Goal: Task Accomplishment & Management: Use online tool/utility

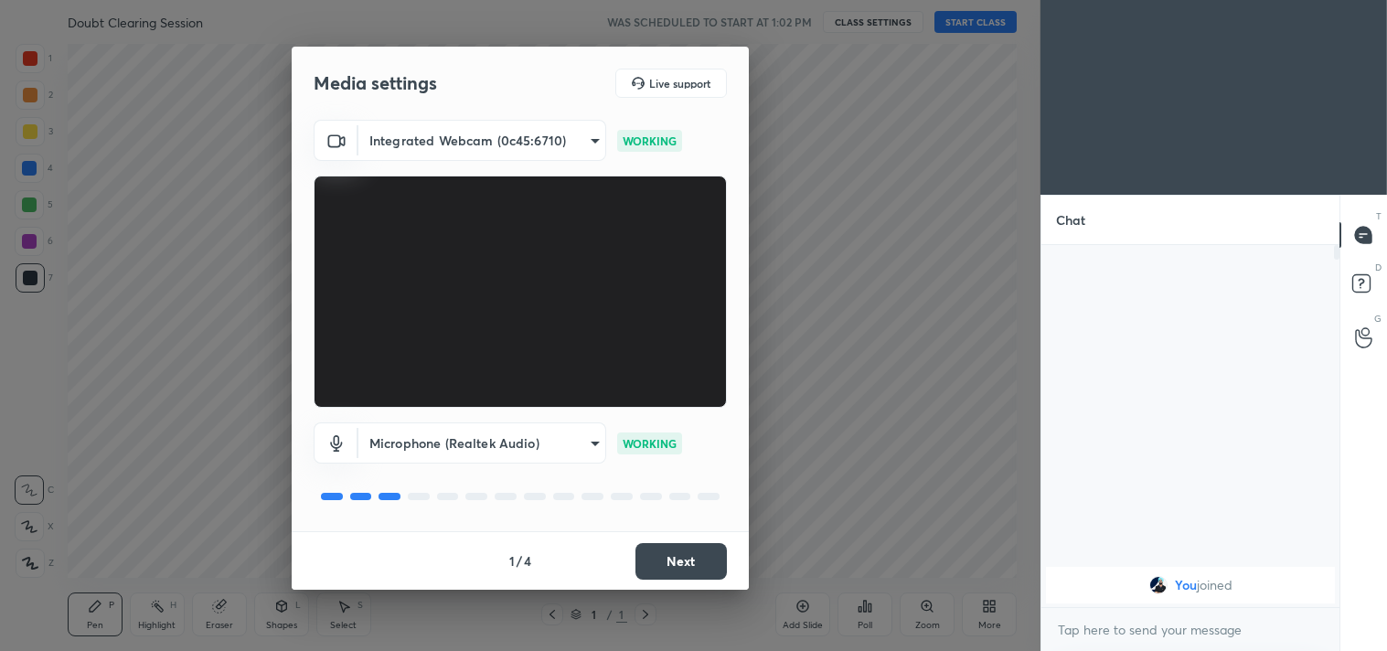
click at [691, 558] on button "Next" at bounding box center [681, 561] width 91 height 37
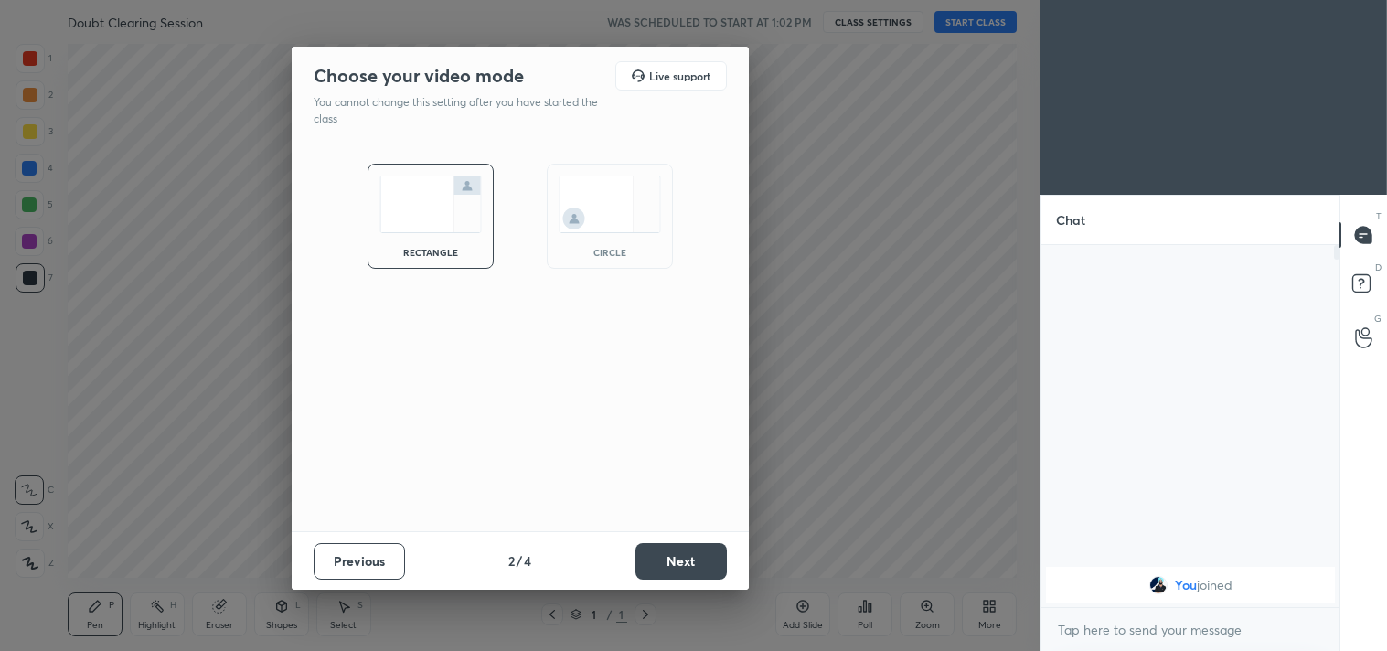
click at [691, 558] on button "Next" at bounding box center [681, 561] width 91 height 37
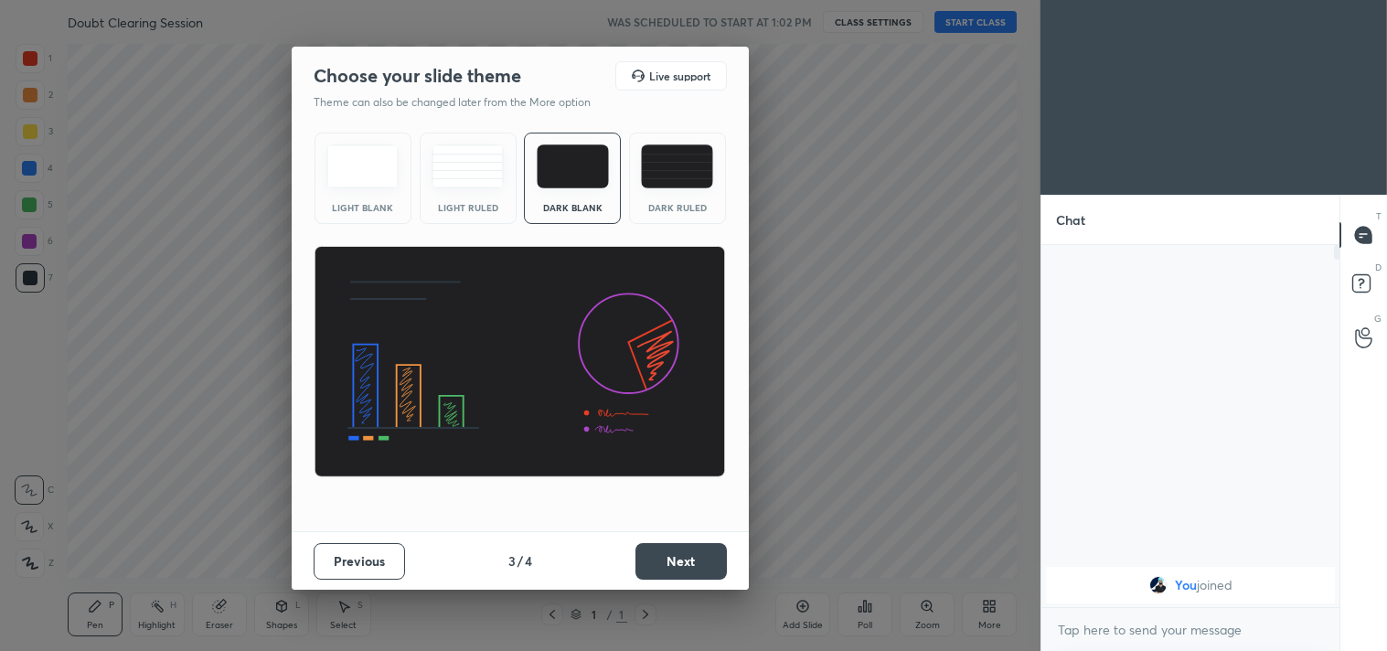
click at [691, 558] on button "Next" at bounding box center [681, 561] width 91 height 37
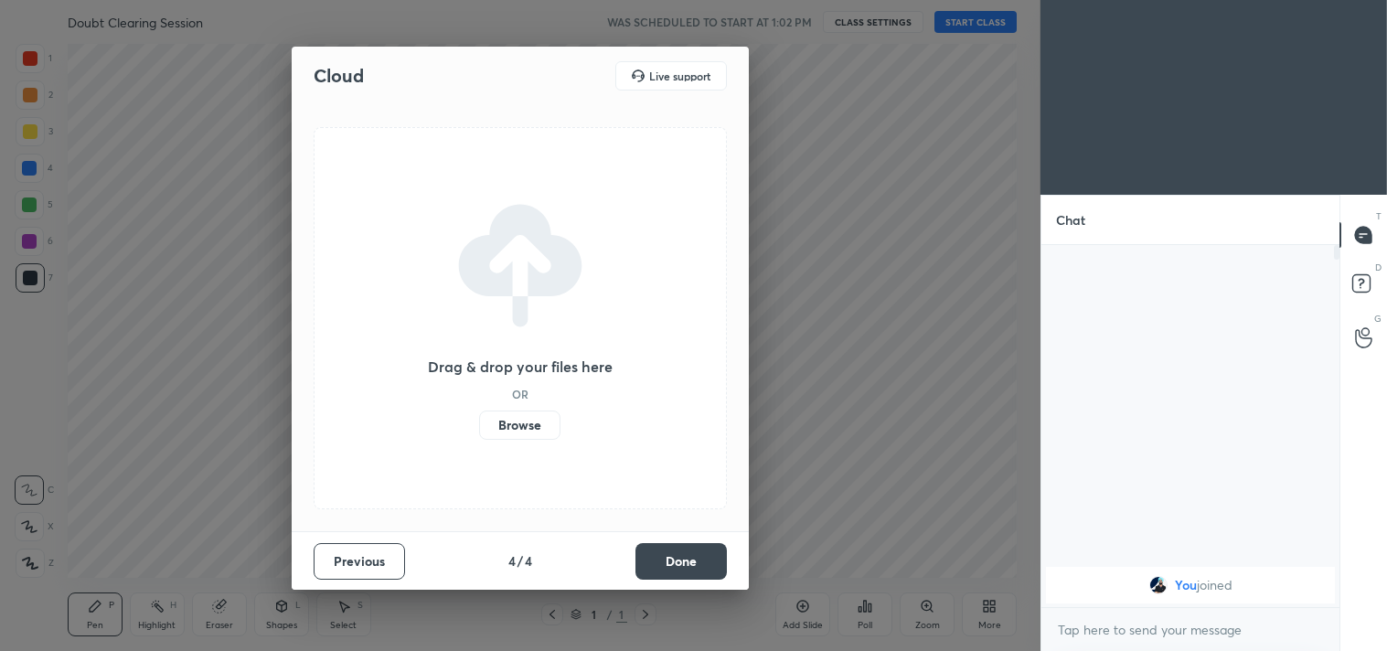
click at [691, 558] on button "Done" at bounding box center [681, 561] width 91 height 37
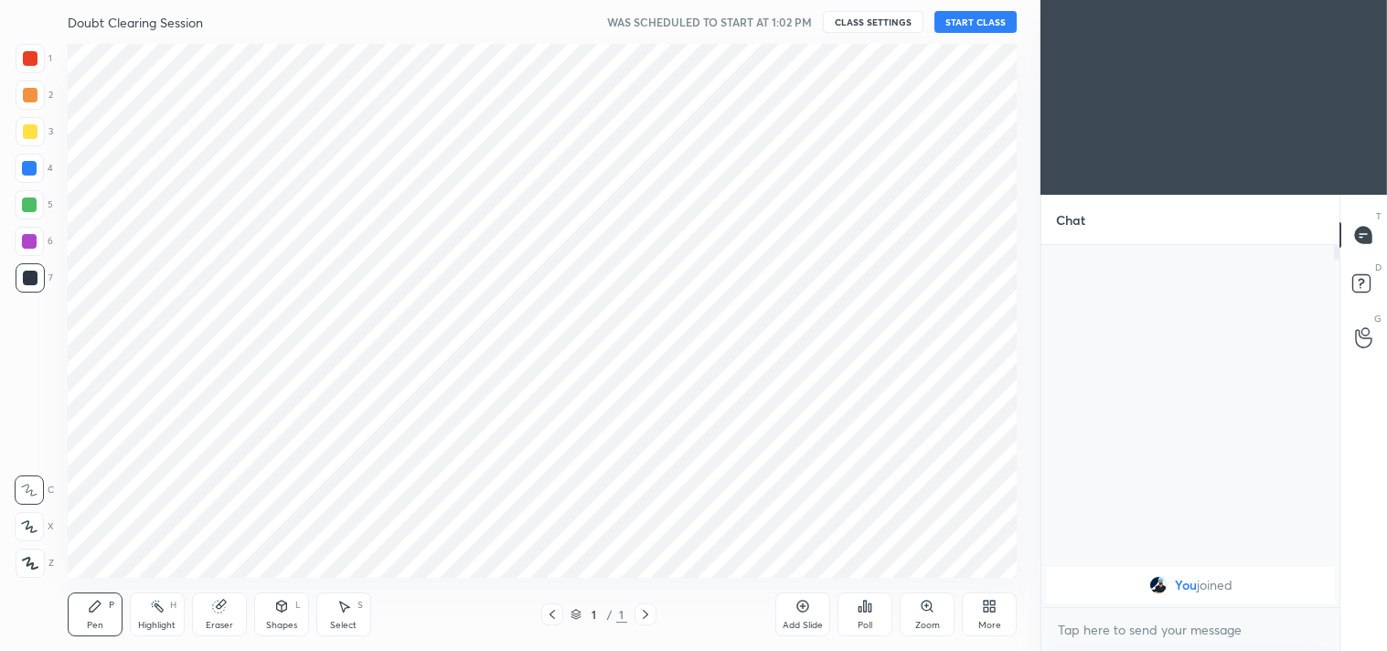
click at [998, 606] on div "More" at bounding box center [989, 615] width 55 height 44
click at [889, 469] on icon at bounding box center [887, 466] width 15 height 22
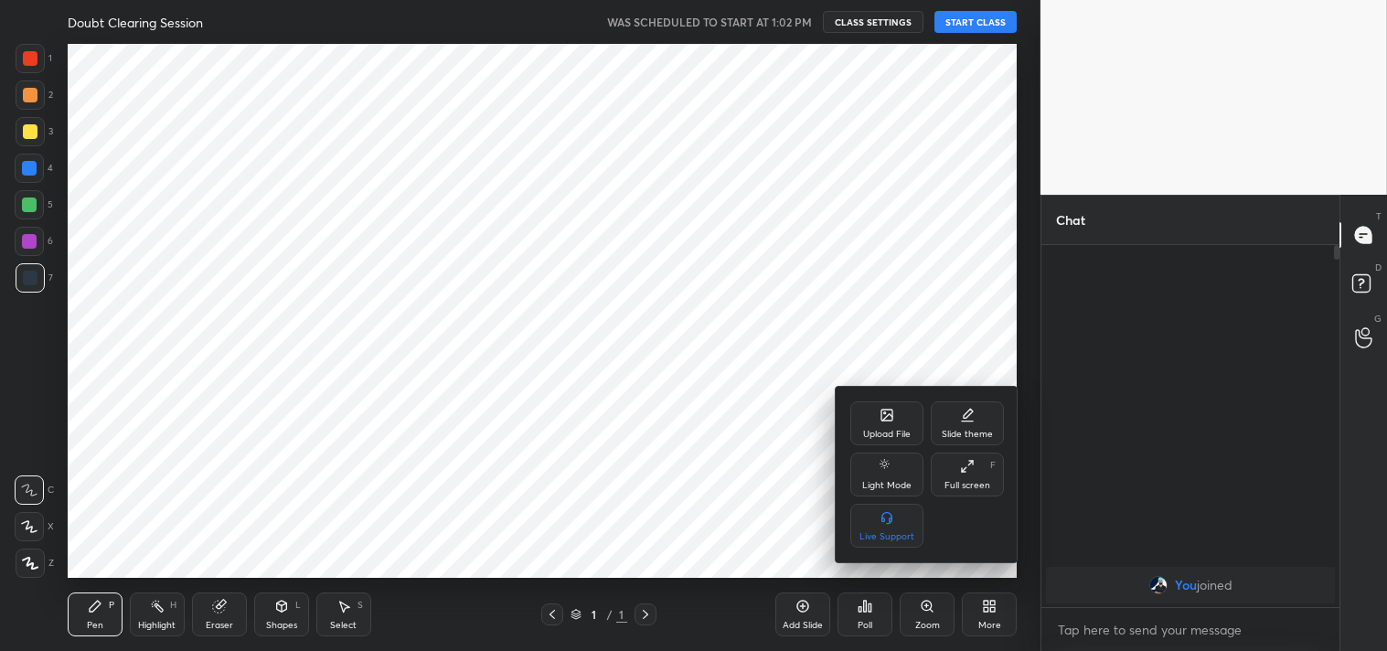
click at [717, 271] on div at bounding box center [693, 325] width 1387 height 651
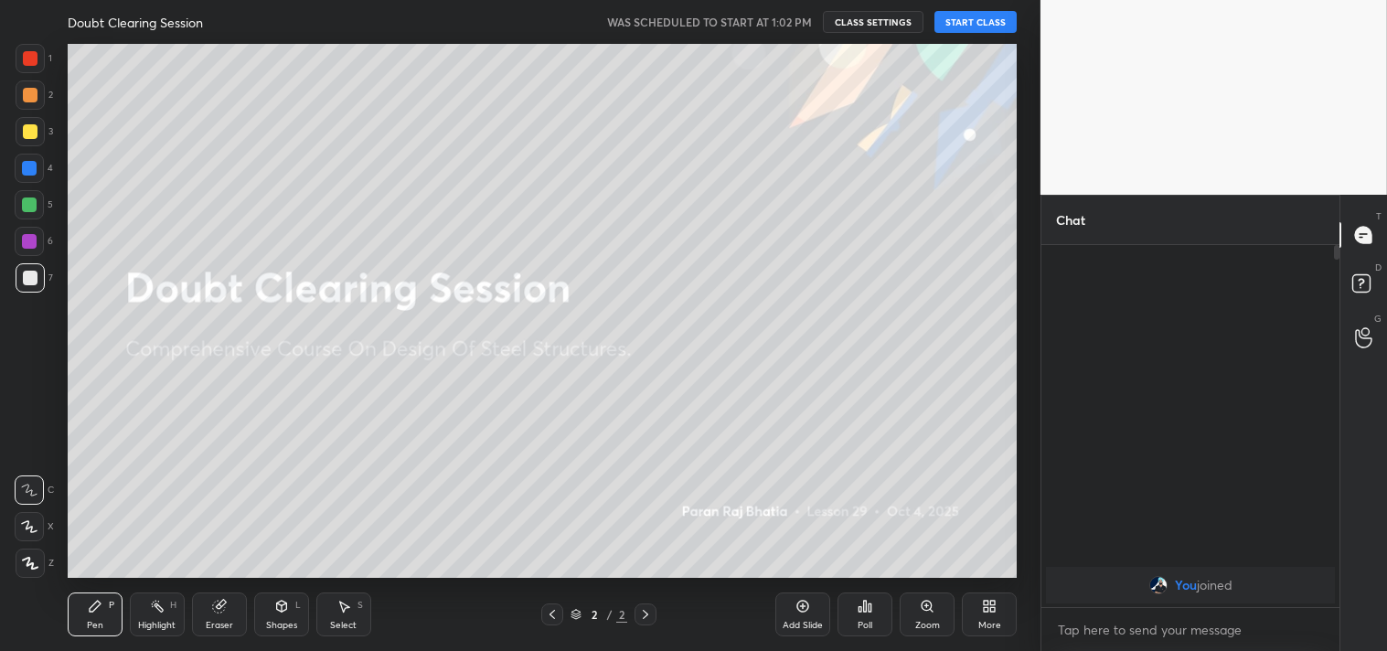
click at [830, 625] on div "Add Slide Poll Zoom More" at bounding box center [896, 614] width 241 height 102
click at [819, 622] on div "Add Slide" at bounding box center [803, 625] width 40 height 9
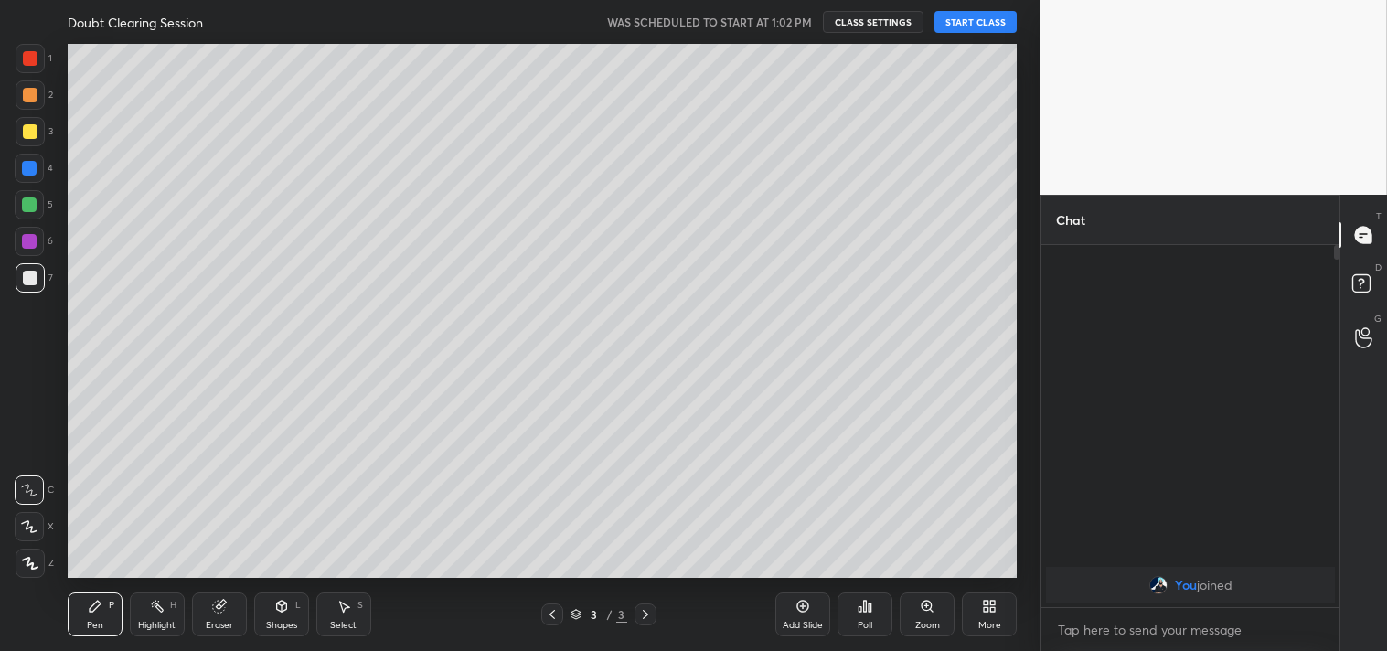
click at [967, 30] on button "START CLASS" at bounding box center [976, 22] width 82 height 22
click at [794, 31] on button "mute" at bounding box center [787, 22] width 66 height 22
click at [27, 561] on icon at bounding box center [30, 563] width 16 height 13
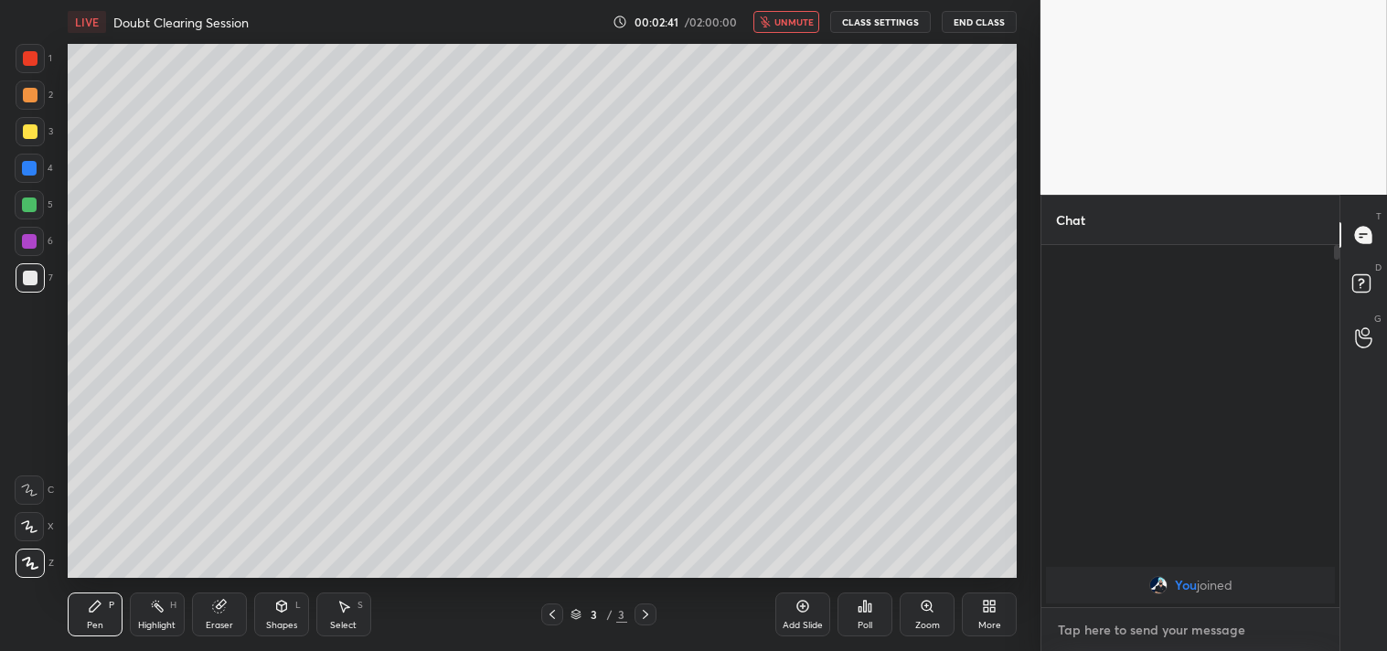
type textarea "x"
click at [1130, 631] on textarea at bounding box center [1190, 630] width 269 height 29
type textarea "j"
type textarea "x"
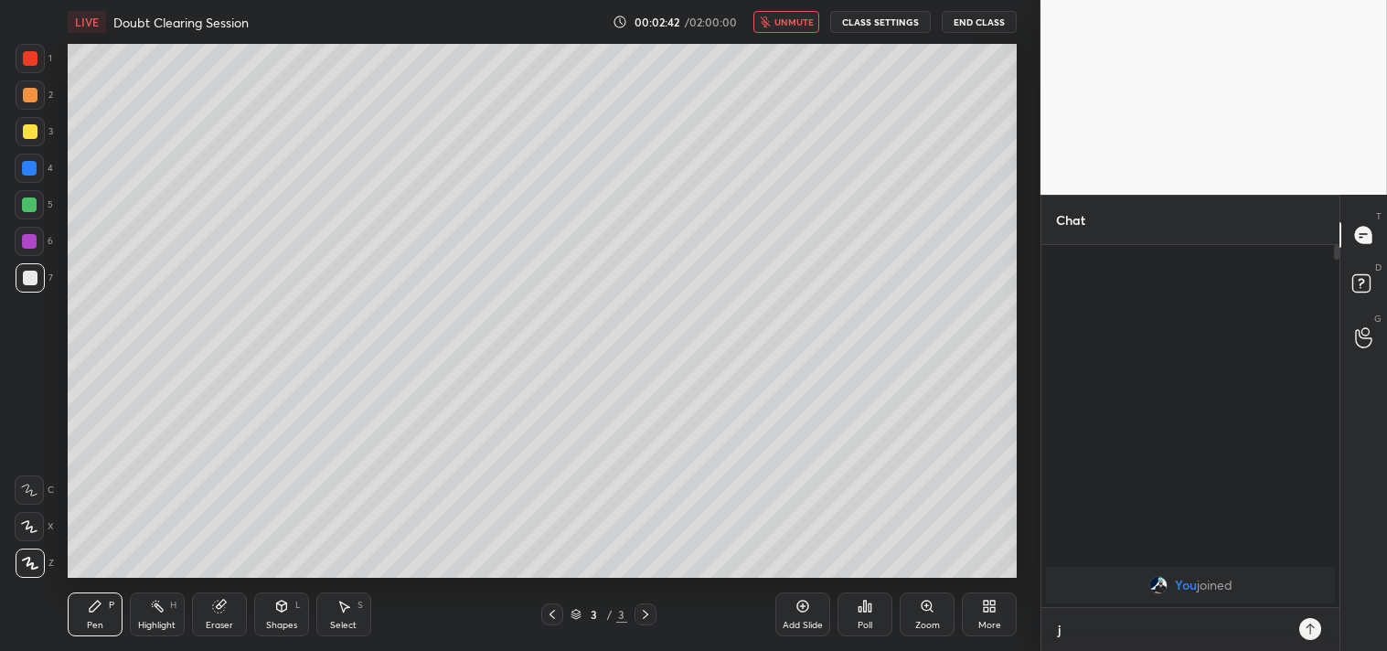
type textarea "jo"
type textarea "x"
type textarea "joi"
type textarea "x"
type textarea "join"
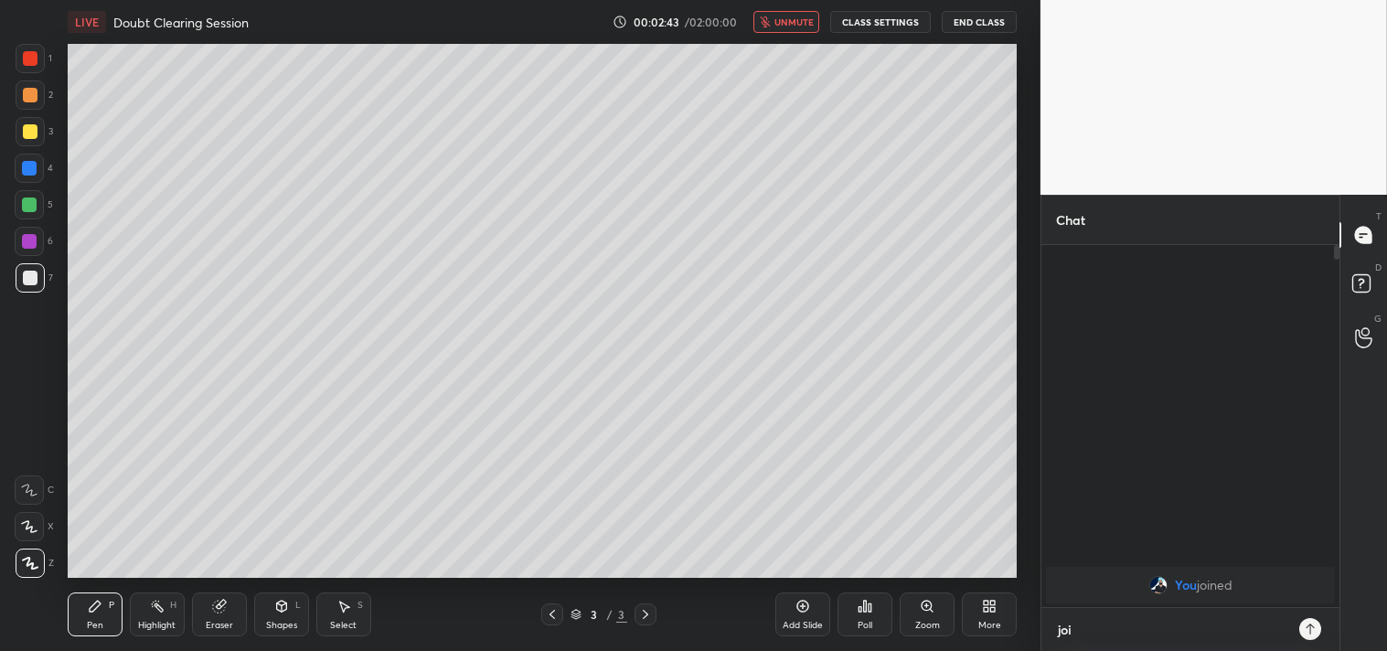
type textarea "x"
type textarea "joini"
type textarea "x"
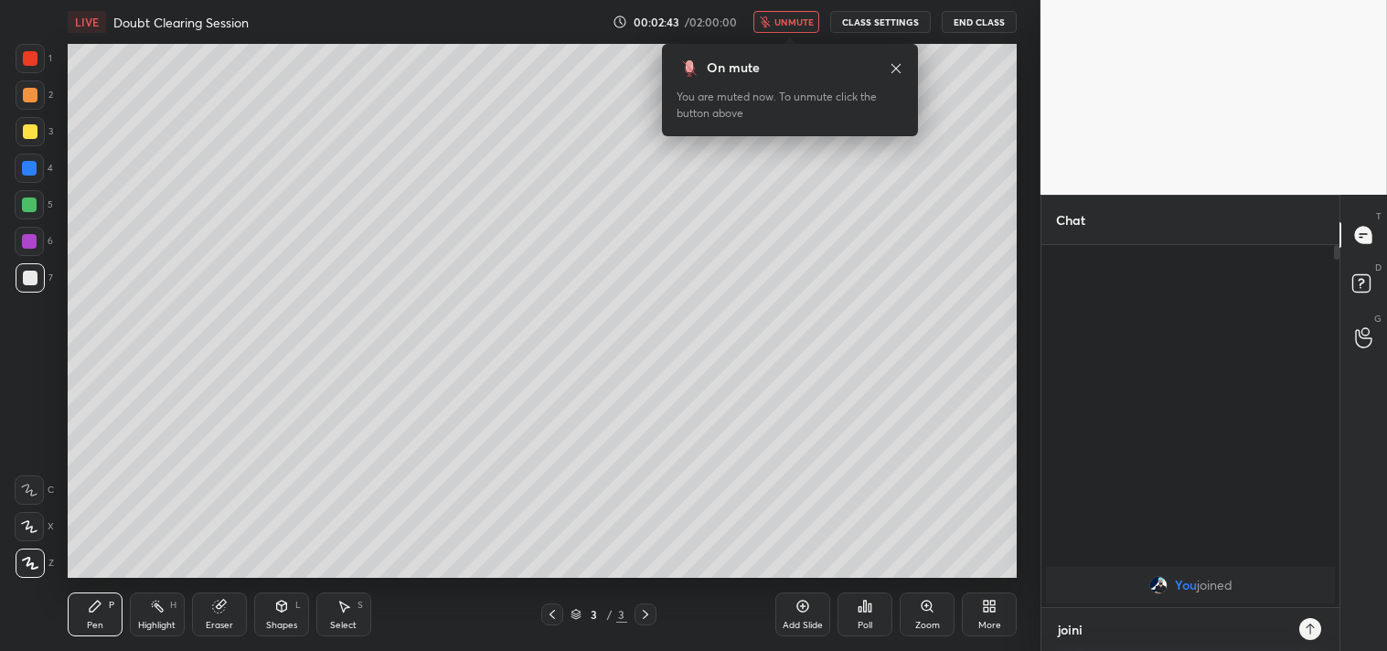
type textarea "joinin"
type textarea "x"
type textarea "joining"
type textarea "x"
type textarea "joining"
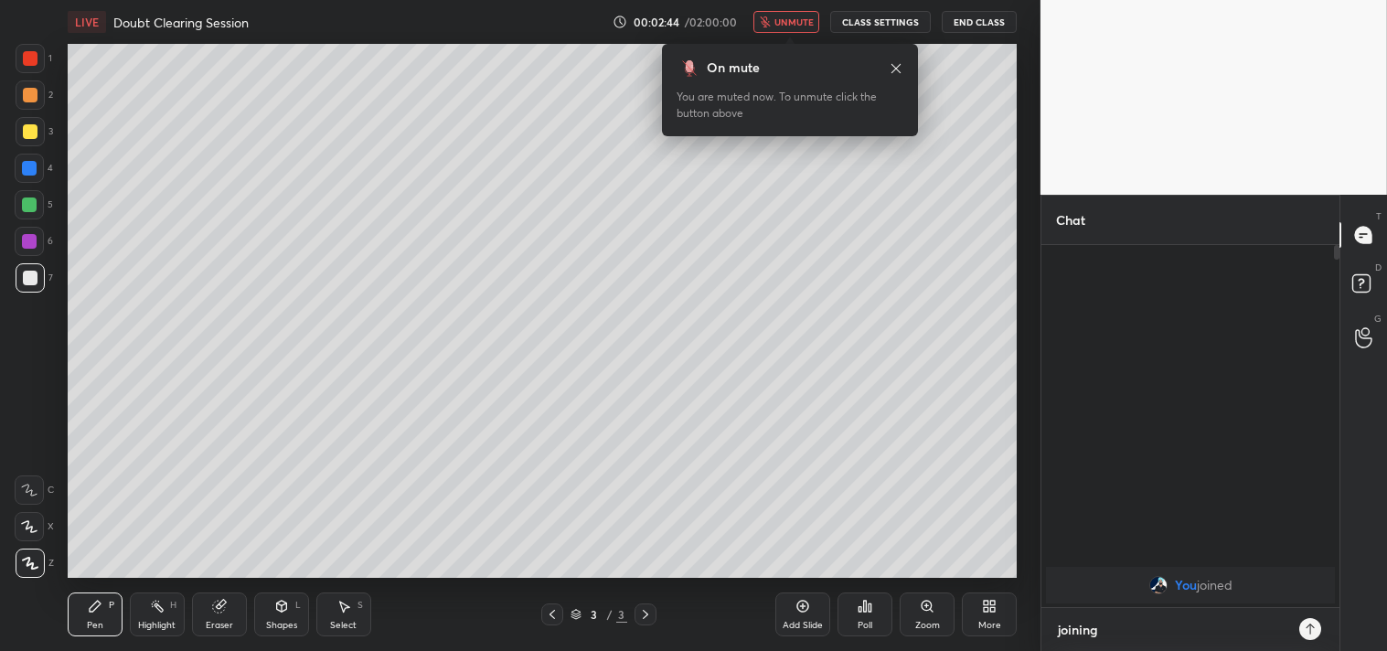
type textarea "x"
type textarea "joining w"
type textarea "x"
type textarea "joining wi"
type textarea "x"
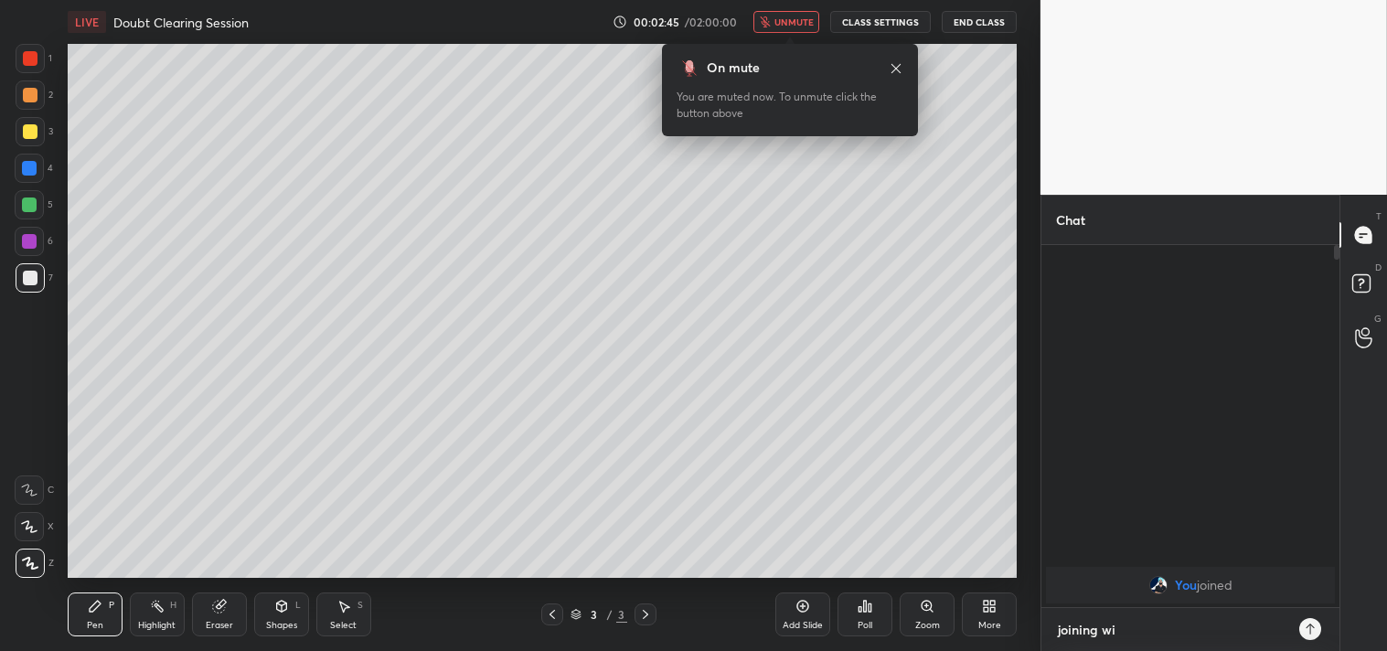
type textarea "joining wit"
type textarea "x"
type textarea "joining with"
type textarea "x"
type textarea "joining withi"
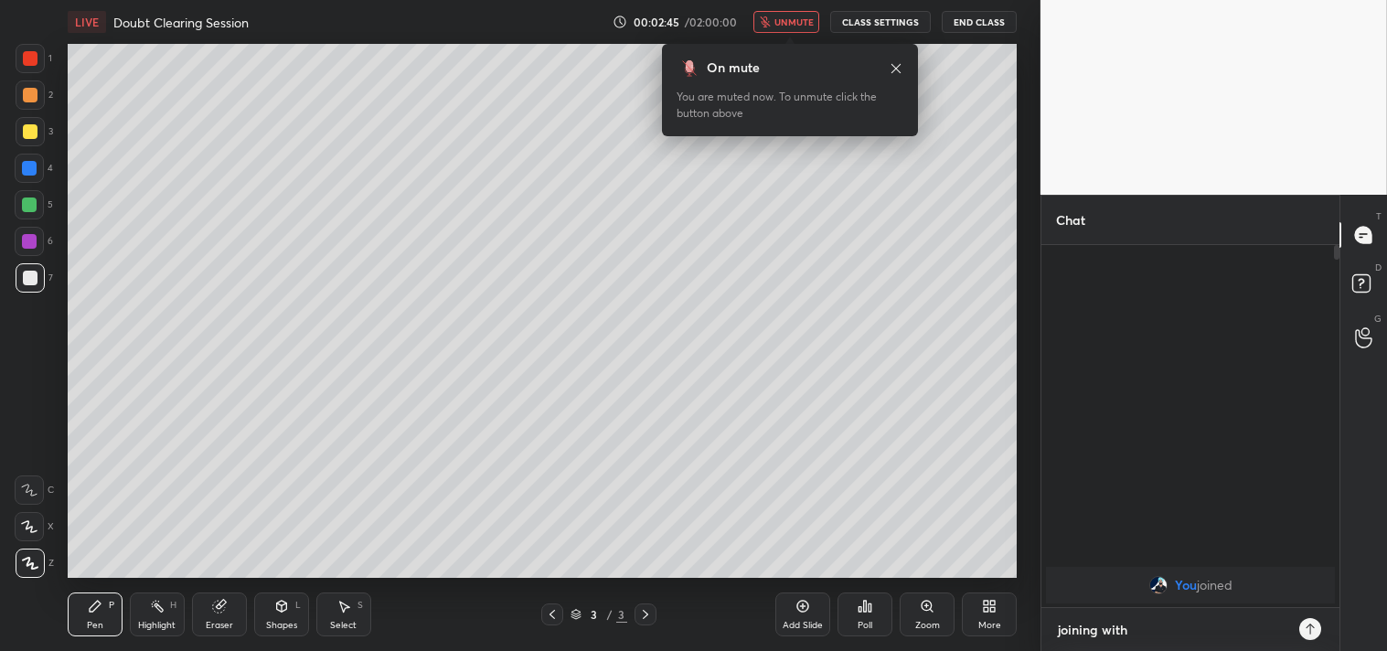
type textarea "x"
type textarea "joining within"
type textarea "x"
type textarea "joining within"
type textarea "x"
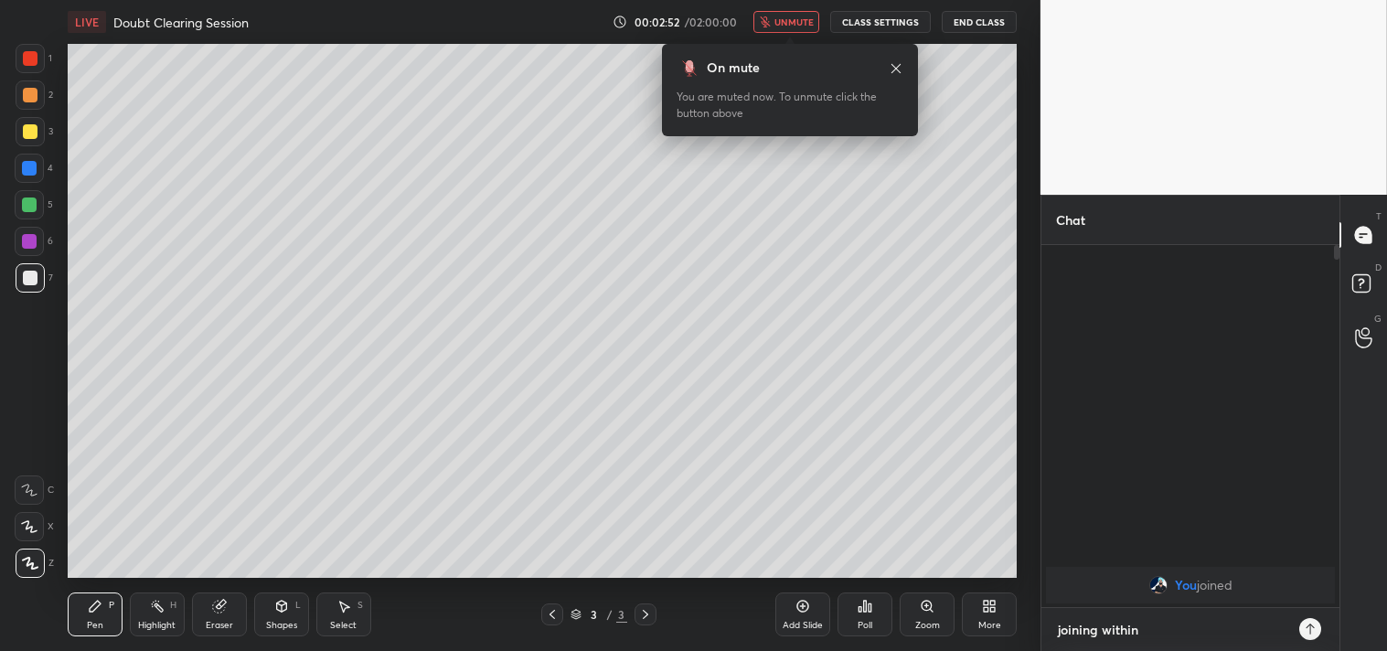
type textarea "joining within a"
type textarea "x"
type textarea "joining within a"
type textarea "x"
type textarea "joining within a m"
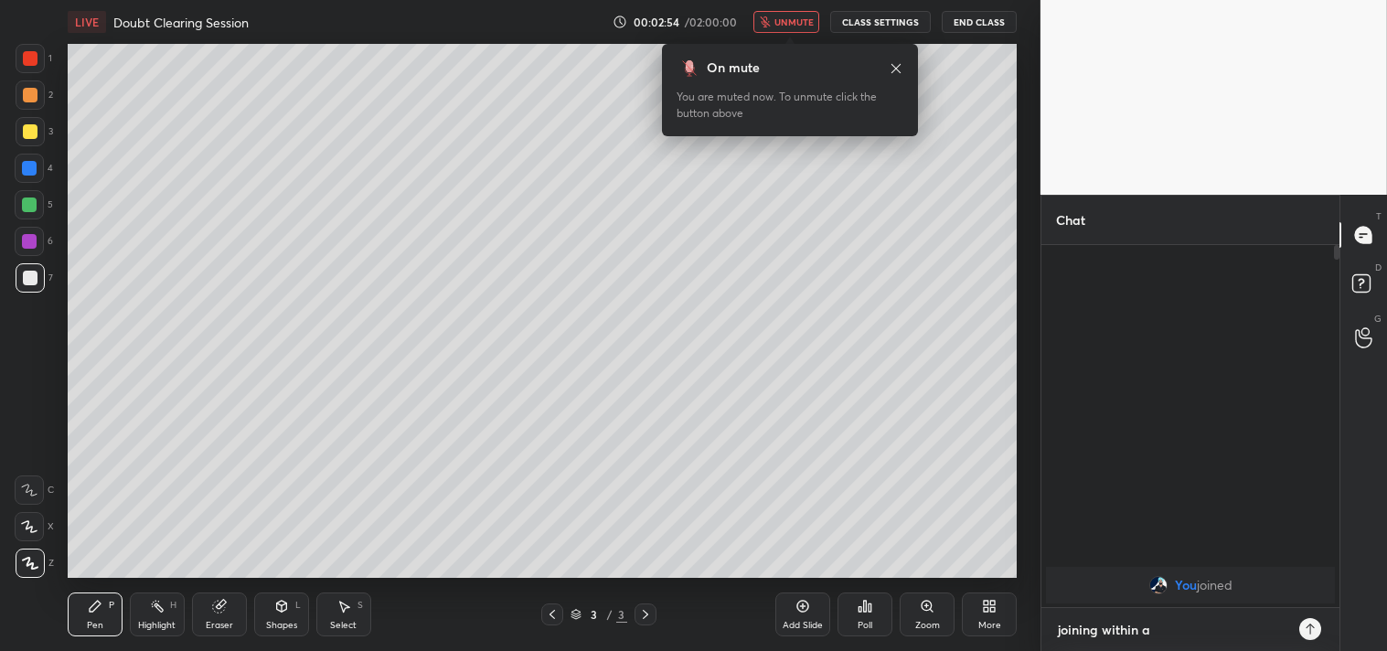
type textarea "x"
type textarea "joining within a mi"
type textarea "x"
type textarea "joining within a min"
type textarea "x"
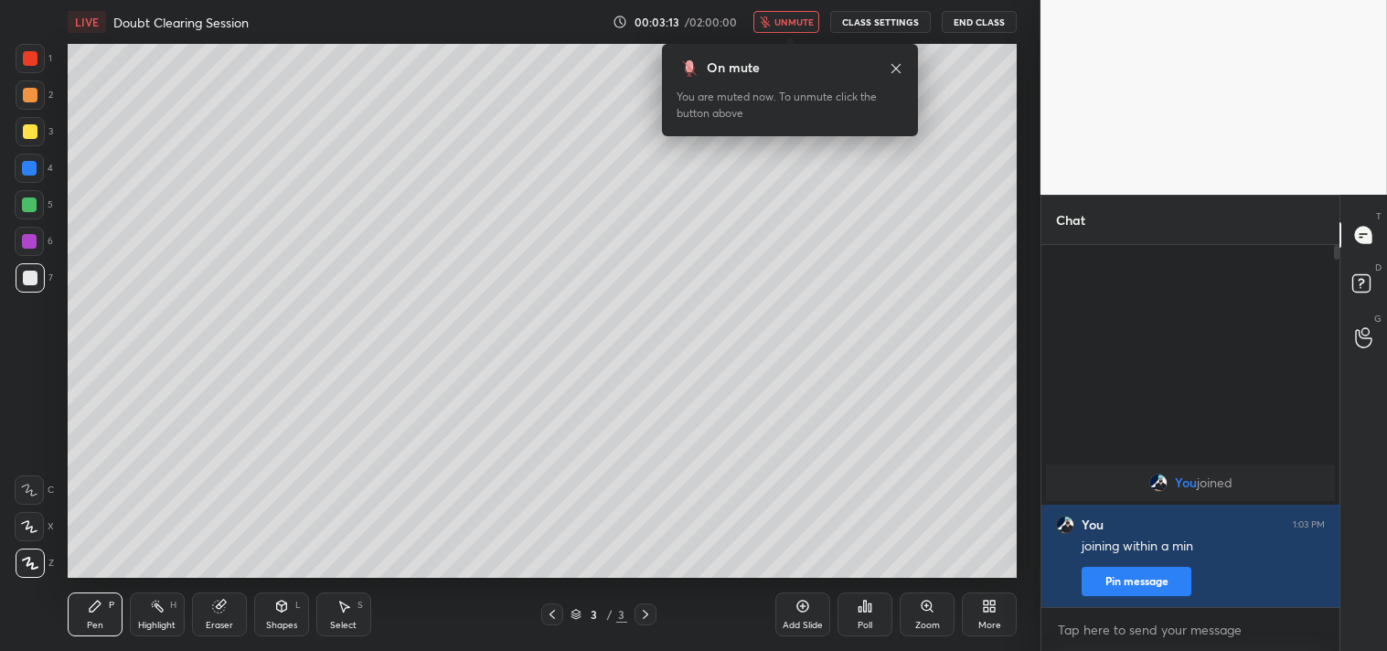
type textarea "x"
click at [20, 568] on div at bounding box center [30, 563] width 29 height 29
click at [887, 21] on button "CLASS SETTINGS" at bounding box center [880, 22] width 101 height 22
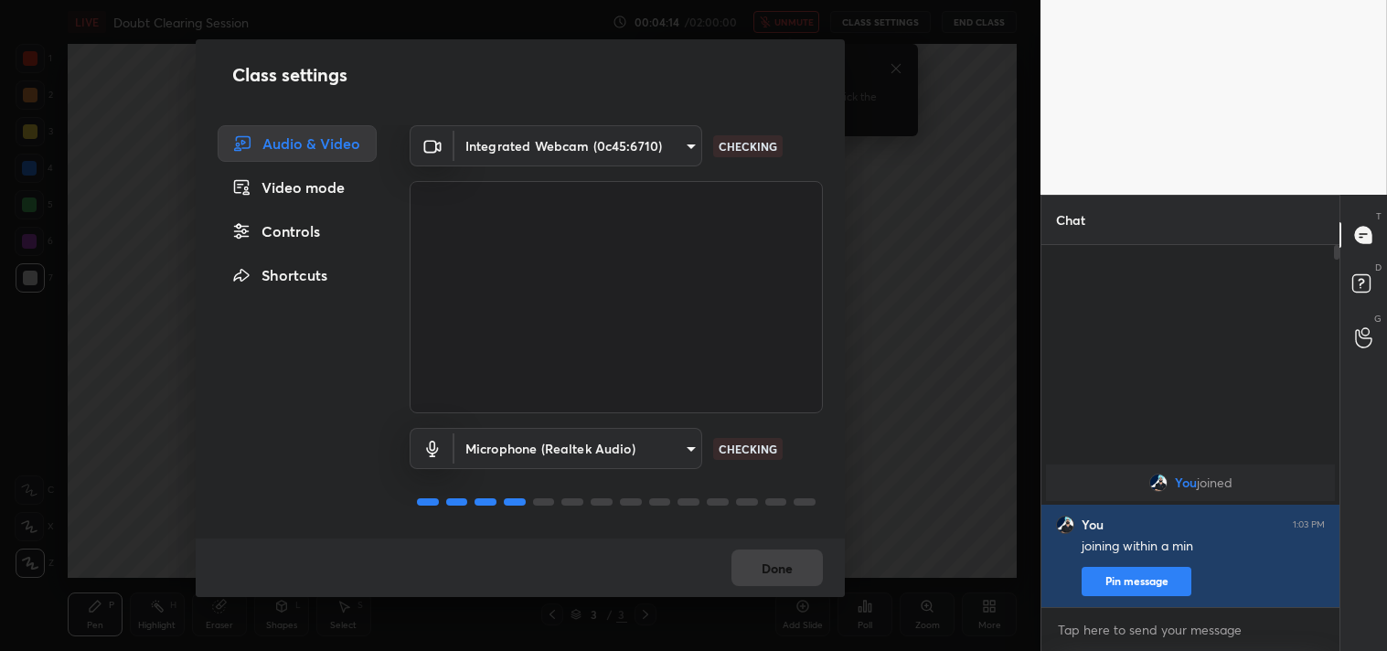
click at [311, 230] on div "Controls" at bounding box center [297, 231] width 159 height 37
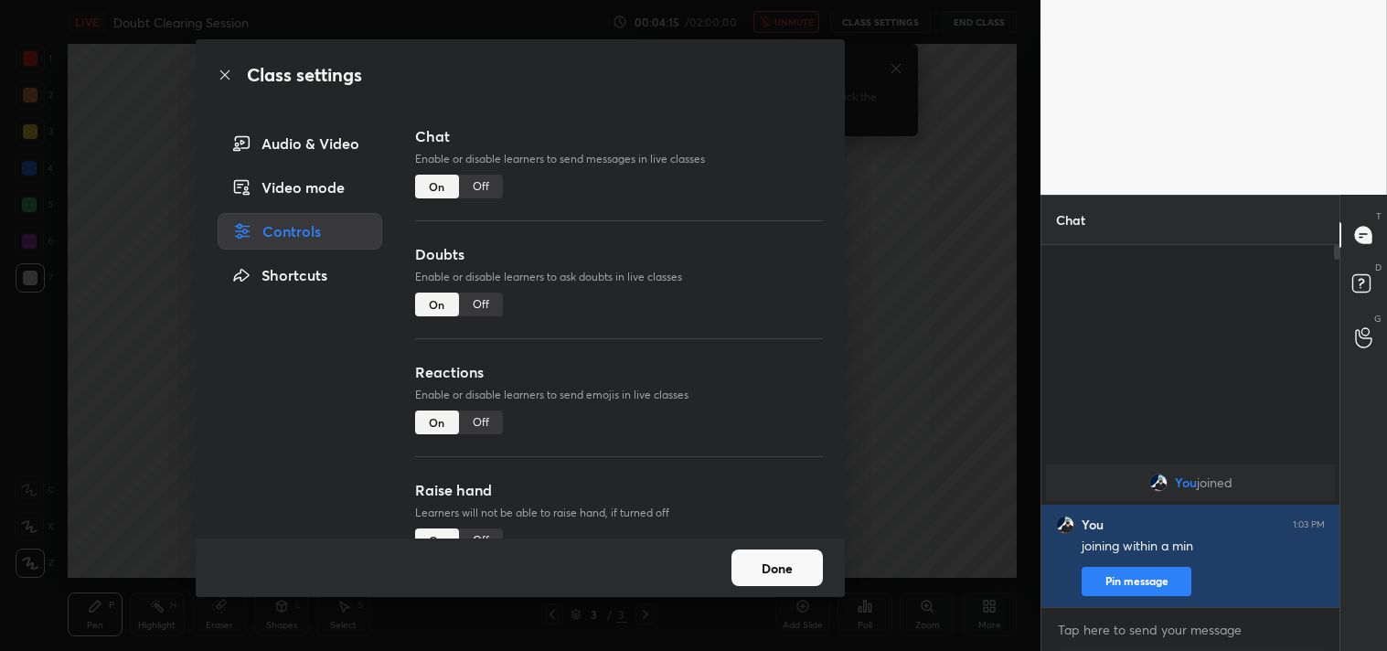
click at [486, 183] on div "Off" at bounding box center [481, 187] width 44 height 24
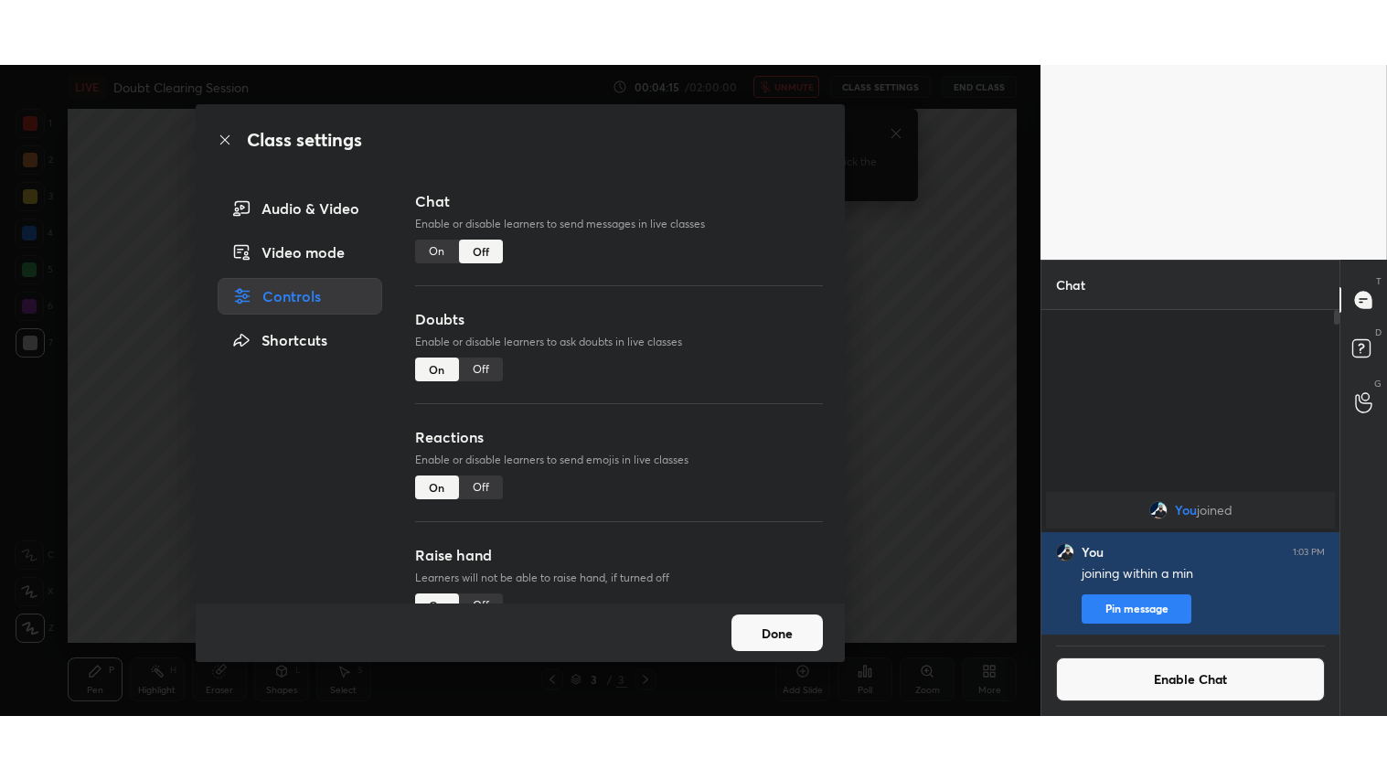
scroll to position [320, 293]
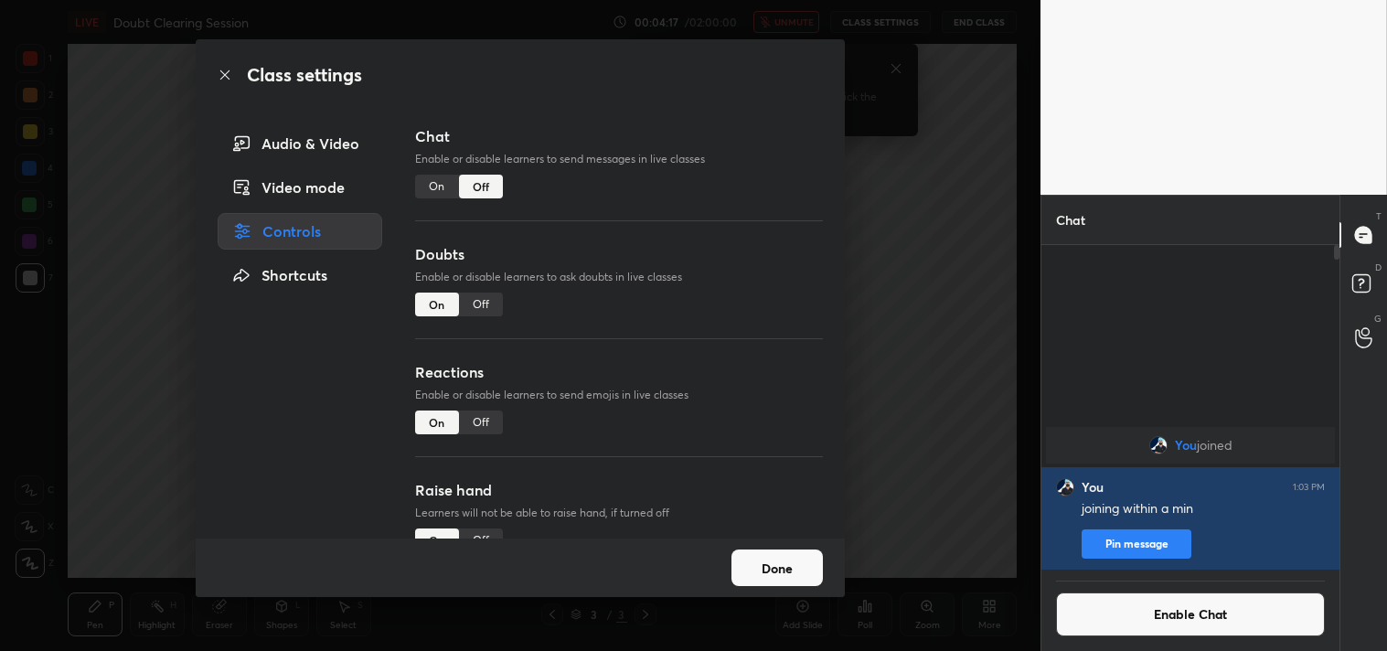
click at [480, 422] on div "Off" at bounding box center [481, 423] width 44 height 24
click at [798, 567] on button "Done" at bounding box center [777, 568] width 91 height 37
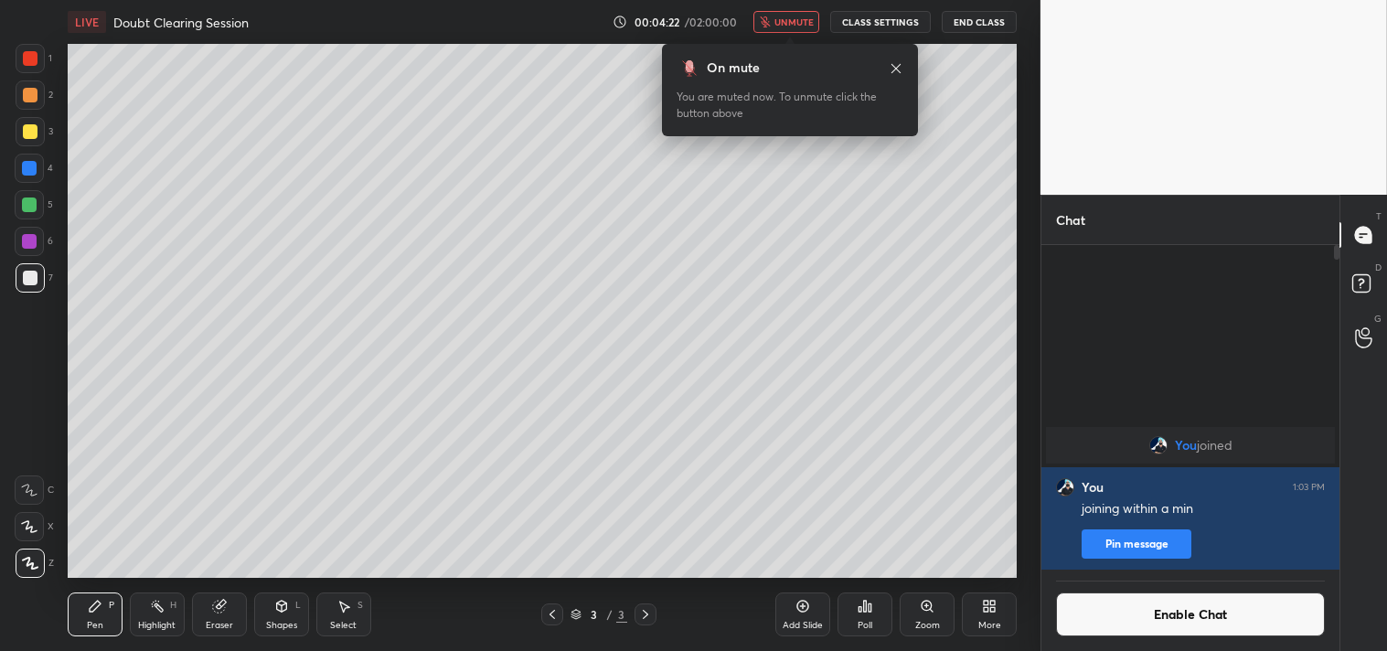
click at [893, 18] on button "CLASS SETTINGS" at bounding box center [880, 22] width 101 height 22
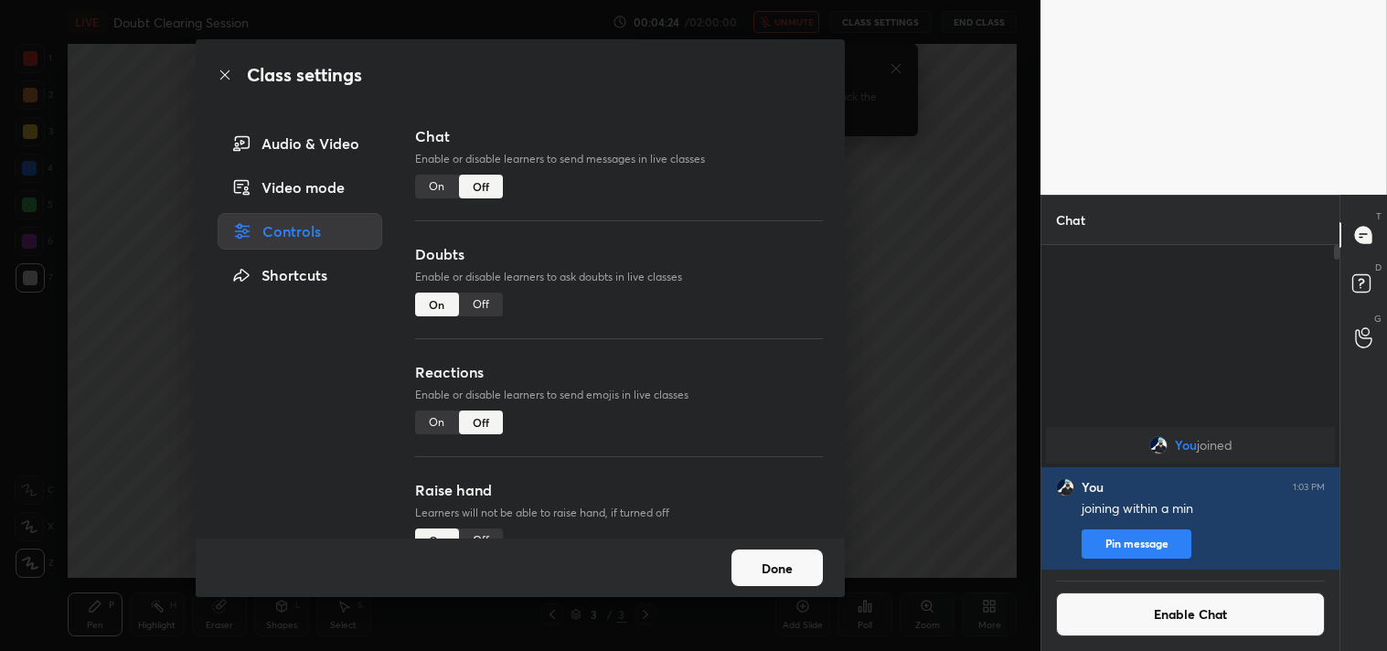
click at [263, 134] on div "Audio & Video" at bounding box center [300, 143] width 165 height 37
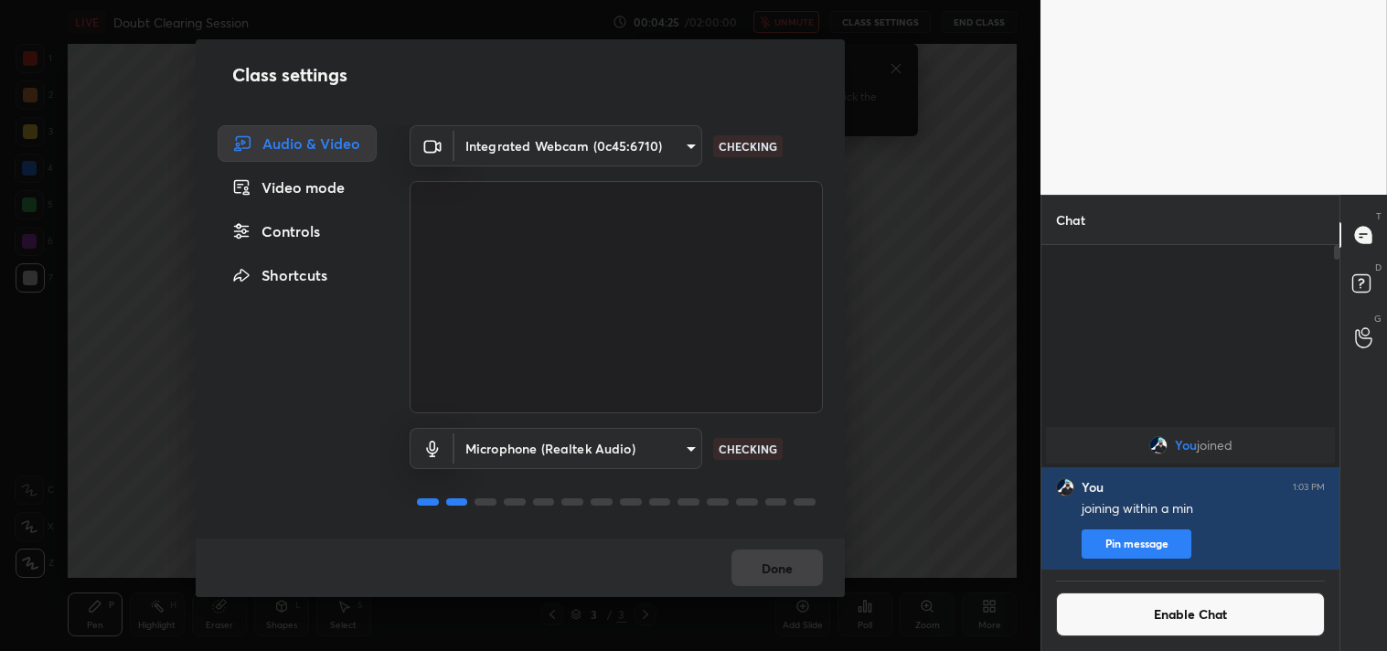
click at [691, 147] on body "1 2 3 4 5 6 7 C X Z C X Z E E Erase all H H LIVE Doubt Clearing Session 00:04:2…" at bounding box center [693, 325] width 1387 height 651
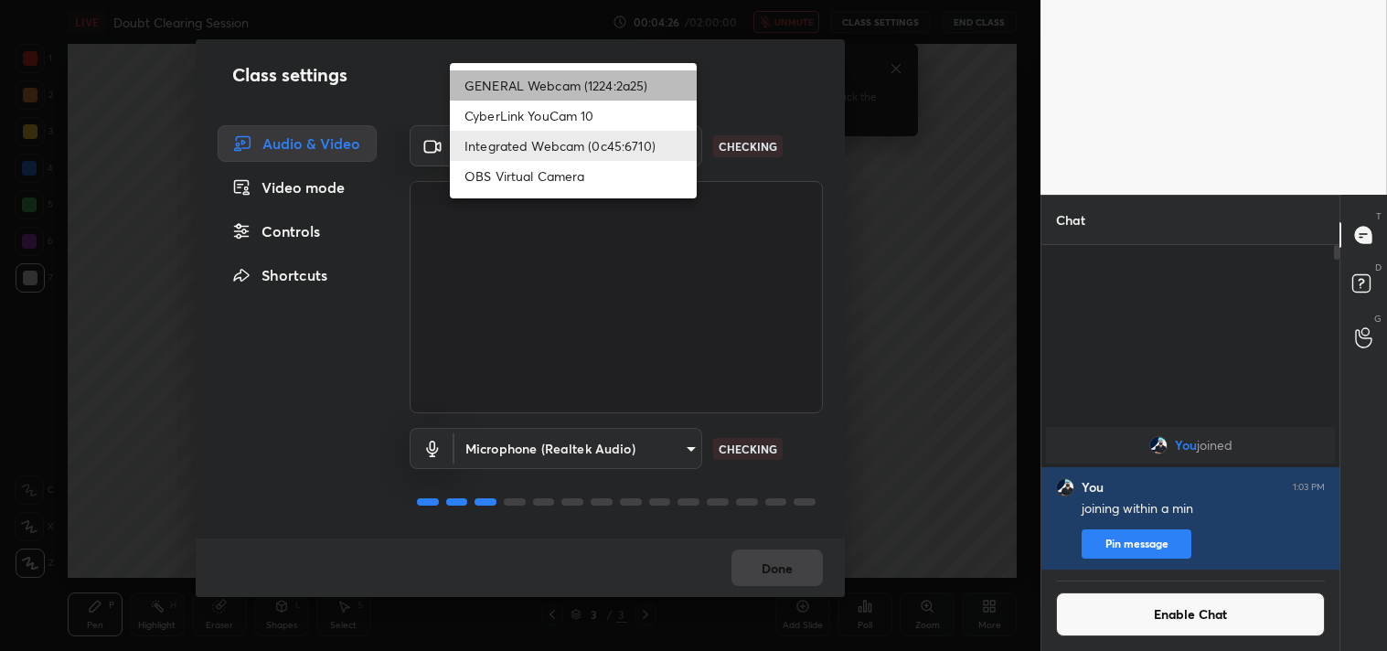
click at [608, 79] on li "GENERAL Webcam (1224:2a25)" at bounding box center [573, 85] width 247 height 30
type input "a804162f24a268607d6802bdfd143bf6309bb53021525fede1067bb20ea62842"
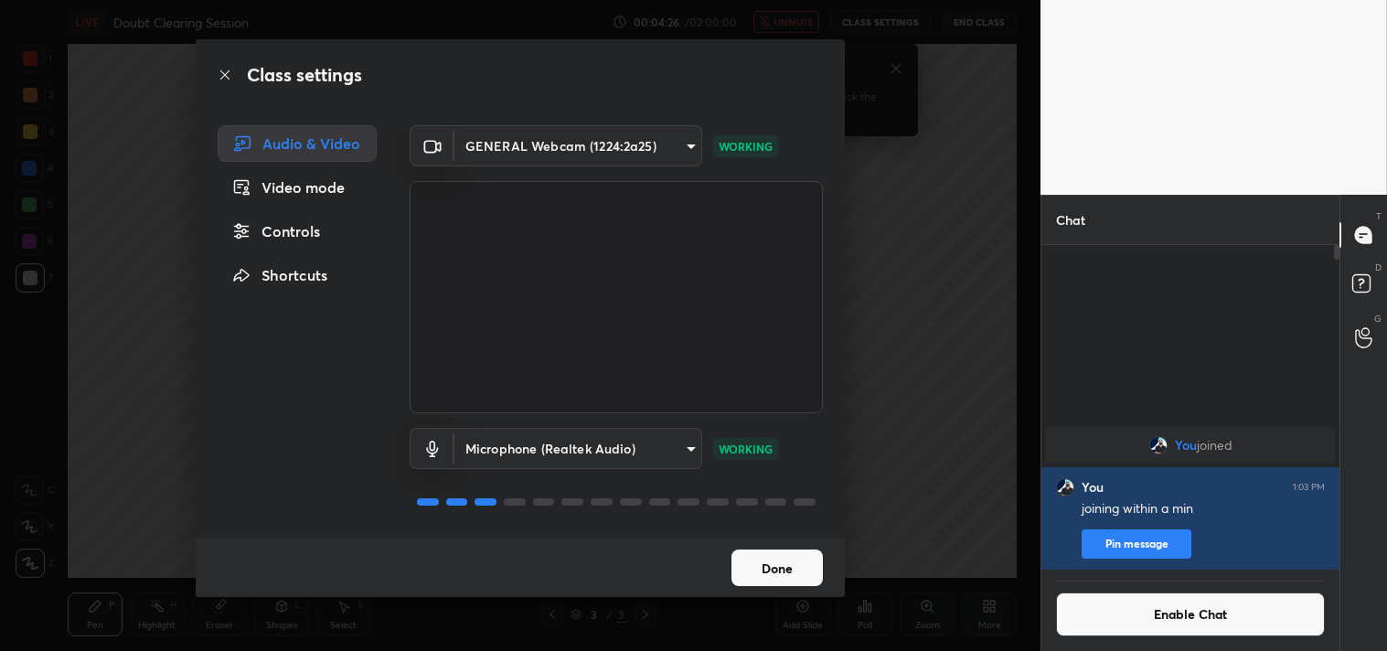
click at [765, 571] on button "Done" at bounding box center [777, 568] width 91 height 37
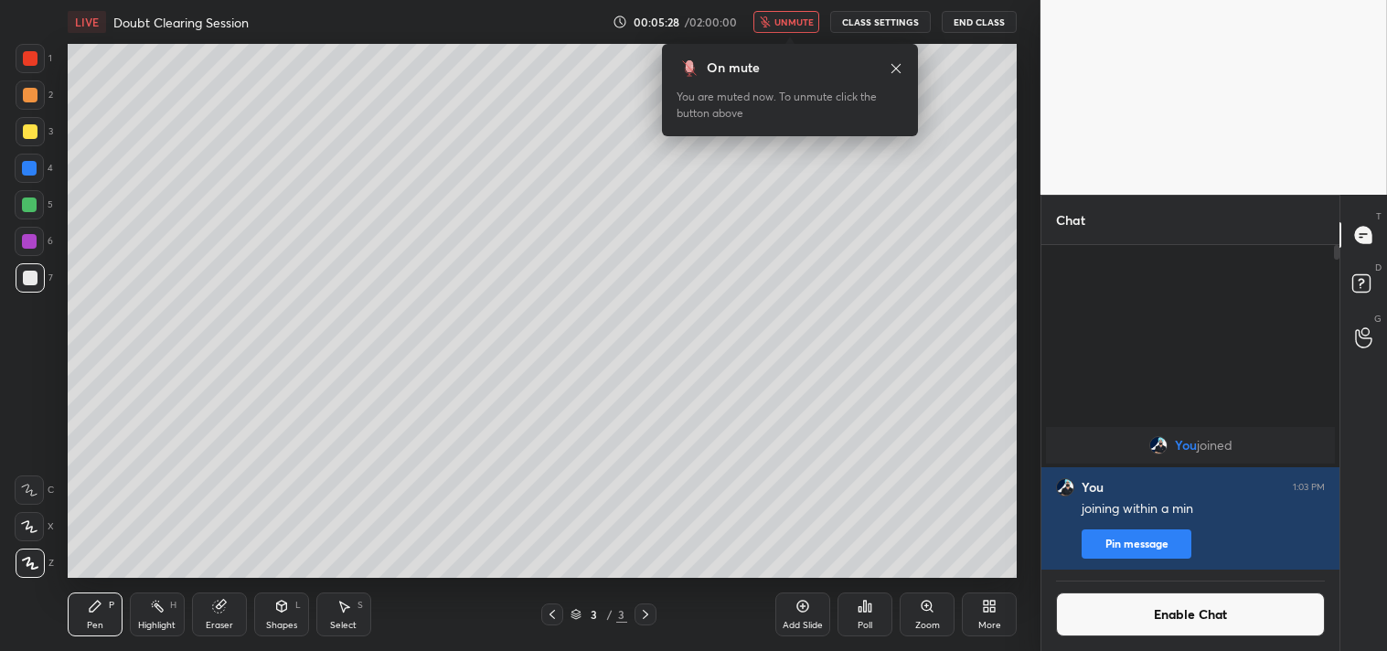
click at [990, 623] on div "More" at bounding box center [990, 625] width 23 height 9
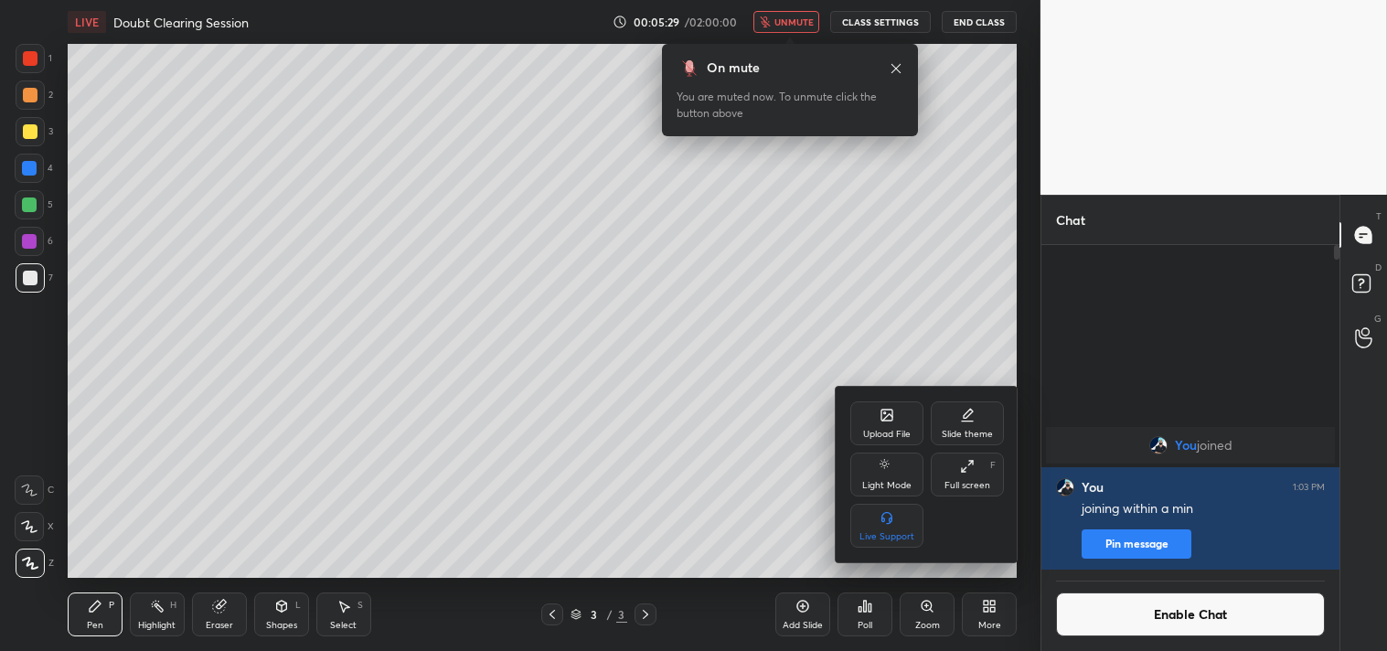
click at [980, 478] on div "Full screen F" at bounding box center [967, 475] width 73 height 44
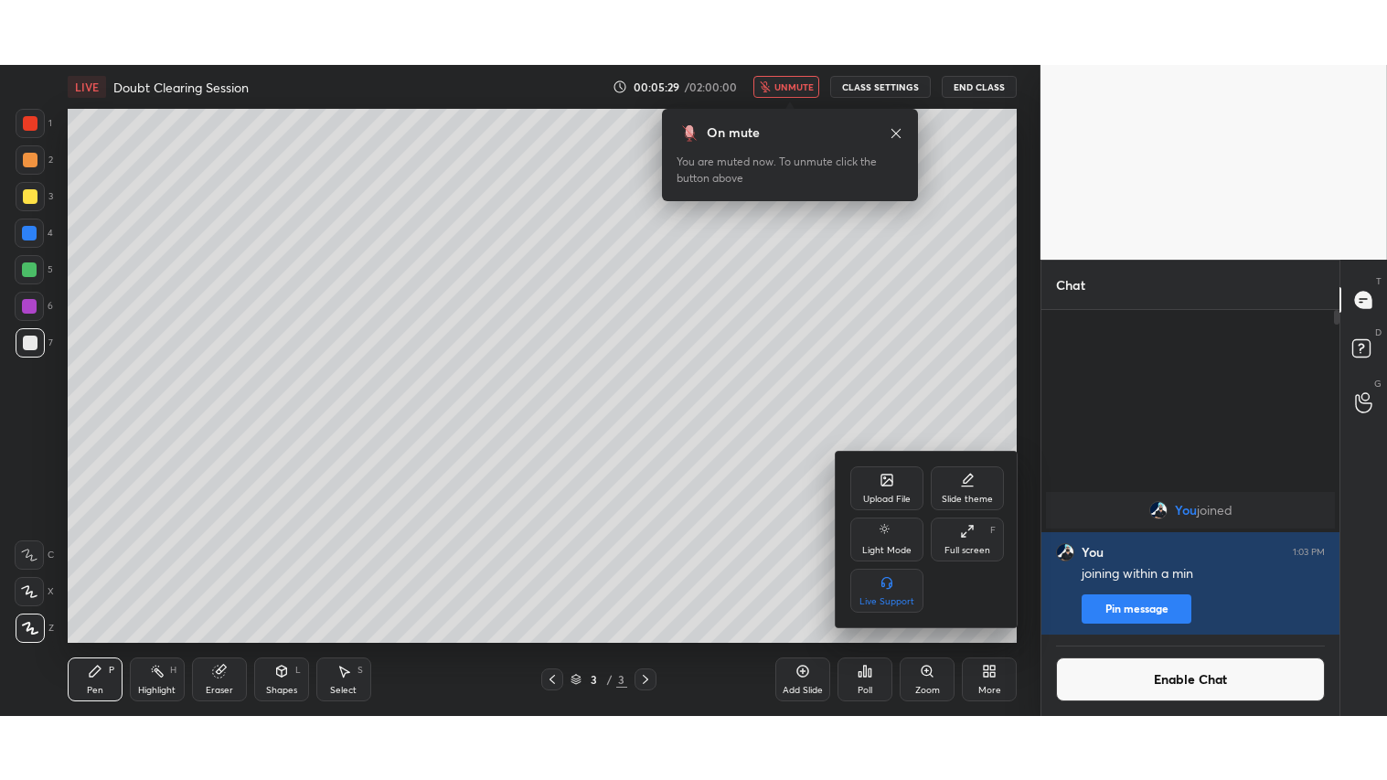
scroll to position [333, 293]
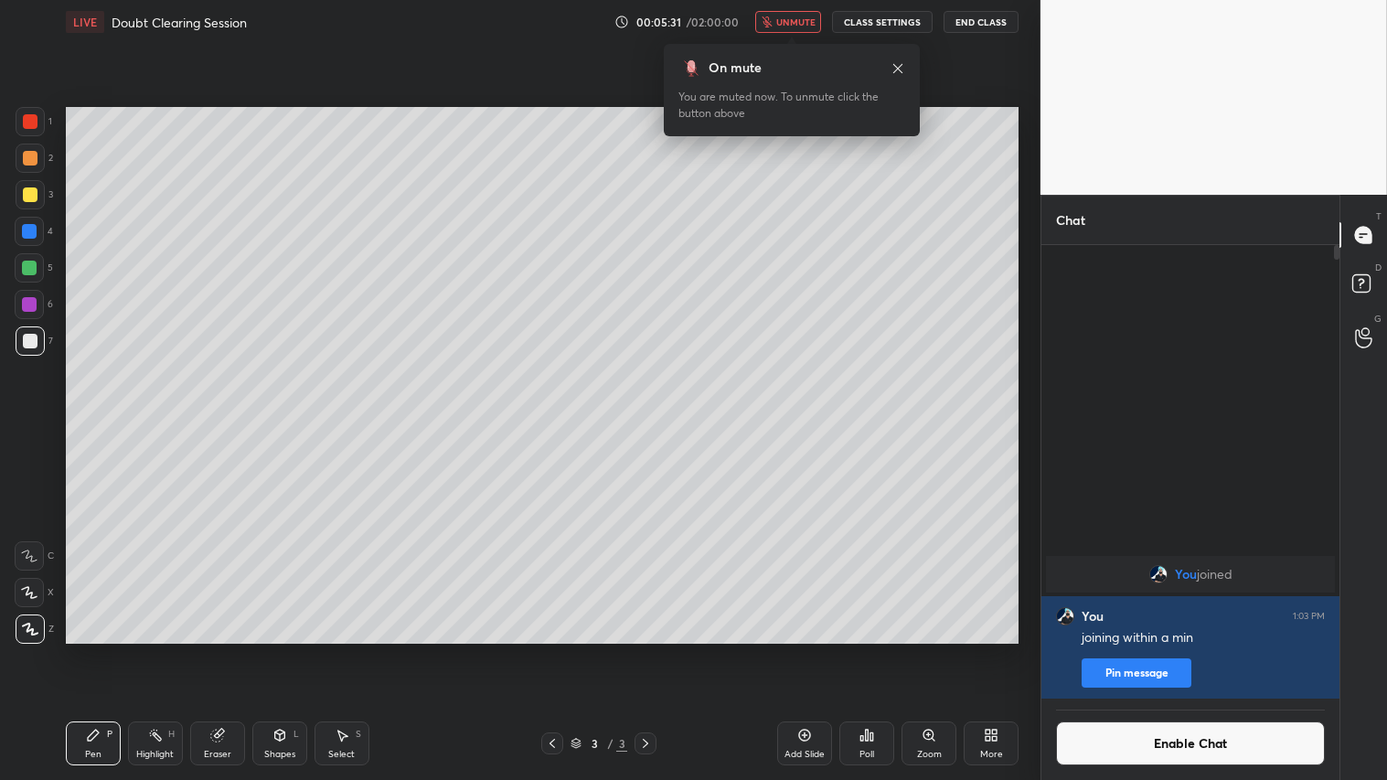
click at [223, 650] on div "Eraser" at bounding box center [217, 754] width 27 height 9
click at [30, 627] on span "Erase all" at bounding box center [29, 628] width 27 height 13
click at [797, 24] on span "unmute" at bounding box center [795, 22] width 39 height 13
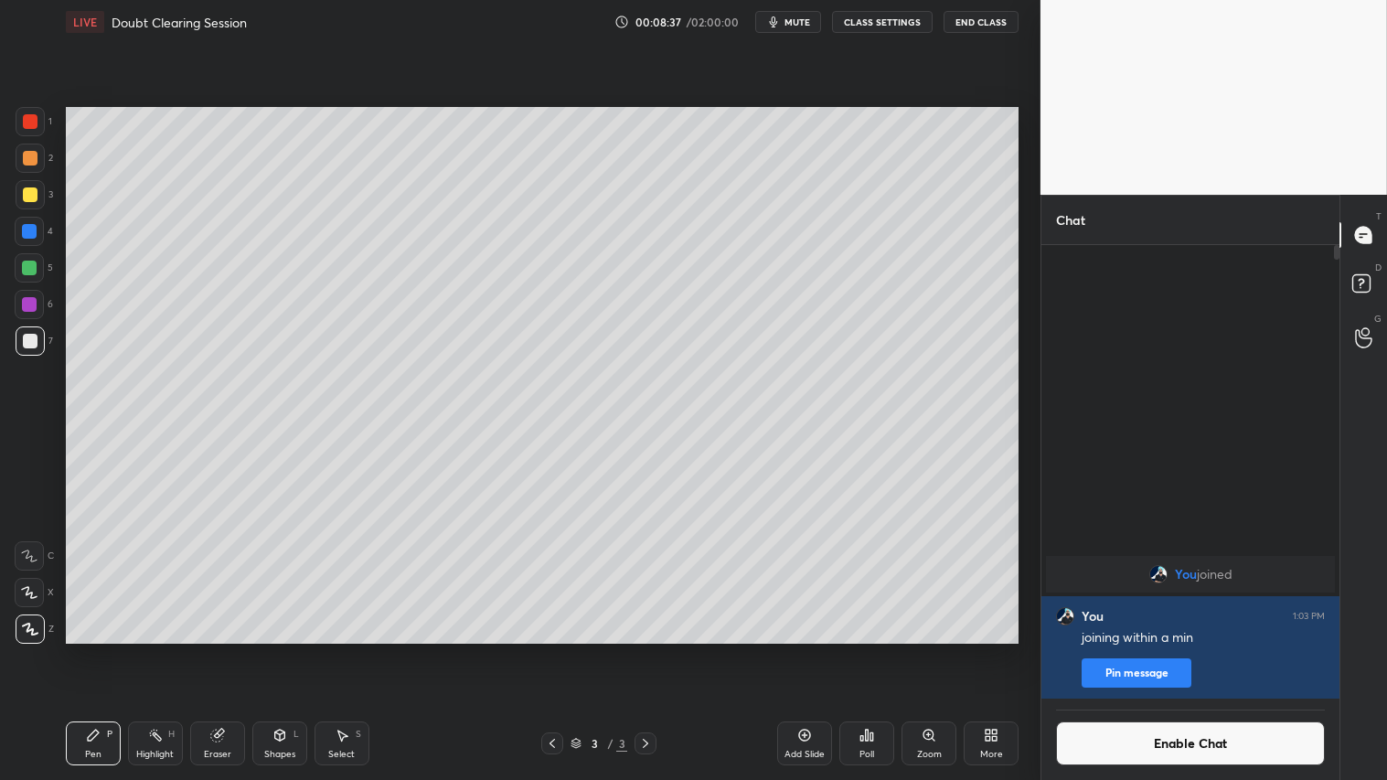
click at [92, 650] on div "Pen P" at bounding box center [93, 744] width 55 height 44
click at [798, 21] on span "mute" at bounding box center [798, 22] width 26 height 13
click at [883, 26] on button "CLASS SETTINGS" at bounding box center [882, 22] width 101 height 22
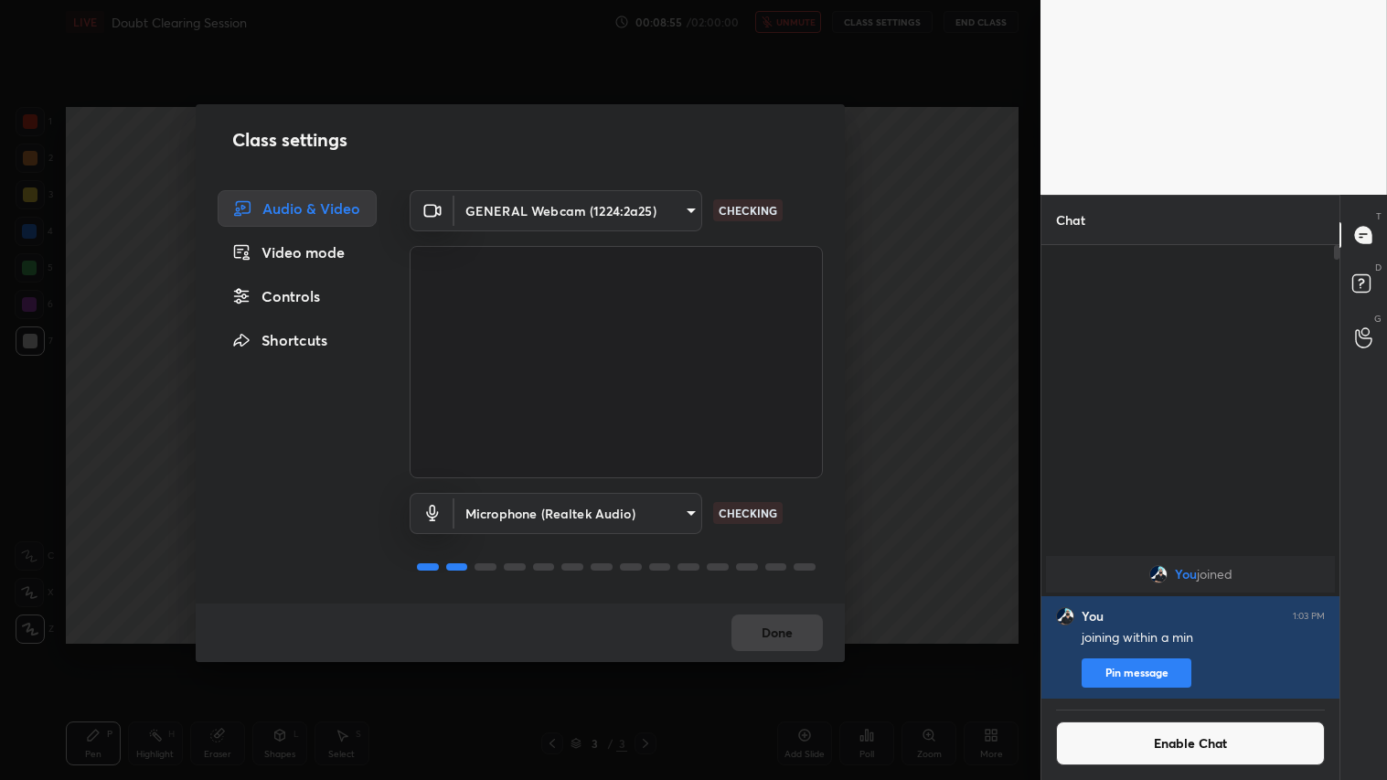
click at [683, 210] on body "1 2 3 4 5 6 7 C X Z C X Z E E Erase all H H LIVE Doubt Clearing Session 00:08:5…" at bounding box center [693, 390] width 1387 height 780
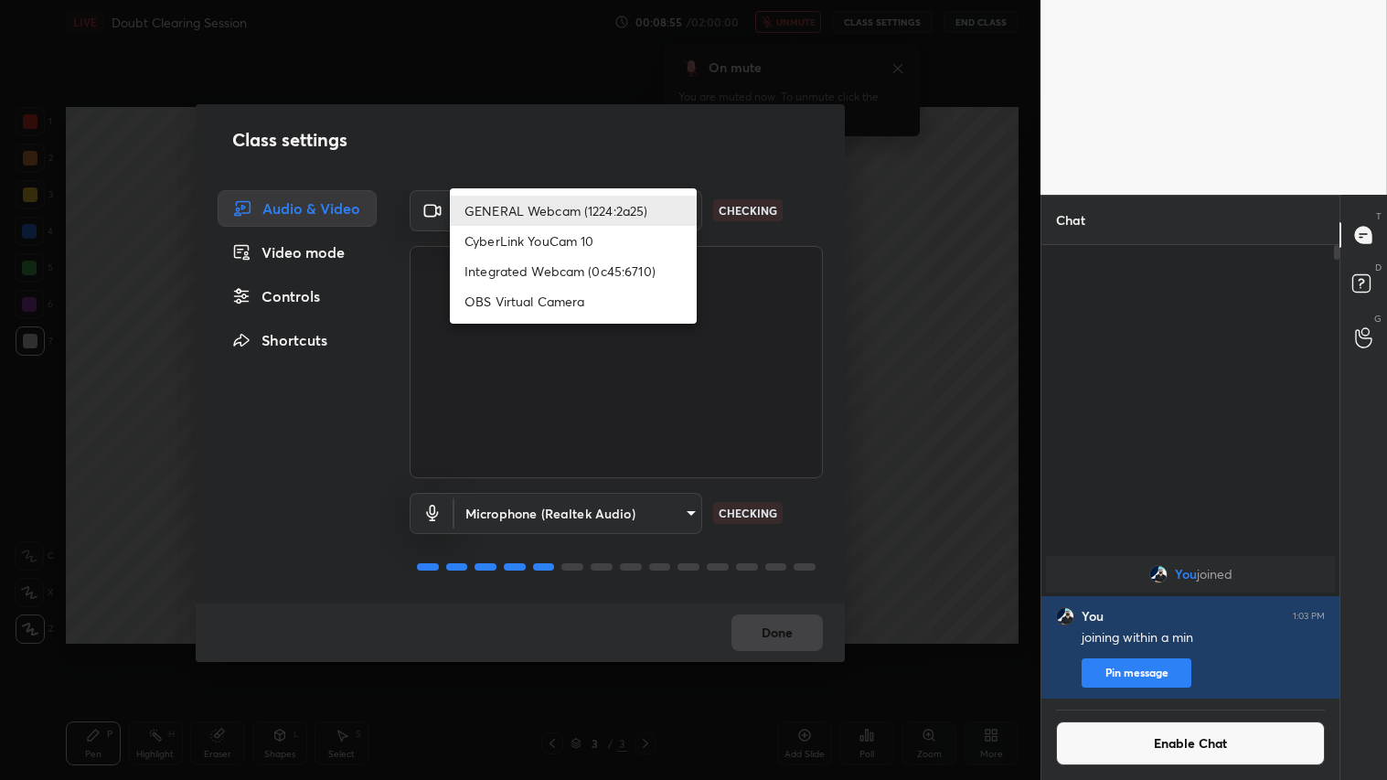
click at [581, 277] on li "Integrated Webcam (0c45:6710)" at bounding box center [573, 271] width 247 height 30
type input "c5c2f7231e9952ba016bf395f8d23ccccda43c405848800533c4c3fa58e8e242"
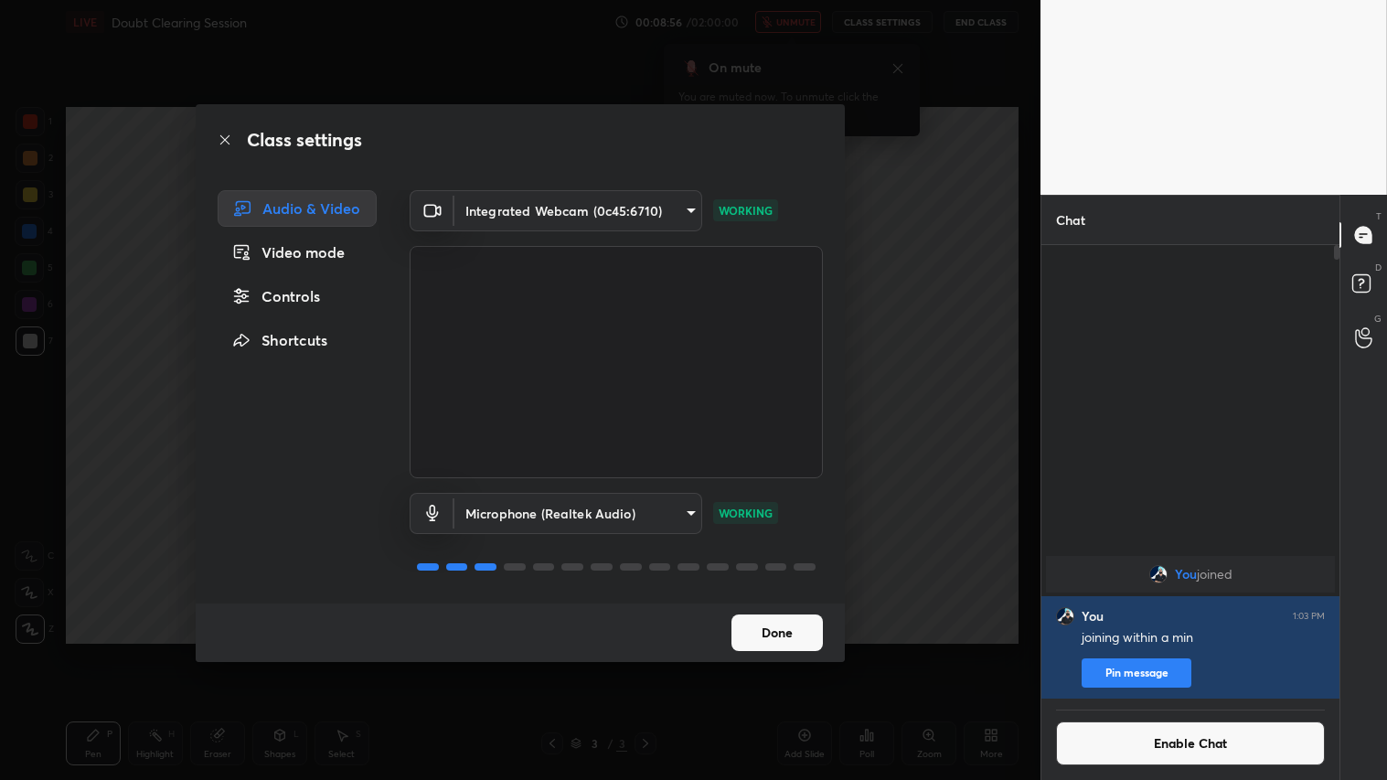
click at [791, 629] on button "Done" at bounding box center [777, 633] width 91 height 37
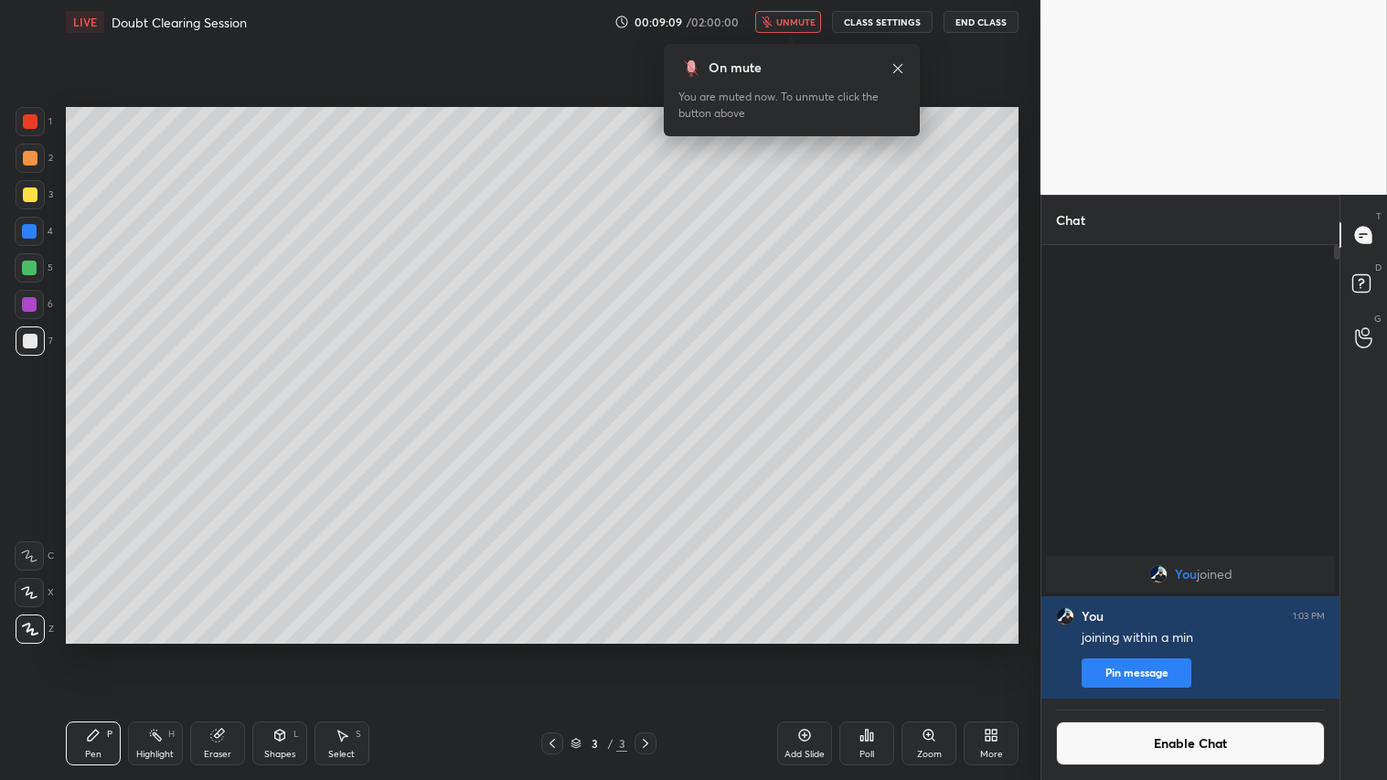
click at [276, 650] on div "Shapes L" at bounding box center [279, 744] width 55 height 44
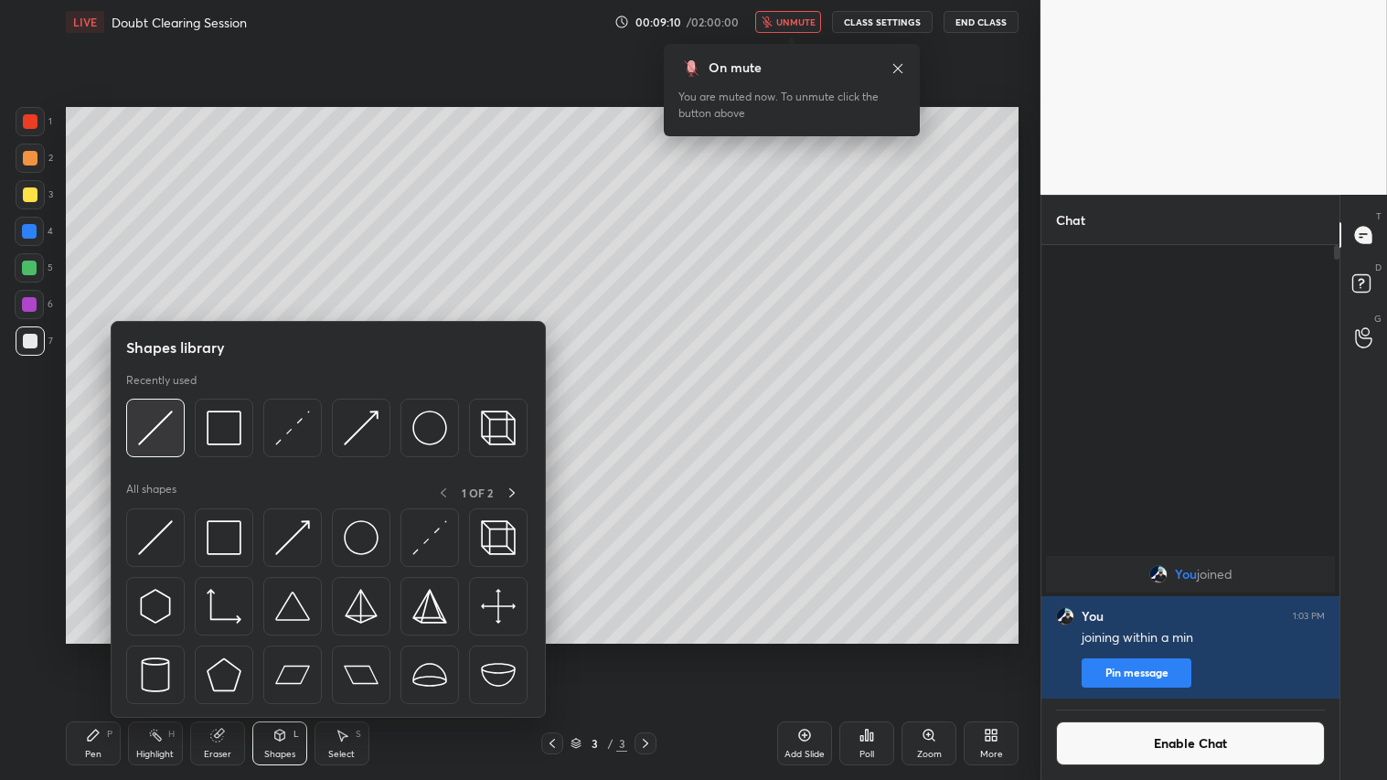
click at [167, 426] on img at bounding box center [155, 428] width 35 height 35
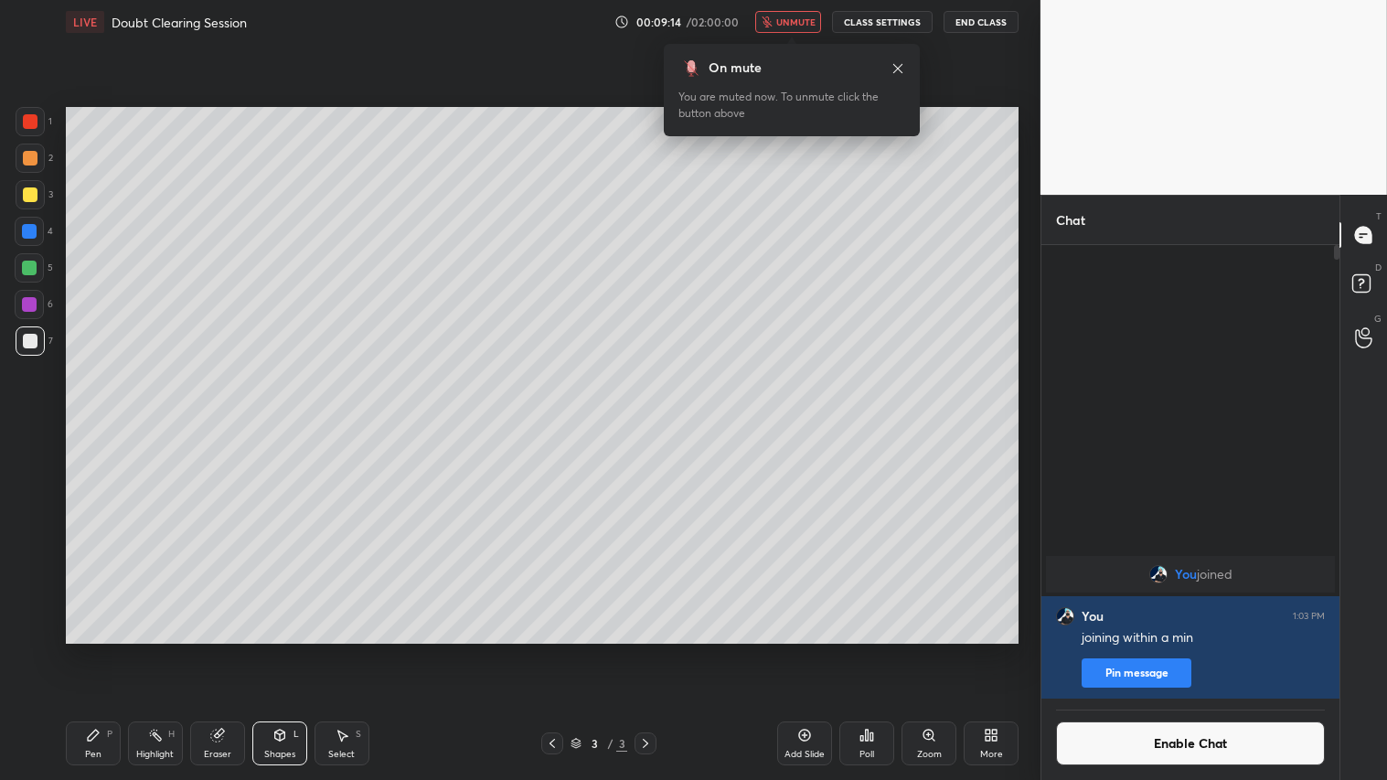
click at [41, 160] on div "2" at bounding box center [34, 158] width 37 height 29
click at [86, 650] on div "Pen P" at bounding box center [93, 744] width 55 height 44
click at [20, 619] on div at bounding box center [30, 629] width 29 height 29
click at [28, 162] on div at bounding box center [30, 158] width 15 height 15
click at [1123, 650] on button "Enable Chat" at bounding box center [1190, 744] width 269 height 44
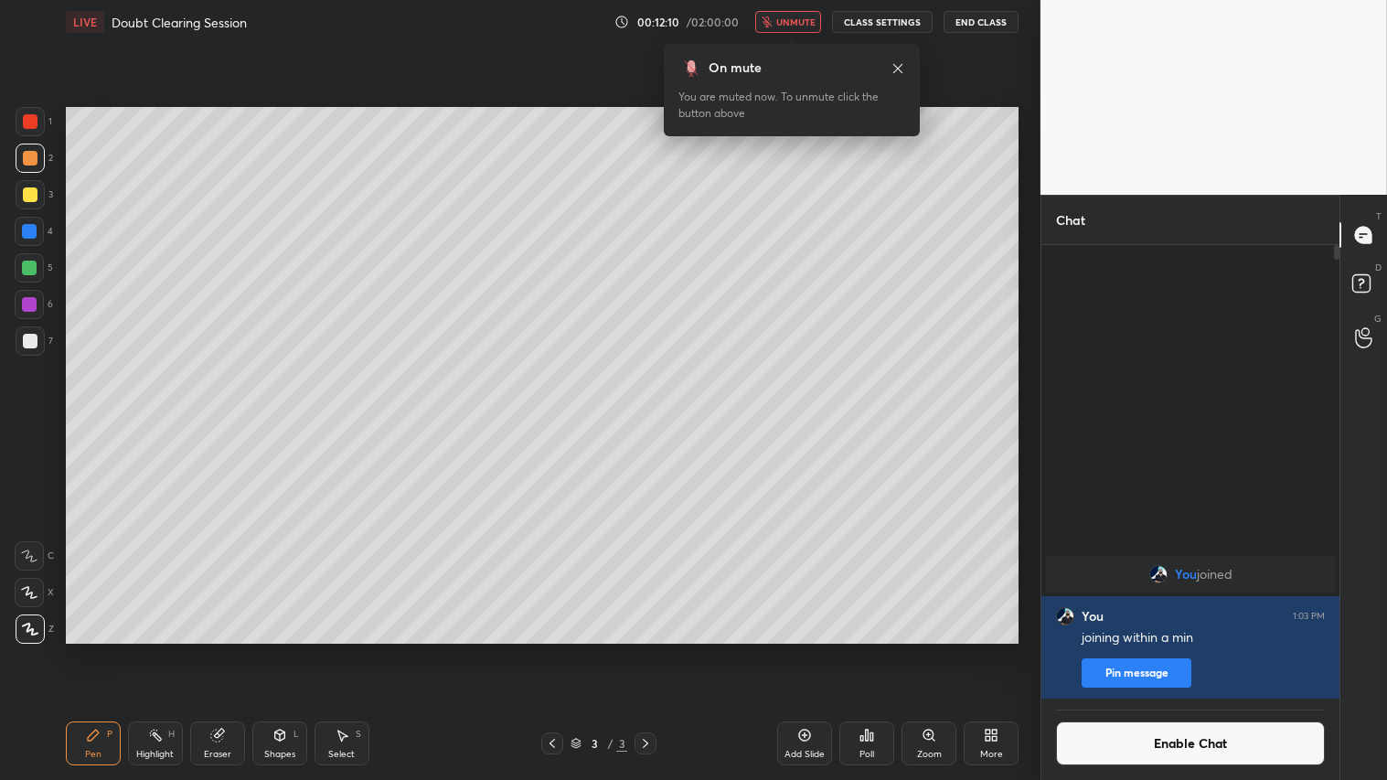
scroll to position [486, 293]
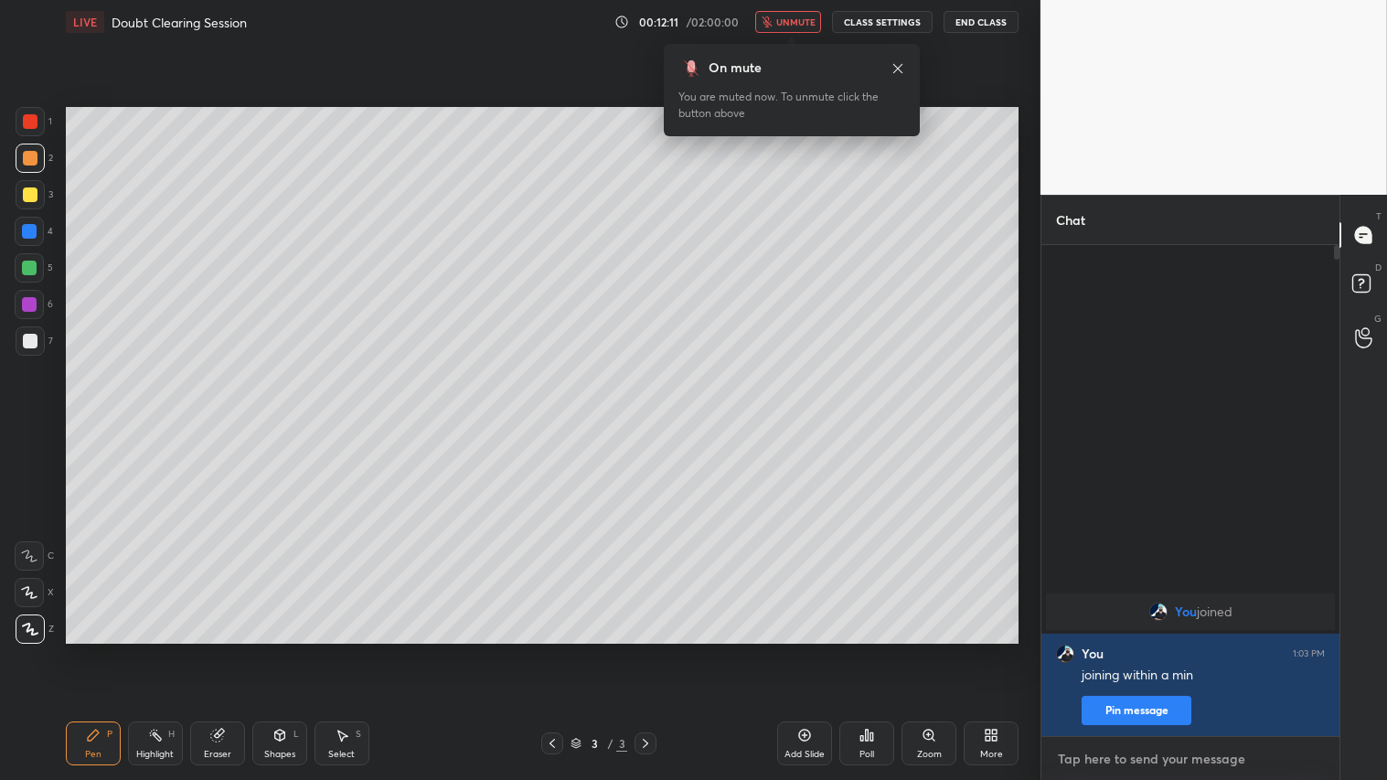
type textarea "x"
click at [1120, 650] on textarea at bounding box center [1190, 758] width 269 height 29
type textarea "j"
type textarea "x"
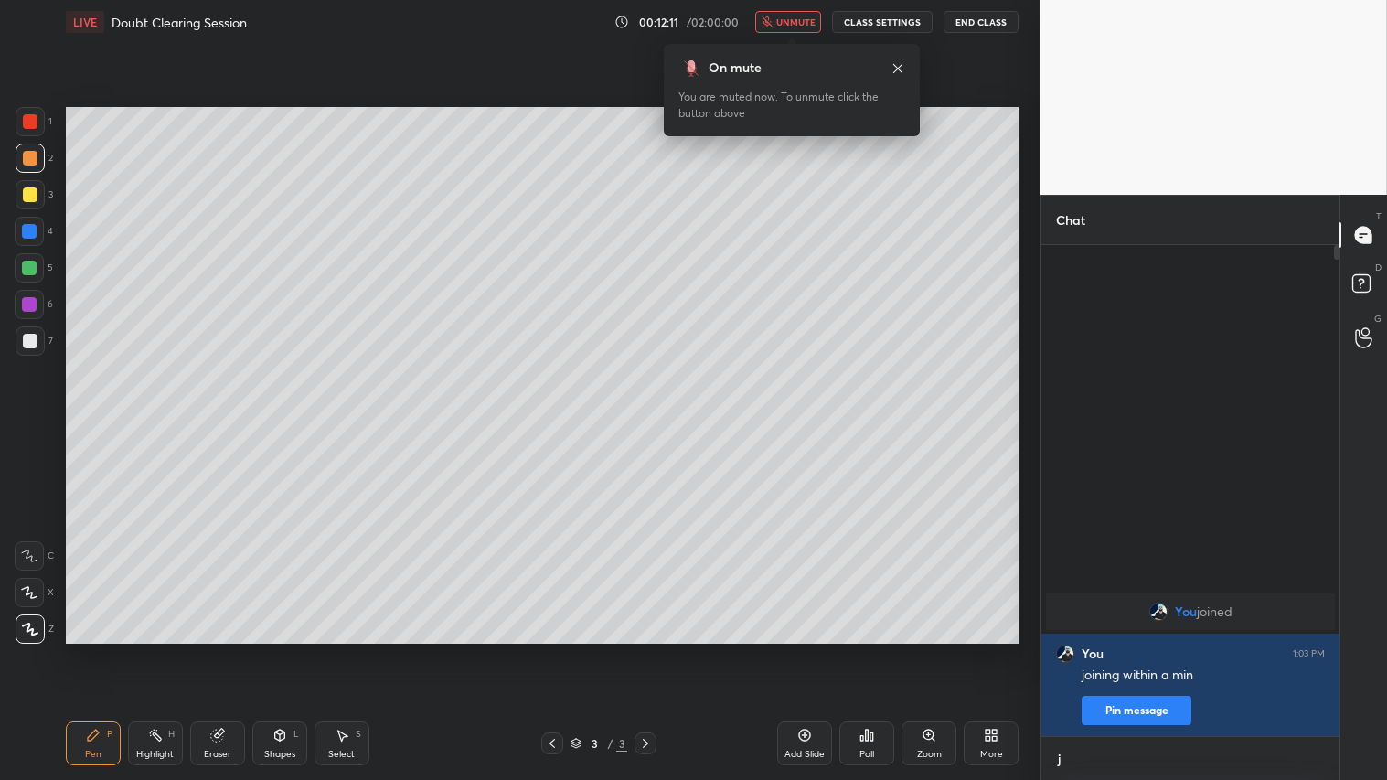
type textarea "ju"
type textarea "x"
type textarea "jus"
type textarea "x"
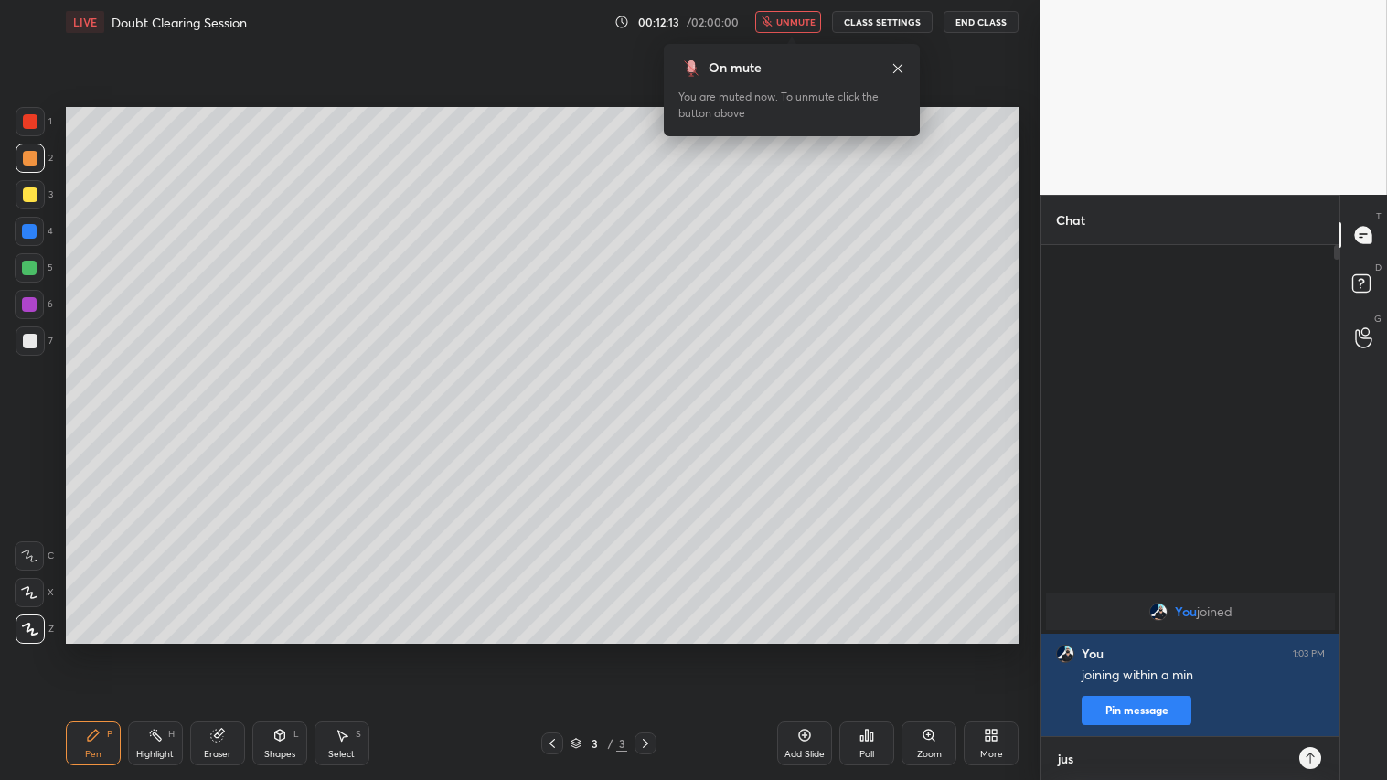
type textarea "just"
type textarea "x"
type textarea "just"
type textarea "x"
type textarea "just j"
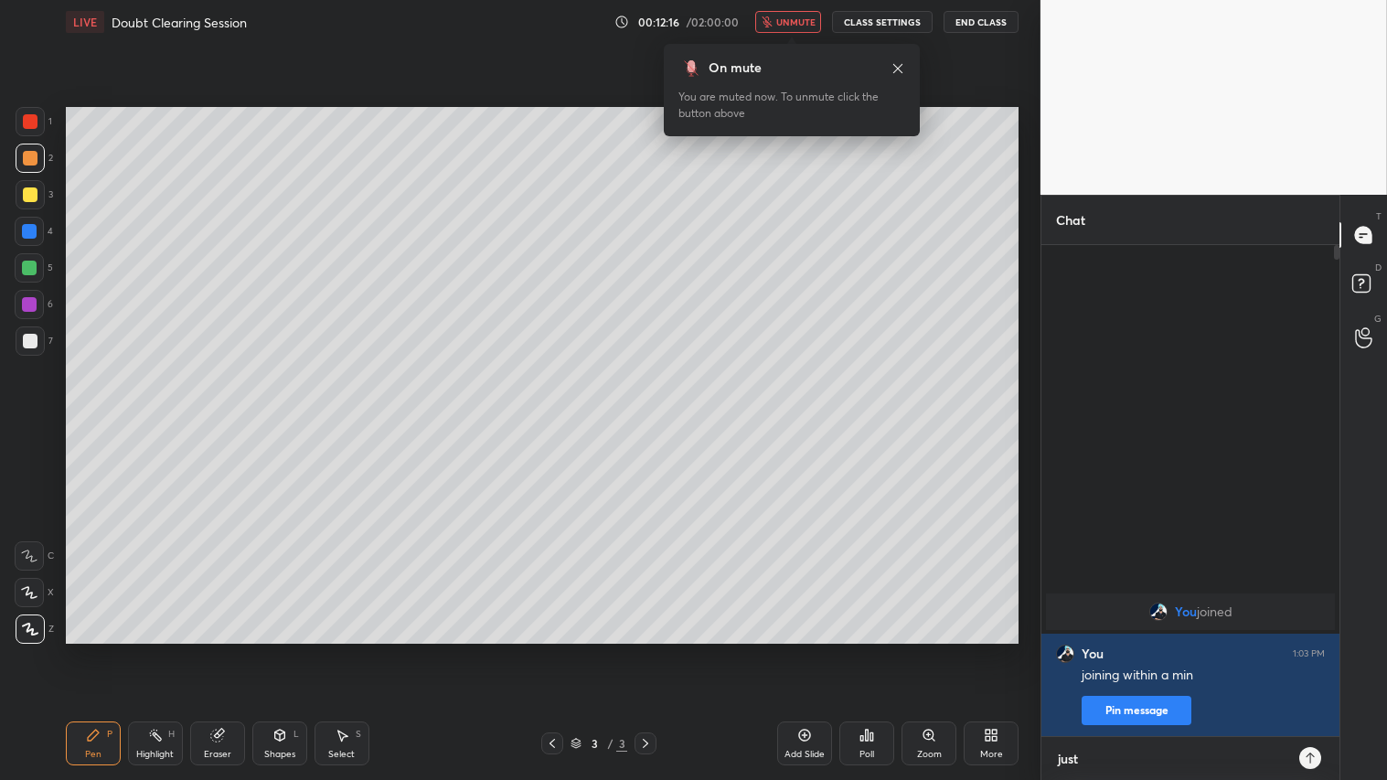
type textarea "x"
type textarea "just jo"
type textarea "x"
type textarea "just joi"
type textarea "x"
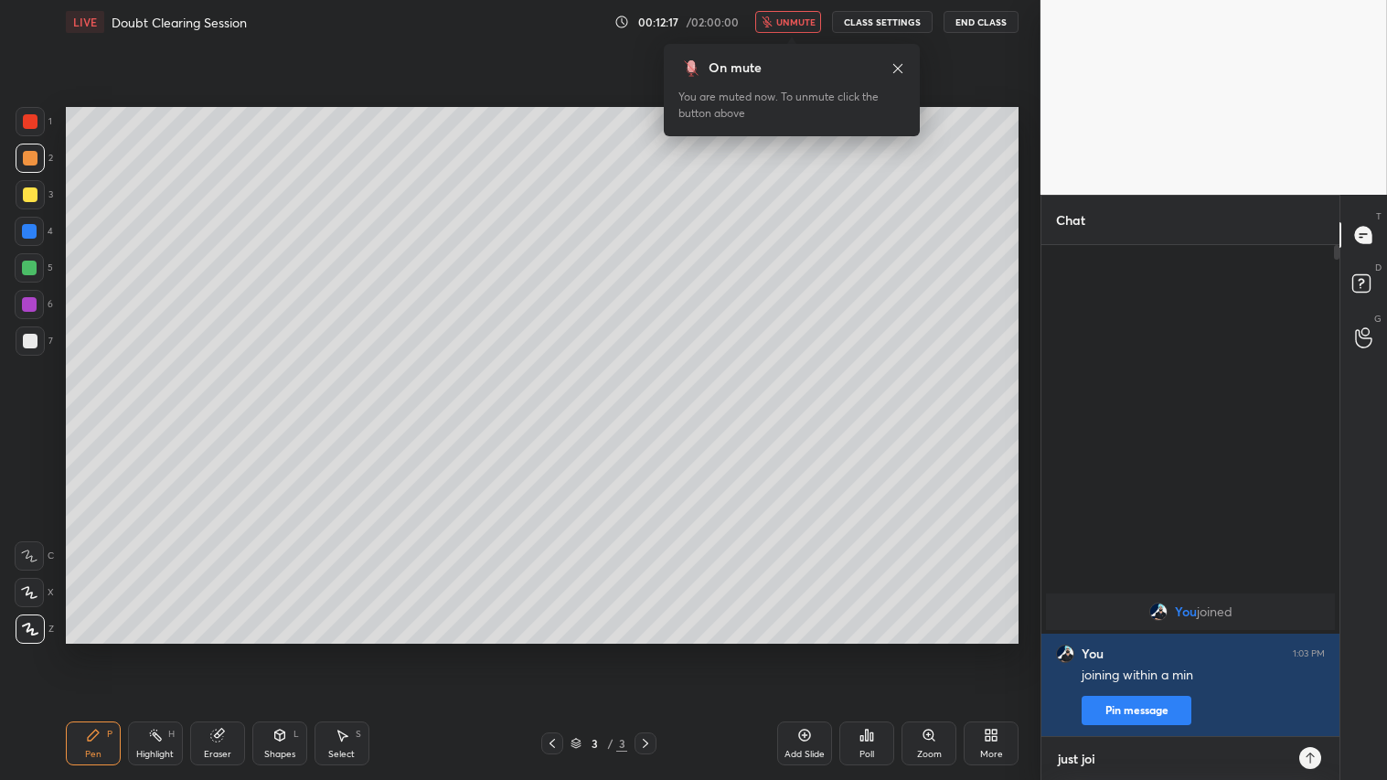
type textarea "just join"
type textarea "x"
type textarea "just joini"
type textarea "x"
type textarea "just joinin"
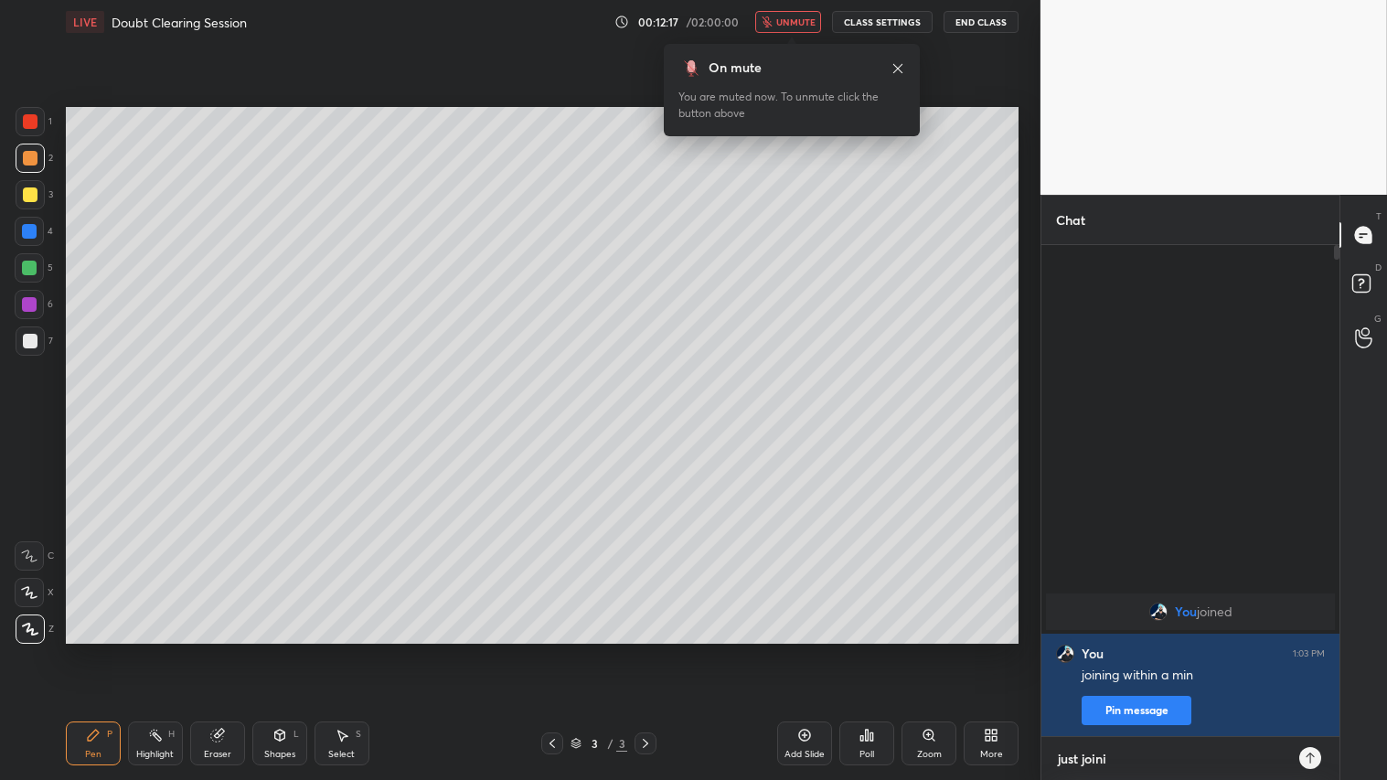
type textarea "x"
type textarea "just joining"
type textarea "x"
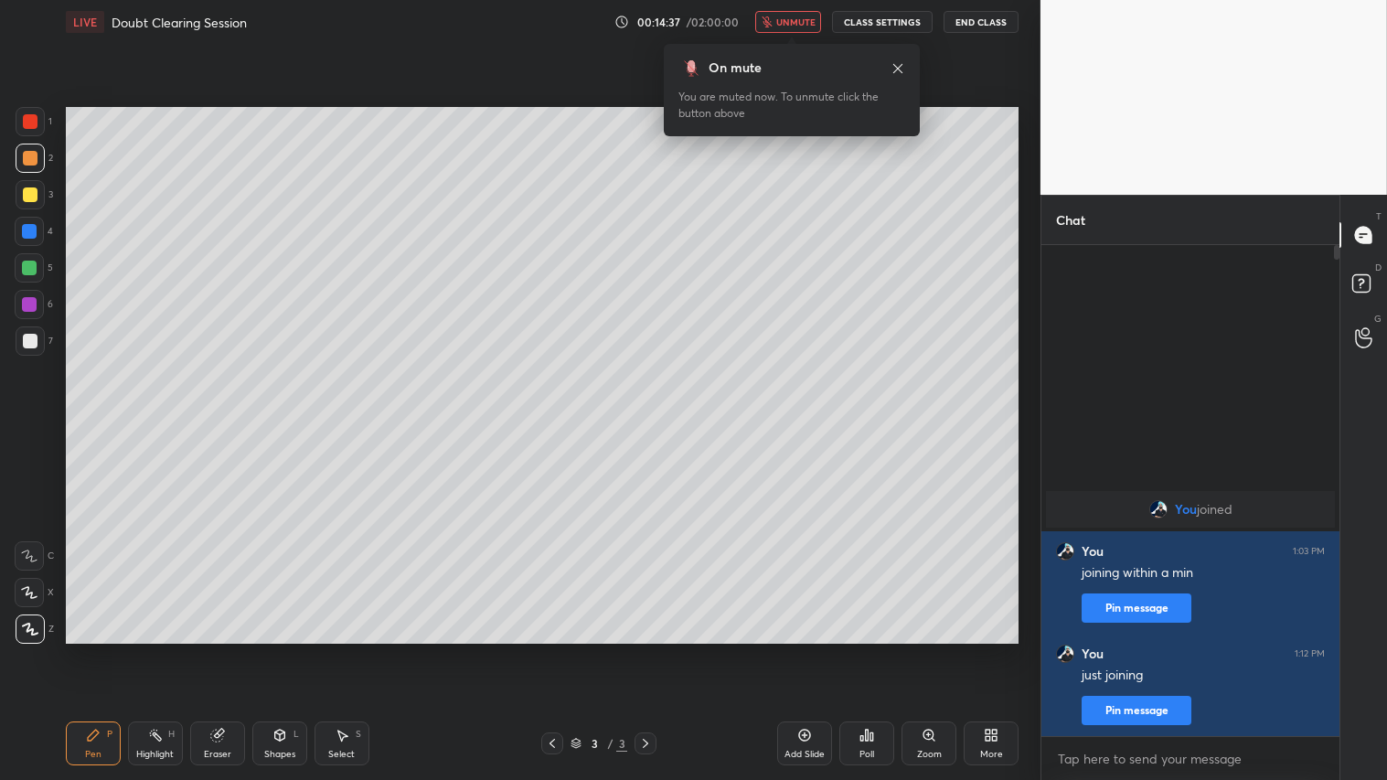
type textarea "x"
click at [881, 23] on button "CLASS SETTINGS" at bounding box center [882, 22] width 101 height 22
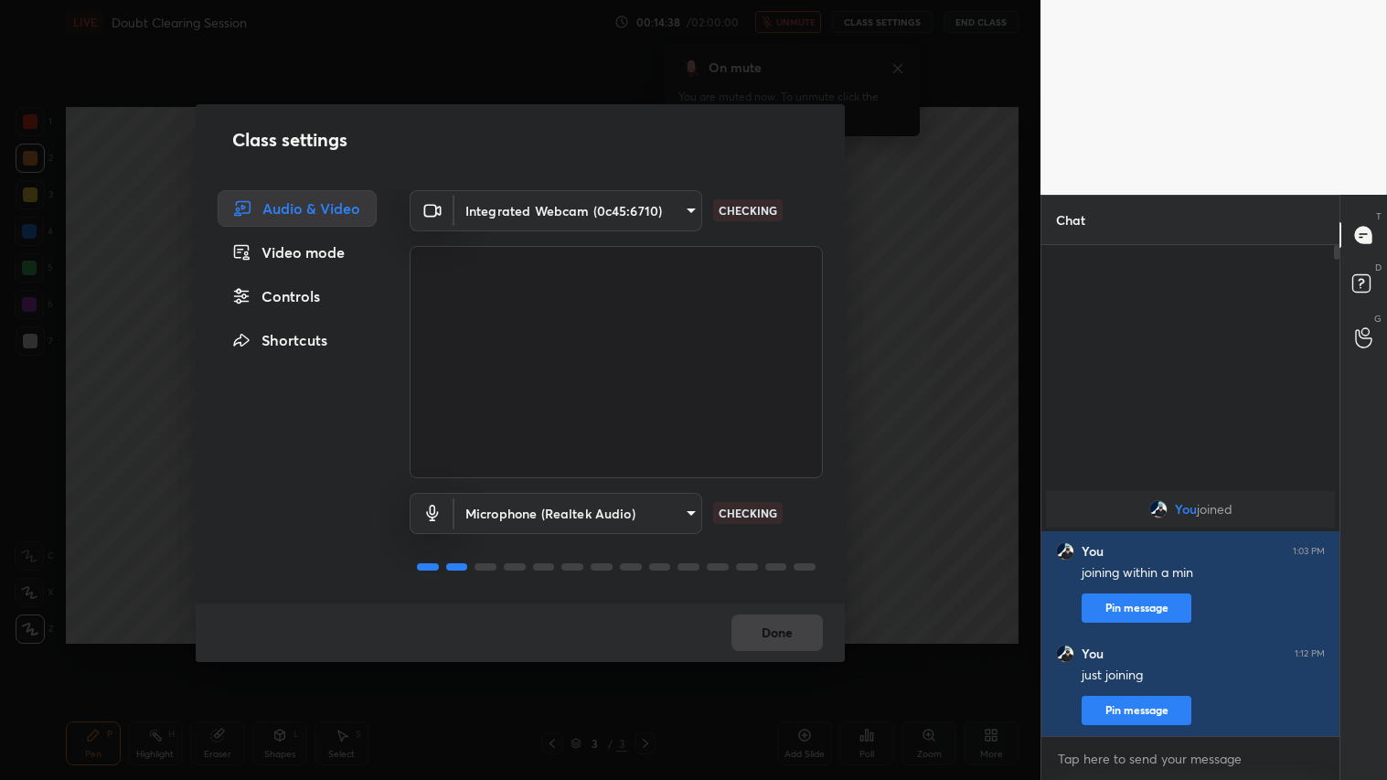
click at [686, 211] on body "1 2 3 4 5 6 7 C X Z C X Z E E Erase all H H LIVE Doubt Clearing Session 00:14:3…" at bounding box center [693, 390] width 1387 height 780
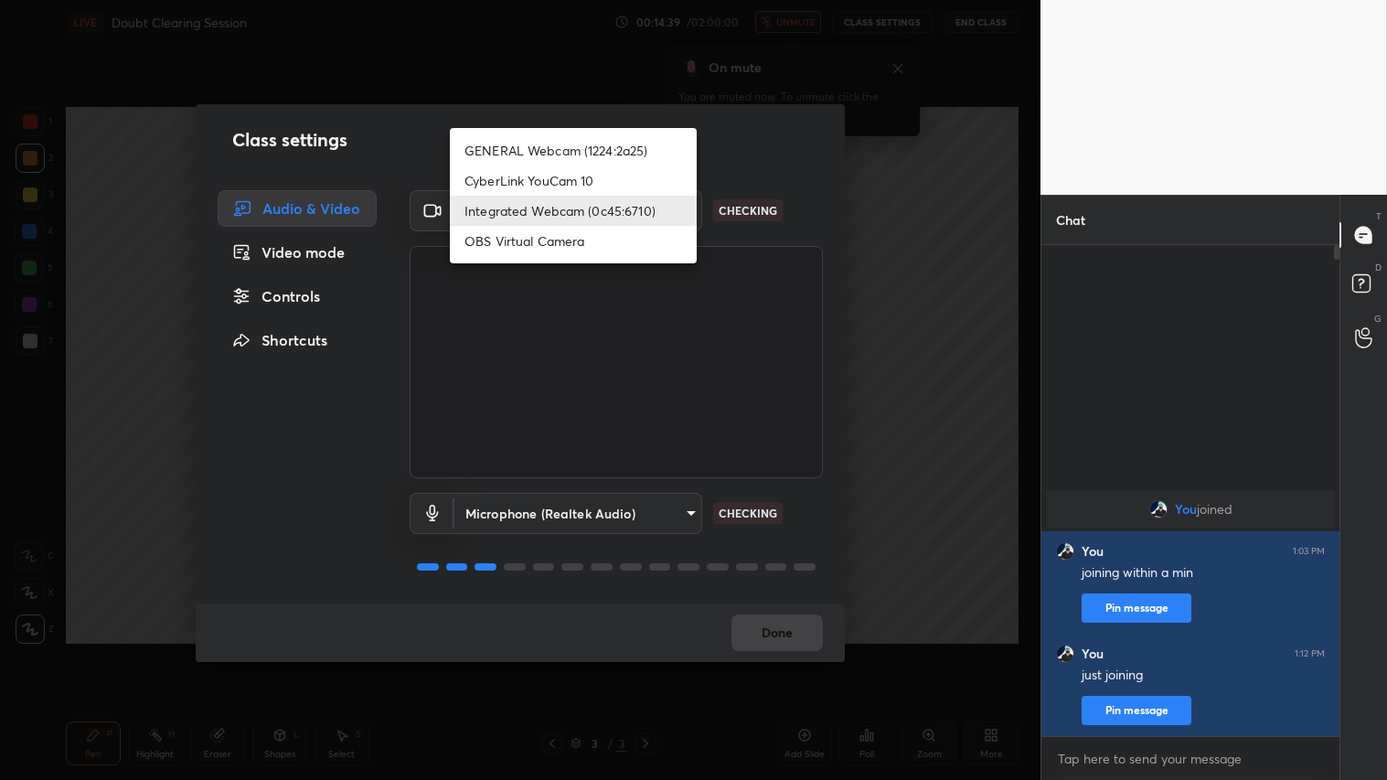
click at [620, 149] on li "GENERAL Webcam (1224:2a25)" at bounding box center [573, 150] width 247 height 30
type input "a804162f24a268607d6802bdfd143bf6309bb53021525fede1067bb20ea62842"
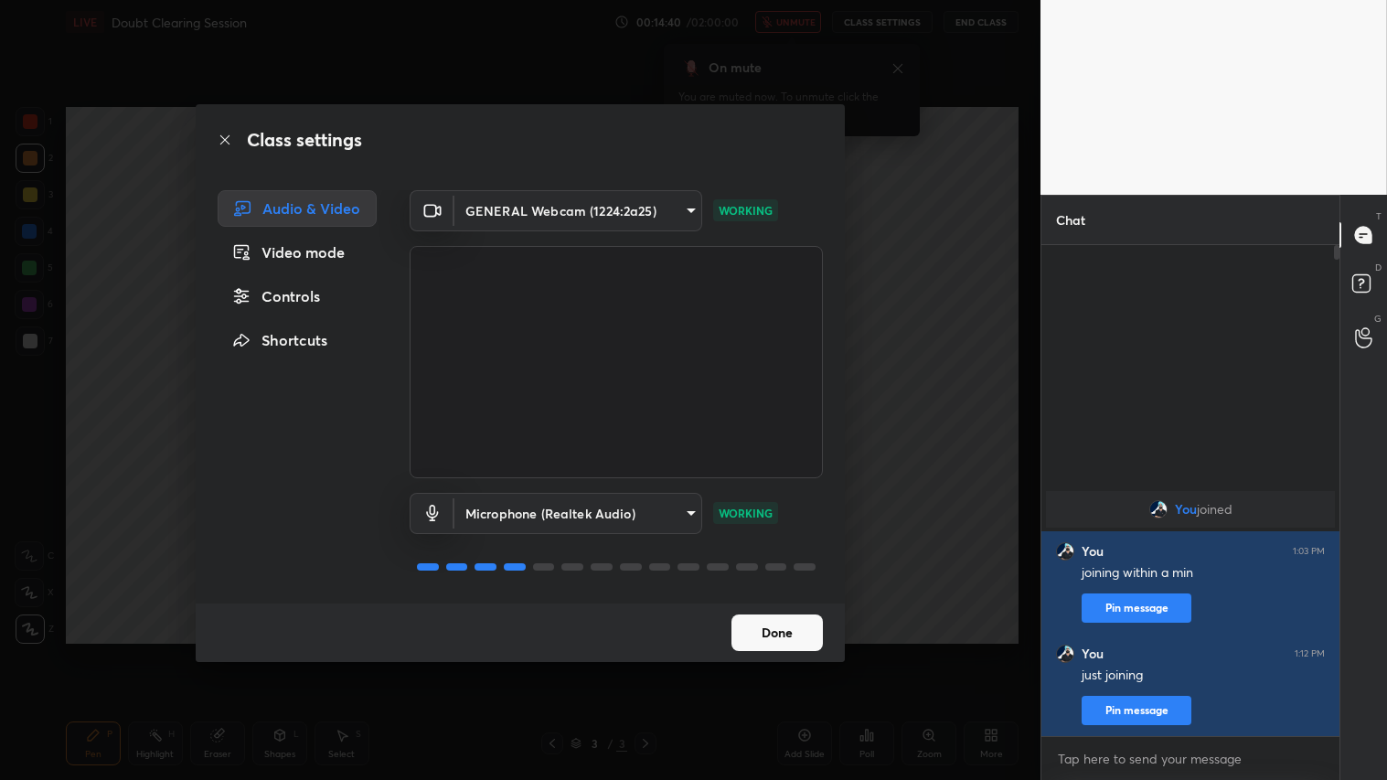
click at [779, 637] on button "Done" at bounding box center [777, 633] width 91 height 37
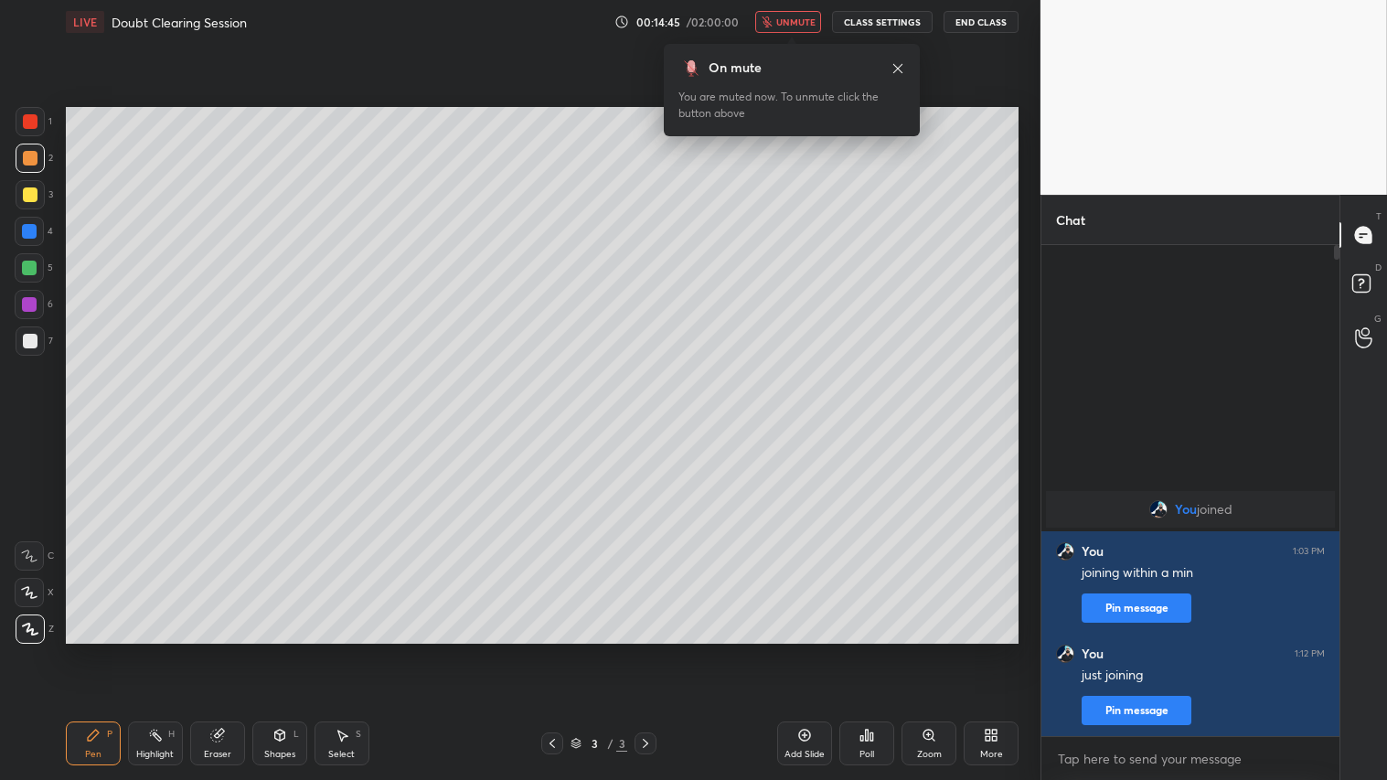
click at [789, 24] on span "unmute" at bounding box center [795, 22] width 39 height 13
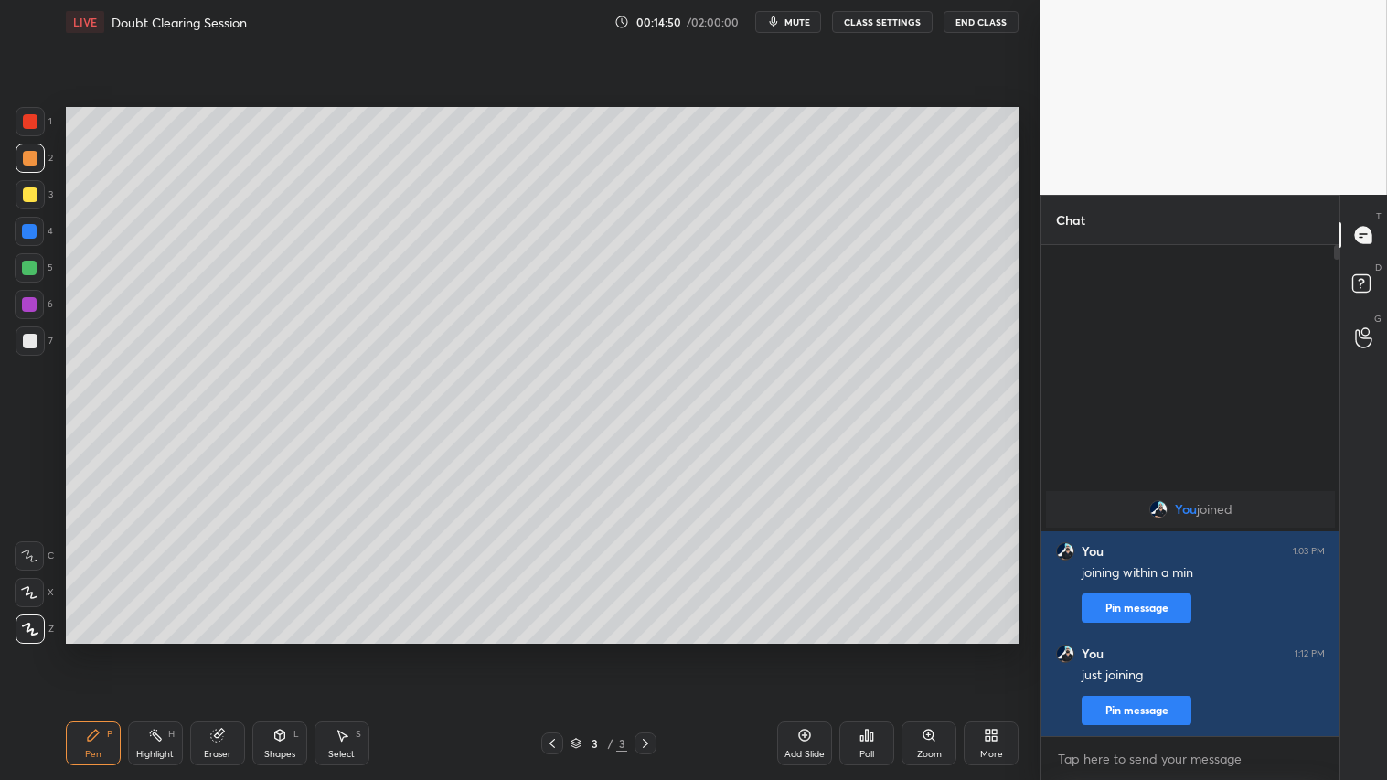
click at [894, 24] on button "CLASS SETTINGS" at bounding box center [882, 22] width 101 height 22
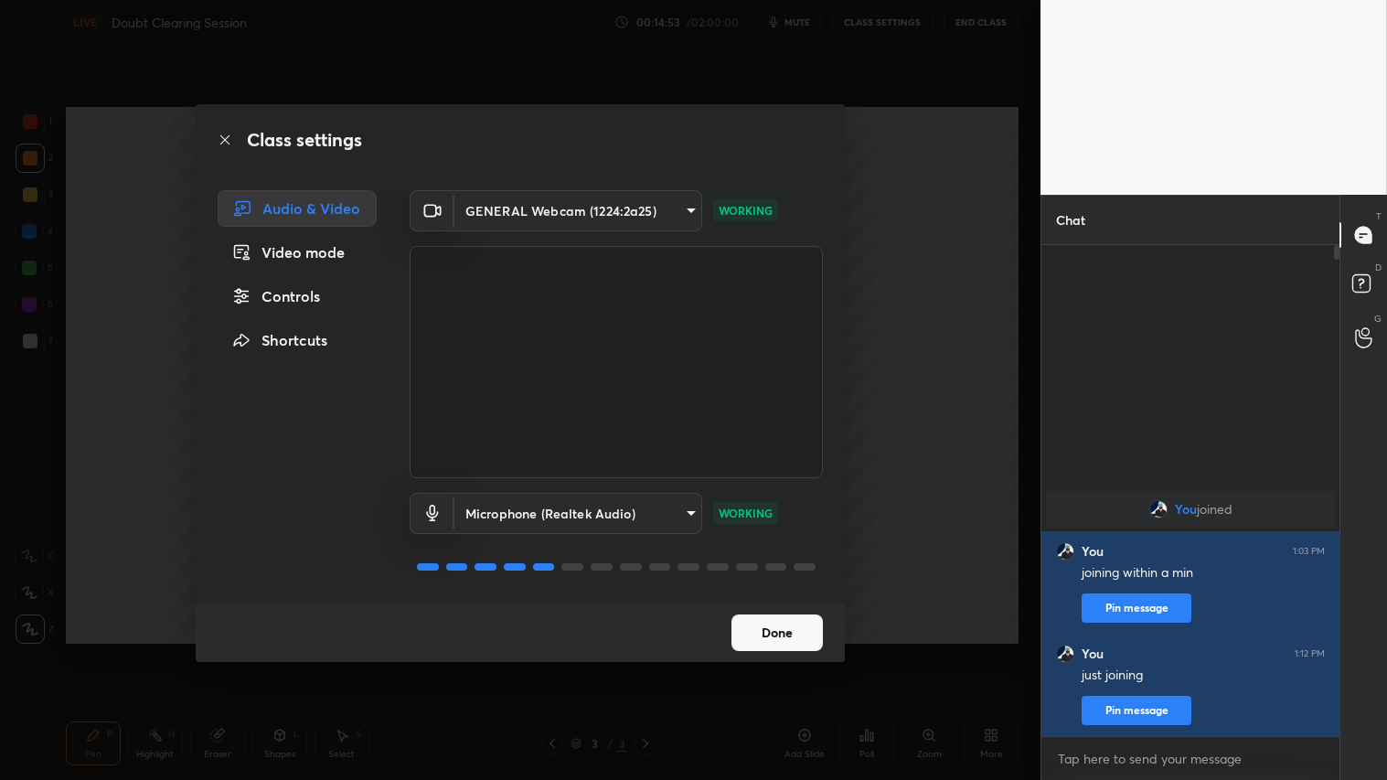
click at [294, 294] on div "Controls" at bounding box center [297, 296] width 159 height 37
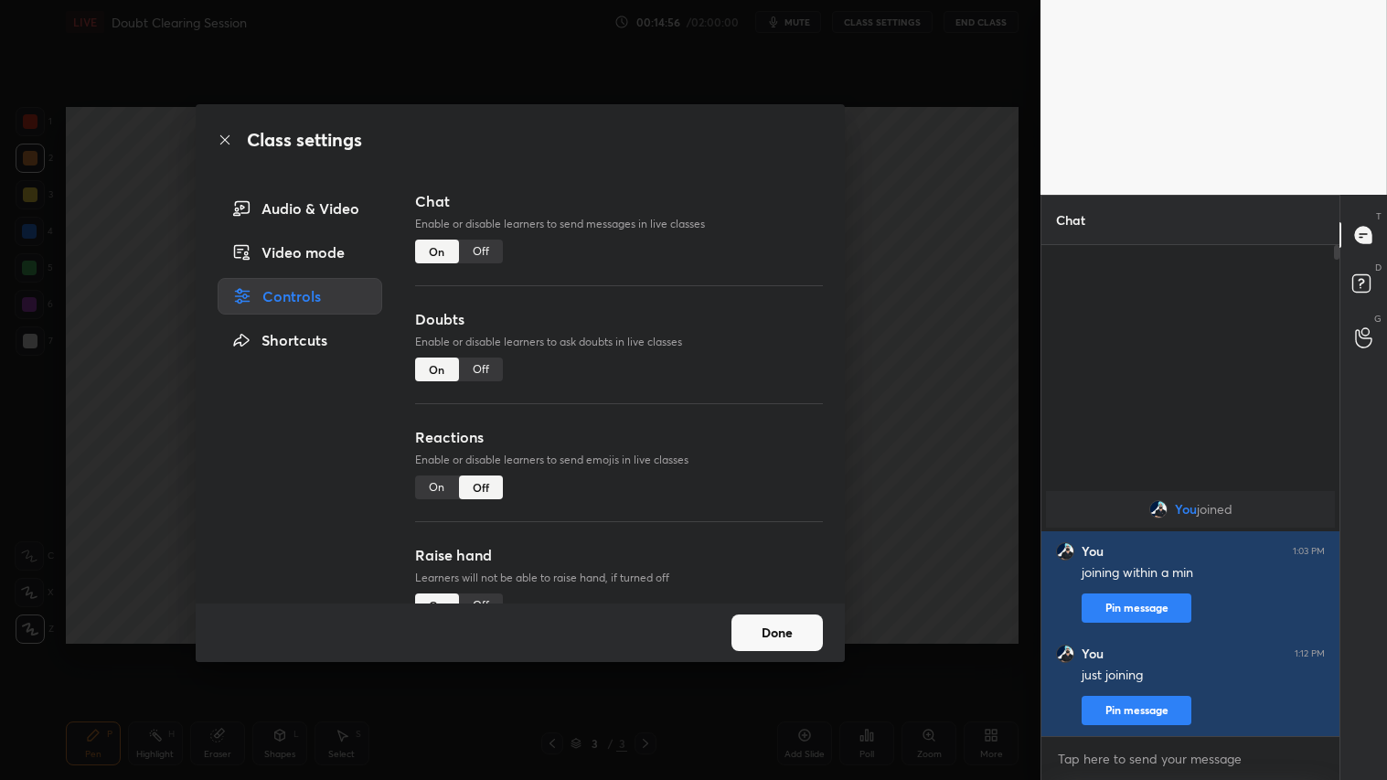
click at [482, 248] on div "Off" at bounding box center [481, 252] width 44 height 24
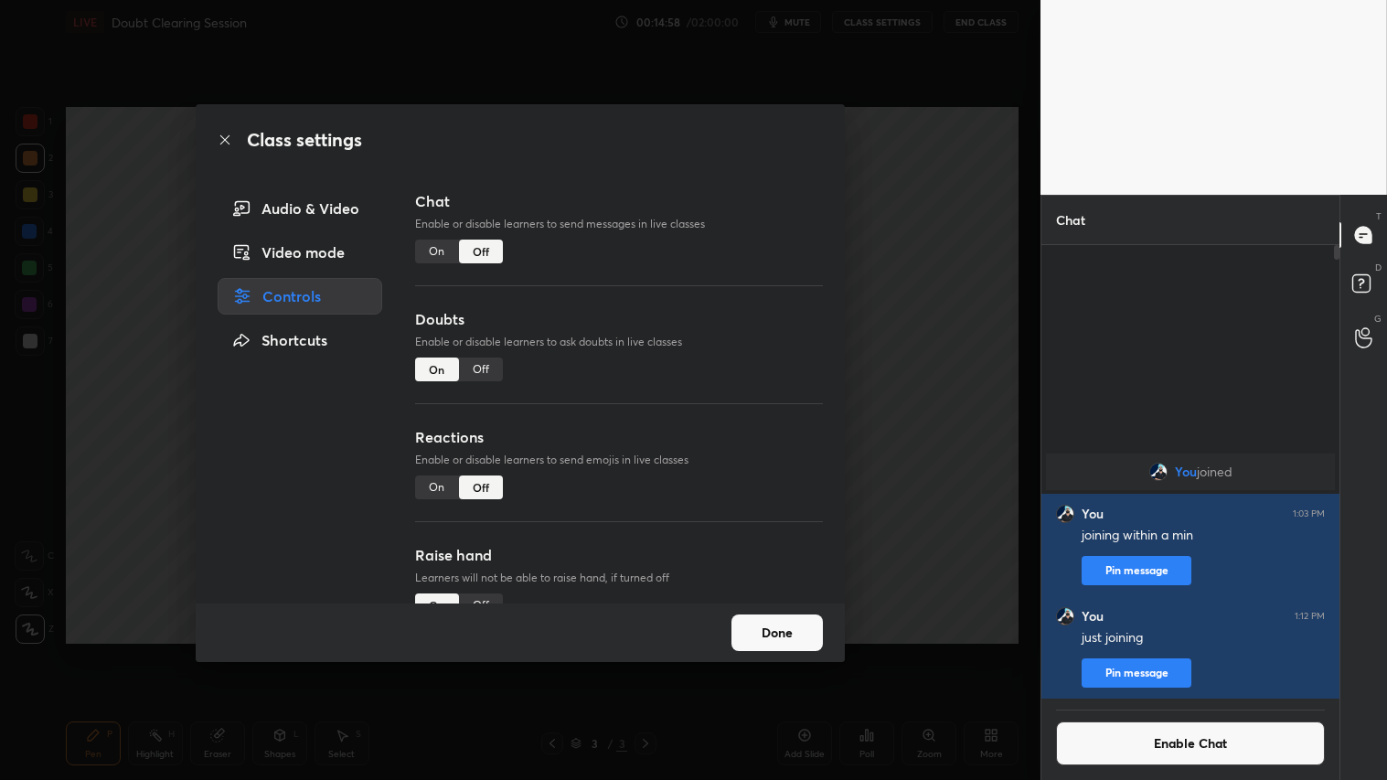
click at [765, 629] on button "Done" at bounding box center [777, 633] width 91 height 37
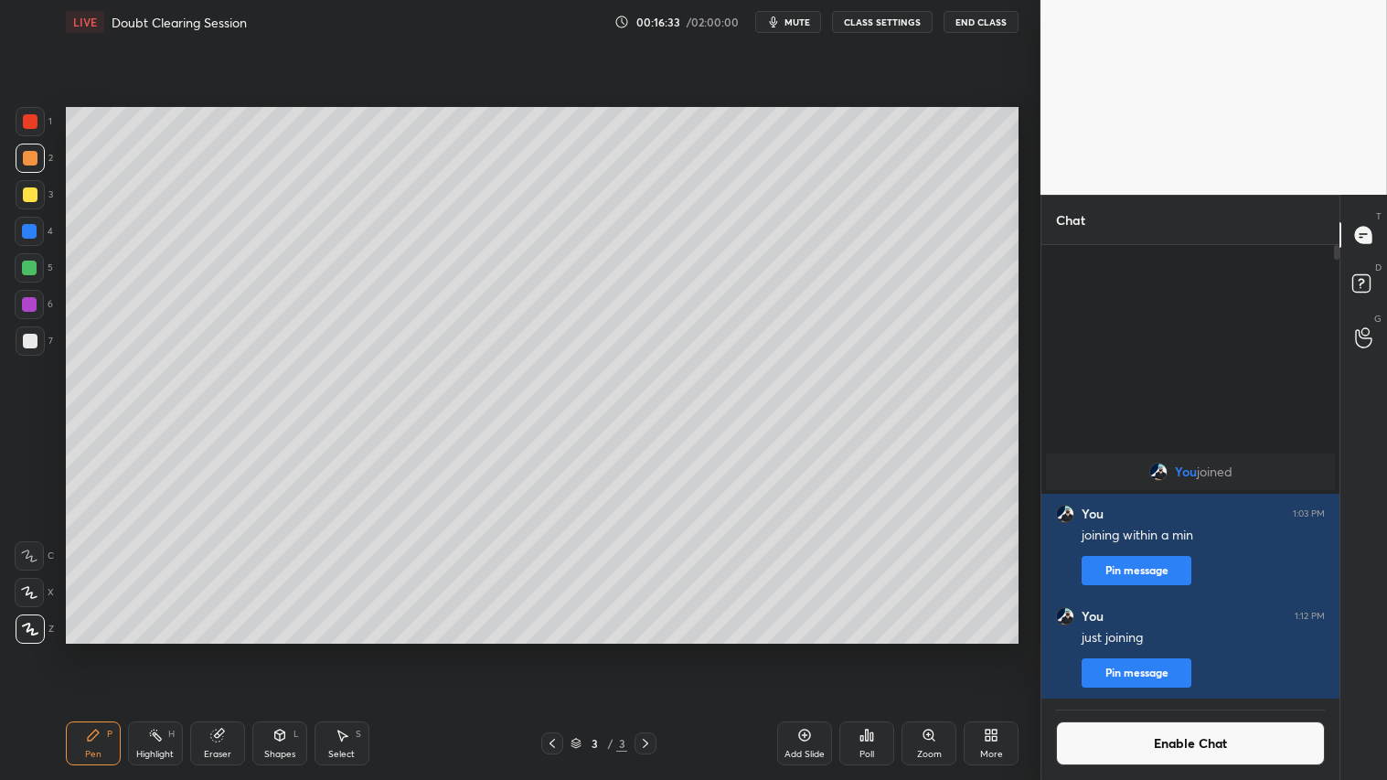
drag, startPoint x: 93, startPoint y: 746, endPoint x: 87, endPoint y: 730, distance: 17.7
click at [91, 650] on div "Pen P" at bounding box center [93, 744] width 55 height 44
click at [806, 650] on icon at bounding box center [805, 735] width 15 height 15
click at [274, 650] on div "Shapes L" at bounding box center [279, 744] width 55 height 44
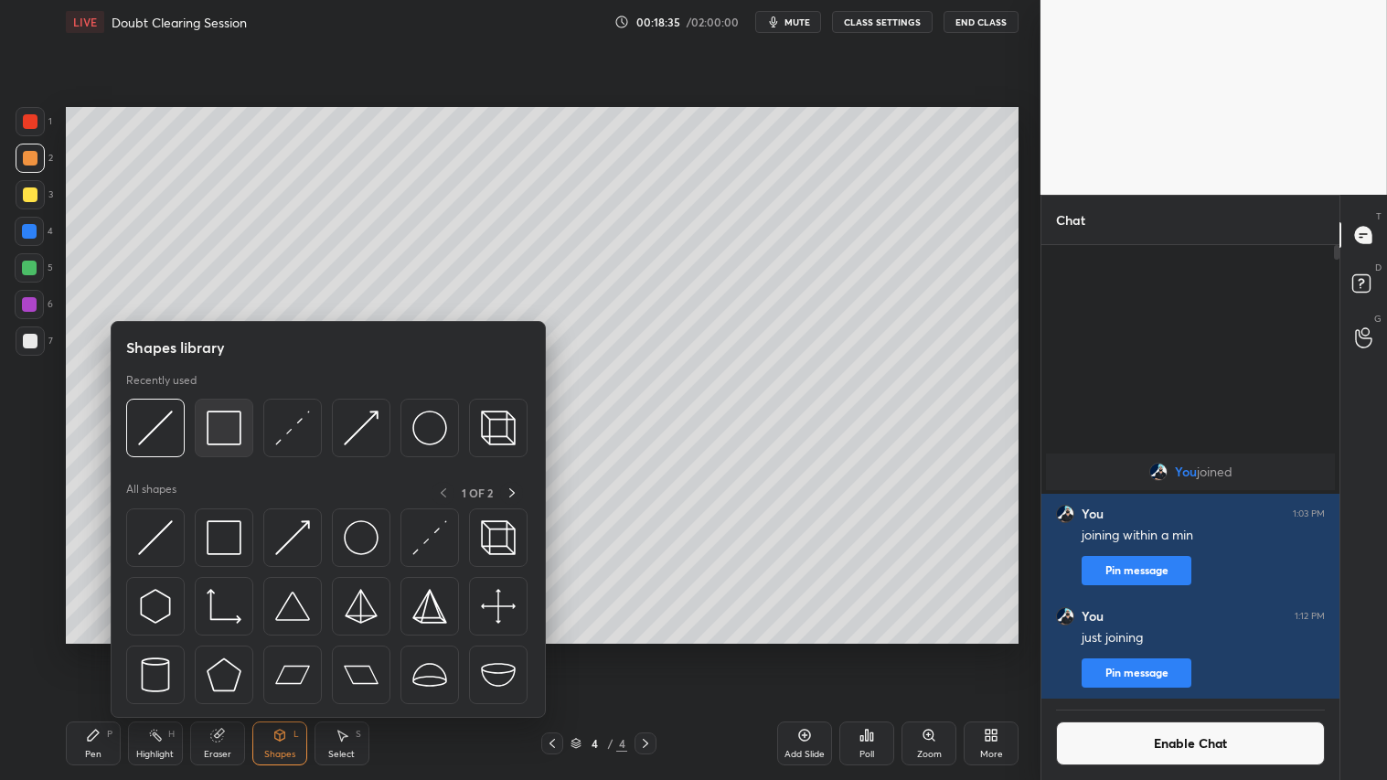
click at [218, 433] on img at bounding box center [224, 428] width 35 height 35
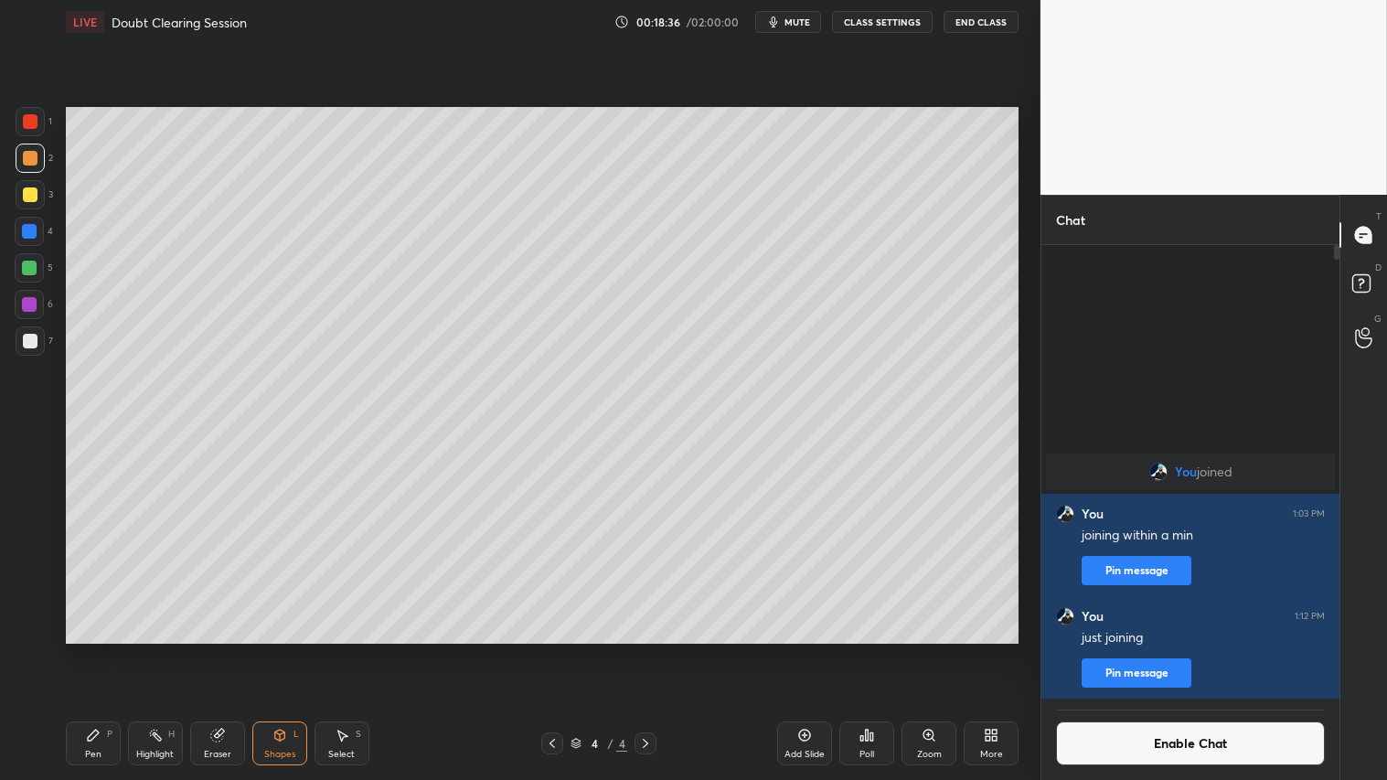
drag, startPoint x: 16, startPoint y: 166, endPoint x: 47, endPoint y: 184, distance: 36.1
click at [18, 166] on div at bounding box center [30, 158] width 29 height 29
click at [220, 650] on div "Eraser" at bounding box center [217, 754] width 27 height 9
click at [50, 650] on div "1 2 3 4 5 6 7 C X Z C X Z E E Erase all H H LIVE Doubt Clearing Session 00:18:5…" at bounding box center [513, 390] width 1026 height 780
click at [96, 650] on div "Pen P" at bounding box center [93, 744] width 55 height 44
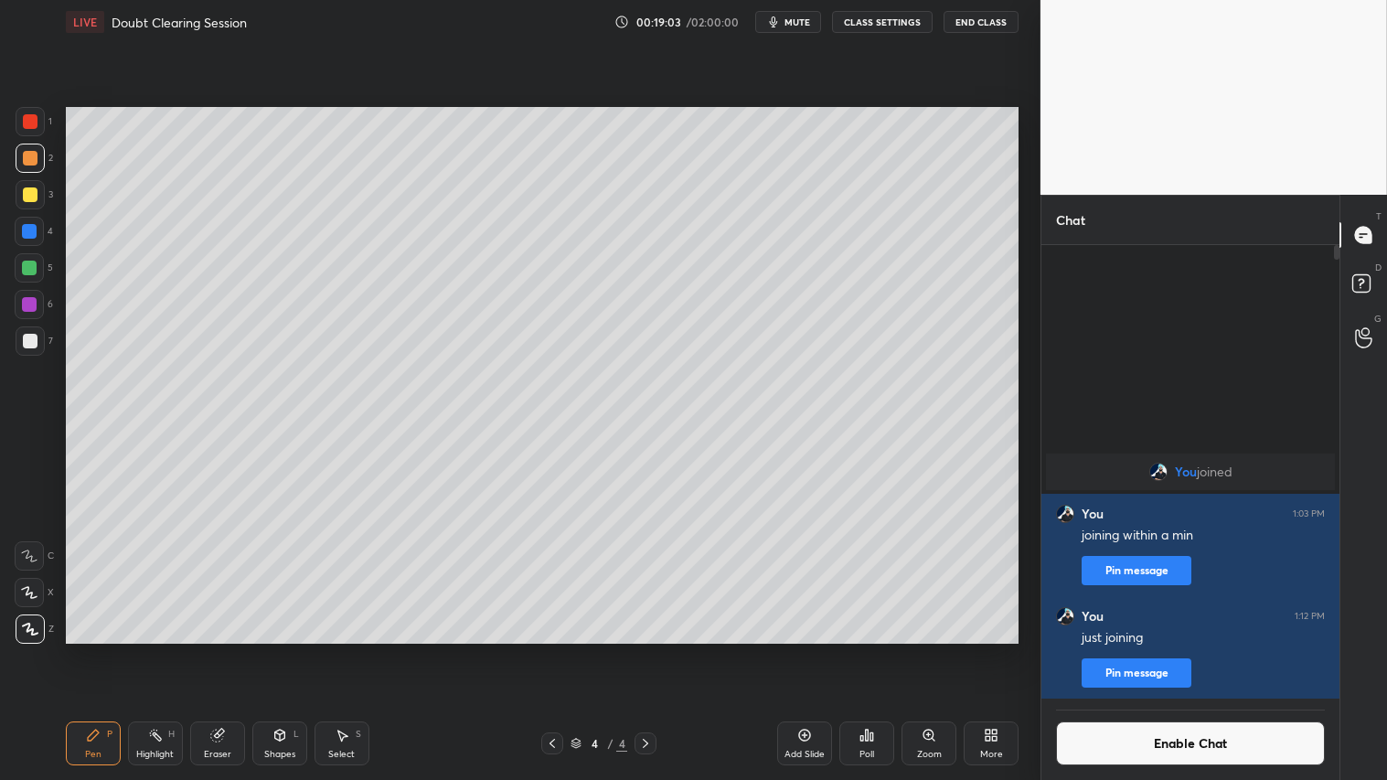
click at [272, 650] on div "Shapes" at bounding box center [279, 754] width 31 height 9
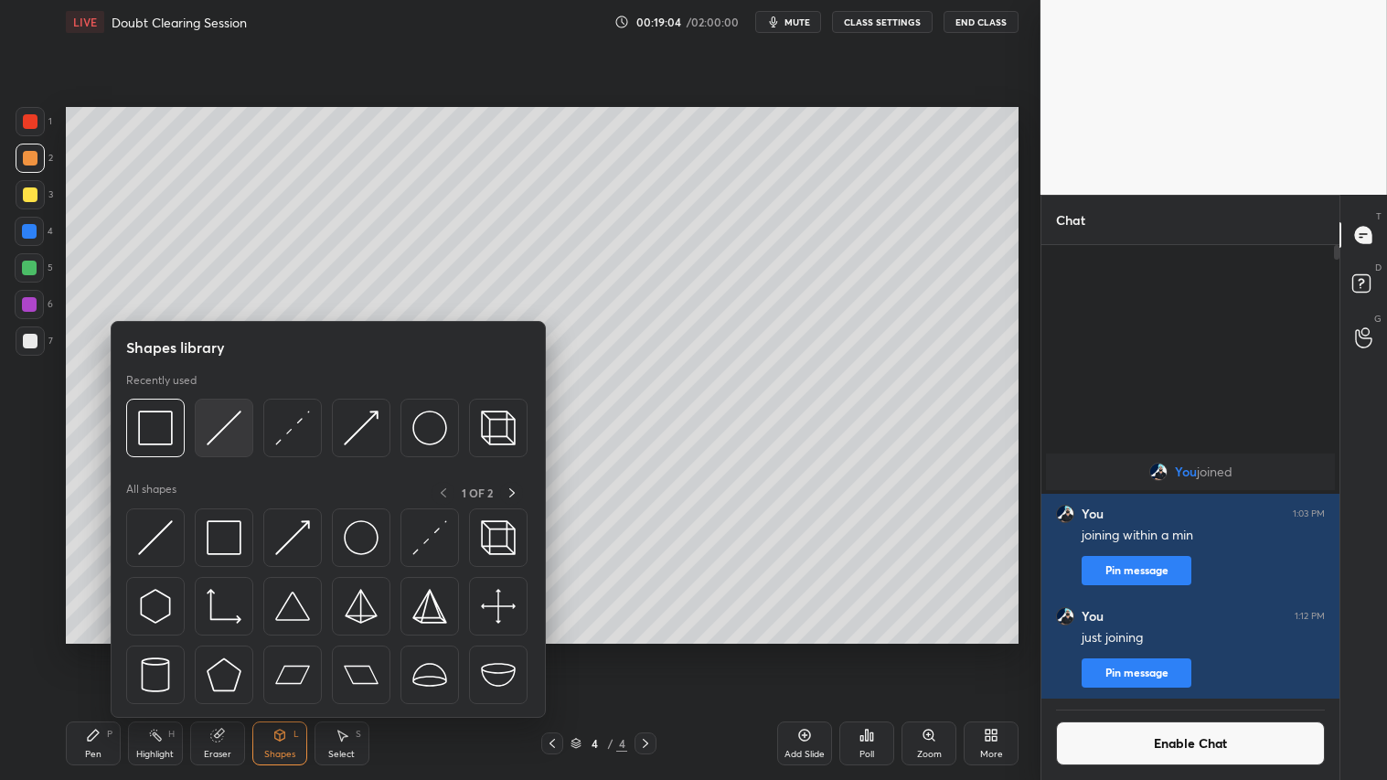
click at [223, 419] on img at bounding box center [224, 428] width 35 height 35
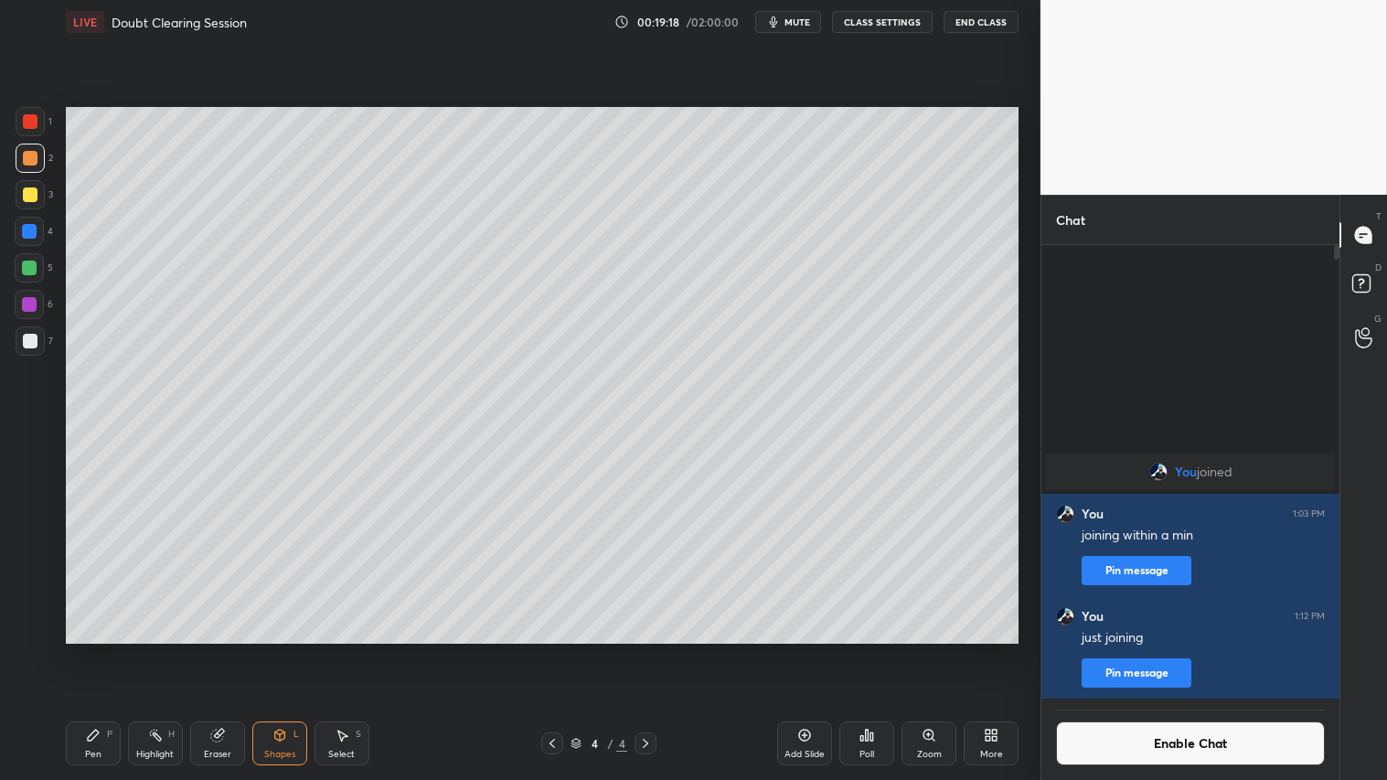
click at [290, 650] on div "Shapes L" at bounding box center [279, 744] width 55 height 44
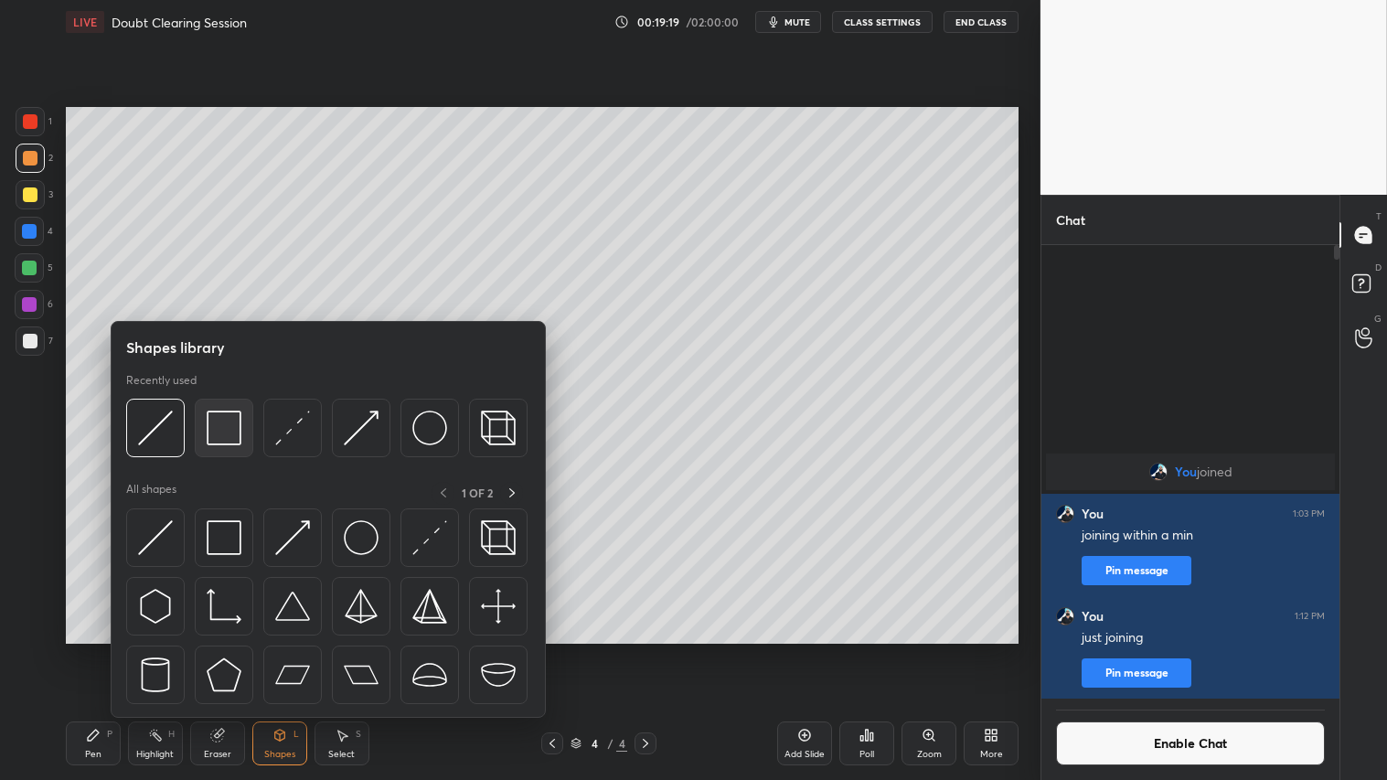
click at [230, 423] on img at bounding box center [224, 428] width 35 height 35
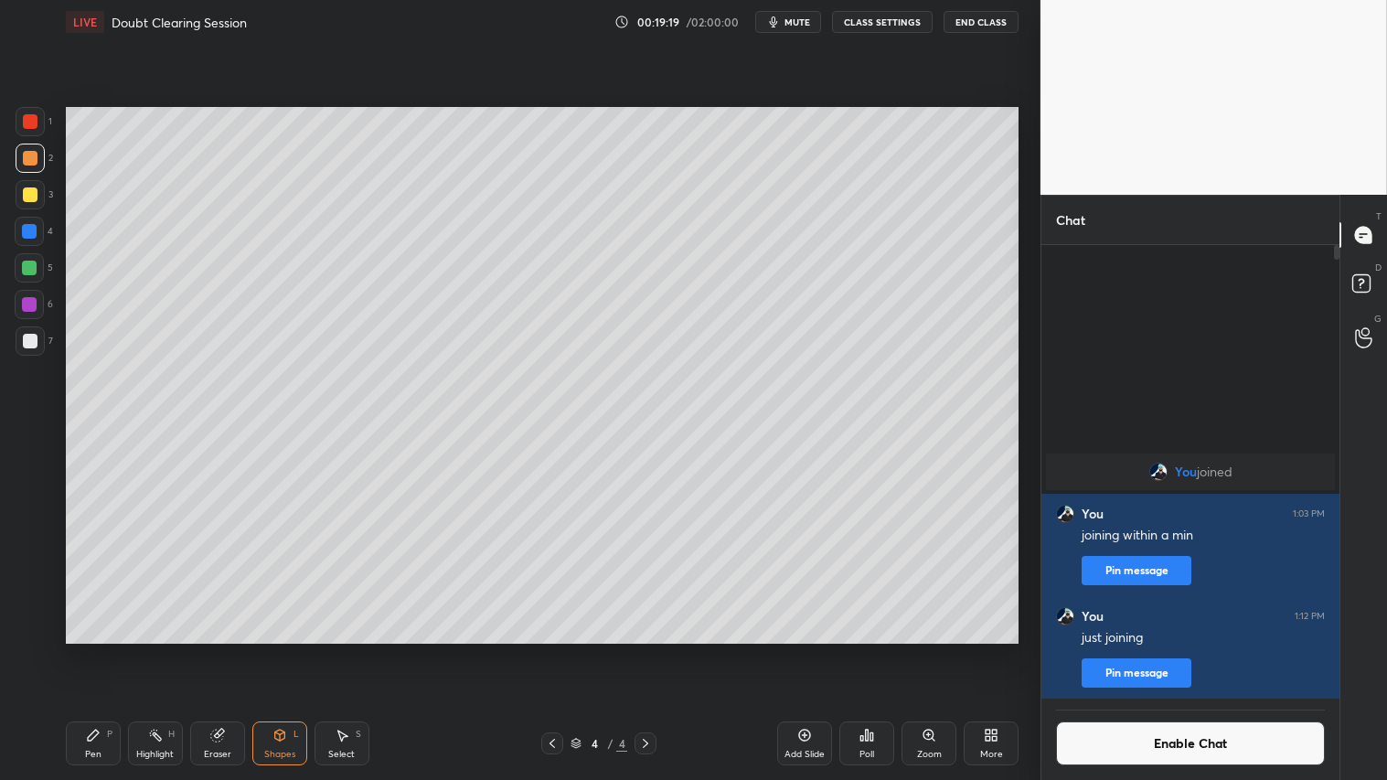
click at [33, 338] on div at bounding box center [30, 341] width 15 height 15
drag, startPoint x: 270, startPoint y: 756, endPoint x: 275, endPoint y: 736, distance: 20.9
click at [272, 650] on div "Shapes" at bounding box center [279, 754] width 31 height 9
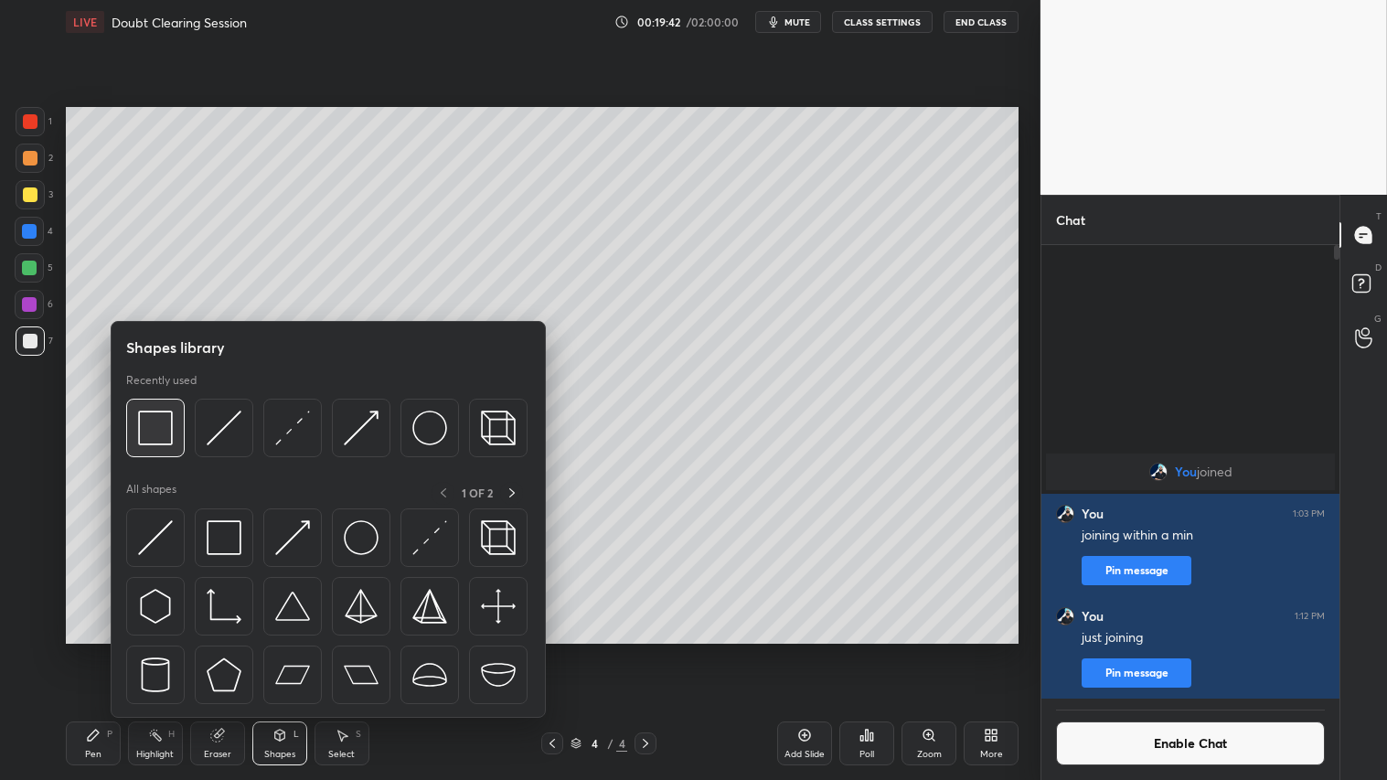
click at [154, 426] on img at bounding box center [155, 428] width 35 height 35
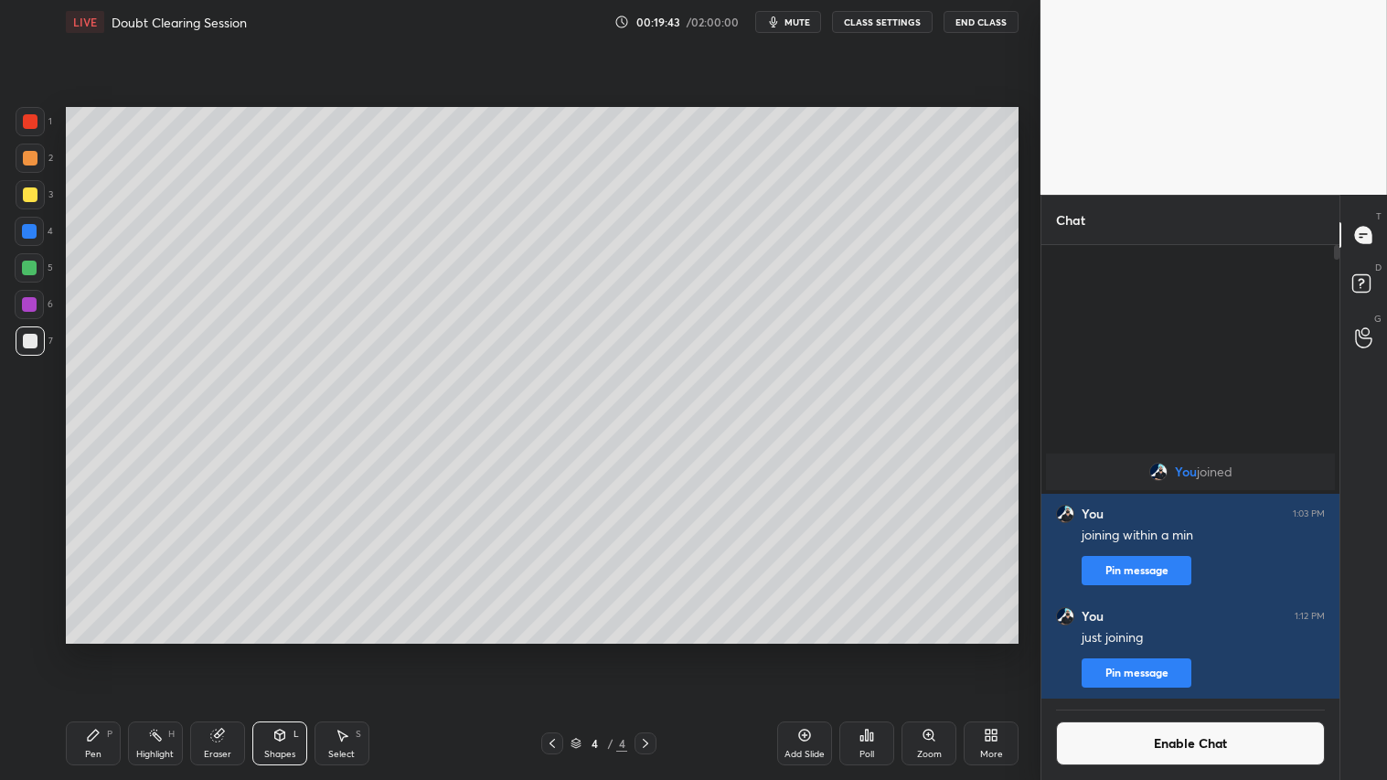
click at [28, 187] on div at bounding box center [30, 194] width 15 height 15
click at [284, 650] on icon at bounding box center [280, 735] width 15 height 15
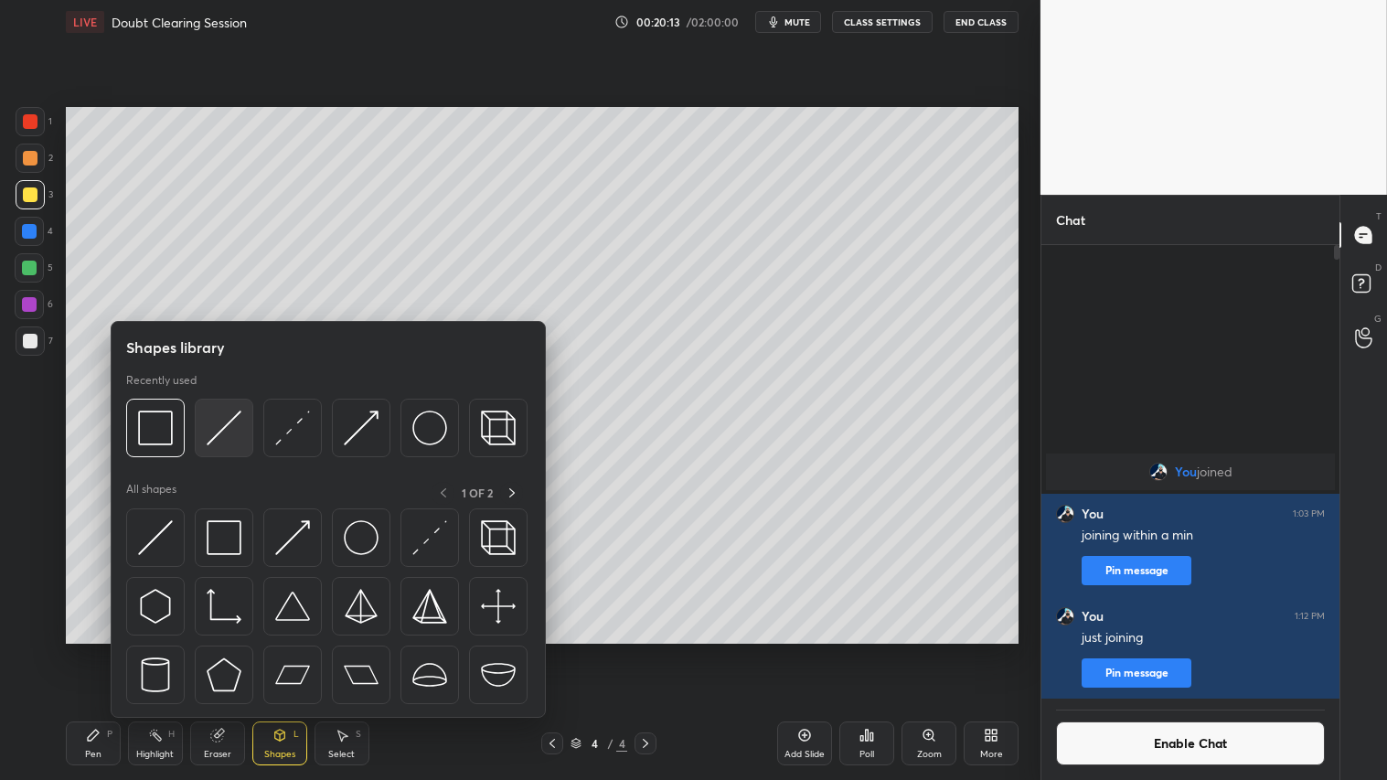
click at [225, 425] on img at bounding box center [224, 428] width 35 height 35
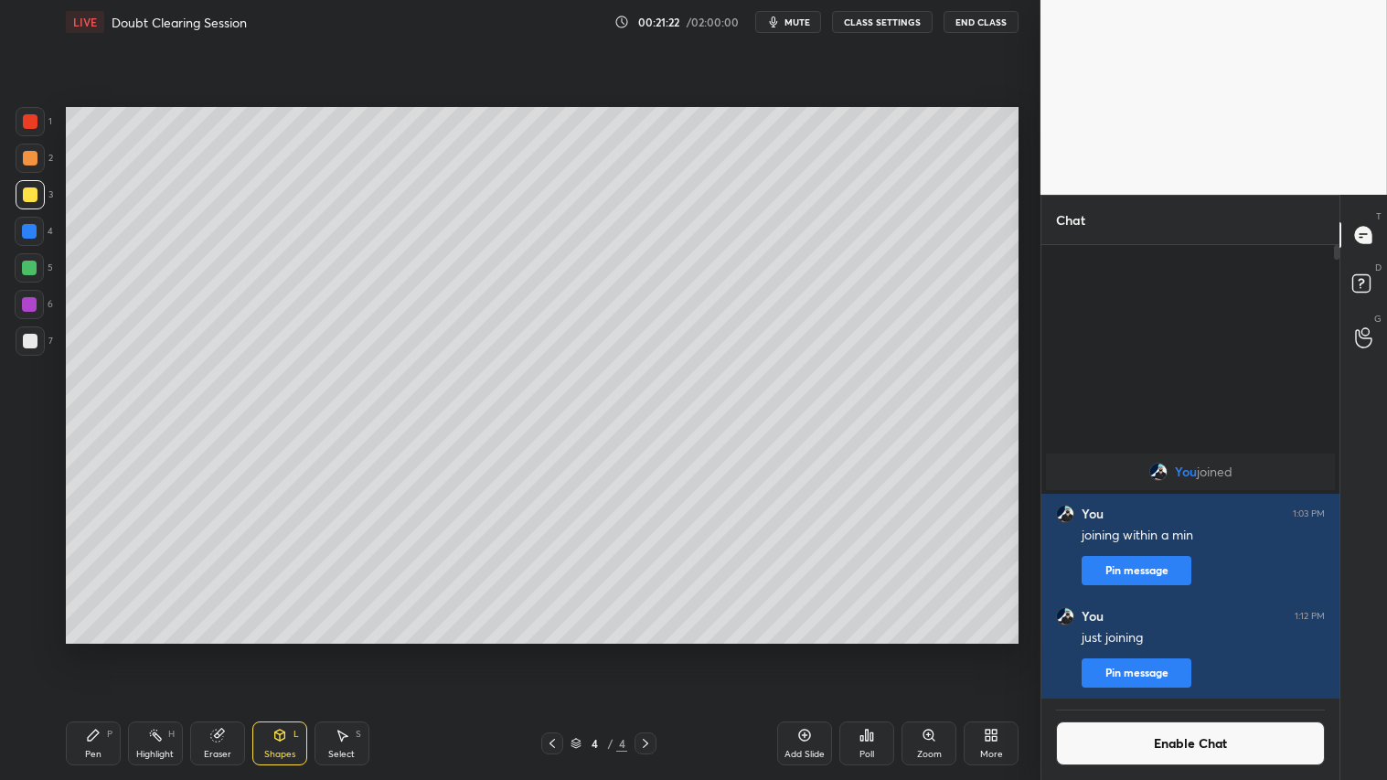
click at [285, 650] on div "Shapes" at bounding box center [279, 754] width 31 height 9
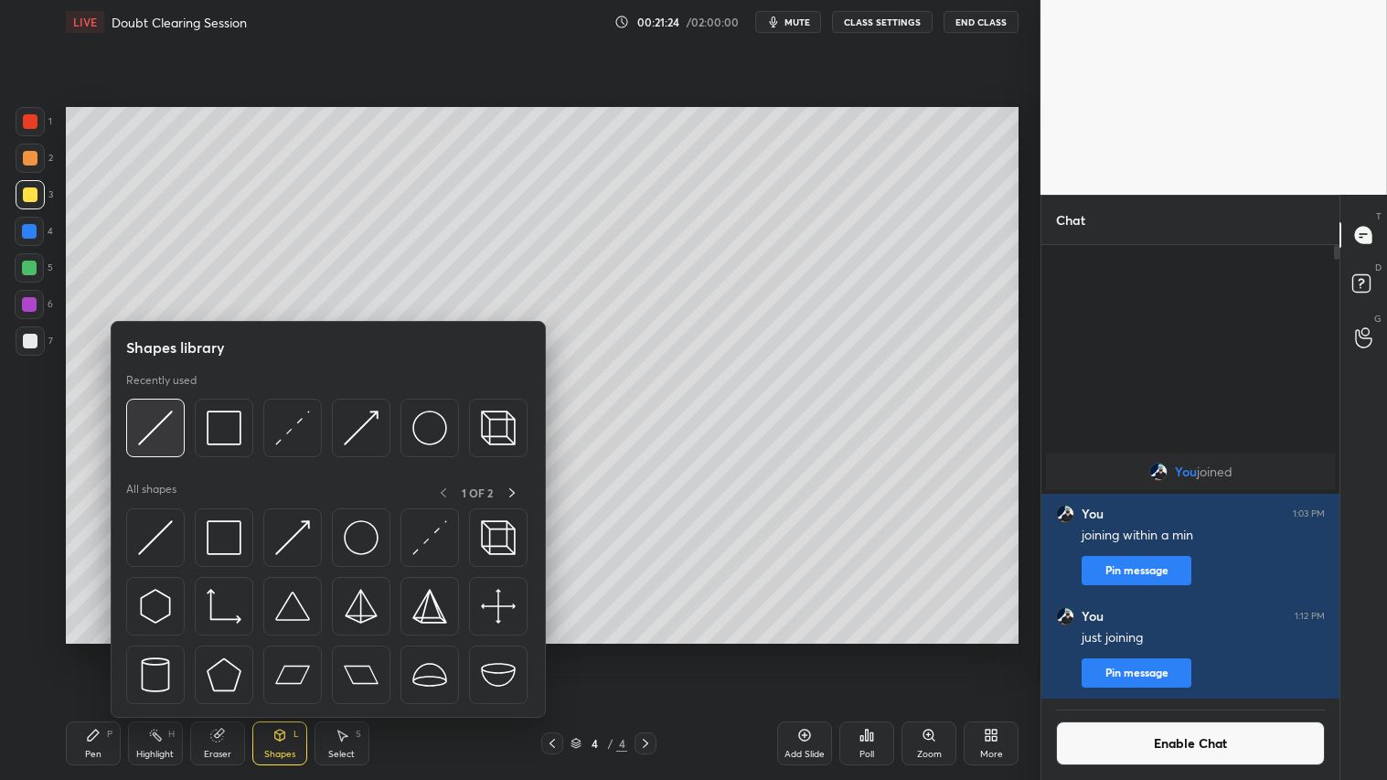
click at [165, 418] on img at bounding box center [155, 428] width 35 height 35
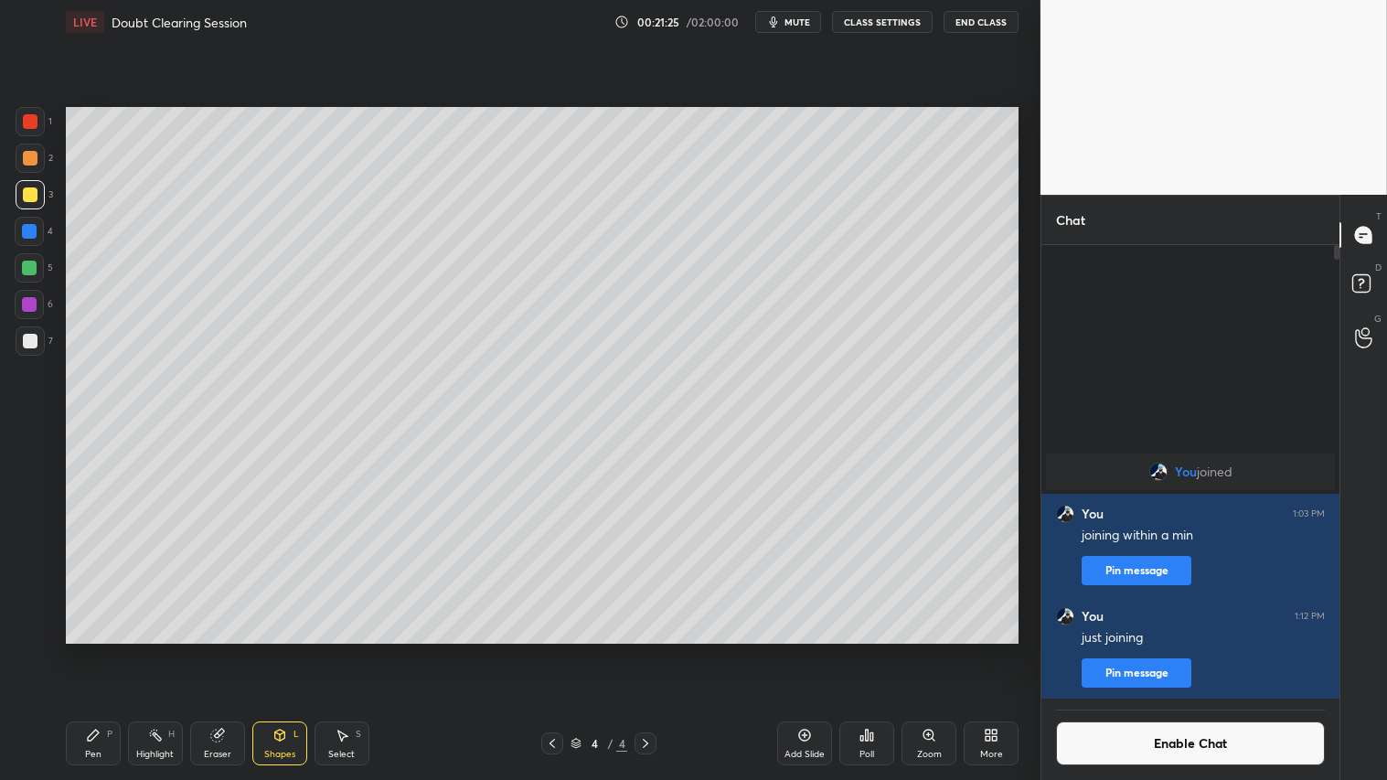
drag, startPoint x: 34, startPoint y: 158, endPoint x: 43, endPoint y: 152, distance: 11.2
click at [34, 157] on div at bounding box center [30, 158] width 15 height 15
click at [75, 650] on div "Pen P" at bounding box center [93, 744] width 55 height 44
click at [218, 650] on div "Eraser" at bounding box center [217, 744] width 55 height 44
click at [89, 647] on div "Setting up your live class Poll for secs No correct answer Start poll" at bounding box center [543, 375] width 968 height 663
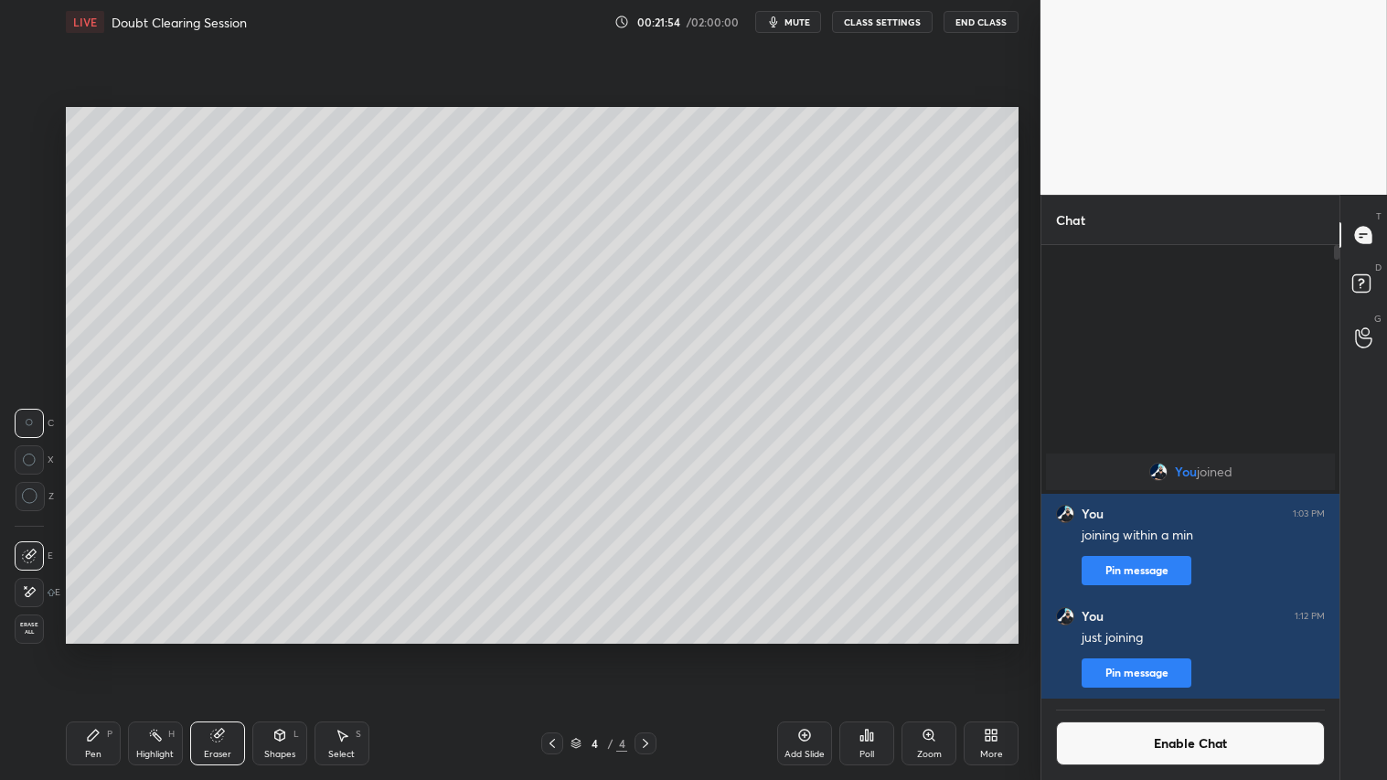
click at [285, 650] on div "Shapes L" at bounding box center [279, 744] width 55 height 44
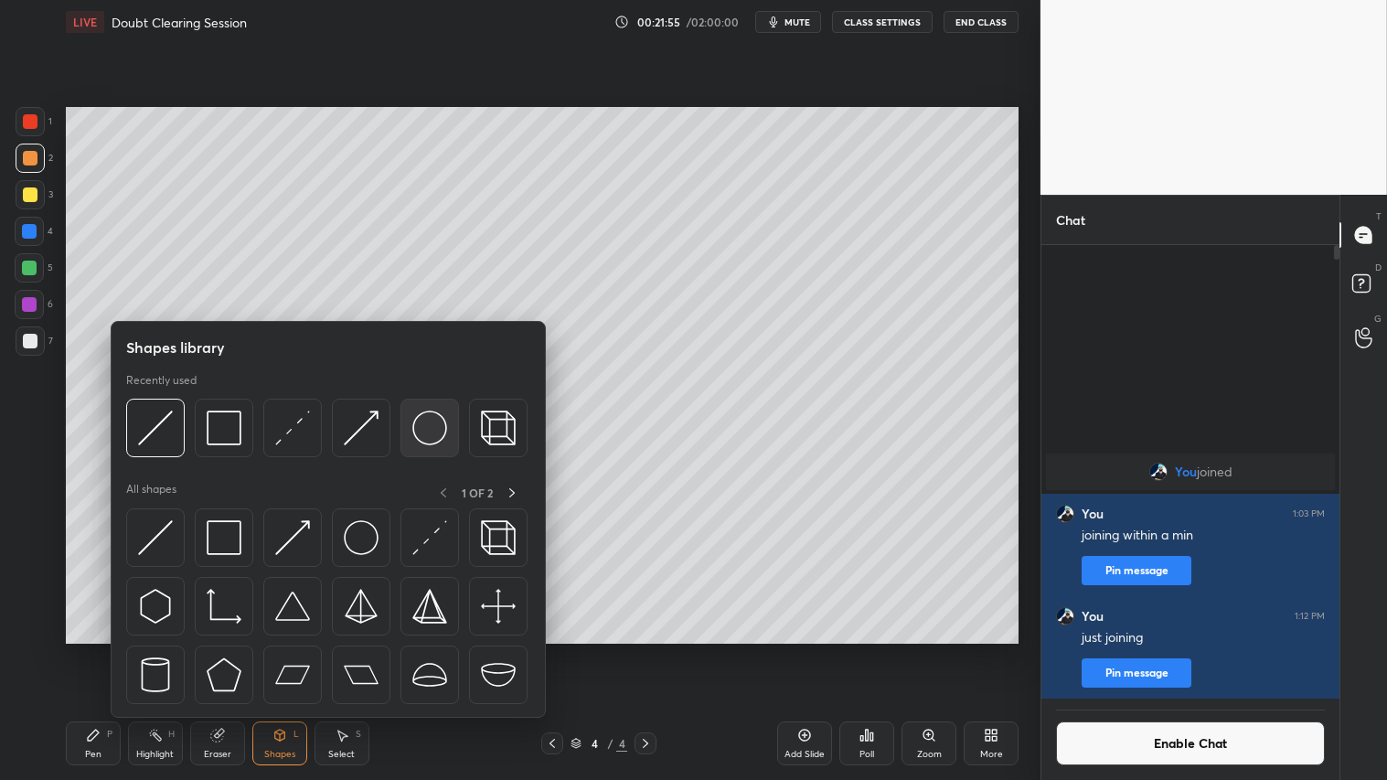
click at [434, 427] on img at bounding box center [429, 428] width 35 height 35
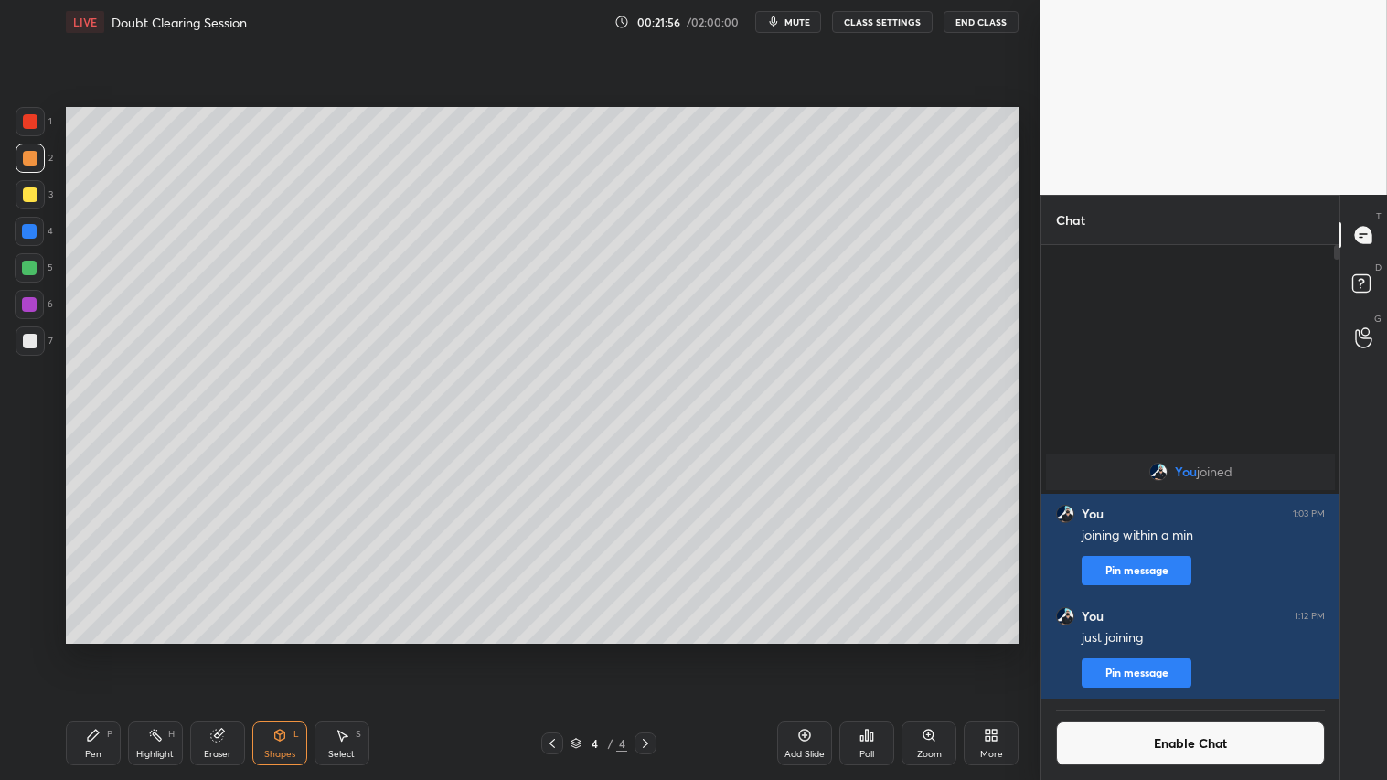
drag, startPoint x: 34, startPoint y: 194, endPoint x: 43, endPoint y: 197, distance: 9.5
click at [37, 194] on div at bounding box center [30, 194] width 15 height 15
click at [221, 650] on g at bounding box center [217, 736] width 14 height 14
click at [86, 650] on div "Pen P" at bounding box center [93, 744] width 55 height 44
drag, startPoint x: 276, startPoint y: 746, endPoint x: 298, endPoint y: 734, distance: 25.0
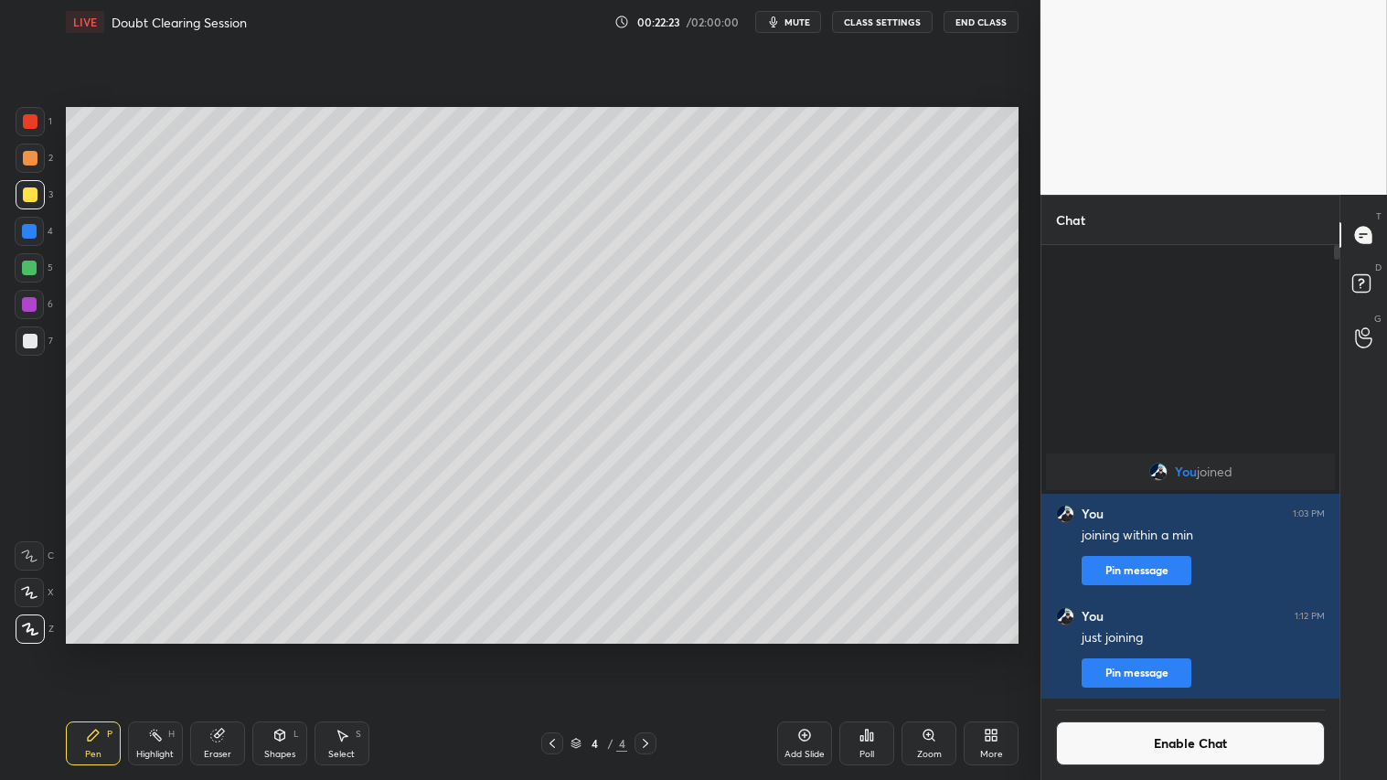
click at [276, 650] on div "Shapes L" at bounding box center [279, 744] width 55 height 44
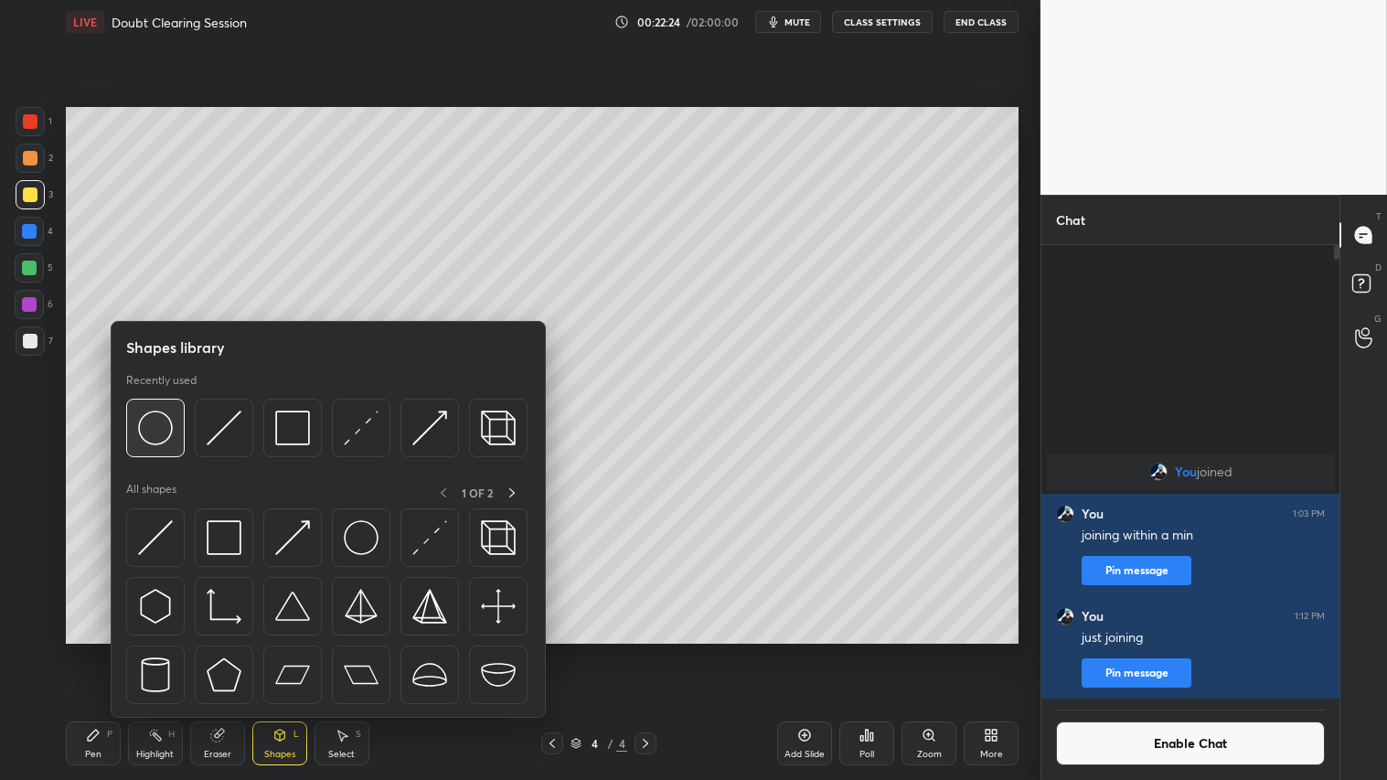
click at [160, 426] on img at bounding box center [155, 428] width 35 height 35
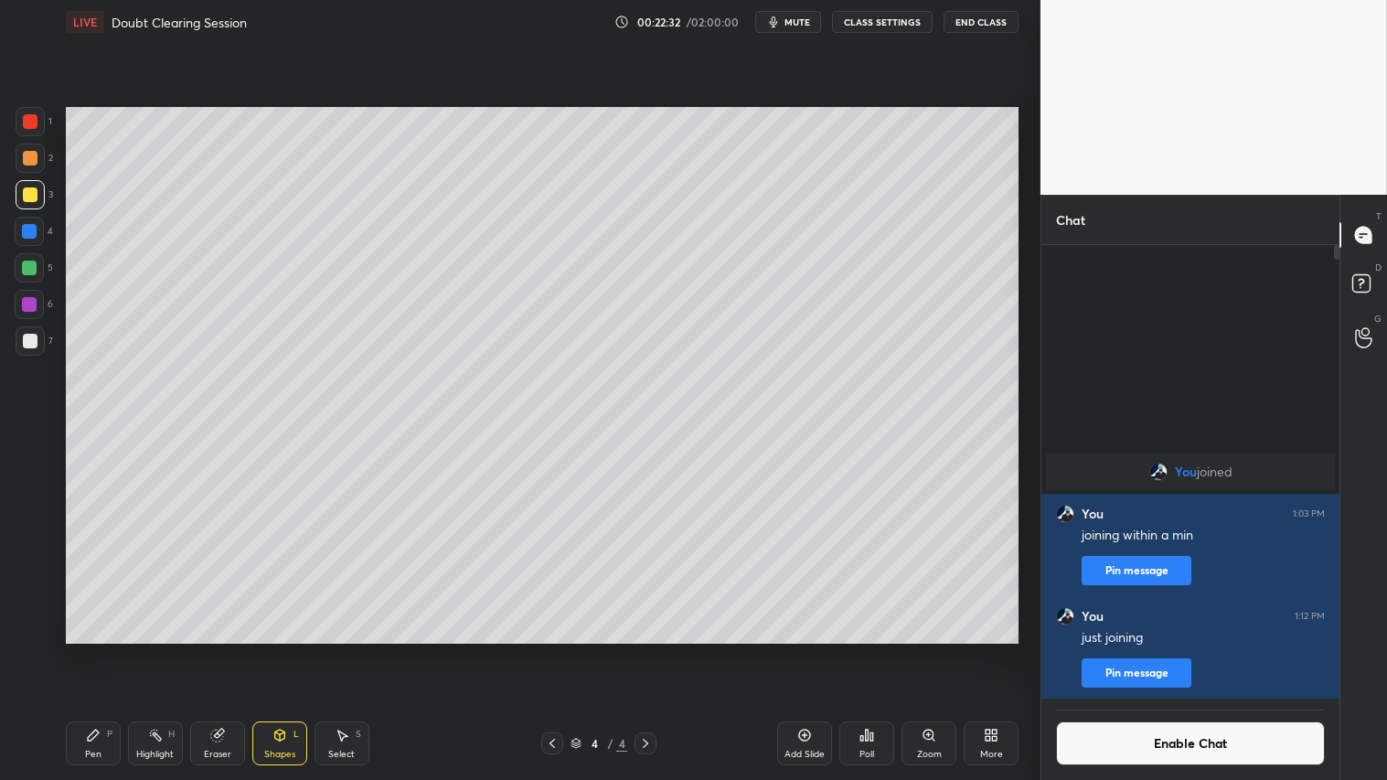
click at [90, 650] on div "Pen P Highlight H Eraser Shapes L Select S 4 / 4 Add Slide Poll Zoom More" at bounding box center [542, 743] width 953 height 73
click at [93, 650] on div "Pen P" at bounding box center [93, 744] width 55 height 44
click at [275, 650] on div "Shapes L" at bounding box center [279, 744] width 55 height 44
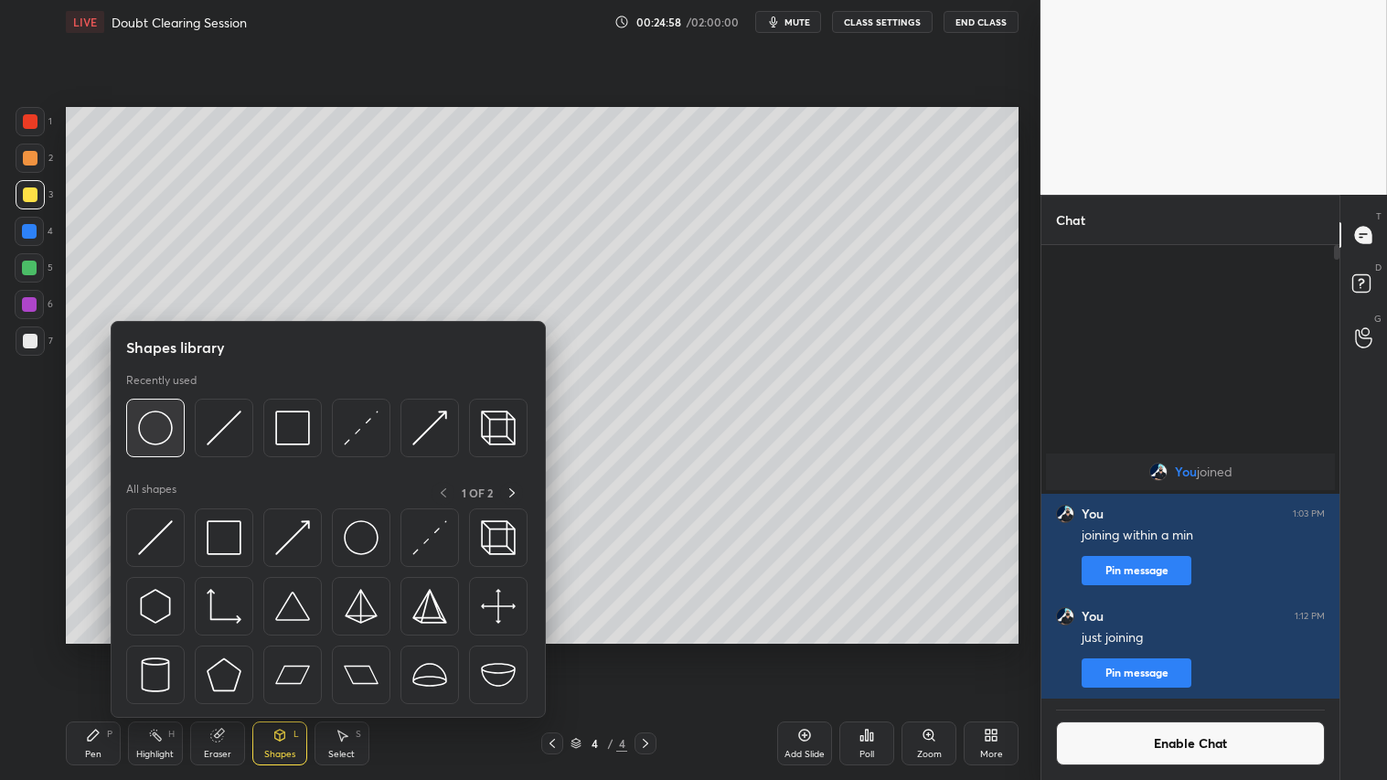
click at [159, 432] on img at bounding box center [155, 428] width 35 height 35
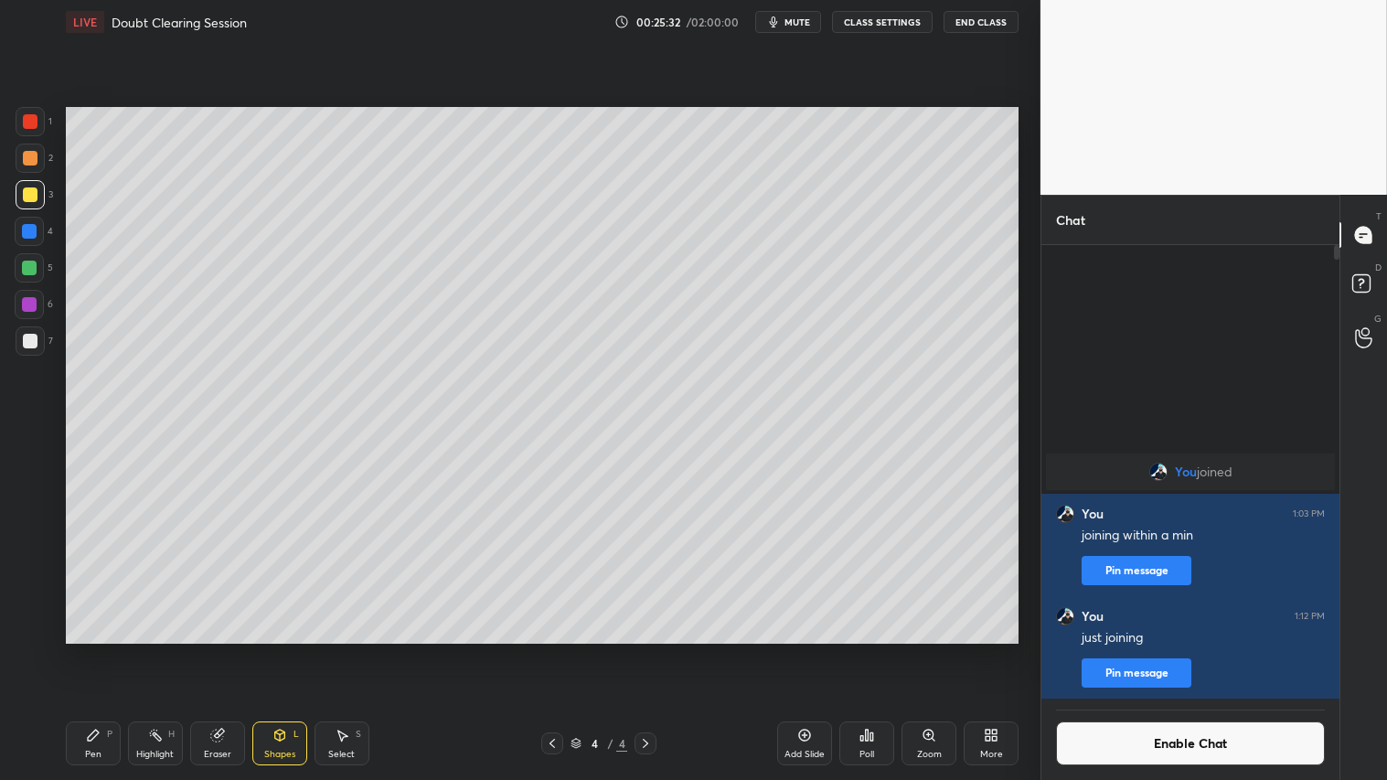
click at [94, 650] on icon at bounding box center [93, 735] width 11 height 11
click at [35, 161] on div at bounding box center [30, 158] width 15 height 15
click at [94, 650] on div "Pen P" at bounding box center [93, 744] width 55 height 44
drag, startPoint x: 293, startPoint y: 745, endPoint x: 291, endPoint y: 735, distance: 10.2
click at [291, 650] on div "Shapes L" at bounding box center [279, 744] width 55 height 44
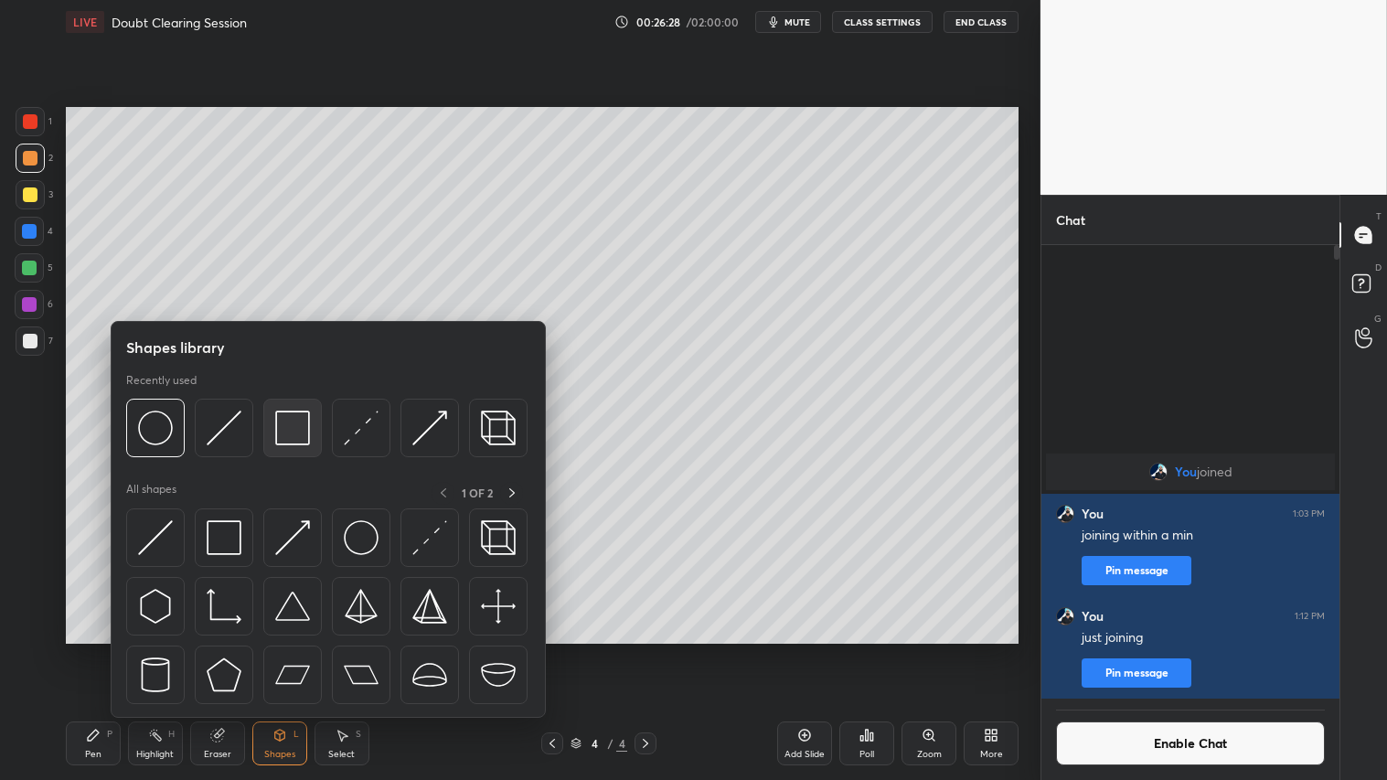
click at [303, 423] on img at bounding box center [292, 428] width 35 height 35
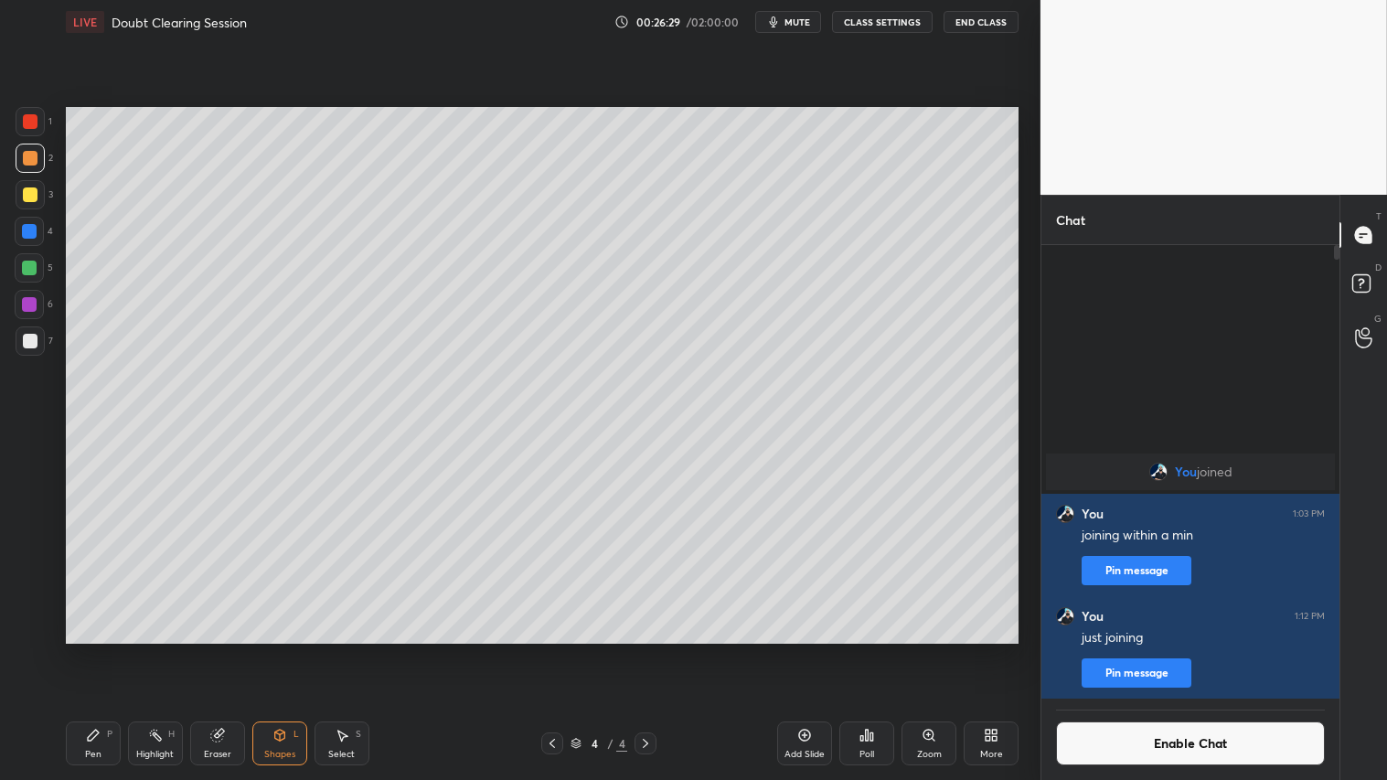
click at [39, 157] on div at bounding box center [30, 158] width 29 height 29
click at [278, 650] on div "Shapes L" at bounding box center [279, 744] width 55 height 44
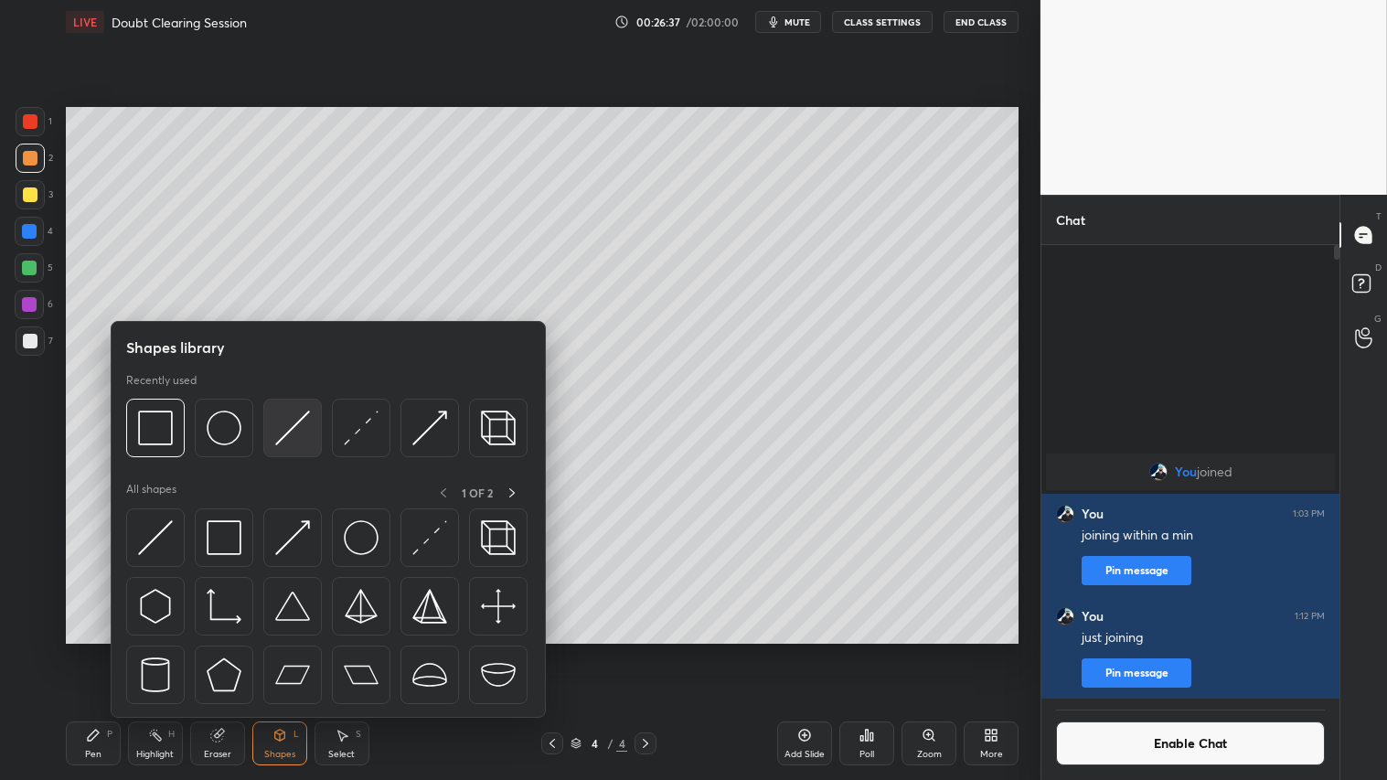
click at [290, 423] on img at bounding box center [292, 428] width 35 height 35
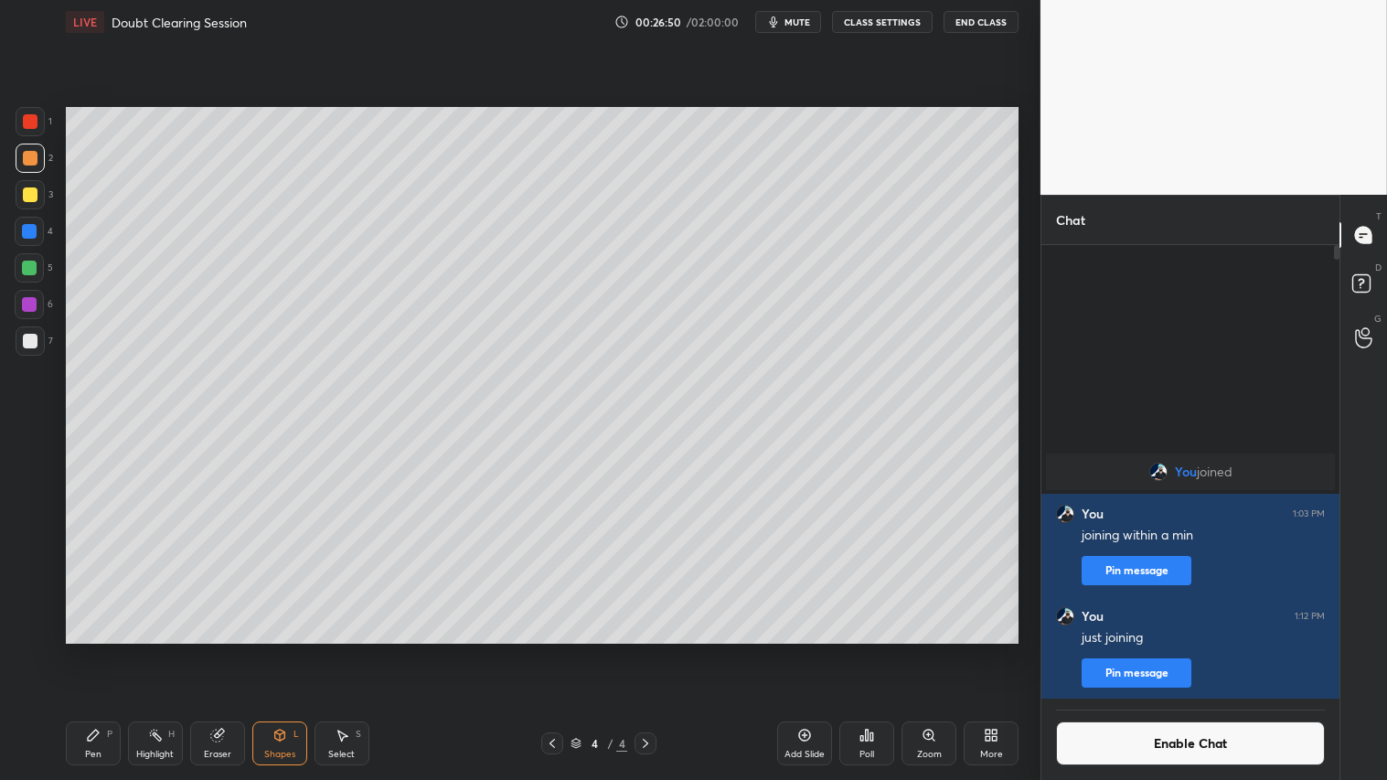
click at [269, 650] on div "Shapes L" at bounding box center [279, 744] width 55 height 44
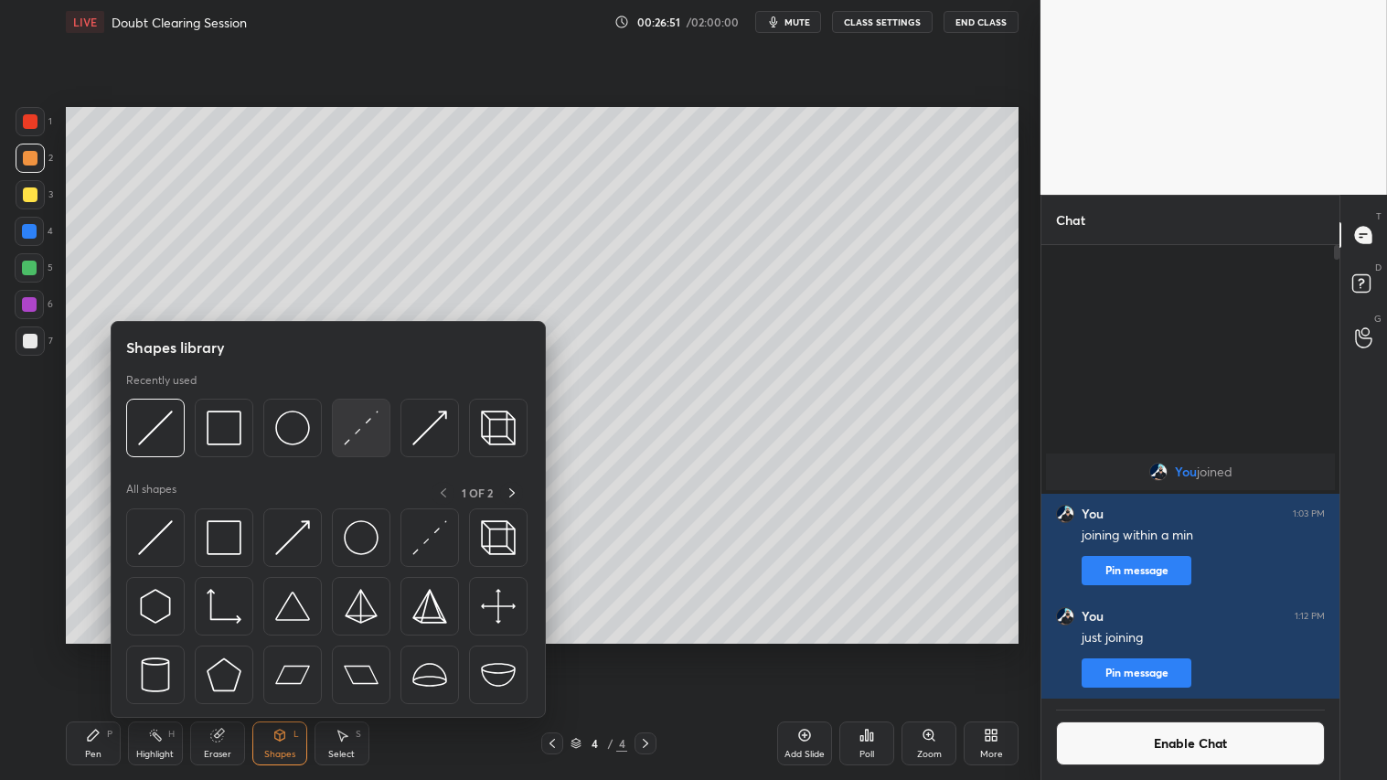
click at [371, 427] on img at bounding box center [361, 428] width 35 height 35
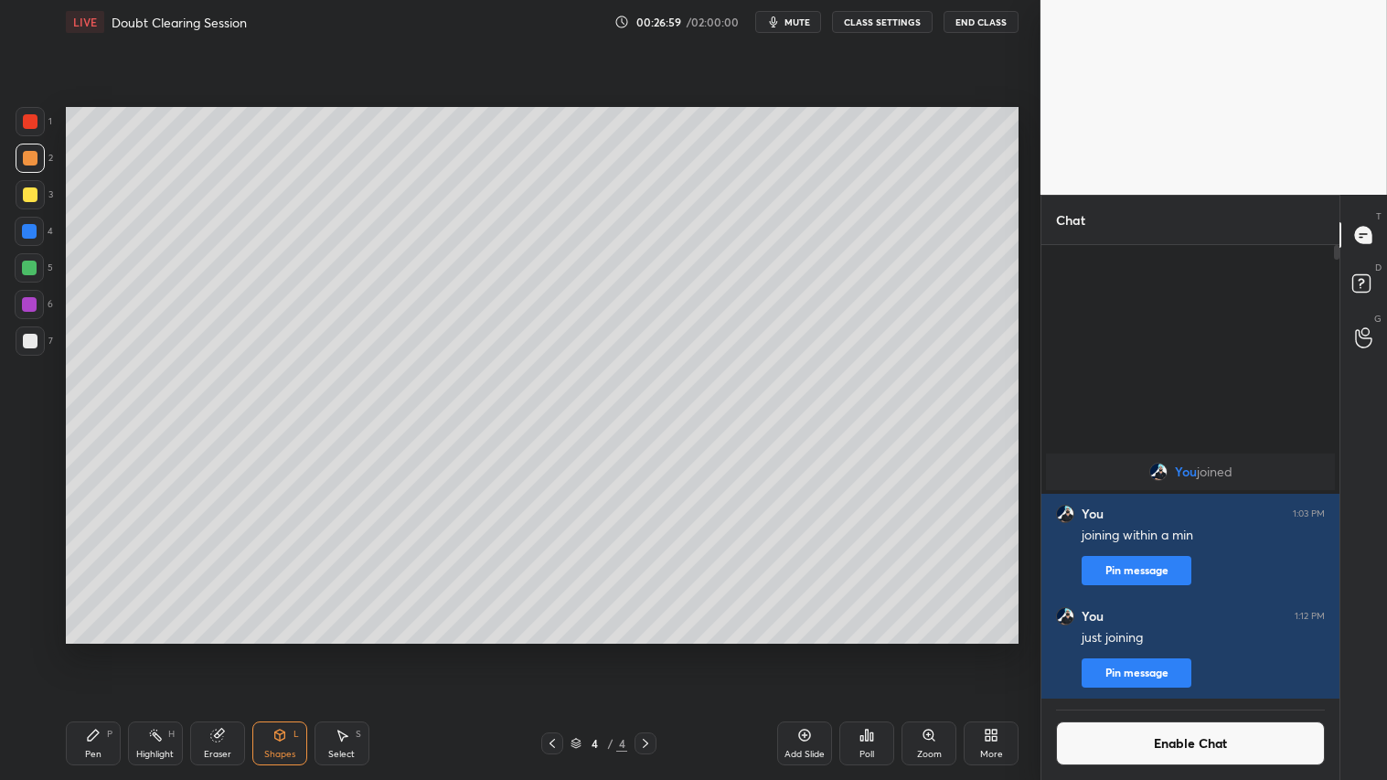
click at [32, 325] on div "1 2 3 4 5 6 7" at bounding box center [34, 235] width 38 height 256
drag, startPoint x: 34, startPoint y: 340, endPoint x: 48, endPoint y: 336, distance: 14.5
click at [37, 339] on div at bounding box center [30, 341] width 15 height 15
click at [278, 650] on div "Shapes L" at bounding box center [279, 744] width 55 height 44
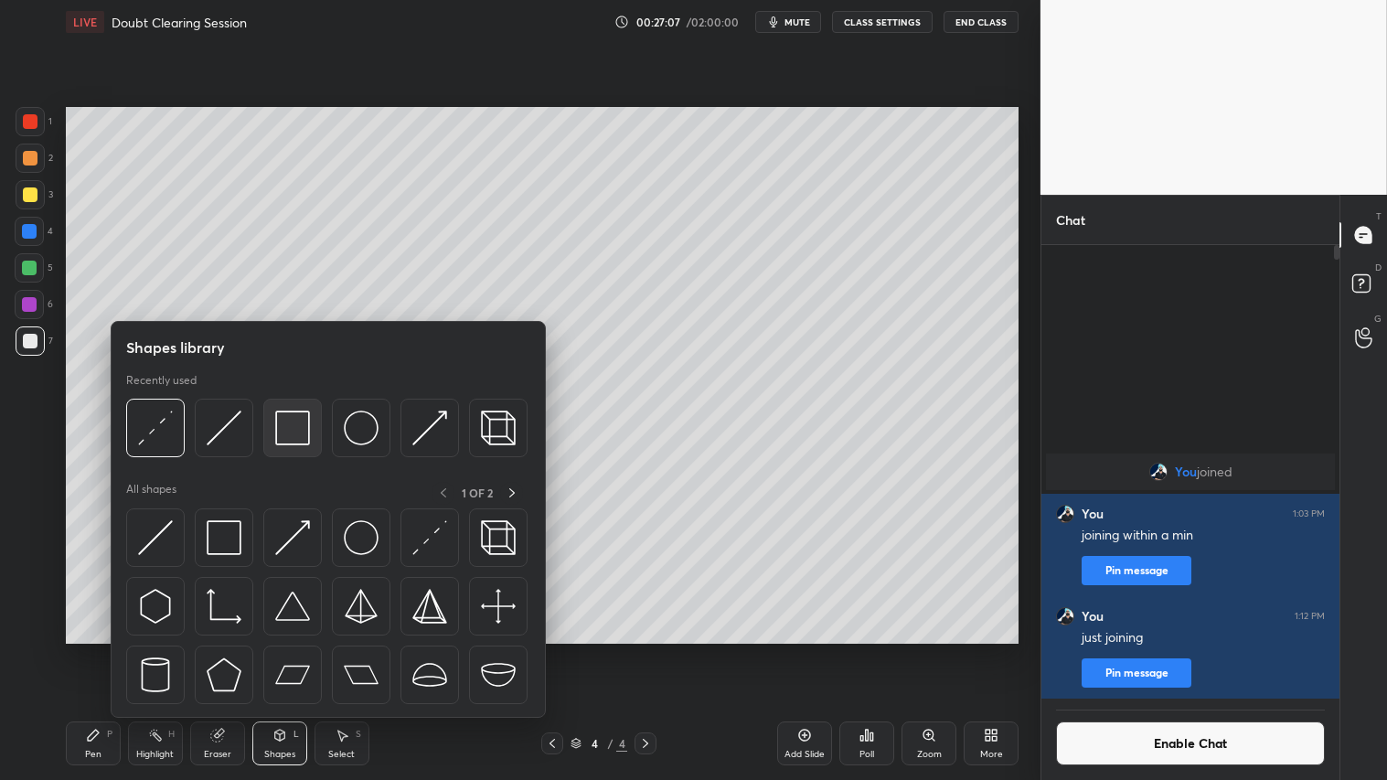
click at [279, 431] on img at bounding box center [292, 428] width 35 height 35
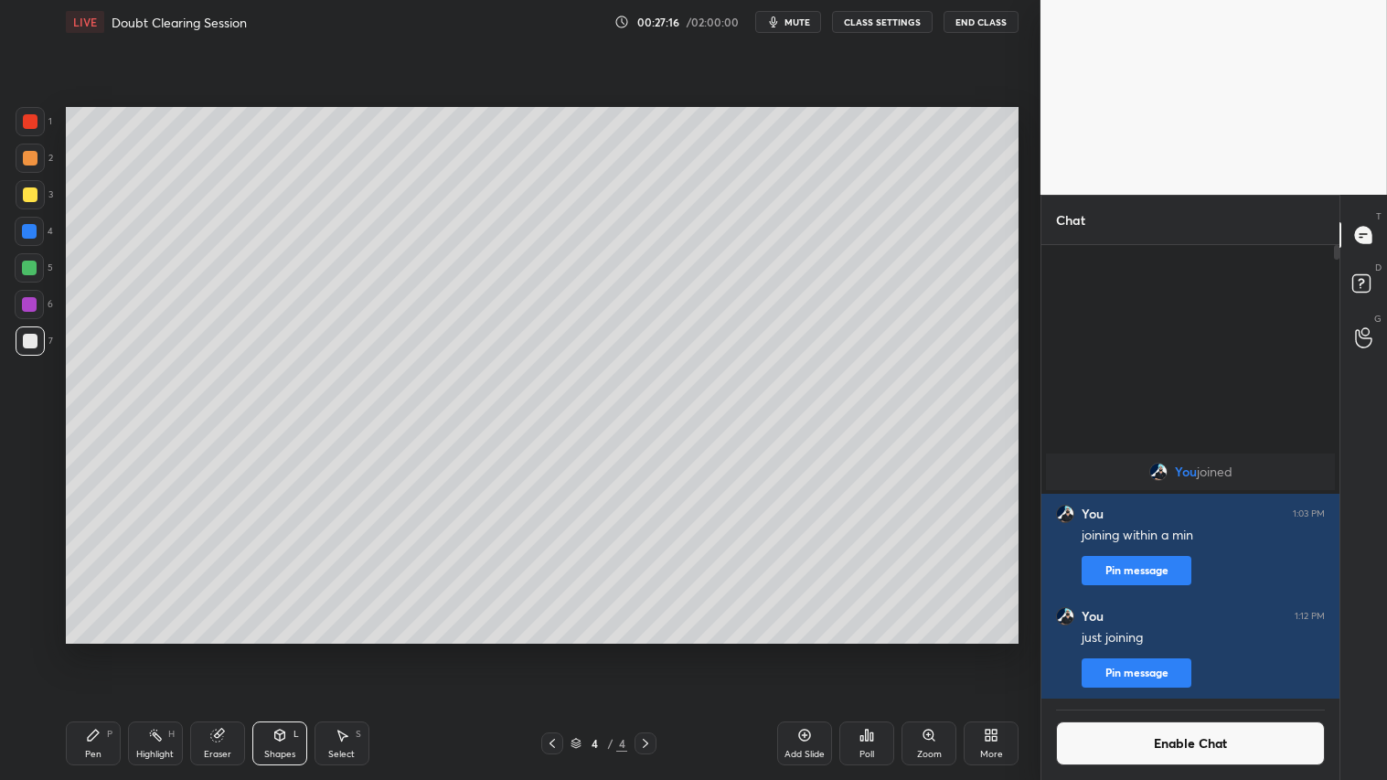
drag, startPoint x: 28, startPoint y: 162, endPoint x: 44, endPoint y: 165, distance: 15.8
click at [32, 161] on div at bounding box center [30, 158] width 15 height 15
drag, startPoint x: 231, startPoint y: 736, endPoint x: 348, endPoint y: 678, distance: 130.9
click at [235, 650] on div "Eraser" at bounding box center [217, 744] width 55 height 44
click at [94, 650] on div "Pen P" at bounding box center [93, 744] width 55 height 44
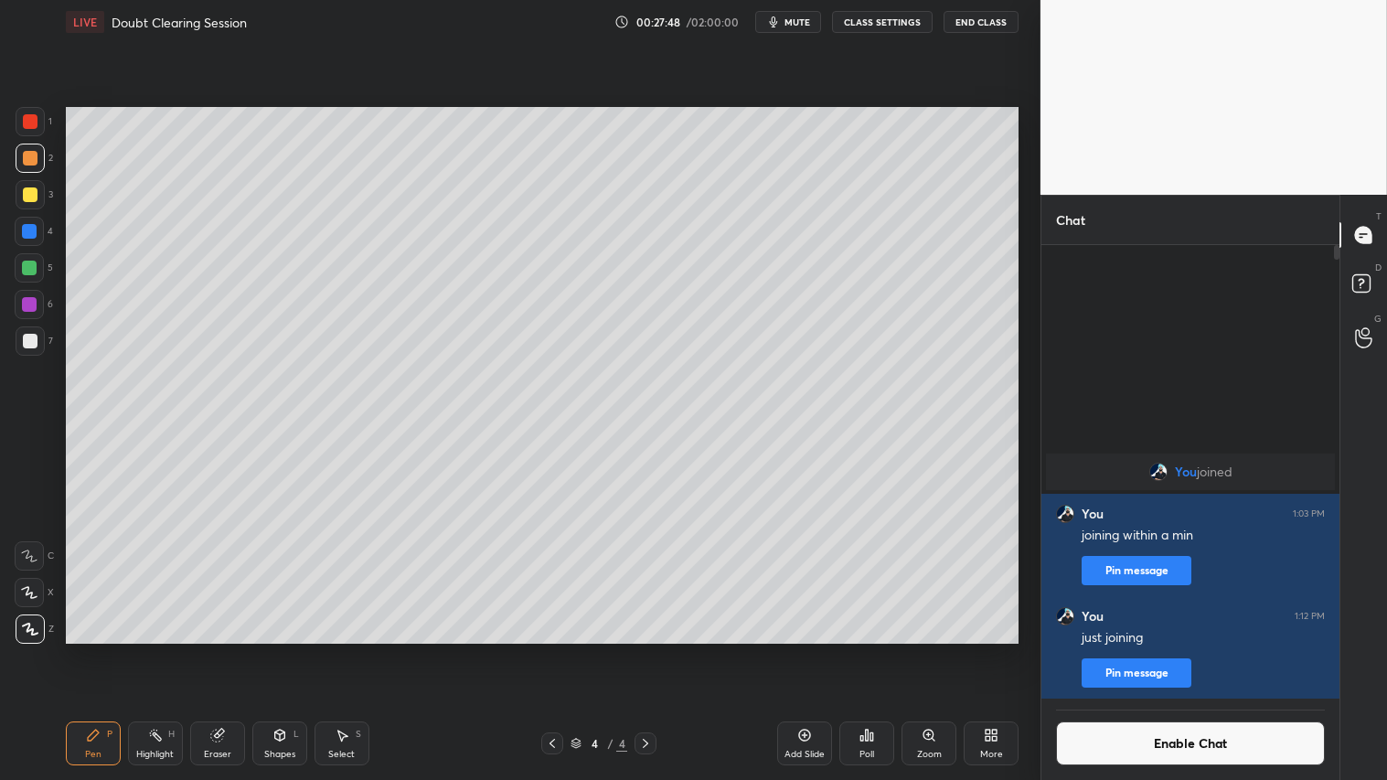
click at [299, 650] on div "Shapes L" at bounding box center [279, 744] width 55 height 44
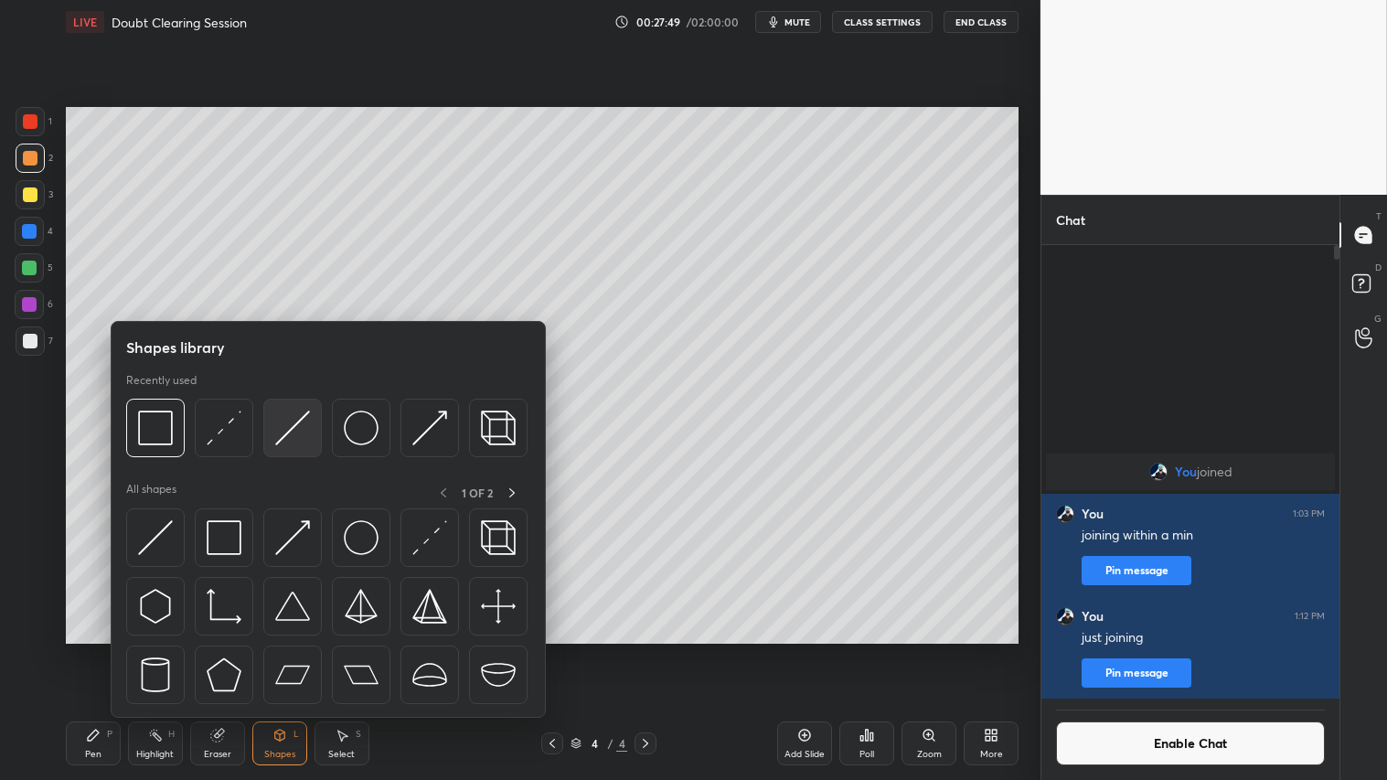
click at [291, 425] on img at bounding box center [292, 428] width 35 height 35
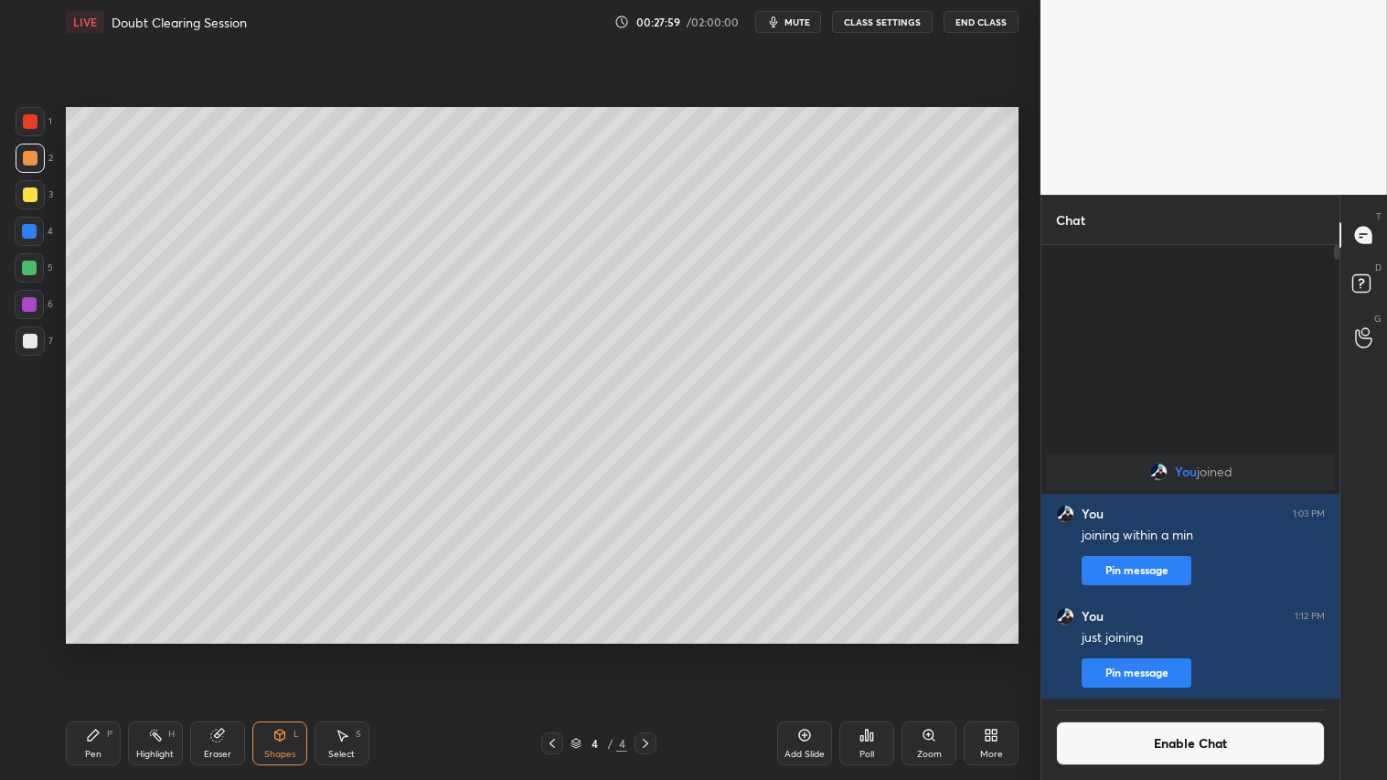
click at [287, 650] on div "Shapes L" at bounding box center [279, 744] width 55 height 44
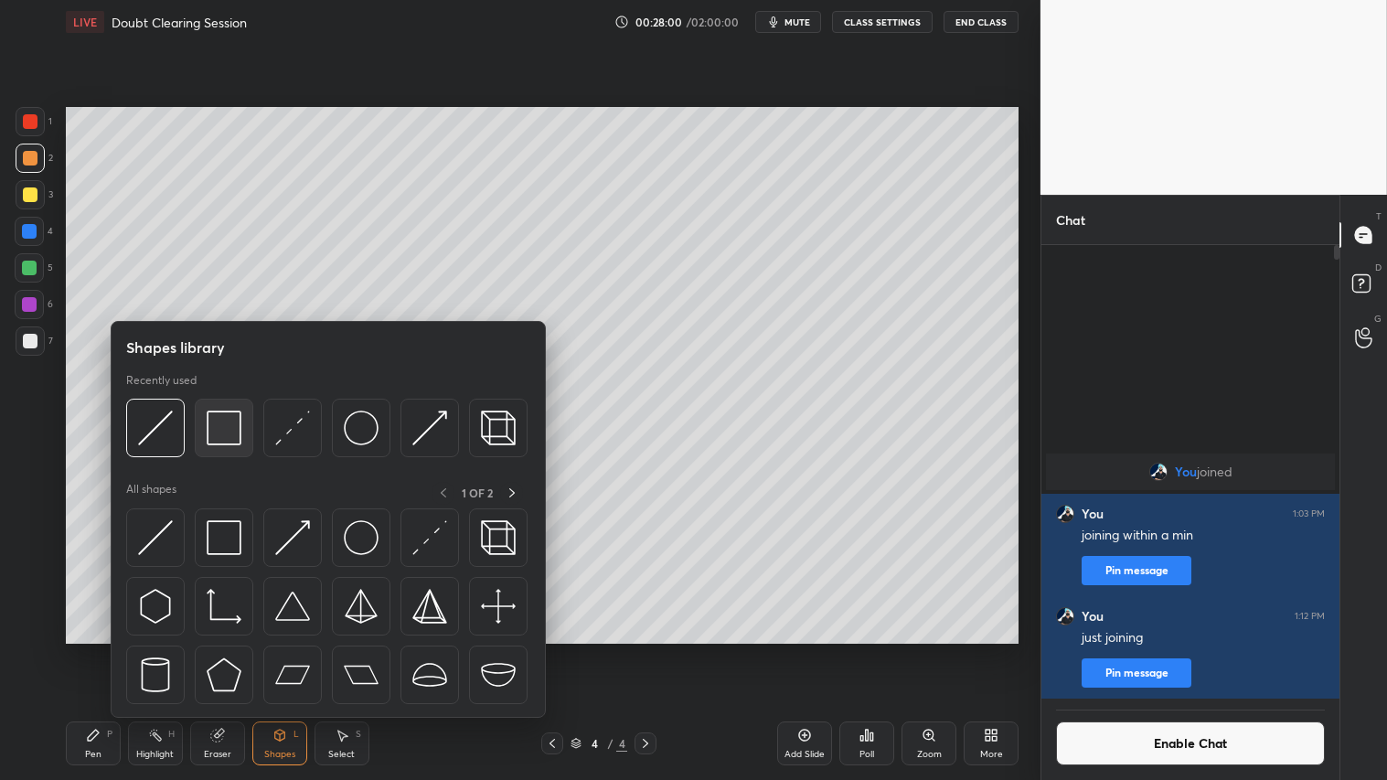
click at [236, 425] on img at bounding box center [224, 428] width 35 height 35
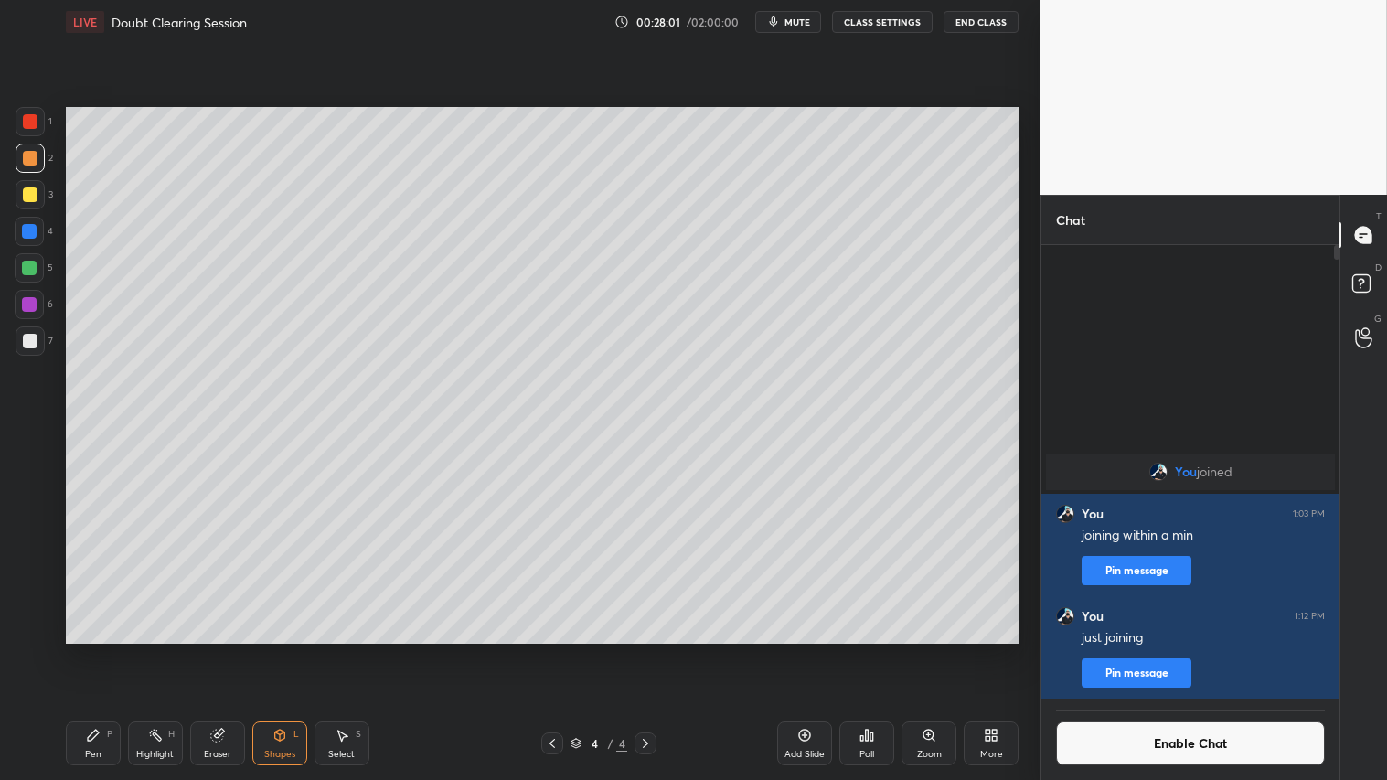
click at [27, 332] on div at bounding box center [30, 341] width 29 height 29
drag, startPoint x: 226, startPoint y: 735, endPoint x: 238, endPoint y: 723, distance: 17.5
click at [227, 650] on div "Eraser" at bounding box center [217, 744] width 55 height 44
click at [110, 650] on div "Pen P" at bounding box center [93, 744] width 55 height 44
click at [280, 650] on icon at bounding box center [280, 735] width 15 height 15
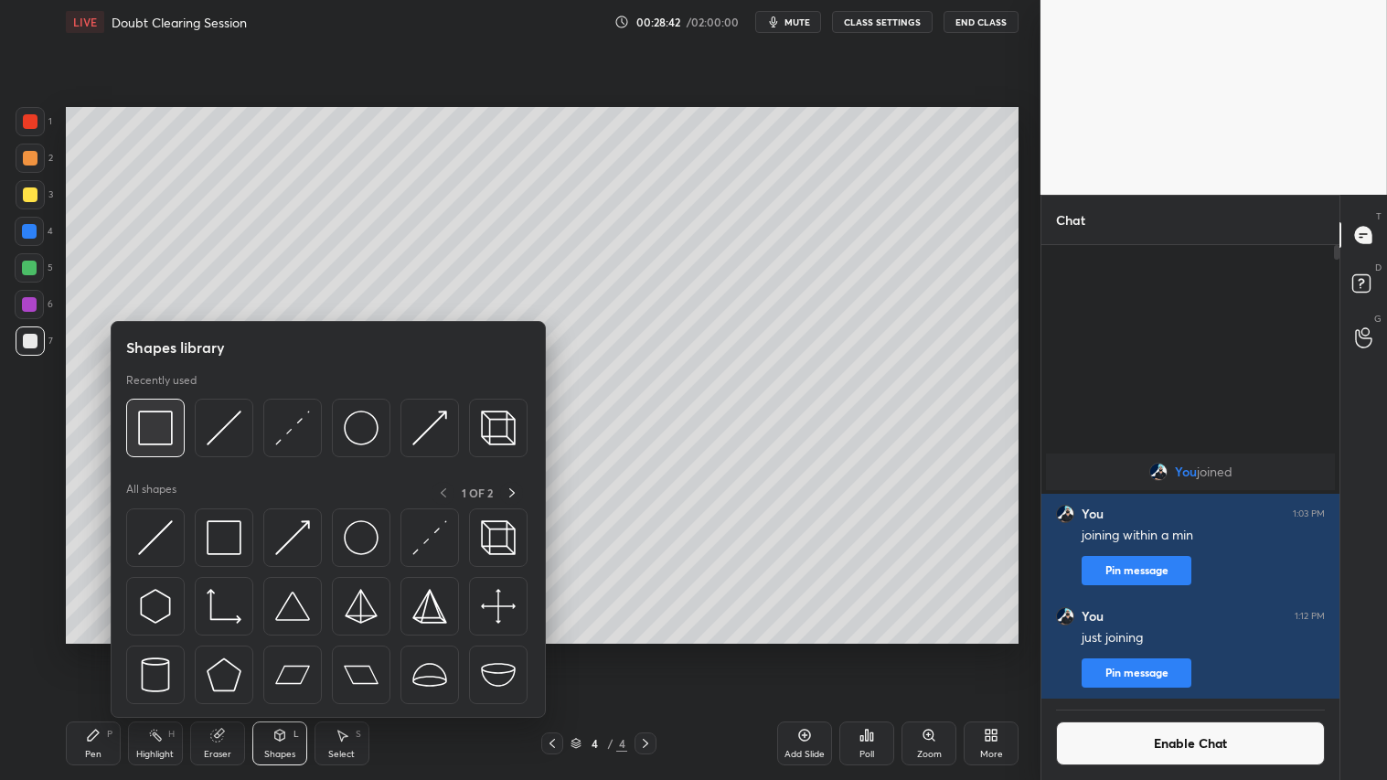
click at [155, 439] on img at bounding box center [155, 428] width 35 height 35
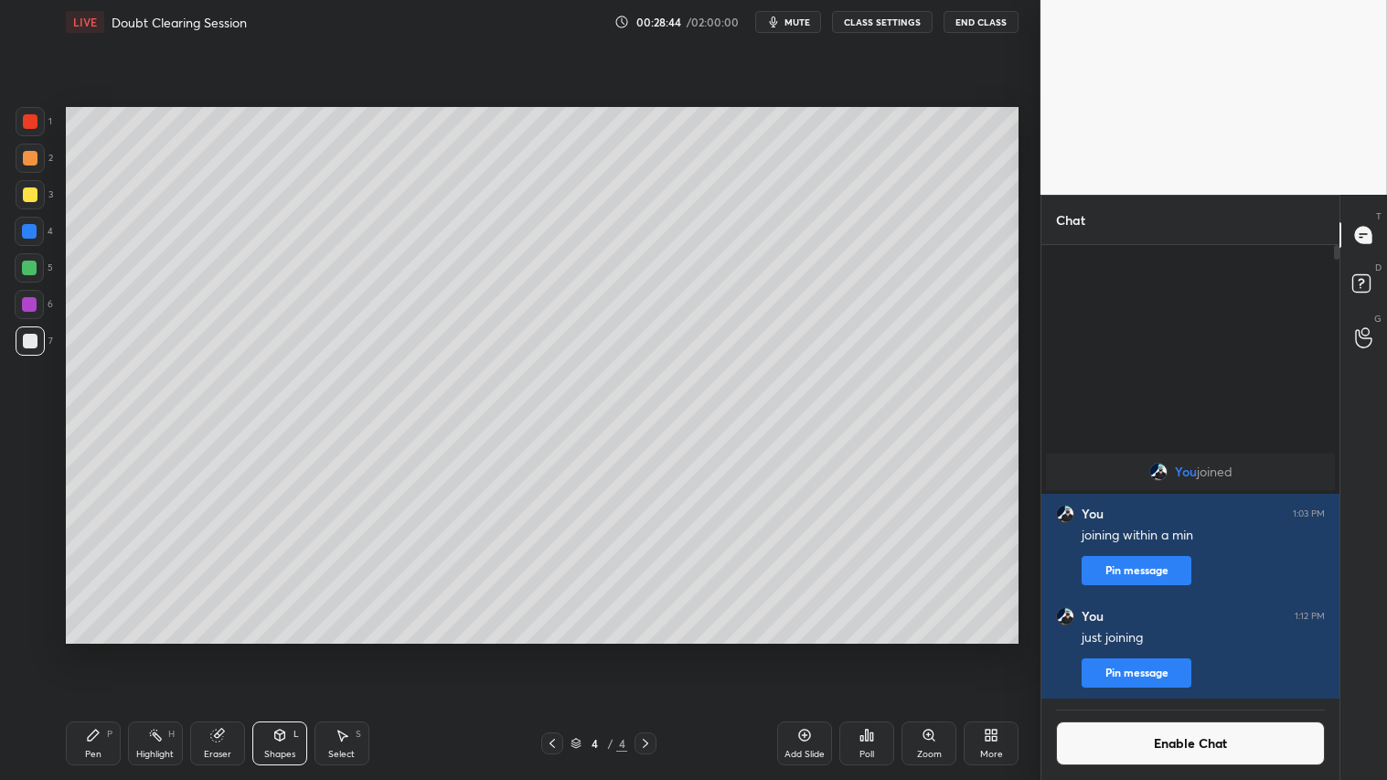
drag, startPoint x: 291, startPoint y: 741, endPoint x: 300, endPoint y: 724, distance: 18.8
click at [293, 650] on div "Shapes L" at bounding box center [279, 744] width 55 height 44
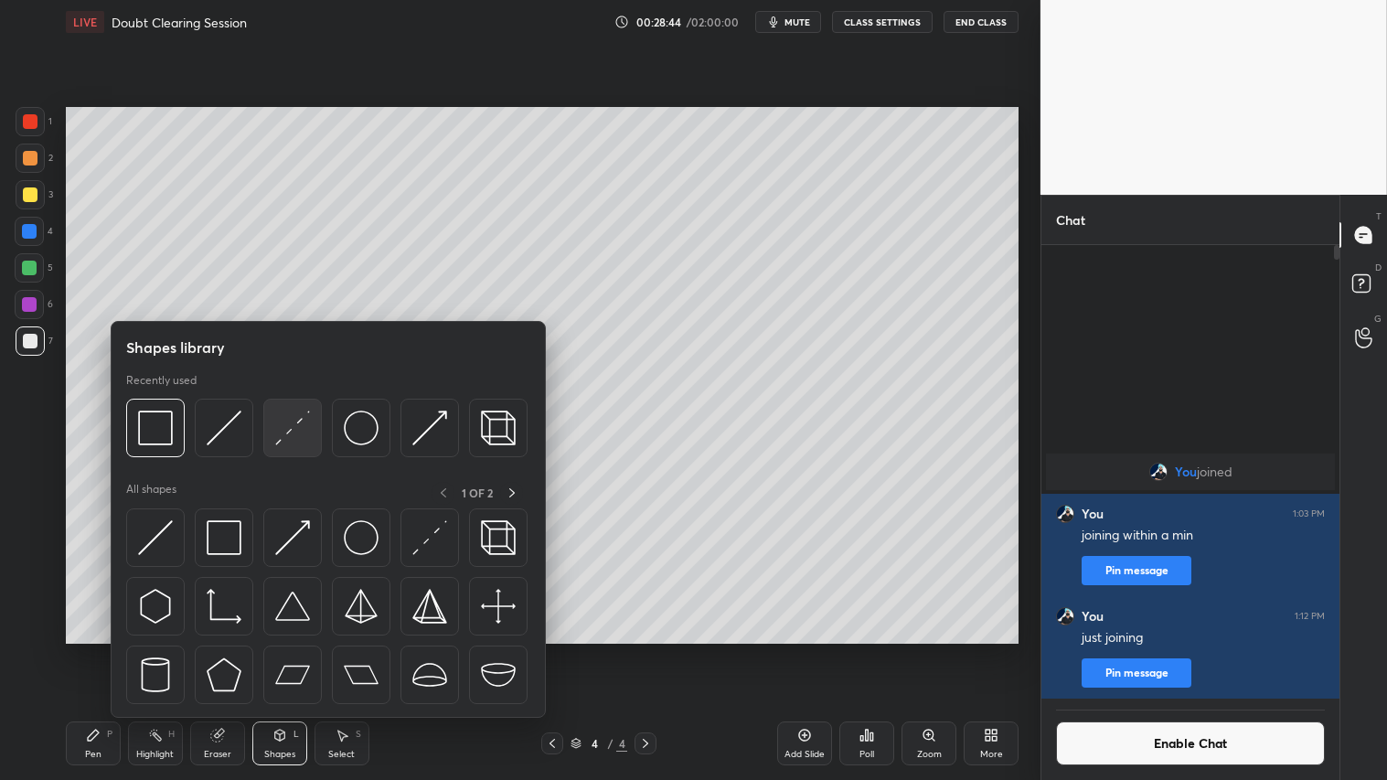
click at [293, 414] on img at bounding box center [292, 428] width 35 height 35
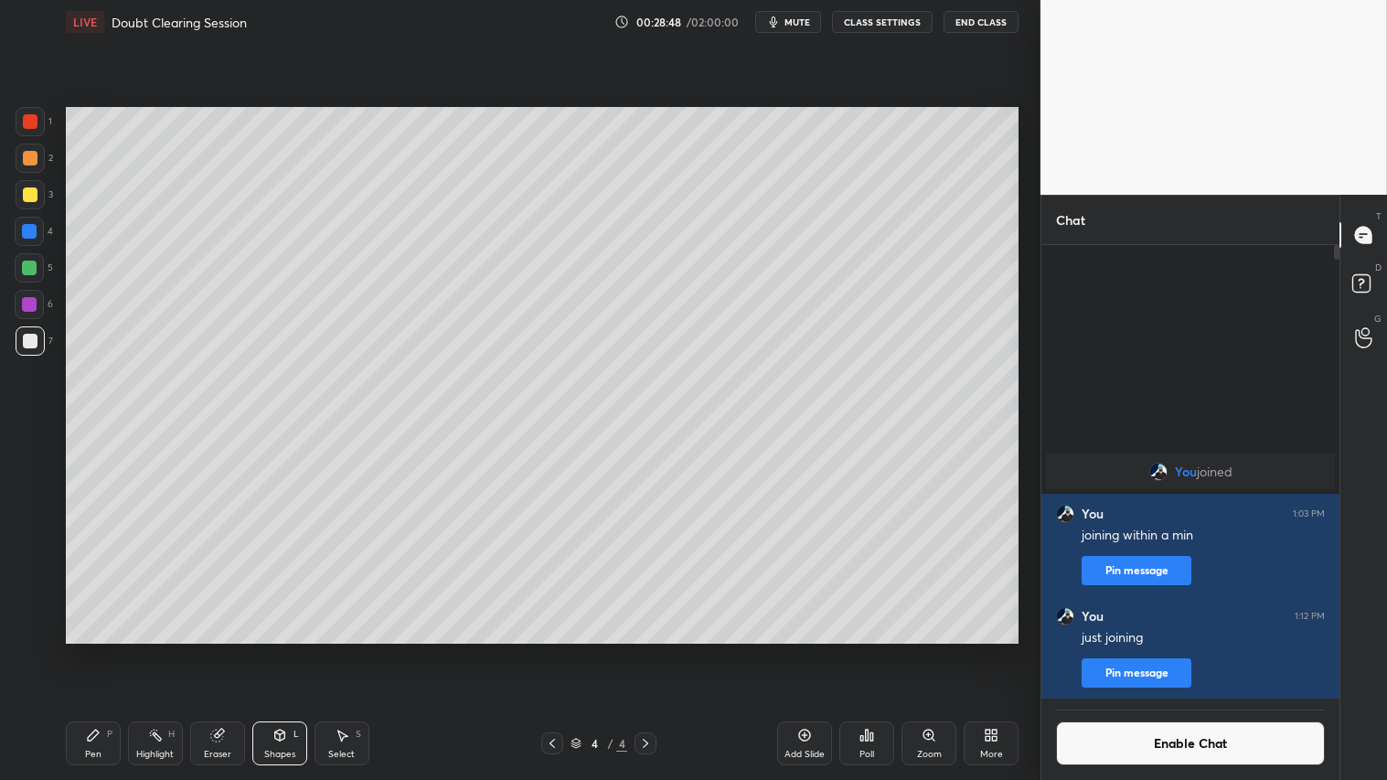
click at [276, 650] on div "Shapes L" at bounding box center [279, 744] width 55 height 44
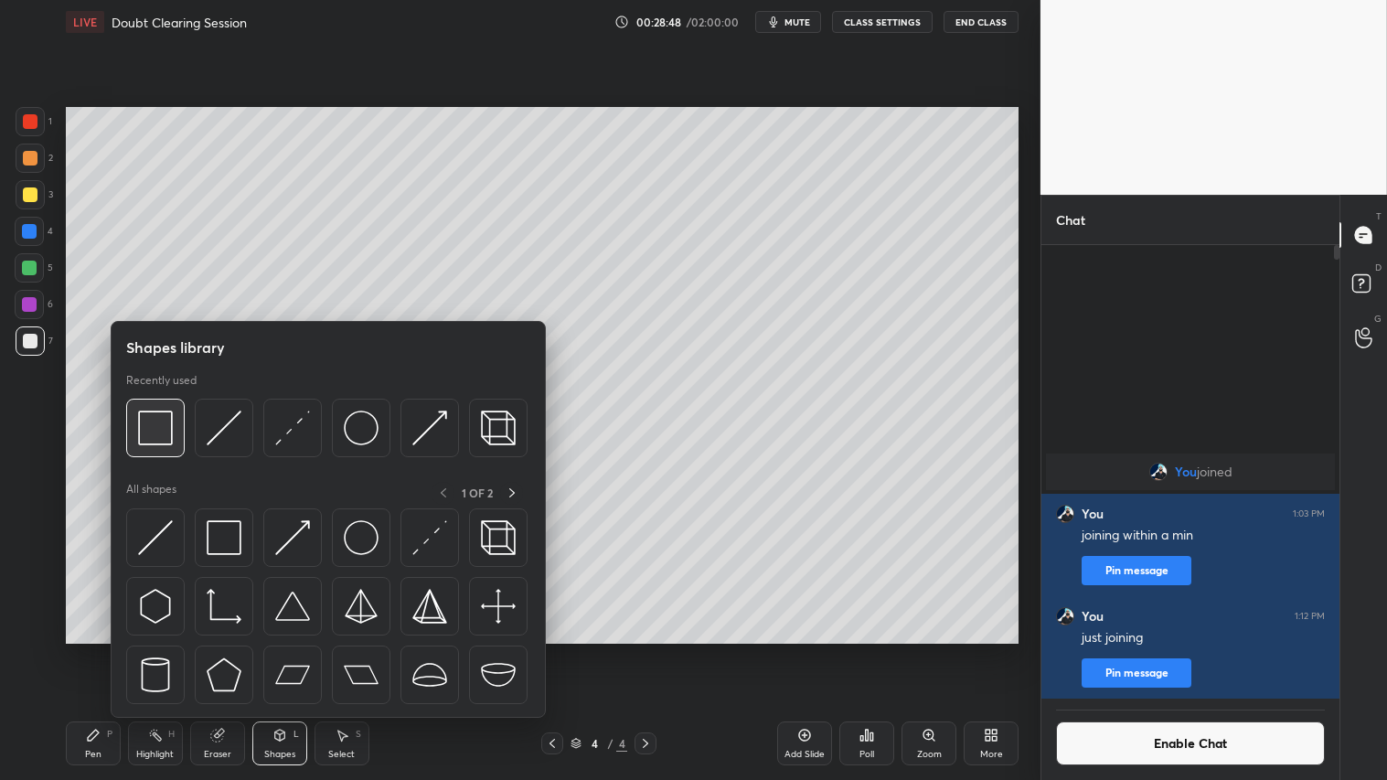
click at [162, 426] on img at bounding box center [155, 428] width 35 height 35
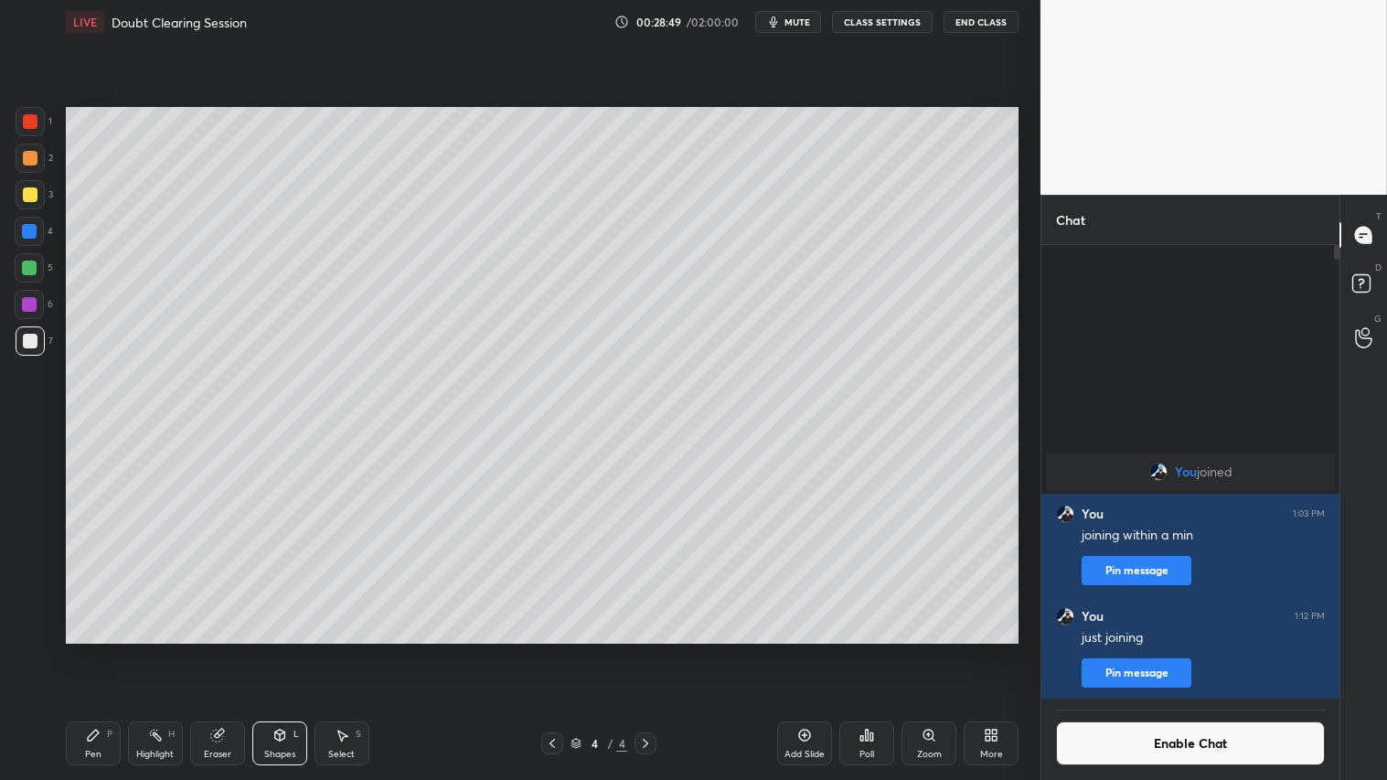
click at [29, 198] on div at bounding box center [30, 194] width 15 height 15
drag, startPoint x: 291, startPoint y: 743, endPoint x: 295, endPoint y: 720, distance: 23.3
click at [291, 650] on div "Shapes L" at bounding box center [279, 744] width 55 height 44
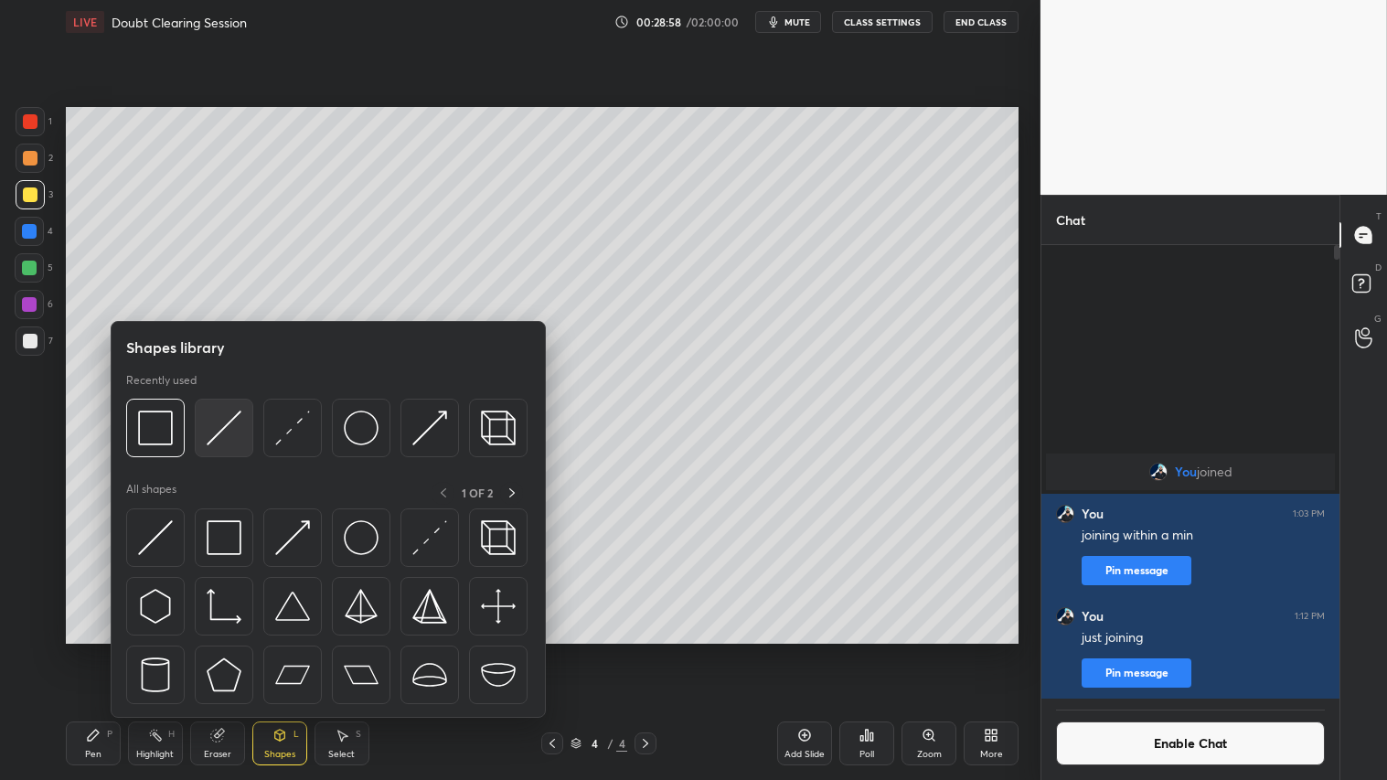
click at [229, 433] on img at bounding box center [224, 428] width 35 height 35
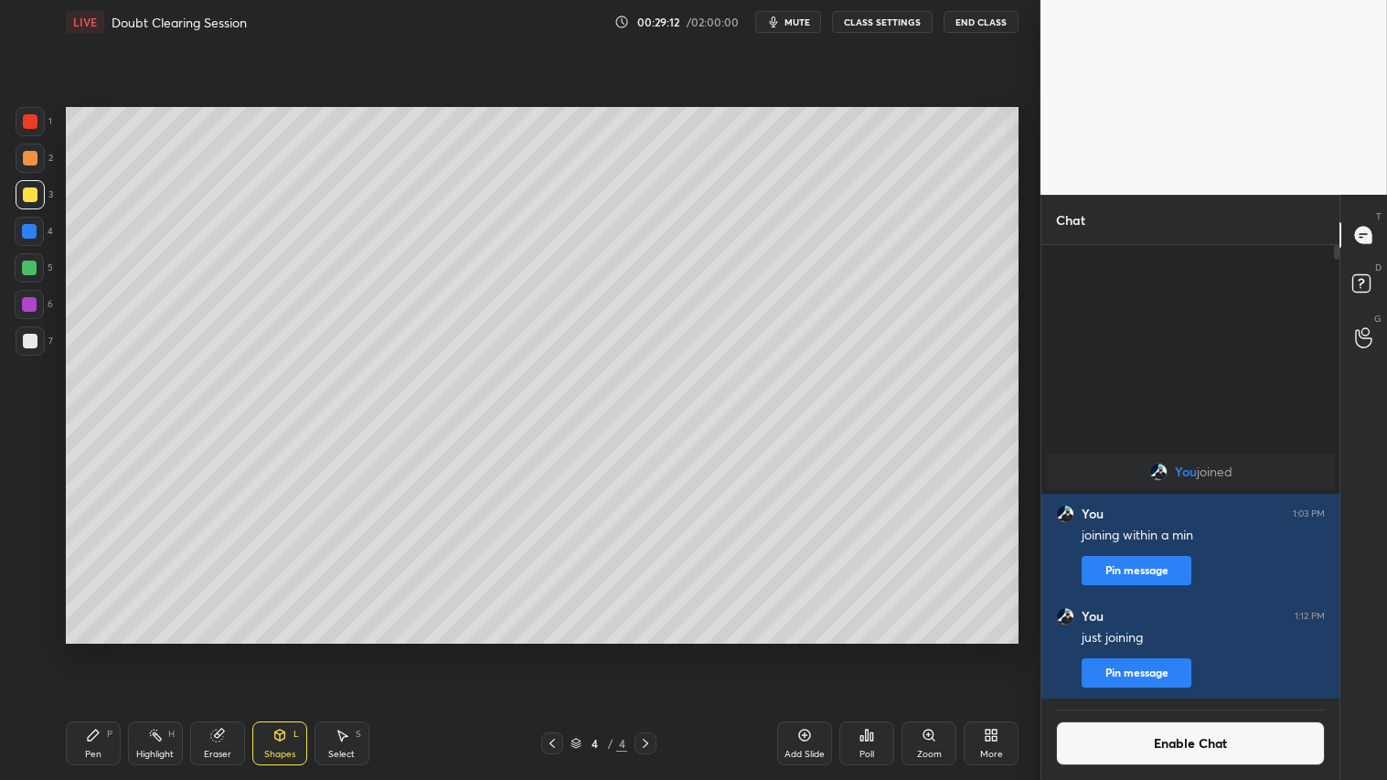
drag, startPoint x: 279, startPoint y: 756, endPoint x: 279, endPoint y: 734, distance: 21.9
click at [279, 650] on div "Shapes" at bounding box center [279, 754] width 31 height 9
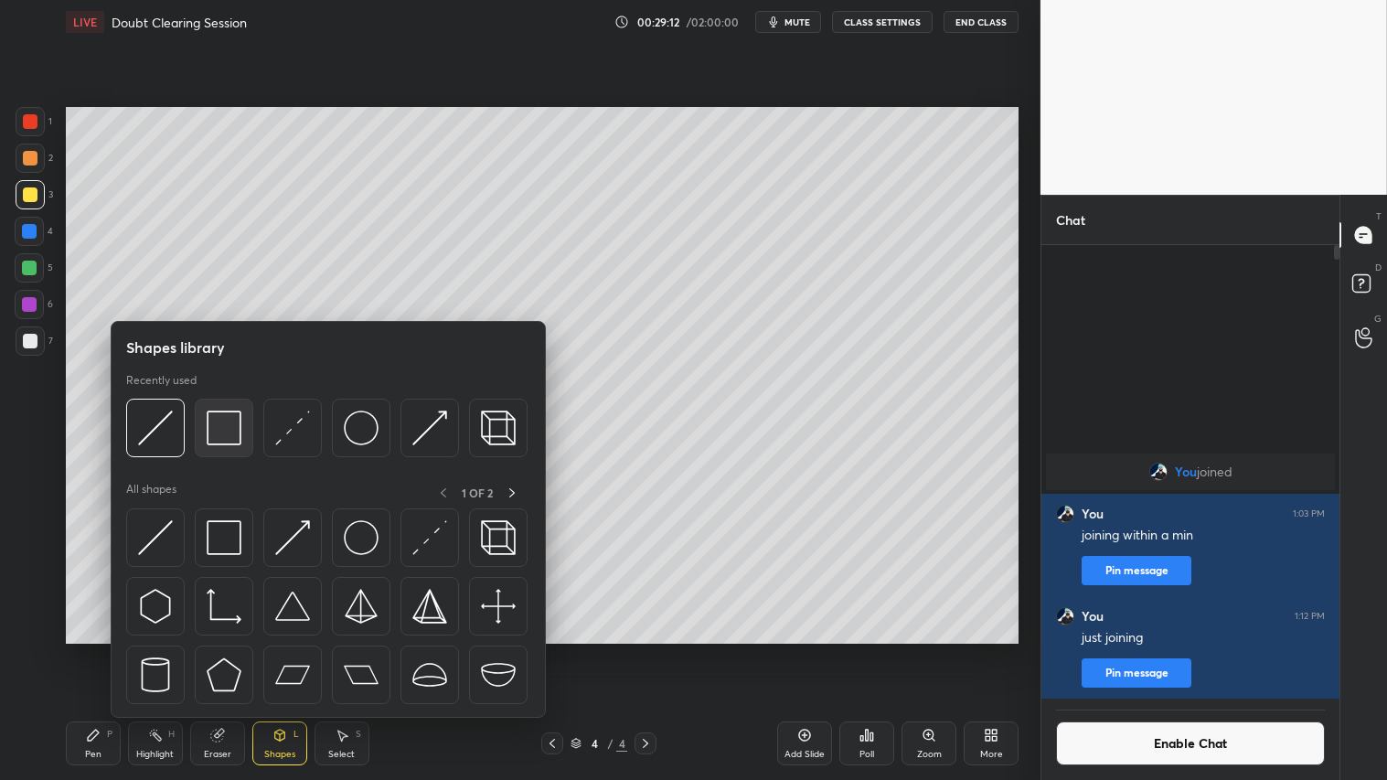
click at [230, 424] on img at bounding box center [224, 428] width 35 height 35
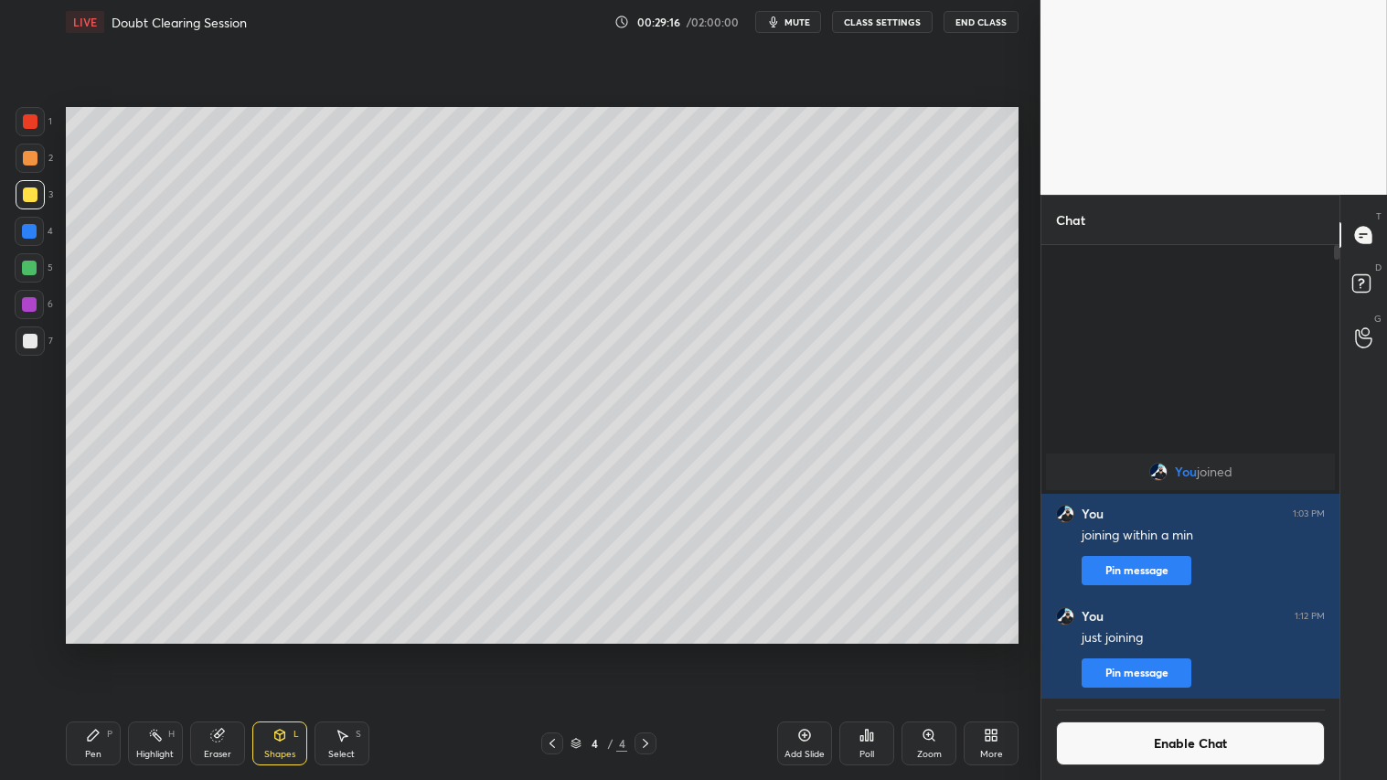
drag, startPoint x: 278, startPoint y: 744, endPoint x: 286, endPoint y: 730, distance: 16.0
click at [278, 650] on div "Shapes L" at bounding box center [279, 744] width 55 height 44
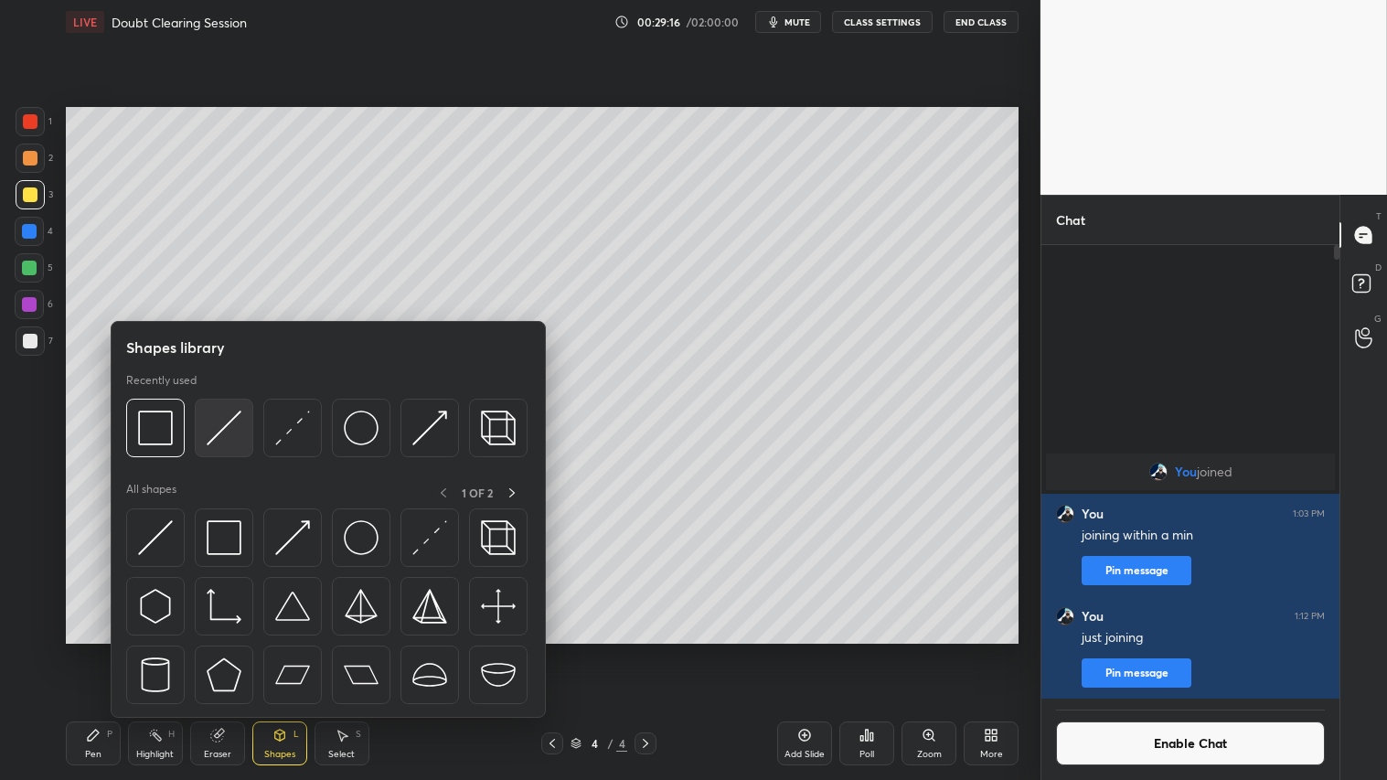
click at [230, 413] on img at bounding box center [224, 428] width 35 height 35
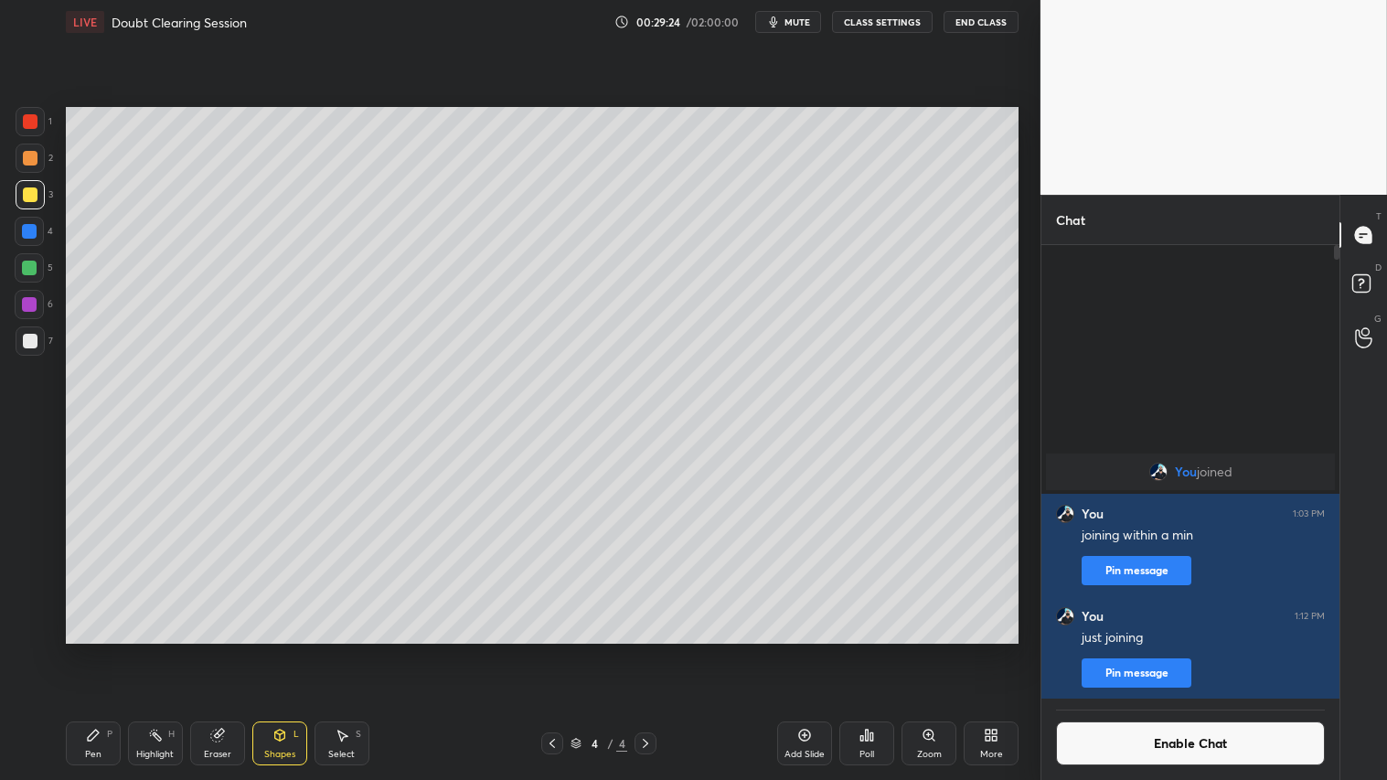
click at [275, 650] on div "Shapes" at bounding box center [279, 754] width 31 height 9
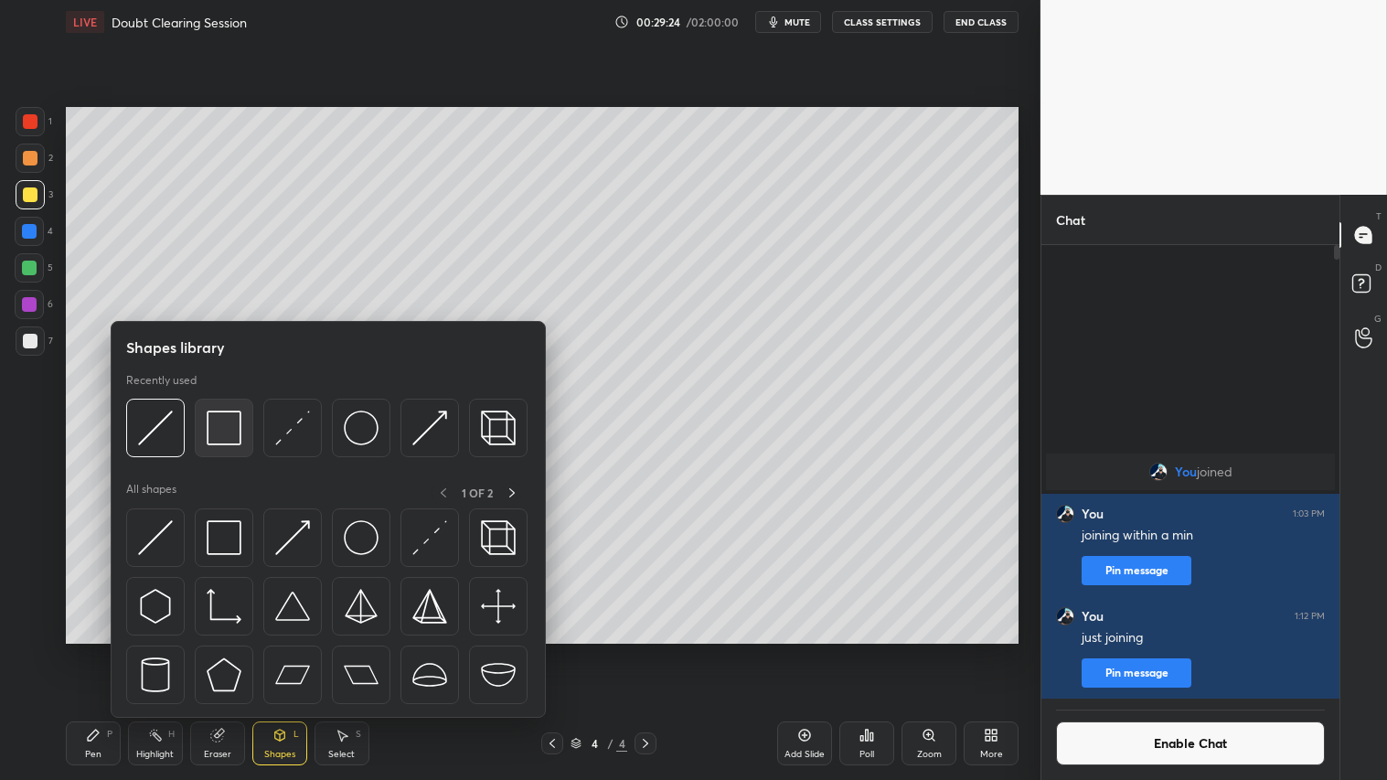
click at [236, 423] on div at bounding box center [224, 428] width 59 height 59
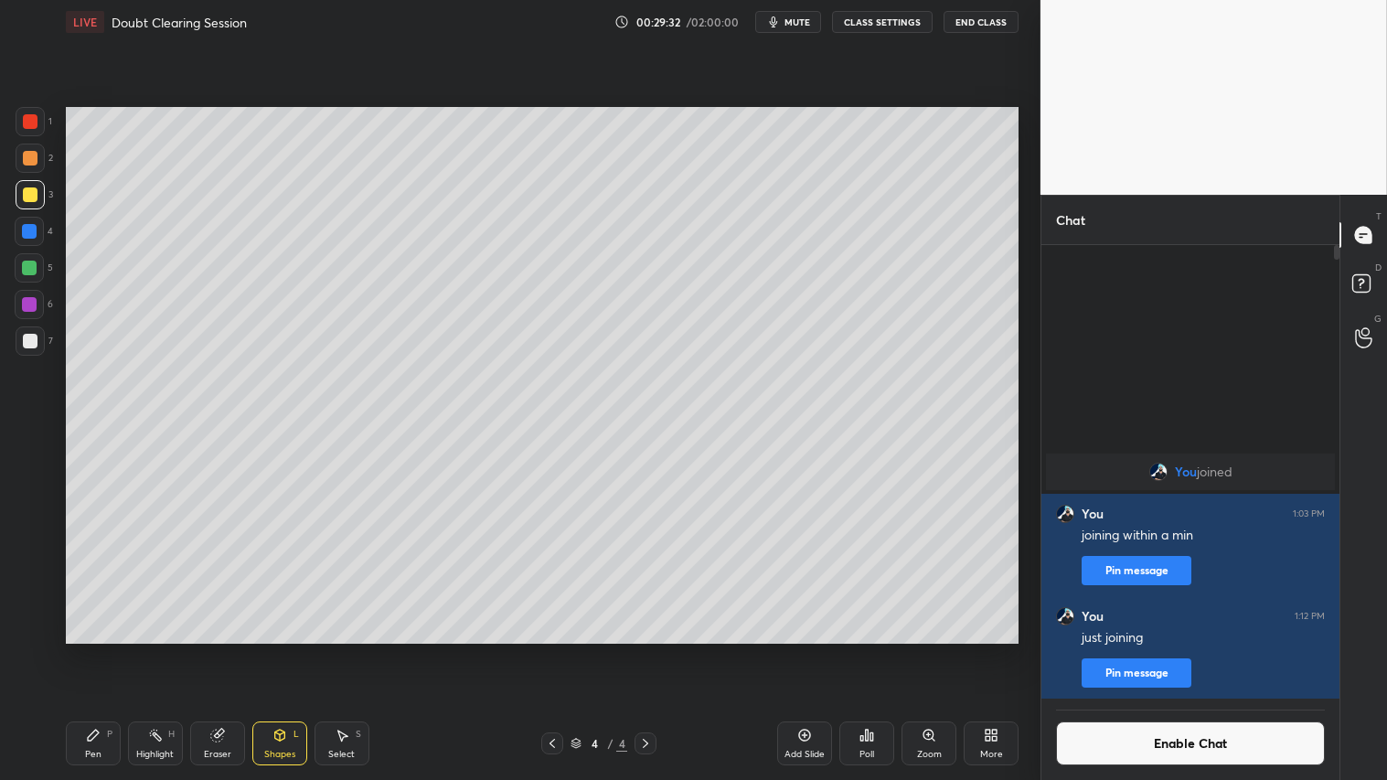
click at [284, 650] on div "Shapes L" at bounding box center [279, 744] width 55 height 44
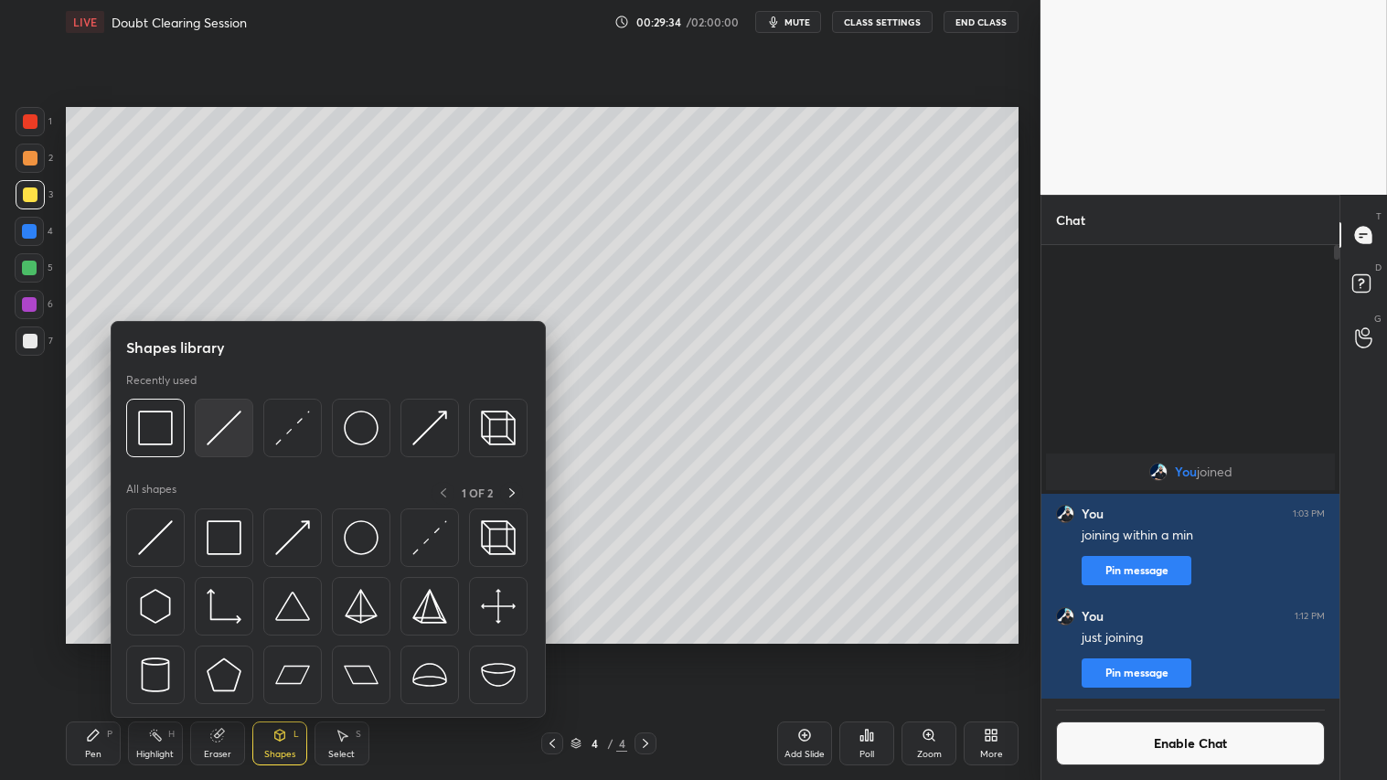
click at [229, 422] on img at bounding box center [224, 428] width 35 height 35
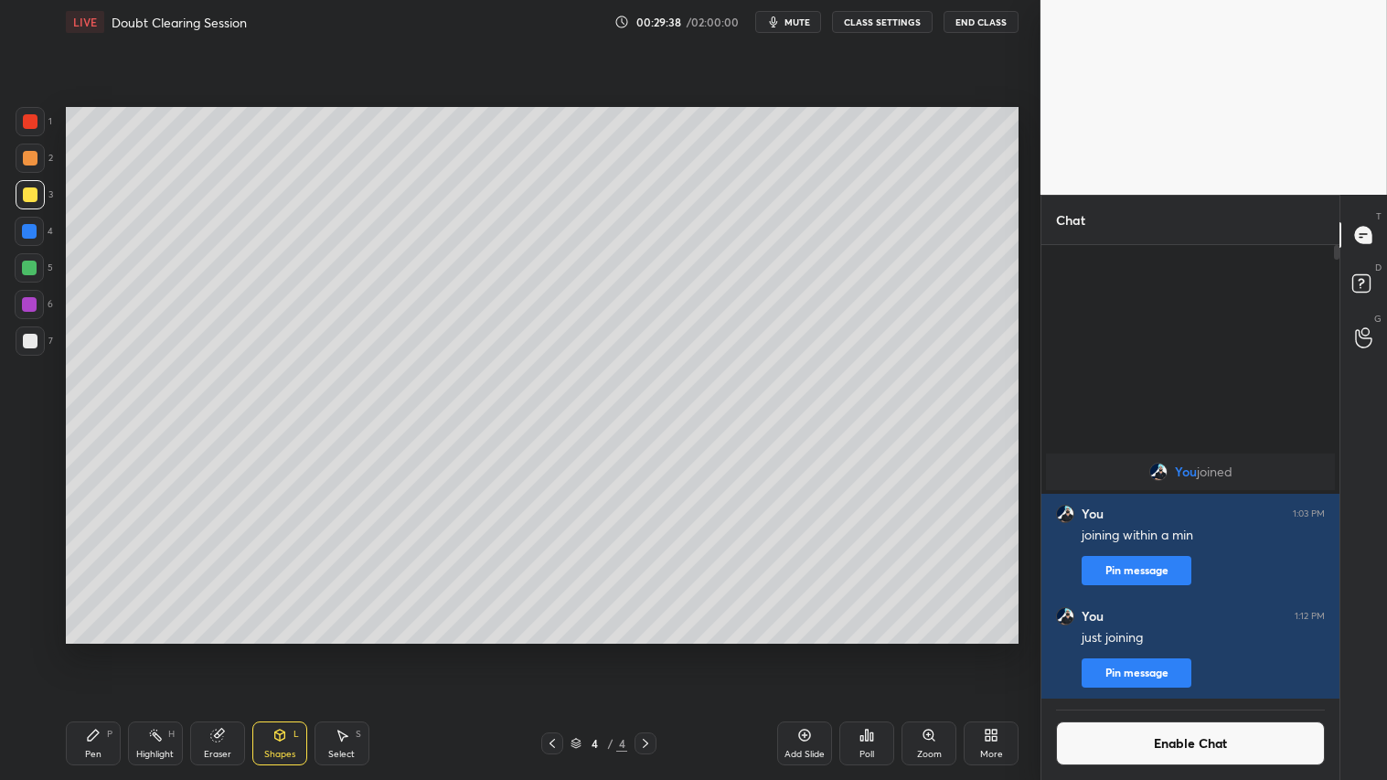
click at [272, 650] on div "Shapes L" at bounding box center [279, 744] width 55 height 44
click at [104, 650] on div "Pen P" at bounding box center [93, 744] width 55 height 44
click at [35, 592] on icon at bounding box center [29, 592] width 16 height 13
click at [244, 650] on div "Pen P Highlight H Eraser Shapes L Select S 4 / 4 Add Slide Poll Zoom More" at bounding box center [542, 743] width 953 height 73
click at [271, 650] on div "Shapes" at bounding box center [279, 754] width 31 height 9
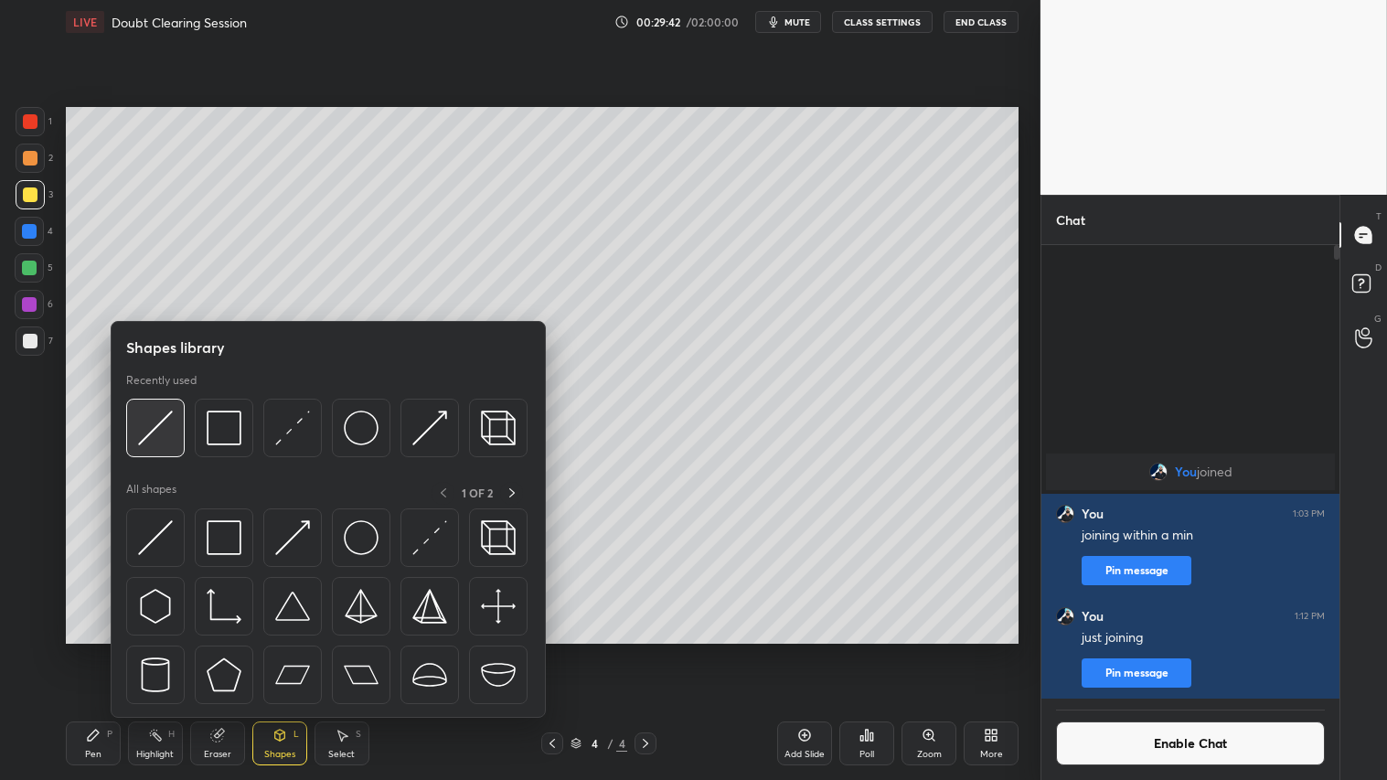
click at [166, 422] on img at bounding box center [155, 428] width 35 height 35
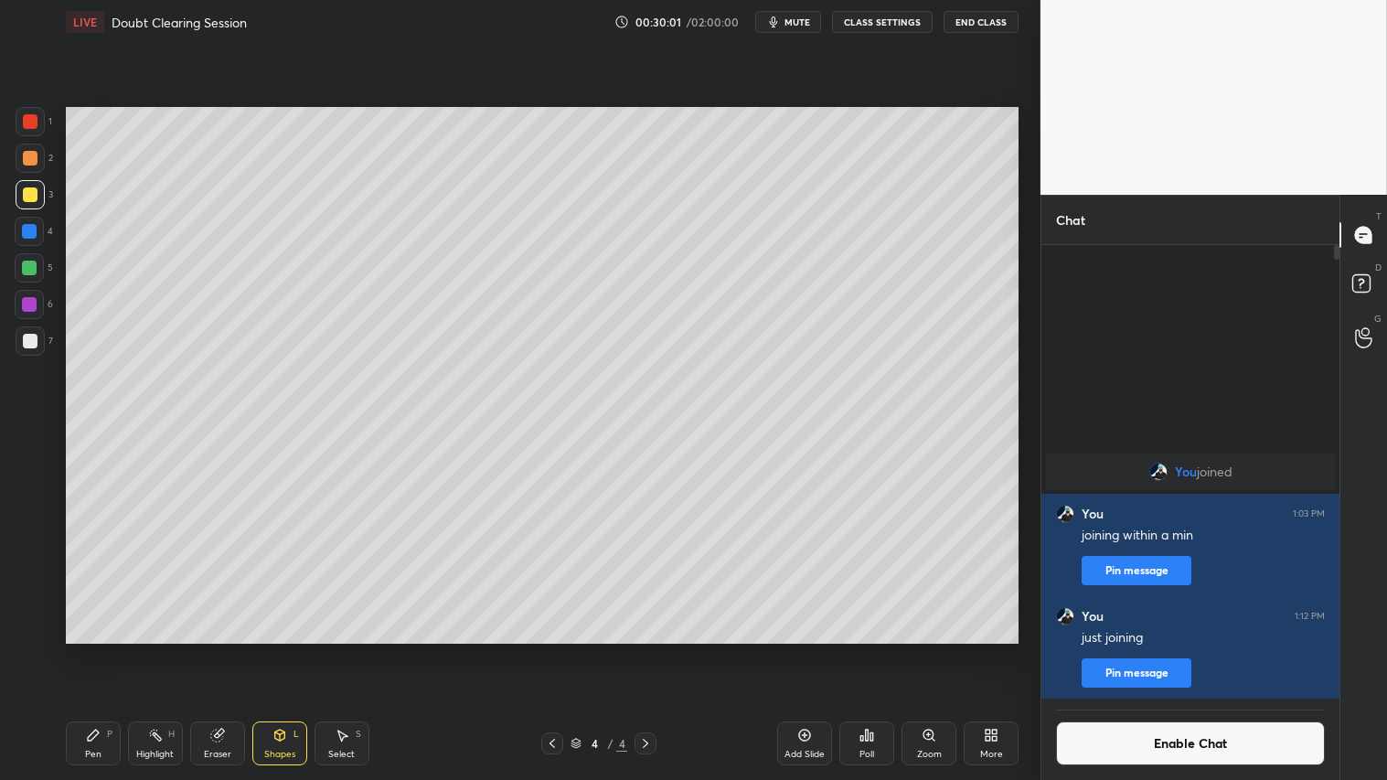
click at [90, 650] on div "Pen P" at bounding box center [93, 744] width 55 height 44
click at [286, 650] on icon at bounding box center [280, 735] width 15 height 15
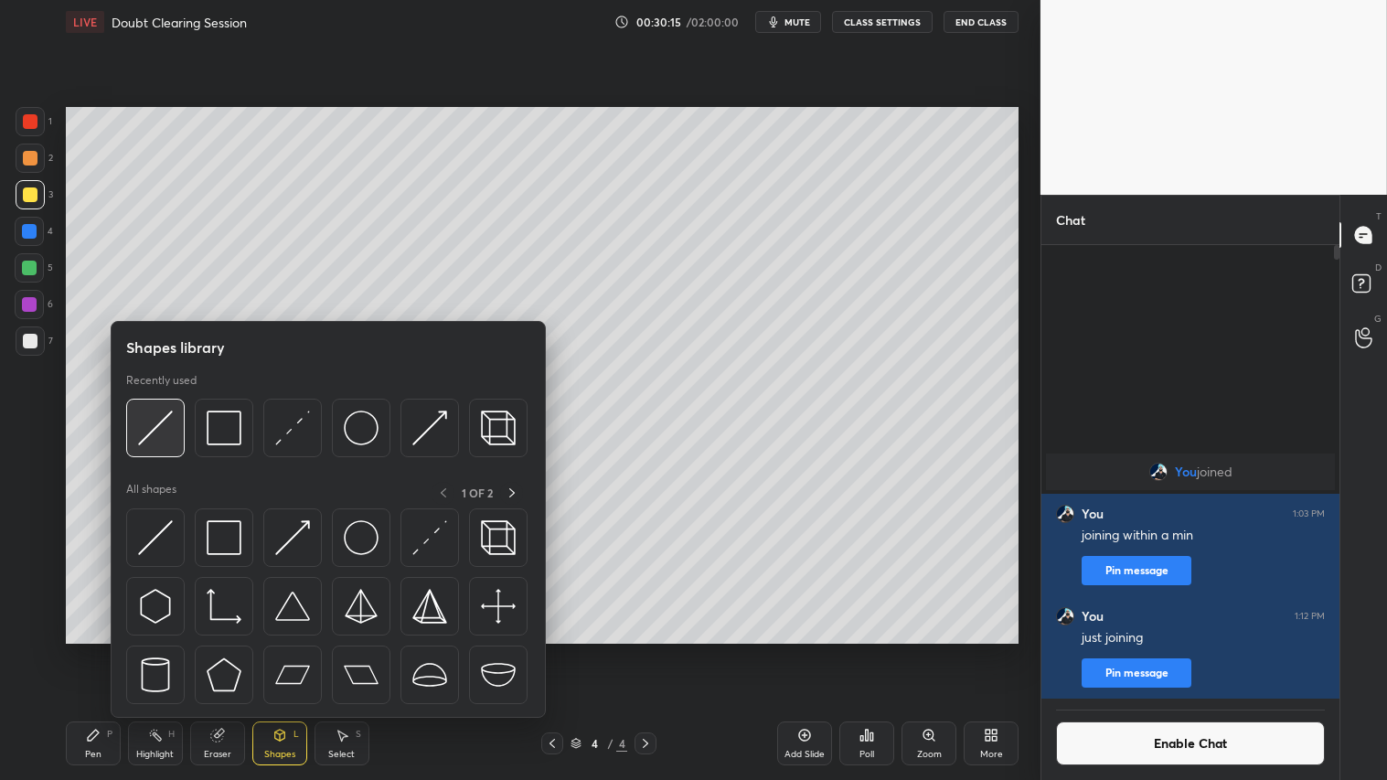
click at [165, 417] on img at bounding box center [155, 428] width 35 height 35
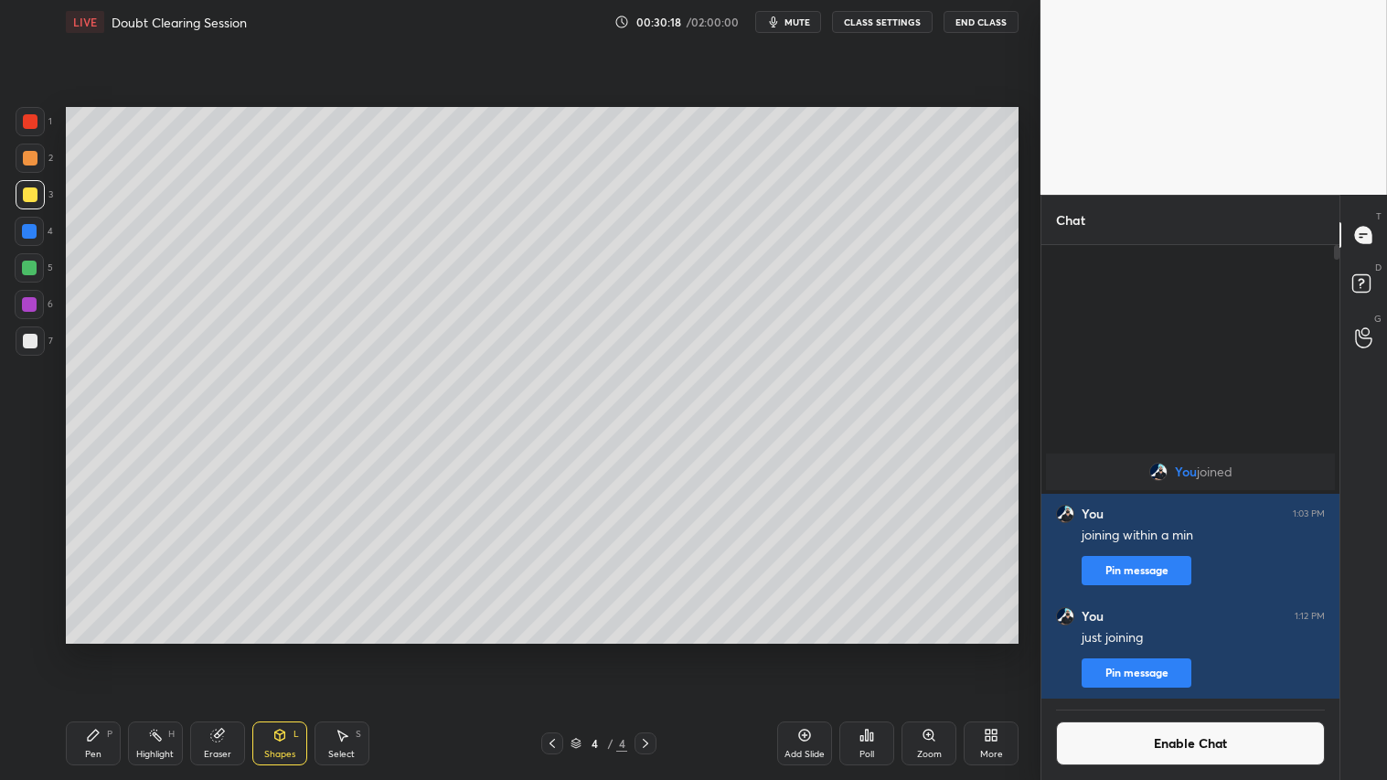
click at [102, 650] on div "Pen P" at bounding box center [93, 744] width 55 height 44
drag, startPoint x: 274, startPoint y: 747, endPoint x: 274, endPoint y: 723, distance: 24.7
click at [275, 650] on div "Shapes L" at bounding box center [279, 744] width 55 height 44
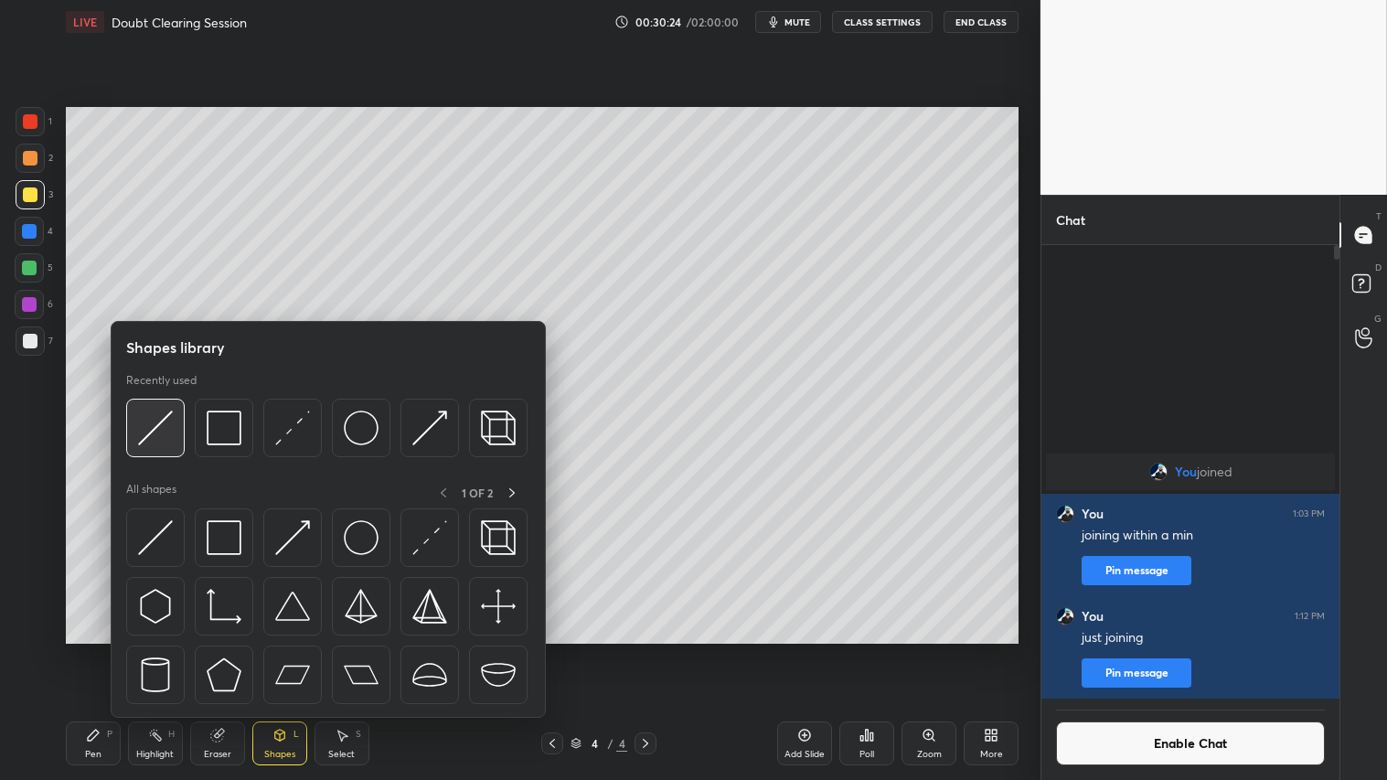
click at [166, 426] on img at bounding box center [155, 428] width 35 height 35
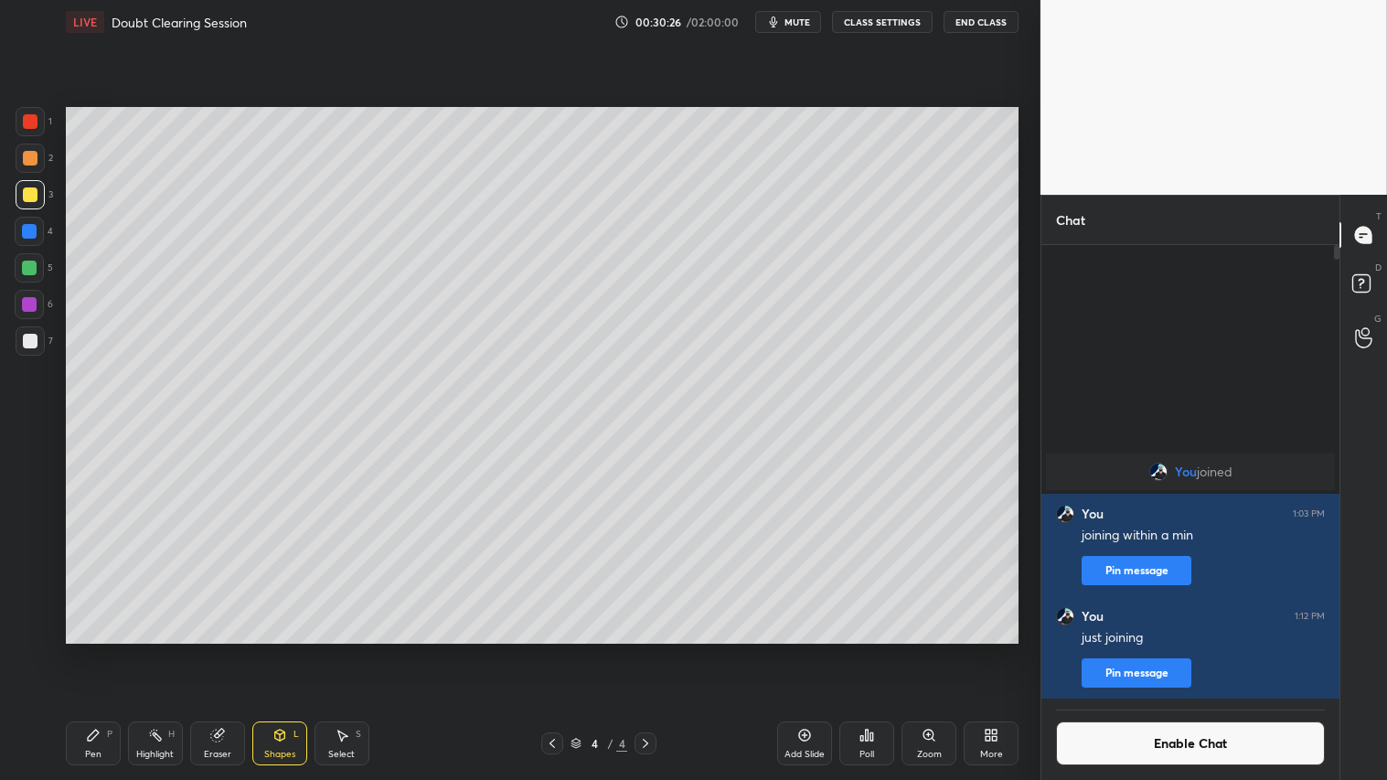
click at [110, 650] on div "Pen P" at bounding box center [93, 744] width 55 height 44
click at [282, 650] on div "Shapes" at bounding box center [279, 754] width 31 height 9
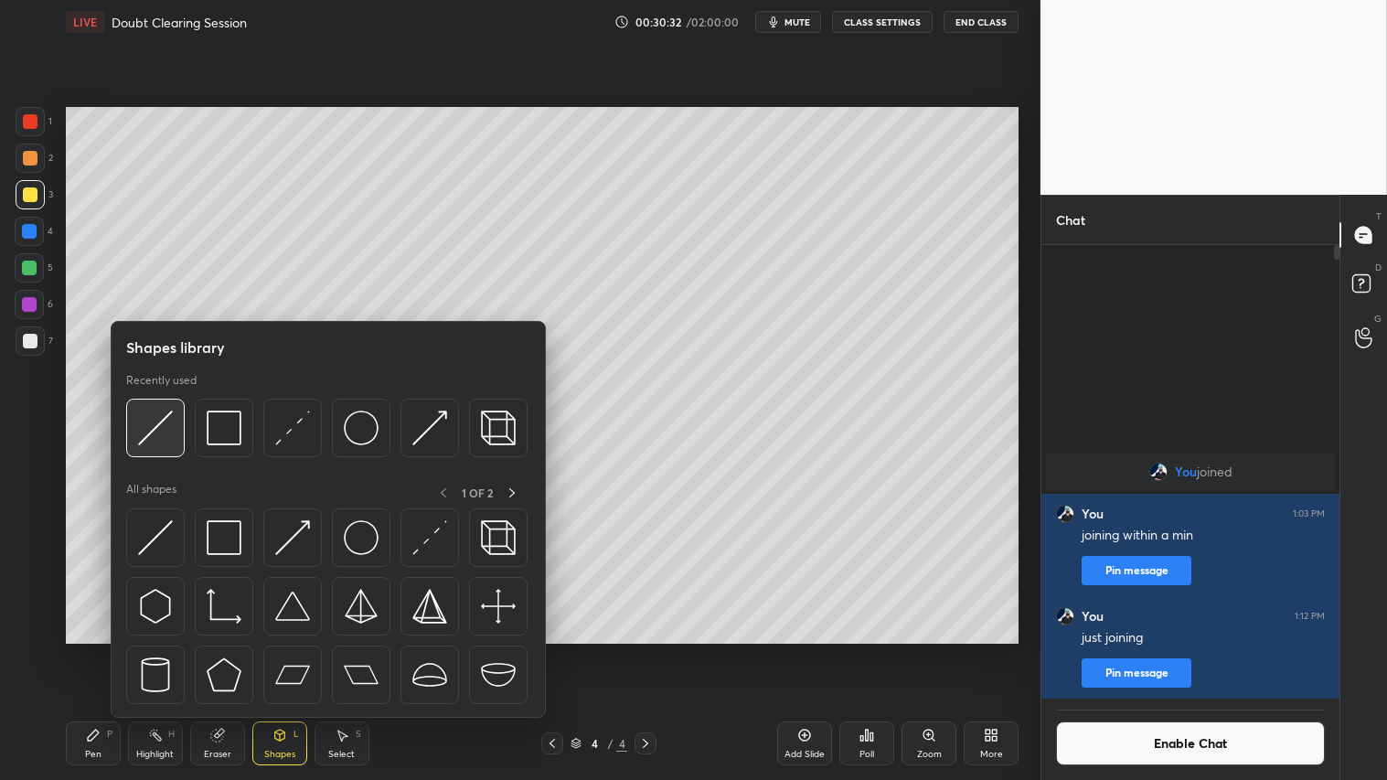
click at [161, 423] on img at bounding box center [155, 428] width 35 height 35
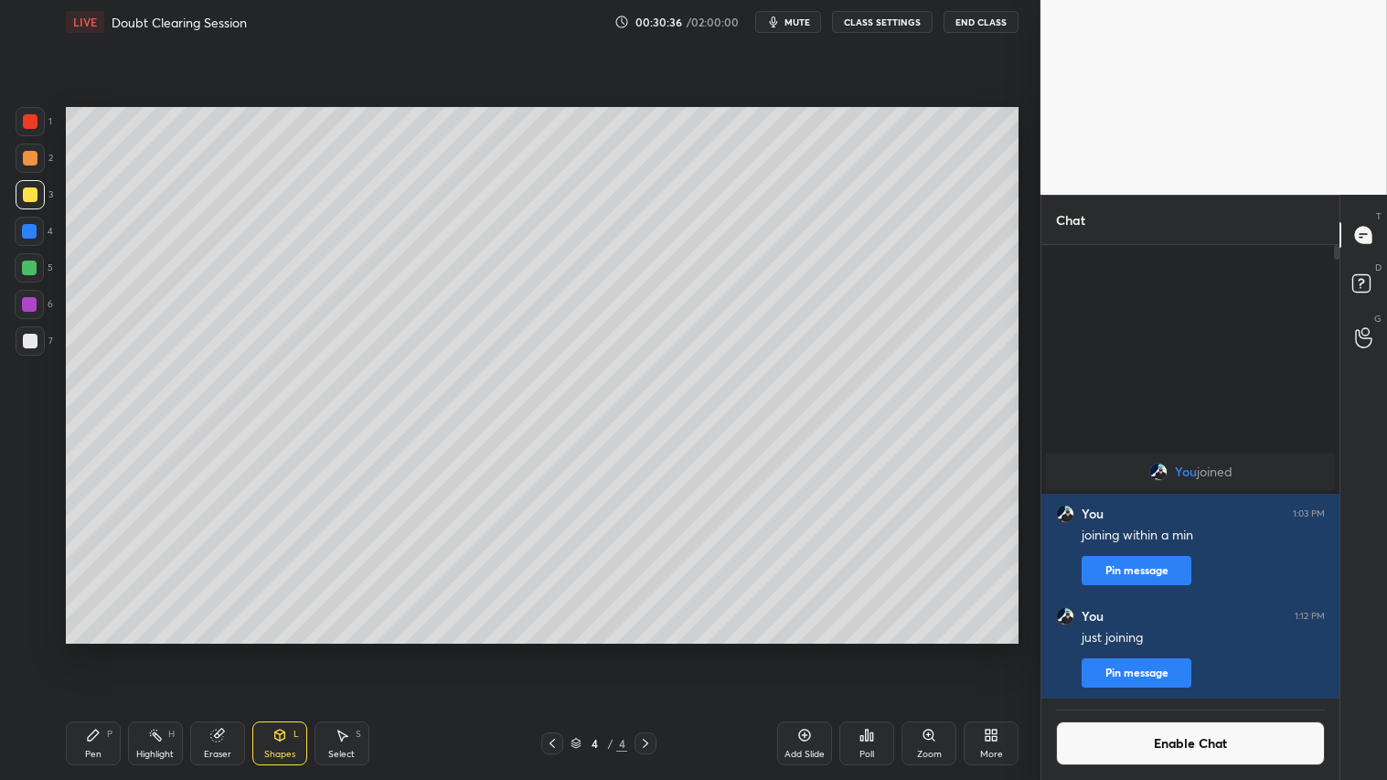
click at [284, 650] on icon at bounding box center [280, 735] width 15 height 15
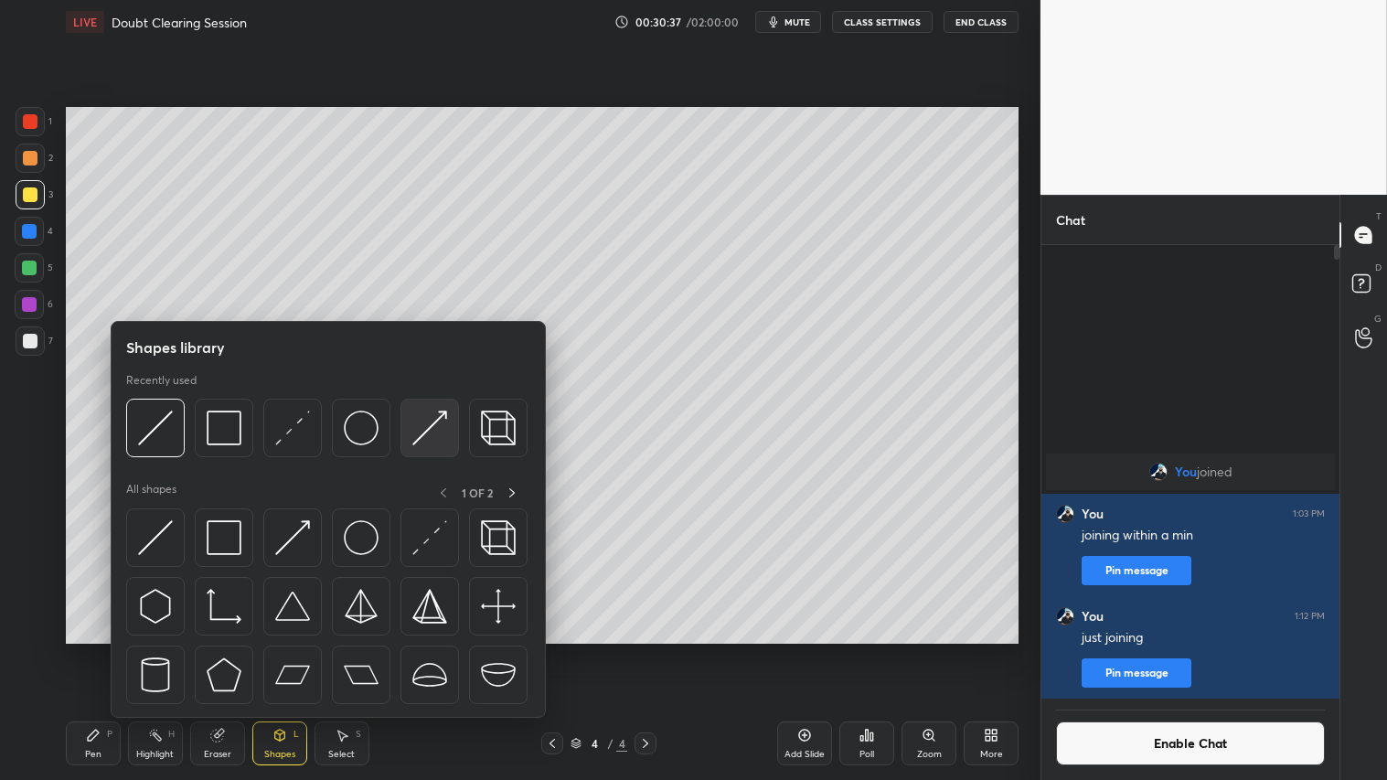
click at [436, 424] on img at bounding box center [429, 428] width 35 height 35
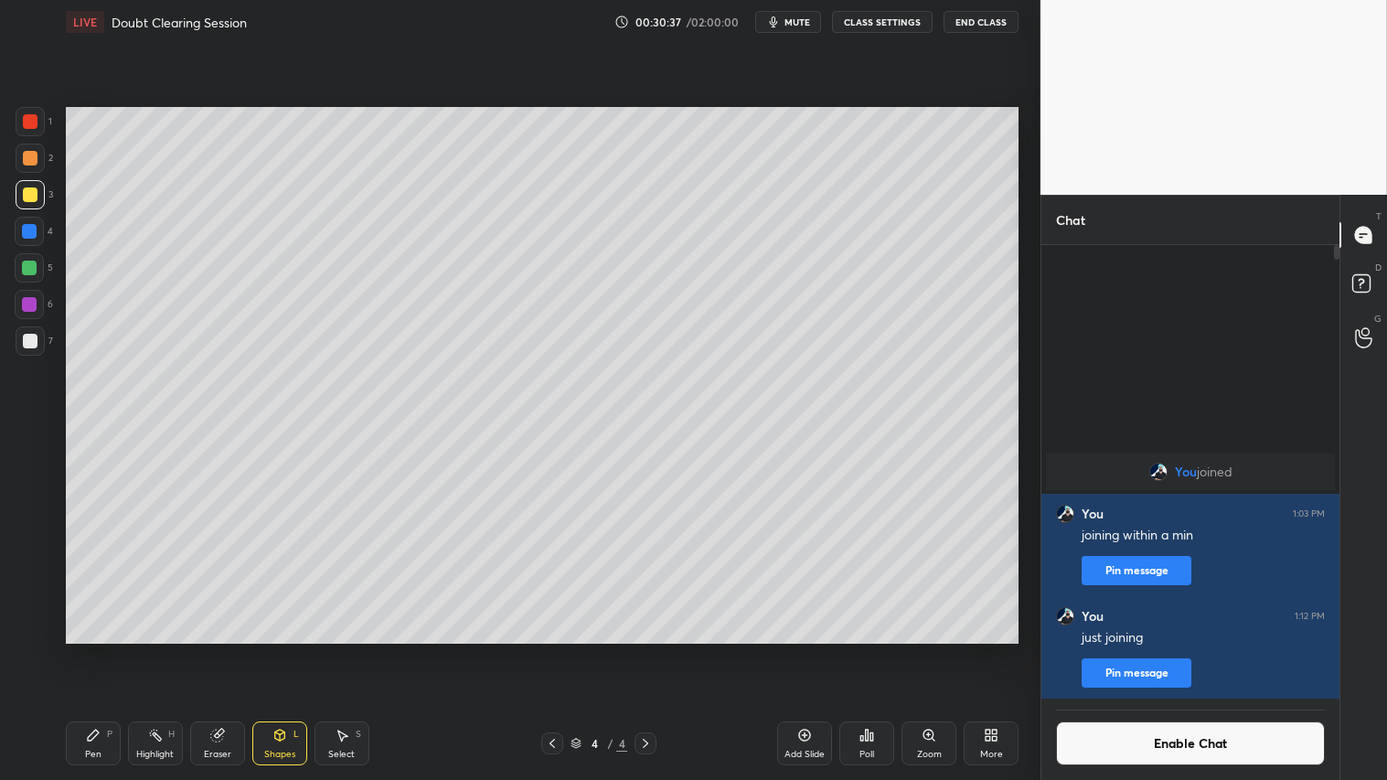
click at [30, 112] on div at bounding box center [30, 121] width 29 height 29
click at [91, 650] on icon at bounding box center [93, 735] width 11 height 11
click at [25, 633] on icon at bounding box center [30, 629] width 16 height 13
click at [276, 650] on icon at bounding box center [279, 735] width 10 height 11
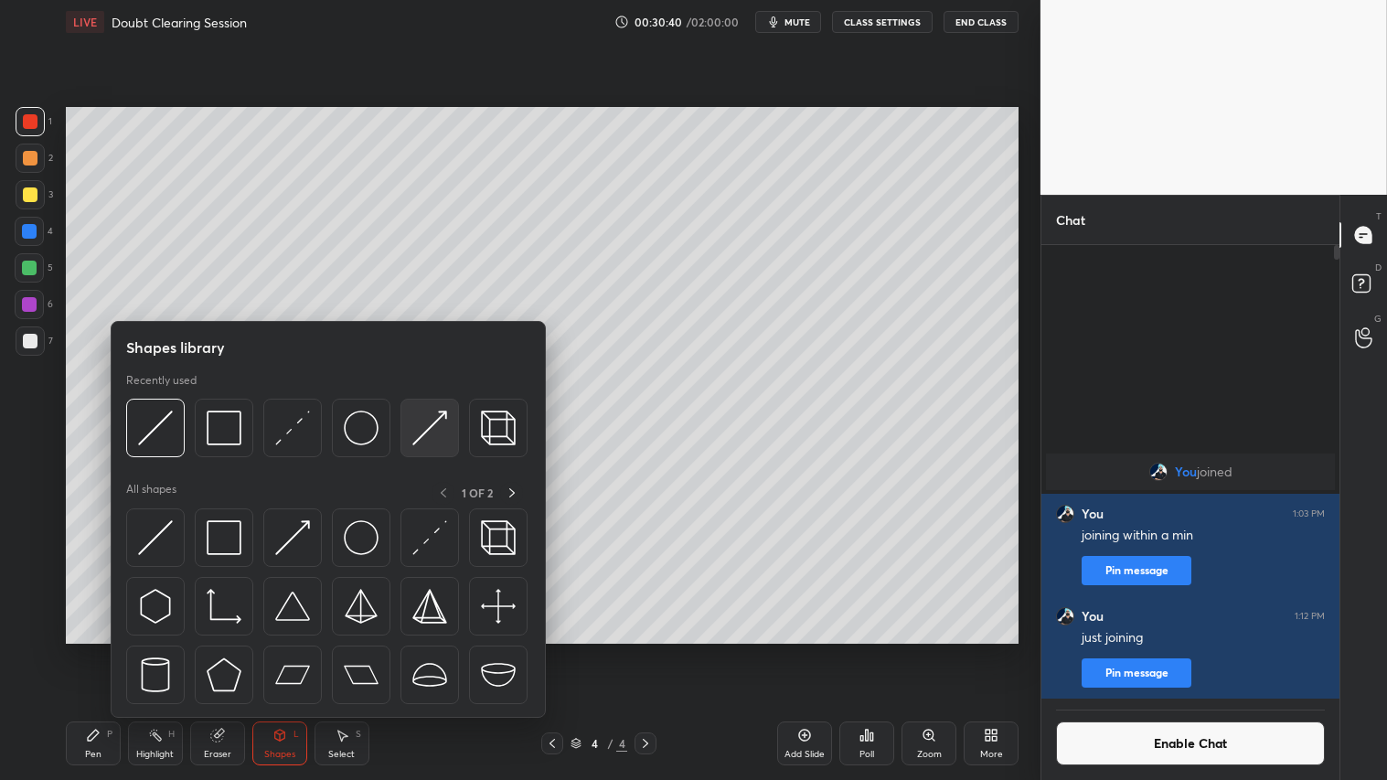
click at [427, 426] on img at bounding box center [429, 428] width 35 height 35
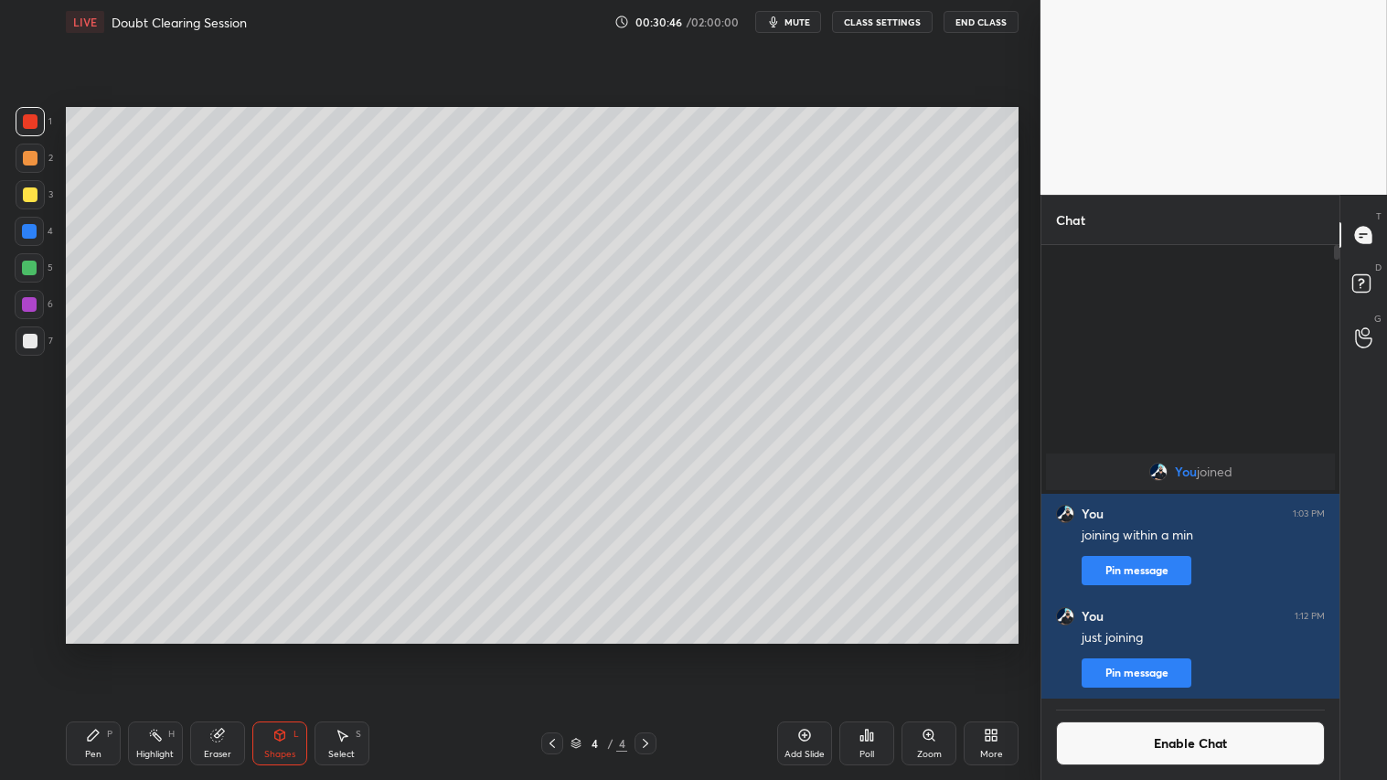
click at [96, 650] on icon at bounding box center [93, 735] width 15 height 15
click at [278, 650] on div "Shapes" at bounding box center [279, 754] width 31 height 9
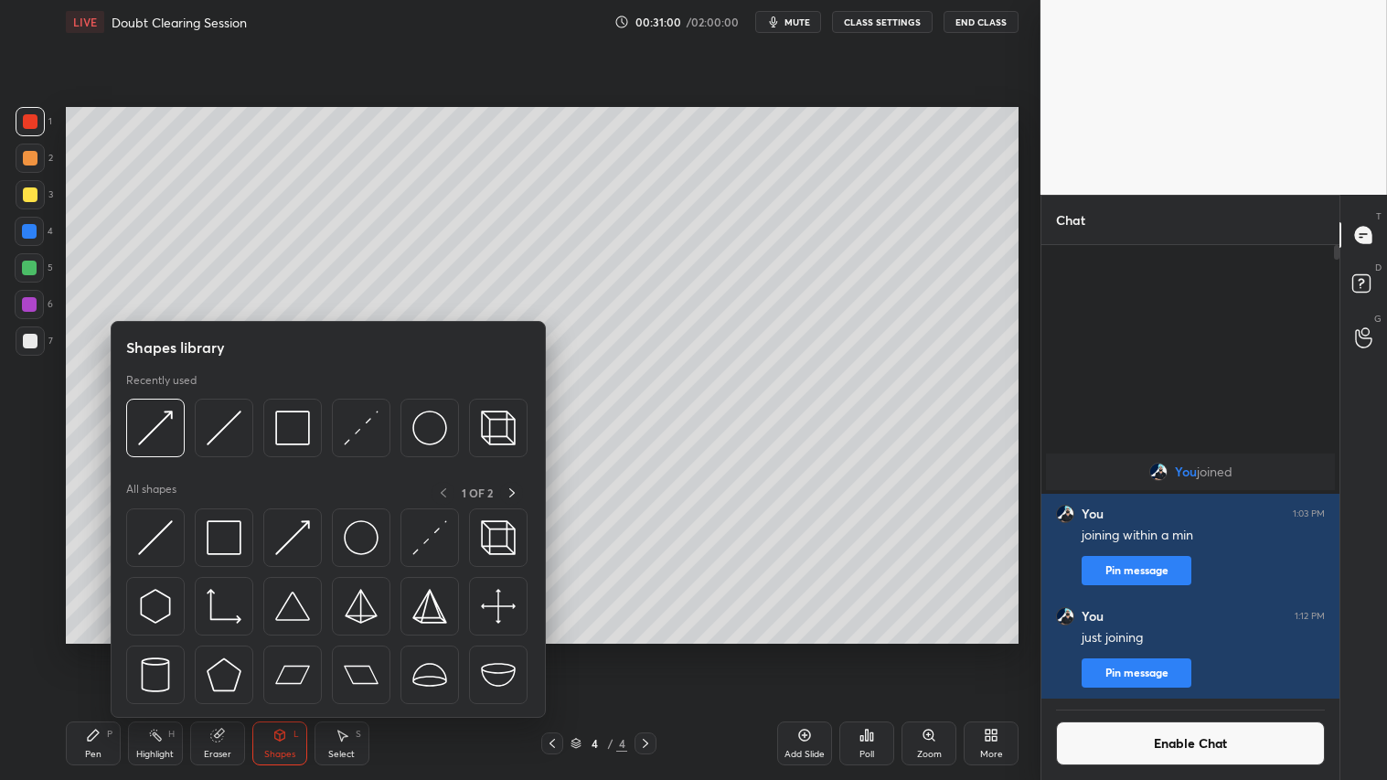
drag, startPoint x: 107, startPoint y: 753, endPoint x: 99, endPoint y: 737, distance: 17.6
click at [104, 650] on div "Pen P" at bounding box center [93, 744] width 55 height 44
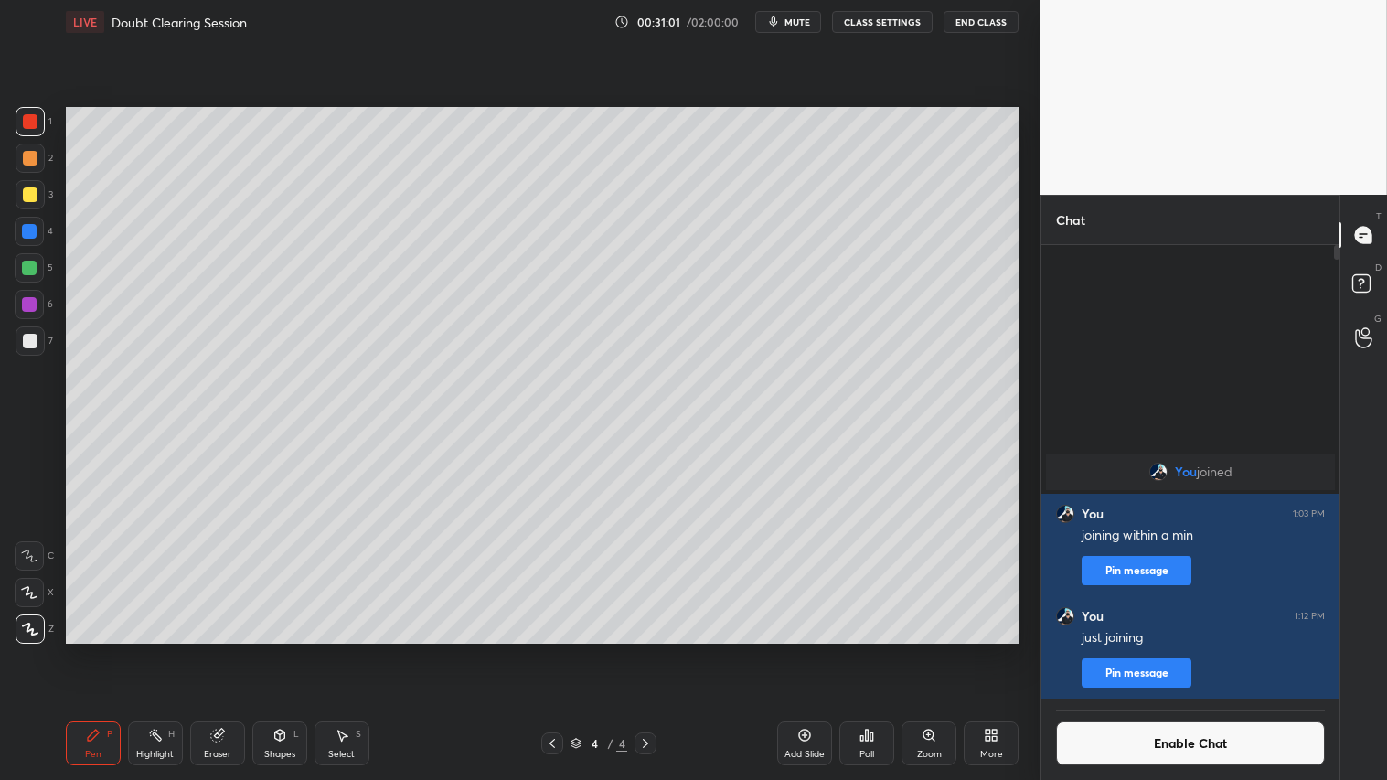
drag, startPoint x: 33, startPoint y: 591, endPoint x: 210, endPoint y: 730, distance: 225.4
click at [33, 592] on icon at bounding box center [29, 592] width 16 height 13
click at [284, 650] on icon at bounding box center [280, 735] width 15 height 15
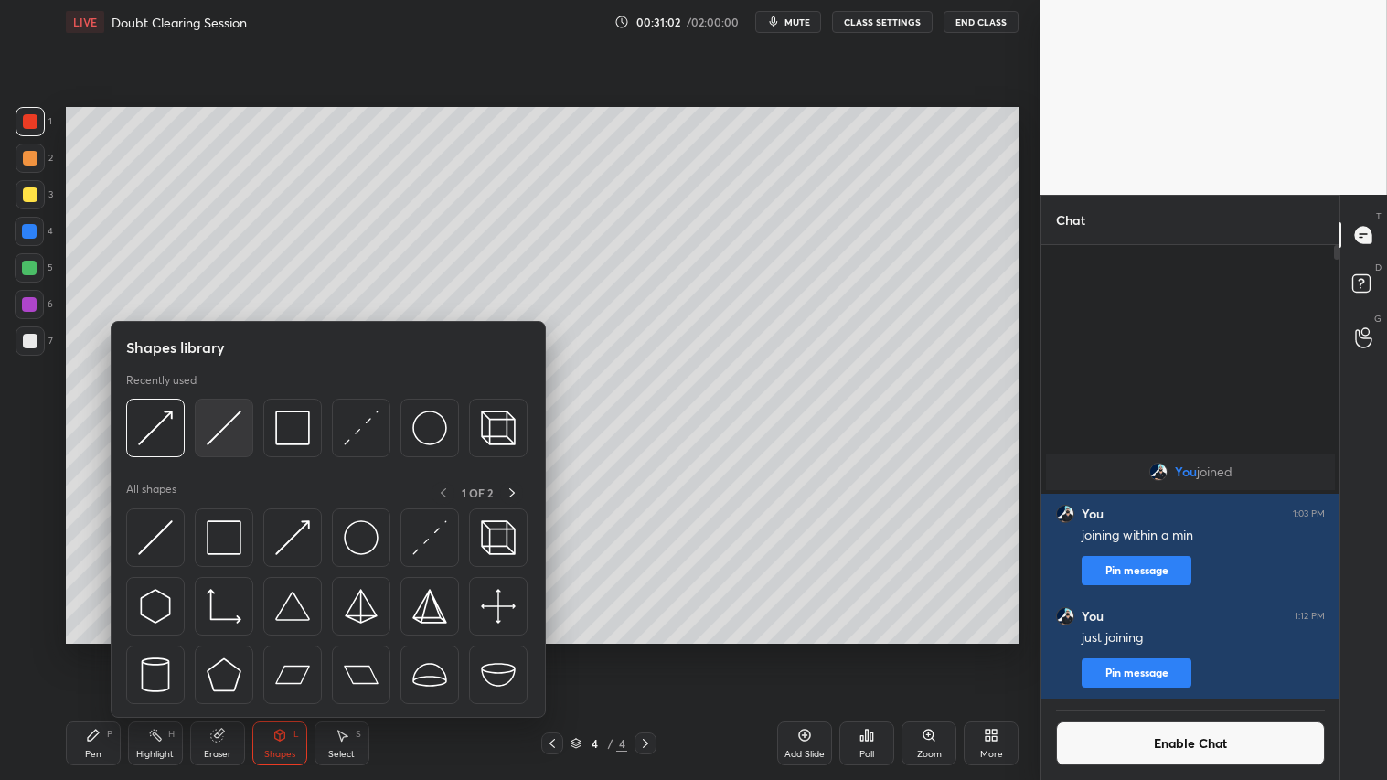
click at [223, 430] on img at bounding box center [224, 428] width 35 height 35
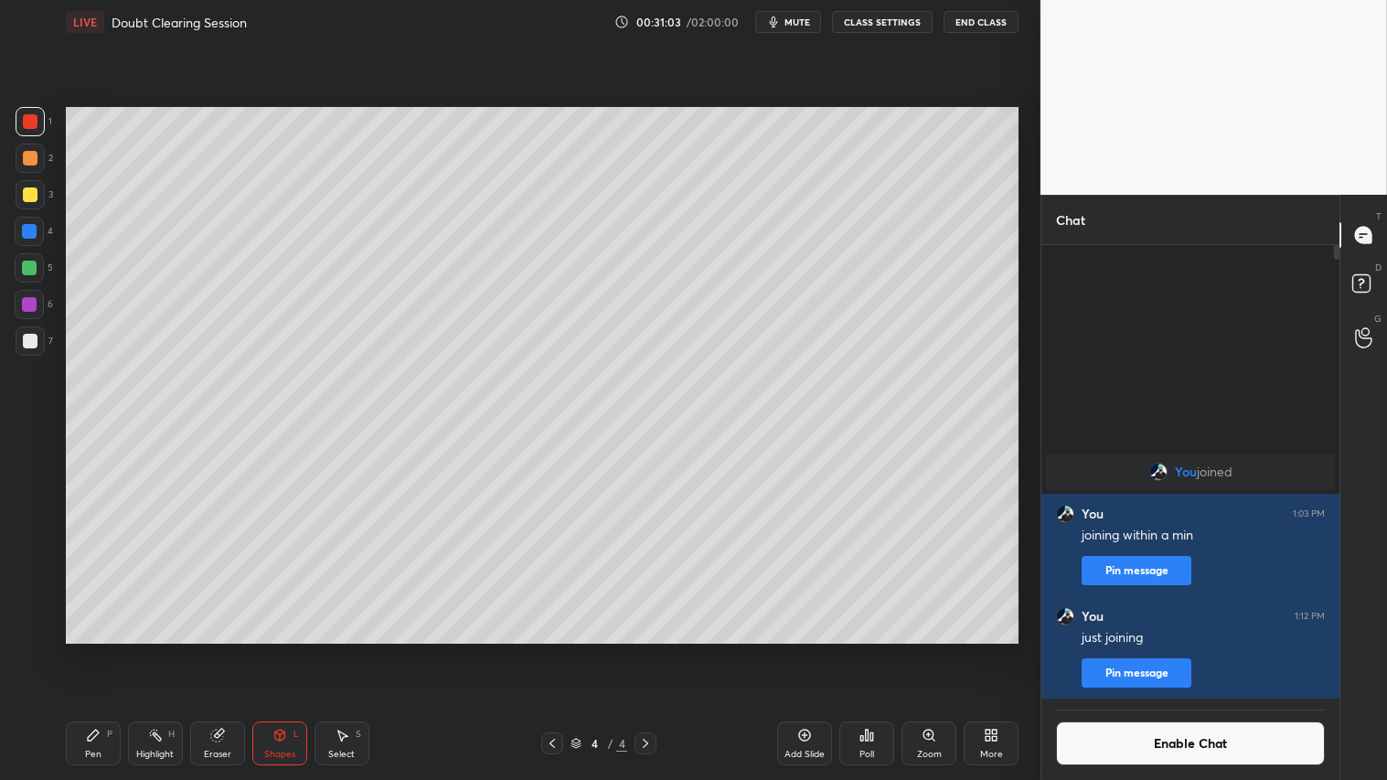
click at [29, 142] on div "1" at bounding box center [34, 125] width 37 height 37
click at [48, 156] on div "2" at bounding box center [34, 158] width 37 height 29
click at [93, 650] on div "Pen" at bounding box center [93, 754] width 16 height 9
click at [267, 650] on div "Shapes" at bounding box center [279, 754] width 31 height 9
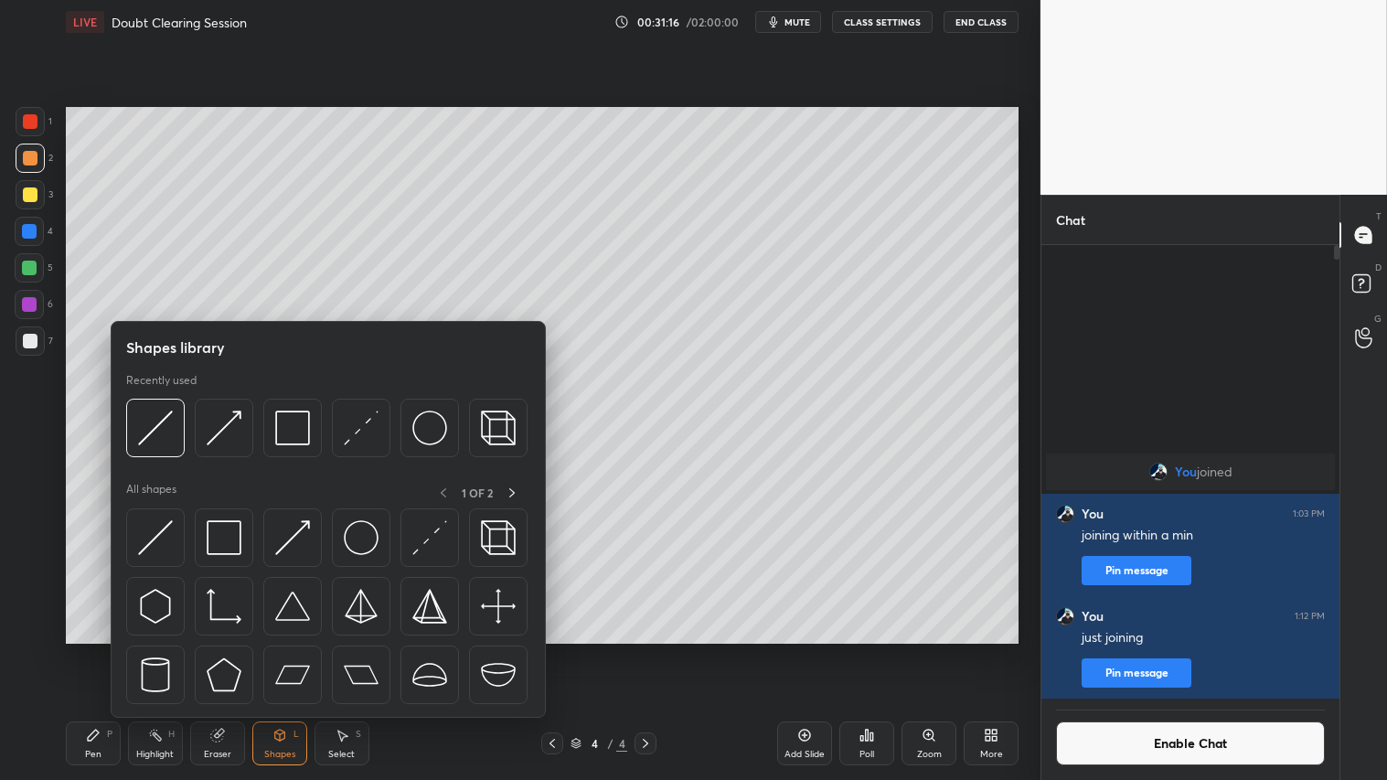
click at [278, 650] on div "Shapes L" at bounding box center [279, 744] width 55 height 44
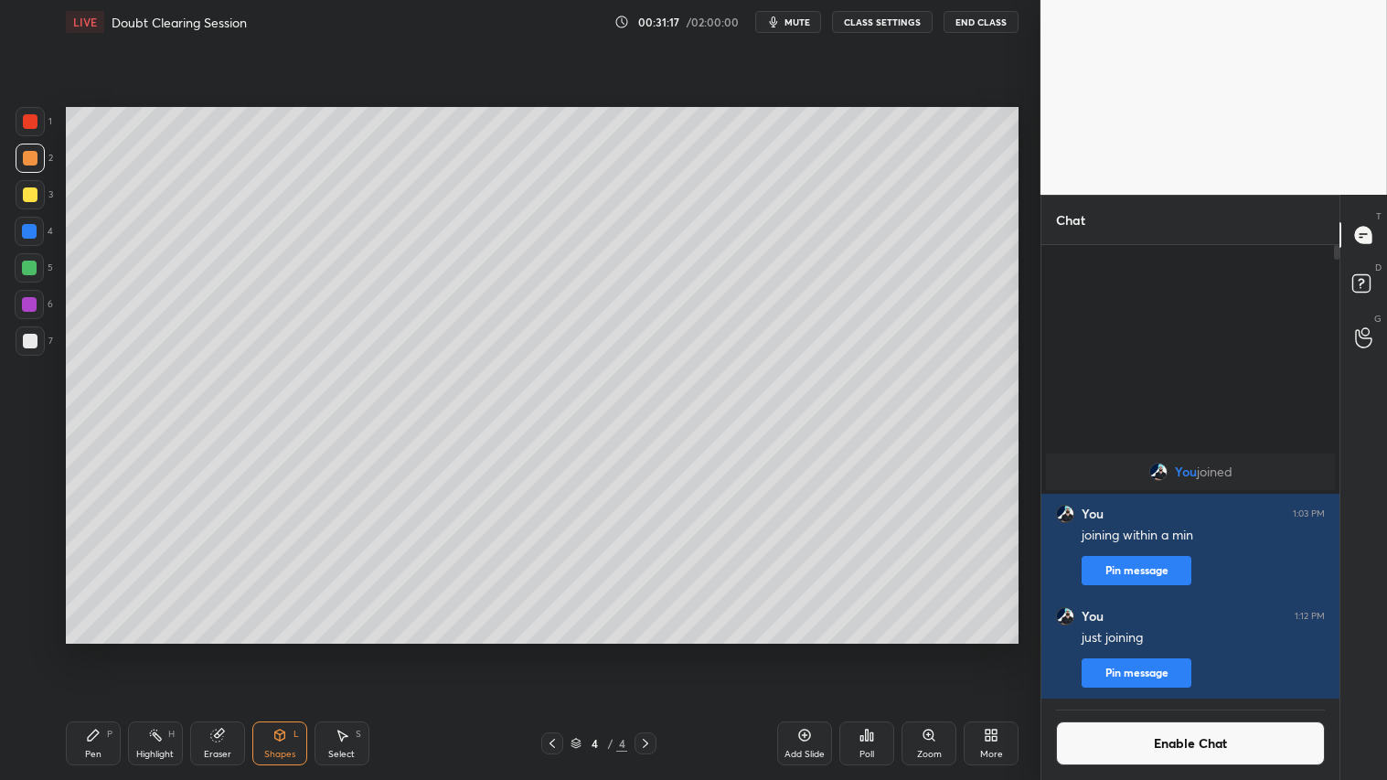
click at [294, 650] on div "Shapes L" at bounding box center [279, 744] width 55 height 44
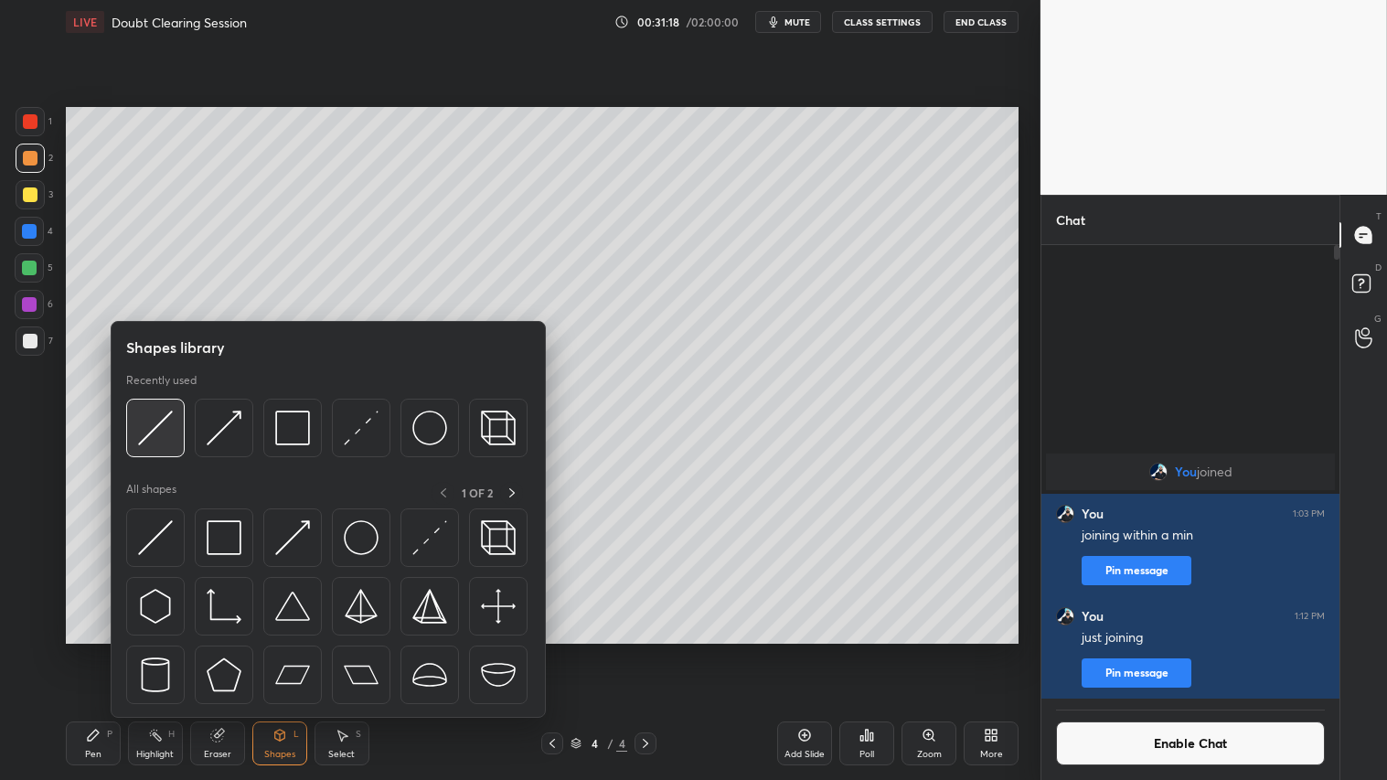
click at [157, 416] on img at bounding box center [155, 428] width 35 height 35
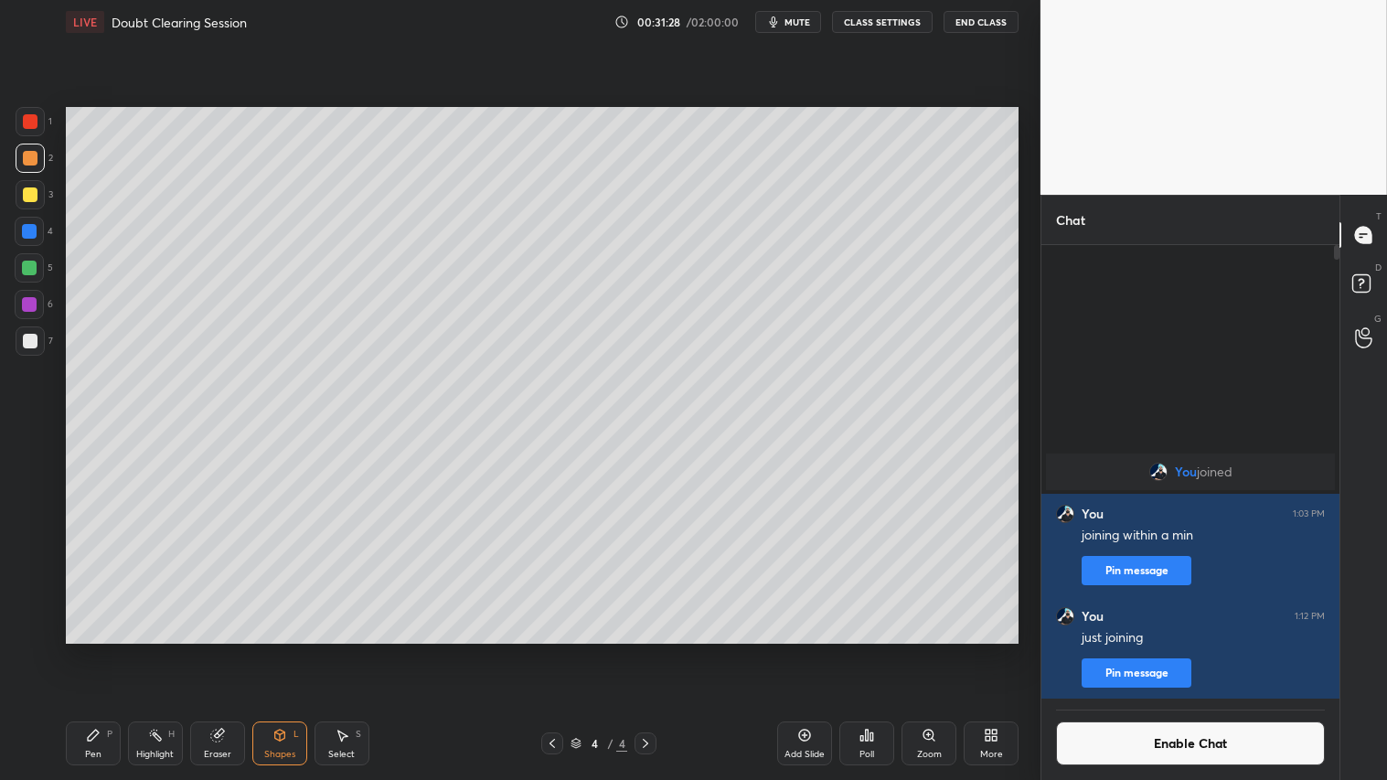
drag, startPoint x: 222, startPoint y: 742, endPoint x: 248, endPoint y: 689, distance: 58.9
click at [224, 650] on icon at bounding box center [217, 735] width 15 height 15
click at [299, 650] on div "Shapes L" at bounding box center [279, 744] width 55 height 44
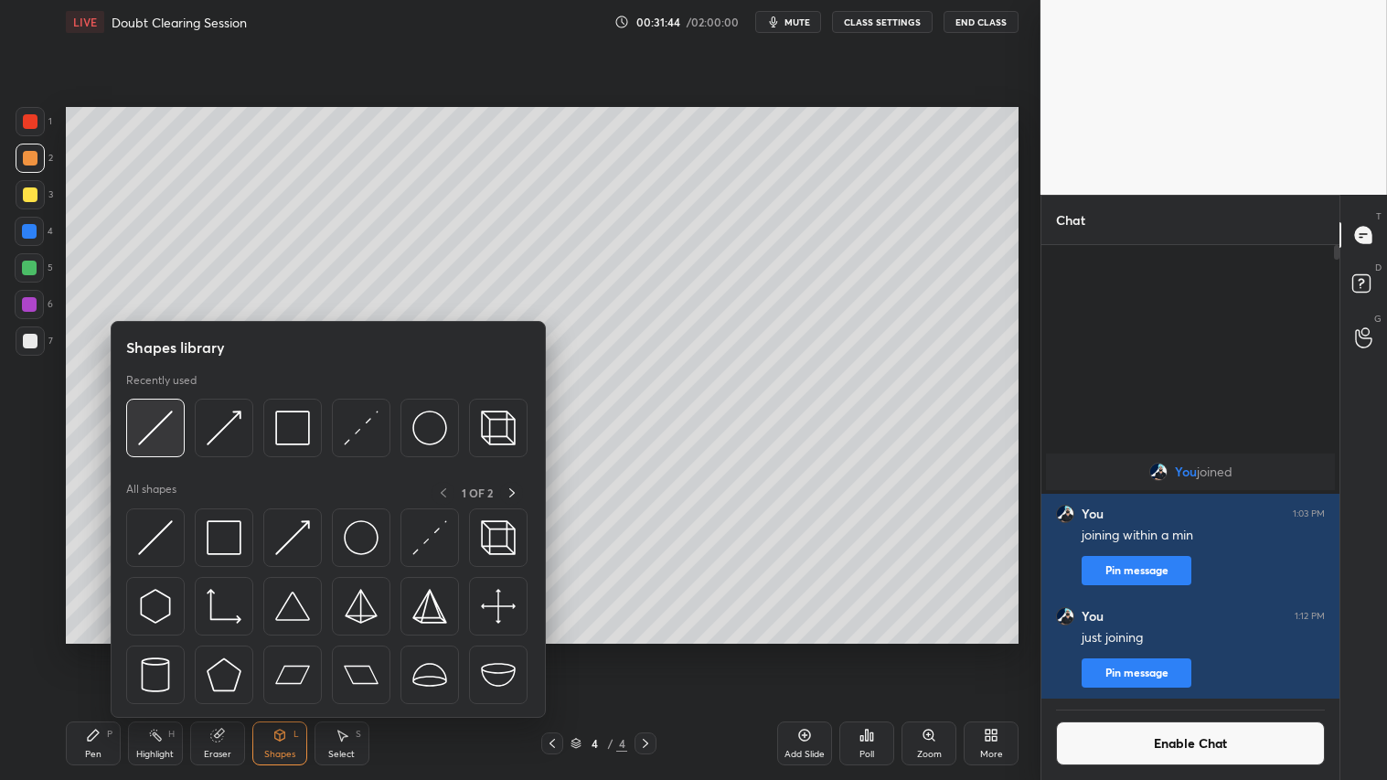
click at [163, 413] on img at bounding box center [155, 428] width 35 height 35
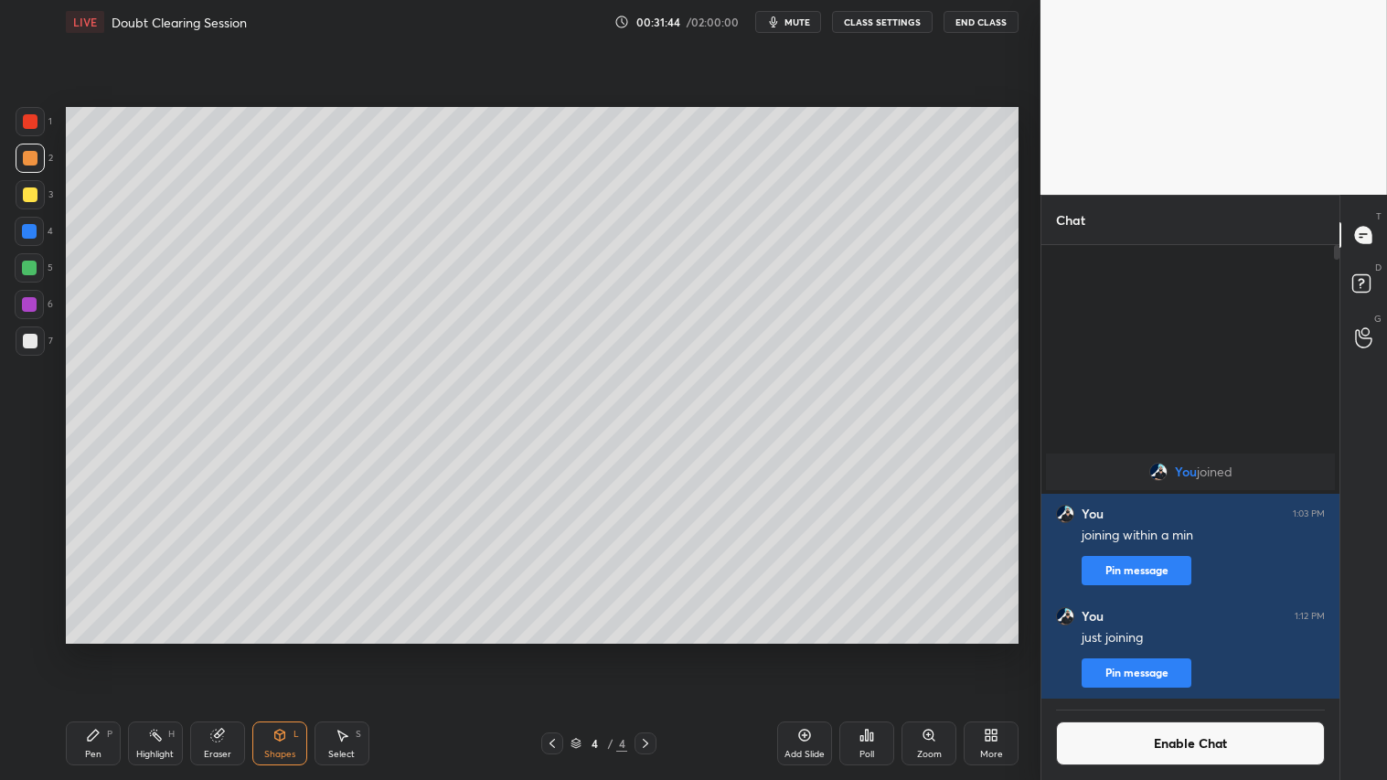
click at [31, 342] on div at bounding box center [30, 341] width 15 height 15
click at [111, 650] on div "P" at bounding box center [109, 734] width 5 height 9
click at [291, 650] on div "Shapes L" at bounding box center [279, 744] width 55 height 44
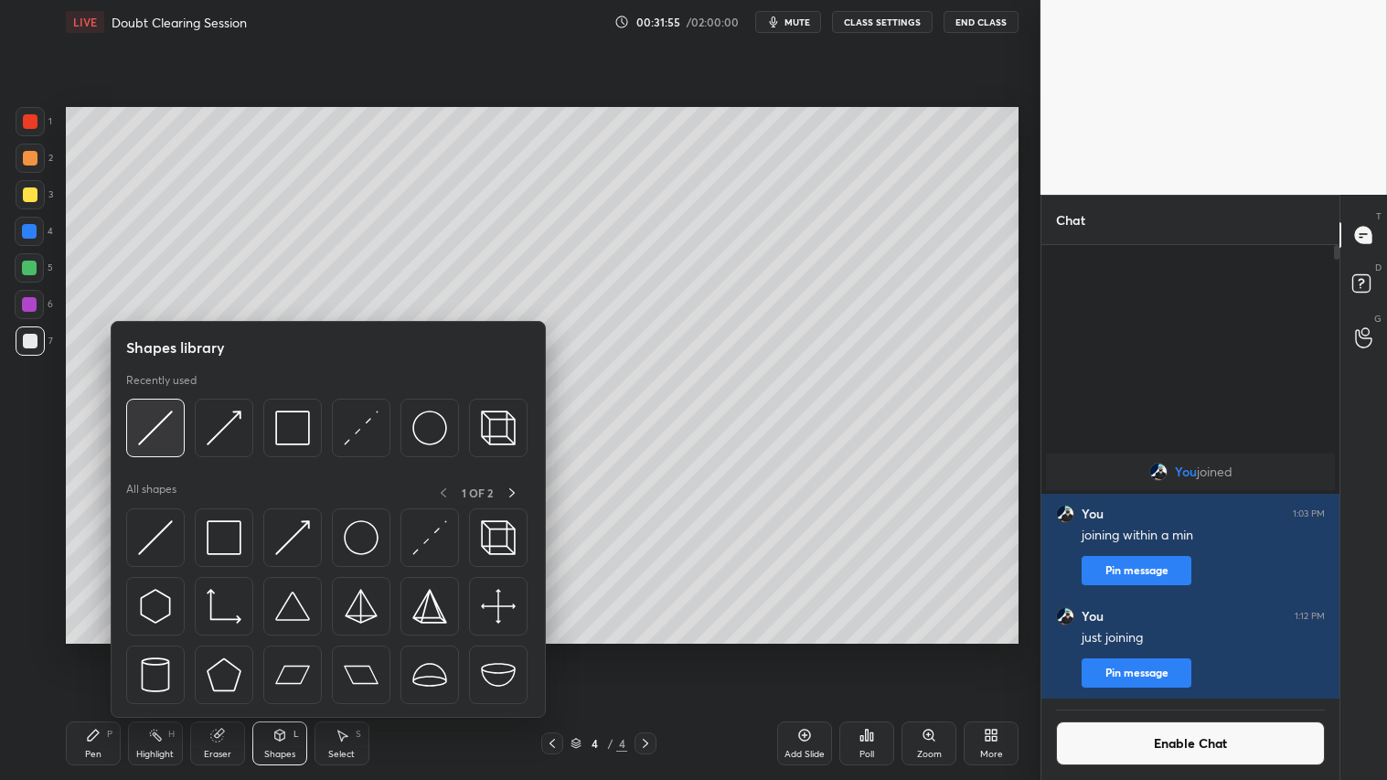
click at [177, 413] on div at bounding box center [155, 428] width 59 height 59
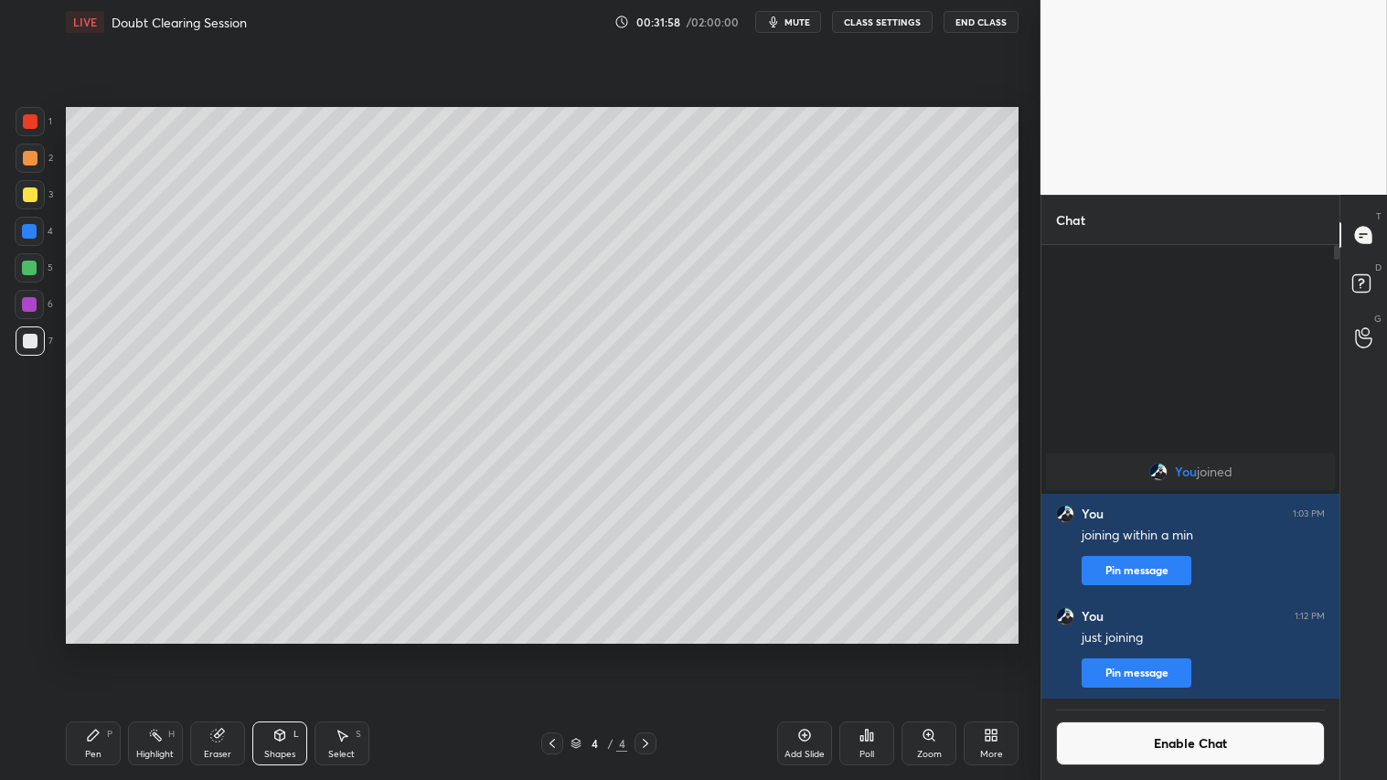
drag, startPoint x: 291, startPoint y: 753, endPoint x: 295, endPoint y: 737, distance: 16.2
click at [291, 650] on div "Shapes" at bounding box center [279, 754] width 31 height 9
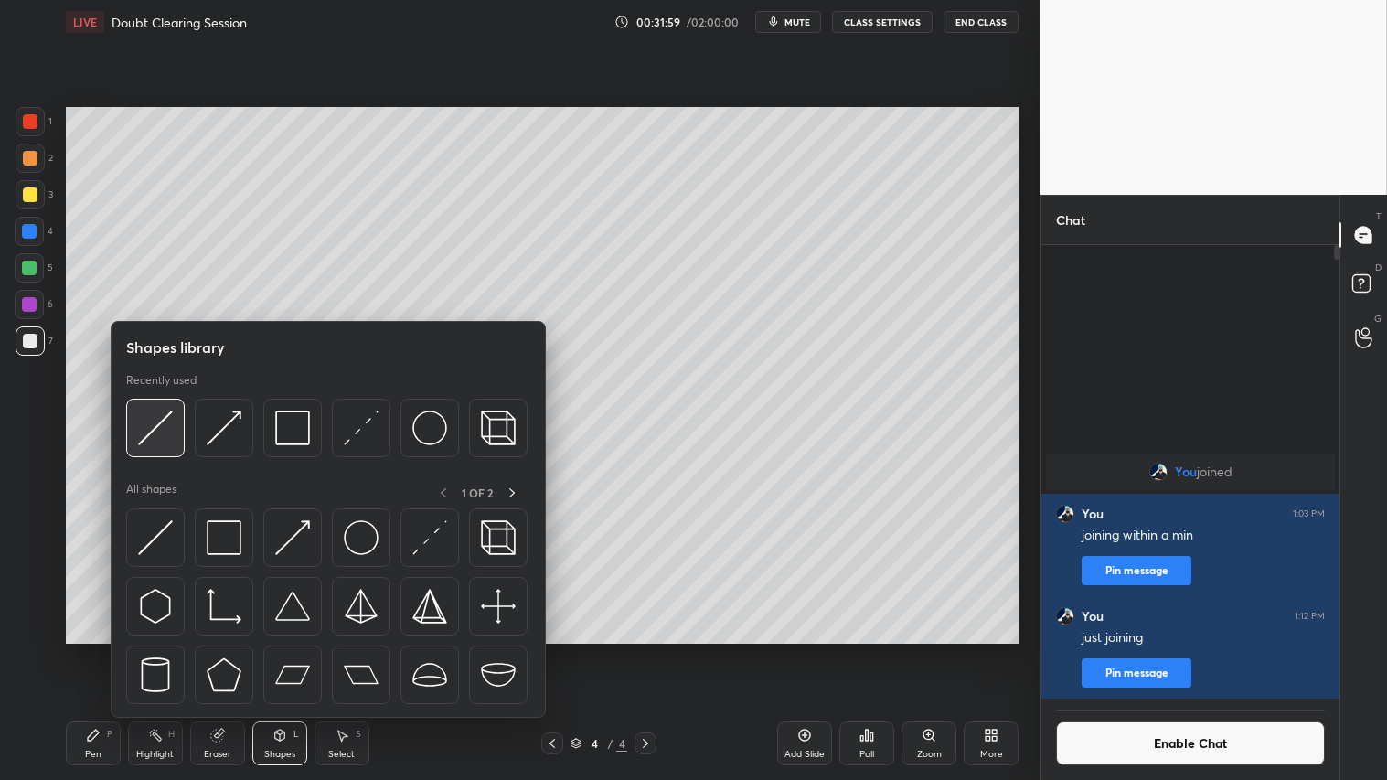
click at [160, 423] on img at bounding box center [155, 428] width 35 height 35
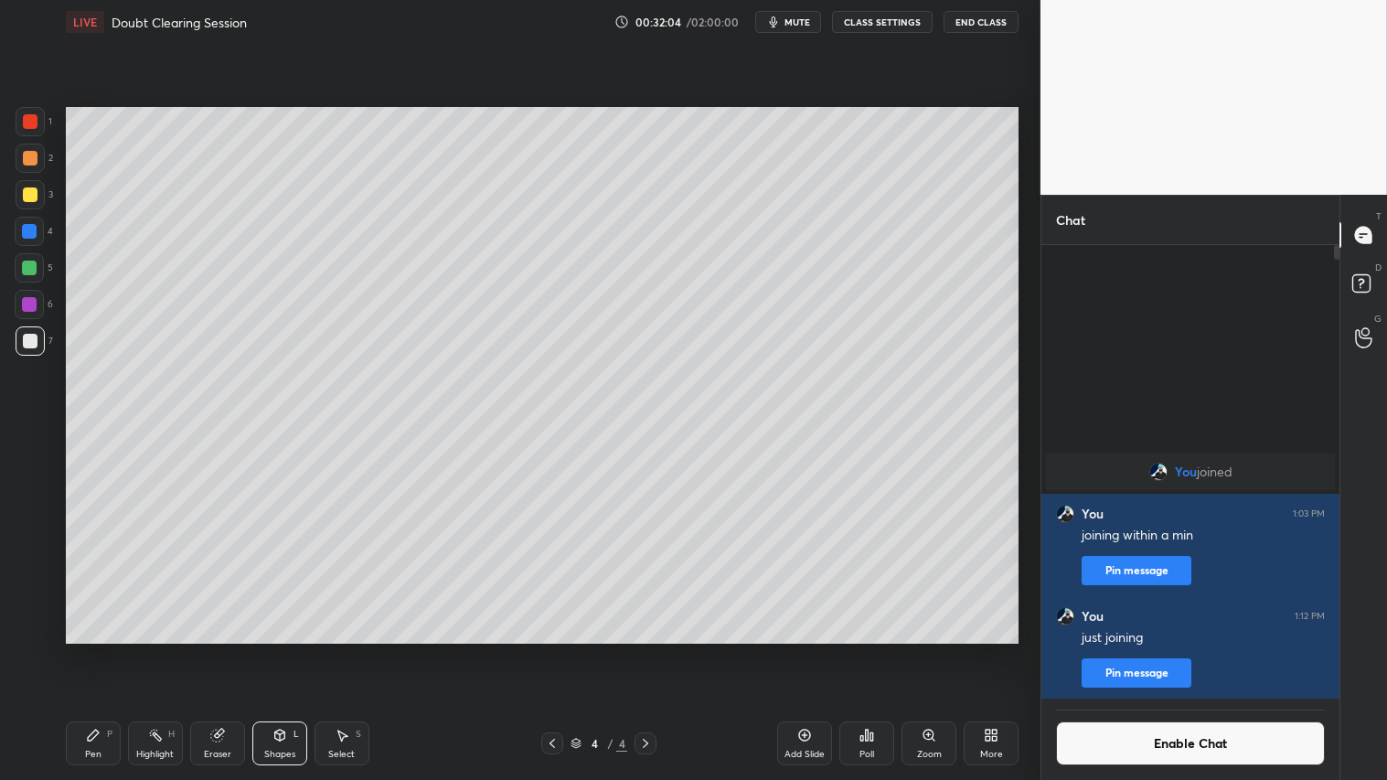
click at [168, 650] on div "Highlight" at bounding box center [154, 754] width 37 height 9
click at [220, 650] on div "Eraser" at bounding box center [217, 744] width 55 height 44
click at [108, 650] on div "Pen P" at bounding box center [93, 744] width 55 height 44
click at [555, 650] on icon at bounding box center [552, 743] width 15 height 15
click at [30, 160] on div at bounding box center [30, 158] width 15 height 15
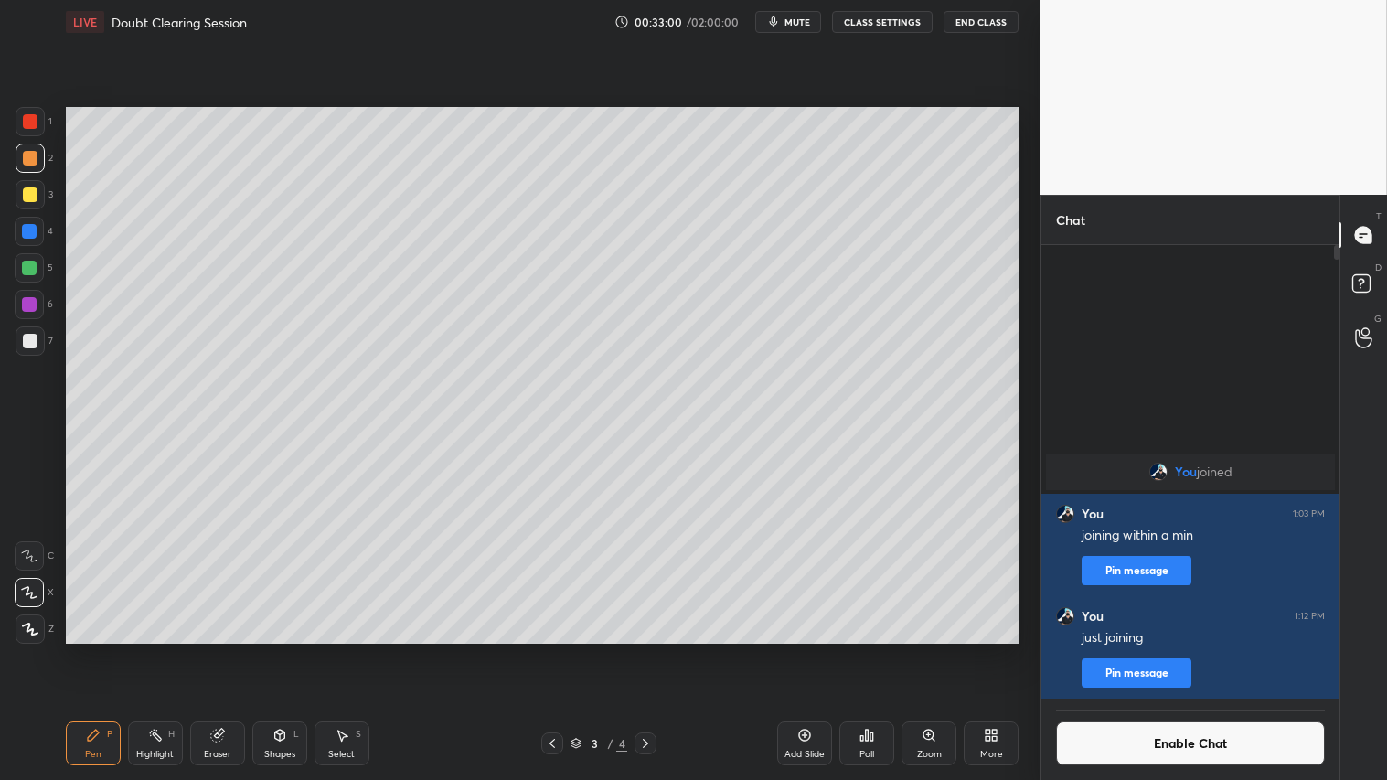
drag, startPoint x: 85, startPoint y: 742, endPoint x: 80, endPoint y: 733, distance: 9.4
click at [84, 650] on div "Pen P" at bounding box center [93, 744] width 55 height 44
click at [37, 626] on icon at bounding box center [30, 629] width 16 height 13
click at [650, 650] on icon at bounding box center [645, 743] width 15 height 15
click at [550, 650] on icon at bounding box center [552, 743] width 15 height 15
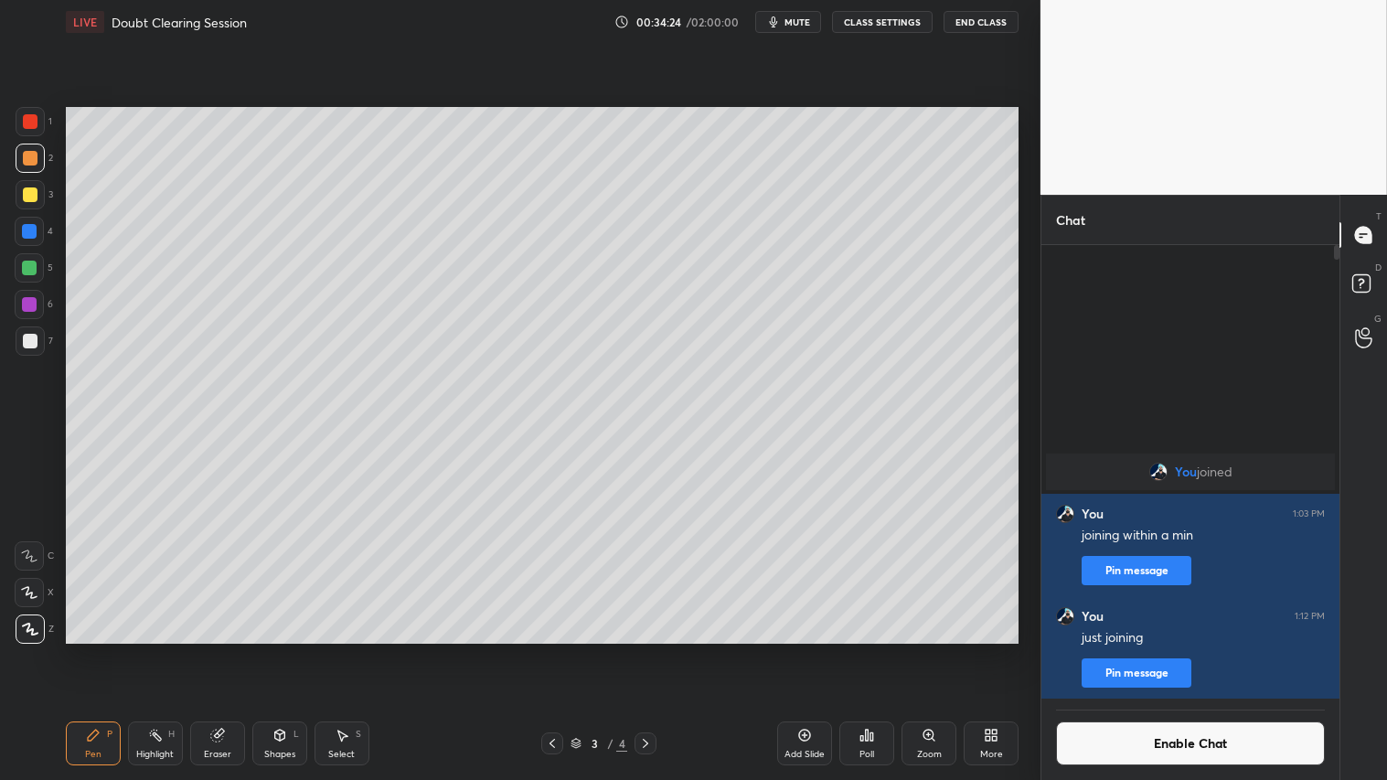
drag, startPoint x: 224, startPoint y: 735, endPoint x: 327, endPoint y: 687, distance: 114.1
click at [230, 650] on div "Eraser" at bounding box center [217, 744] width 55 height 44
drag, startPoint x: 90, startPoint y: 735, endPoint x: 189, endPoint y: 696, distance: 107.2
click at [96, 650] on icon at bounding box center [93, 735] width 15 height 15
click at [800, 650] on icon at bounding box center [805, 735] width 15 height 15
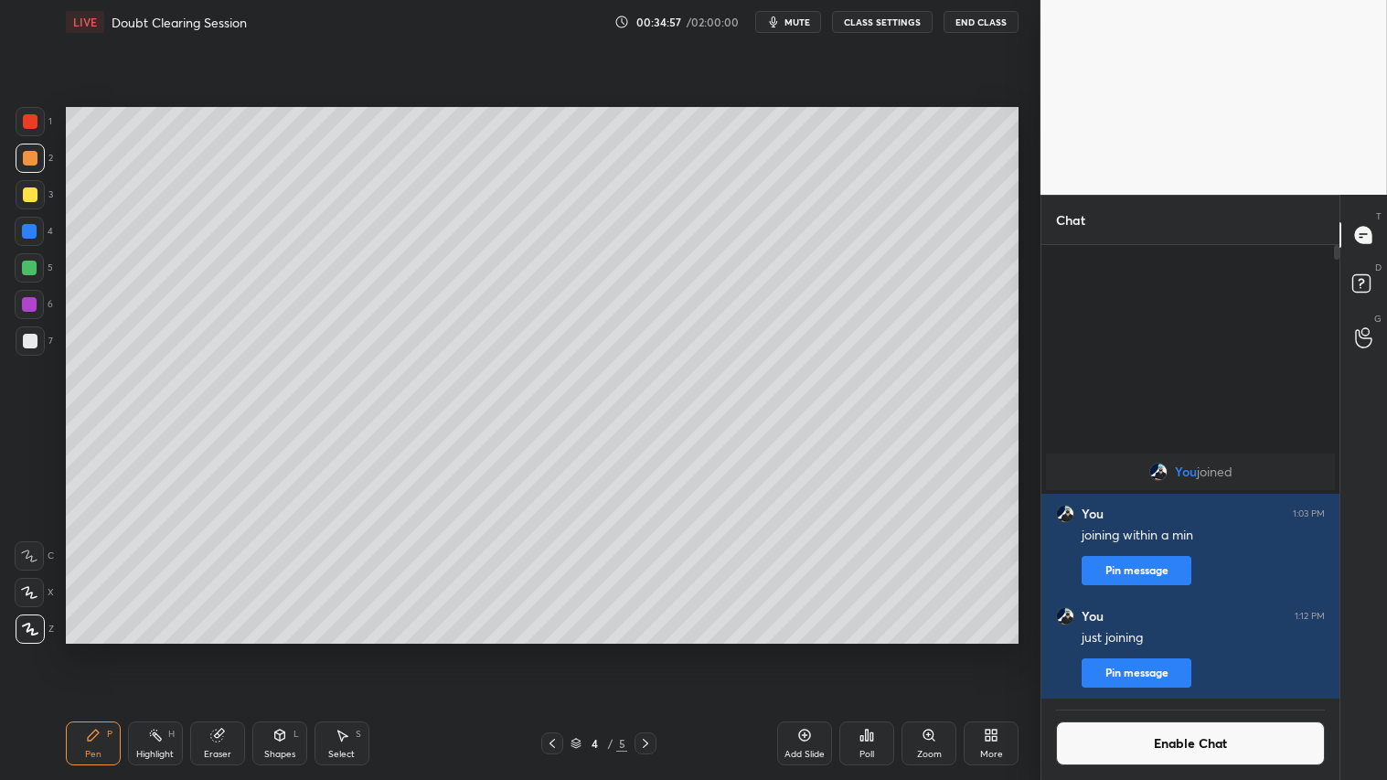
click at [648, 650] on icon at bounding box center [645, 743] width 15 height 15
click at [552, 650] on icon at bounding box center [552, 743] width 15 height 15
click at [555, 650] on icon at bounding box center [552, 743] width 15 height 15
click at [649, 650] on icon at bounding box center [645, 743] width 15 height 15
click at [651, 650] on icon at bounding box center [645, 743] width 15 height 15
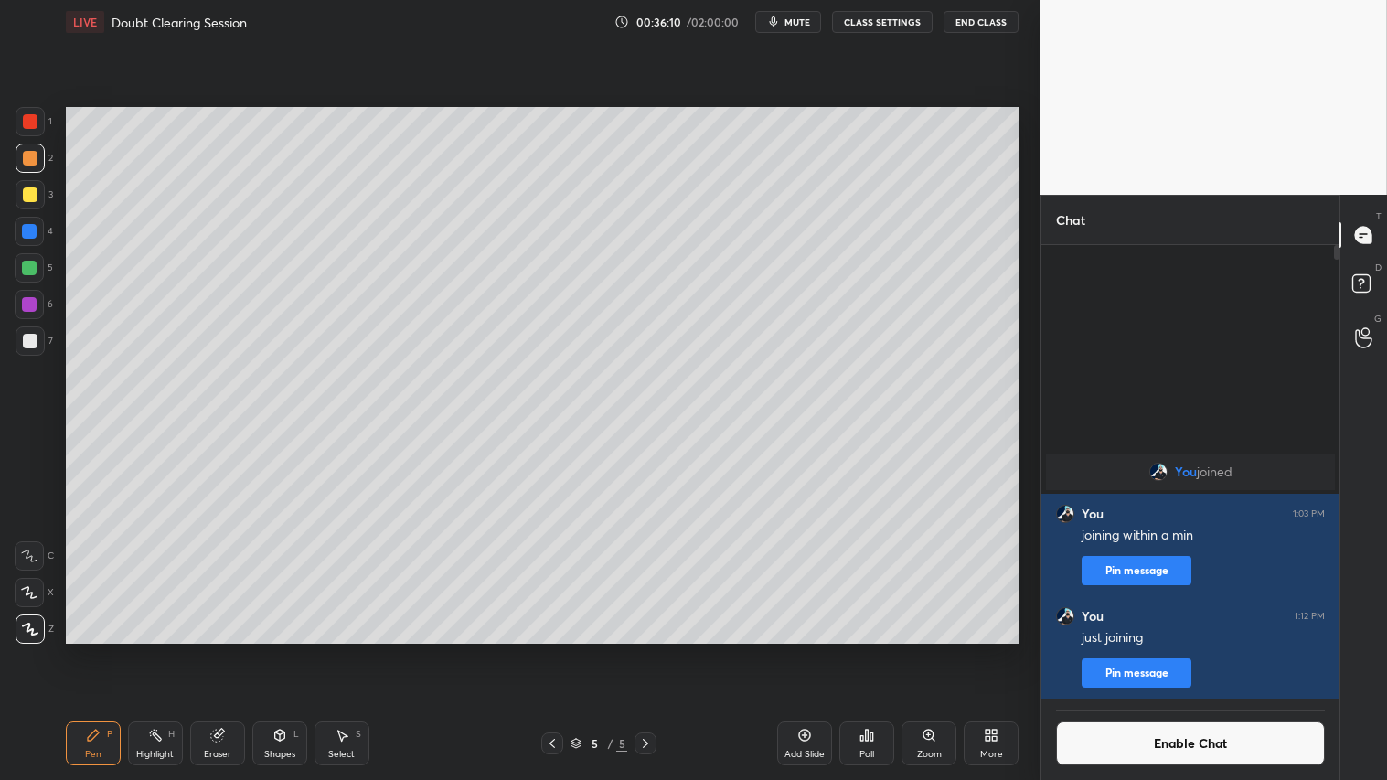
drag, startPoint x: 558, startPoint y: 751, endPoint x: 558, endPoint y: 725, distance: 25.6
click at [558, 650] on icon at bounding box center [552, 743] width 15 height 15
click at [642, 650] on icon at bounding box center [645, 743] width 15 height 15
click at [651, 650] on icon at bounding box center [645, 743] width 15 height 15
click at [551, 650] on icon at bounding box center [552, 743] width 15 height 15
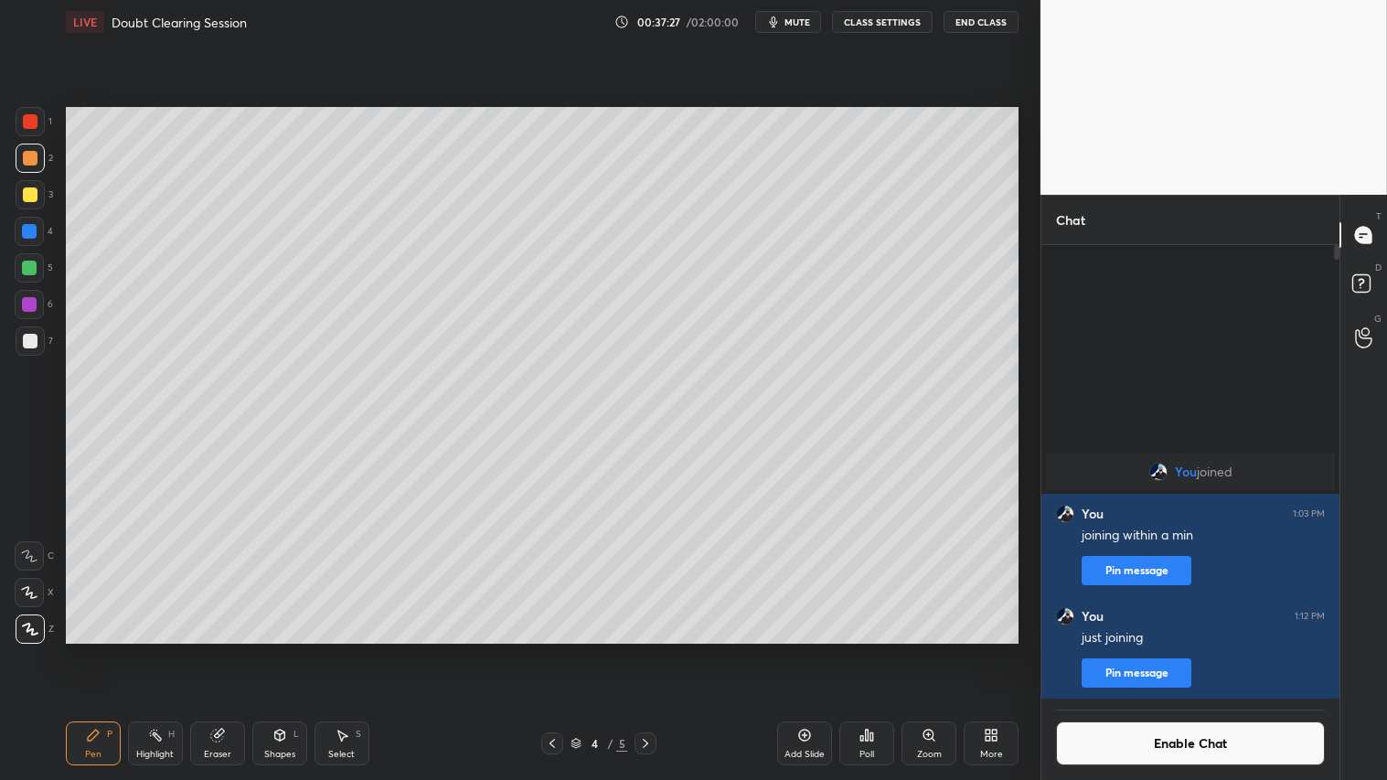
click at [802, 23] on span "mute" at bounding box center [798, 22] width 26 height 13
click at [806, 25] on span "unmute" at bounding box center [795, 22] width 39 height 13
click at [648, 650] on icon at bounding box center [645, 743] width 15 height 15
click at [554, 650] on icon at bounding box center [552, 743] width 15 height 15
click at [646, 650] on icon at bounding box center [645, 743] width 15 height 15
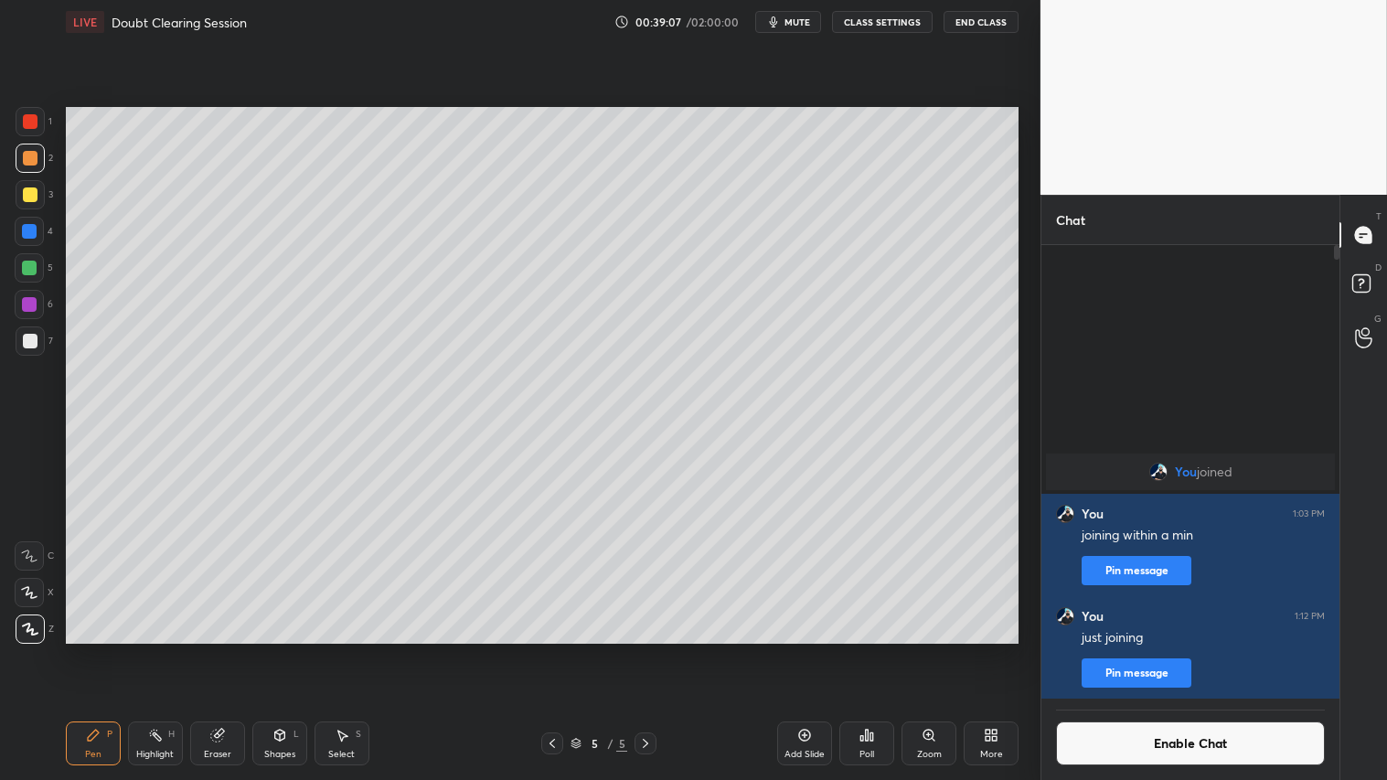
click at [553, 650] on icon at bounding box center [552, 743] width 15 height 15
click at [644, 650] on icon at bounding box center [645, 743] width 15 height 15
click at [645, 650] on icon at bounding box center [645, 743] width 15 height 15
click at [805, 650] on div "Add Slide" at bounding box center [804, 744] width 55 height 44
click at [25, 156] on div at bounding box center [30, 158] width 15 height 15
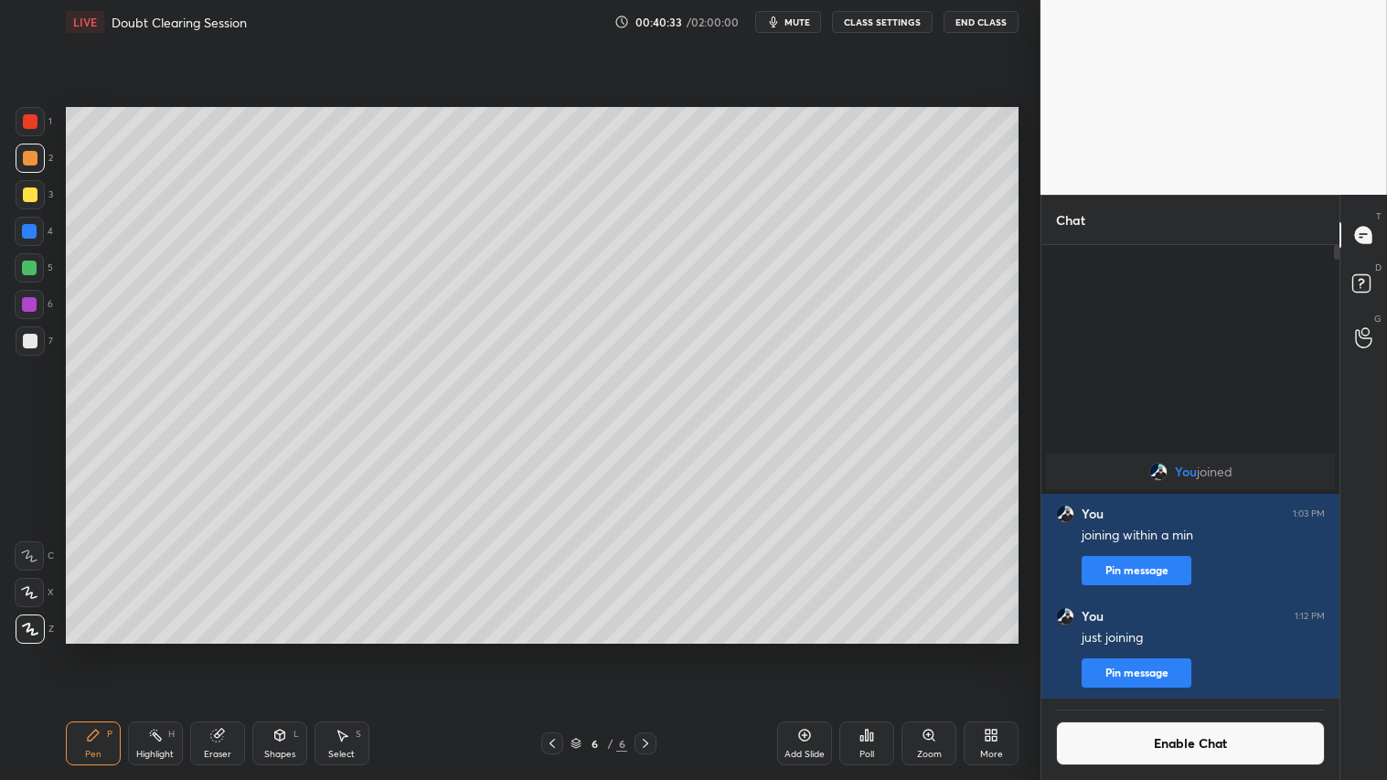
click at [104, 650] on div "Pen P" at bounding box center [93, 744] width 55 height 44
click at [552, 650] on icon at bounding box center [552, 743] width 5 height 9
click at [551, 650] on icon at bounding box center [552, 743] width 5 height 9
drag, startPoint x: 812, startPoint y: 744, endPoint x: 803, endPoint y: 741, distance: 9.5
click at [808, 650] on div "Add Slide" at bounding box center [804, 744] width 55 height 44
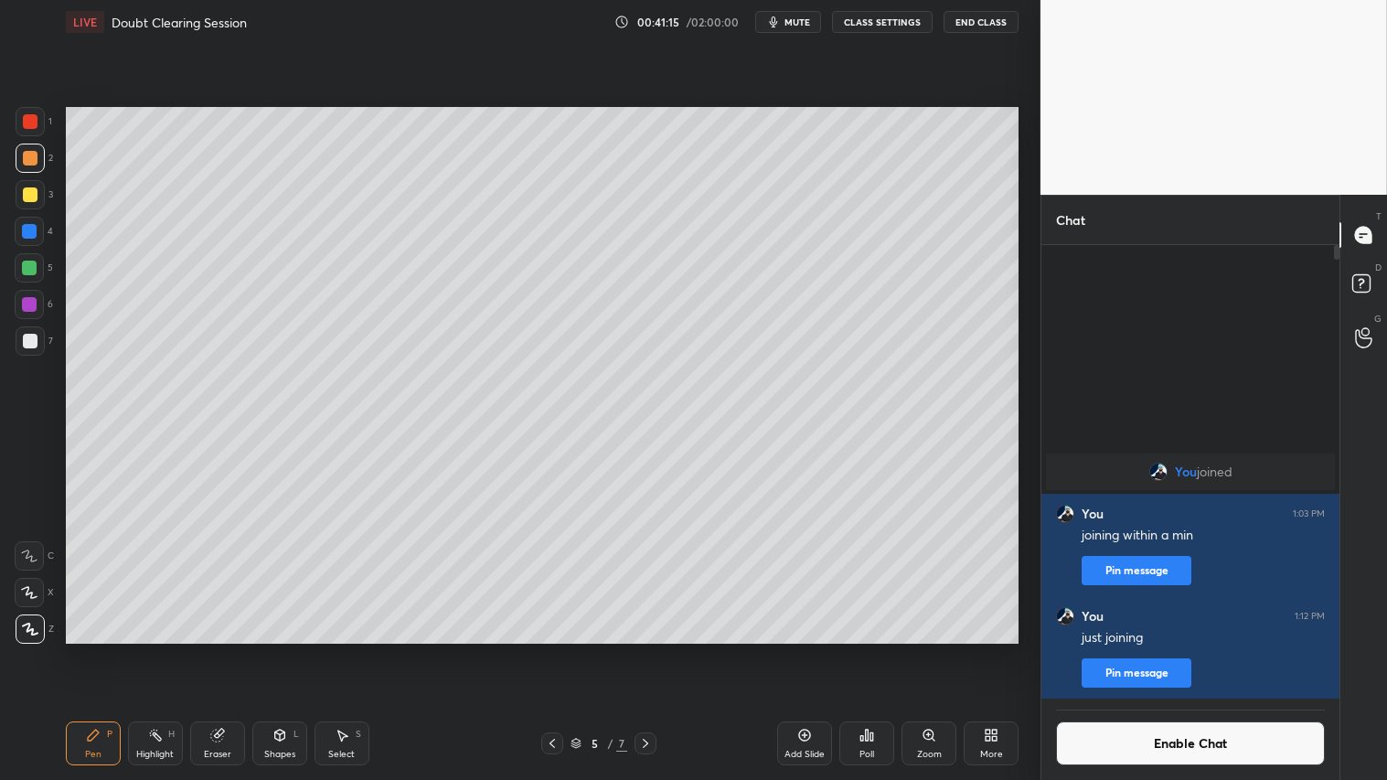
drag, startPoint x: 276, startPoint y: 765, endPoint x: 276, endPoint y: 735, distance: 29.3
click at [277, 650] on div "Pen P Highlight H Eraser Shapes L Select S 5 / 7 Add Slide Poll Zoom More" at bounding box center [542, 743] width 953 height 73
click at [284, 650] on icon at bounding box center [280, 735] width 15 height 15
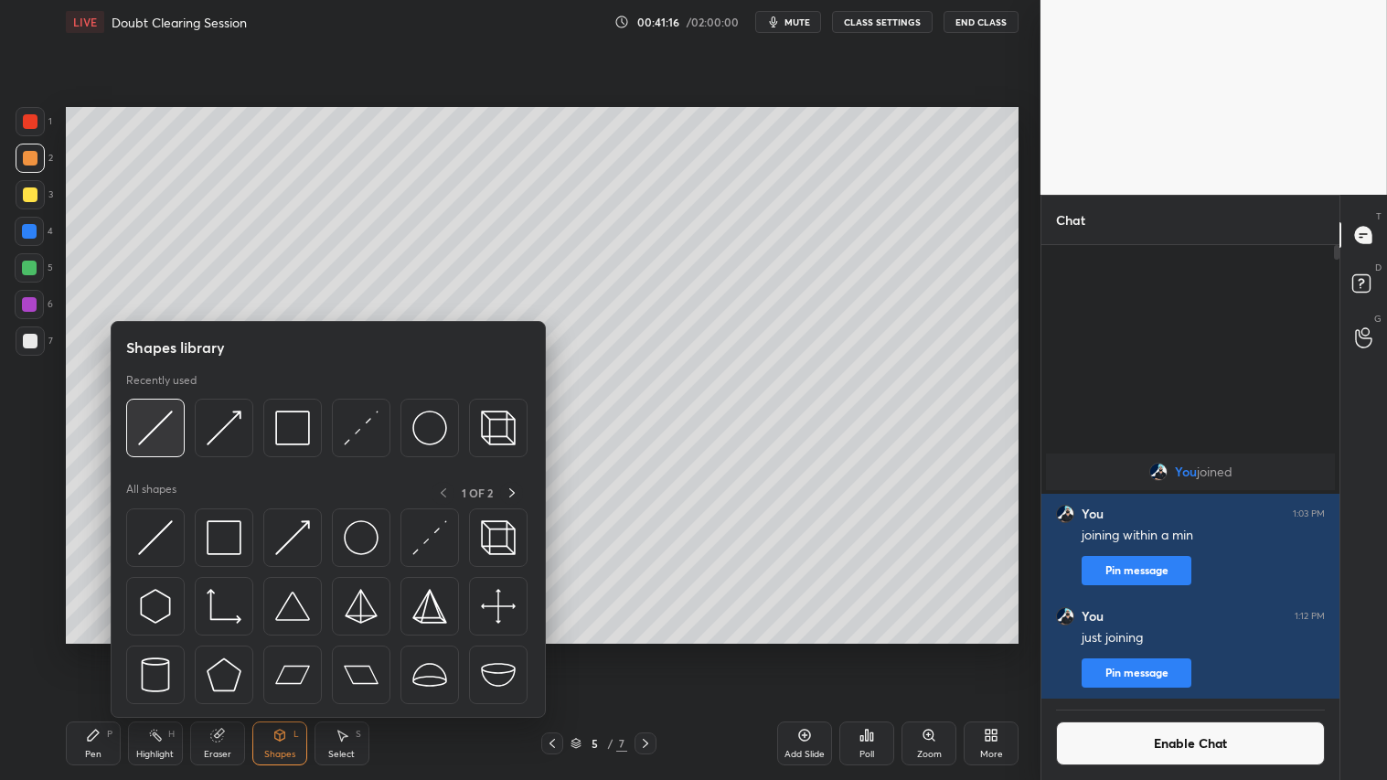
click at [168, 412] on img at bounding box center [155, 428] width 35 height 35
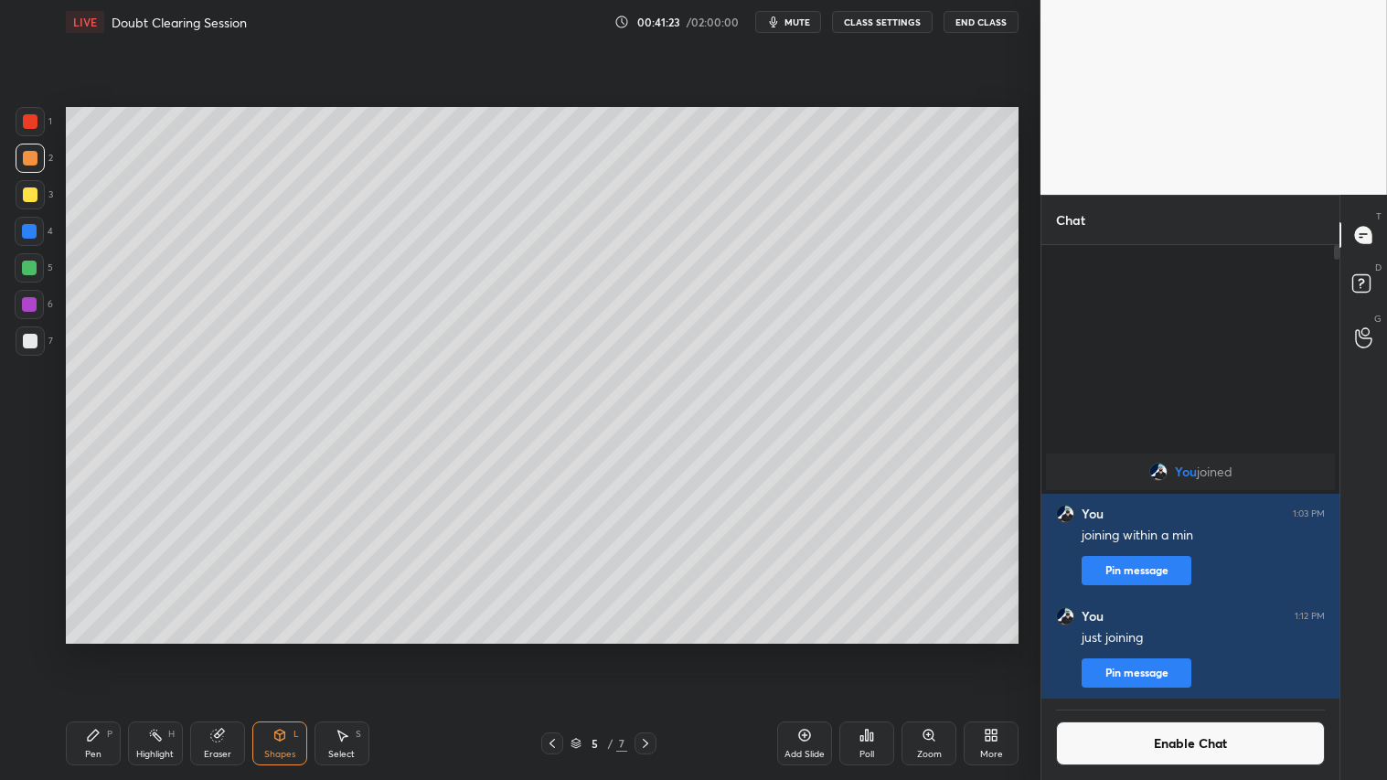
click at [37, 171] on div at bounding box center [30, 158] width 29 height 29
drag, startPoint x: 97, startPoint y: 739, endPoint x: 85, endPoint y: 739, distance: 11.9
click at [96, 650] on icon at bounding box center [93, 735] width 15 height 15
click at [553, 650] on icon at bounding box center [552, 743] width 15 height 15
click at [550, 650] on icon at bounding box center [552, 743] width 15 height 15
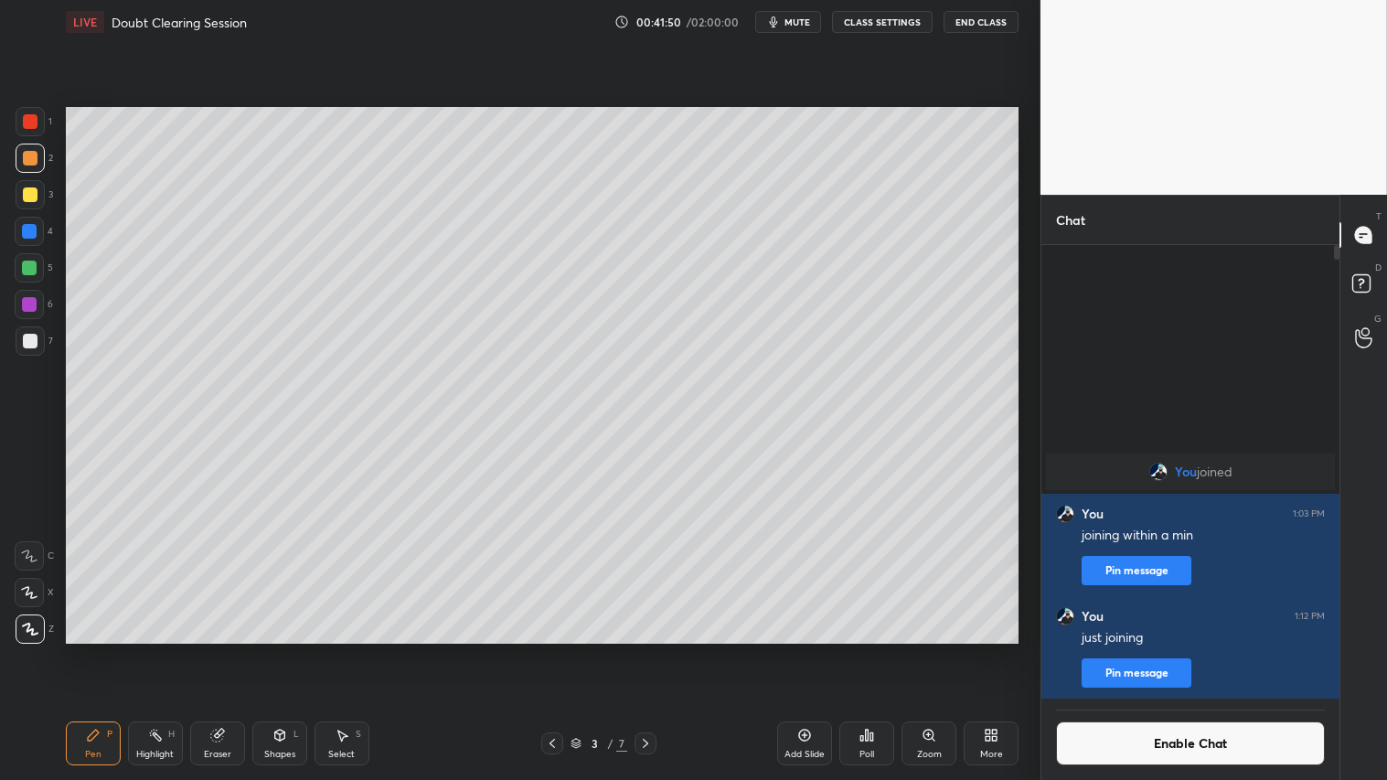
click at [651, 650] on icon at bounding box center [645, 743] width 15 height 15
click at [646, 650] on icon at bounding box center [645, 743] width 15 height 15
click at [32, 152] on div at bounding box center [30, 158] width 15 height 15
click at [550, 650] on icon at bounding box center [552, 743] width 15 height 15
click at [647, 650] on icon at bounding box center [645, 743] width 15 height 15
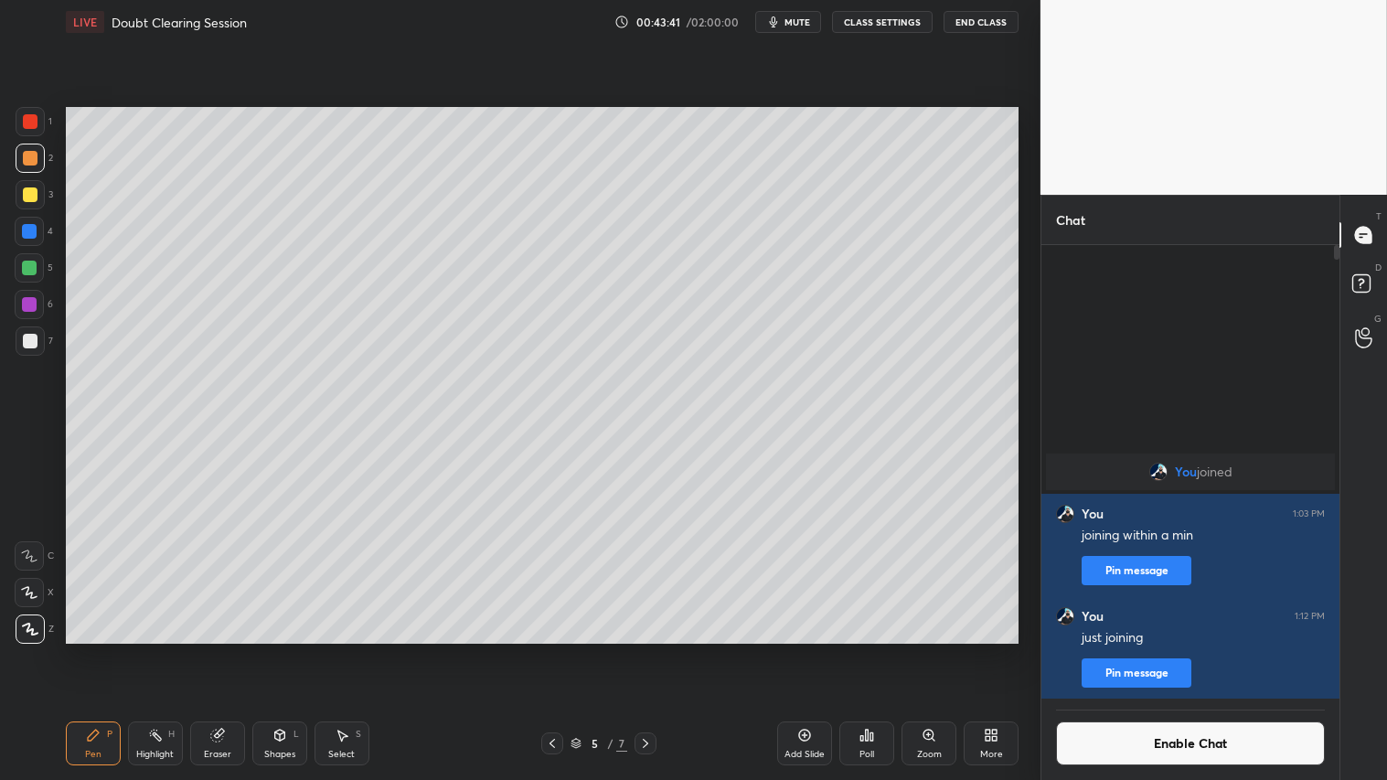
click at [107, 650] on div "Pen P" at bounding box center [93, 744] width 55 height 44
click at [223, 650] on icon at bounding box center [217, 735] width 15 height 15
drag, startPoint x: 96, startPoint y: 736, endPoint x: 101, endPoint y: 727, distance: 10.2
click at [101, 650] on div "Pen P" at bounding box center [93, 744] width 55 height 44
drag, startPoint x: 651, startPoint y: 738, endPoint x: 574, endPoint y: 732, distance: 77.1
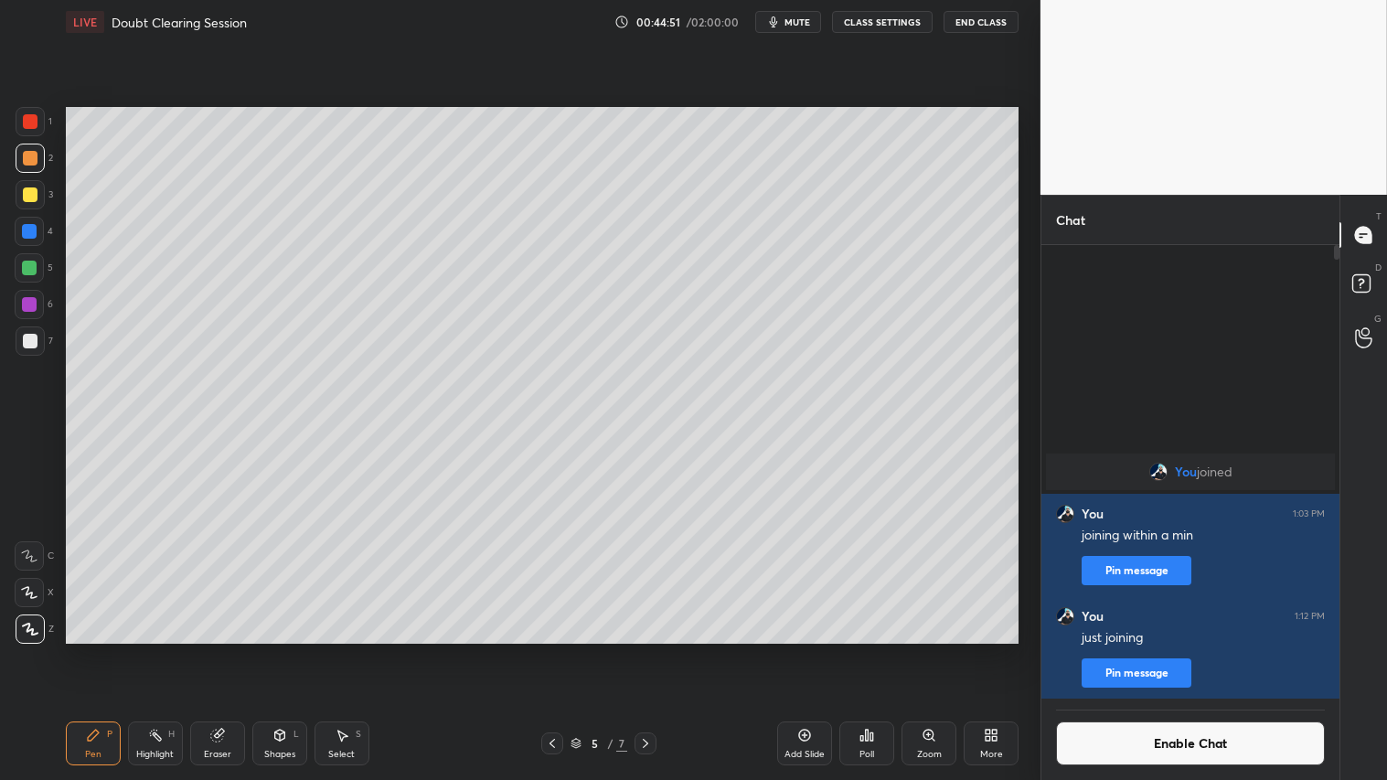
click at [650, 650] on icon at bounding box center [645, 743] width 15 height 15
drag, startPoint x: 552, startPoint y: 744, endPoint x: 565, endPoint y: 744, distance: 12.8
click at [554, 650] on icon at bounding box center [552, 743] width 15 height 15
click at [801, 650] on div "Add Slide" at bounding box center [804, 744] width 55 height 44
click at [553, 650] on icon at bounding box center [552, 743] width 15 height 15
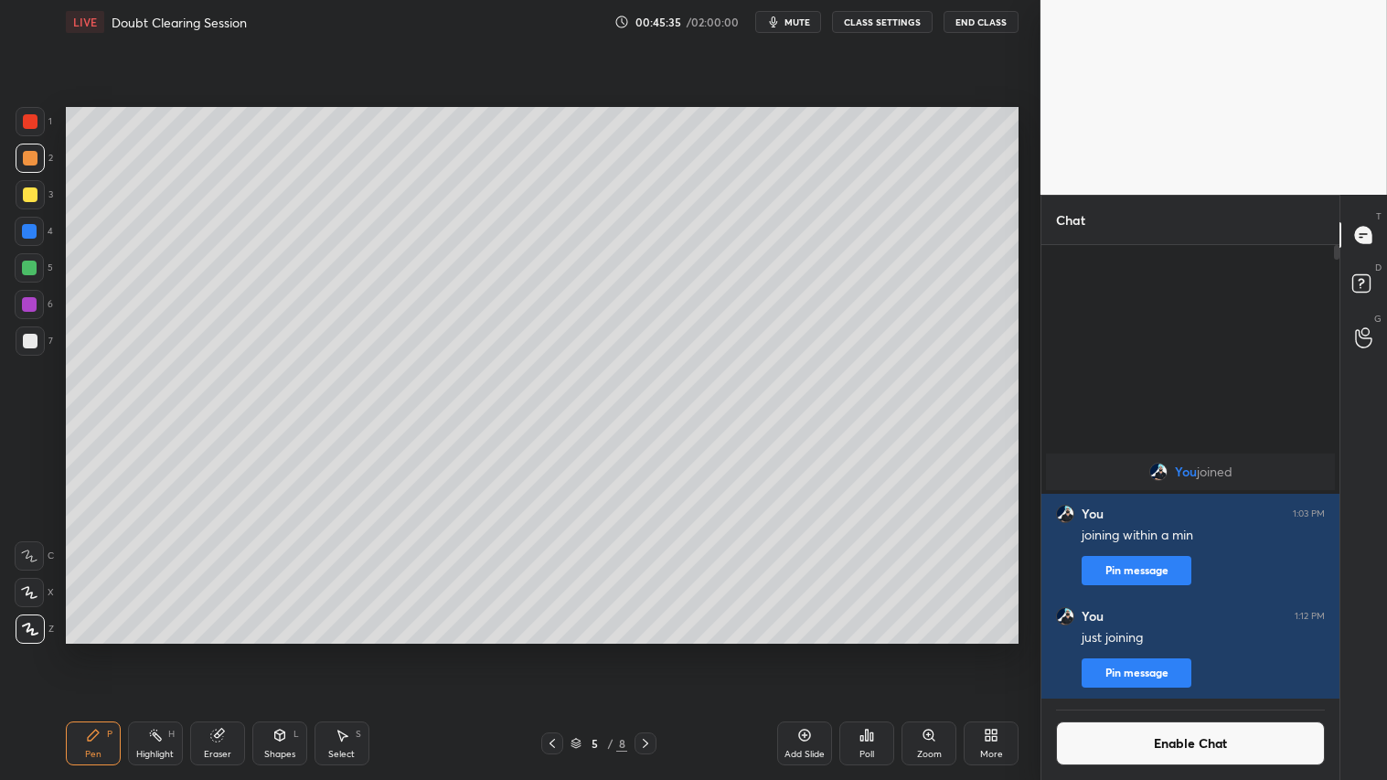
click at [555, 650] on icon at bounding box center [552, 743] width 15 height 15
click at [650, 650] on icon at bounding box center [645, 743] width 15 height 15
click at [651, 650] on icon at bounding box center [645, 743] width 15 height 15
click at [653, 650] on icon at bounding box center [645, 743] width 15 height 15
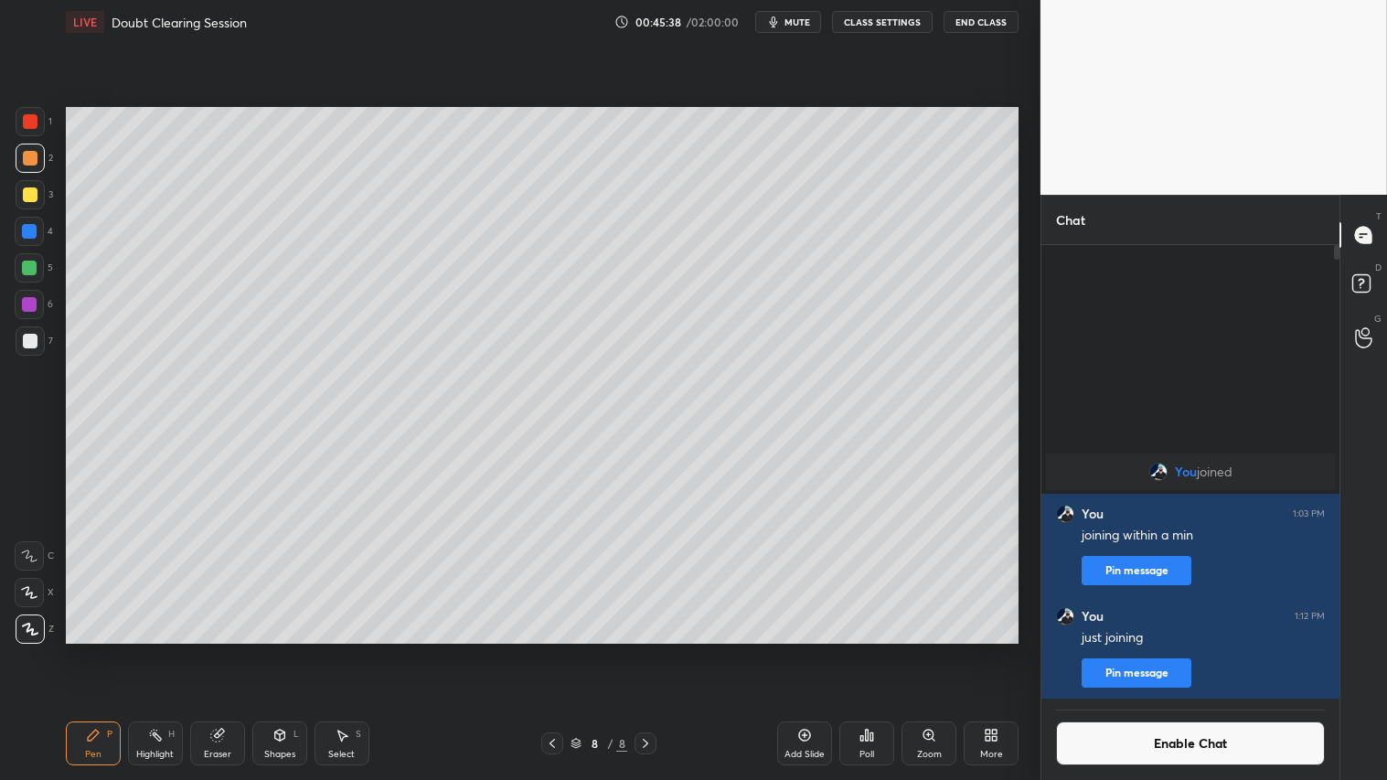
click at [550, 650] on icon at bounding box center [552, 743] width 15 height 15
click at [26, 157] on div at bounding box center [30, 158] width 15 height 15
click at [554, 650] on icon at bounding box center [552, 743] width 15 height 15
click at [553, 650] on icon at bounding box center [552, 743] width 15 height 15
click at [647, 650] on div at bounding box center [646, 744] width 22 height 22
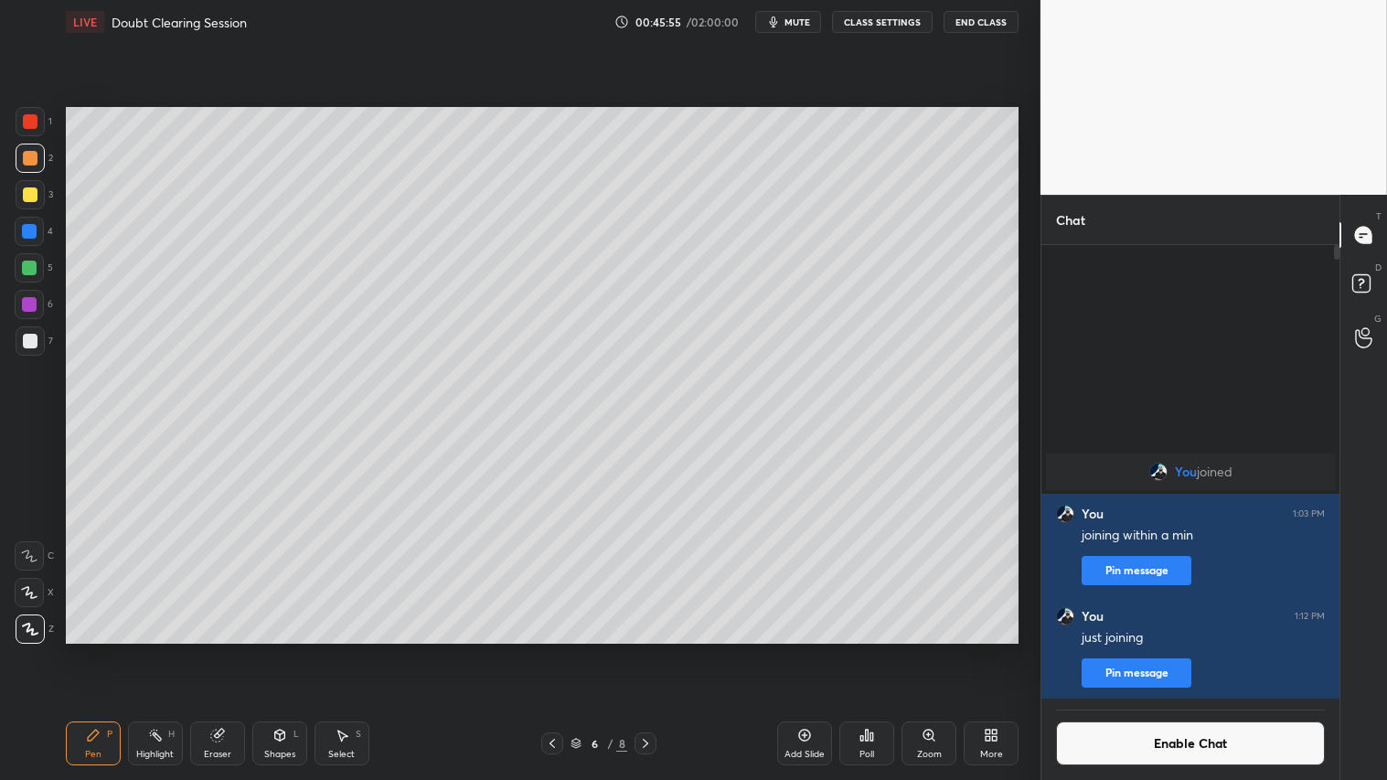
click at [652, 650] on icon at bounding box center [645, 743] width 15 height 15
click at [646, 650] on icon at bounding box center [645, 743] width 5 height 9
click at [225, 650] on div "Eraser" at bounding box center [217, 744] width 55 height 44
click at [31, 625] on span "Erase all" at bounding box center [29, 628] width 27 height 13
click at [549, 650] on icon at bounding box center [552, 743] width 15 height 15
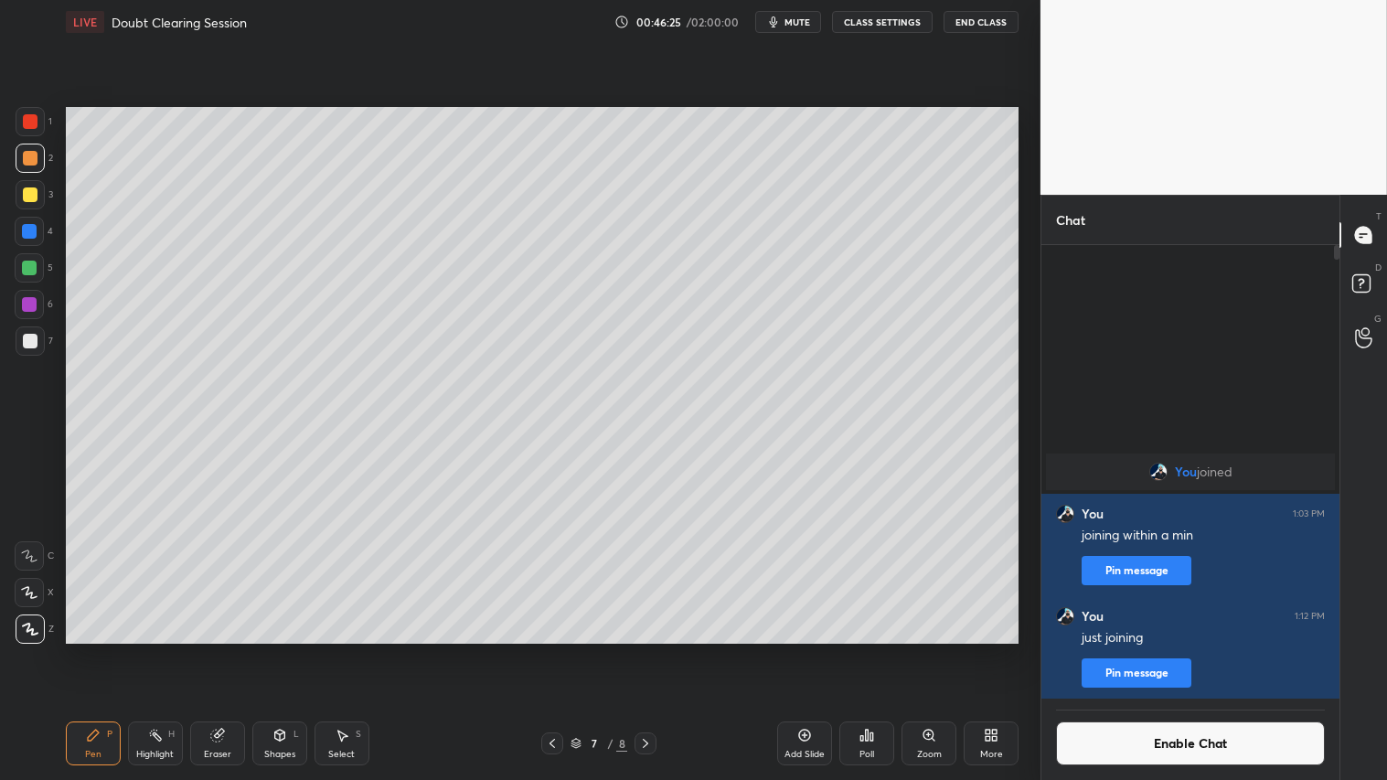
click at [645, 650] on icon at bounding box center [645, 743] width 15 height 15
click at [551, 650] on icon at bounding box center [552, 743] width 5 height 9
click at [553, 650] on icon at bounding box center [552, 743] width 15 height 15
click at [555, 650] on icon at bounding box center [552, 743] width 15 height 15
click at [563, 650] on div at bounding box center [552, 744] width 22 height 22
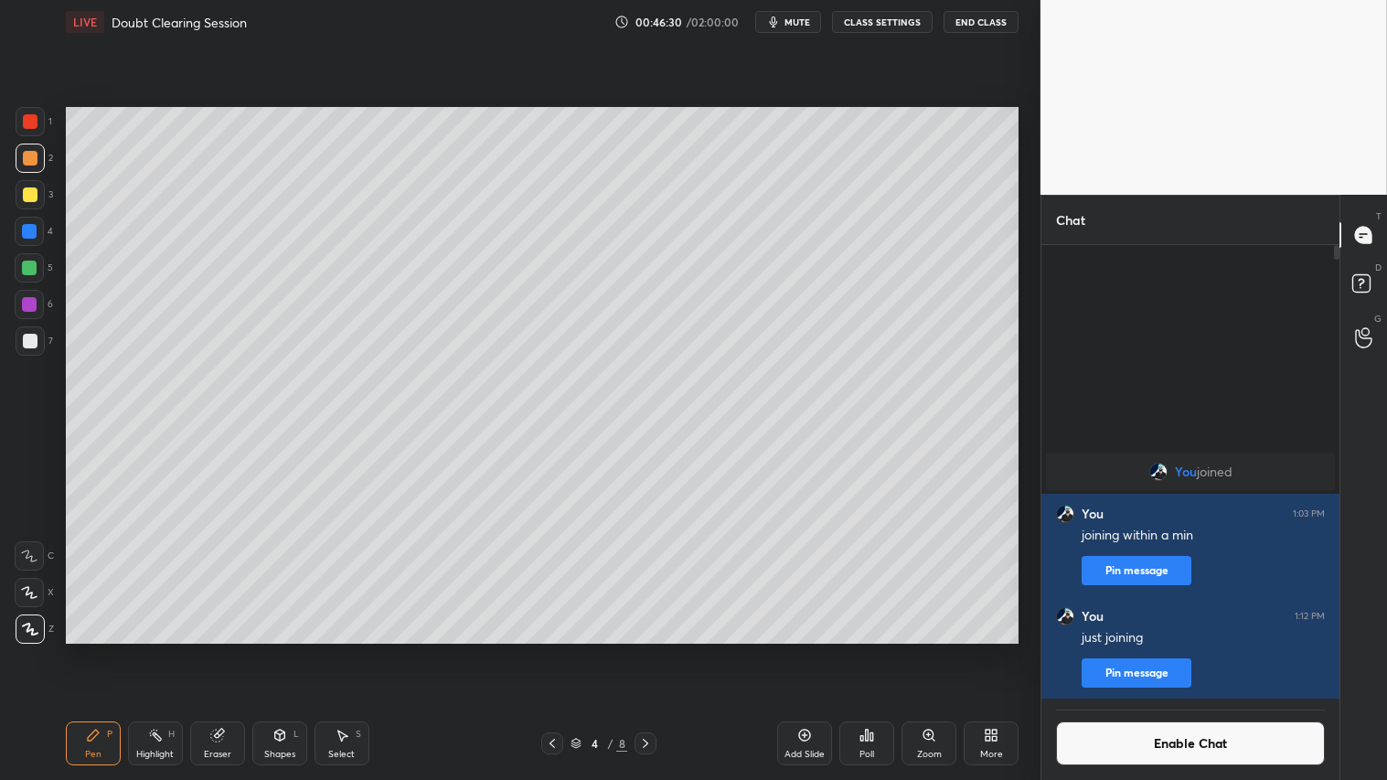
click at [565, 650] on div "4 / 8" at bounding box center [598, 744] width 115 height 22
click at [553, 650] on icon at bounding box center [552, 743] width 15 height 15
click at [647, 650] on icon at bounding box center [645, 743] width 15 height 15
click at [644, 650] on icon at bounding box center [645, 743] width 15 height 15
click at [646, 650] on icon at bounding box center [645, 743] width 15 height 15
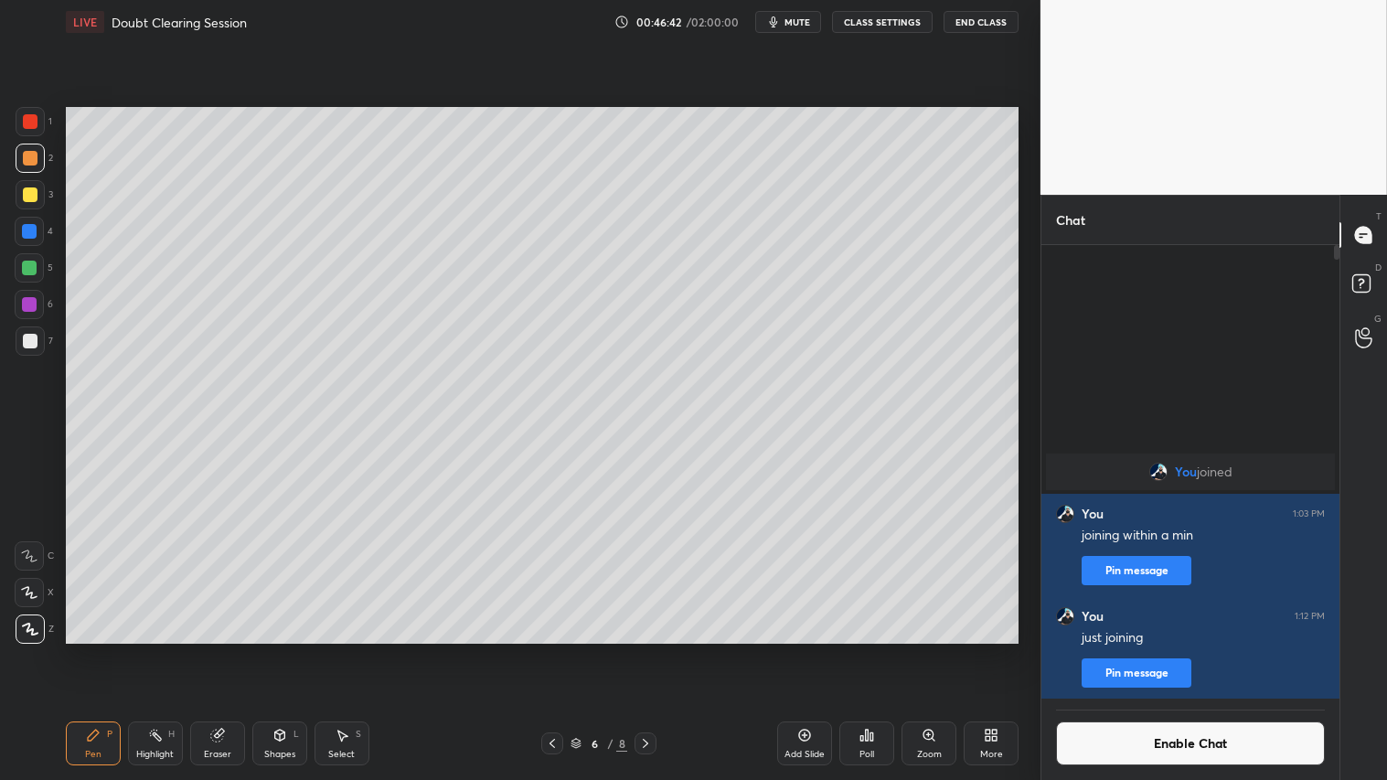
click at [646, 650] on icon at bounding box center [645, 743] width 15 height 15
click at [647, 650] on icon at bounding box center [645, 743] width 15 height 15
click at [281, 650] on div "Shapes L" at bounding box center [279, 744] width 55 height 44
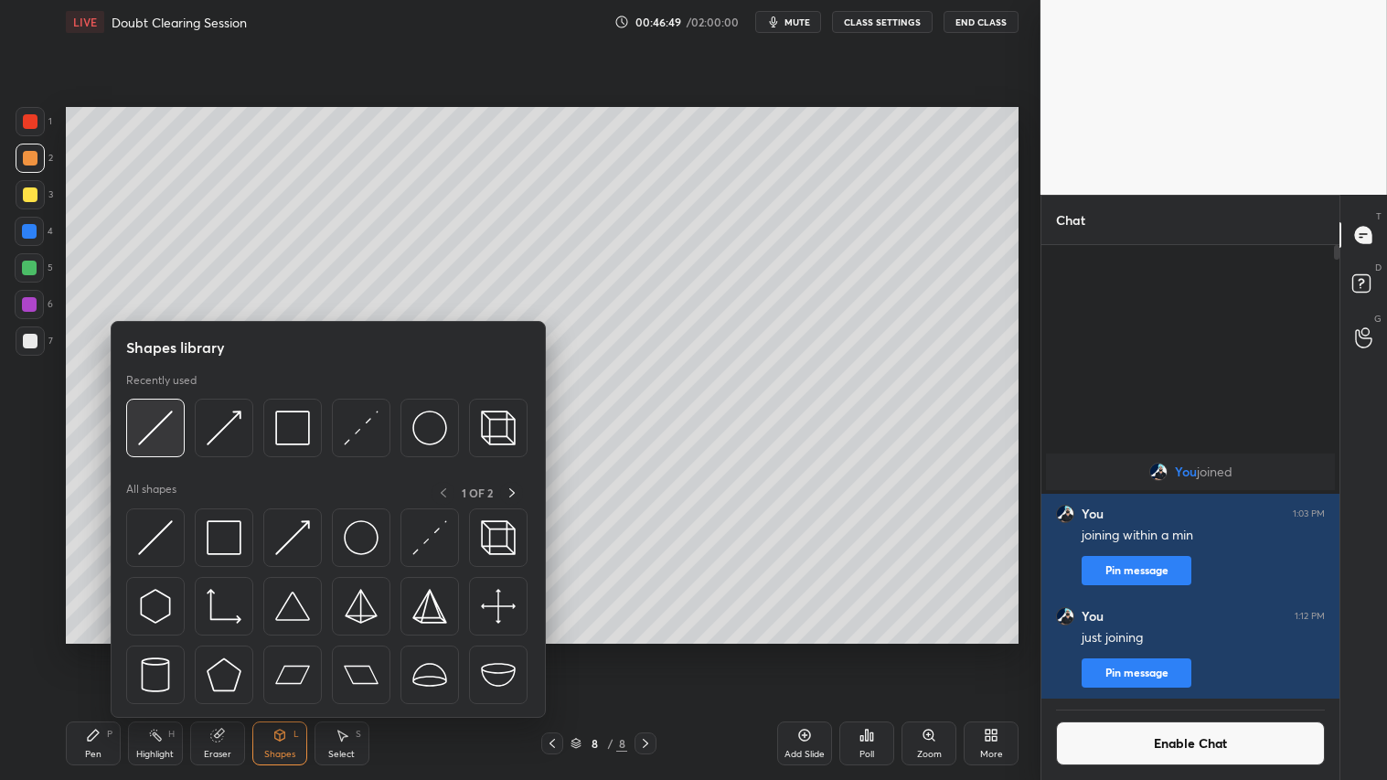
click at [166, 433] on img at bounding box center [155, 428] width 35 height 35
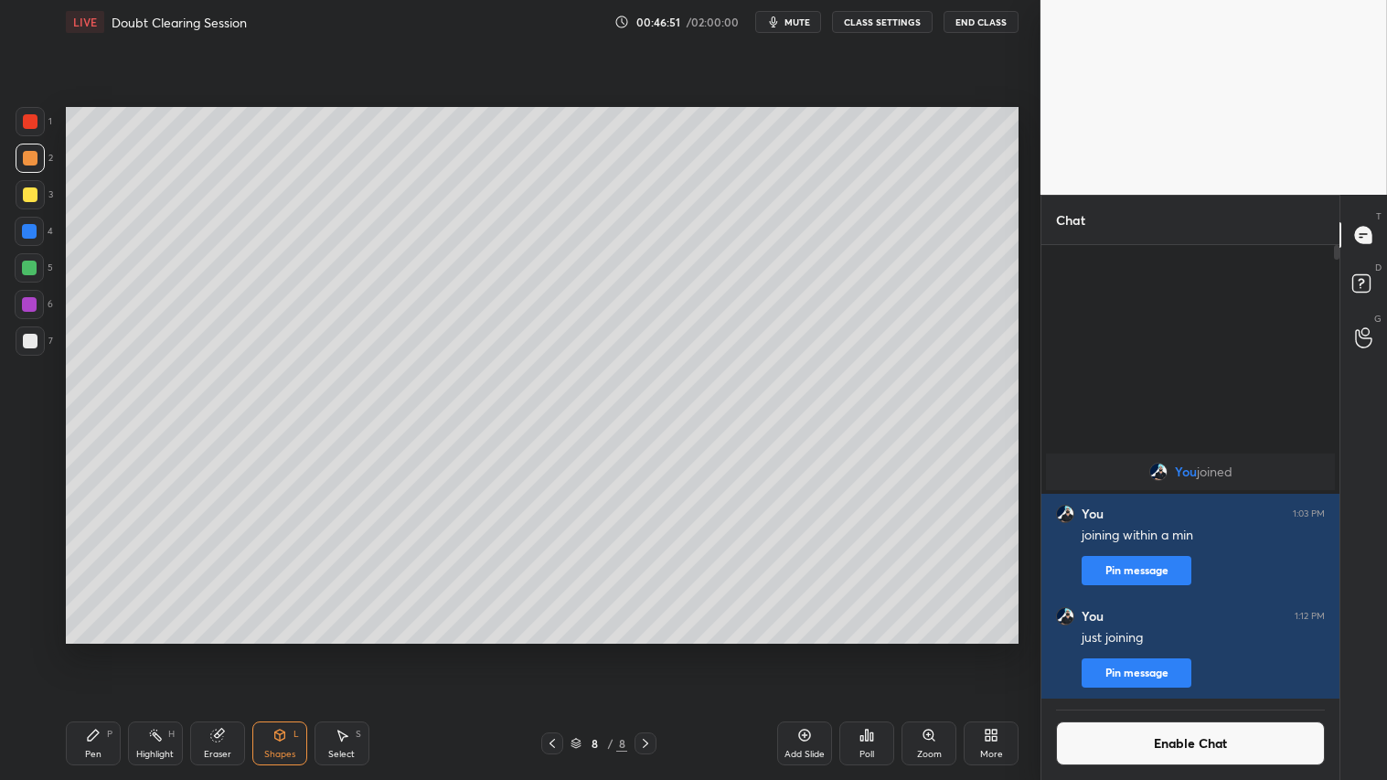
click at [98, 650] on div "Pen" at bounding box center [93, 754] width 16 height 9
click at [285, 650] on icon at bounding box center [280, 735] width 15 height 15
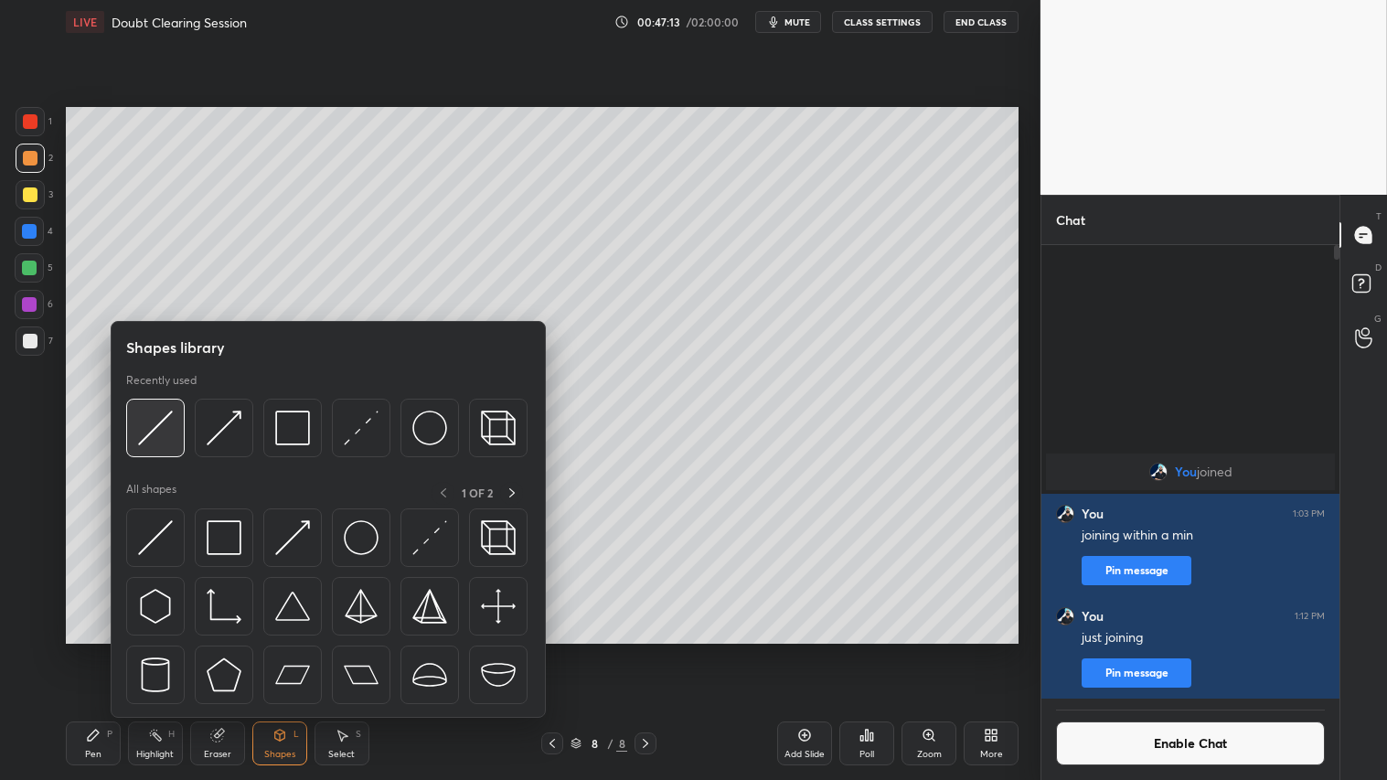
click at [152, 423] on img at bounding box center [155, 428] width 35 height 35
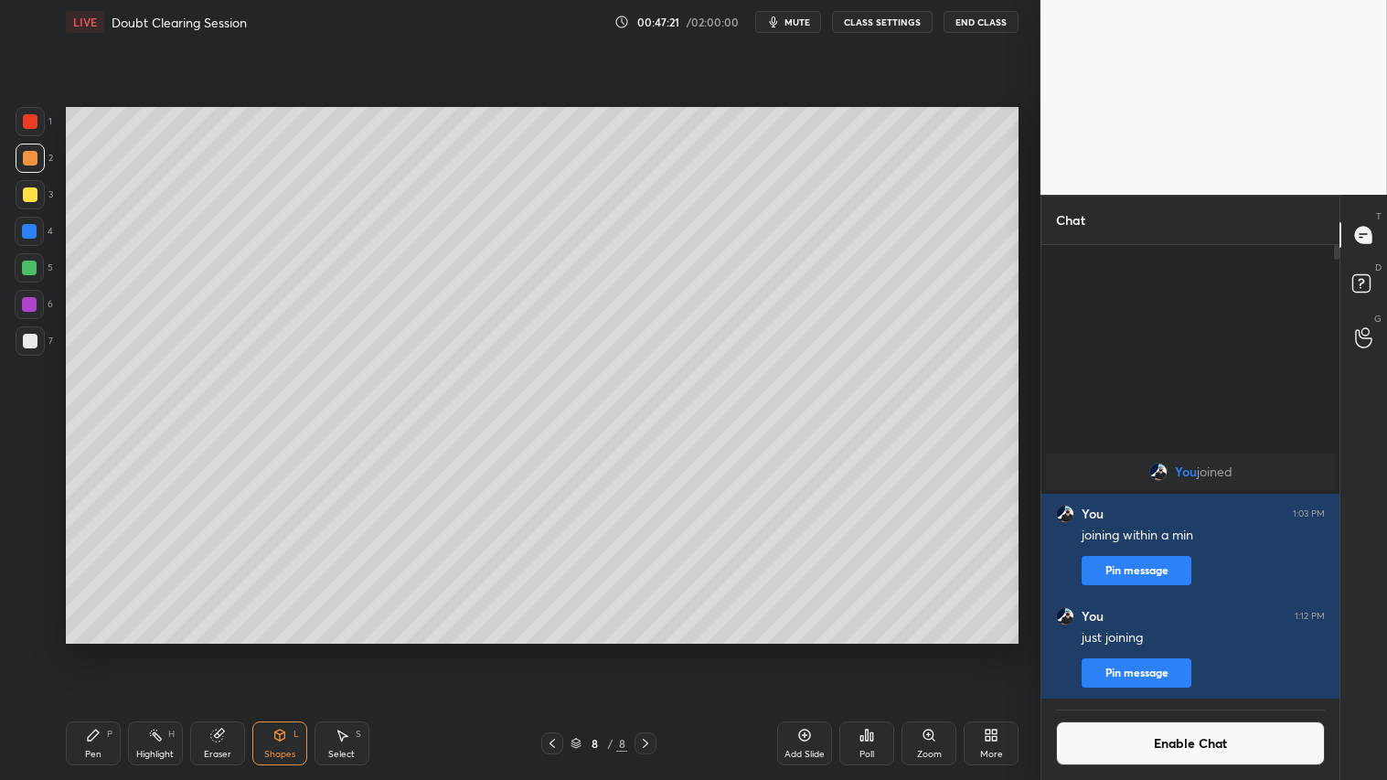
click at [802, 650] on icon at bounding box center [805, 736] width 12 height 12
click at [280, 650] on icon at bounding box center [279, 735] width 10 height 11
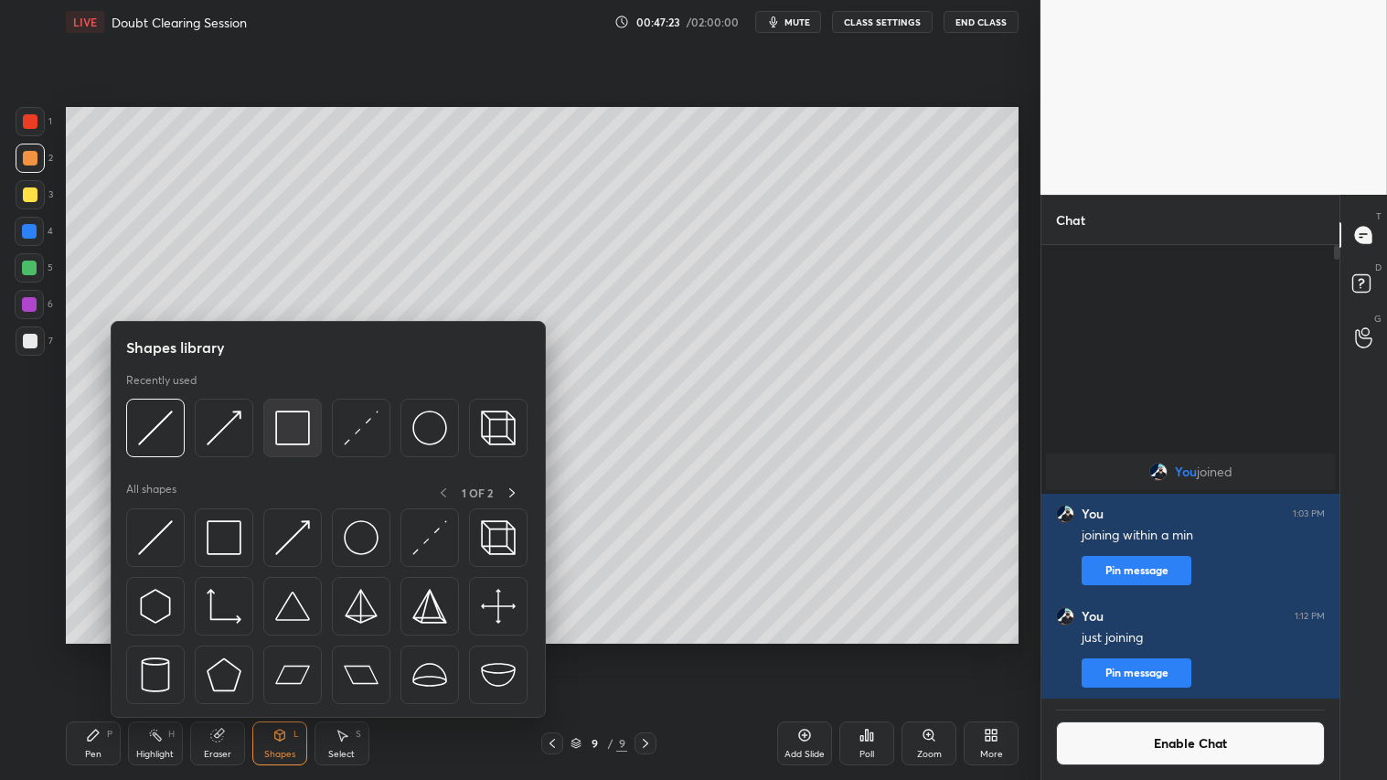
click at [304, 417] on img at bounding box center [292, 428] width 35 height 35
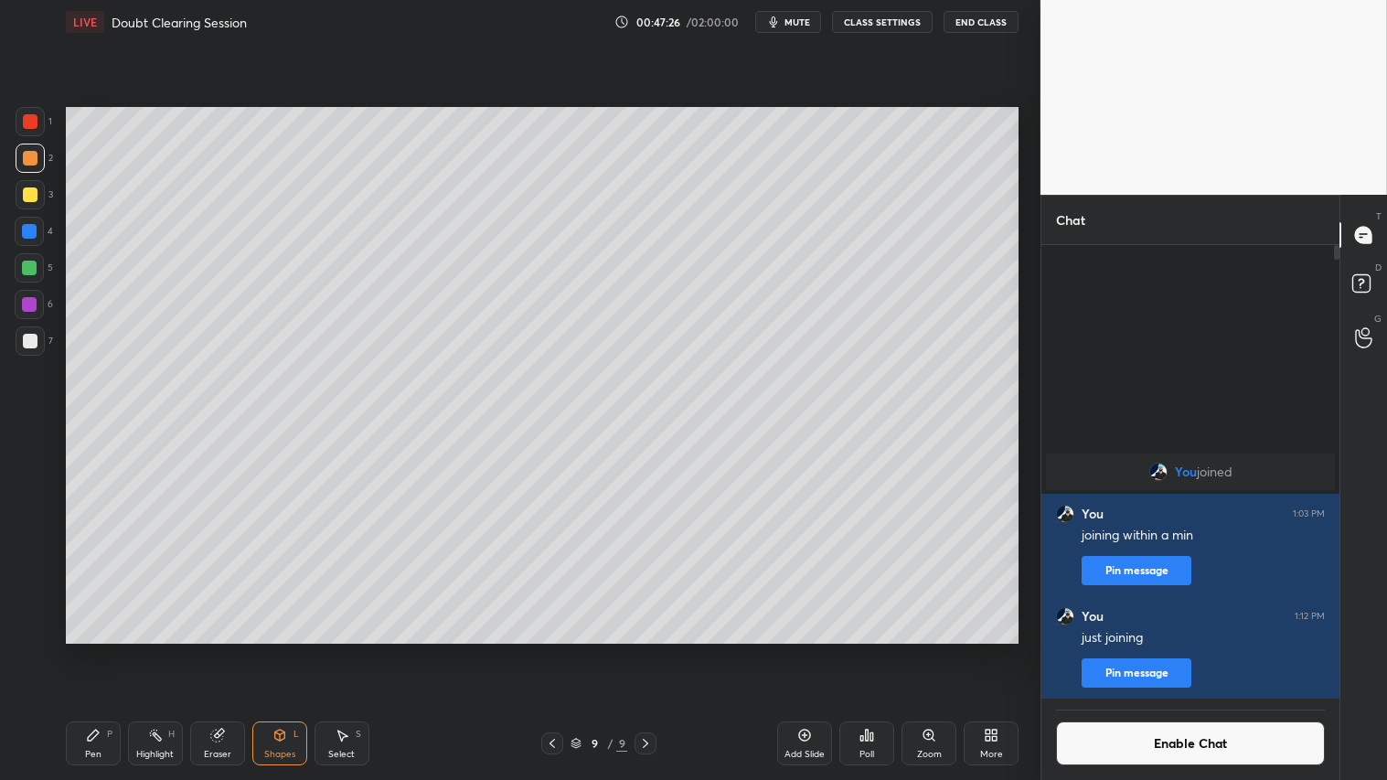
click at [549, 650] on icon at bounding box center [552, 743] width 15 height 15
click at [555, 650] on icon at bounding box center [552, 743] width 15 height 15
click at [647, 650] on icon at bounding box center [645, 743] width 15 height 15
click at [651, 650] on icon at bounding box center [645, 743] width 15 height 15
click at [224, 650] on icon at bounding box center [217, 735] width 15 height 15
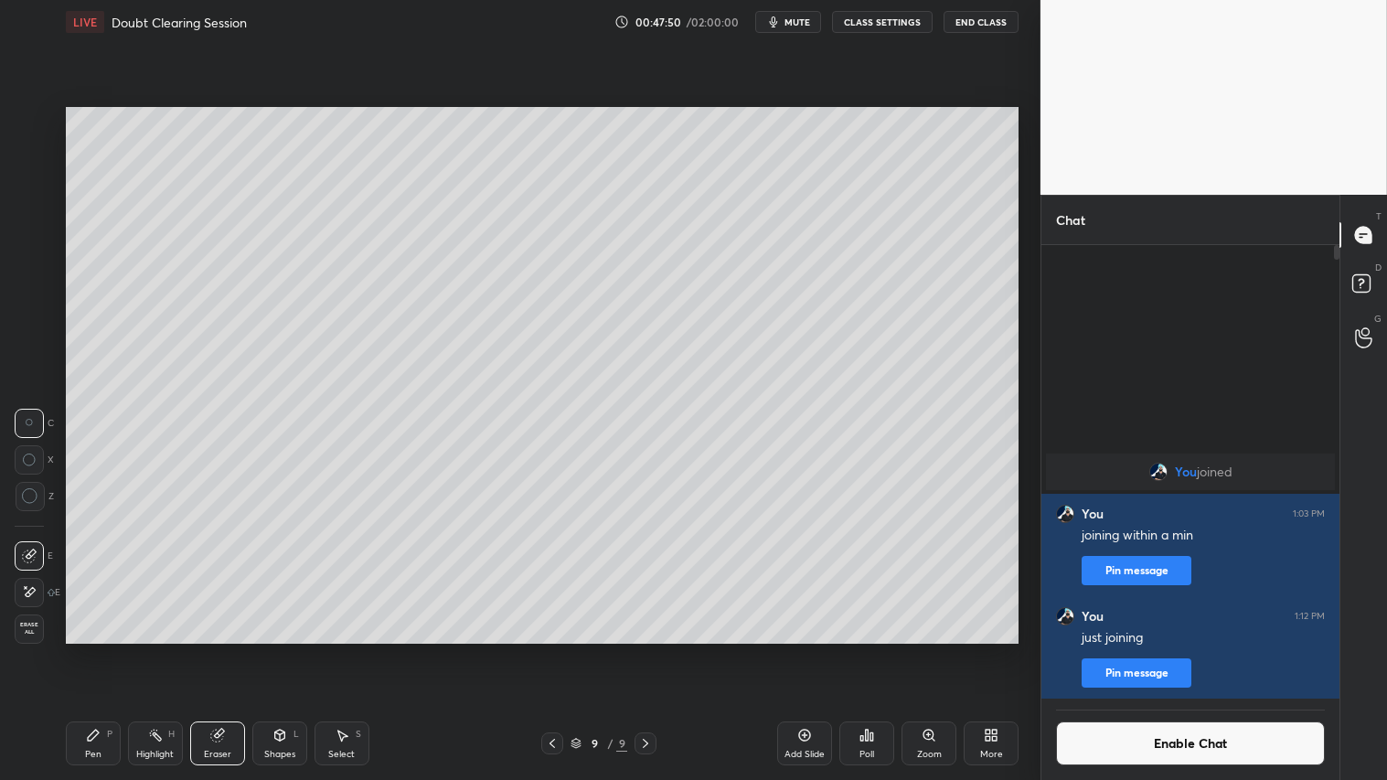
click at [96, 650] on icon at bounding box center [93, 735] width 15 height 15
click at [293, 650] on div "Shapes L" at bounding box center [279, 744] width 55 height 44
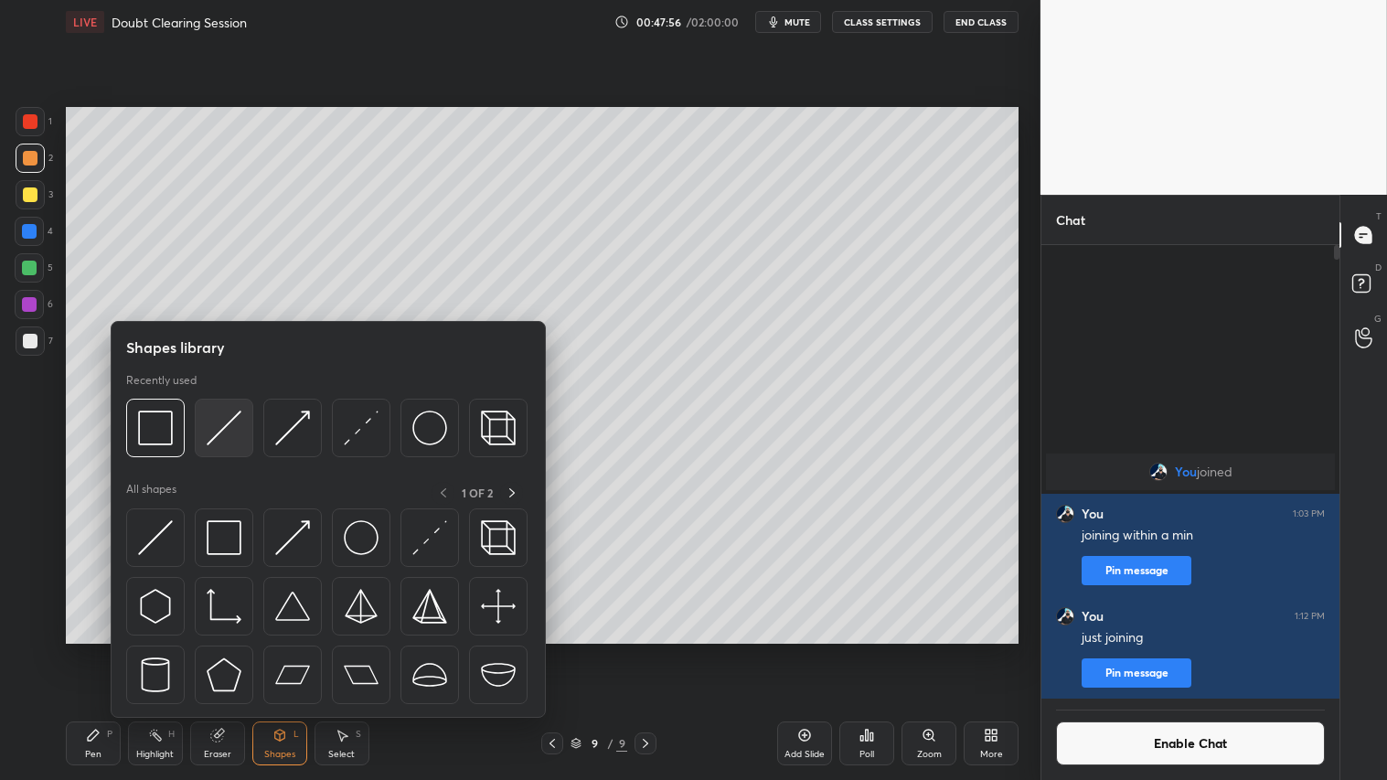
click at [224, 430] on img at bounding box center [224, 428] width 35 height 35
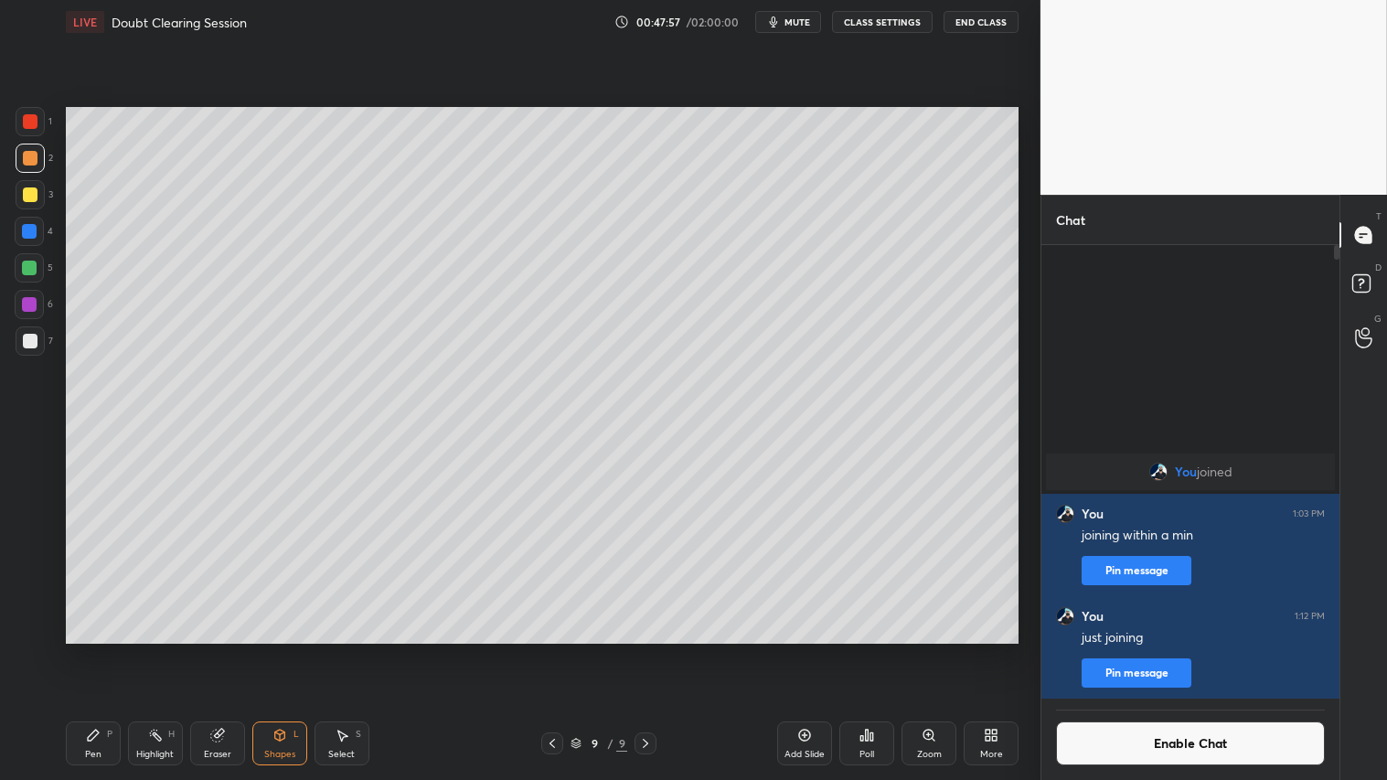
click at [29, 155] on div at bounding box center [30, 158] width 15 height 15
drag, startPoint x: 271, startPoint y: 736, endPoint x: 273, endPoint y: 721, distance: 15.7
click at [271, 650] on div "Shapes L" at bounding box center [279, 744] width 55 height 44
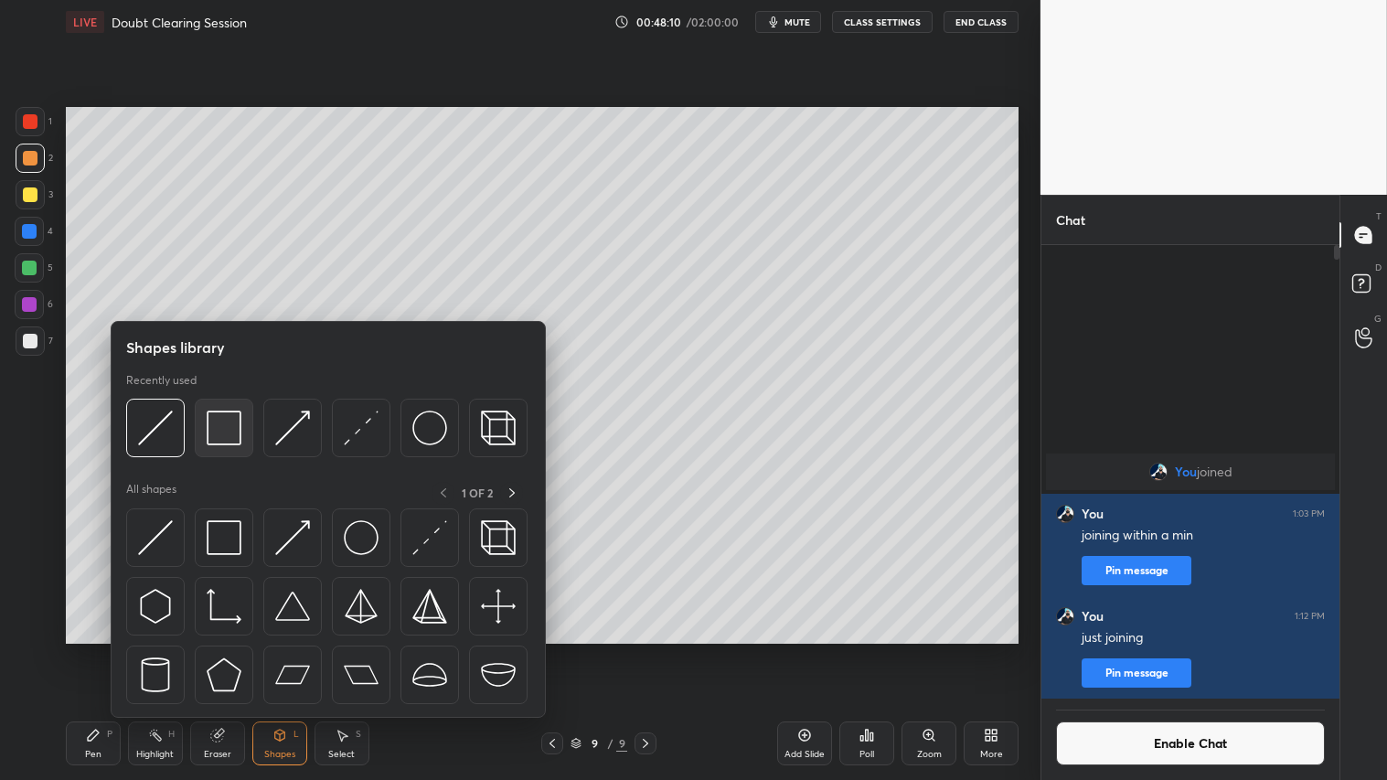
click at [232, 430] on img at bounding box center [224, 428] width 35 height 35
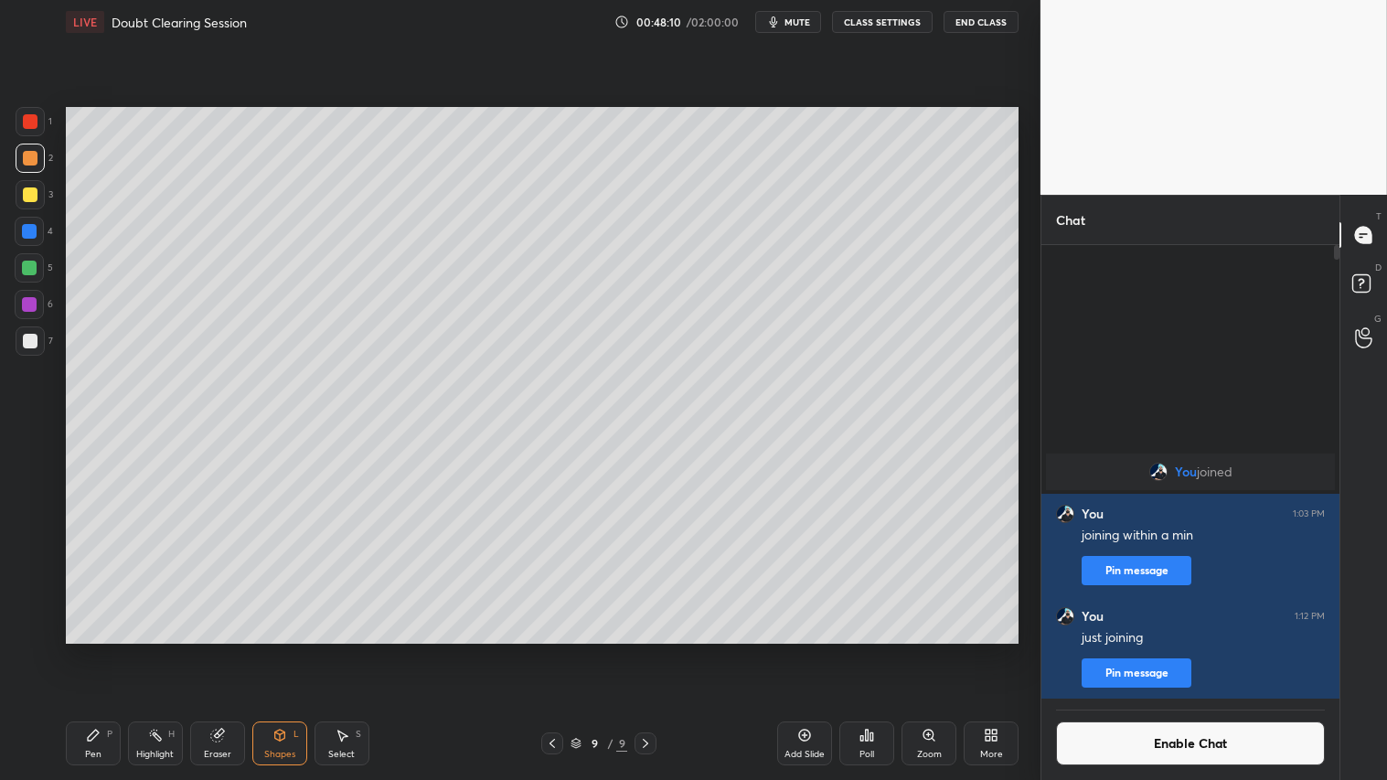
click at [26, 339] on div at bounding box center [30, 341] width 15 height 15
click at [290, 650] on div "Shapes" at bounding box center [279, 754] width 31 height 9
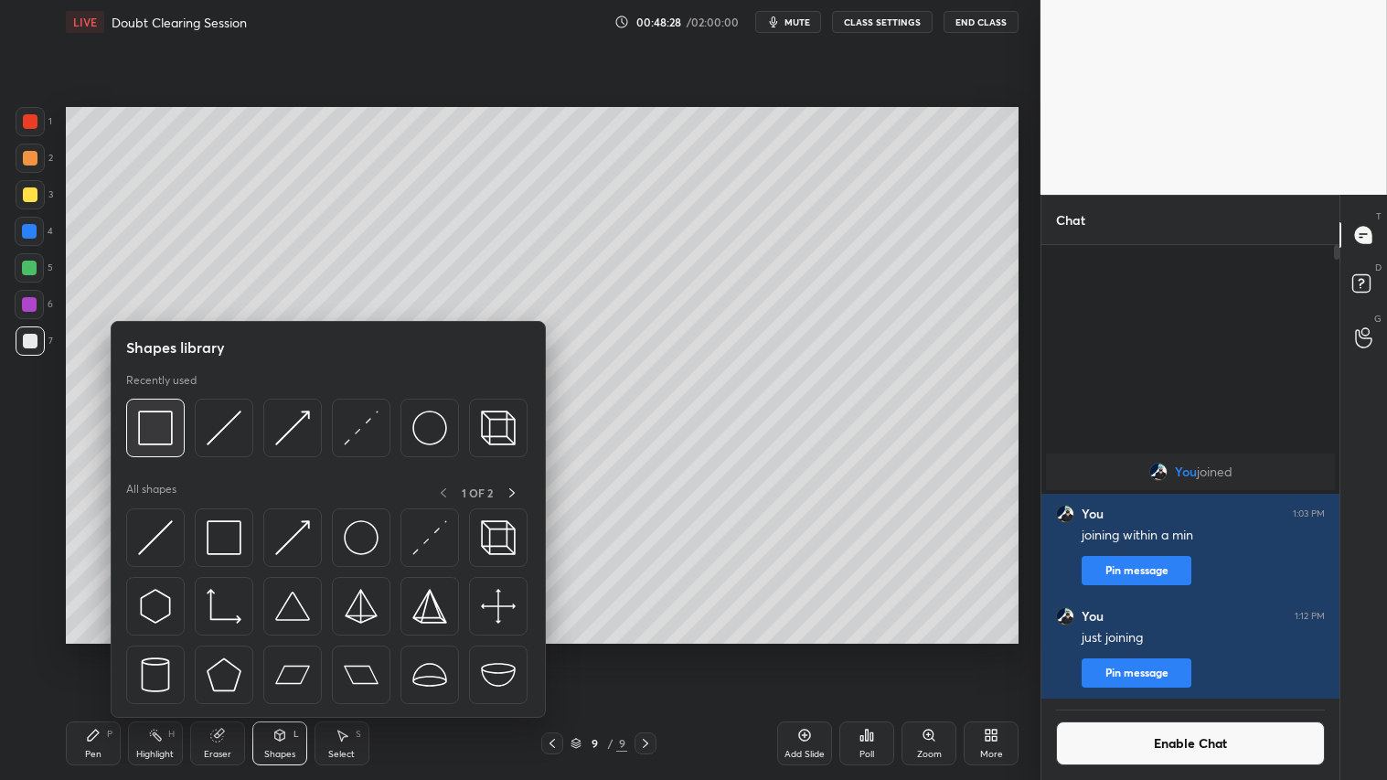
click at [156, 427] on img at bounding box center [155, 428] width 35 height 35
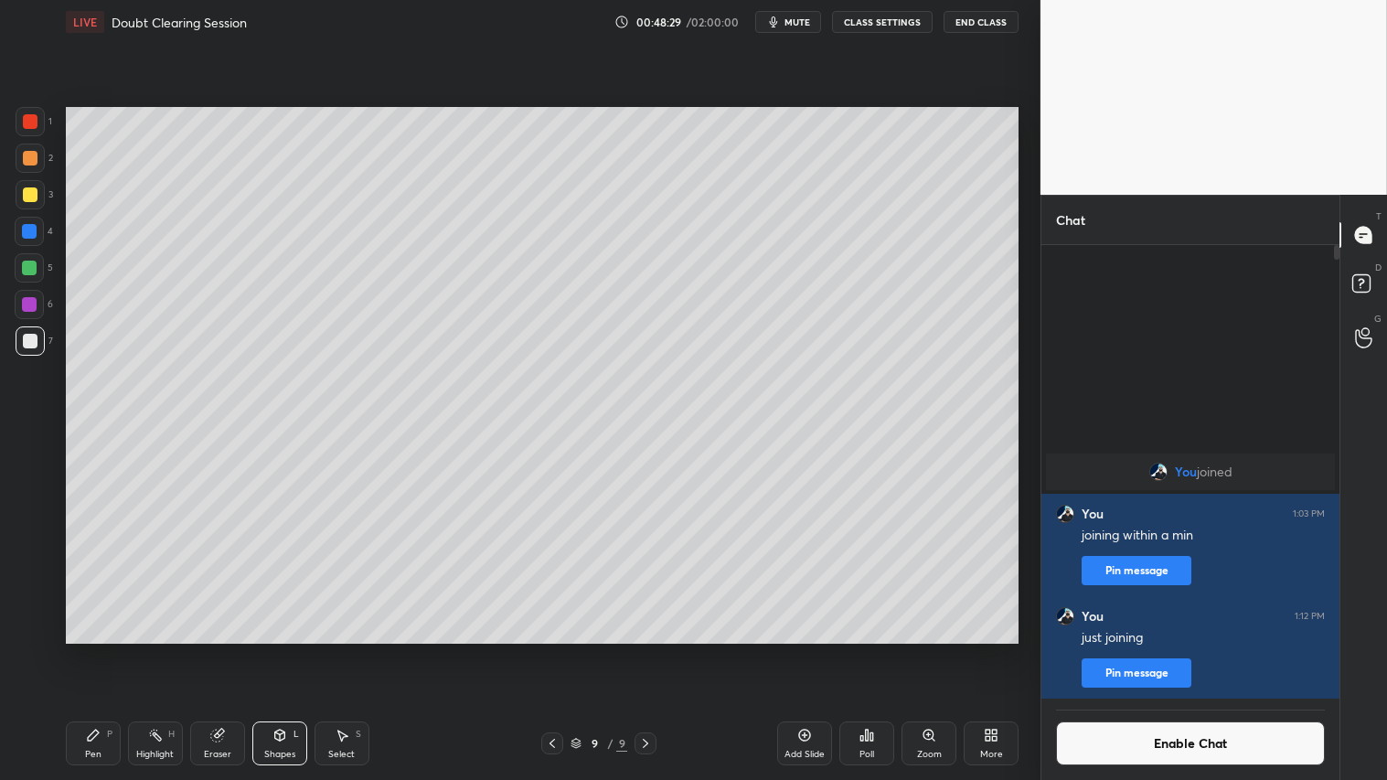
click at [29, 190] on div at bounding box center [30, 194] width 15 height 15
click at [210, 650] on icon at bounding box center [217, 735] width 15 height 15
drag, startPoint x: 271, startPoint y: 741, endPoint x: 268, endPoint y: 730, distance: 11.3
click at [271, 650] on div "Shapes L" at bounding box center [279, 744] width 55 height 44
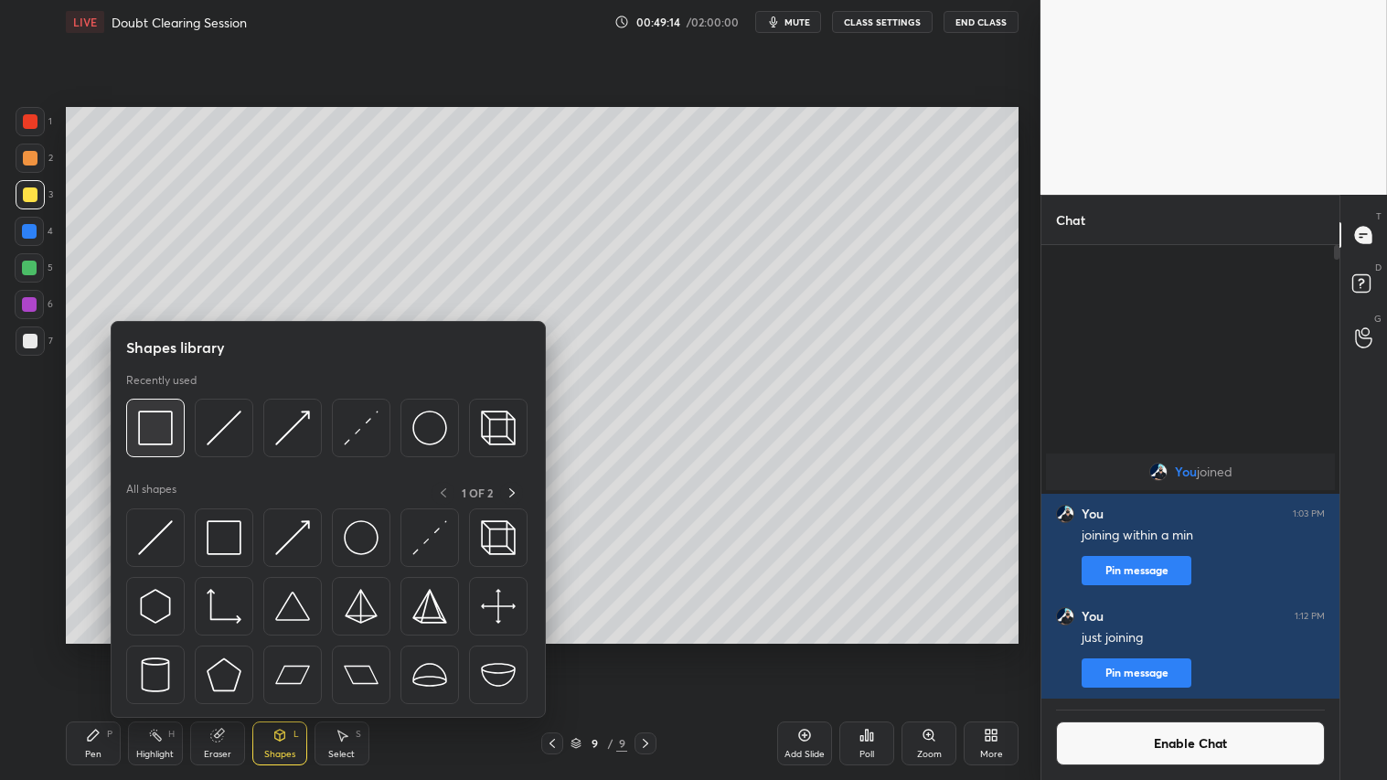
click at [165, 424] on img at bounding box center [155, 428] width 35 height 35
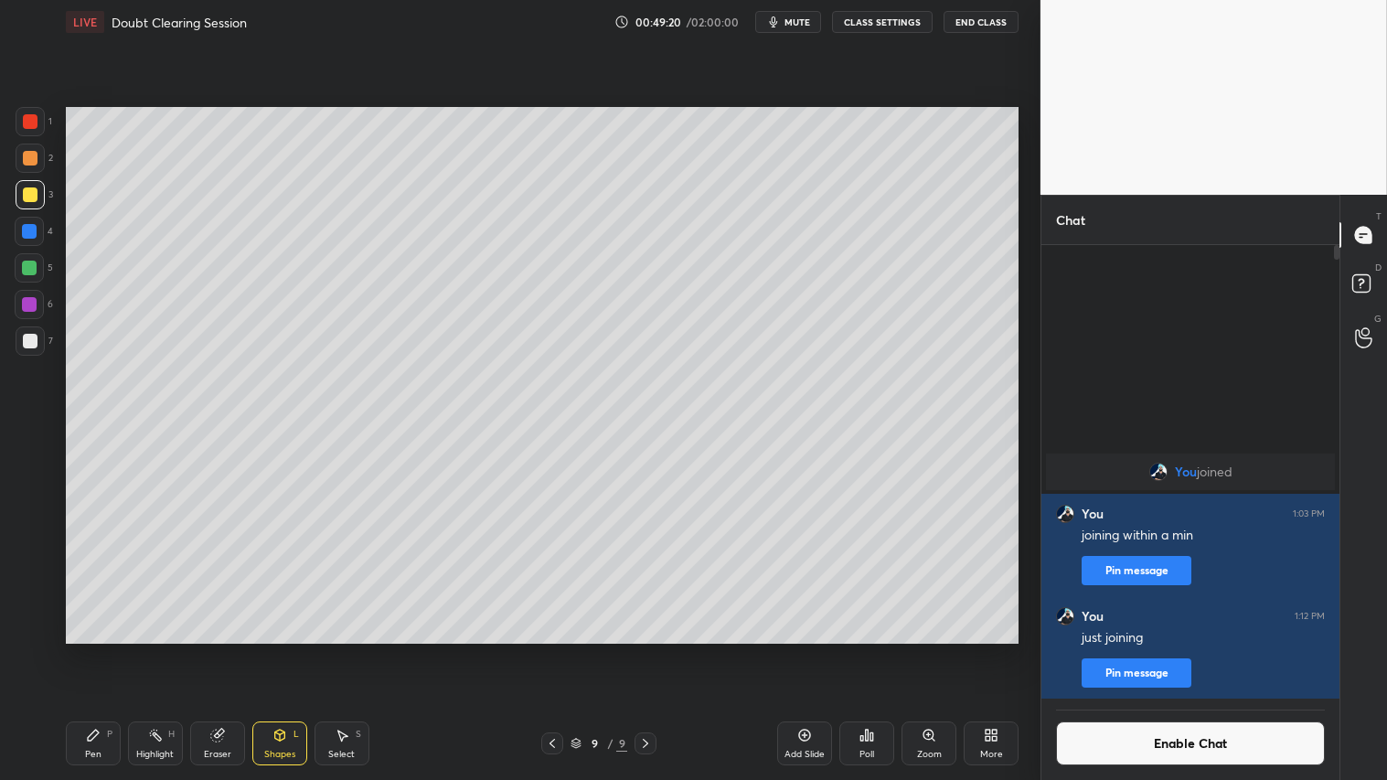
click at [229, 650] on div "Eraser" at bounding box center [217, 744] width 55 height 44
click at [271, 650] on div "Shapes L" at bounding box center [279, 744] width 55 height 44
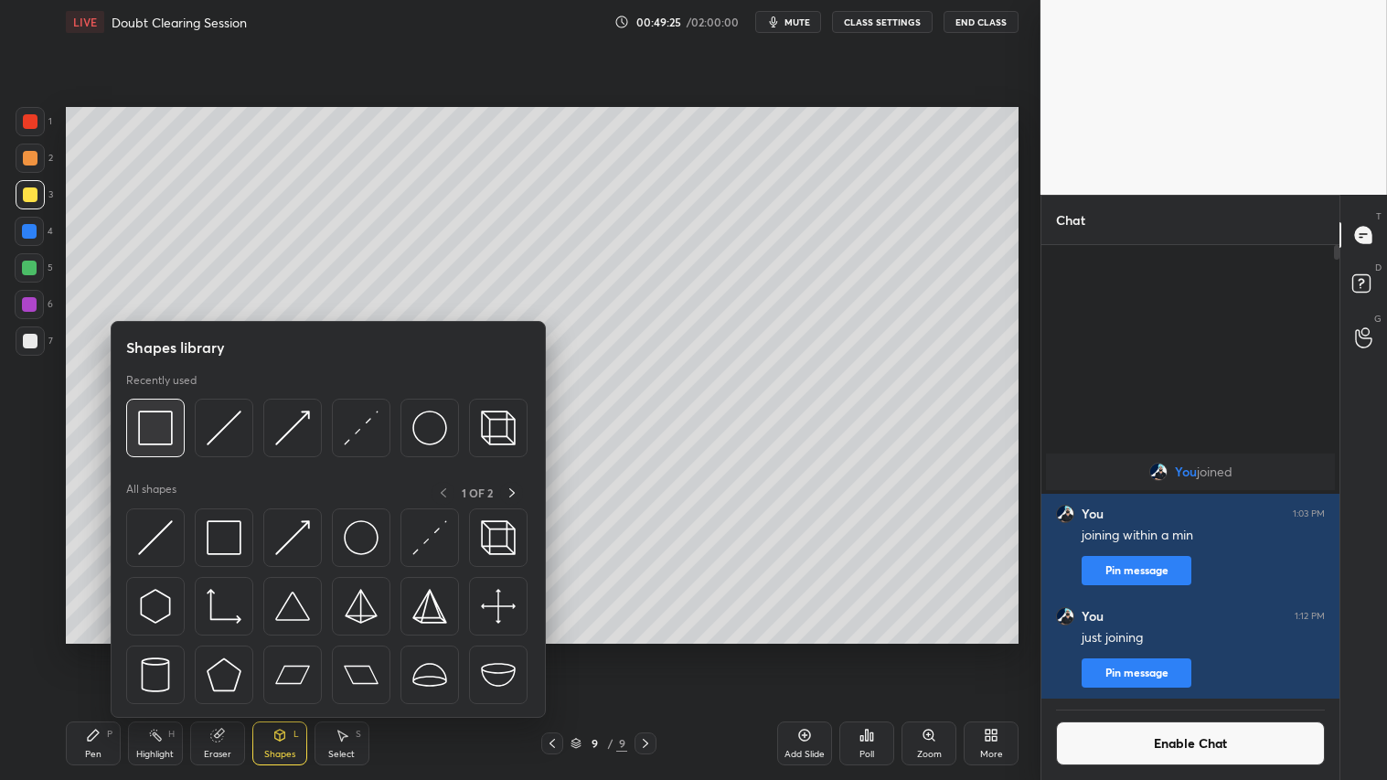
click at [172, 418] on img at bounding box center [155, 428] width 35 height 35
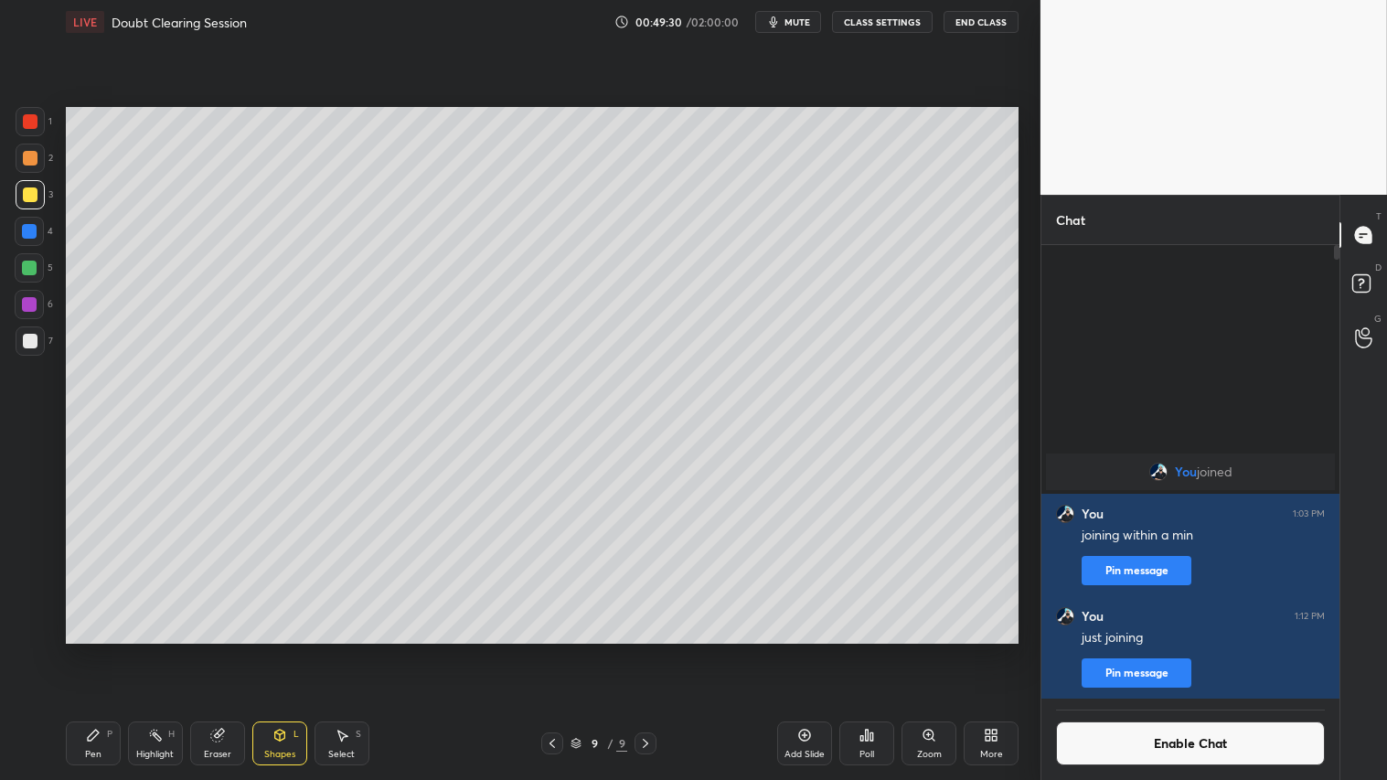
click at [280, 650] on div "Shapes L" at bounding box center [279, 744] width 55 height 44
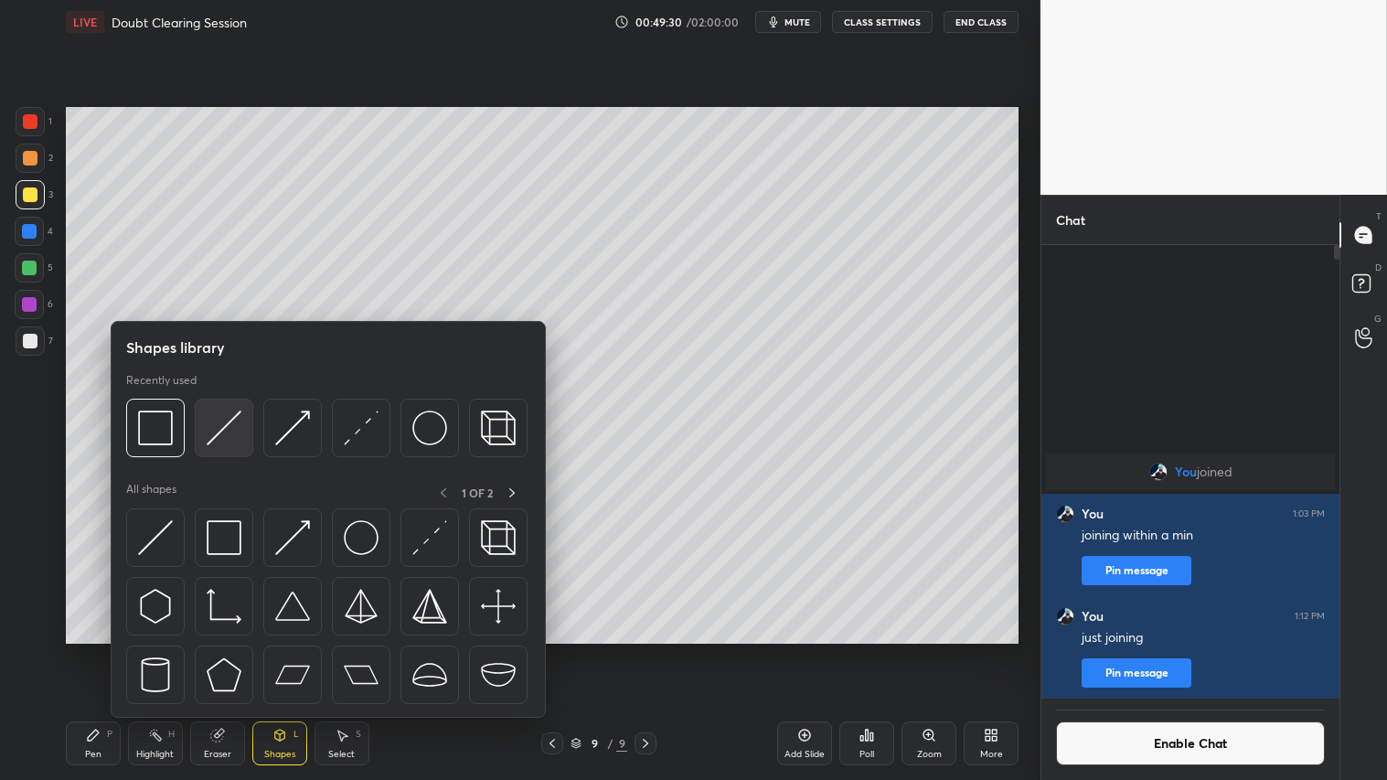
click at [227, 421] on img at bounding box center [224, 428] width 35 height 35
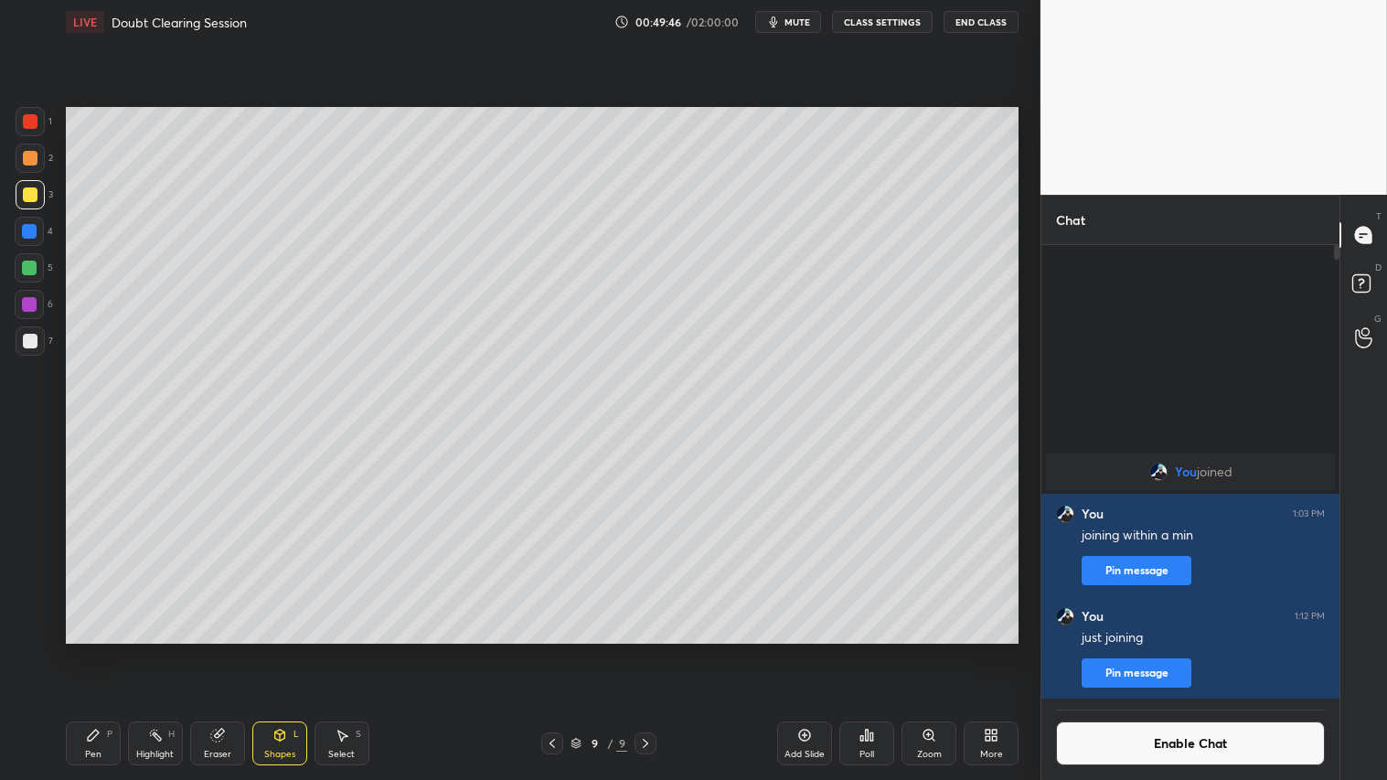
click at [285, 650] on div "Shapes L" at bounding box center [279, 744] width 55 height 44
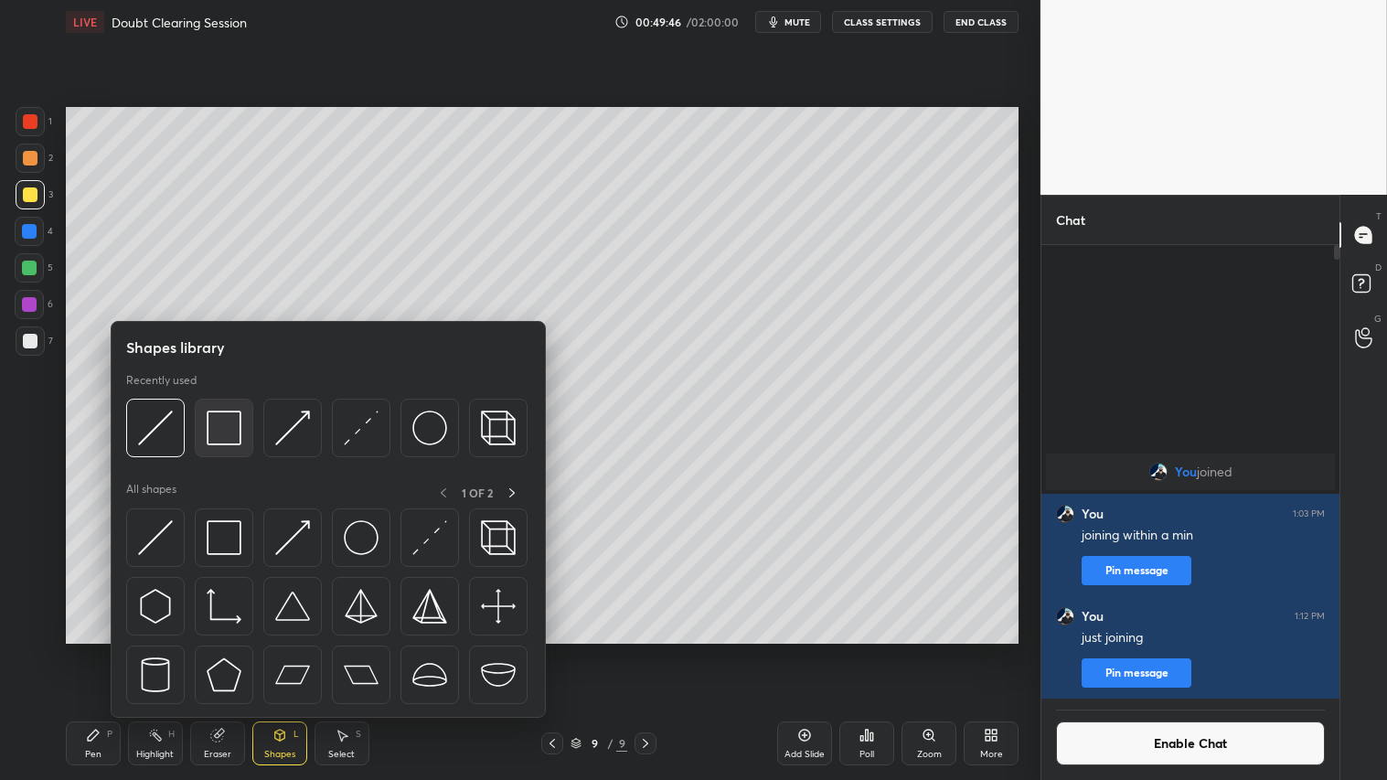
click at [238, 434] on img at bounding box center [224, 428] width 35 height 35
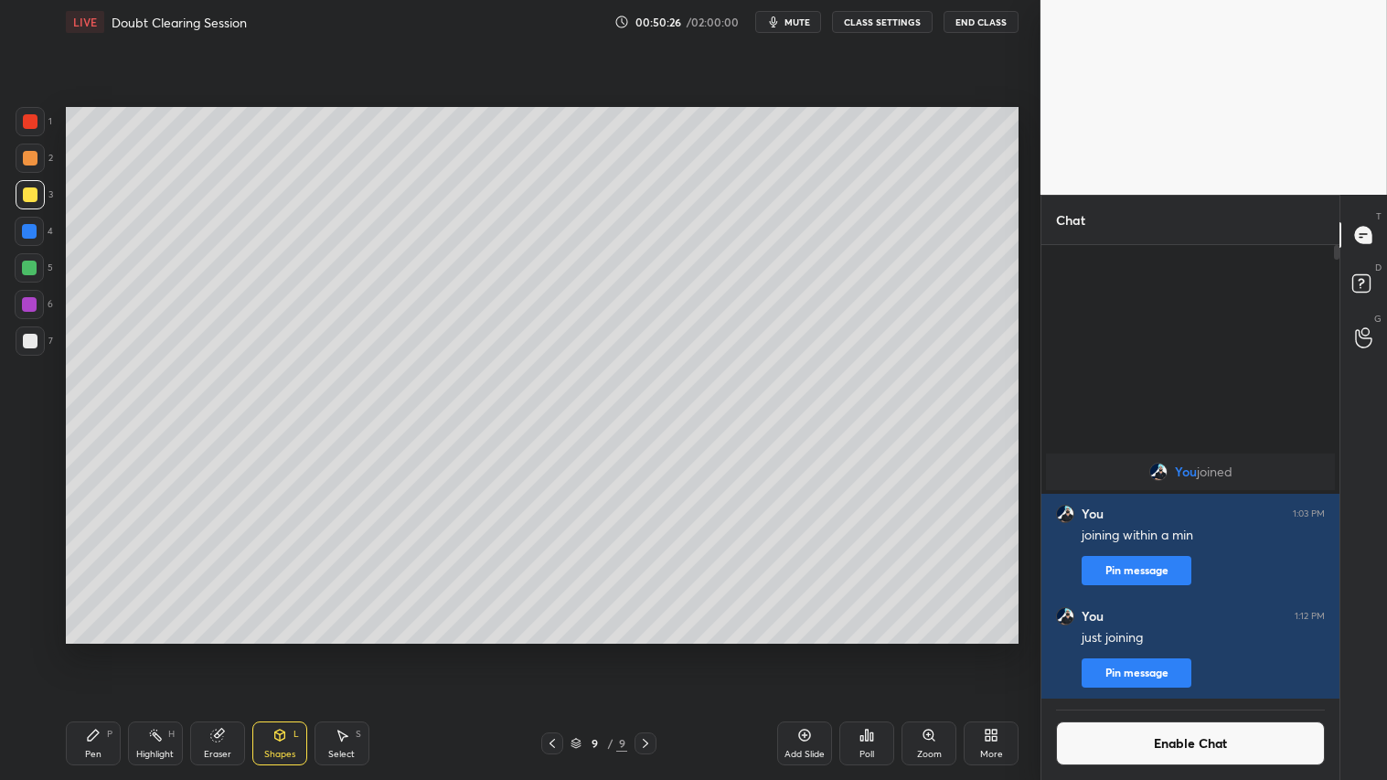
click at [282, 650] on div "Shapes L" at bounding box center [279, 744] width 55 height 44
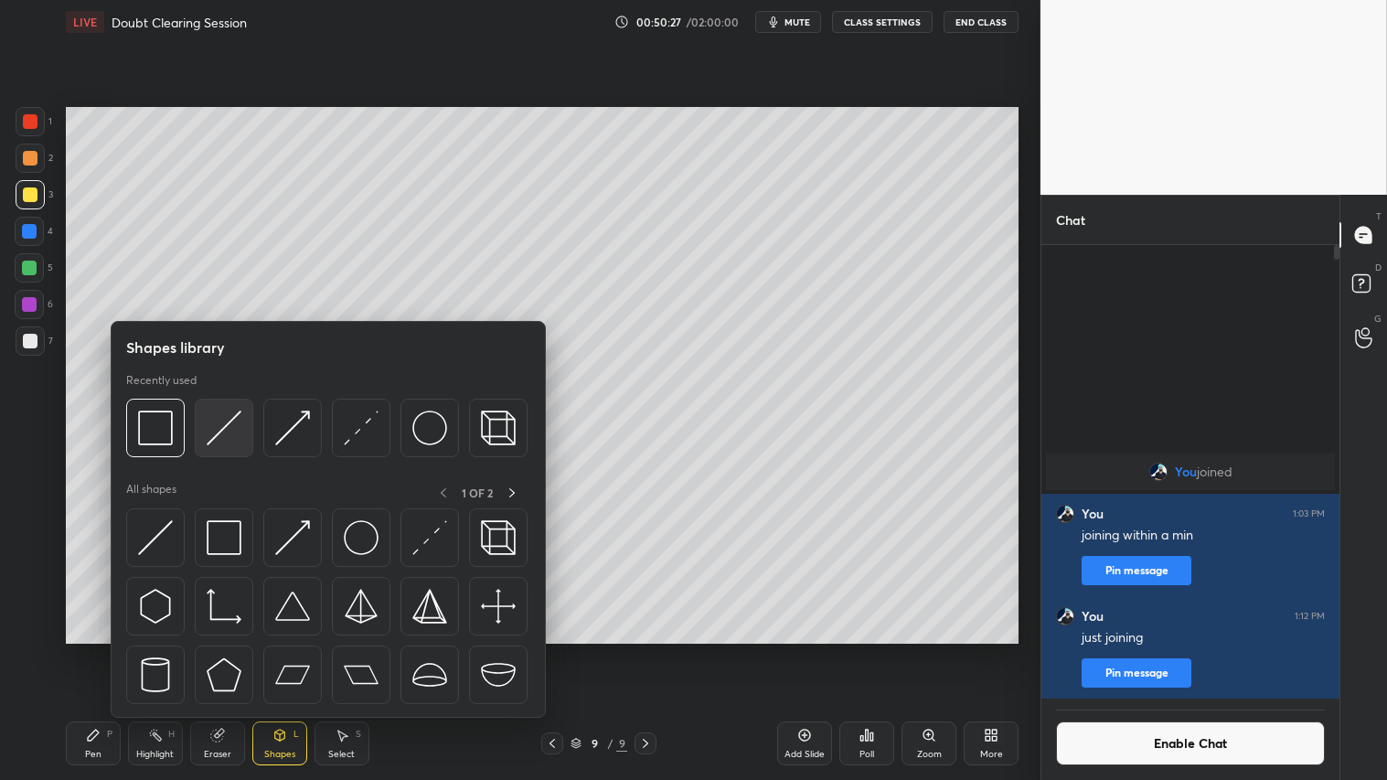
click at [224, 430] on img at bounding box center [224, 428] width 35 height 35
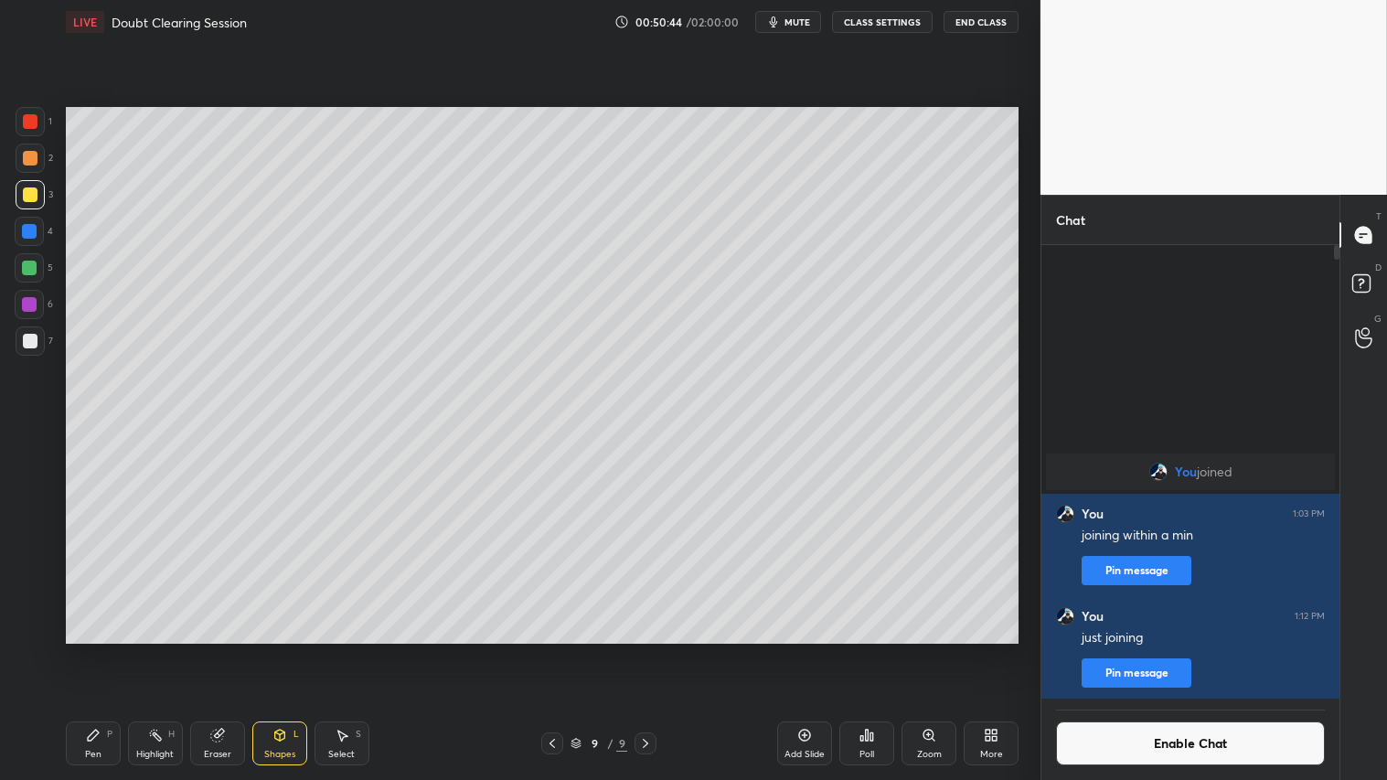
drag, startPoint x: 288, startPoint y: 748, endPoint x: 289, endPoint y: 724, distance: 23.8
click at [288, 650] on div "Shapes L" at bounding box center [279, 744] width 55 height 44
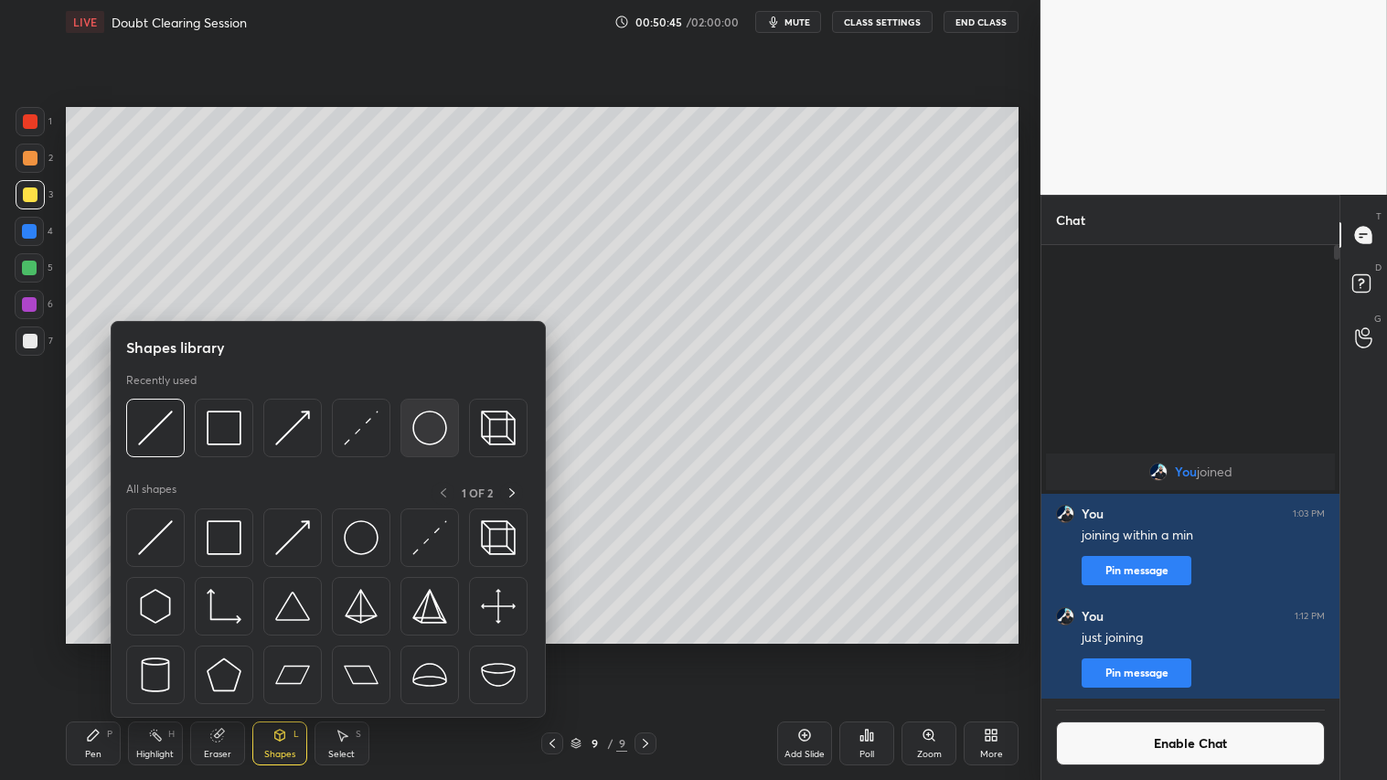
click at [432, 426] on img at bounding box center [429, 428] width 35 height 35
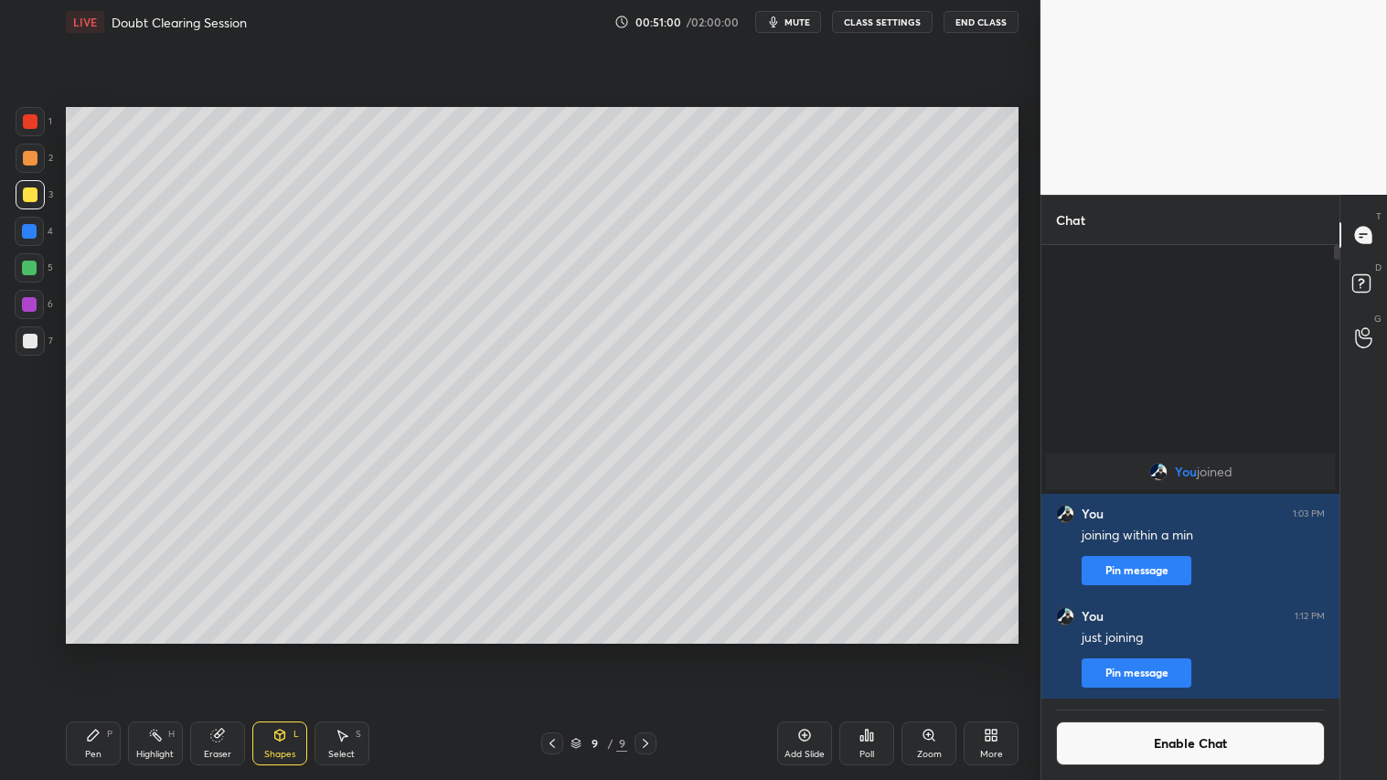
click at [287, 650] on div "Shapes" at bounding box center [279, 754] width 31 height 9
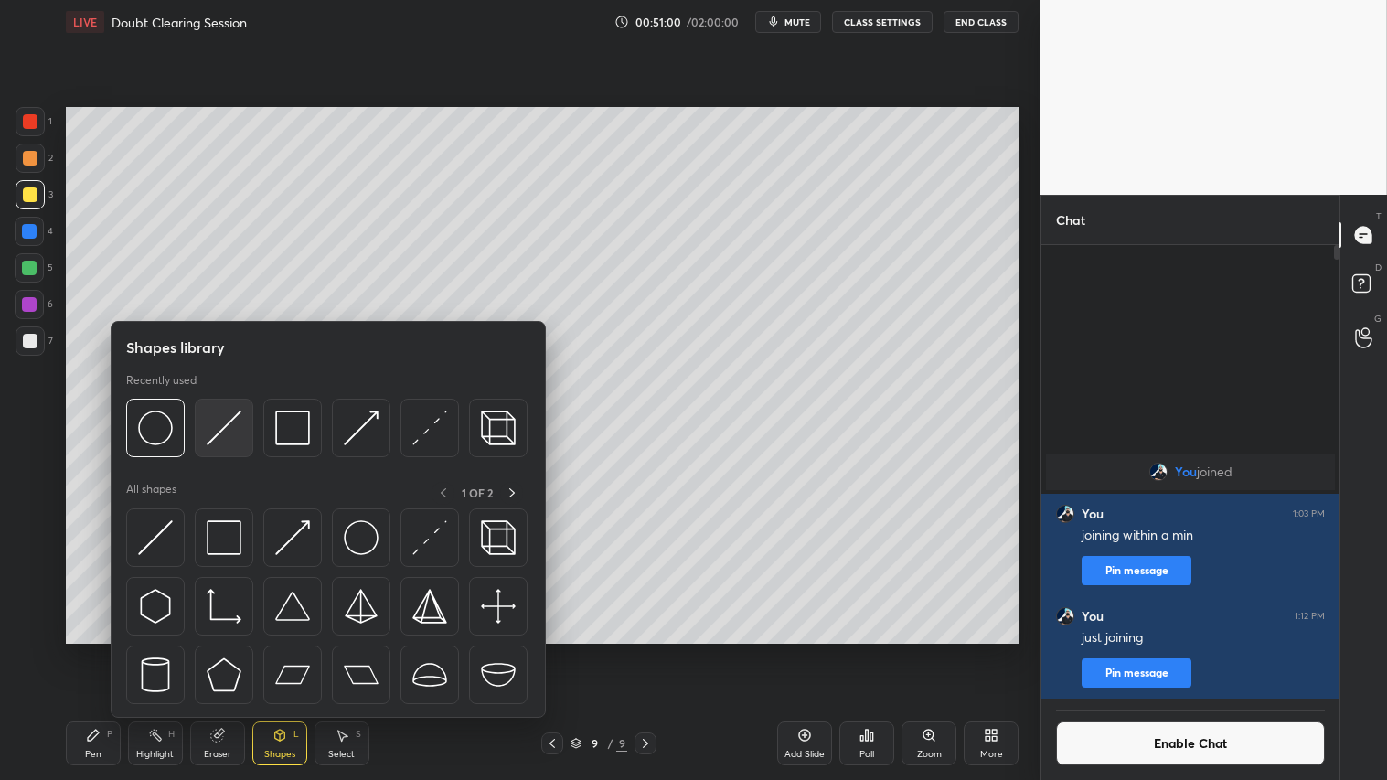
click at [222, 423] on img at bounding box center [224, 428] width 35 height 35
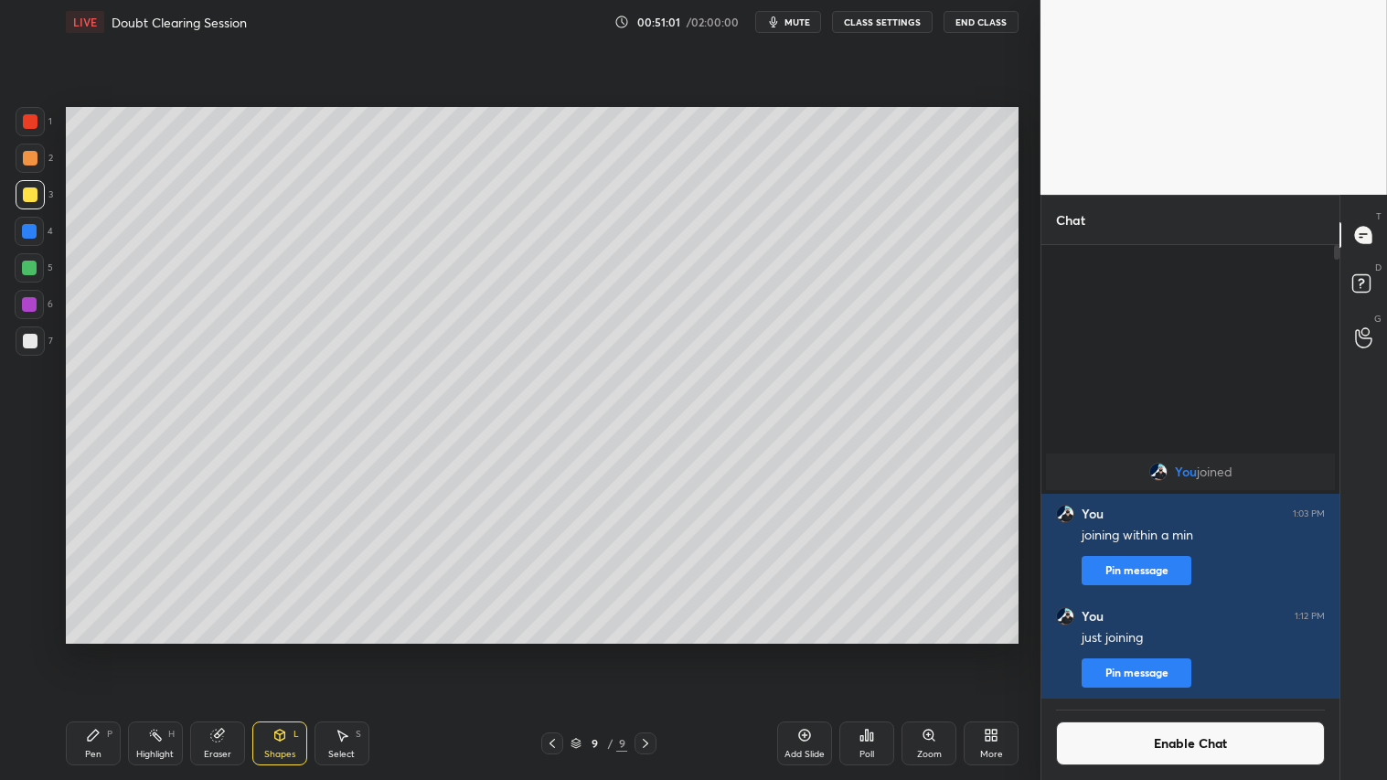
drag, startPoint x: 29, startPoint y: 153, endPoint x: 37, endPoint y: 148, distance: 9.4
click at [29, 151] on div at bounding box center [30, 158] width 15 height 15
click at [93, 650] on div "Pen P" at bounding box center [93, 744] width 55 height 44
drag, startPoint x: 217, startPoint y: 750, endPoint x: 215, endPoint y: 732, distance: 18.4
click at [217, 650] on div "Eraser" at bounding box center [217, 754] width 27 height 9
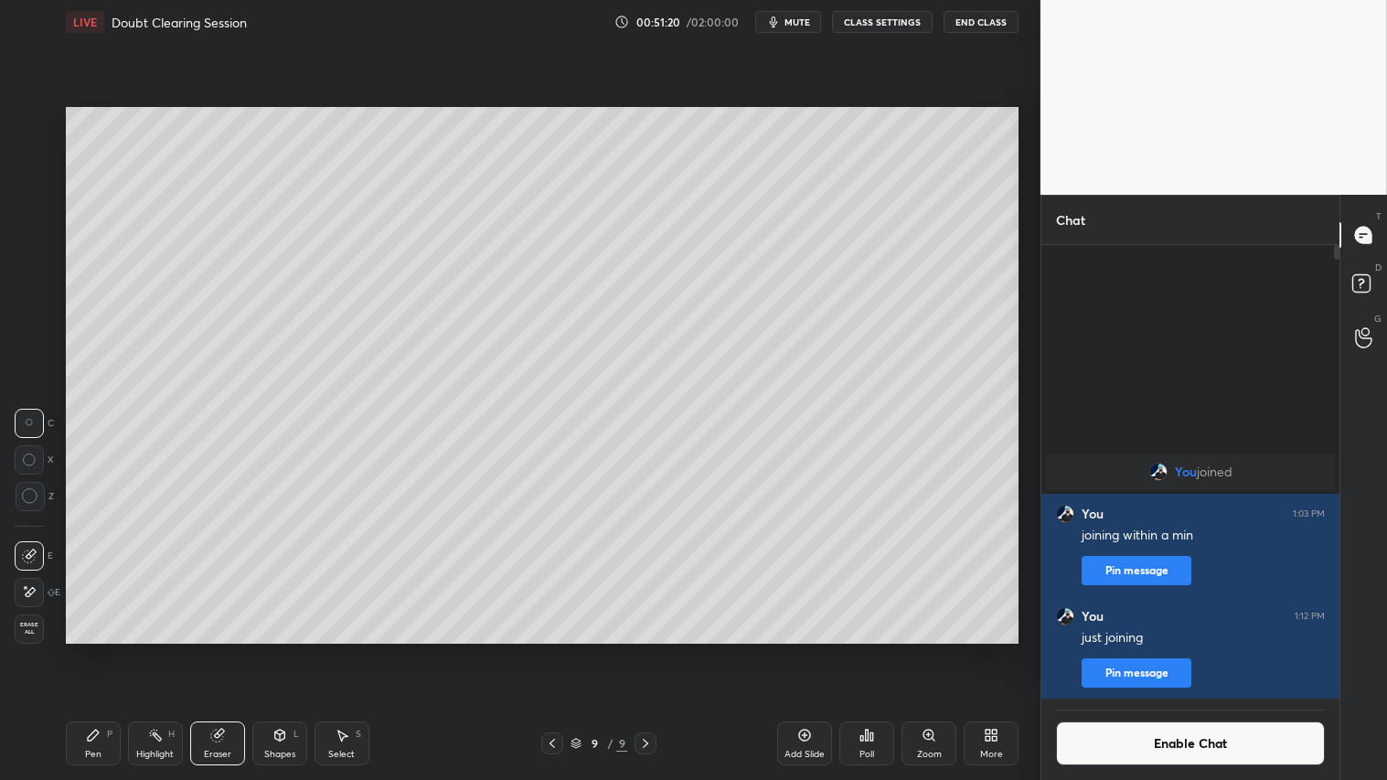
click at [275, 650] on div "Shapes L" at bounding box center [279, 744] width 55 height 44
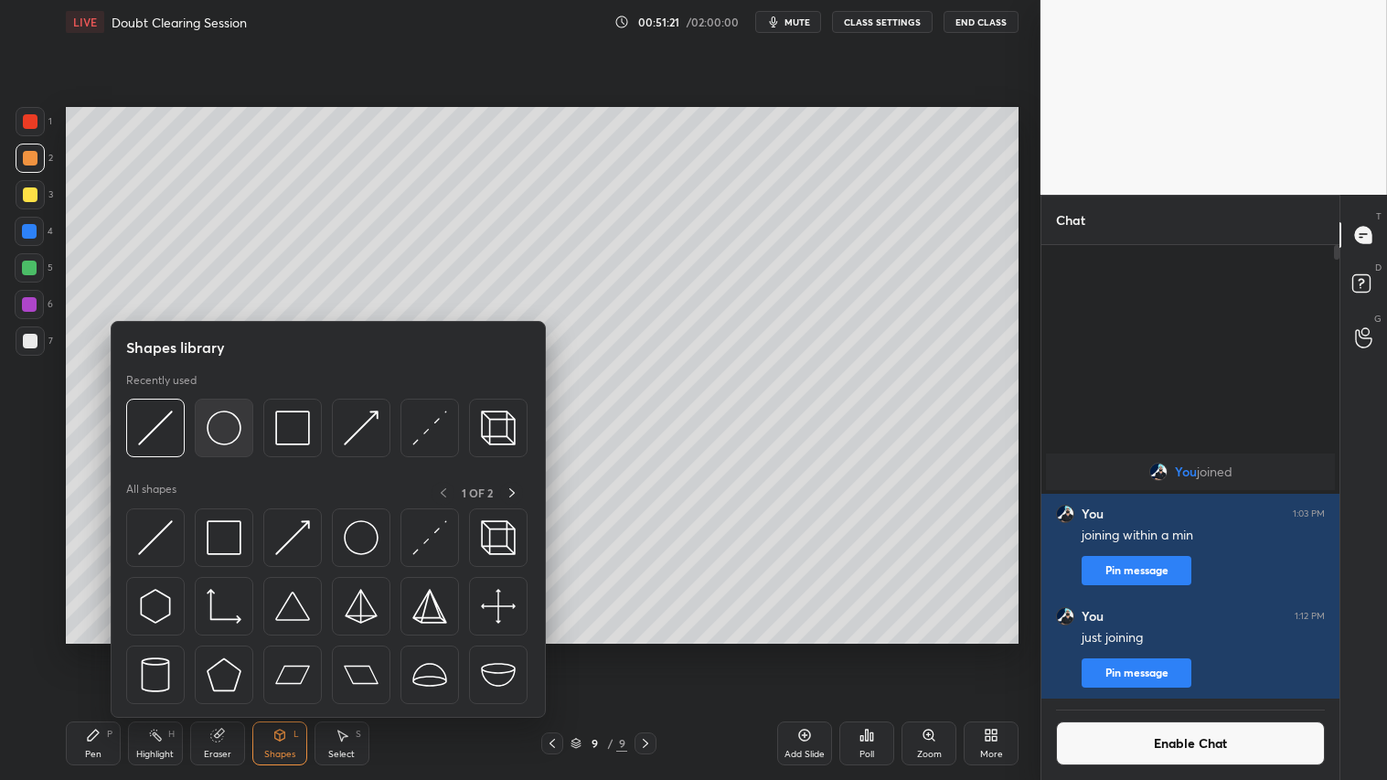
click at [230, 417] on img at bounding box center [224, 428] width 35 height 35
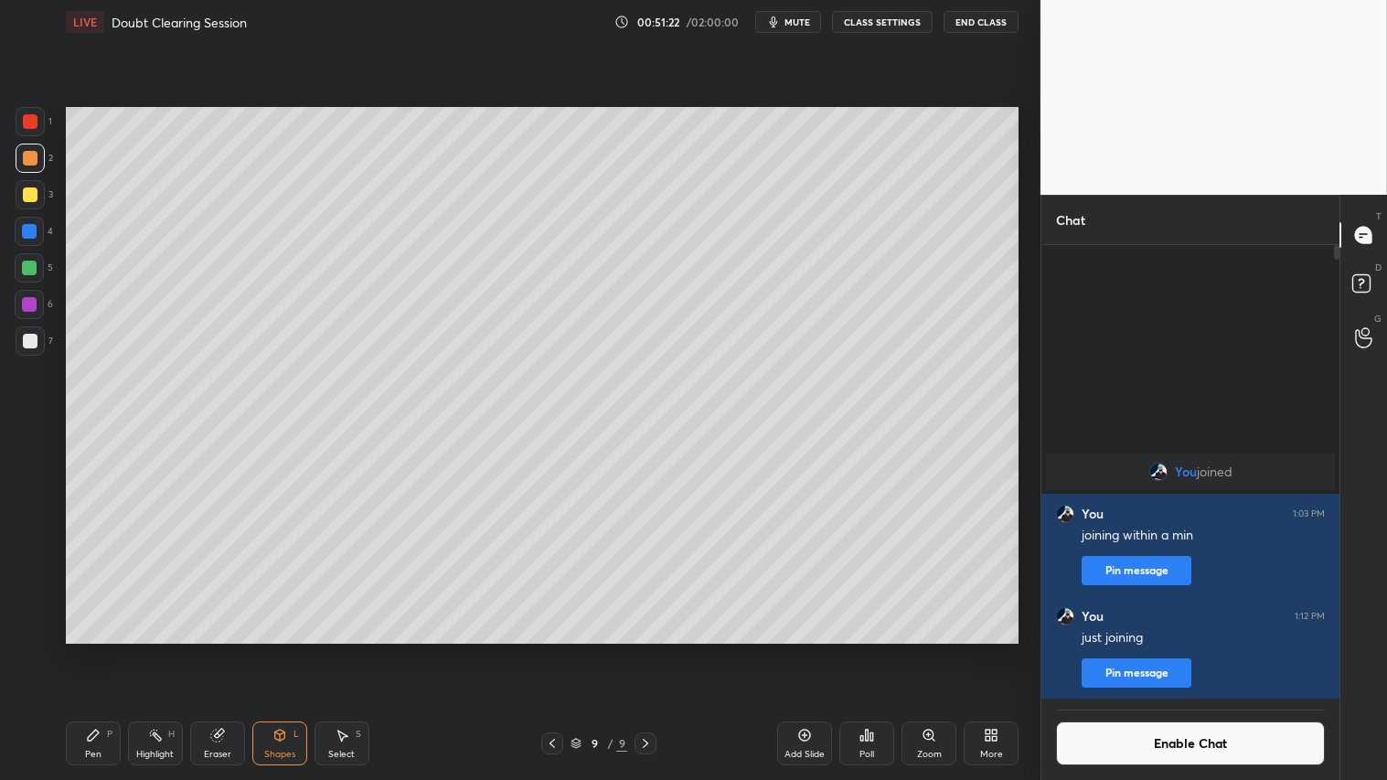
click at [28, 193] on div at bounding box center [30, 194] width 15 height 15
click at [343, 650] on icon at bounding box center [342, 735] width 15 height 15
drag, startPoint x: 405, startPoint y: 240, endPoint x: 424, endPoint y: 248, distance: 20.9
click at [424, 248] on div "0 ° Undo Copy Duplicate Duplicate to new slide Delete" at bounding box center [542, 375] width 953 height 536
click at [409, 235] on div "0 ° Undo Copy Duplicate Duplicate to new slide Delete" at bounding box center [542, 375] width 953 height 536
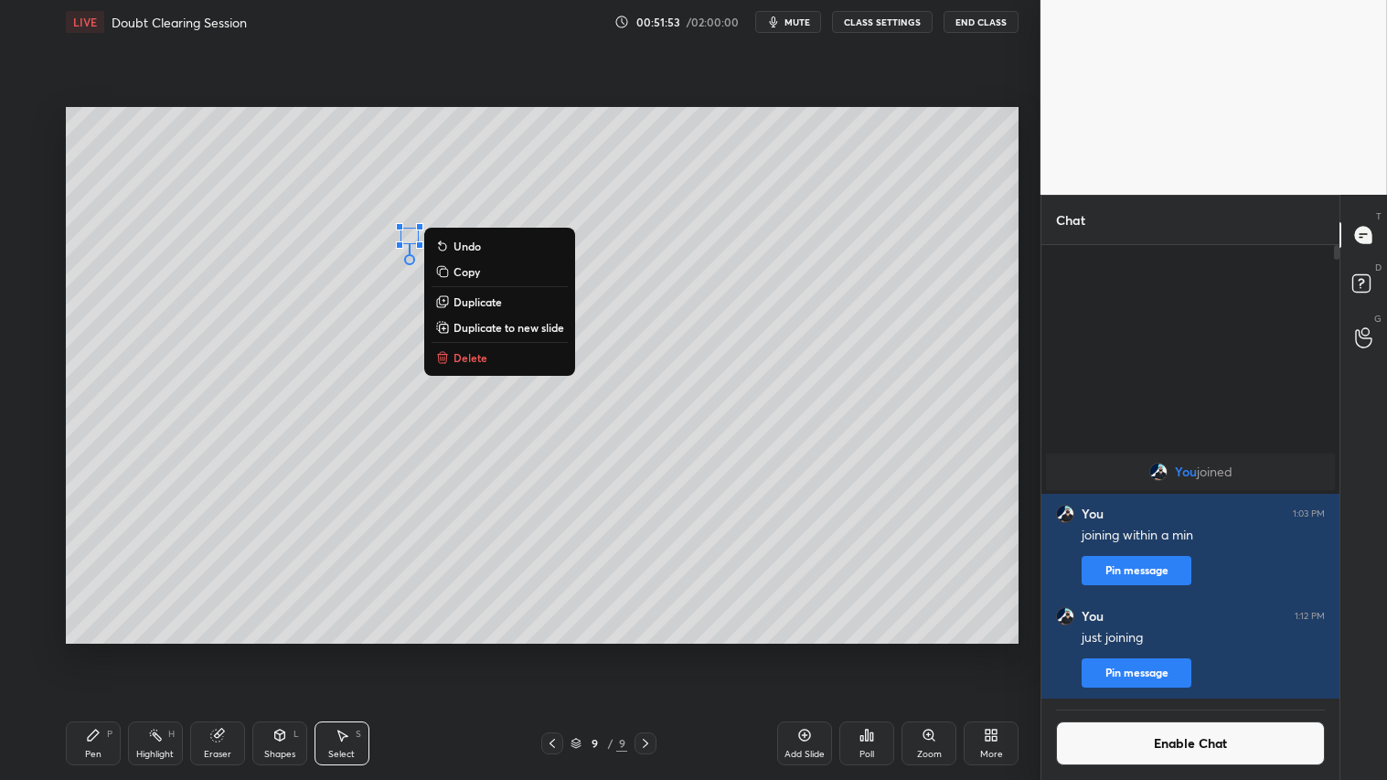
click at [465, 298] on p "Duplicate" at bounding box center [478, 301] width 48 height 15
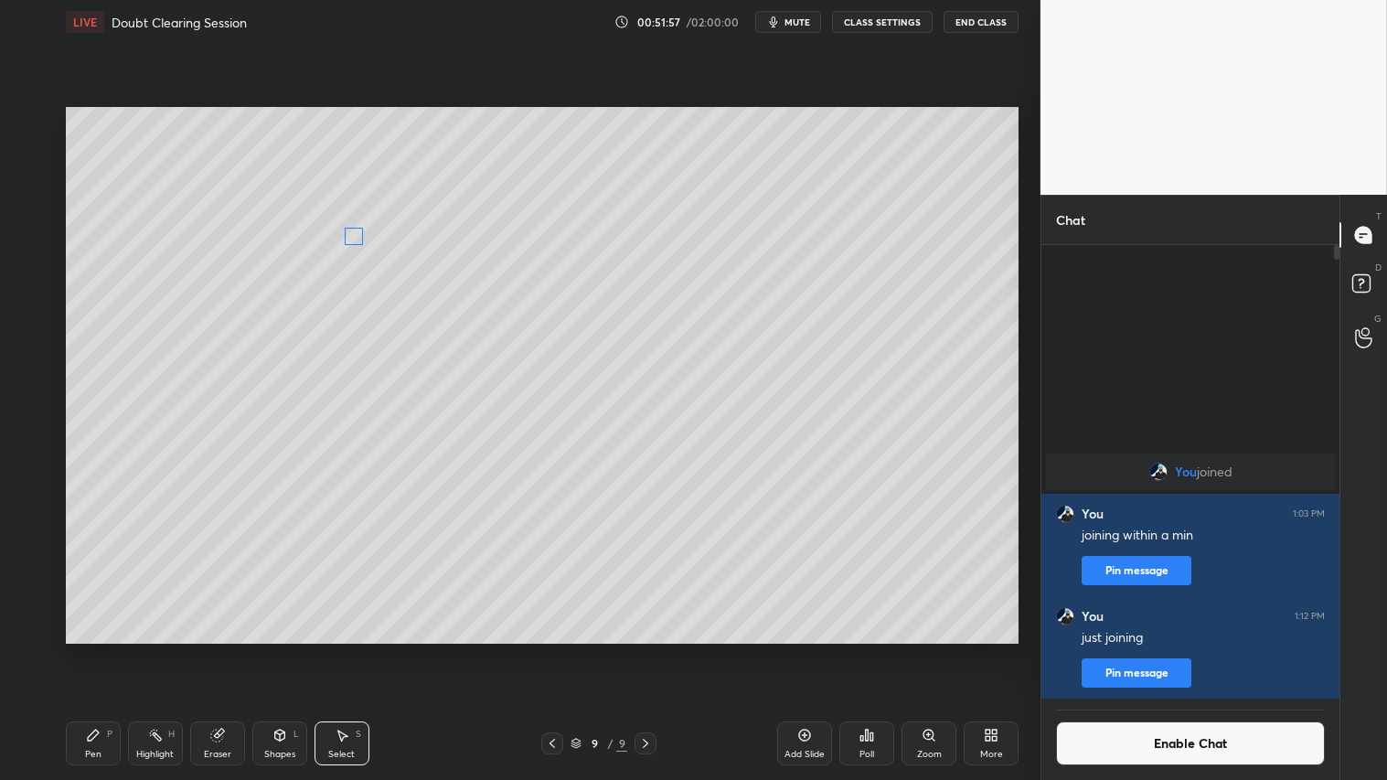
drag, startPoint x: 426, startPoint y: 257, endPoint x: 349, endPoint y: 235, distance: 79.9
click at [349, 235] on div "0 ° Undo Copy Duplicate Duplicate to new slide Delete" at bounding box center [542, 375] width 953 height 536
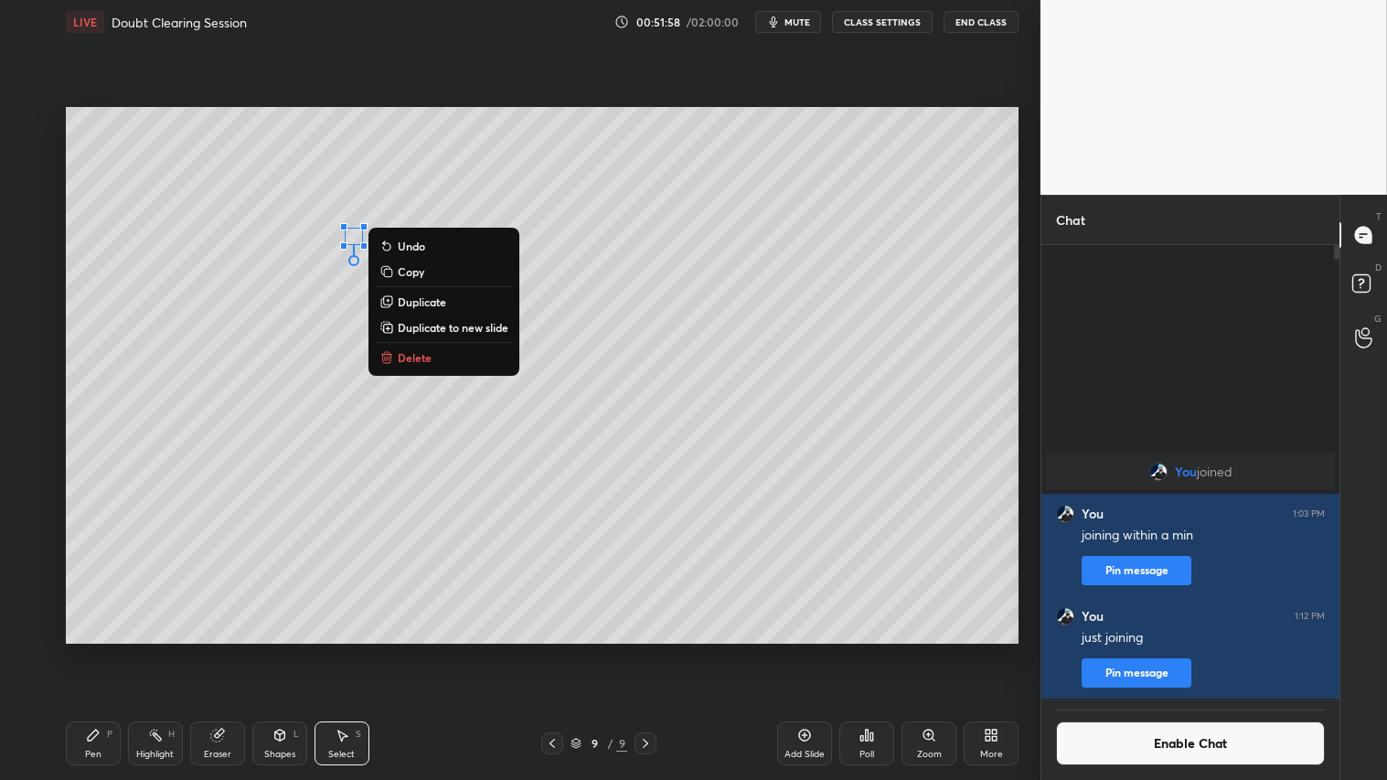
click at [418, 298] on p "Duplicate" at bounding box center [422, 301] width 48 height 15
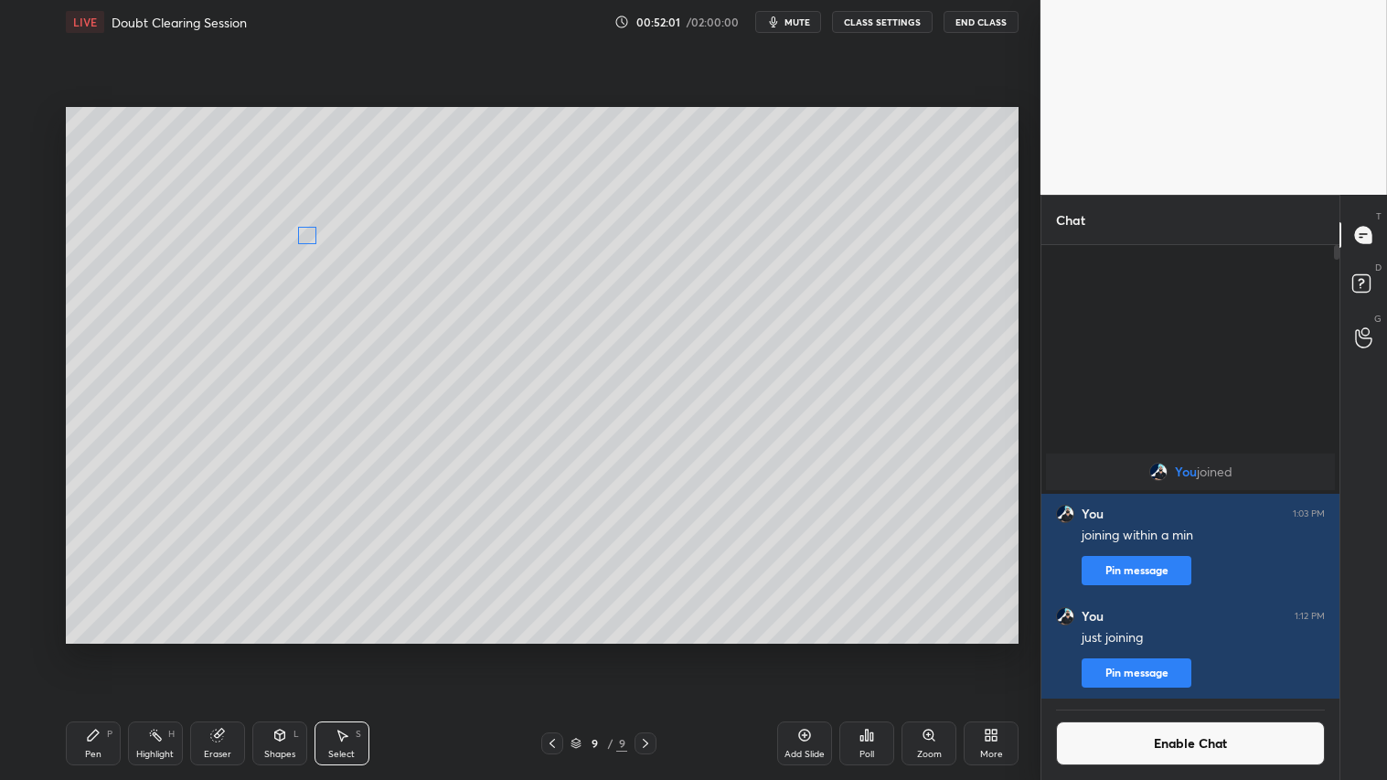
drag, startPoint x: 376, startPoint y: 258, endPoint x: 307, endPoint y: 235, distance: 72.3
click at [307, 235] on div "0 ° Undo Copy Duplicate Duplicate to new slide Delete" at bounding box center [542, 375] width 953 height 536
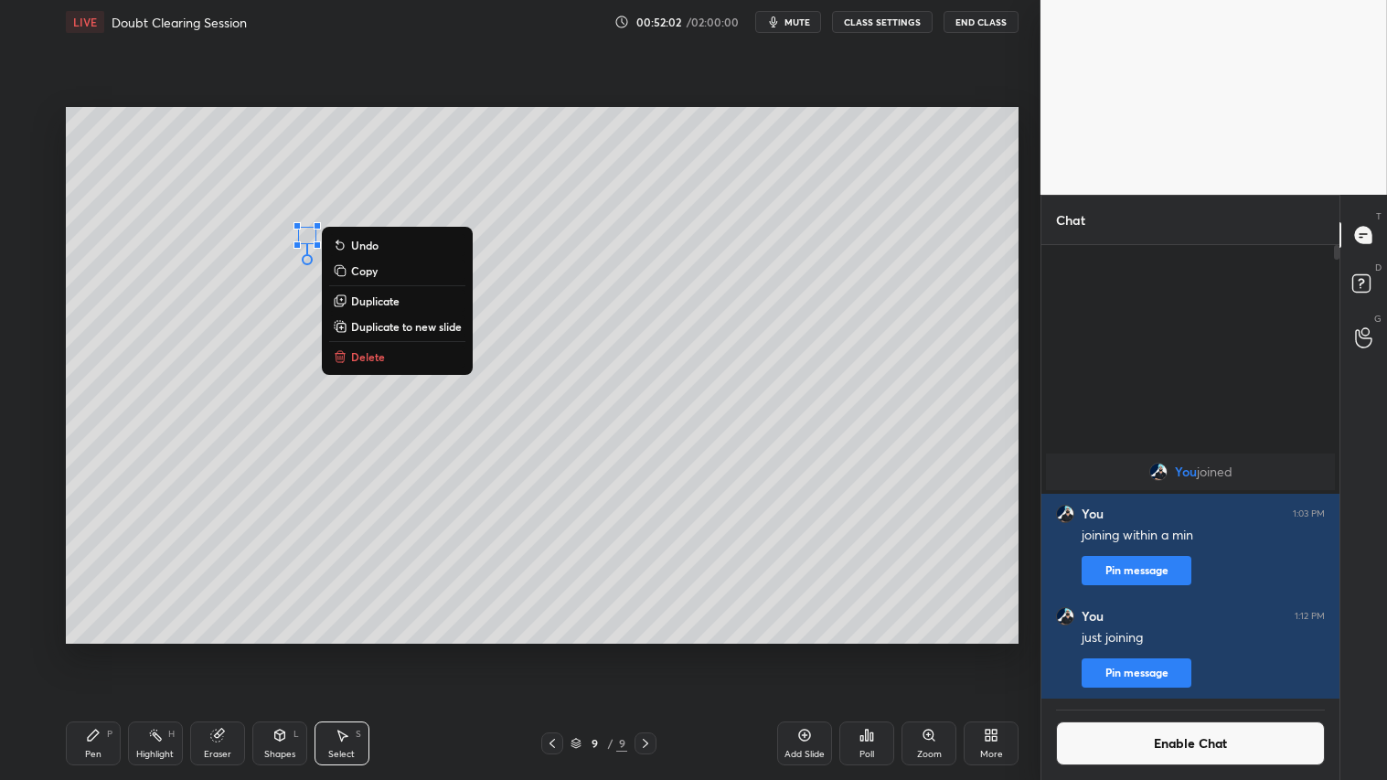
click at [583, 573] on div "0 ° Undo Copy Duplicate Duplicate to new slide Delete" at bounding box center [542, 375] width 953 height 536
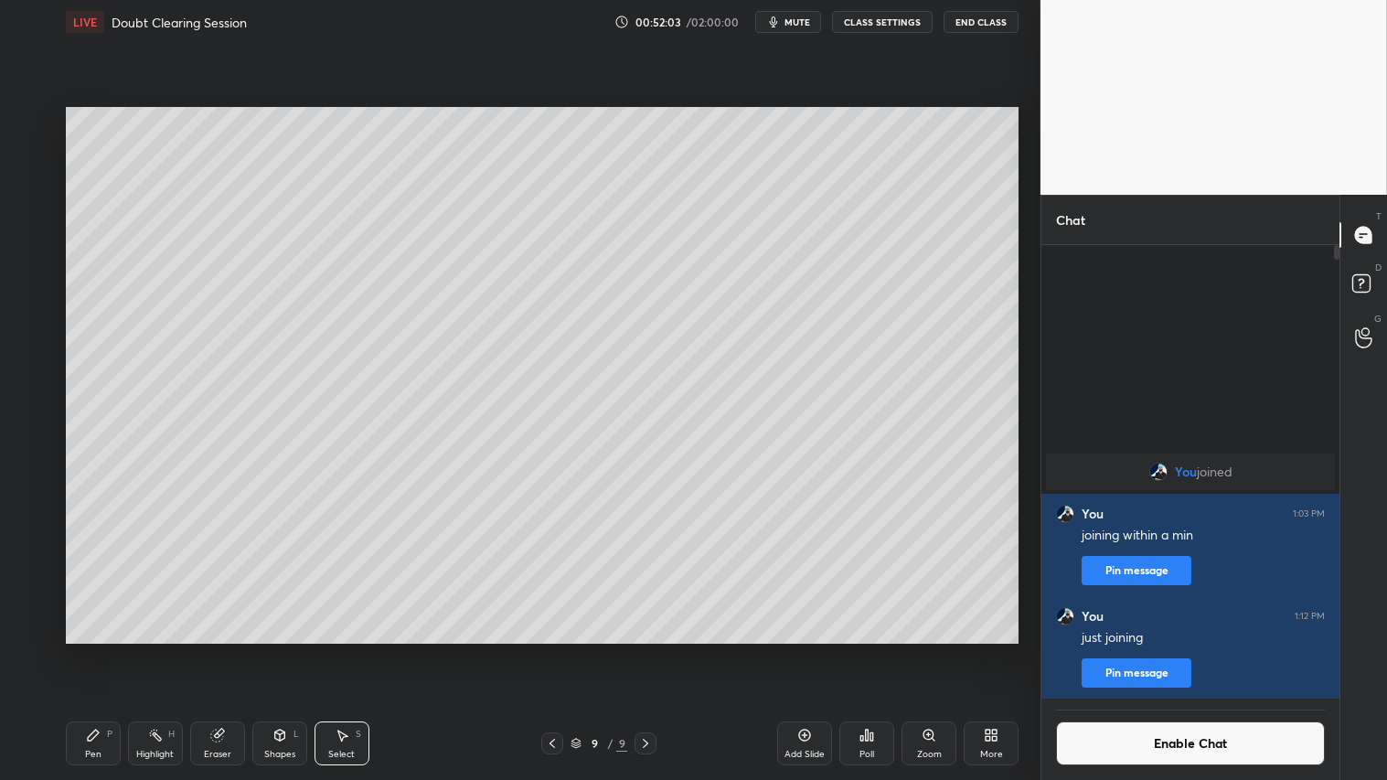
click at [281, 650] on icon at bounding box center [279, 735] width 10 height 11
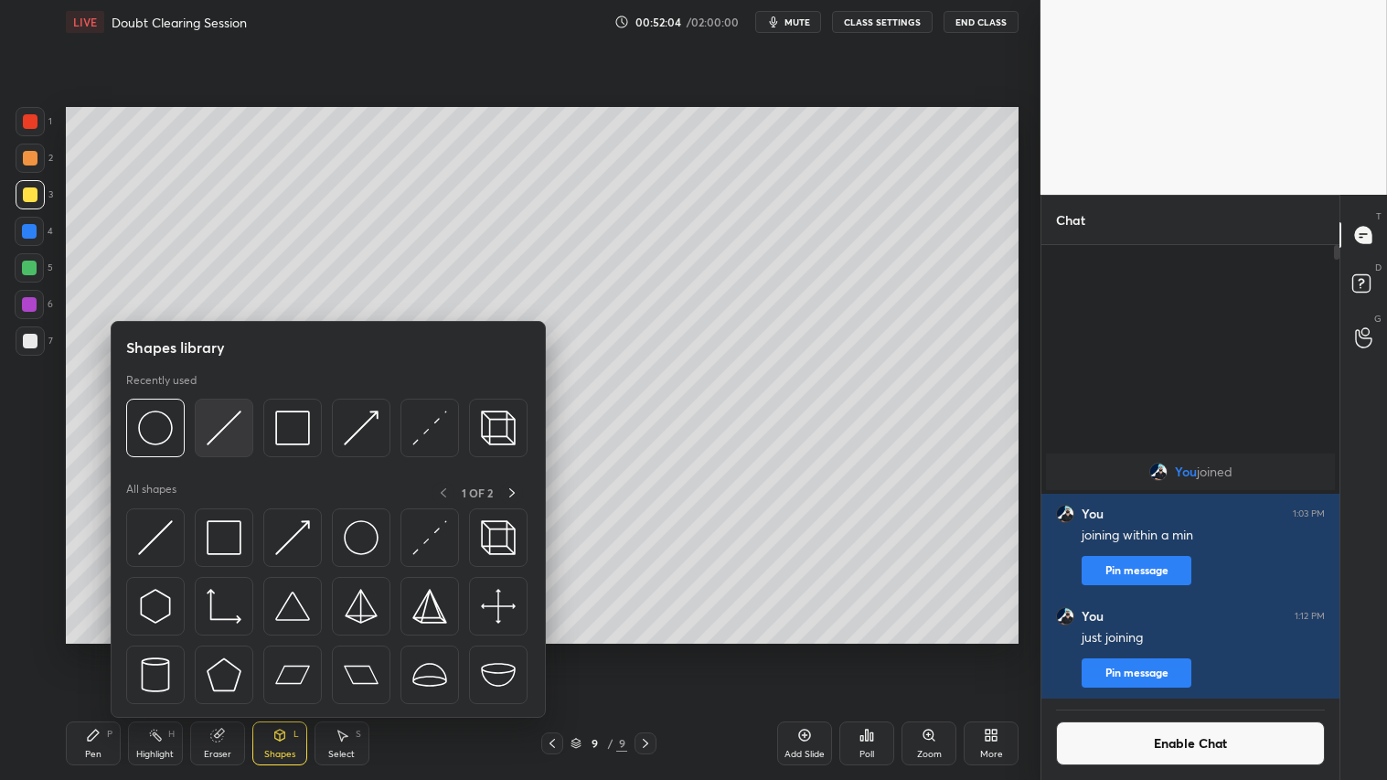
click at [217, 418] on img at bounding box center [224, 428] width 35 height 35
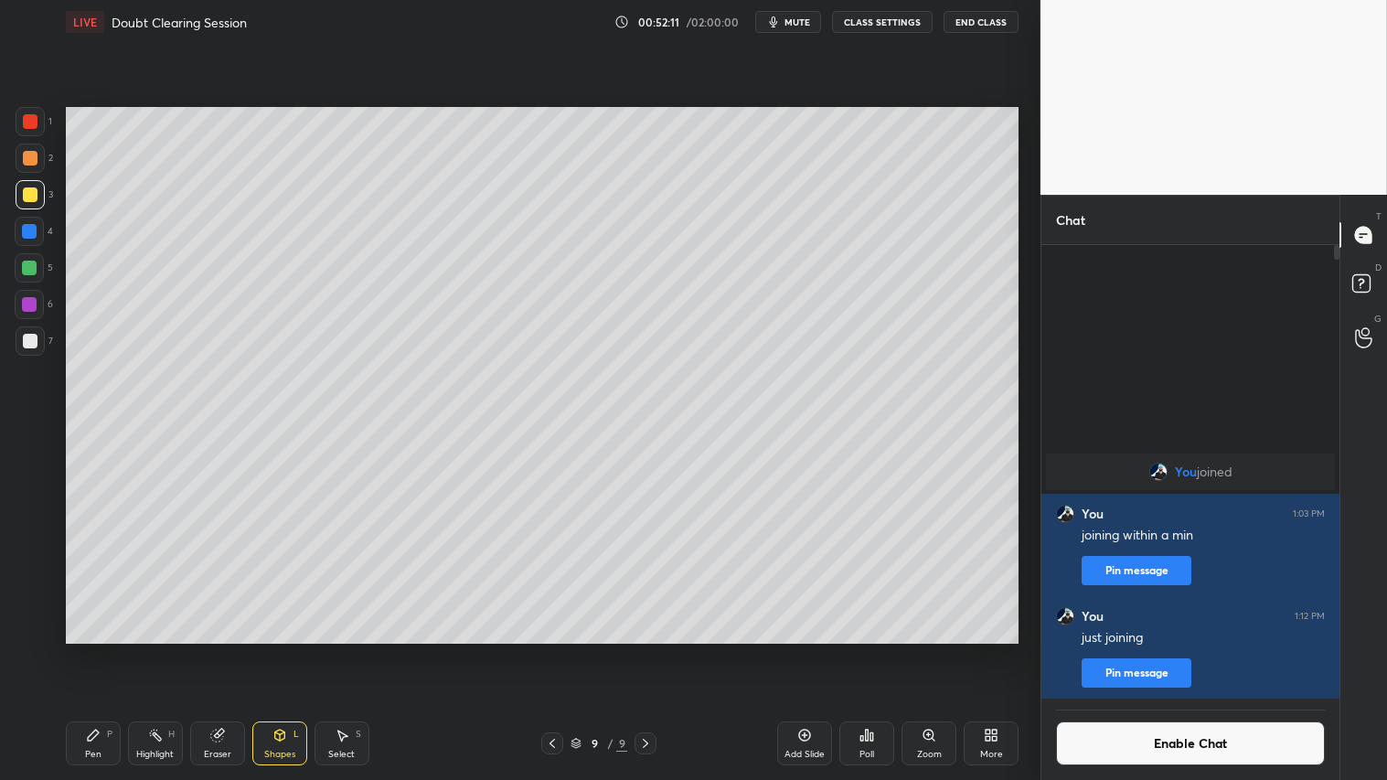
click at [288, 650] on div "Shapes" at bounding box center [279, 754] width 31 height 9
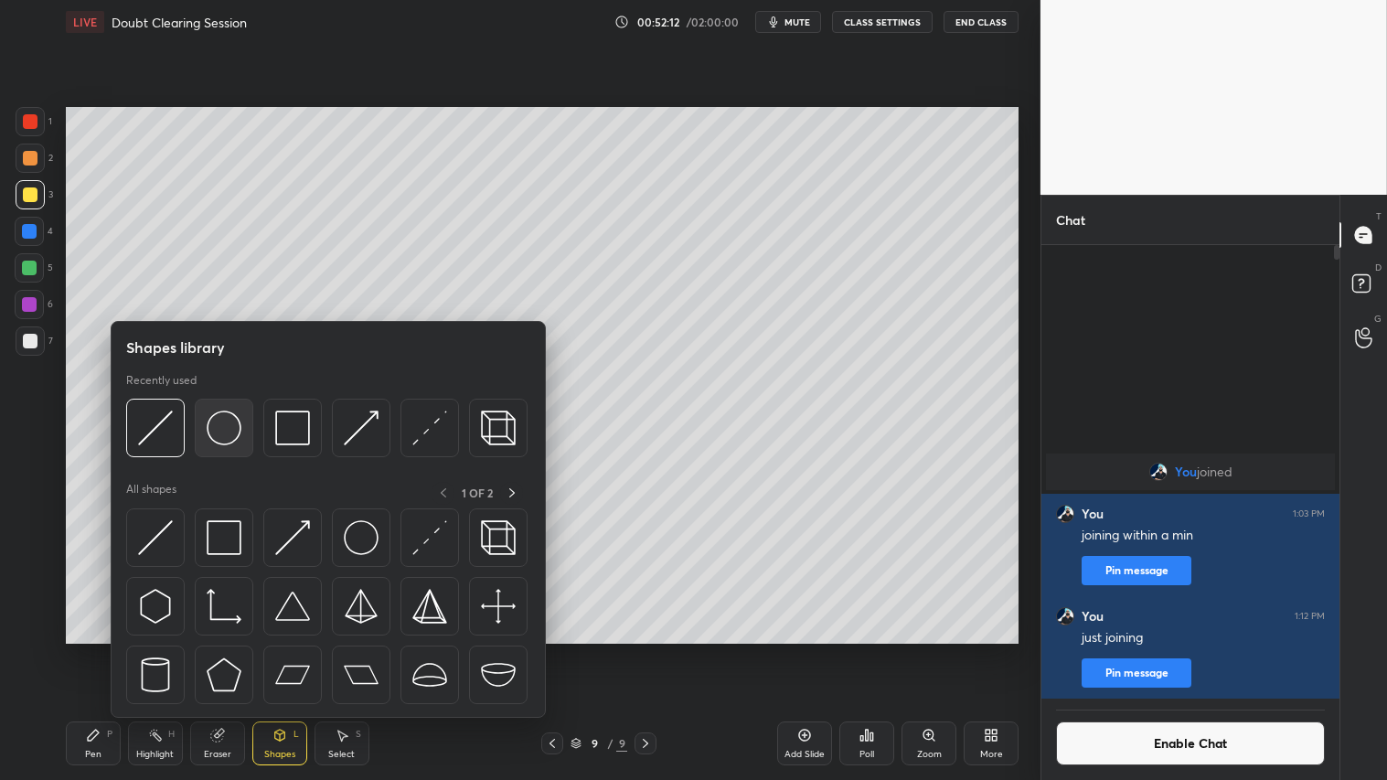
click at [224, 425] on img at bounding box center [224, 428] width 35 height 35
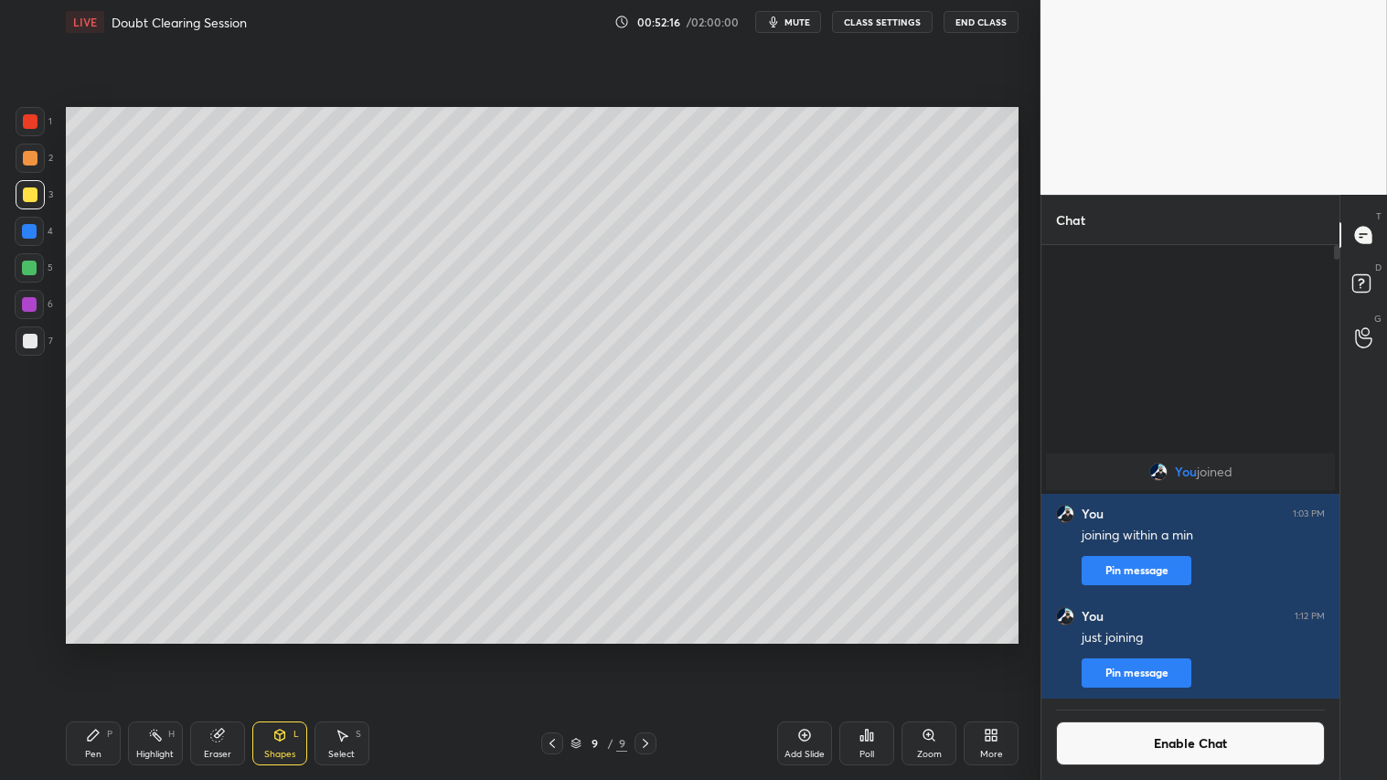
drag, startPoint x: 346, startPoint y: 742, endPoint x: 375, endPoint y: 644, distance: 102.1
click at [346, 650] on icon at bounding box center [342, 735] width 15 height 15
drag, startPoint x: 459, startPoint y: 463, endPoint x: 485, endPoint y: 483, distance: 32.6
click at [490, 486] on div "0 ° Undo Copy Duplicate Duplicate to new slide Delete" at bounding box center [542, 375] width 953 height 536
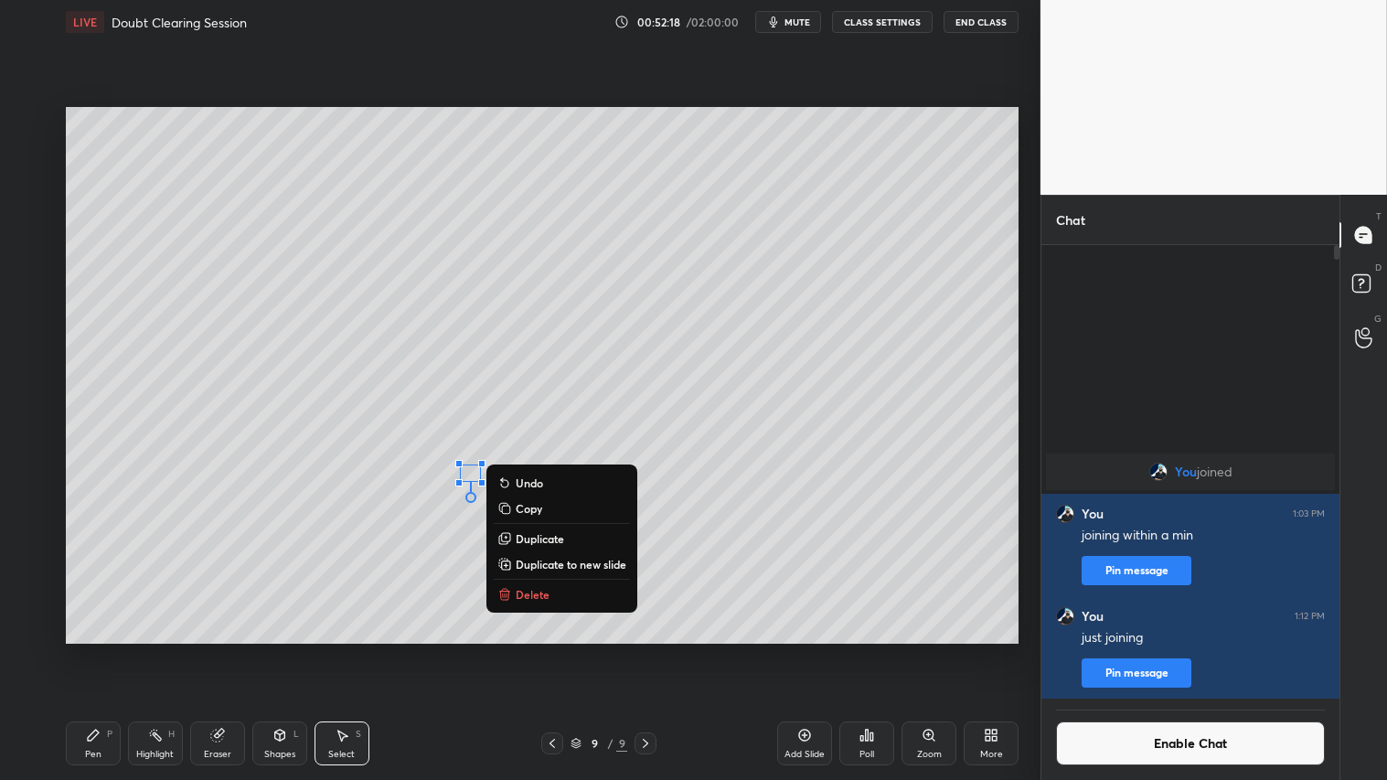
click at [518, 535] on p "Duplicate" at bounding box center [540, 538] width 48 height 15
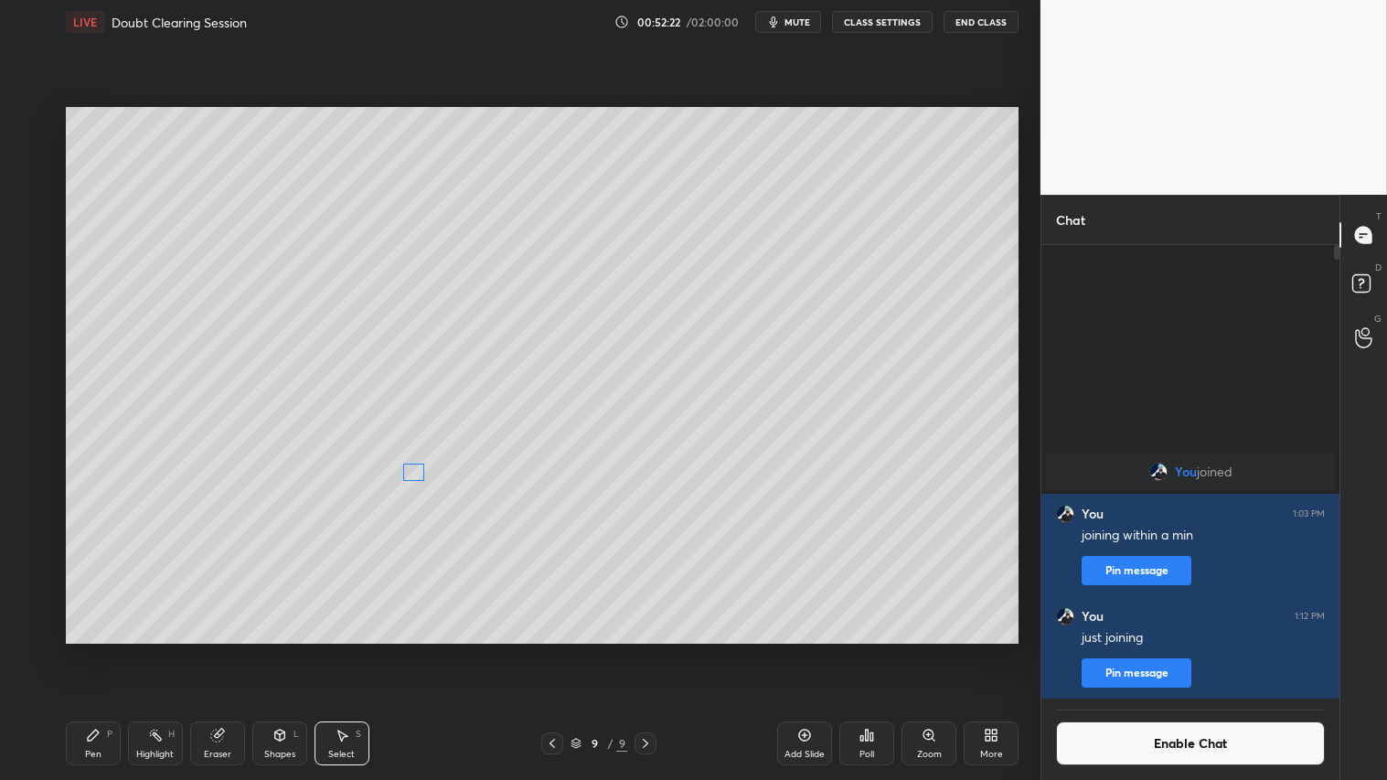
drag, startPoint x: 489, startPoint y: 494, endPoint x: 412, endPoint y: 471, distance: 81.0
click at [412, 471] on div "0 ° Undo Copy Duplicate Duplicate to new slide Delete" at bounding box center [542, 375] width 953 height 536
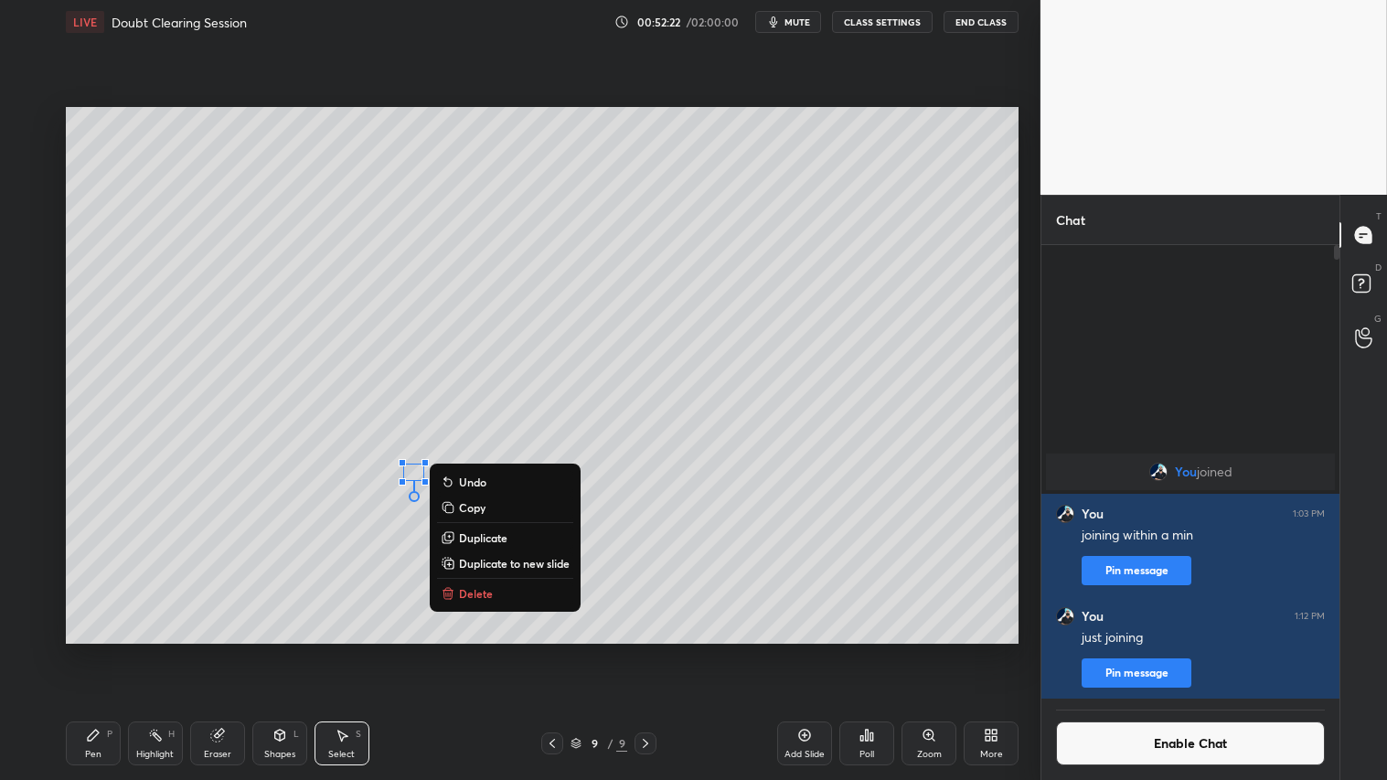
click at [474, 533] on p "Duplicate" at bounding box center [483, 537] width 48 height 15
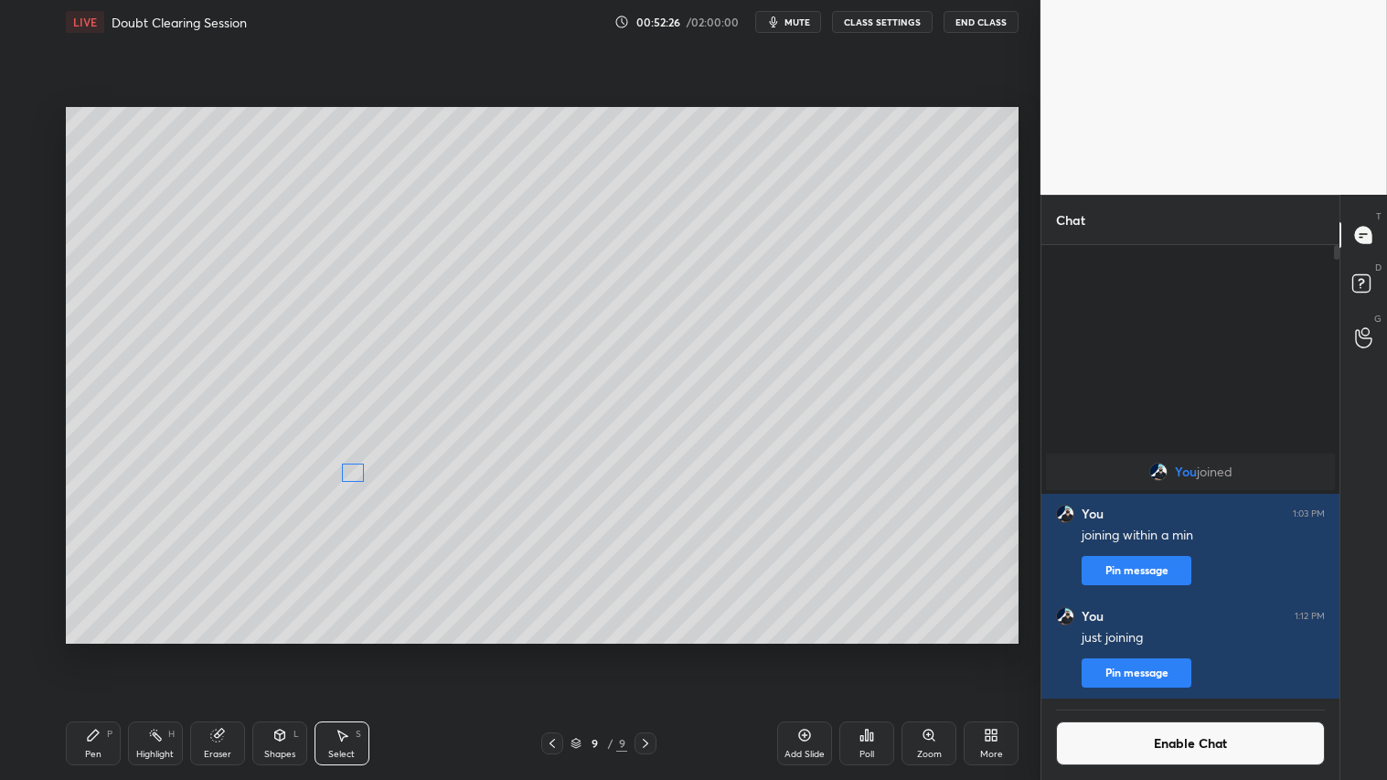
drag, startPoint x: 434, startPoint y: 497, endPoint x: 354, endPoint y: 476, distance: 83.2
click at [354, 476] on div "0 ° Undo Copy Duplicate Duplicate to new slide Delete" at bounding box center [542, 375] width 953 height 536
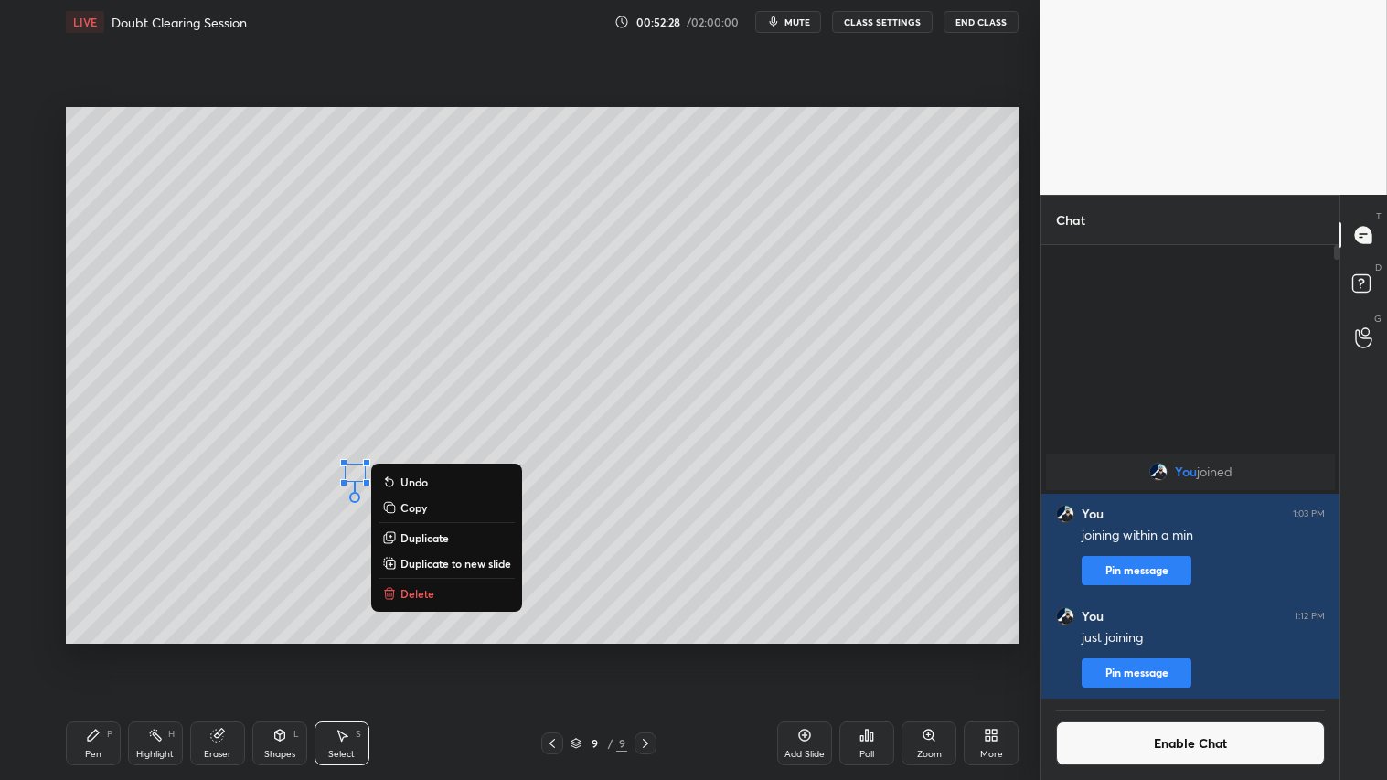
click at [414, 538] on p "Duplicate" at bounding box center [425, 537] width 48 height 15
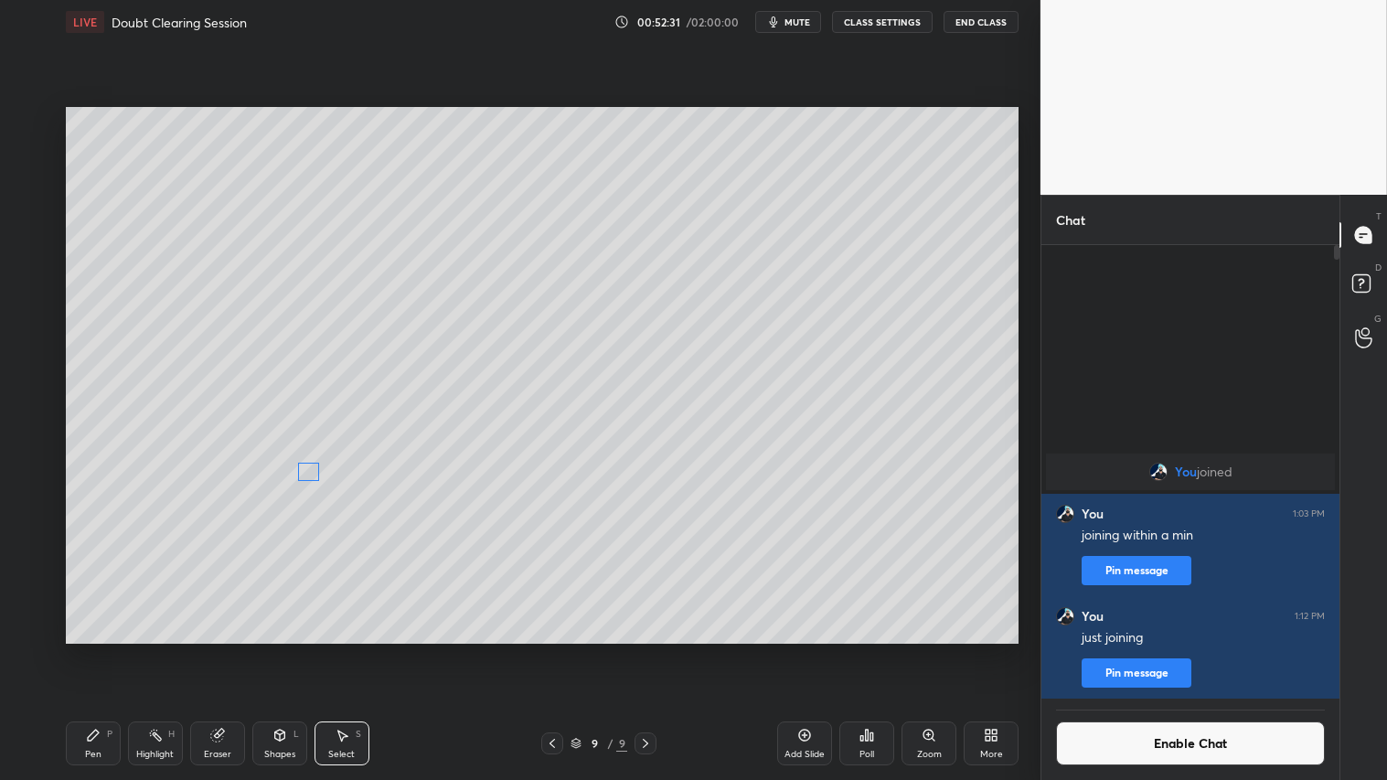
drag, startPoint x: 372, startPoint y: 496, endPoint x: 305, endPoint y: 473, distance: 71.4
click at [305, 473] on div "0 ° Undo Copy Duplicate Duplicate to new slide Delete" at bounding box center [542, 375] width 953 height 536
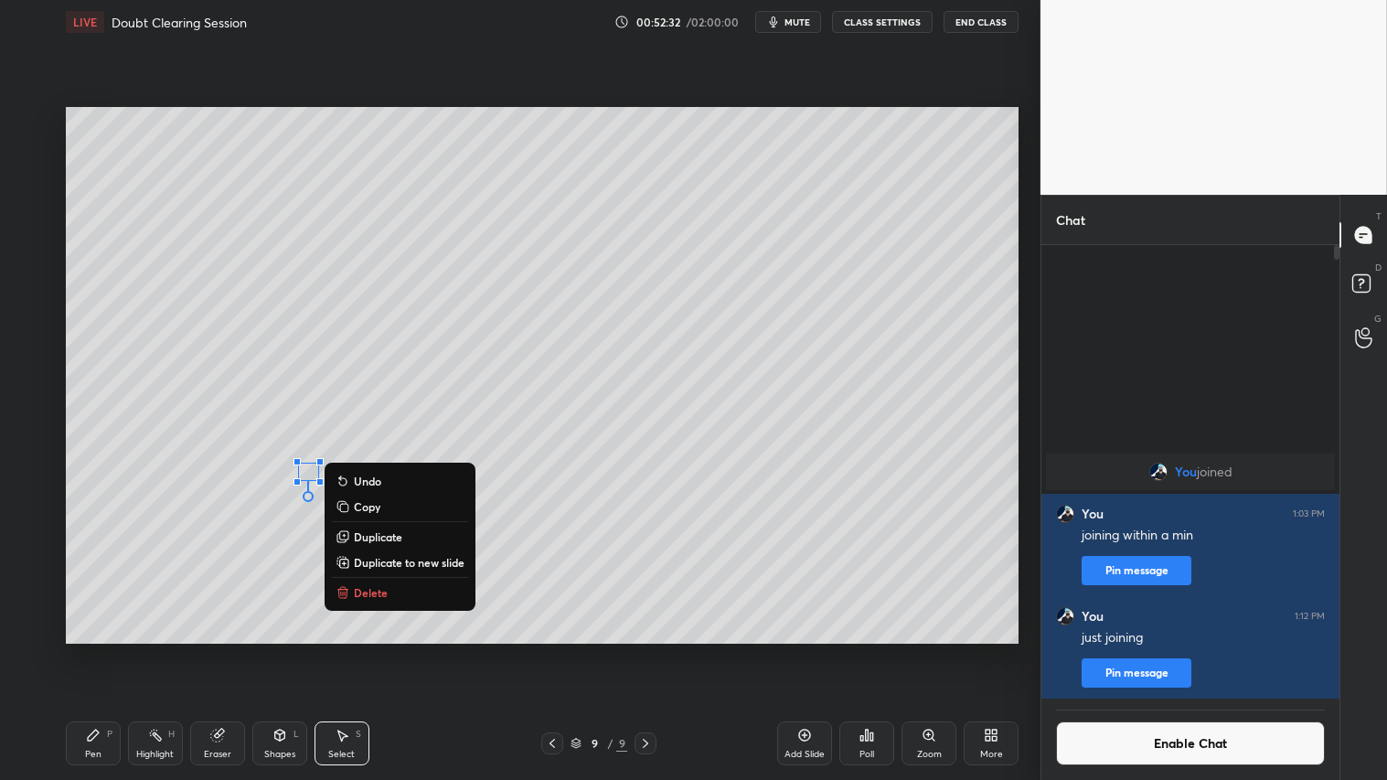
click at [278, 623] on div "0 ° Undo Copy Duplicate Duplicate to new slide Delete" at bounding box center [542, 375] width 953 height 536
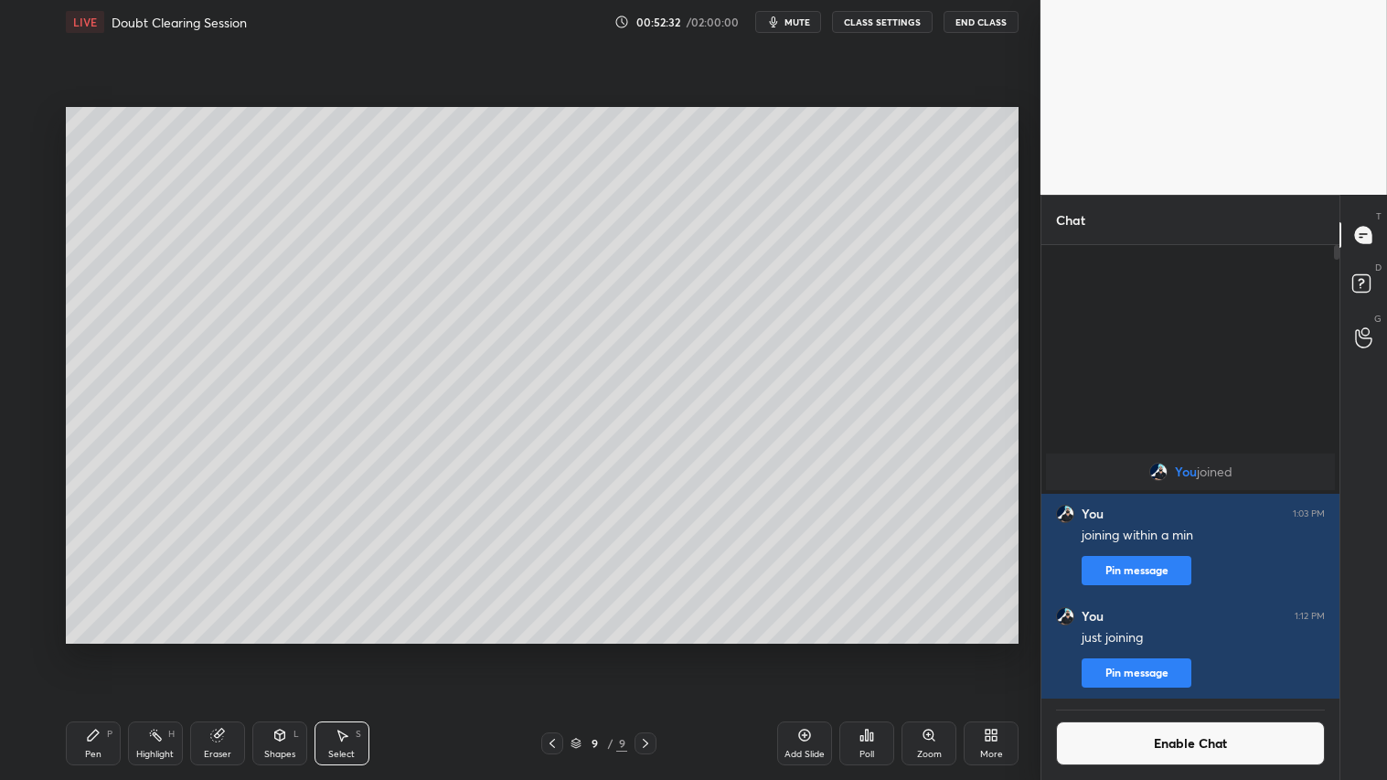
click at [289, 650] on div "Shapes L" at bounding box center [279, 744] width 55 height 44
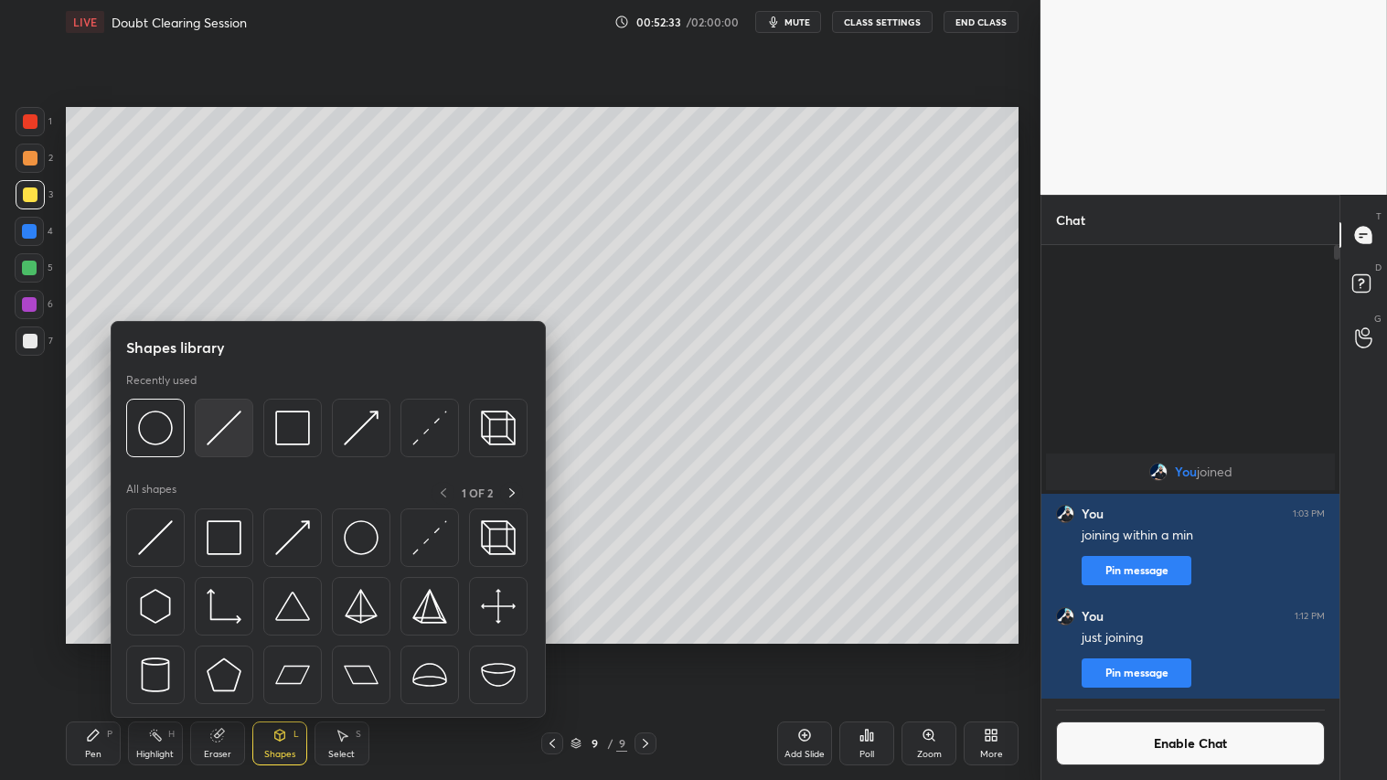
click at [220, 417] on img at bounding box center [224, 428] width 35 height 35
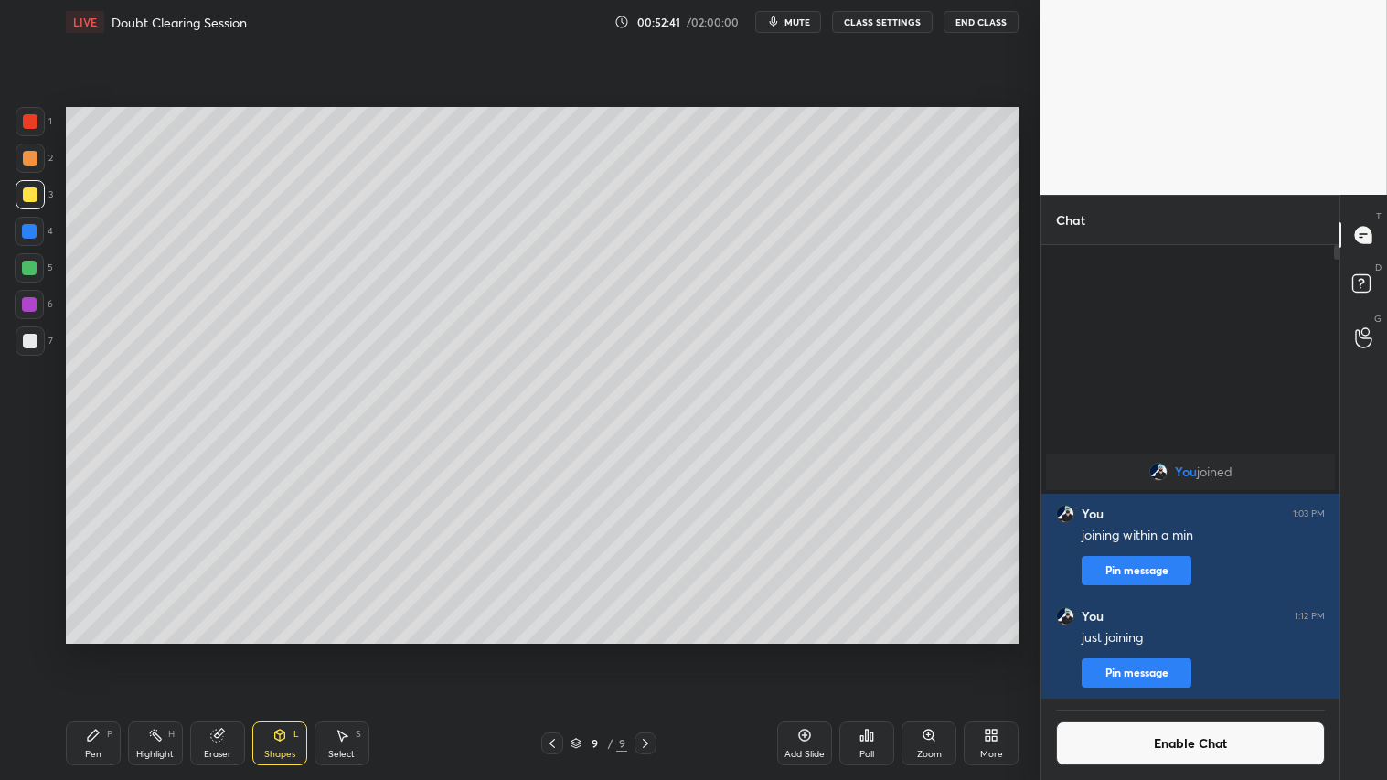
click at [279, 650] on div "Shapes L" at bounding box center [279, 744] width 55 height 44
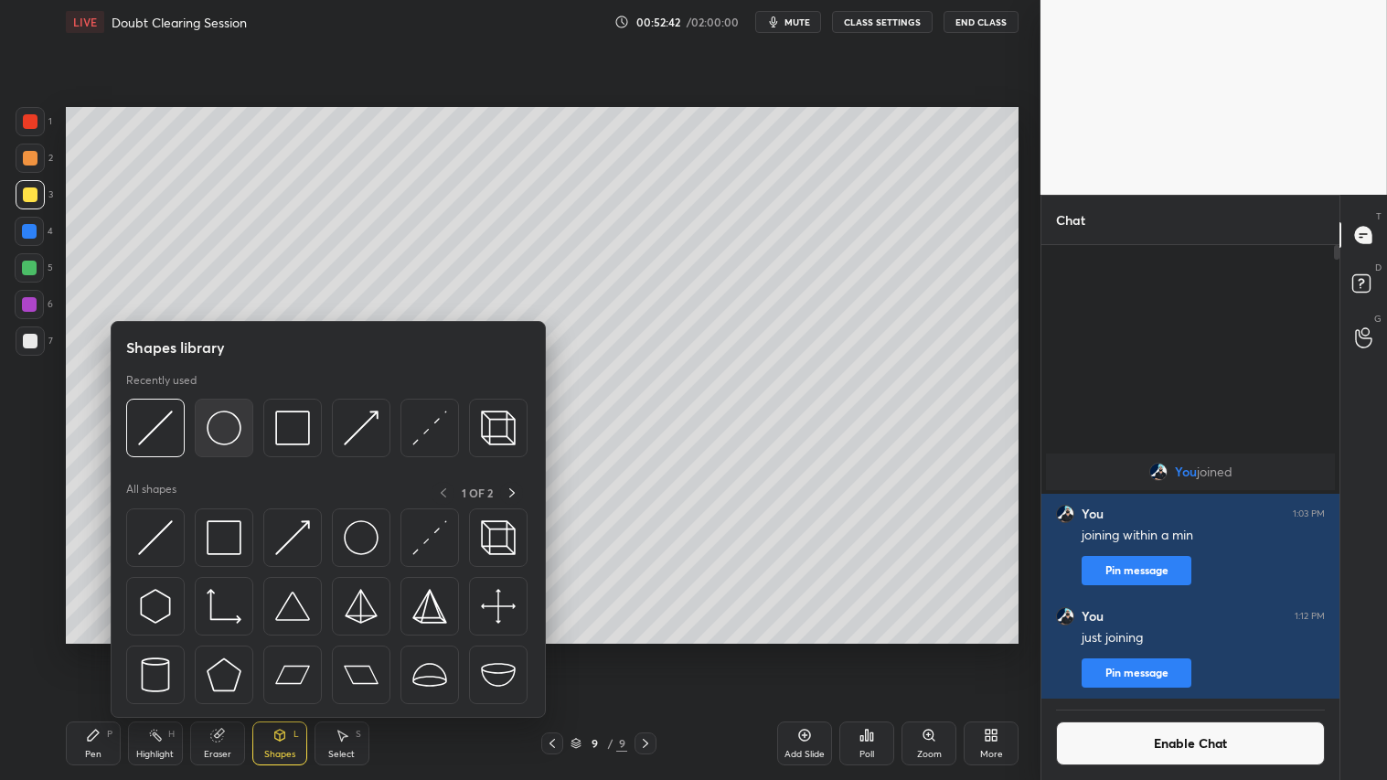
click at [229, 422] on img at bounding box center [224, 428] width 35 height 35
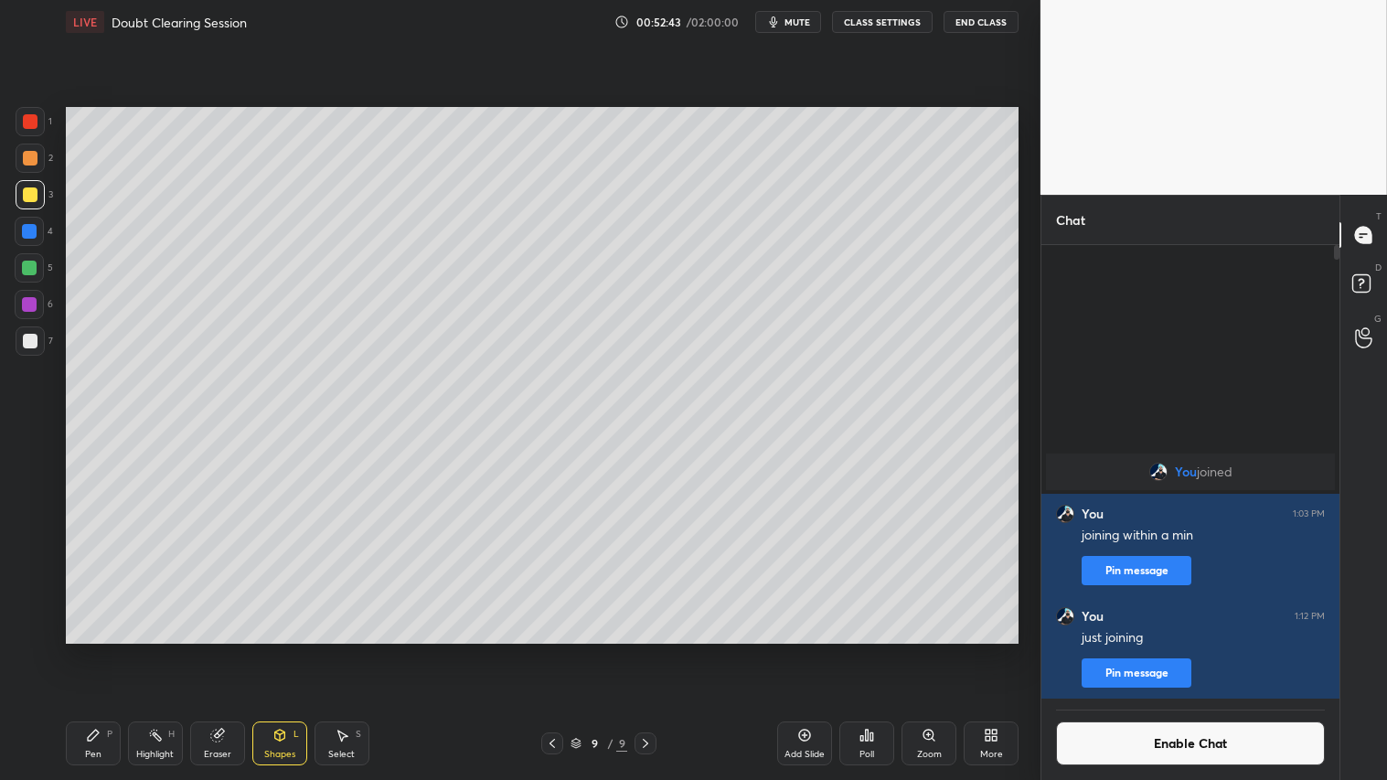
click at [551, 650] on icon at bounding box center [552, 743] width 15 height 15
click at [547, 650] on icon at bounding box center [552, 743] width 15 height 15
click at [645, 650] on icon at bounding box center [645, 743] width 15 height 15
click at [641, 650] on icon at bounding box center [645, 743] width 15 height 15
click at [99, 650] on div "Pen P" at bounding box center [93, 744] width 55 height 44
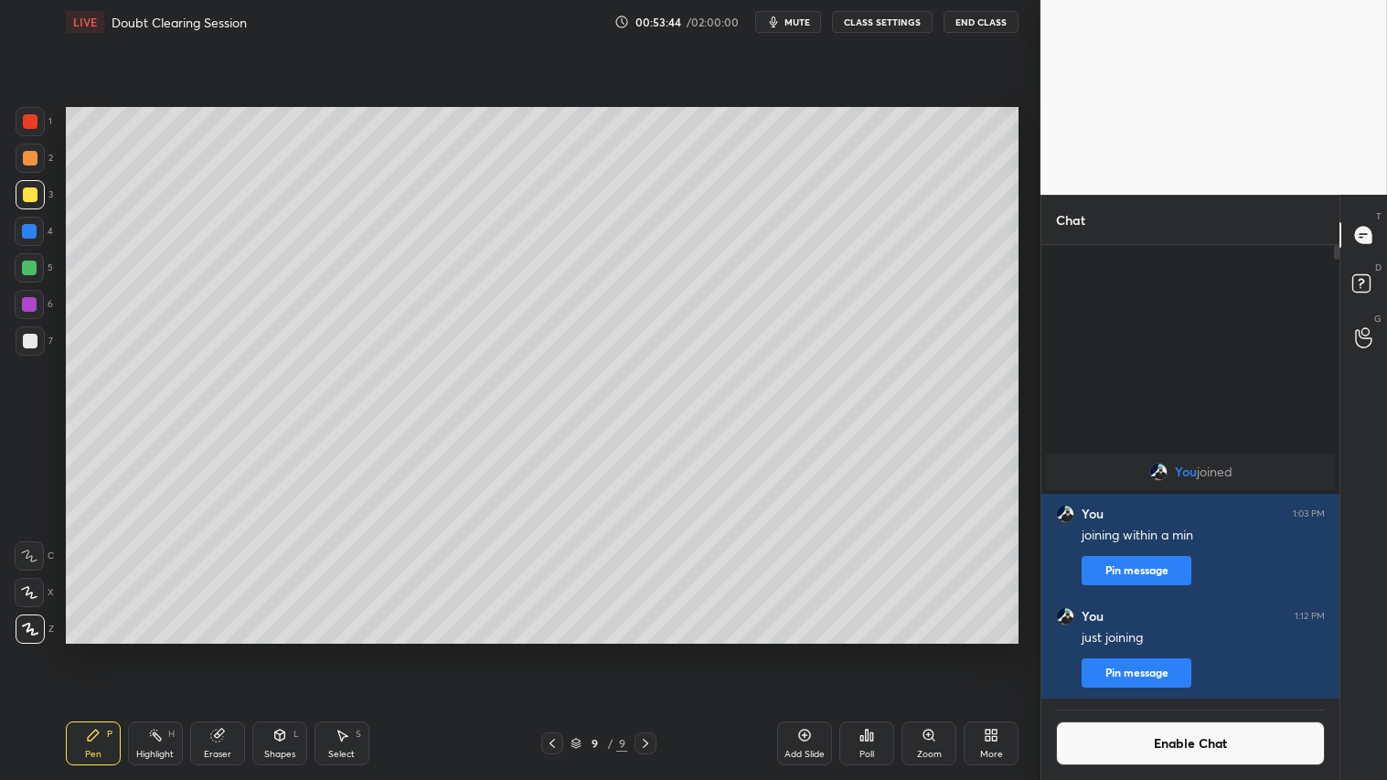
click at [222, 650] on icon at bounding box center [216, 736] width 12 height 12
click at [297, 650] on div "L" at bounding box center [296, 734] width 5 height 9
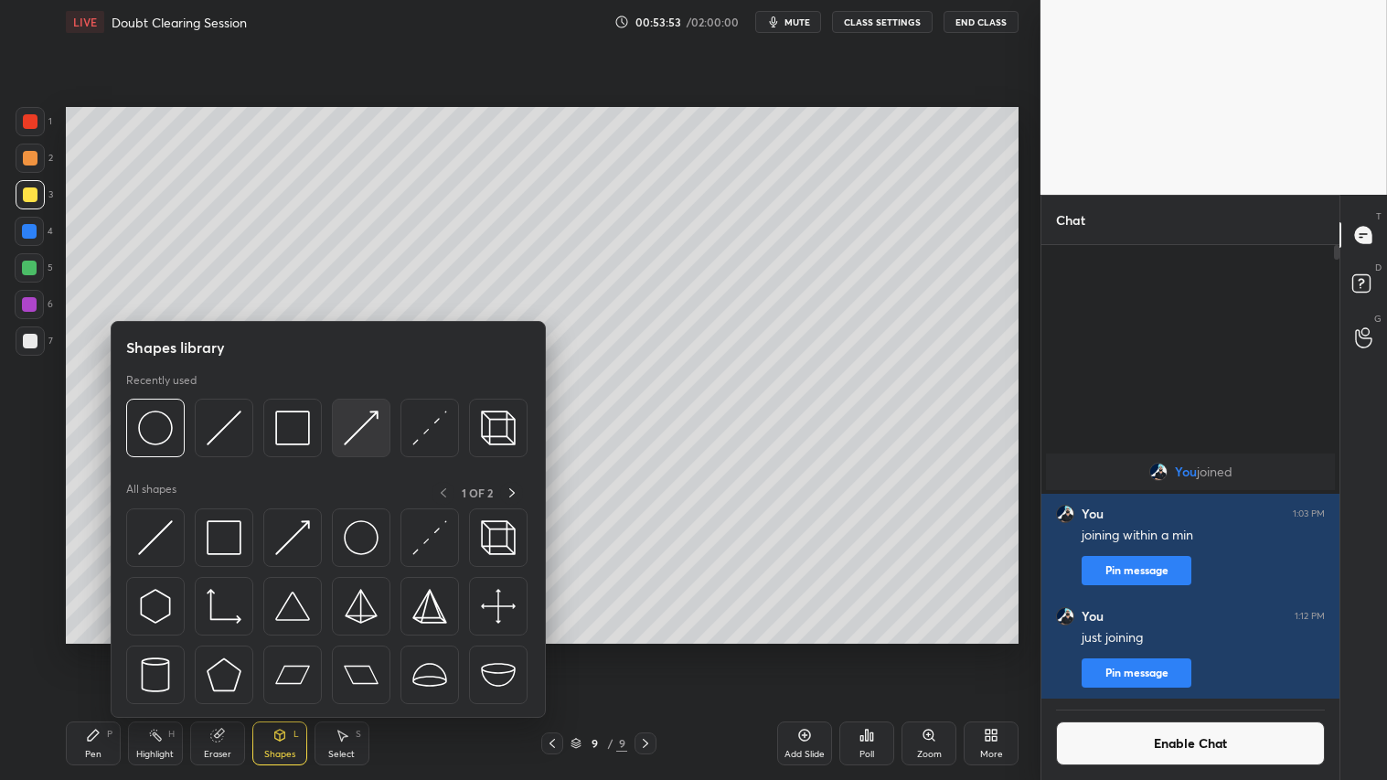
click at [348, 430] on img at bounding box center [361, 428] width 35 height 35
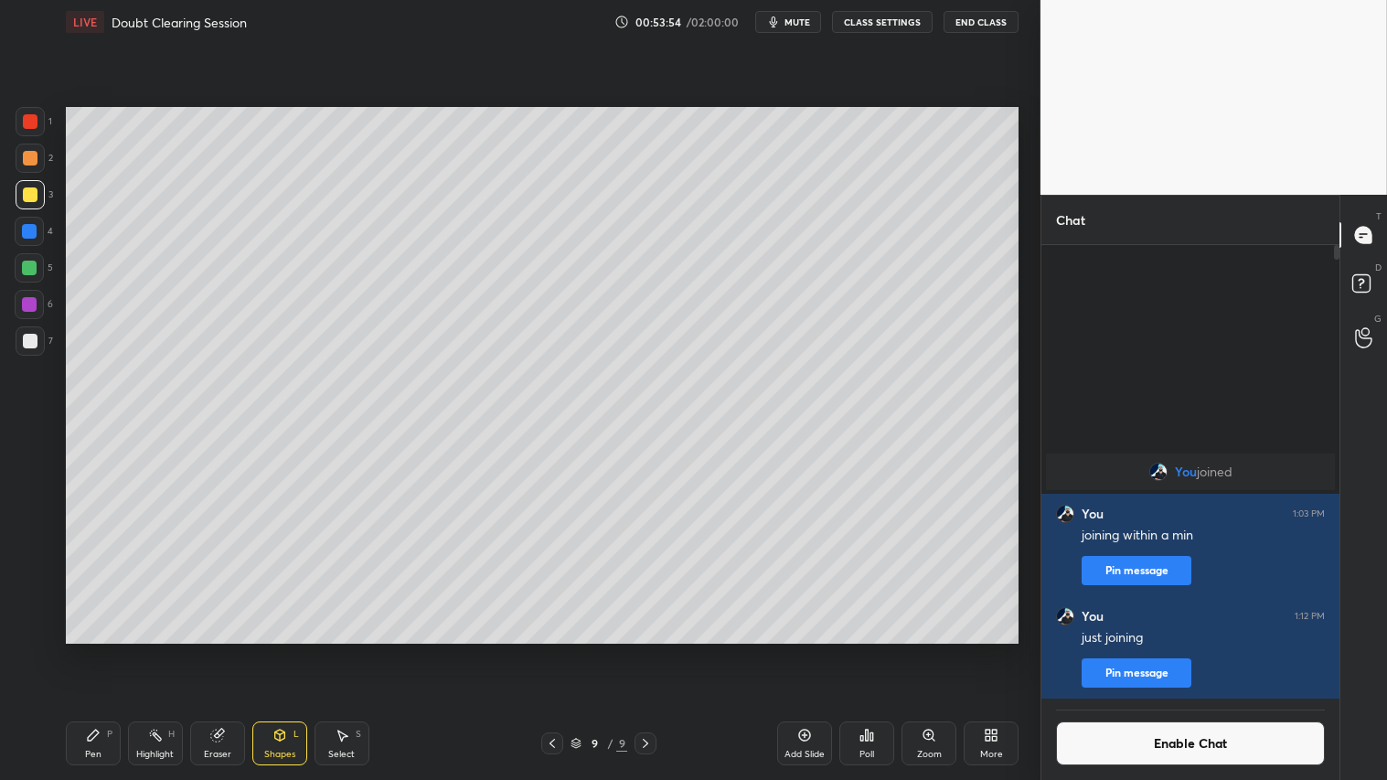
click at [26, 122] on div at bounding box center [30, 121] width 15 height 15
drag, startPoint x: 96, startPoint y: 750, endPoint x: 120, endPoint y: 727, distance: 33.0
click at [98, 650] on div "Pen P" at bounding box center [93, 744] width 55 height 44
click at [272, 650] on div "Shapes" at bounding box center [279, 754] width 31 height 9
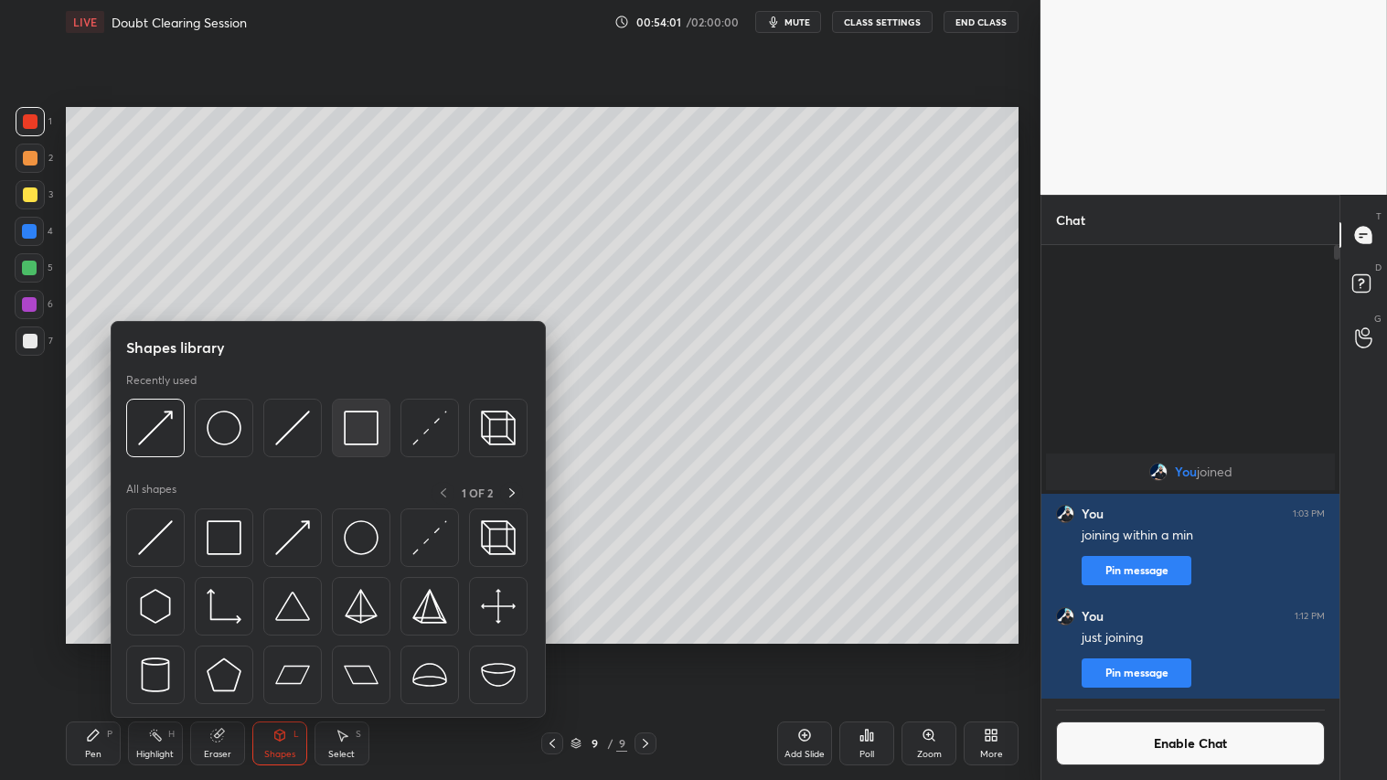
click at [371, 427] on img at bounding box center [361, 428] width 35 height 35
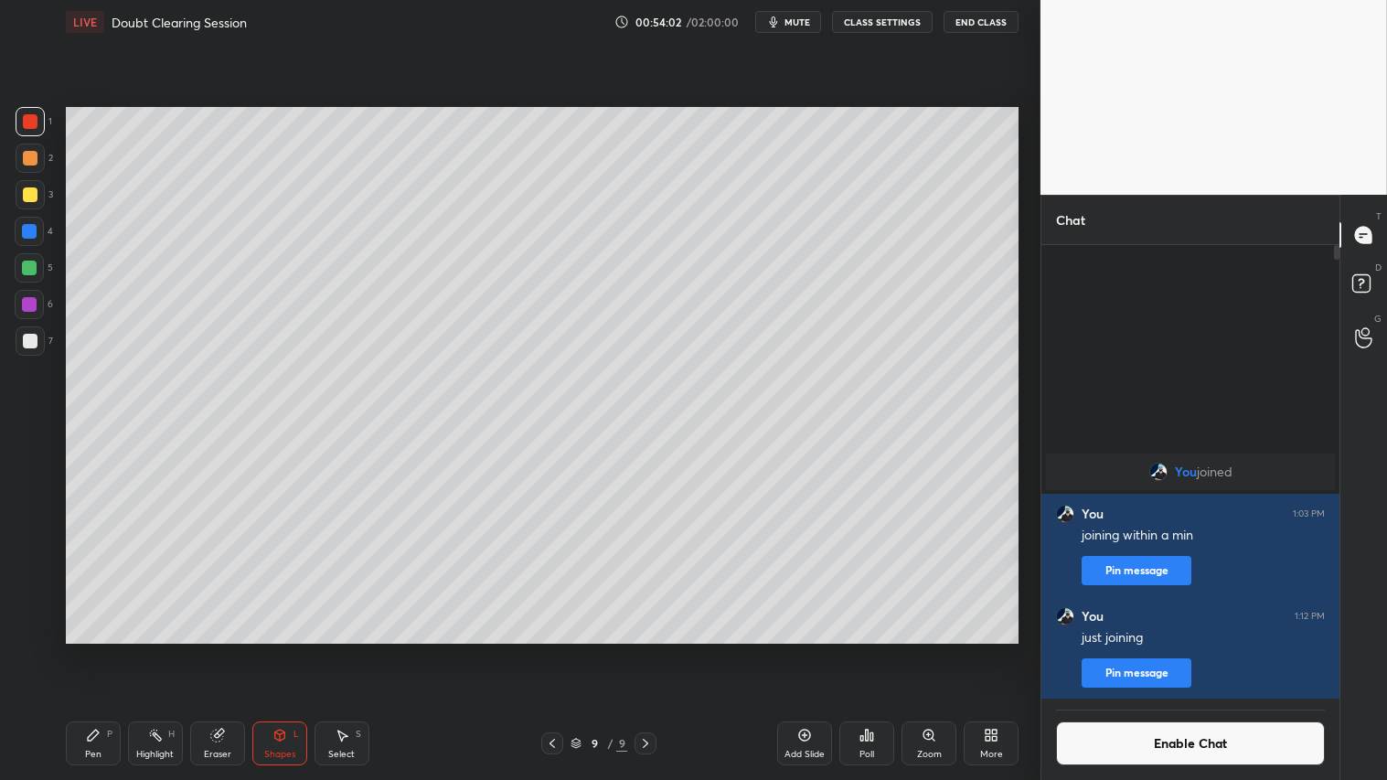
click at [33, 157] on div at bounding box center [30, 158] width 15 height 15
click at [300, 650] on div "Shapes L" at bounding box center [279, 744] width 55 height 44
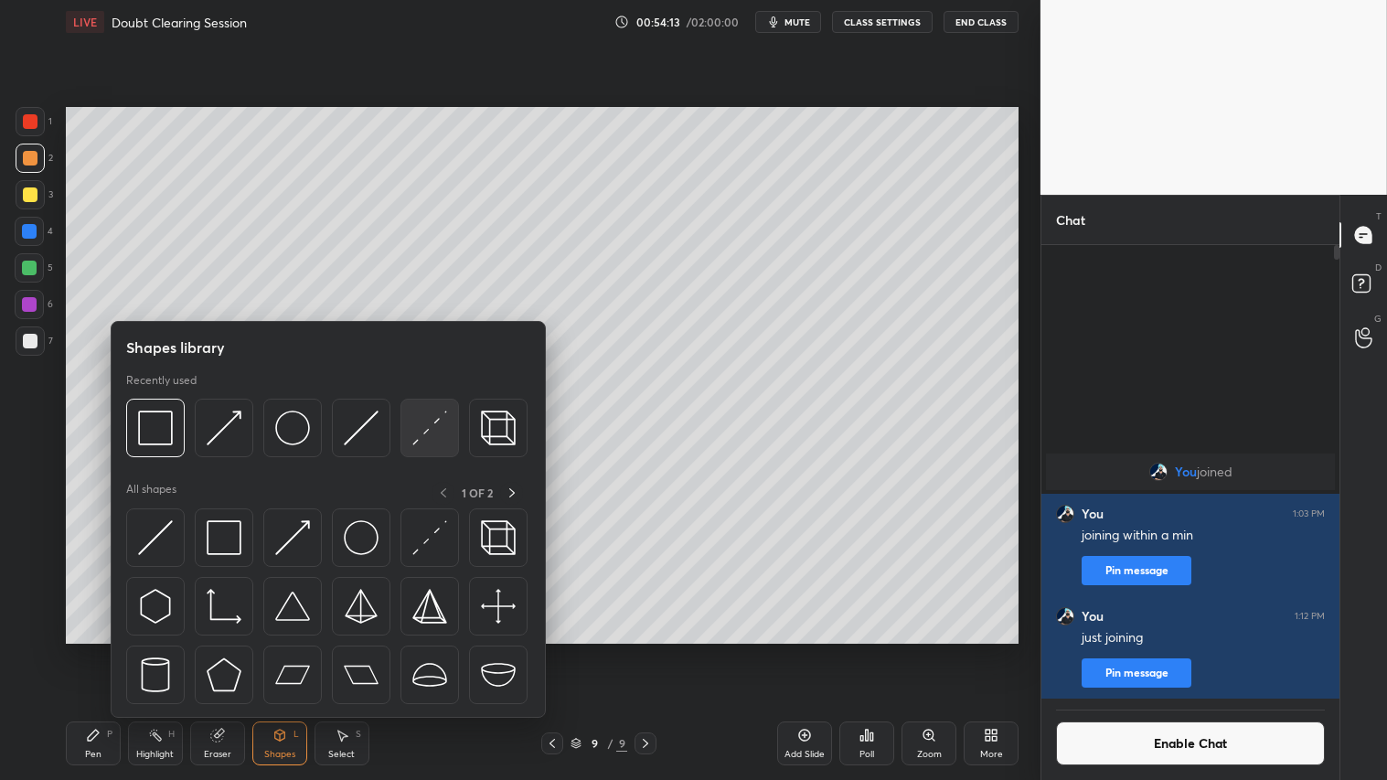
click at [439, 415] on img at bounding box center [429, 428] width 35 height 35
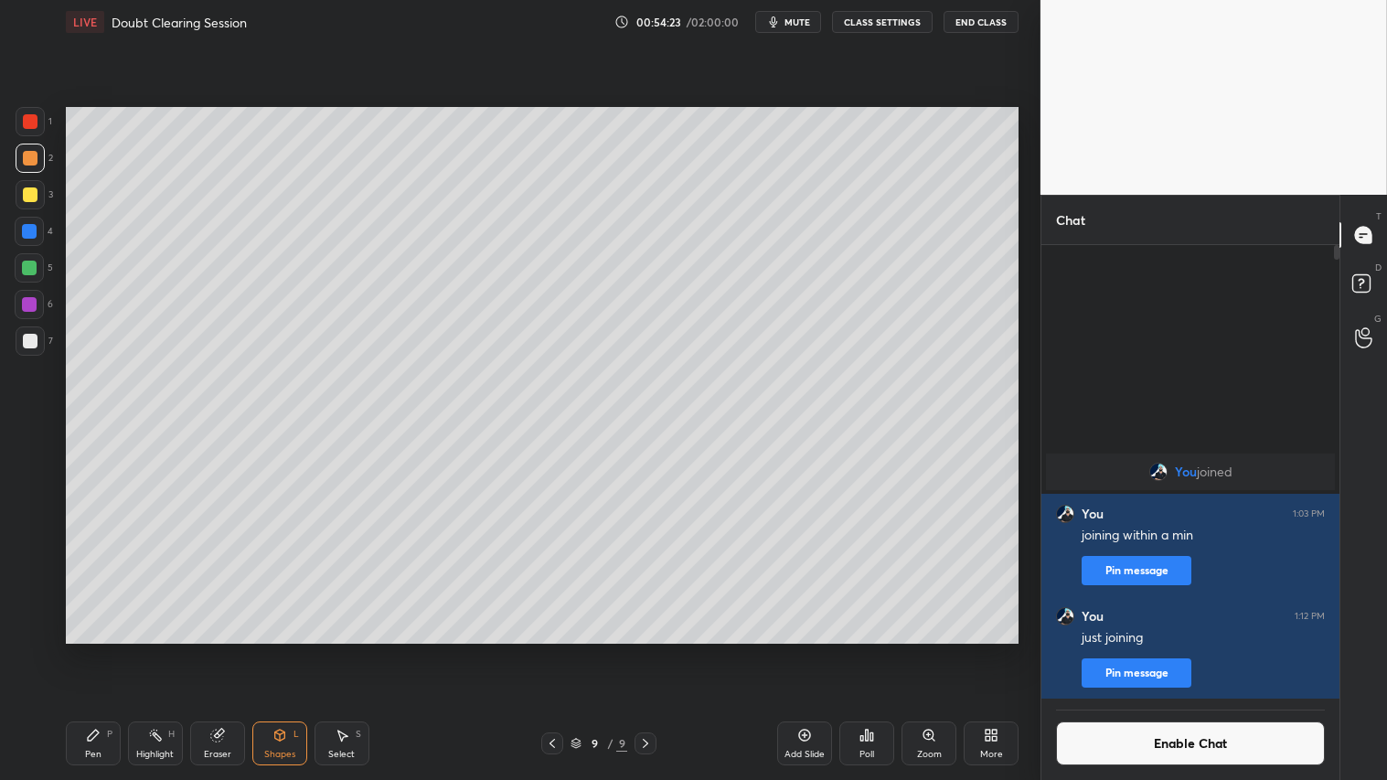
click at [60, 339] on div "1 2 3 4 5 6 7 C X Z C X Z E E Erase all H H LIVE Doubt Clearing Session 00:54:2…" at bounding box center [513, 390] width 1026 height 780
drag, startPoint x: 37, startPoint y: 343, endPoint x: 59, endPoint y: 332, distance: 24.5
click at [35, 342] on div at bounding box center [30, 341] width 15 height 15
click at [284, 650] on div "Shapes L" at bounding box center [279, 744] width 55 height 44
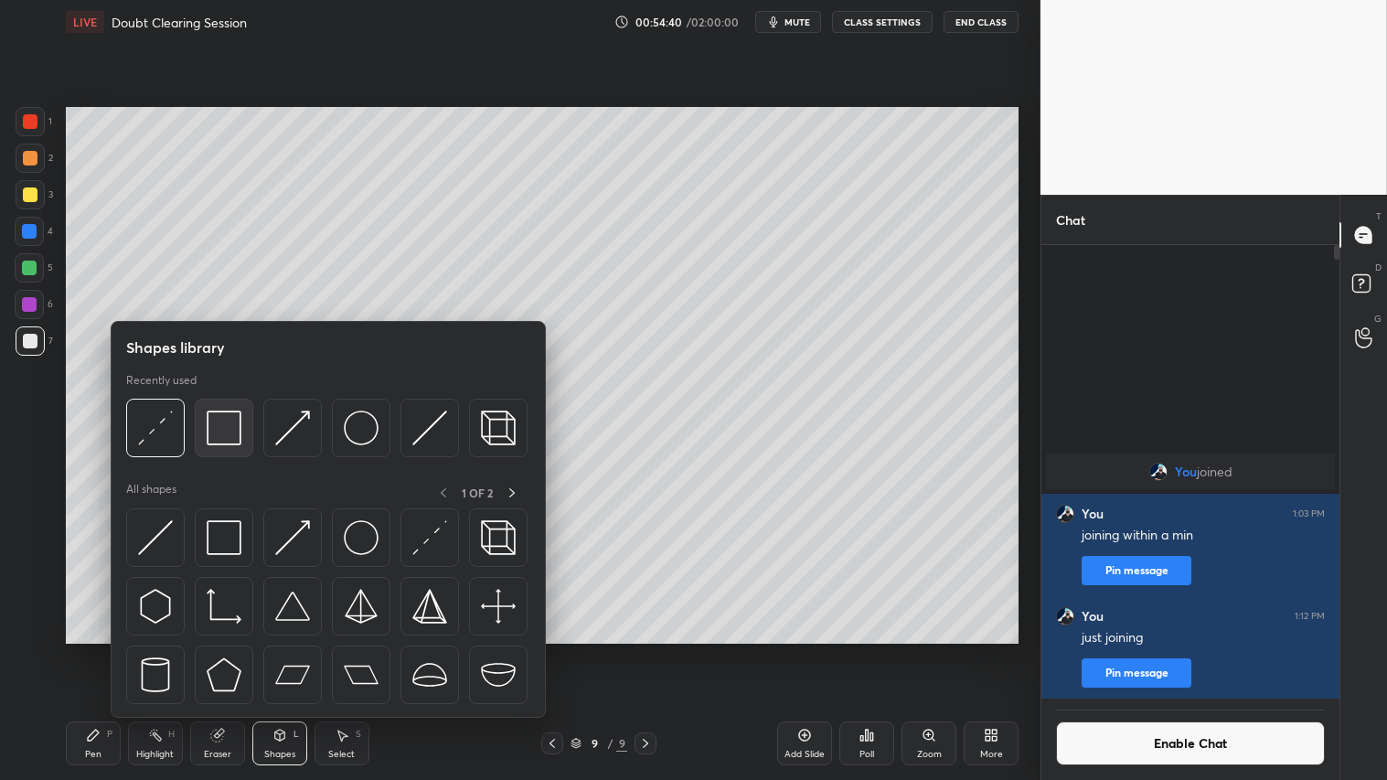
click at [220, 423] on img at bounding box center [224, 428] width 35 height 35
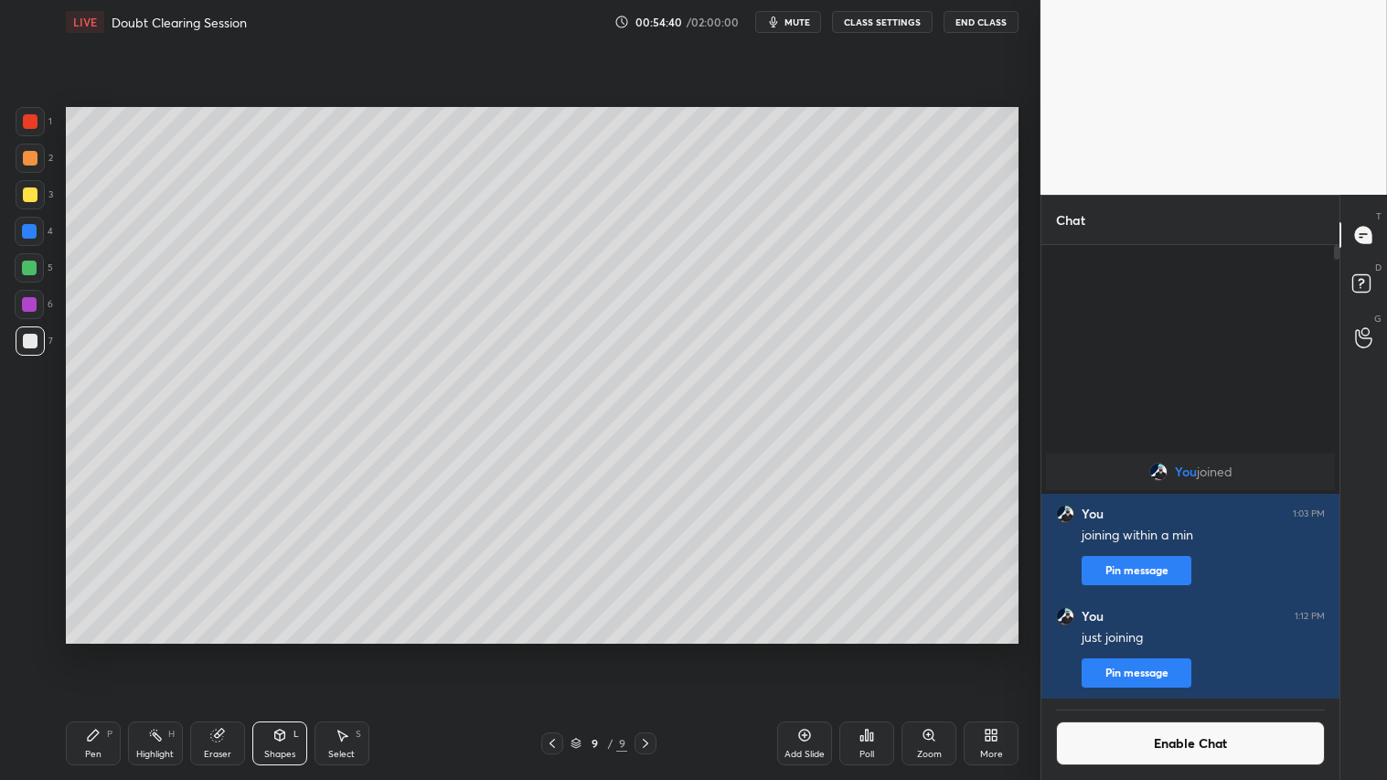
click at [27, 149] on div at bounding box center [30, 158] width 29 height 29
click at [227, 650] on div "Eraser" at bounding box center [217, 744] width 55 height 44
click at [35, 496] on icon at bounding box center [30, 496] width 16 height 16
click at [284, 650] on div "Shapes L" at bounding box center [279, 744] width 55 height 44
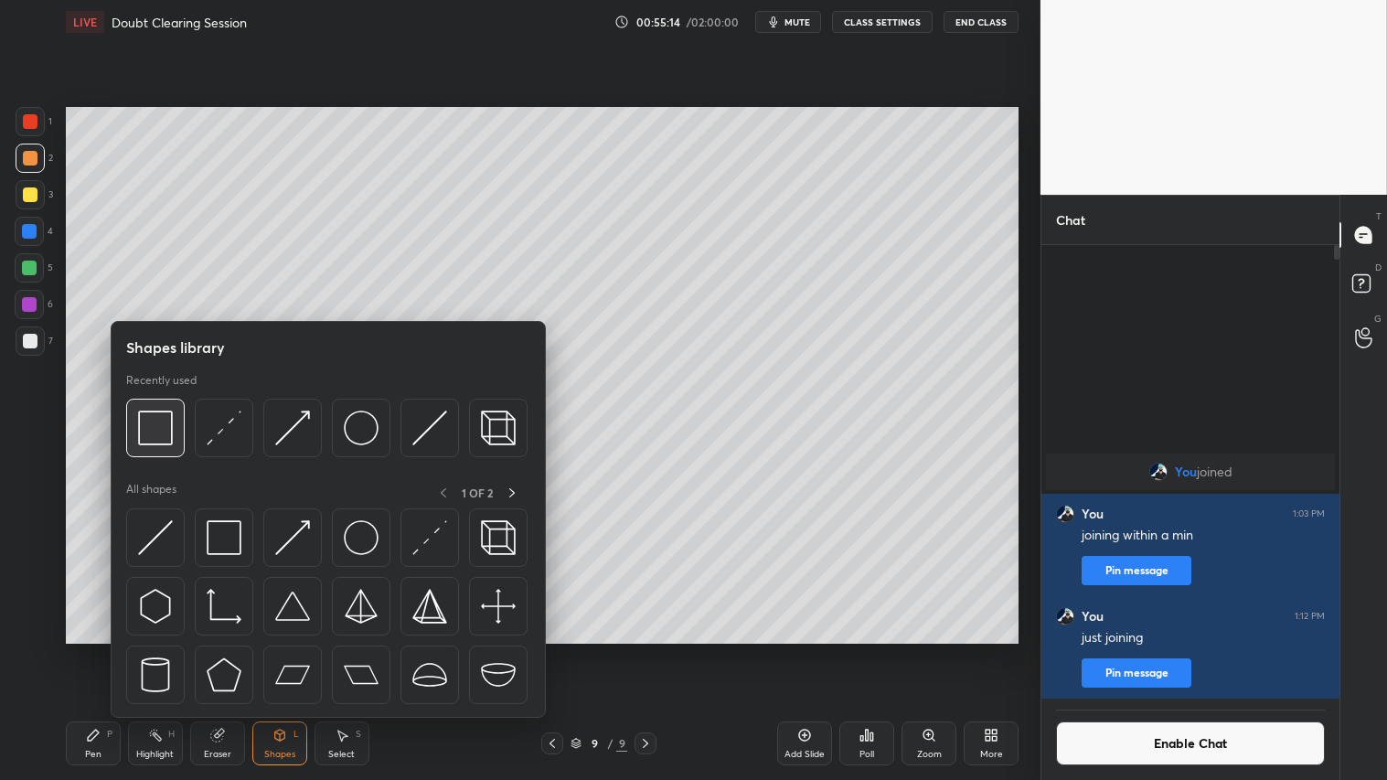
click at [169, 427] on img at bounding box center [155, 428] width 35 height 35
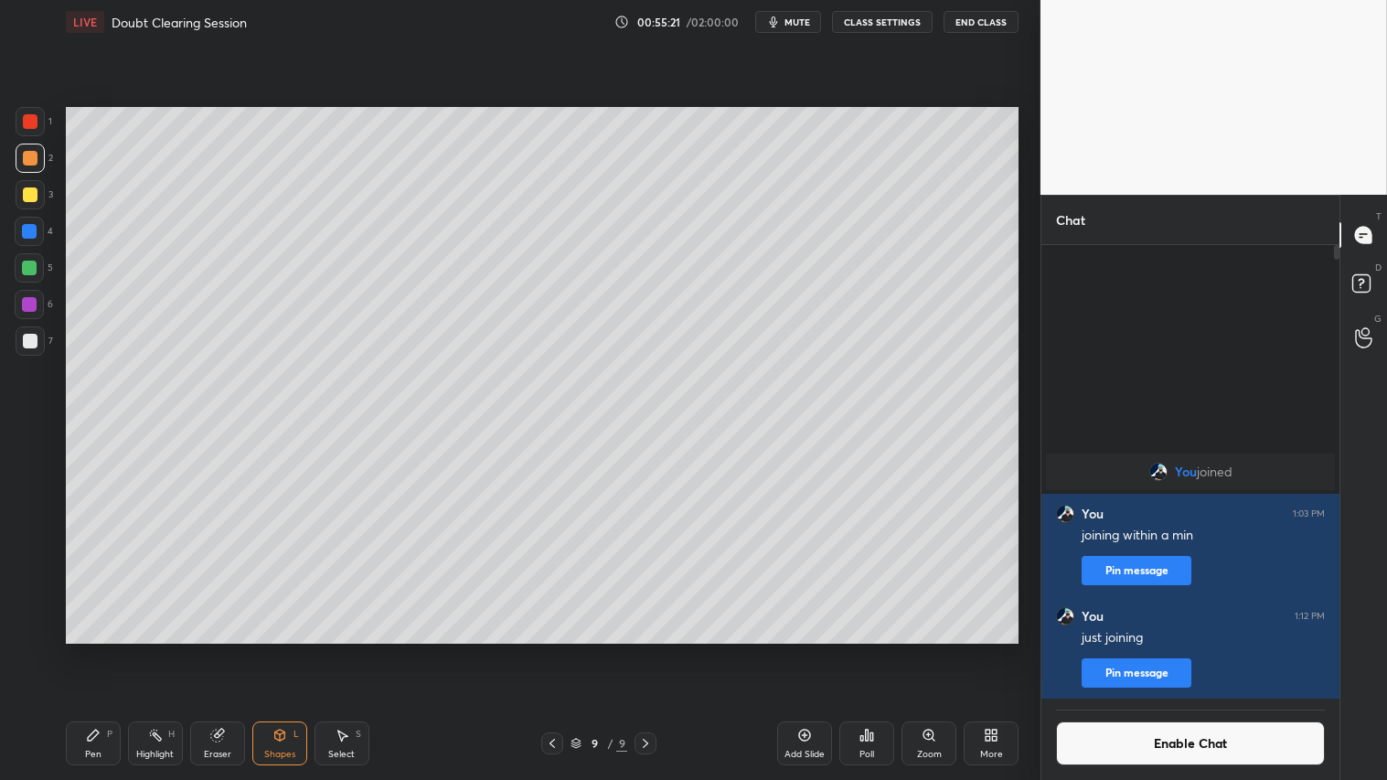
click at [281, 650] on div "Shapes L" at bounding box center [279, 744] width 55 height 44
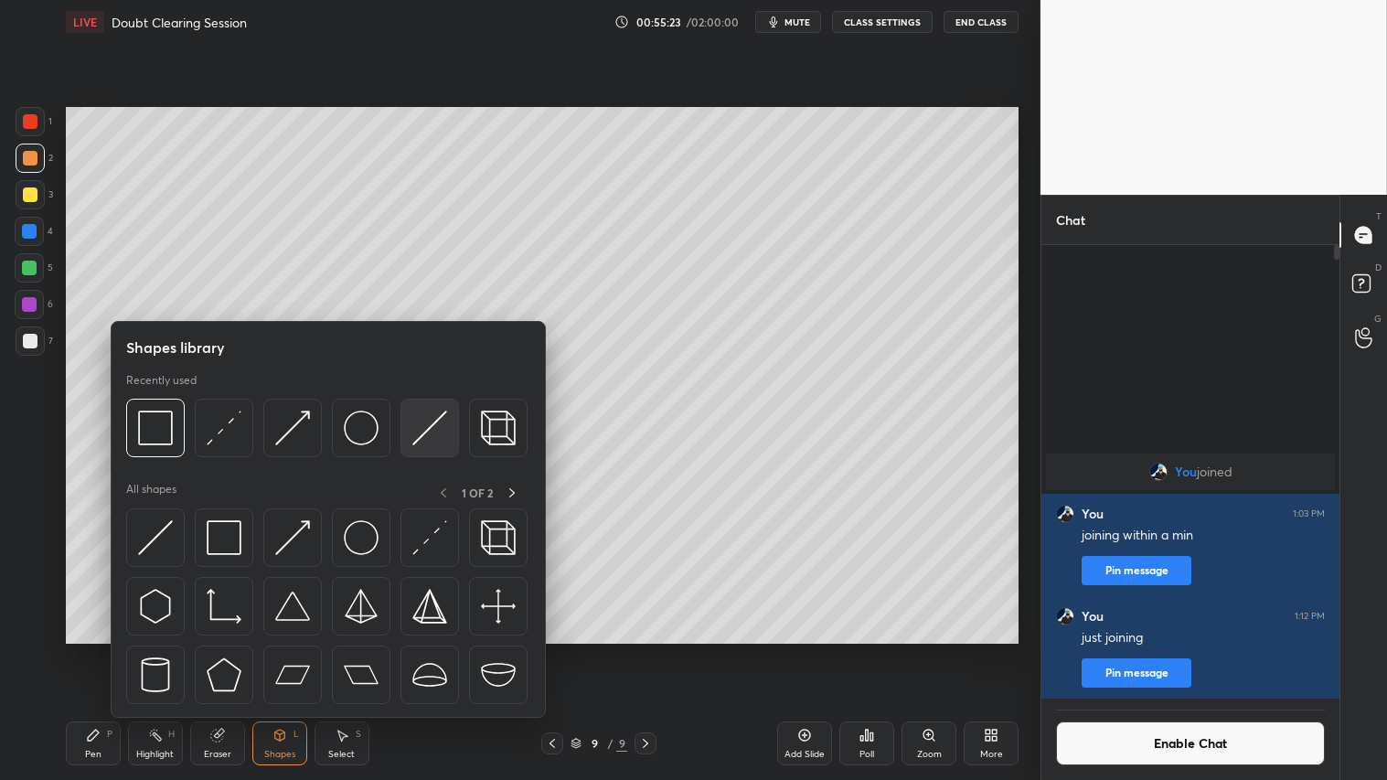
click at [434, 423] on img at bounding box center [429, 428] width 35 height 35
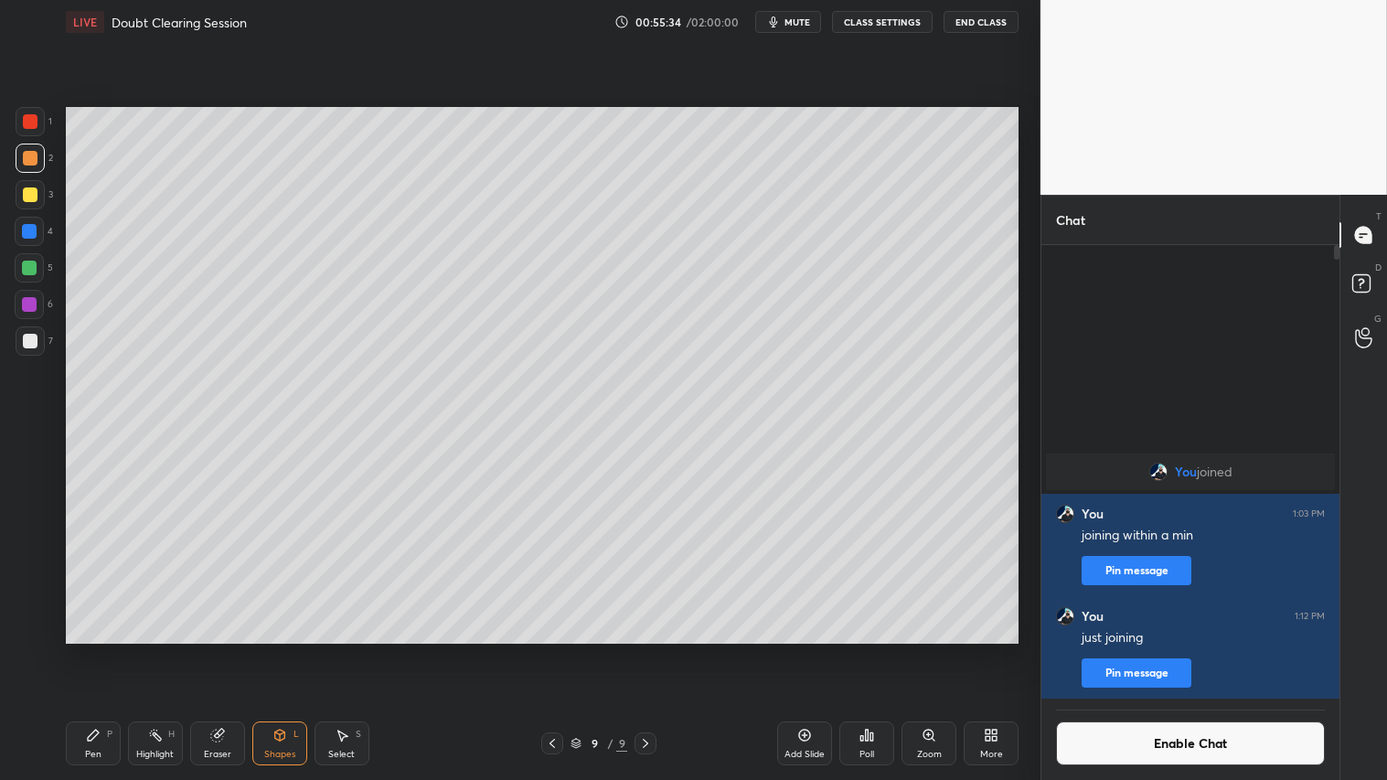
click at [277, 650] on div "Shapes L" at bounding box center [279, 744] width 55 height 44
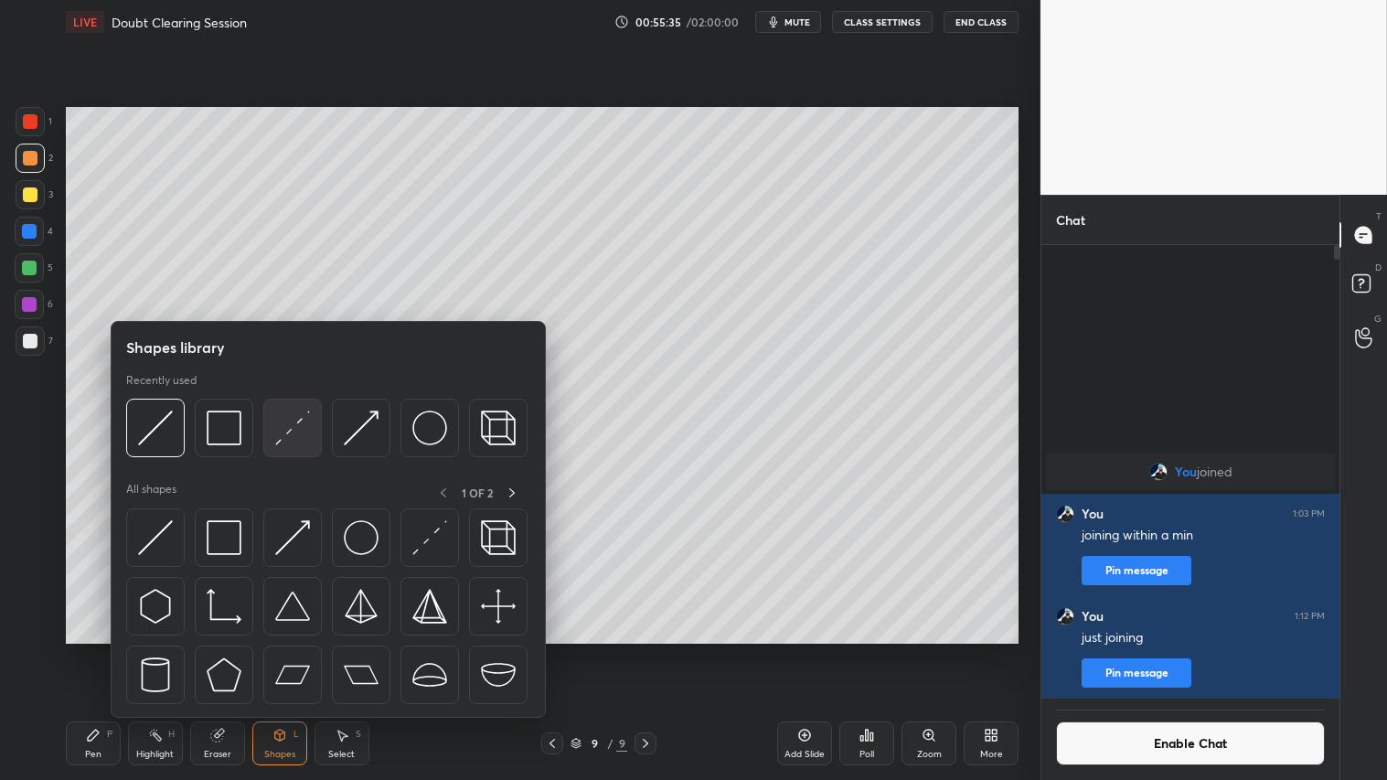
click at [299, 419] on img at bounding box center [292, 428] width 35 height 35
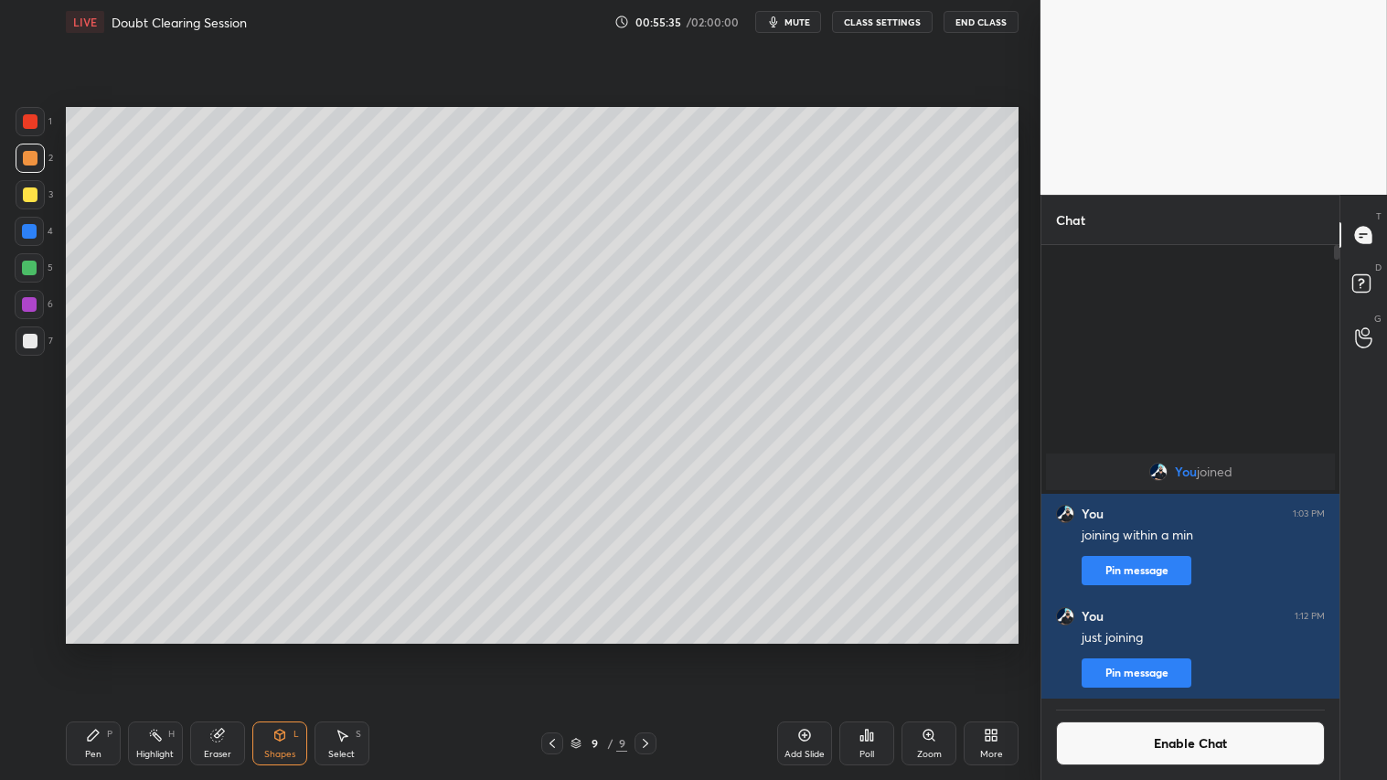
drag, startPoint x: 38, startPoint y: 335, endPoint x: 52, endPoint y: 333, distance: 13.8
click at [40, 335] on div at bounding box center [30, 341] width 29 height 29
drag, startPoint x: 30, startPoint y: 159, endPoint x: 40, endPoint y: 166, distance: 11.9
click at [33, 159] on div at bounding box center [30, 158] width 15 height 15
click at [29, 345] on div at bounding box center [30, 341] width 15 height 15
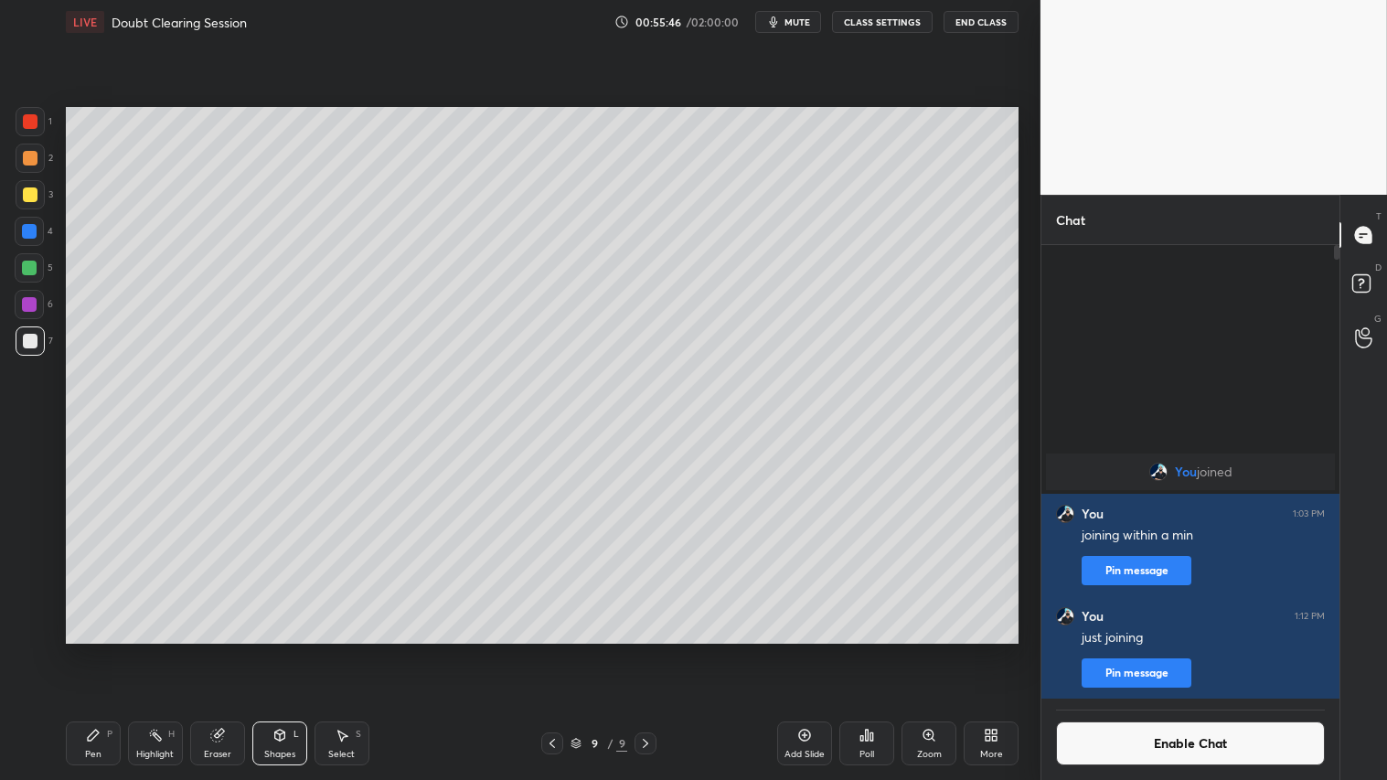
click at [289, 650] on div "Shapes L" at bounding box center [279, 744] width 55 height 44
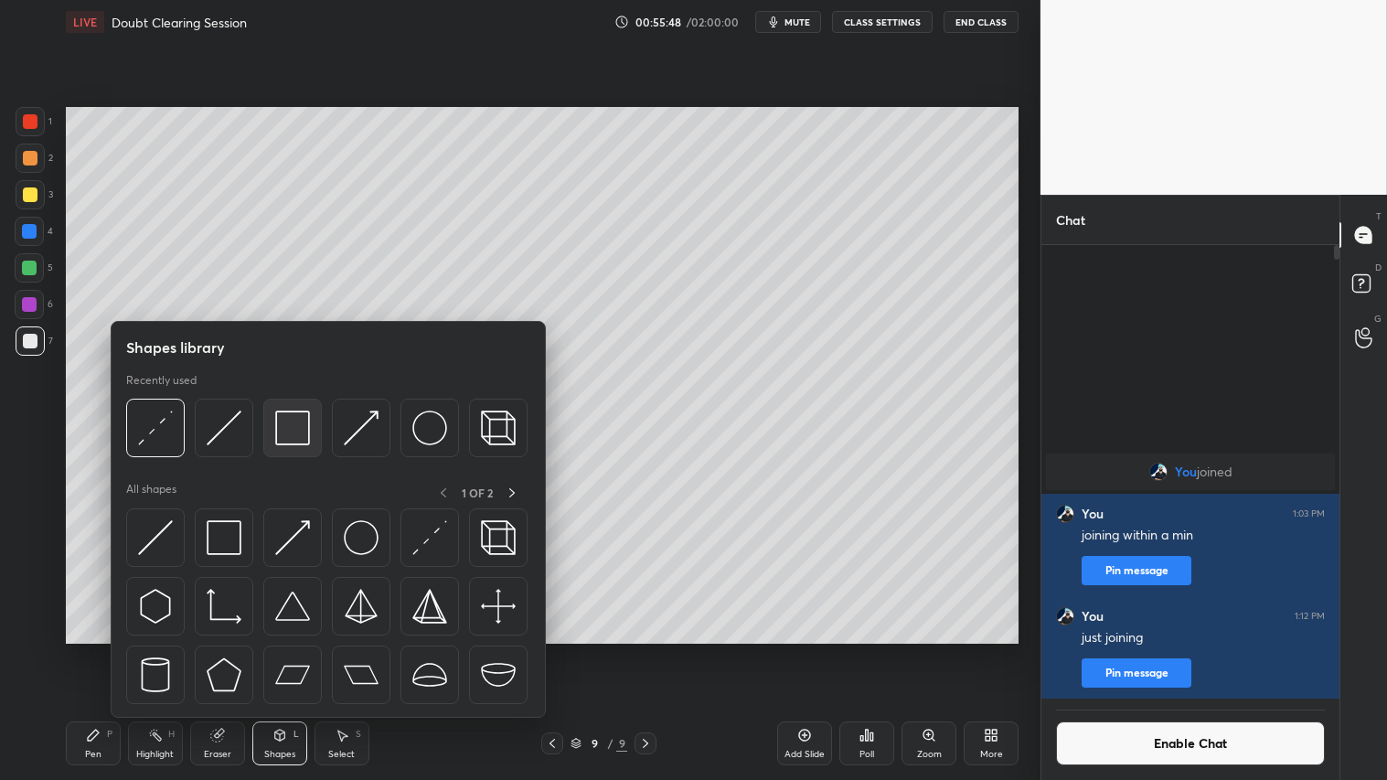
click at [294, 426] on img at bounding box center [292, 428] width 35 height 35
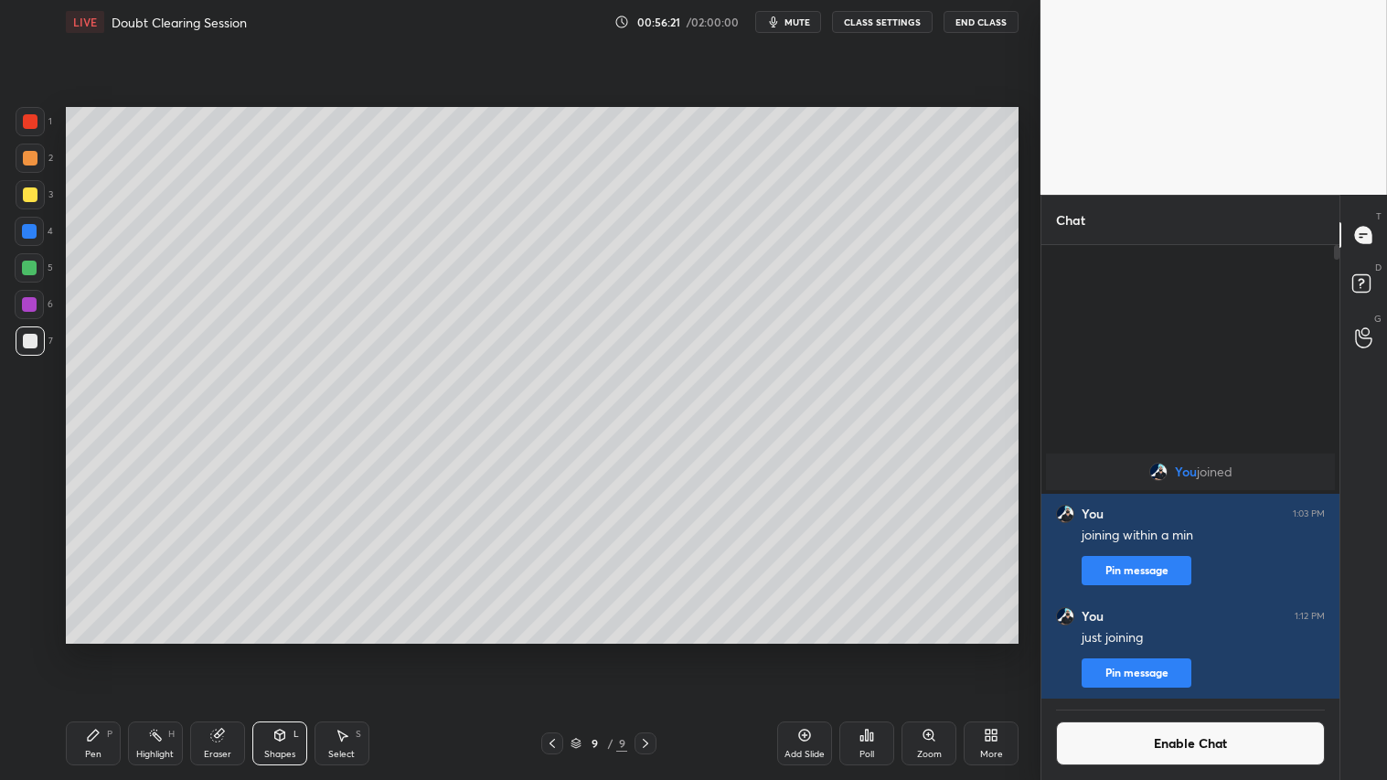
click at [545, 650] on icon at bounding box center [552, 743] width 15 height 15
click at [551, 650] on icon at bounding box center [552, 743] width 15 height 15
click at [649, 650] on icon at bounding box center [645, 743] width 15 height 15
click at [653, 650] on icon at bounding box center [645, 743] width 15 height 15
click at [227, 650] on div "Eraser" at bounding box center [217, 744] width 55 height 44
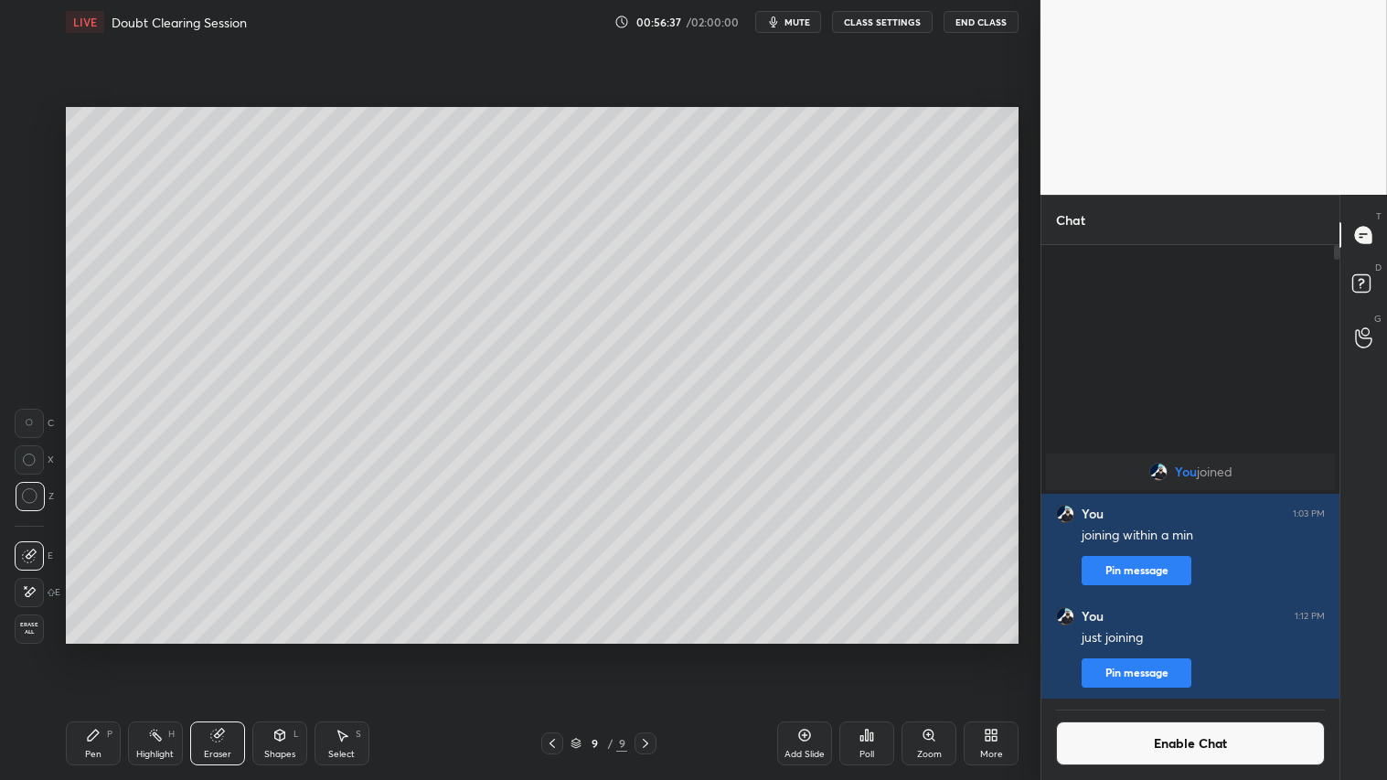
drag, startPoint x: 293, startPoint y: 748, endPoint x: 298, endPoint y: 761, distance: 13.9
click at [294, 650] on div "Shapes L" at bounding box center [279, 744] width 55 height 44
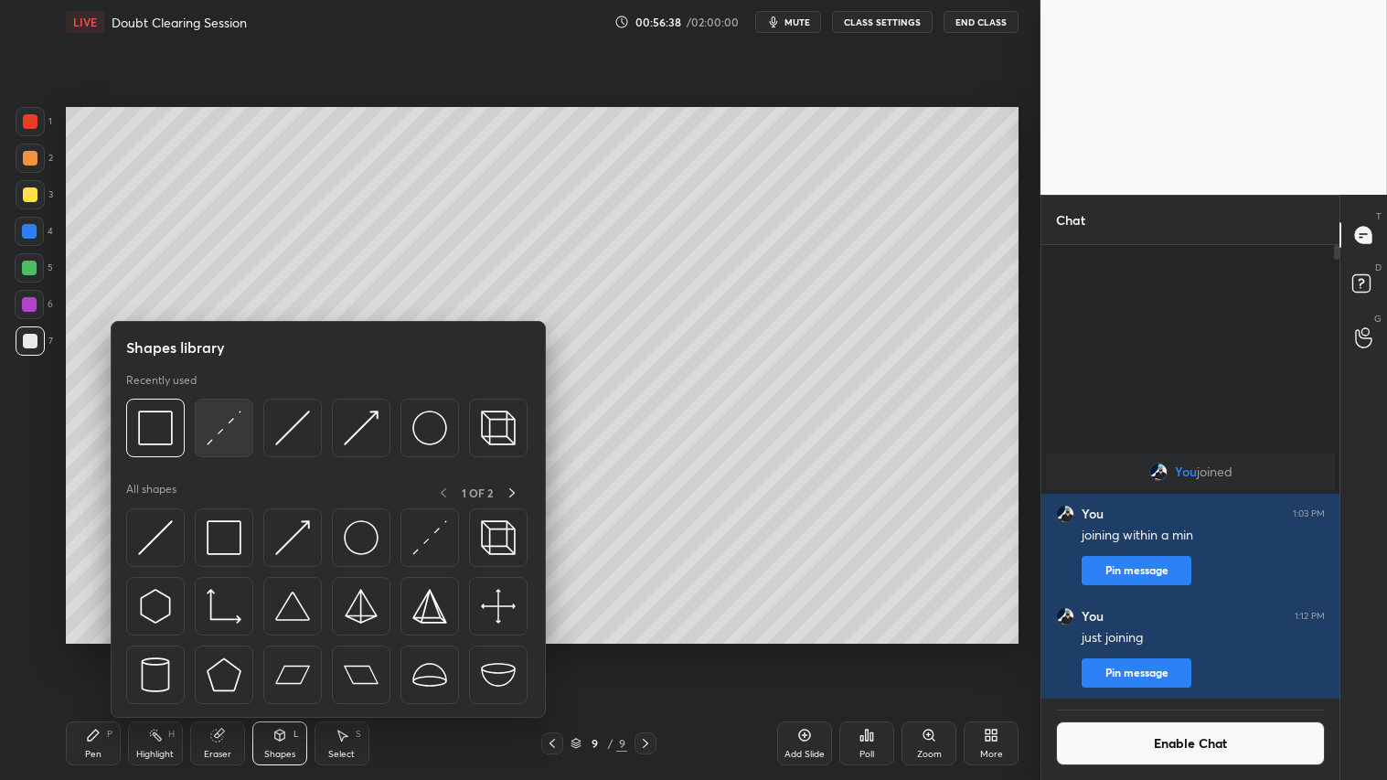
click at [231, 421] on img at bounding box center [224, 428] width 35 height 35
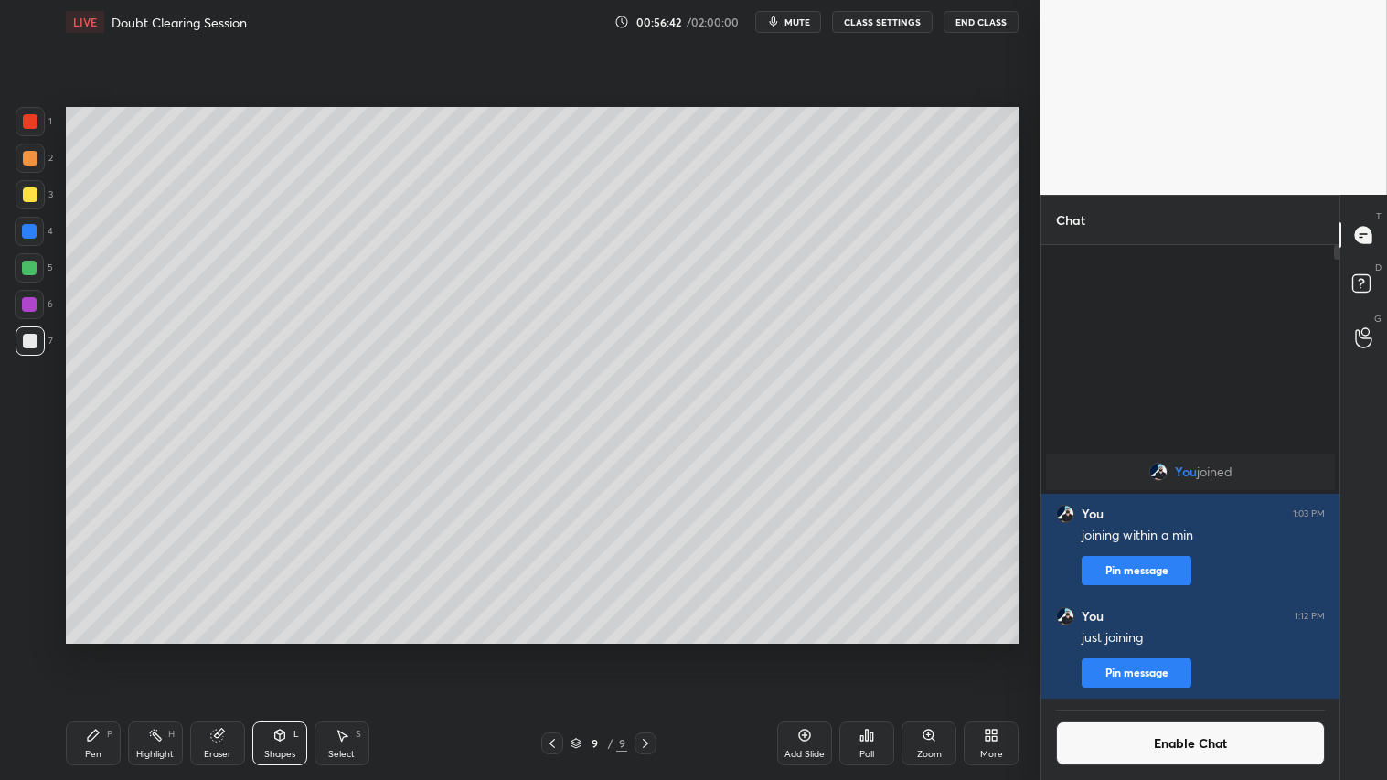
click at [303, 650] on div "Shapes L" at bounding box center [279, 744] width 55 height 44
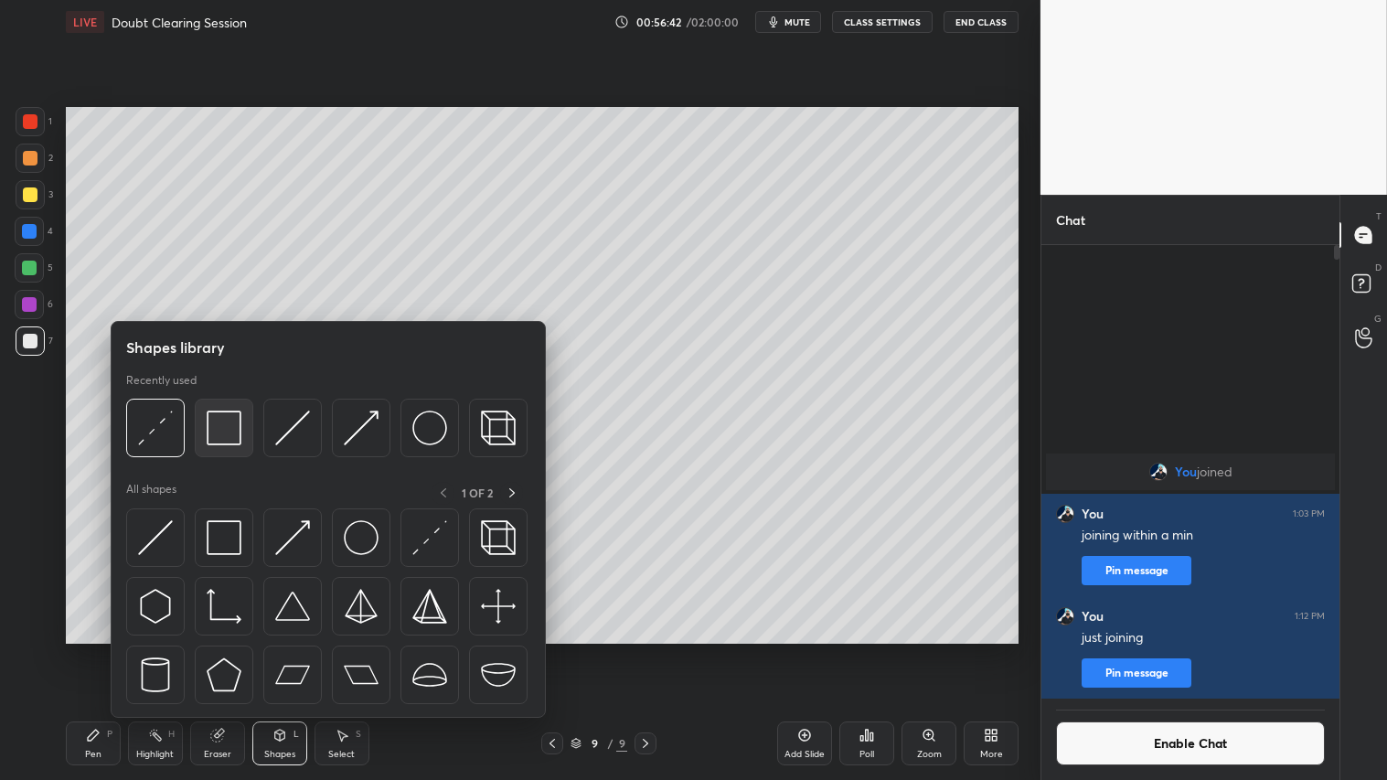
click at [224, 425] on img at bounding box center [224, 428] width 35 height 35
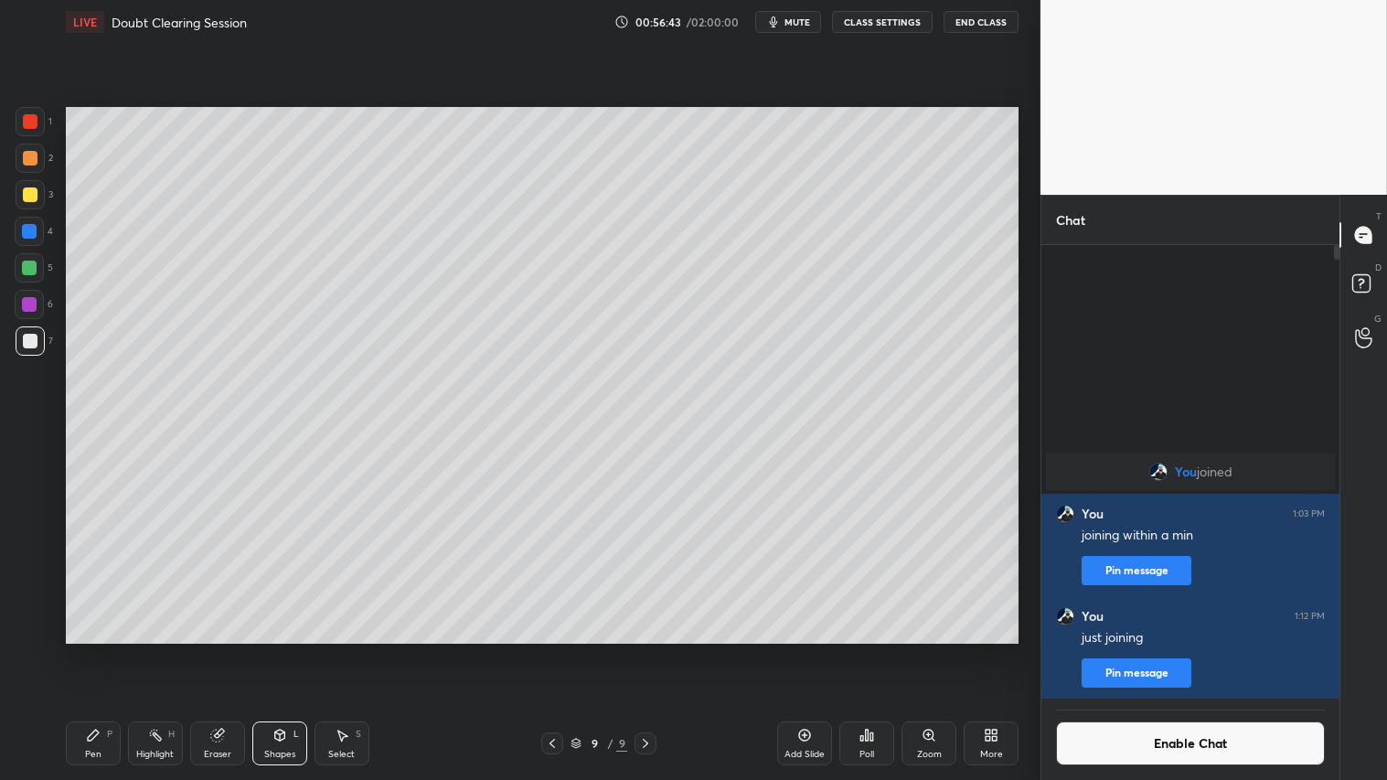
click at [35, 162] on div at bounding box center [30, 158] width 15 height 15
click at [304, 650] on div "Shapes L" at bounding box center [279, 744] width 55 height 44
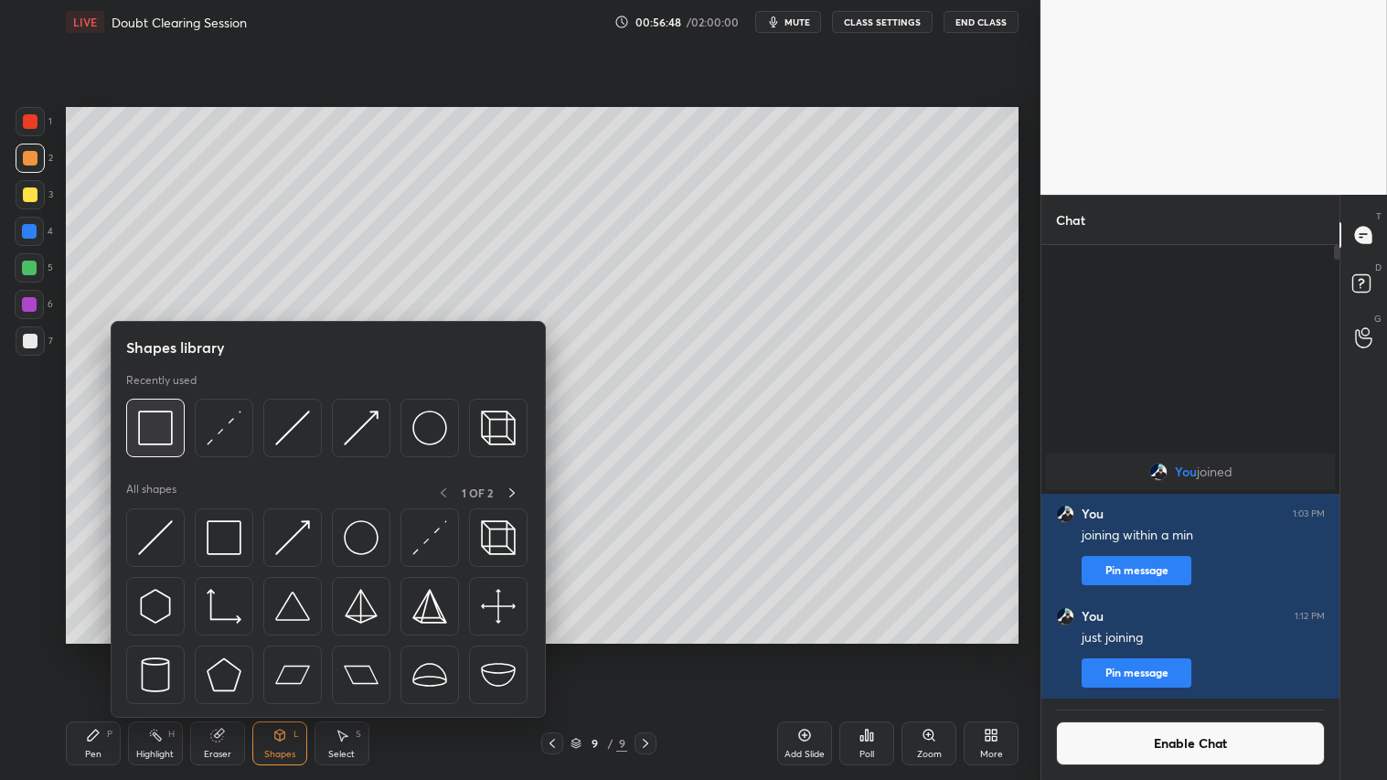
click at [160, 426] on img at bounding box center [155, 428] width 35 height 35
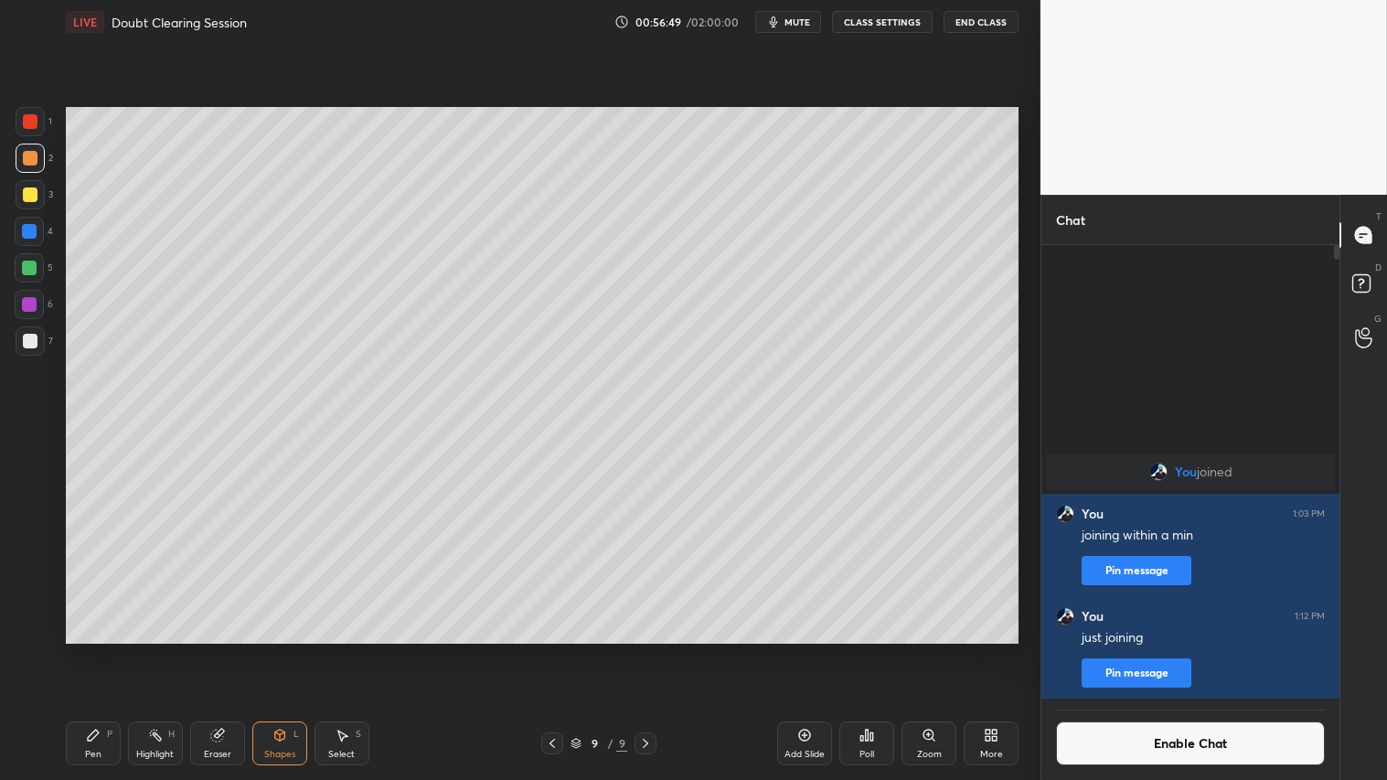
click at [37, 340] on div at bounding box center [30, 341] width 29 height 29
click at [275, 650] on div "Shapes L" at bounding box center [279, 744] width 55 height 44
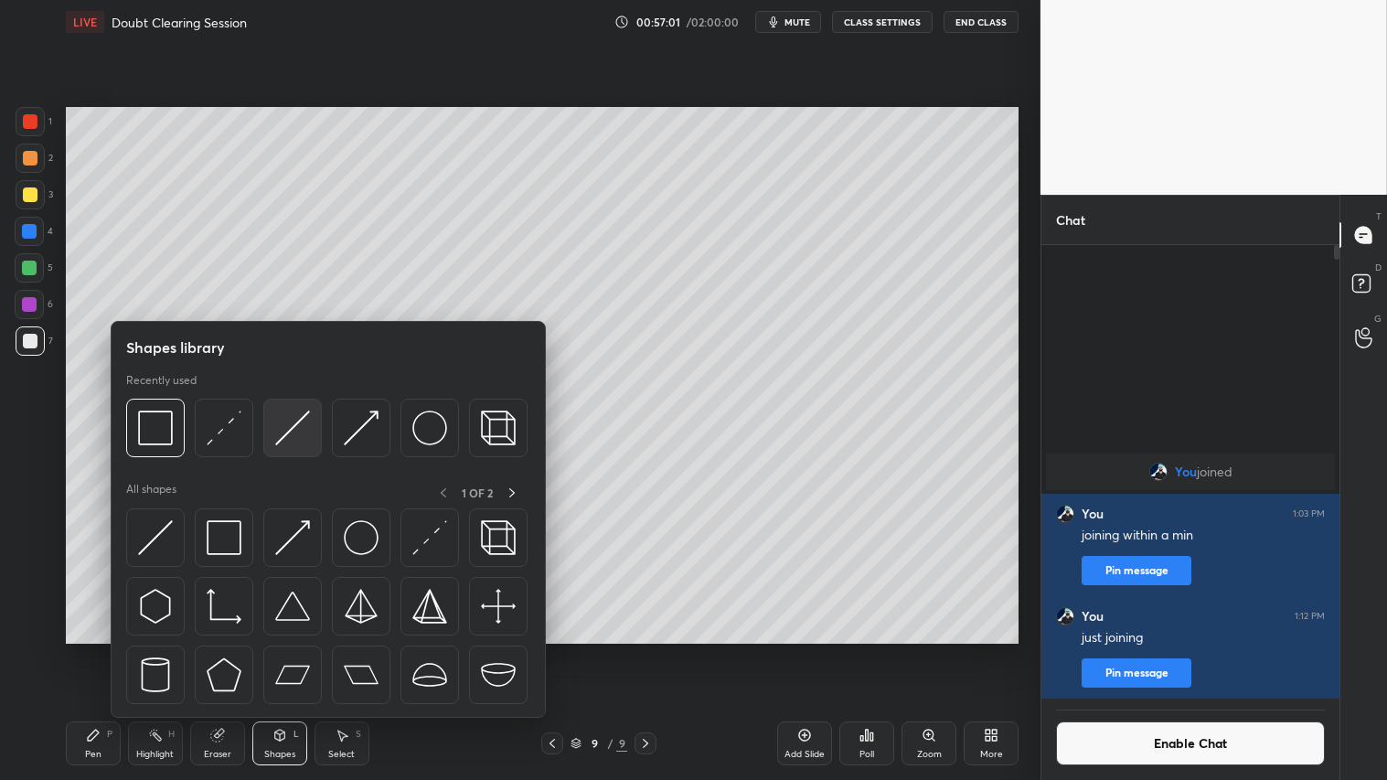
click at [284, 434] on img at bounding box center [292, 428] width 35 height 35
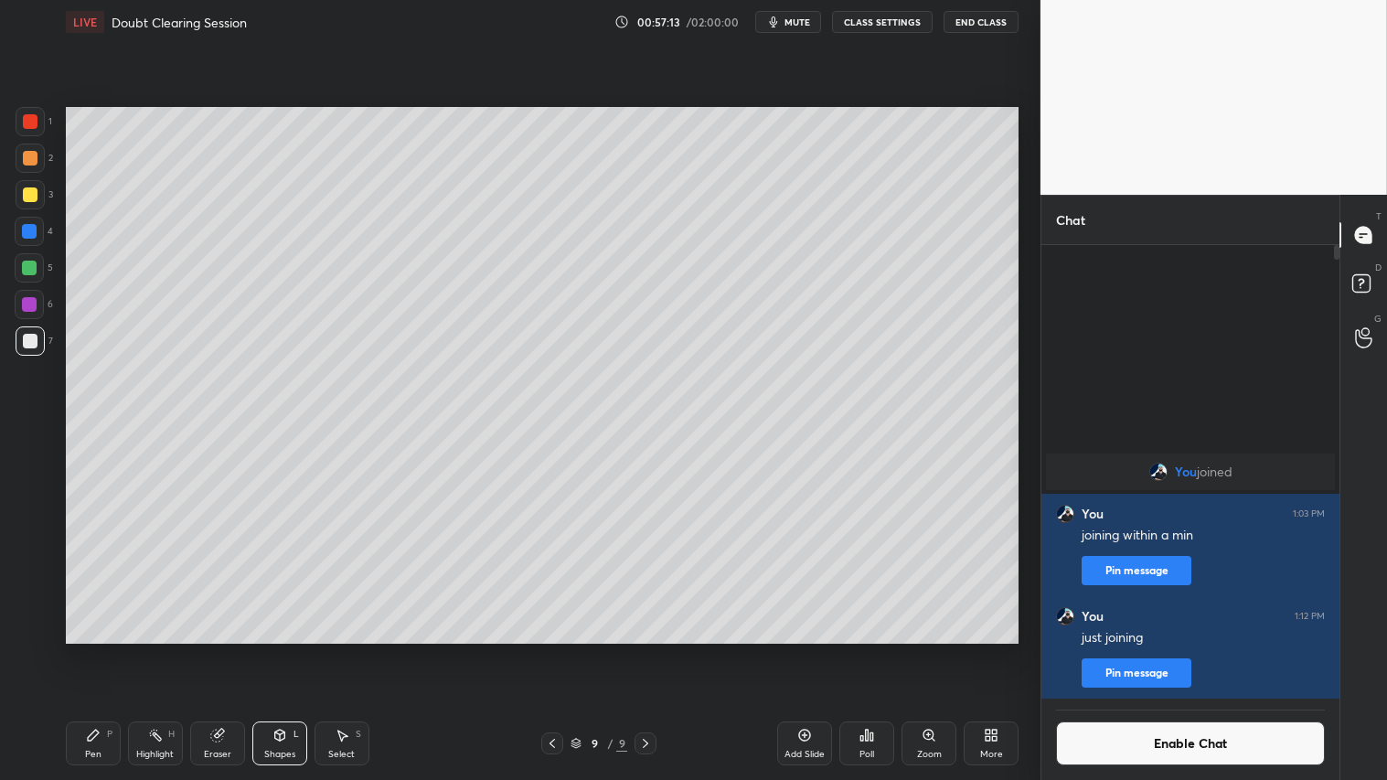
drag, startPoint x: 218, startPoint y: 751, endPoint x: 293, endPoint y: 645, distance: 129.9
click at [221, 650] on div "Eraser" at bounding box center [217, 744] width 55 height 44
click at [19, 428] on div at bounding box center [29, 423] width 29 height 29
click at [119, 650] on div "Pen P" at bounding box center [93, 744] width 55 height 44
click at [224, 650] on div "Eraser" at bounding box center [217, 744] width 55 height 44
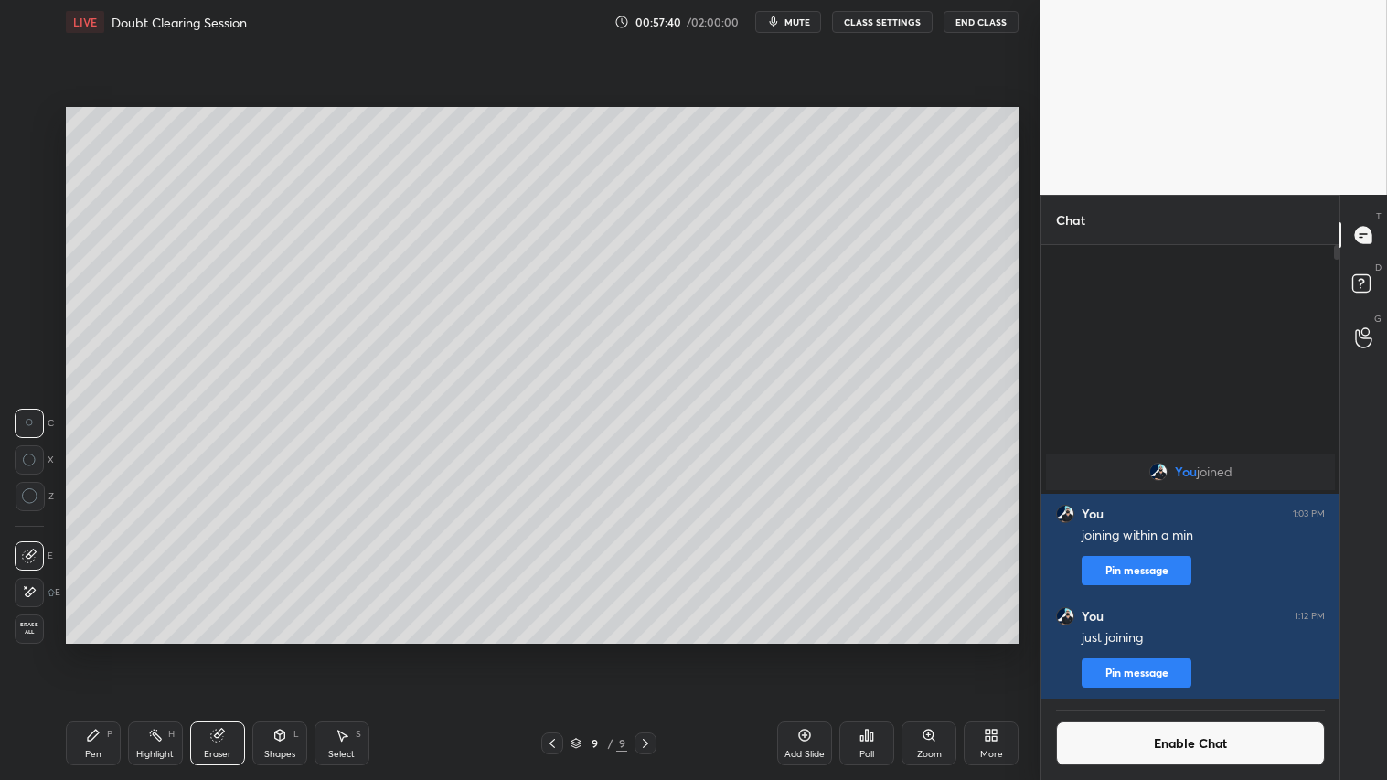
drag, startPoint x: 93, startPoint y: 734, endPoint x: 221, endPoint y: 669, distance: 143.6
click at [99, 650] on icon at bounding box center [93, 735] width 15 height 15
click at [276, 650] on div "Shapes L" at bounding box center [279, 744] width 55 height 44
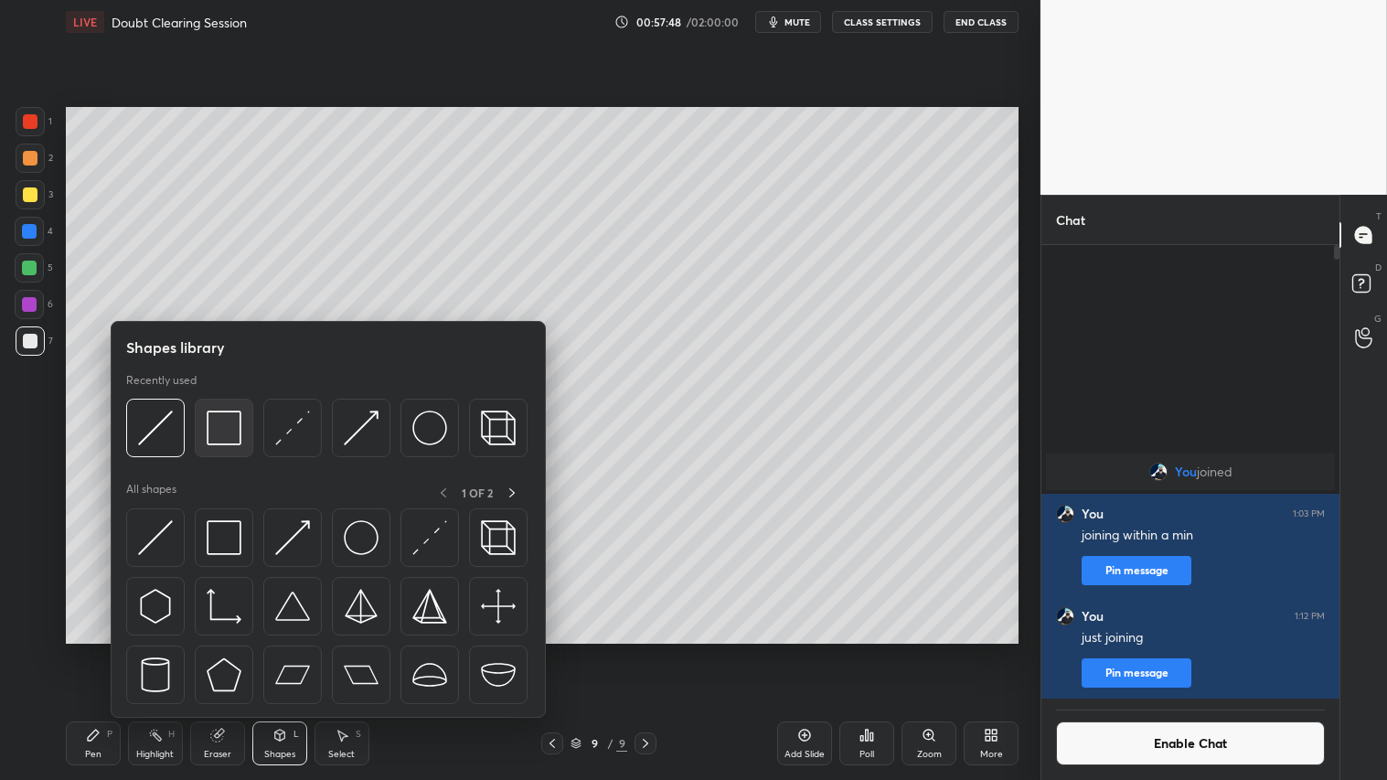
click at [223, 433] on img at bounding box center [224, 428] width 35 height 35
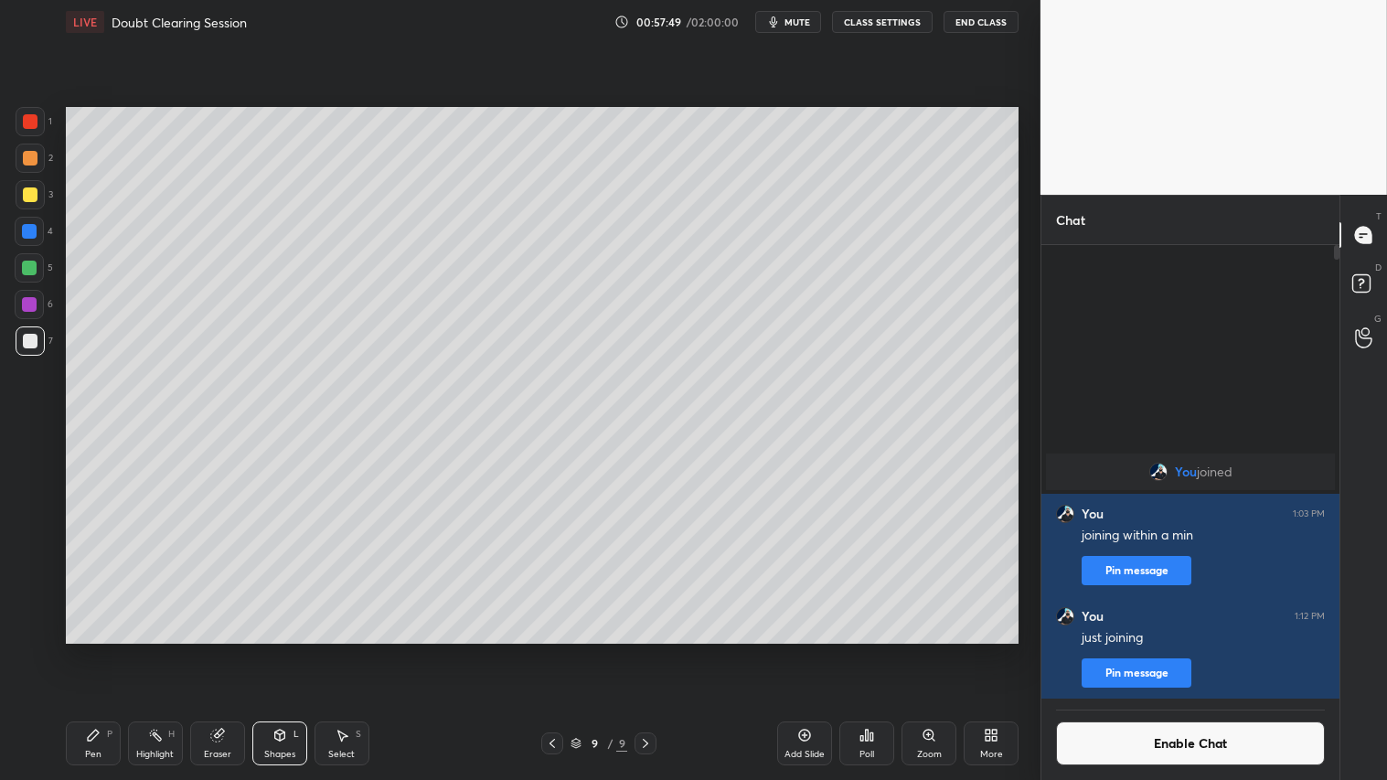
click at [37, 157] on div at bounding box center [30, 158] width 15 height 15
drag, startPoint x: 225, startPoint y: 742, endPoint x: 325, endPoint y: 689, distance: 112.9
click at [224, 650] on div "Eraser" at bounding box center [217, 744] width 55 height 44
drag, startPoint x: 97, startPoint y: 748, endPoint x: 178, endPoint y: 662, distance: 118.4
click at [96, 650] on div "Pen" at bounding box center [93, 754] width 16 height 9
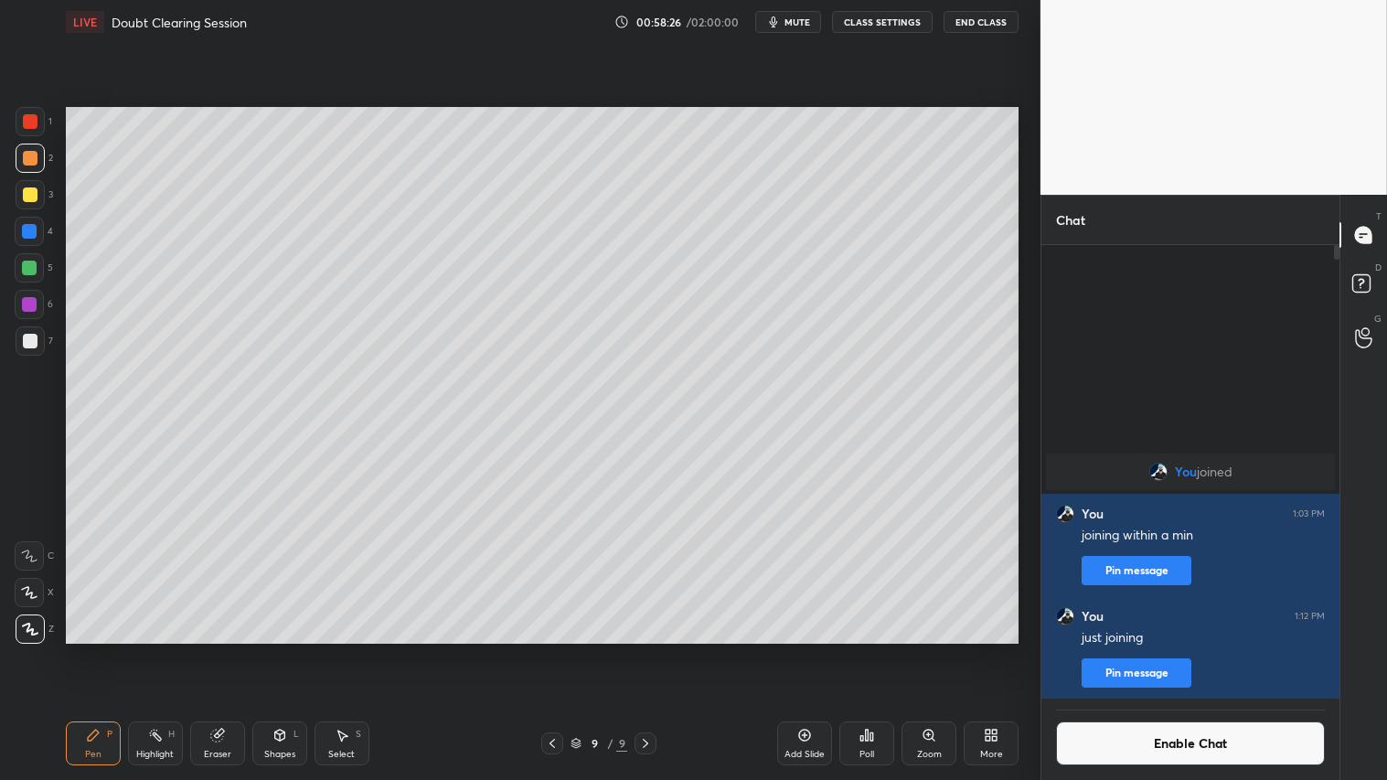
drag, startPoint x: 305, startPoint y: 735, endPoint x: 303, endPoint y: 719, distance: 16.7
click at [305, 650] on div "Shapes L" at bounding box center [279, 744] width 55 height 44
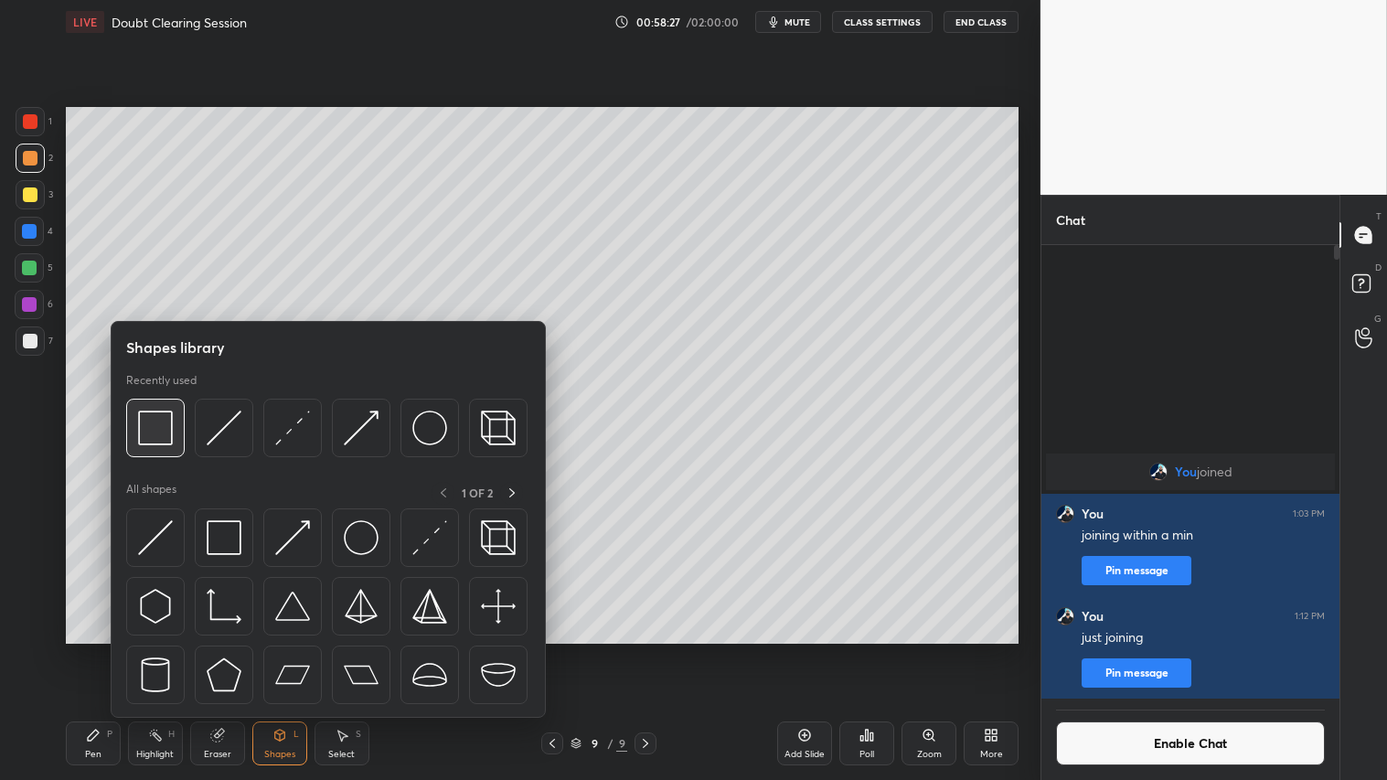
click at [171, 430] on img at bounding box center [155, 428] width 35 height 35
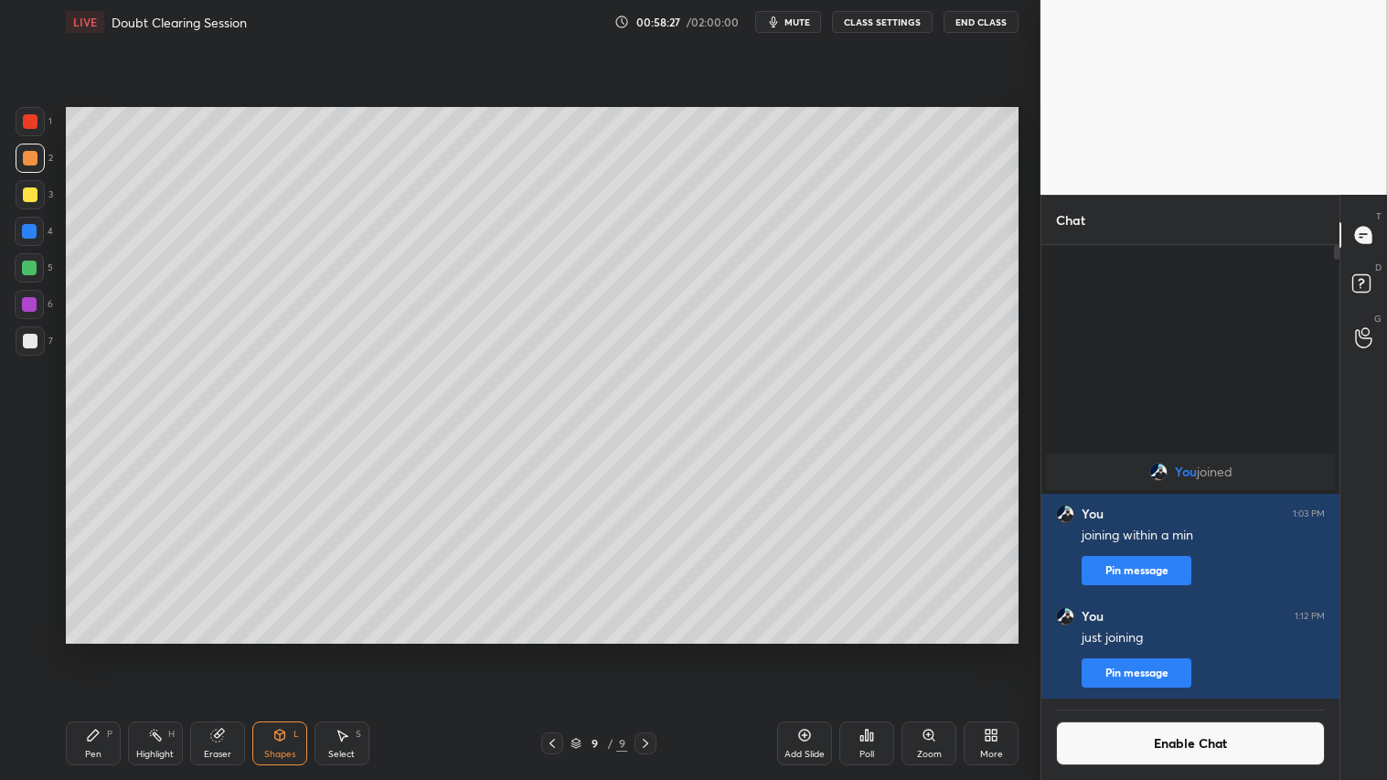
click at [37, 180] on div at bounding box center [30, 194] width 29 height 29
click at [224, 650] on div "Eraser" at bounding box center [217, 744] width 55 height 44
click at [288, 650] on div "Shapes" at bounding box center [279, 754] width 31 height 9
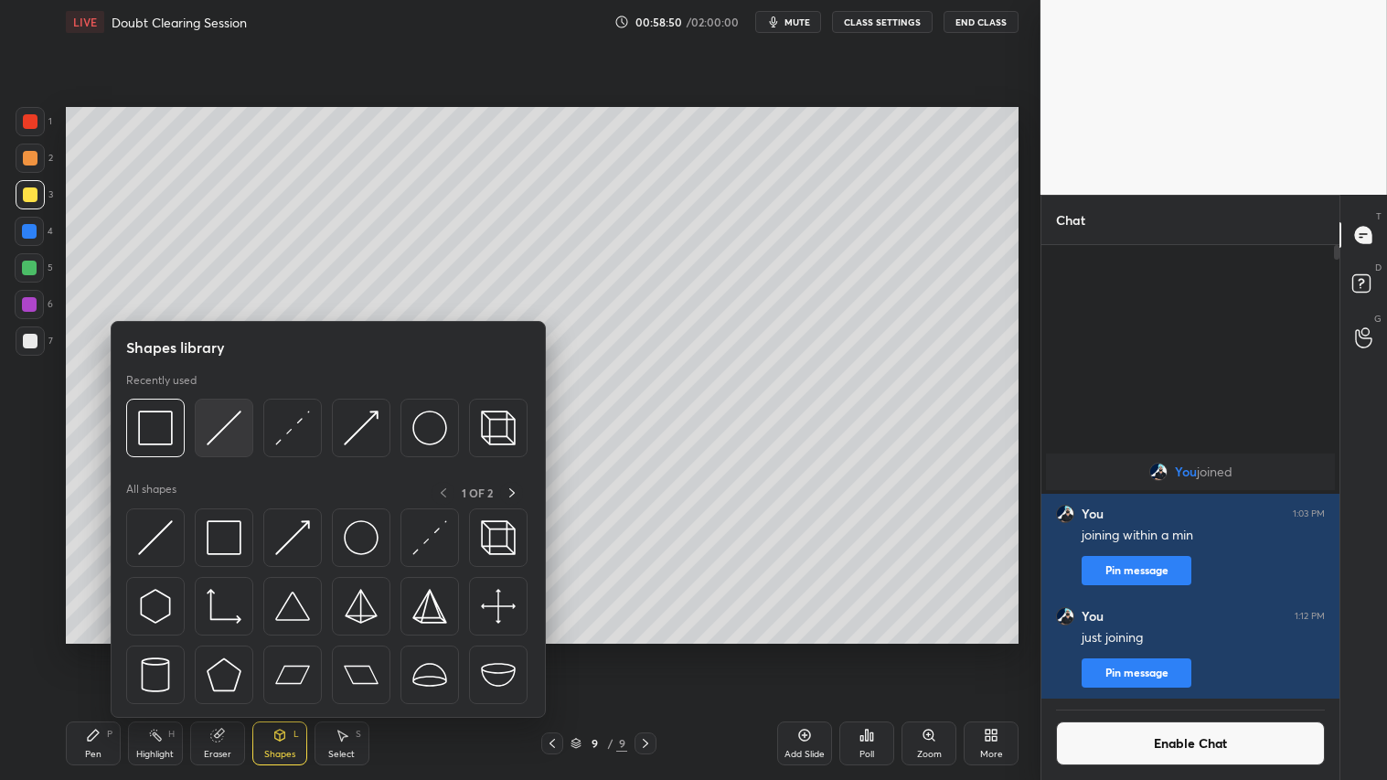
click at [222, 422] on img at bounding box center [224, 428] width 35 height 35
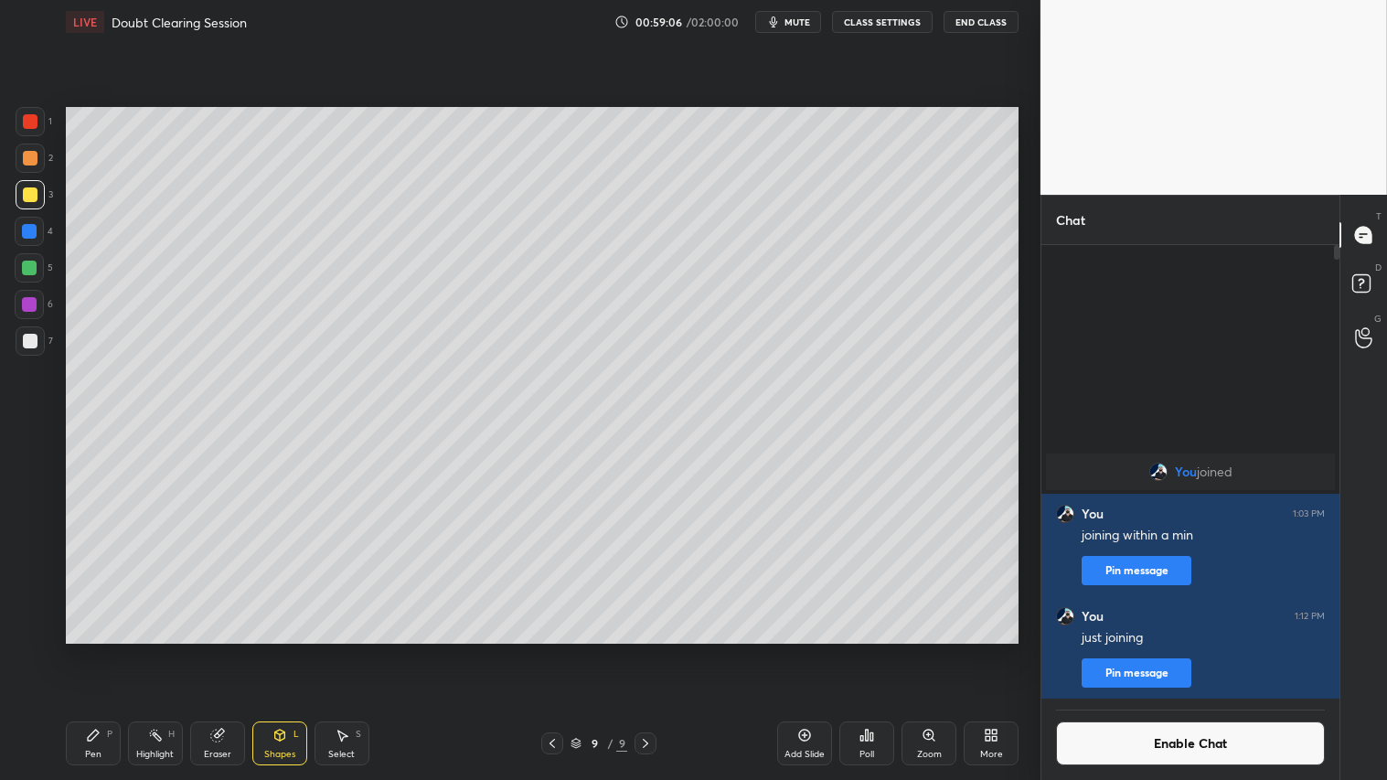
click at [276, 650] on div "Shapes L" at bounding box center [279, 744] width 55 height 44
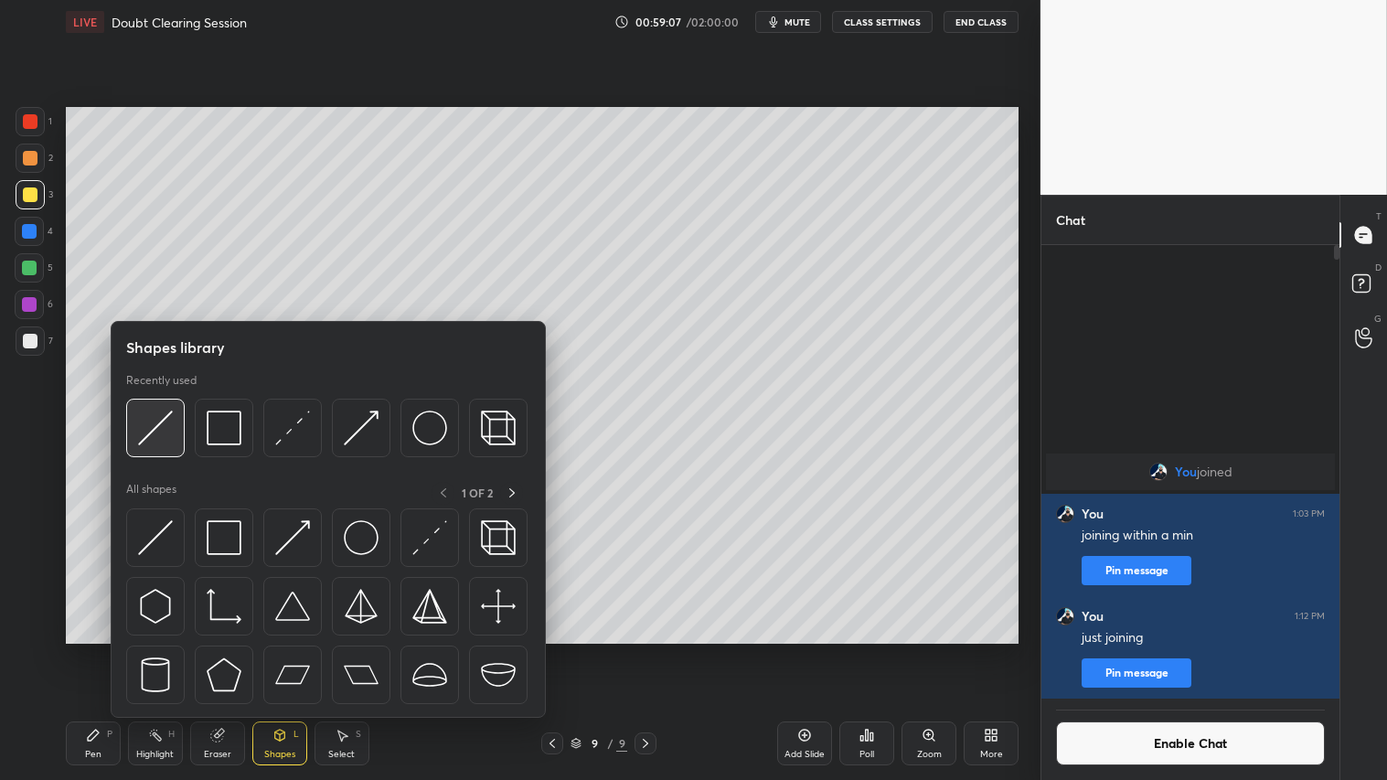
click at [165, 416] on img at bounding box center [155, 428] width 35 height 35
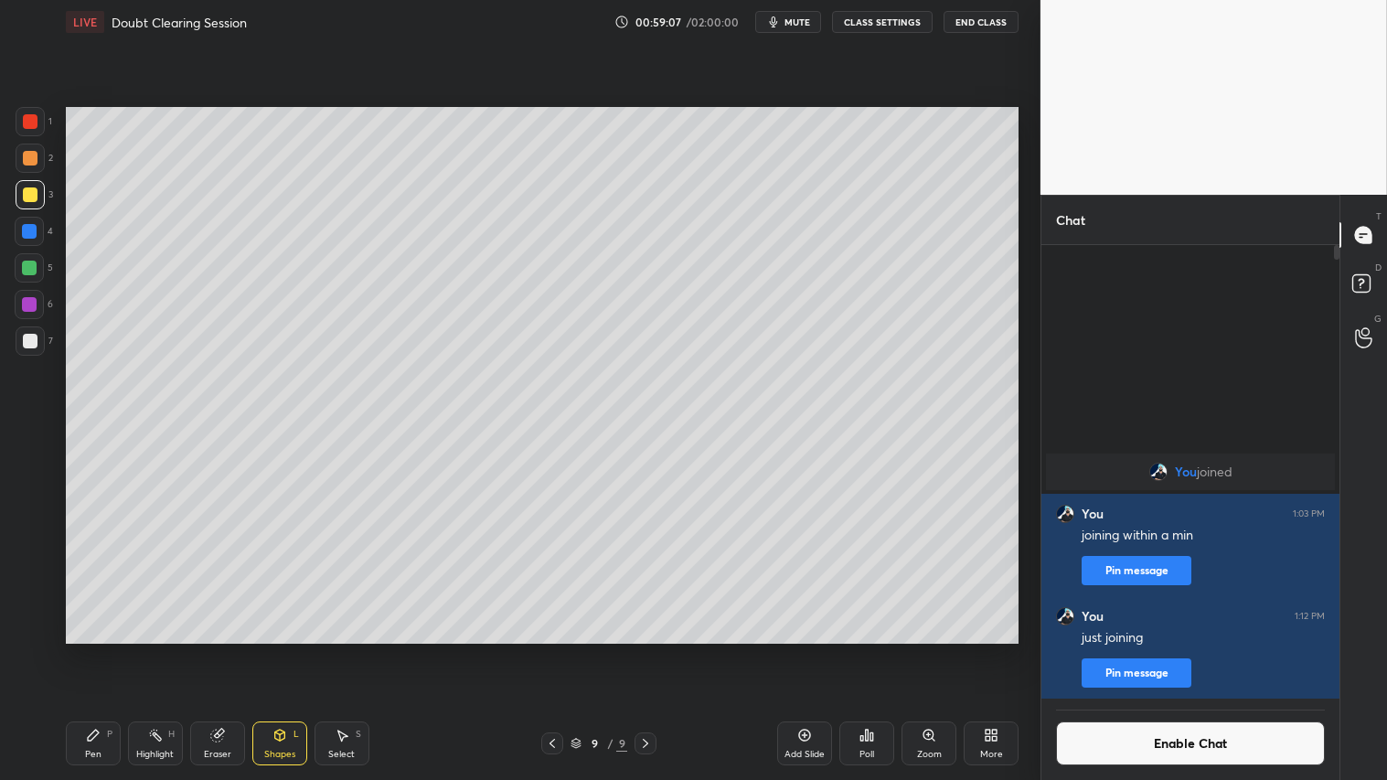
drag, startPoint x: 30, startPoint y: 157, endPoint x: 48, endPoint y: 160, distance: 18.5
click at [31, 156] on div at bounding box center [30, 158] width 15 height 15
drag, startPoint x: 26, startPoint y: 340, endPoint x: 37, endPoint y: 326, distance: 18.9
click at [32, 339] on div at bounding box center [30, 341] width 15 height 15
drag, startPoint x: 233, startPoint y: 738, endPoint x: 309, endPoint y: 677, distance: 97.6
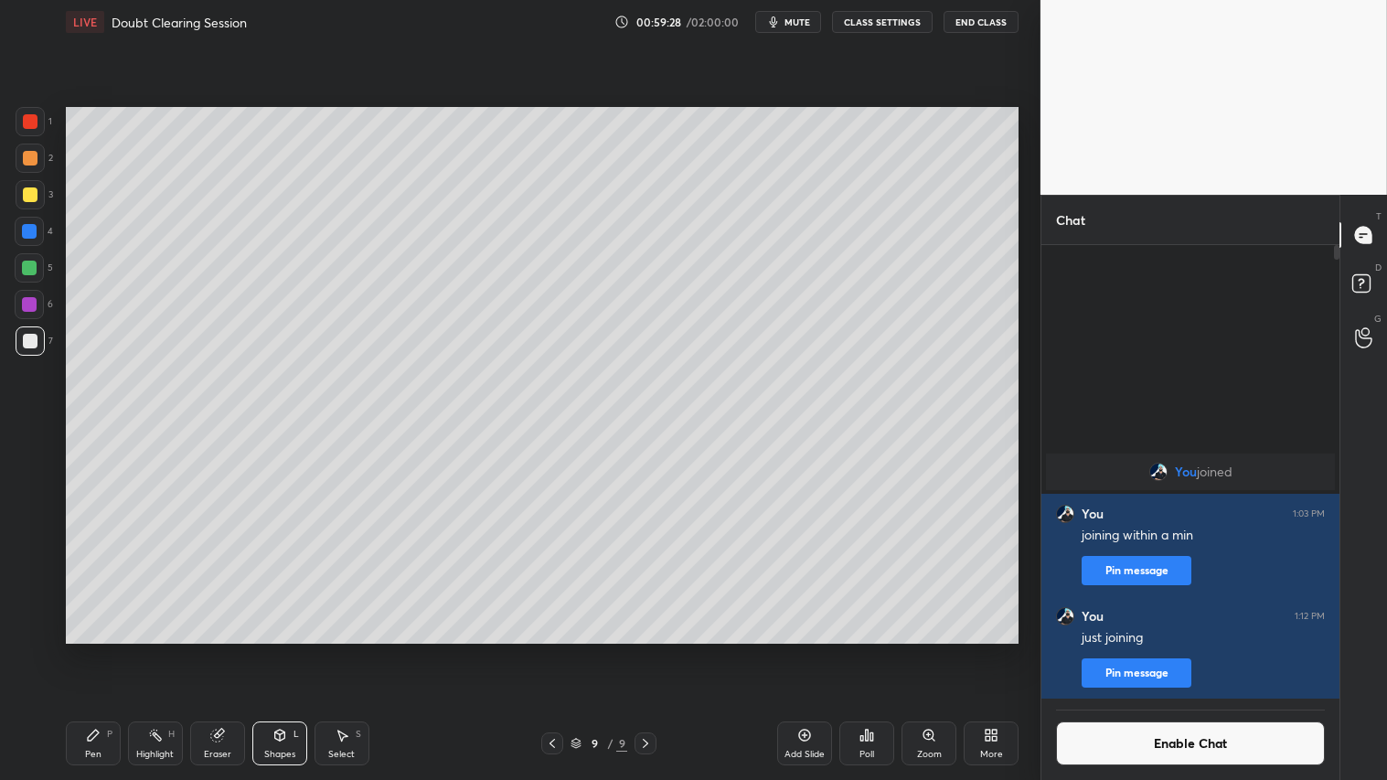
click at [239, 650] on div "Eraser" at bounding box center [217, 744] width 55 height 44
click at [102, 650] on div "Pen P" at bounding box center [93, 744] width 55 height 44
click at [29, 586] on icon at bounding box center [29, 592] width 16 height 13
drag, startPoint x: 31, startPoint y: 342, endPoint x: 59, endPoint y: 377, distance: 44.9
click at [31, 341] on div at bounding box center [30, 341] width 15 height 15
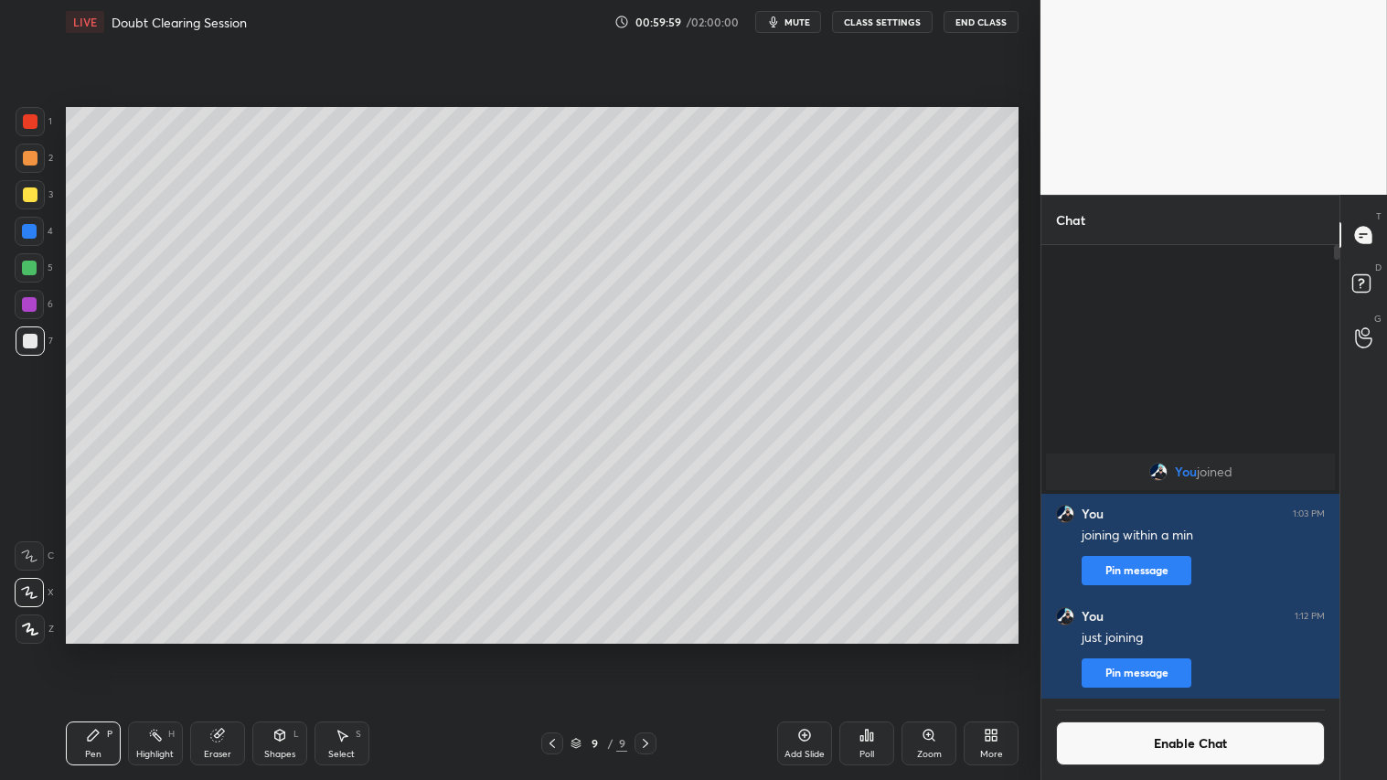
drag, startPoint x: 294, startPoint y: 750, endPoint x: 297, endPoint y: 727, distance: 23.2
click at [294, 650] on div "Shapes" at bounding box center [279, 754] width 31 height 9
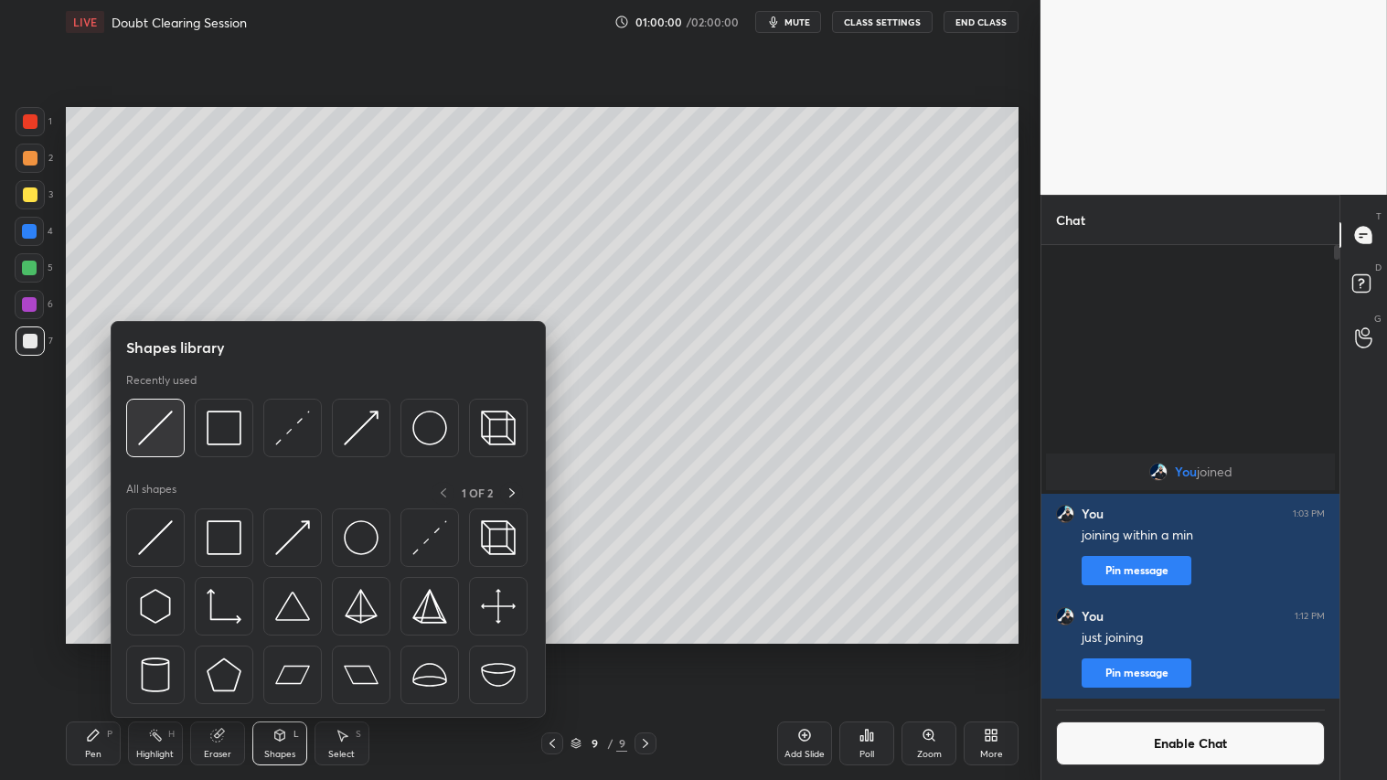
click at [172, 415] on img at bounding box center [155, 428] width 35 height 35
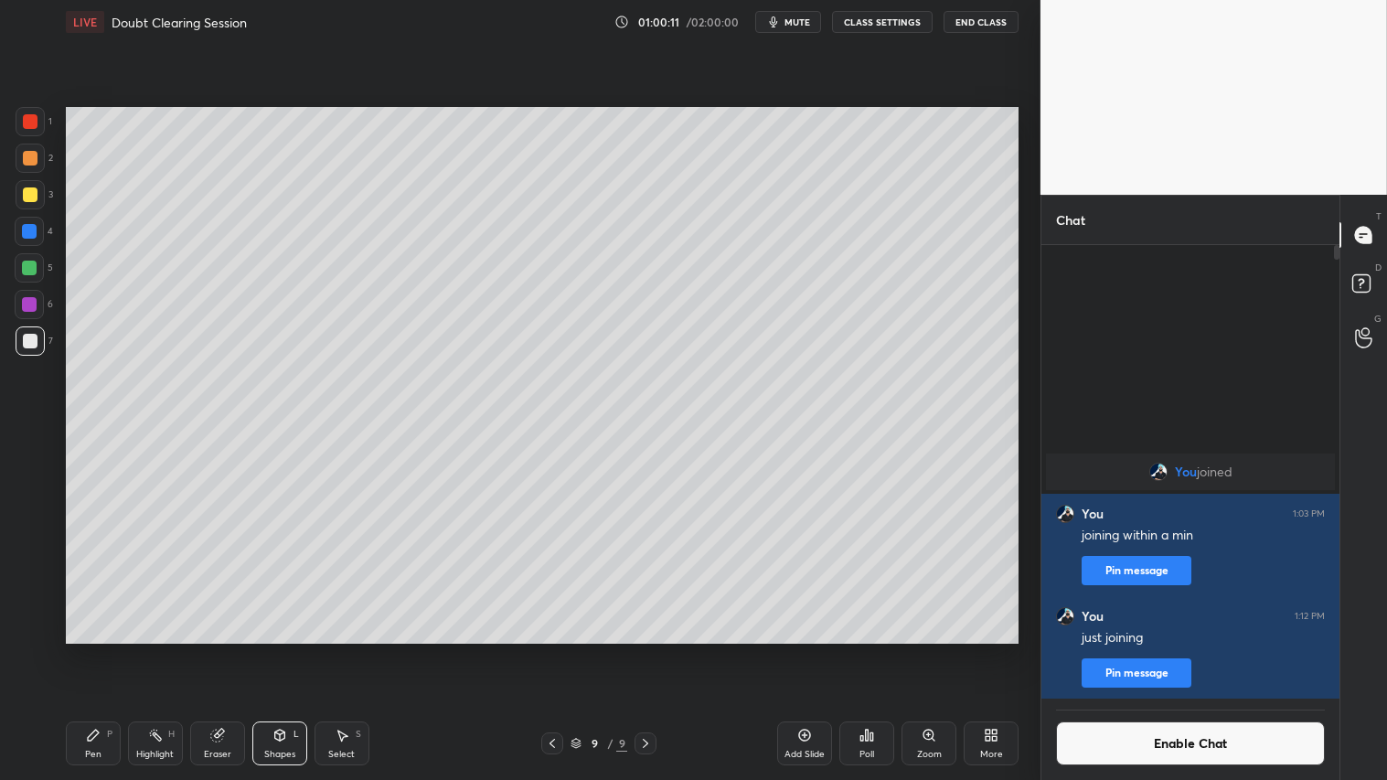
click at [107, 650] on div "Pen P" at bounding box center [93, 744] width 55 height 44
click at [282, 650] on icon at bounding box center [280, 735] width 15 height 15
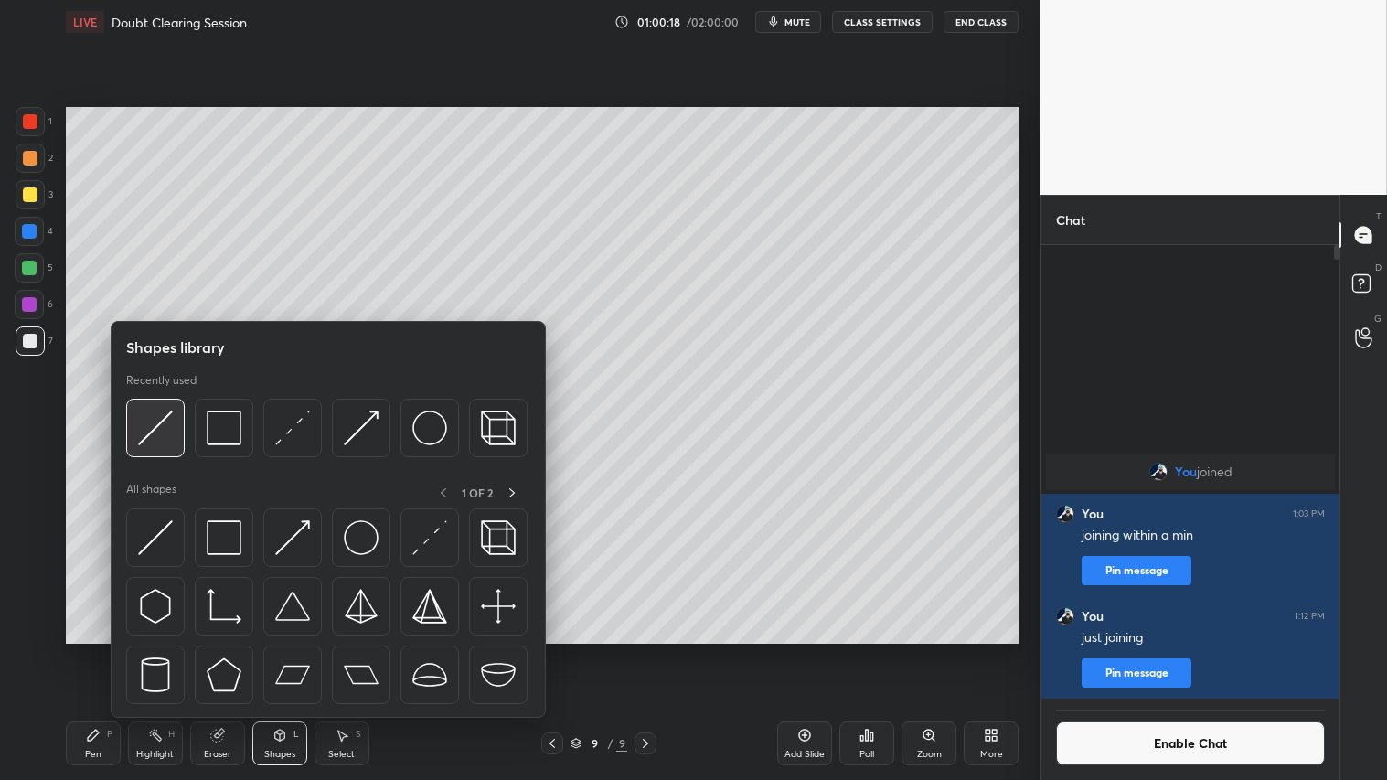
click at [163, 425] on img at bounding box center [155, 428] width 35 height 35
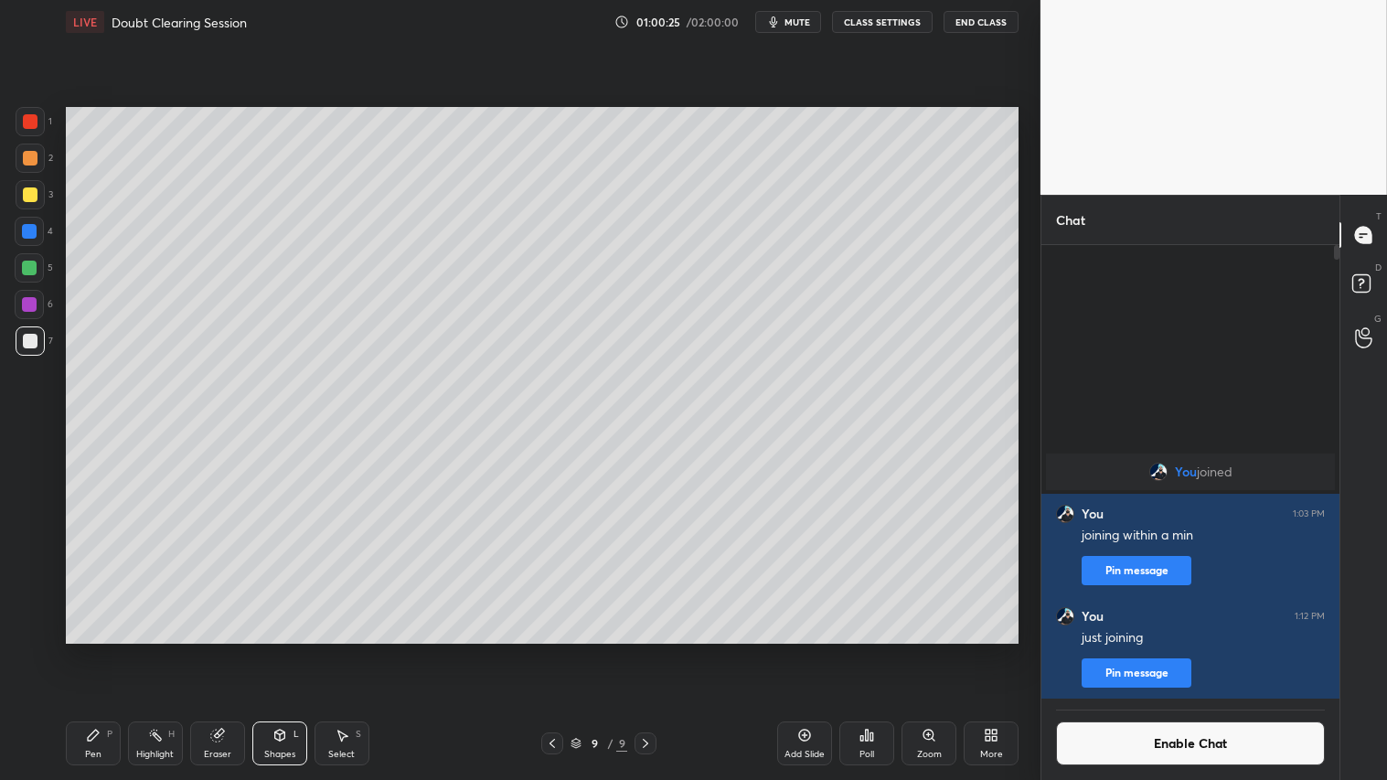
click at [111, 650] on div "Pen P" at bounding box center [93, 744] width 55 height 44
click at [278, 650] on div "Shapes L" at bounding box center [279, 744] width 55 height 44
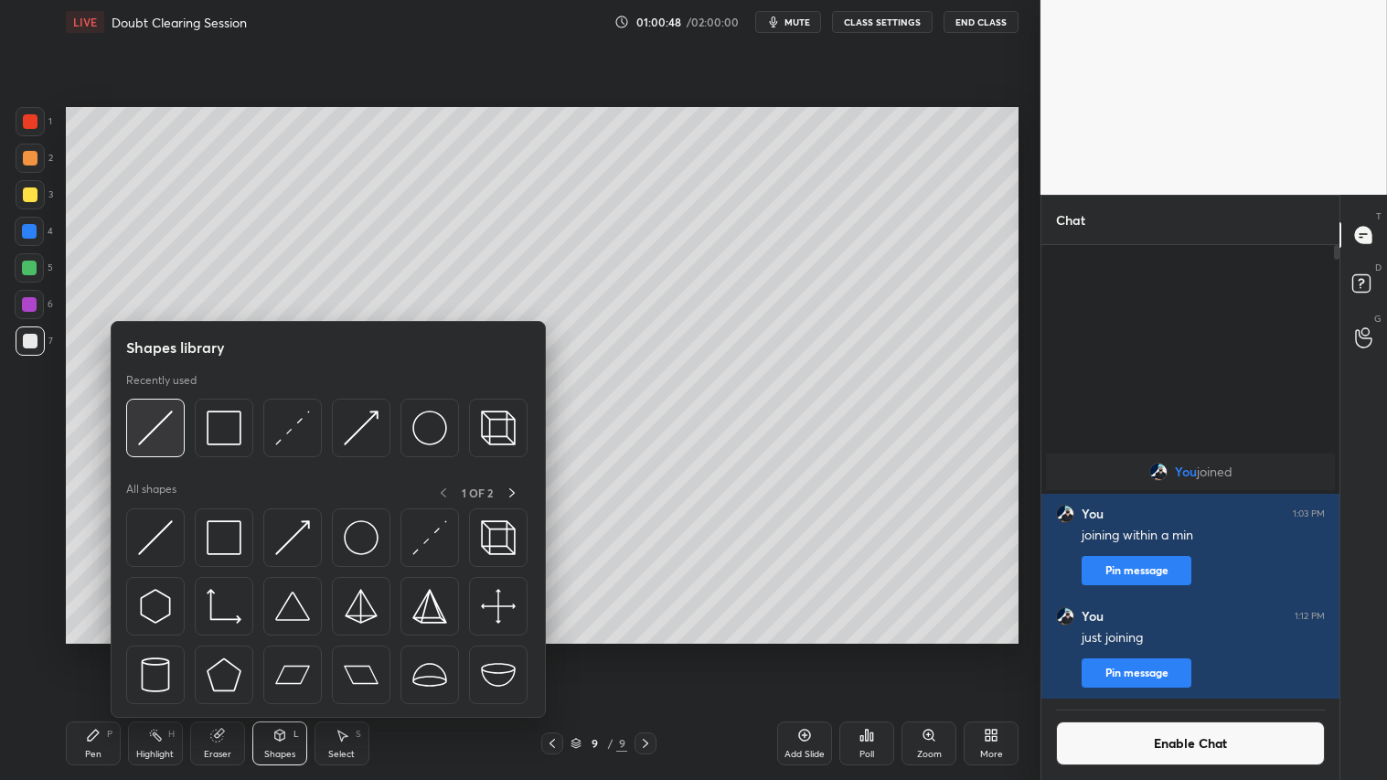
click at [138, 433] on img at bounding box center [155, 428] width 35 height 35
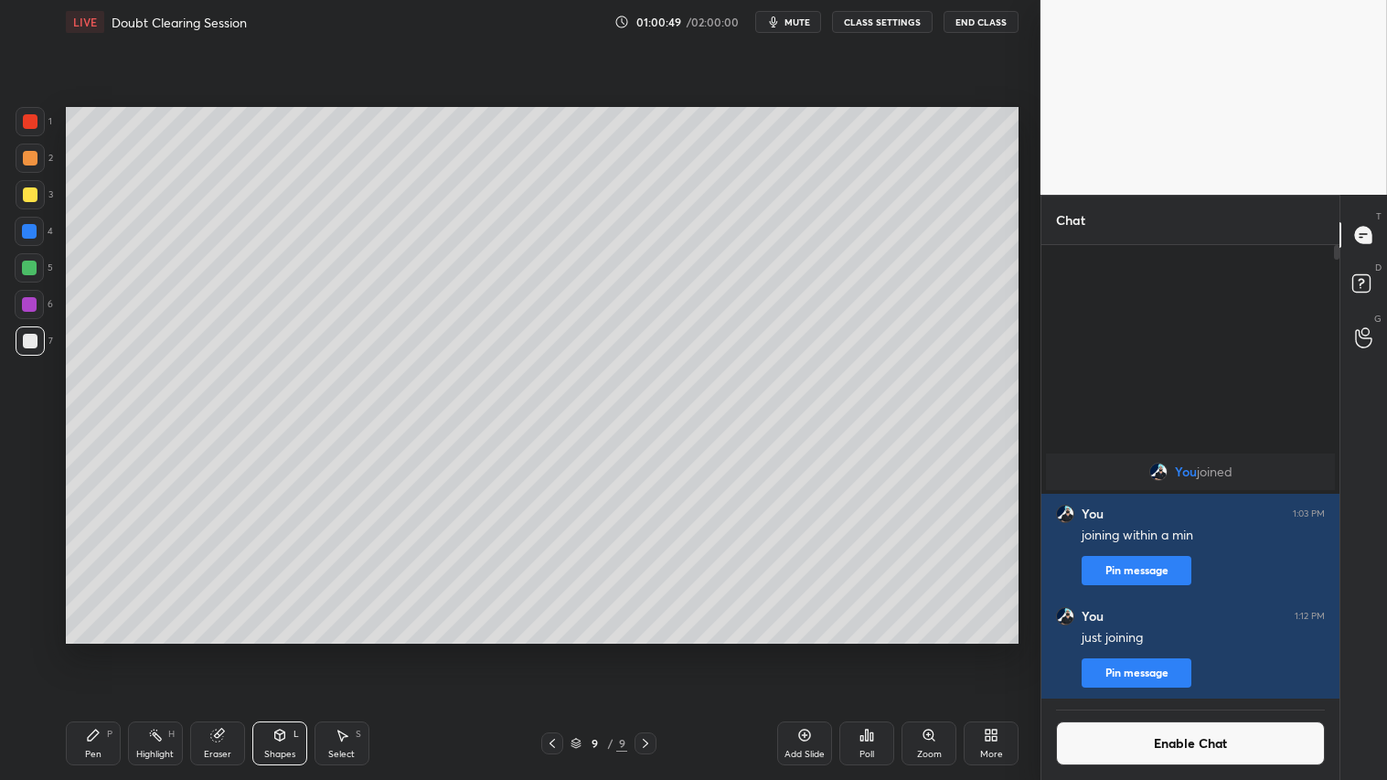
click at [25, 147] on div at bounding box center [30, 158] width 29 height 29
click at [105, 650] on div "Pen P" at bounding box center [93, 744] width 55 height 44
click at [284, 650] on div "Shapes L" at bounding box center [279, 744] width 55 height 44
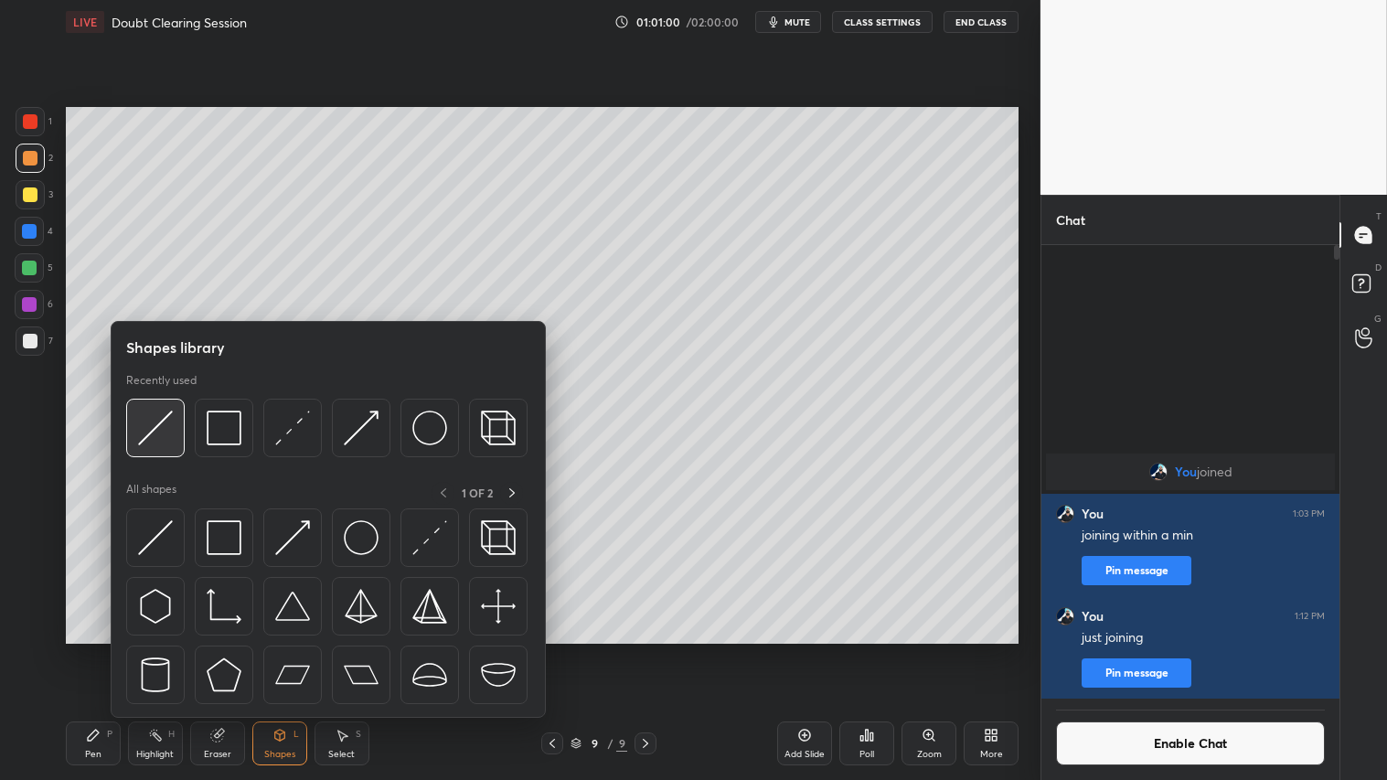
click at [160, 424] on img at bounding box center [155, 428] width 35 height 35
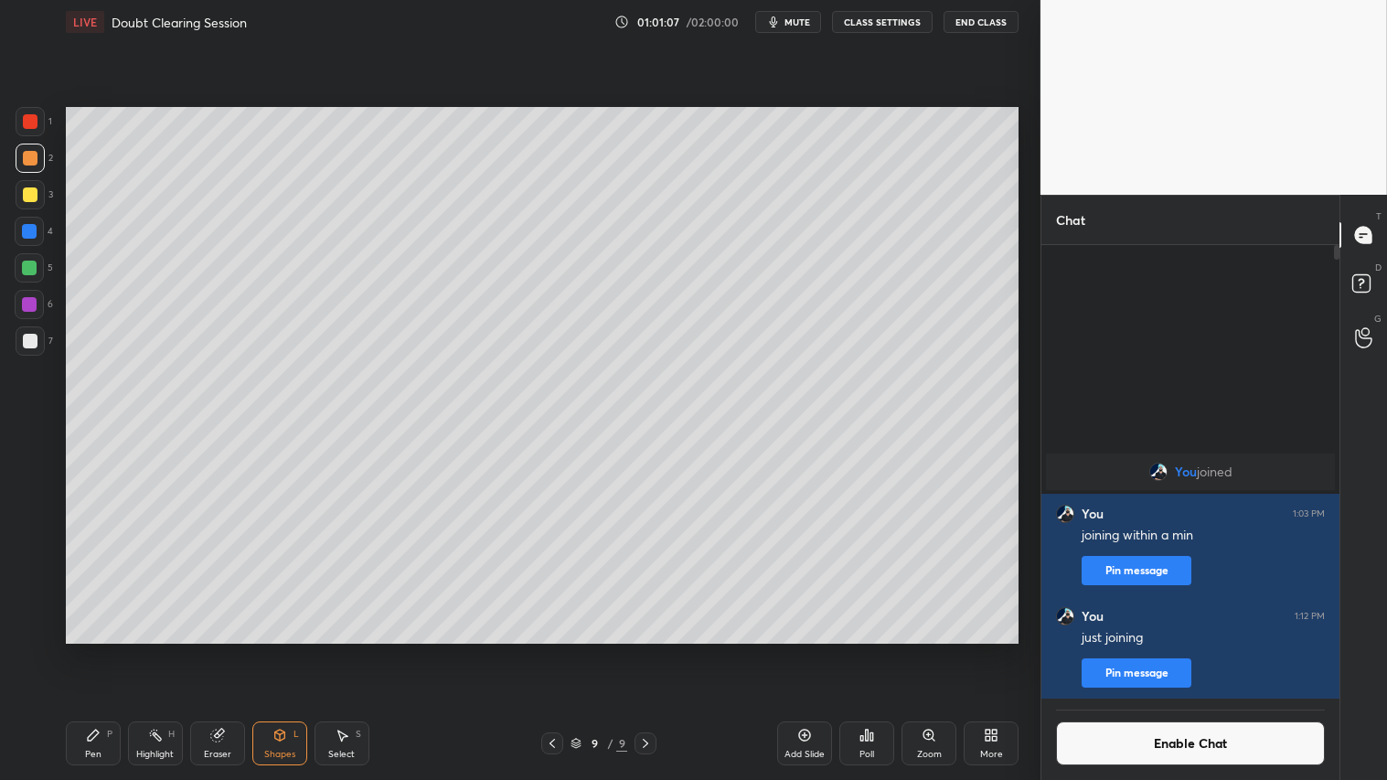
click at [229, 650] on div "Eraser" at bounding box center [217, 744] width 55 height 44
drag, startPoint x: 88, startPoint y: 742, endPoint x: 103, endPoint y: 682, distance: 61.4
click at [91, 650] on icon at bounding box center [93, 735] width 11 height 11
click at [223, 650] on div "Eraser" at bounding box center [217, 744] width 55 height 44
click at [96, 650] on div "Pen P" at bounding box center [93, 744] width 55 height 44
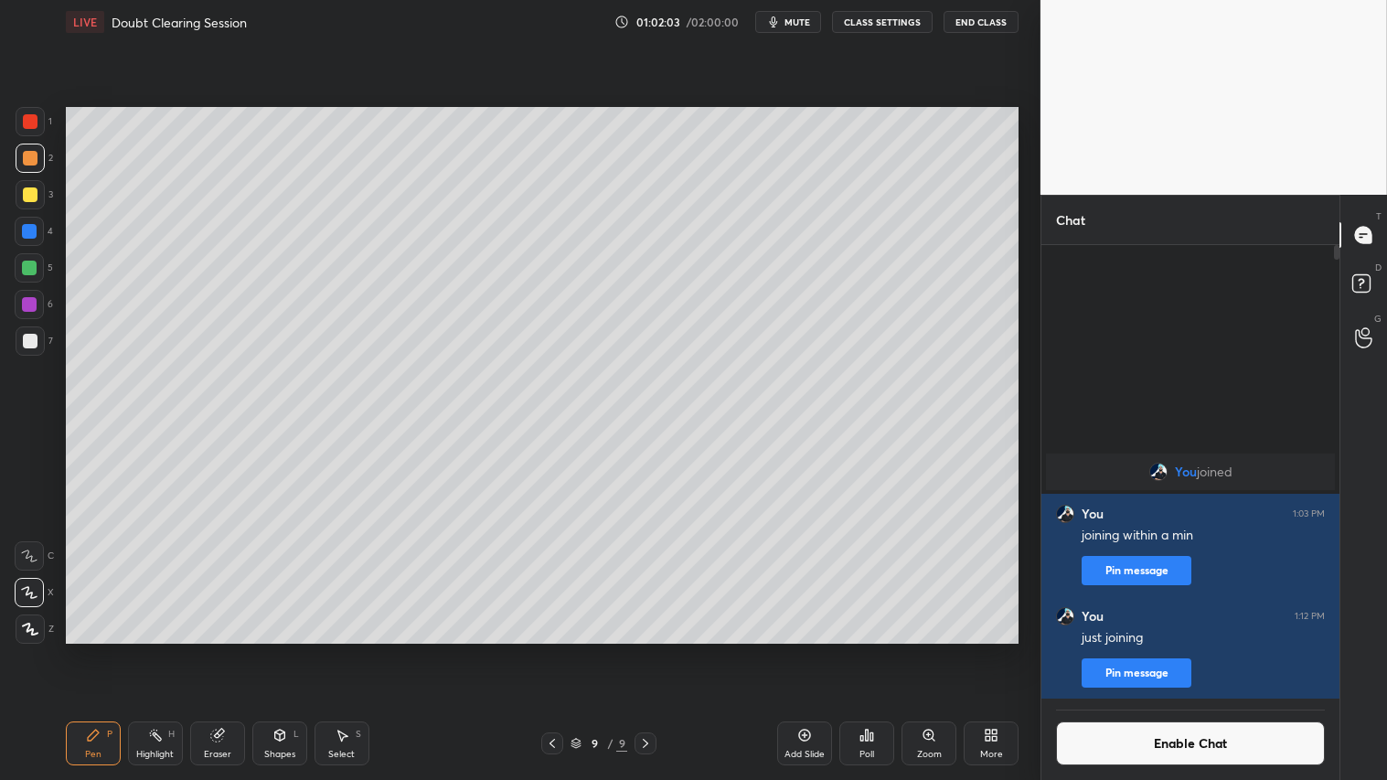
click at [25, 158] on div at bounding box center [30, 158] width 15 height 15
click at [546, 650] on icon at bounding box center [552, 743] width 15 height 15
drag, startPoint x: 27, startPoint y: 624, endPoint x: 37, endPoint y: 624, distance: 10.1
click at [27, 625] on icon at bounding box center [30, 629] width 16 height 13
drag, startPoint x: 102, startPoint y: 752, endPoint x: 92, endPoint y: 738, distance: 16.5
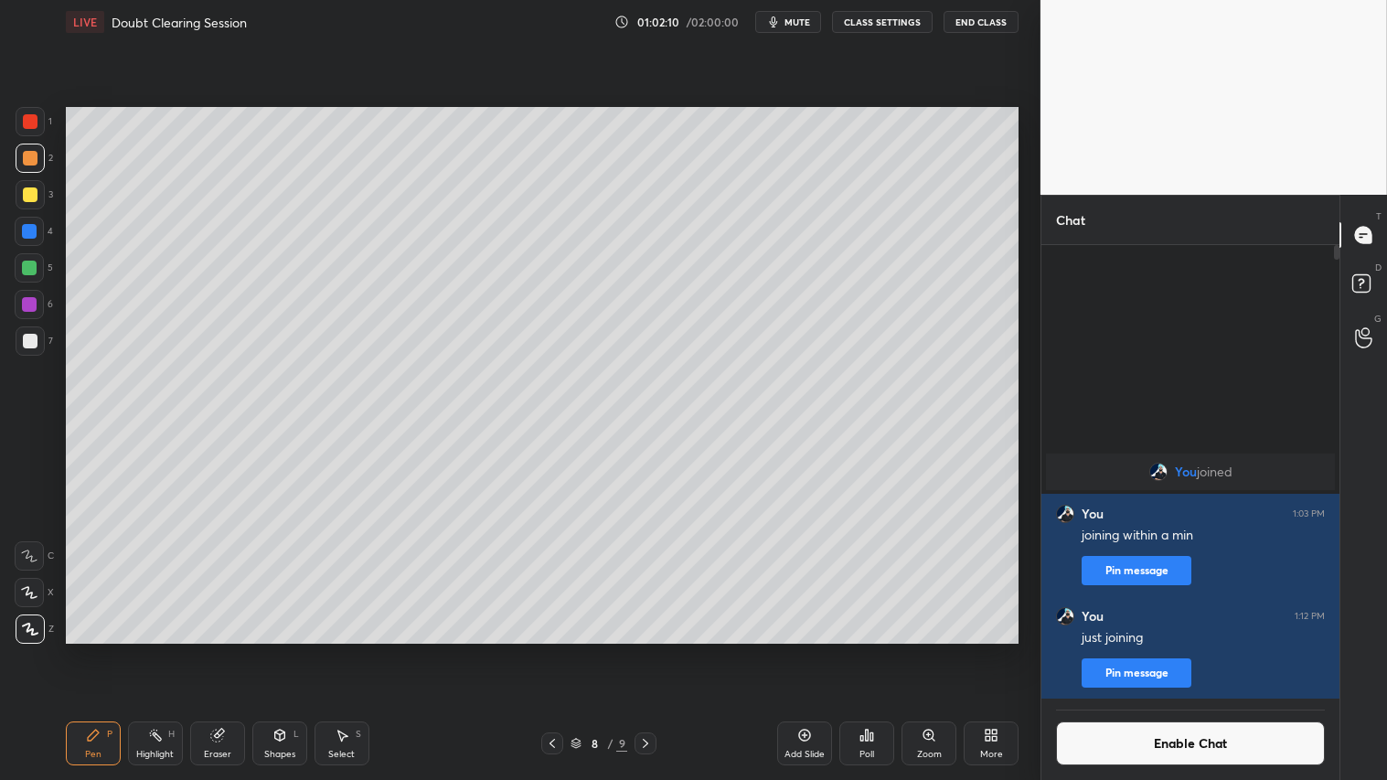
click at [102, 650] on div "Pen P" at bounding box center [93, 744] width 55 height 44
drag, startPoint x: 282, startPoint y: 737, endPoint x: 284, endPoint y: 719, distance: 18.5
click at [284, 650] on icon at bounding box center [280, 735] width 15 height 15
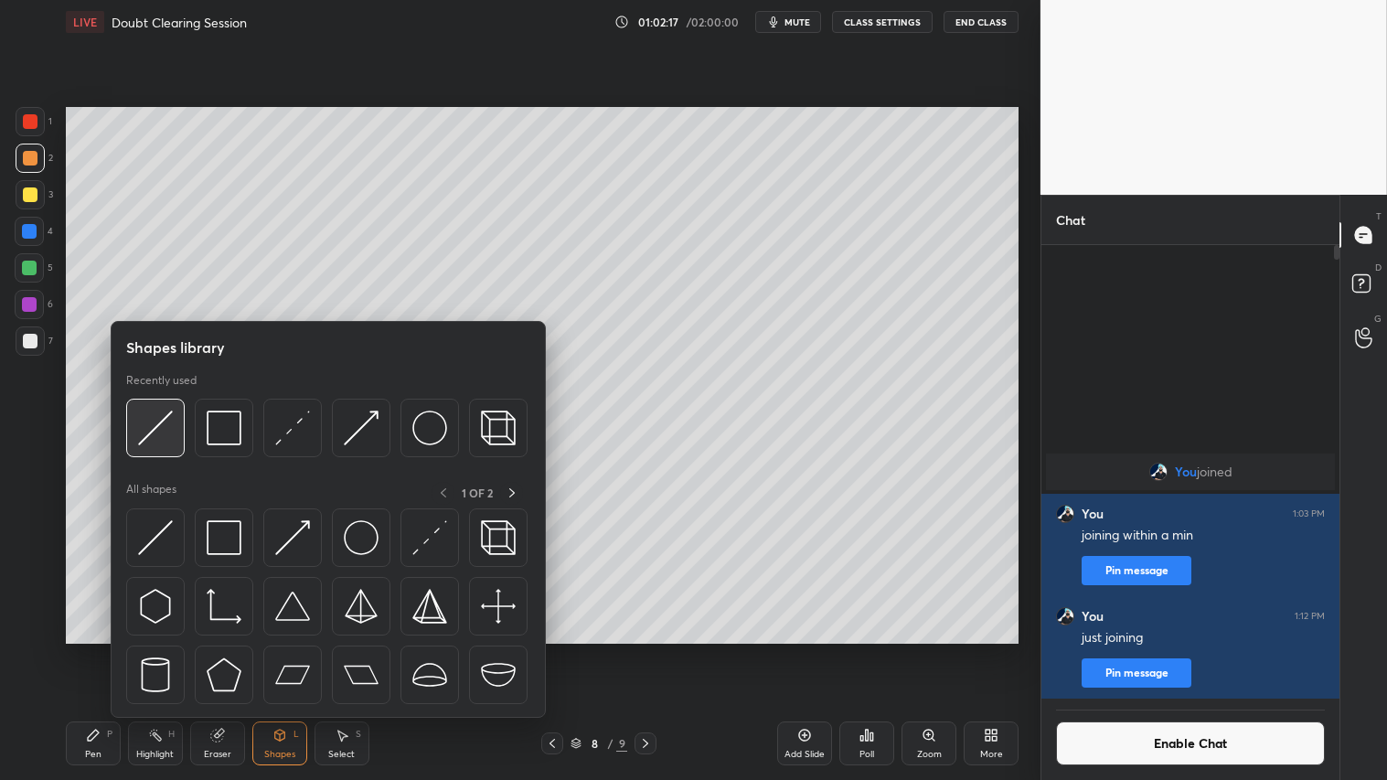
click at [160, 422] on img at bounding box center [155, 428] width 35 height 35
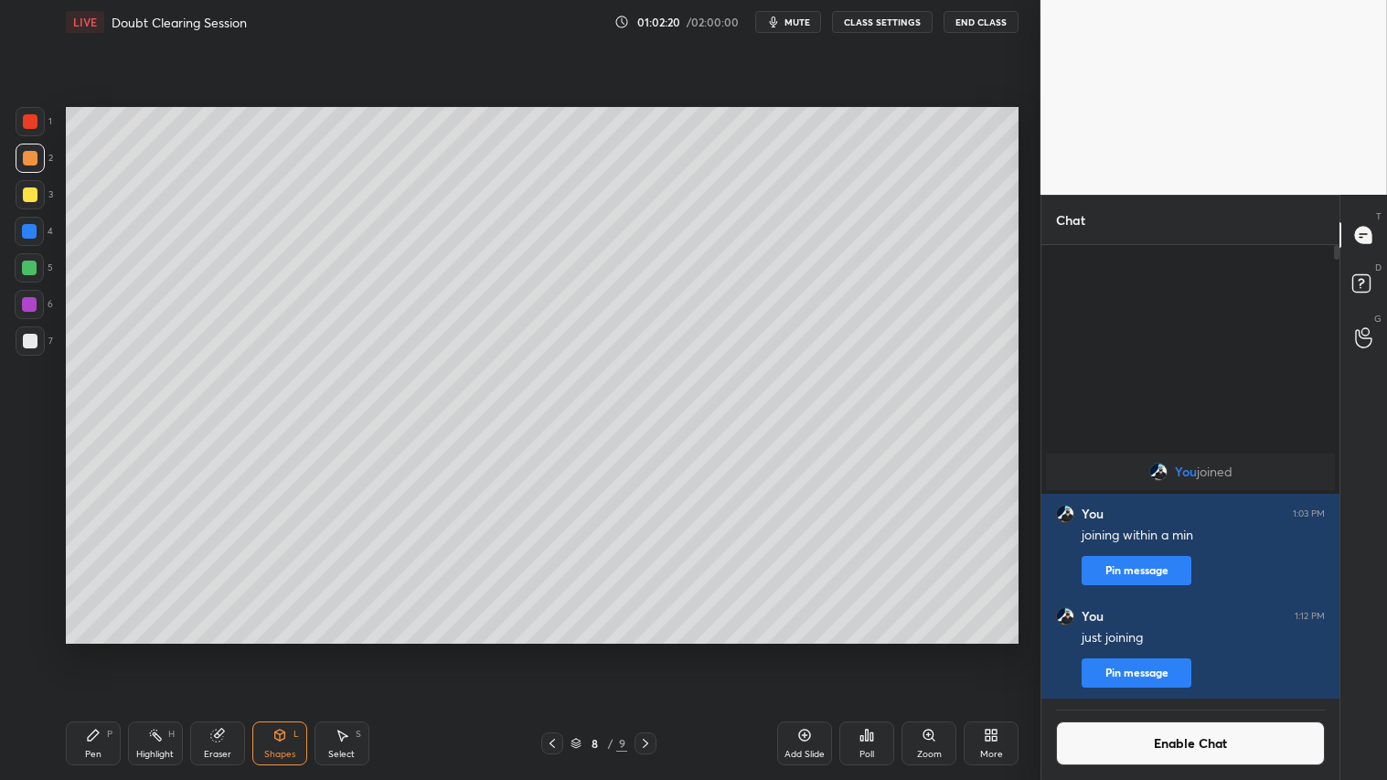
click at [89, 650] on div "Pen P" at bounding box center [93, 744] width 55 height 44
drag, startPoint x: 271, startPoint y: 743, endPoint x: 279, endPoint y: 726, distance: 18.4
click at [275, 650] on icon at bounding box center [280, 735] width 15 height 15
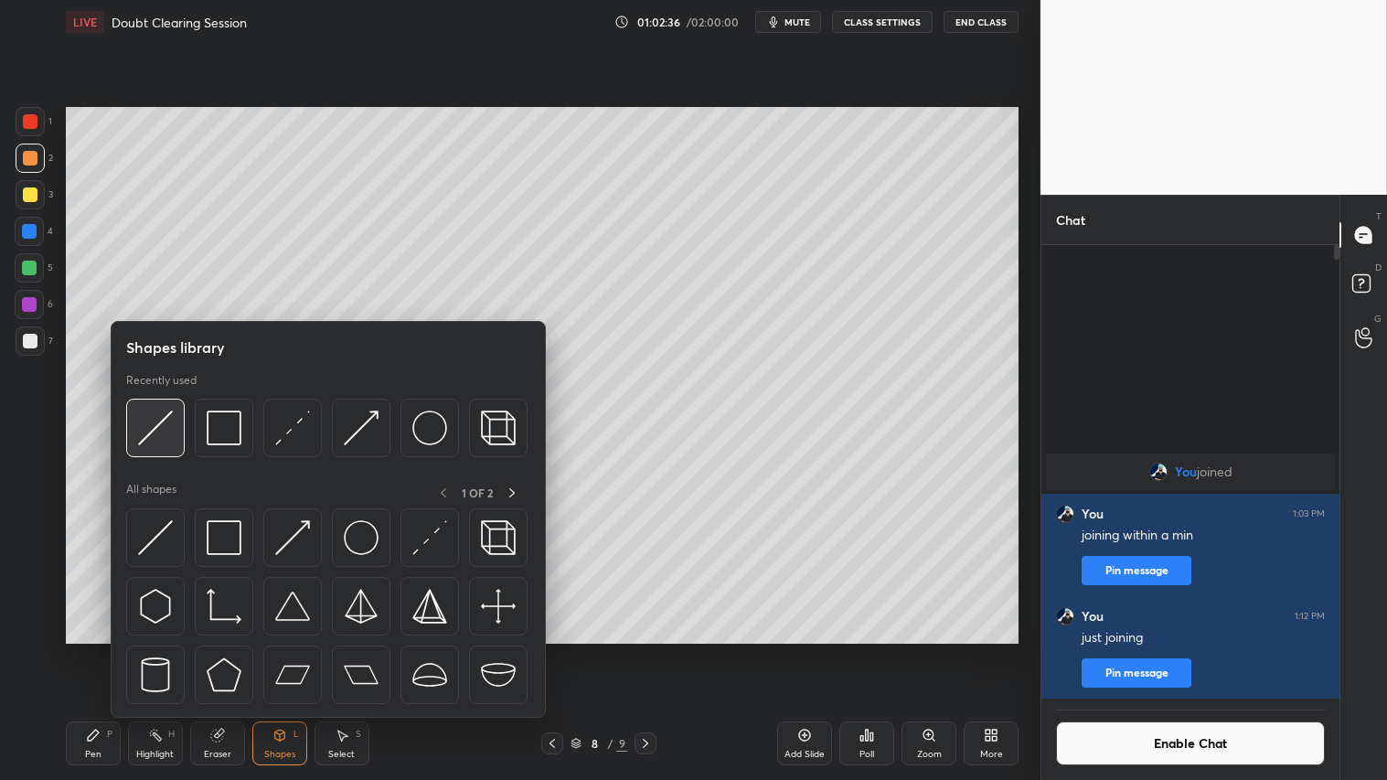
click at [169, 418] on img at bounding box center [155, 428] width 35 height 35
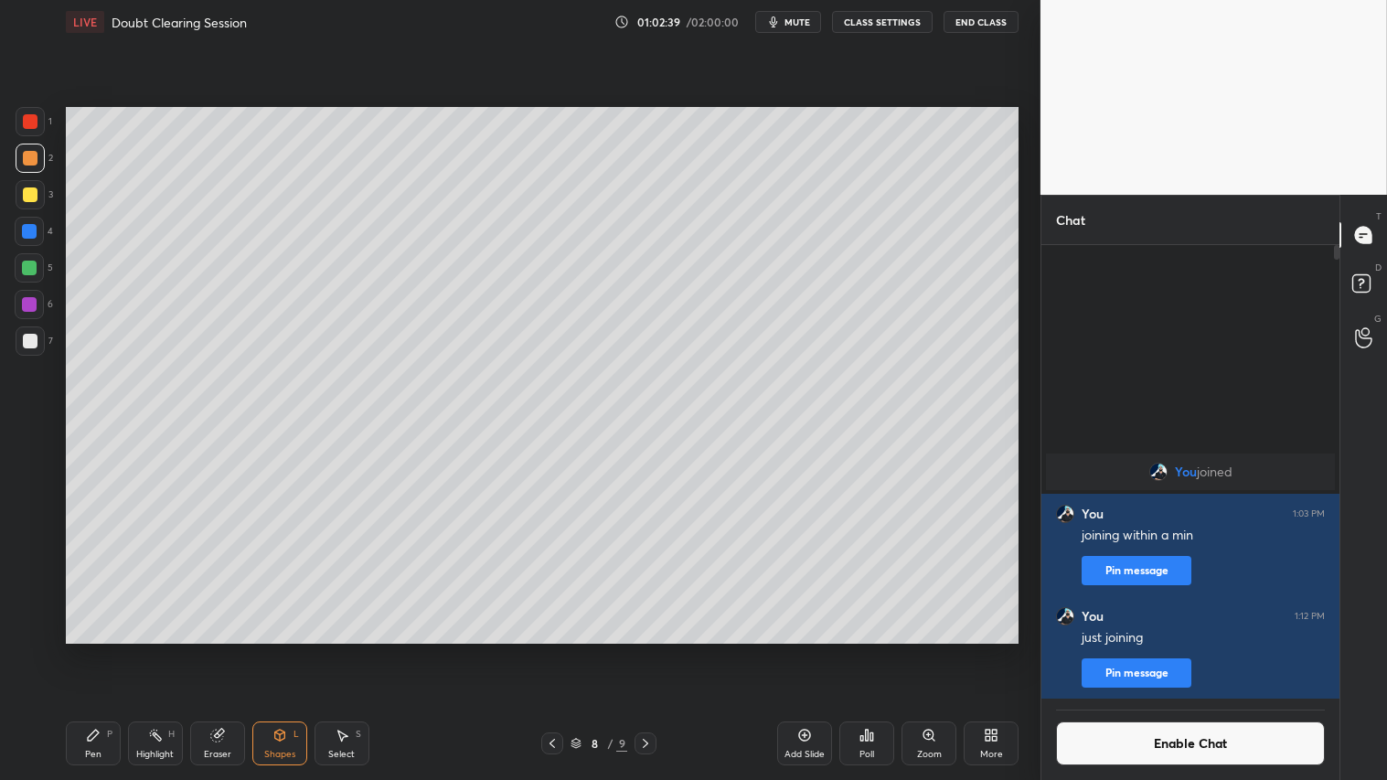
click at [35, 158] on div at bounding box center [30, 158] width 15 height 15
click at [102, 650] on div "Pen P" at bounding box center [93, 744] width 55 height 44
drag, startPoint x: 647, startPoint y: 754, endPoint x: 666, endPoint y: 720, distance: 38.9
click at [646, 650] on div at bounding box center [646, 744] width 22 height 22
click at [551, 650] on icon at bounding box center [552, 743] width 5 height 9
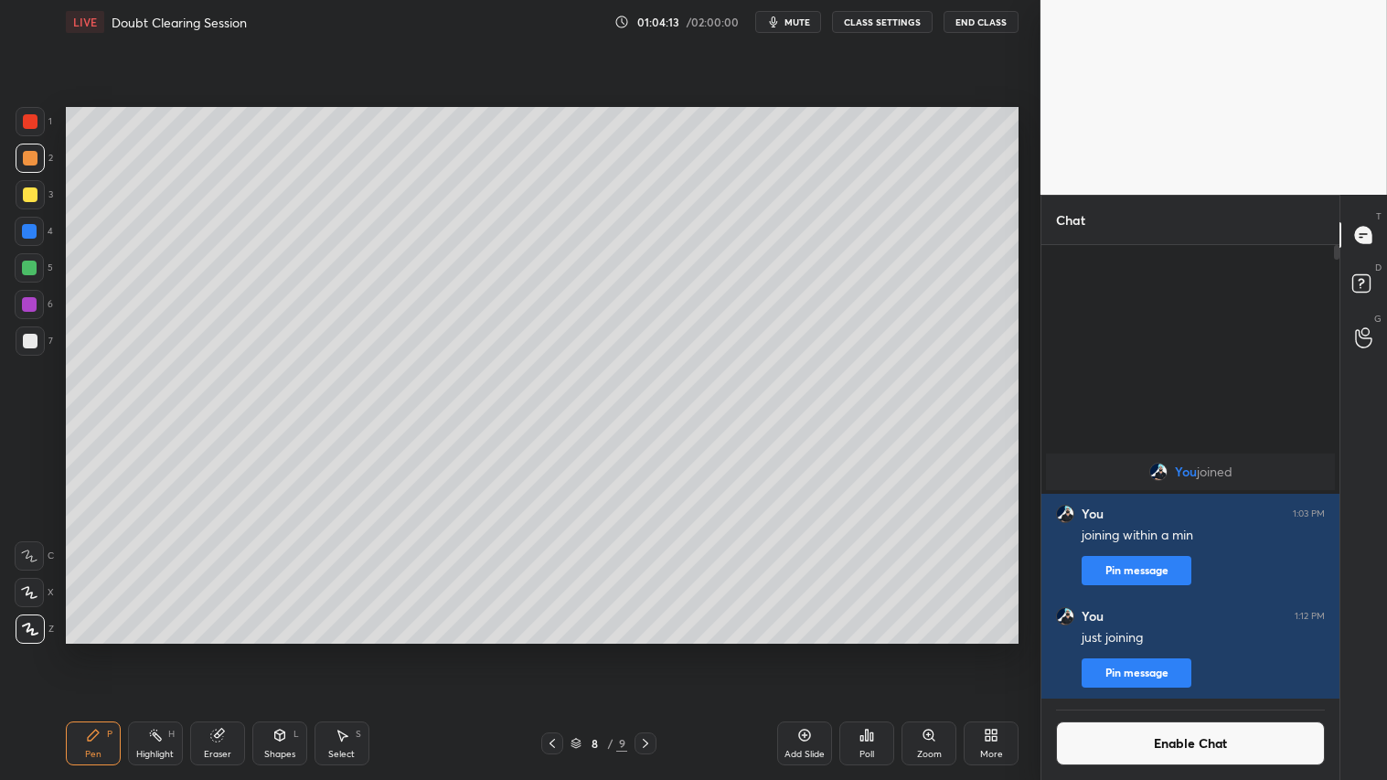
click at [648, 650] on icon at bounding box center [645, 743] width 15 height 15
click at [552, 650] on icon at bounding box center [552, 743] width 15 height 15
drag, startPoint x: 654, startPoint y: 744, endPoint x: 653, endPoint y: 704, distance: 39.3
click at [652, 650] on div at bounding box center [646, 744] width 22 height 22
click at [553, 650] on icon at bounding box center [552, 743] width 15 height 15
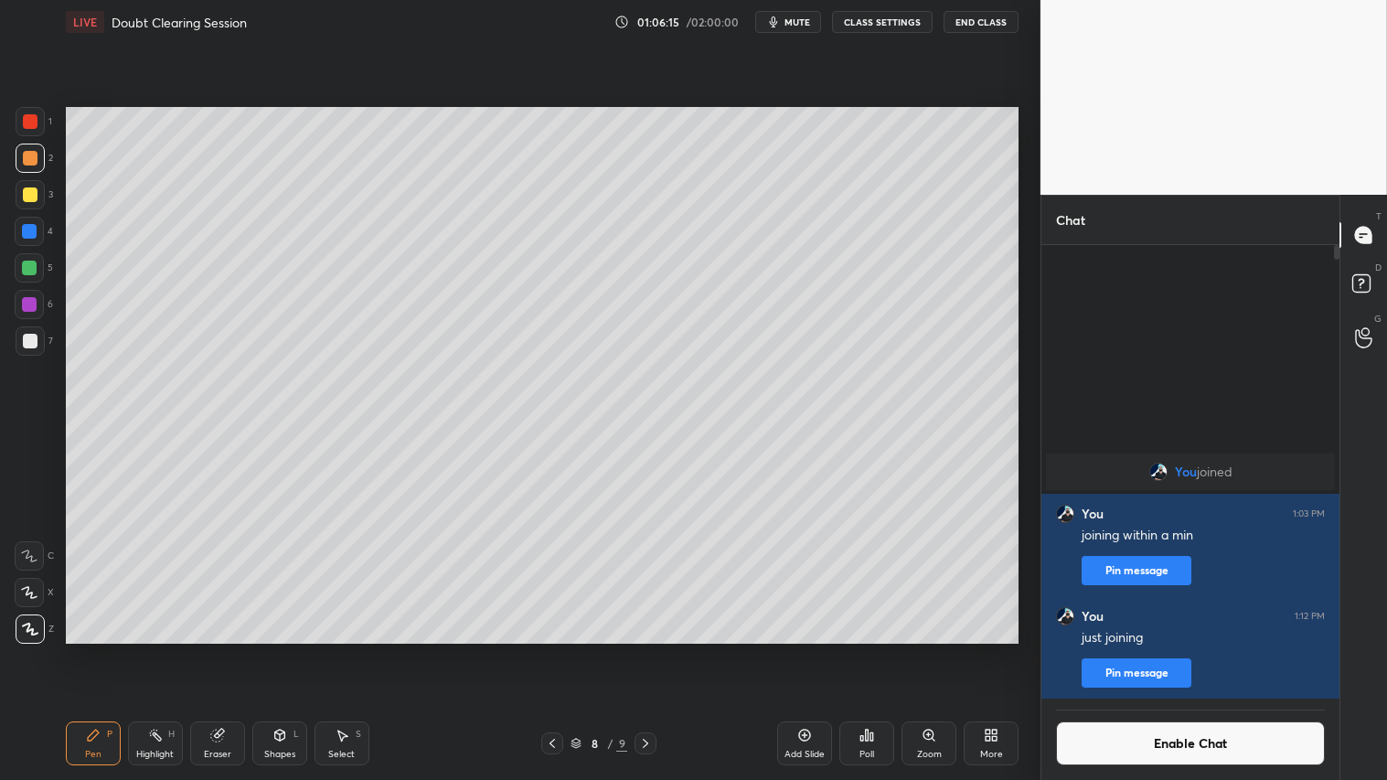
click at [803, 22] on span "mute" at bounding box center [798, 22] width 26 height 13
click at [782, 22] on span "unmute" at bounding box center [795, 22] width 39 height 13
click at [650, 650] on icon at bounding box center [645, 743] width 15 height 15
click at [814, 650] on div "Add Slide" at bounding box center [804, 744] width 55 height 44
click at [31, 341] on div at bounding box center [30, 341] width 15 height 15
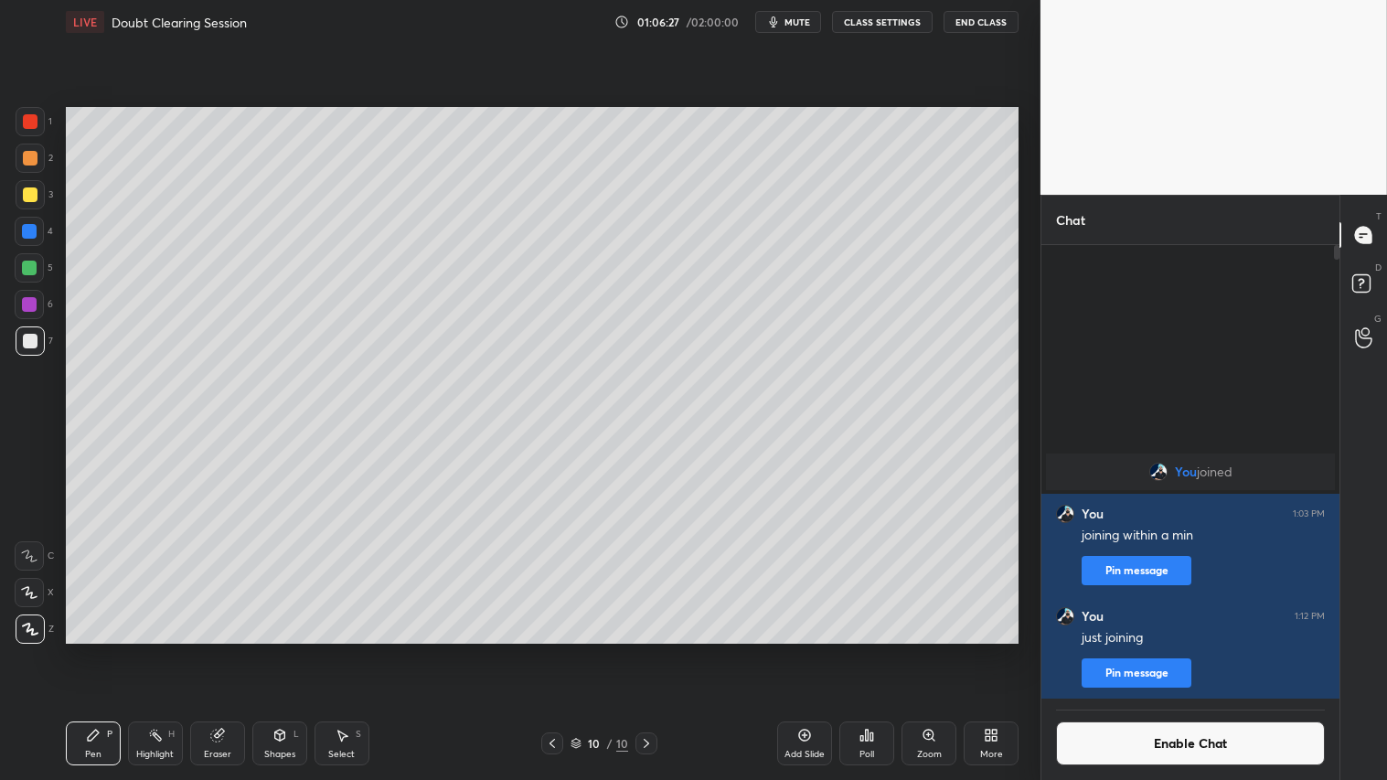
click at [98, 650] on div "Pen" at bounding box center [93, 754] width 16 height 9
click at [551, 650] on icon at bounding box center [552, 743] width 15 height 15
click at [554, 650] on icon at bounding box center [552, 743] width 15 height 15
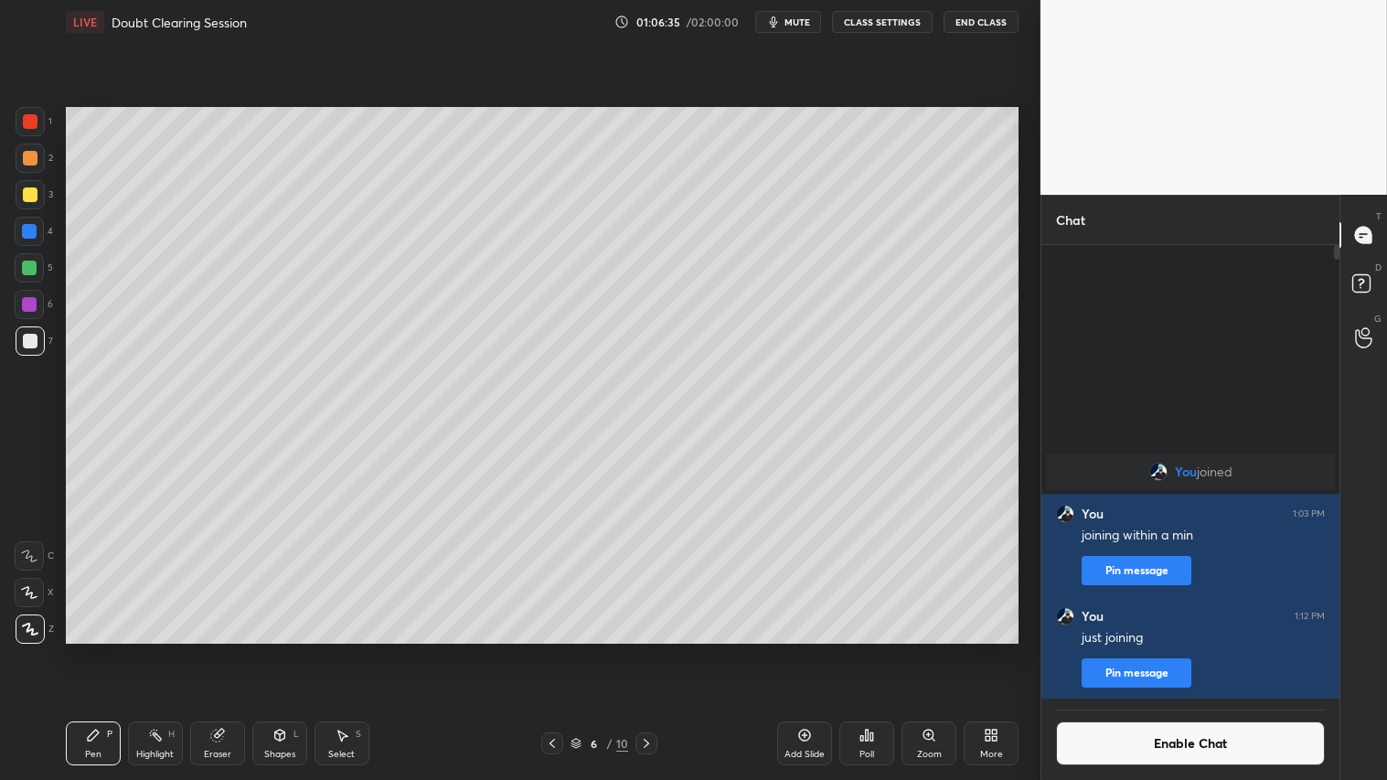
click at [645, 650] on icon at bounding box center [646, 743] width 5 height 9
click at [655, 650] on div at bounding box center [647, 744] width 22 height 22
click at [653, 650] on div at bounding box center [647, 744] width 22 height 22
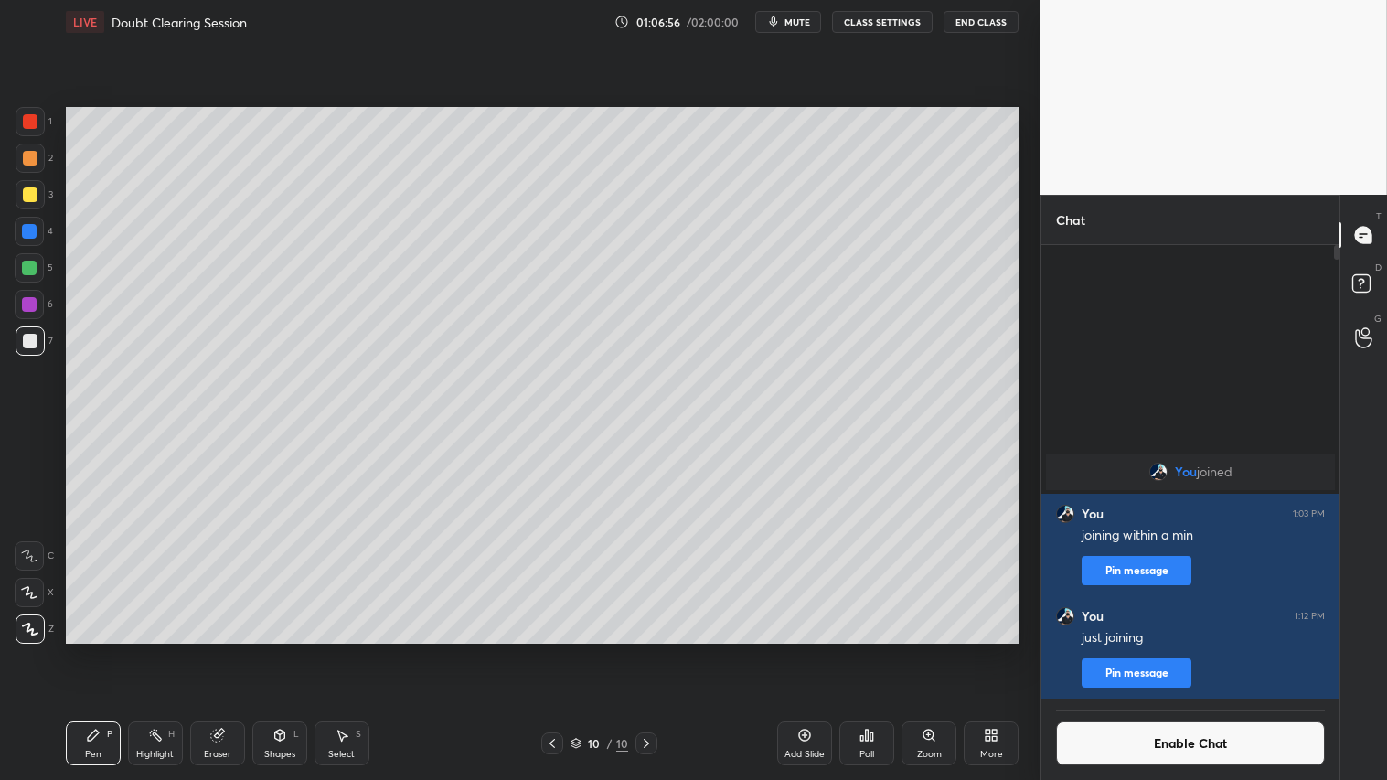
click at [294, 650] on div "Shapes" at bounding box center [279, 754] width 31 height 9
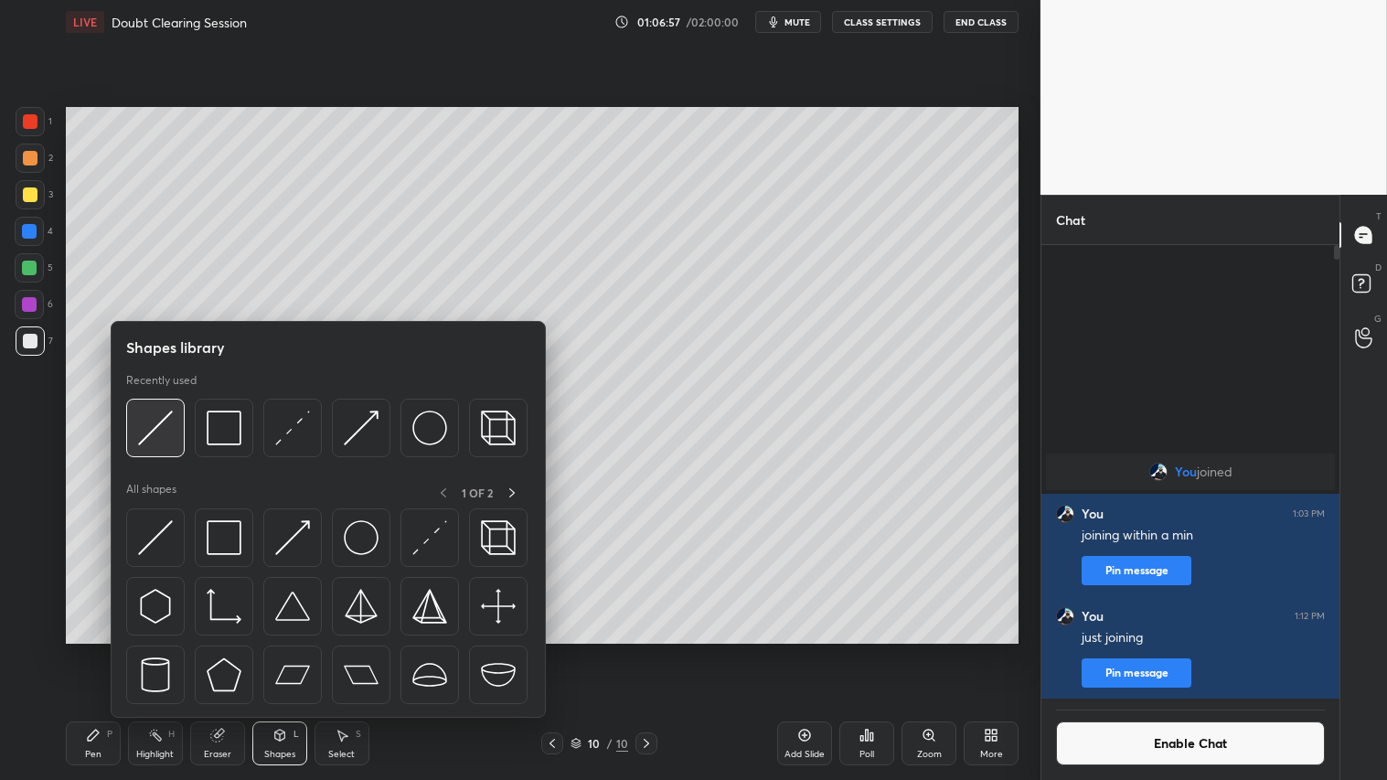
click at [161, 411] on img at bounding box center [155, 428] width 35 height 35
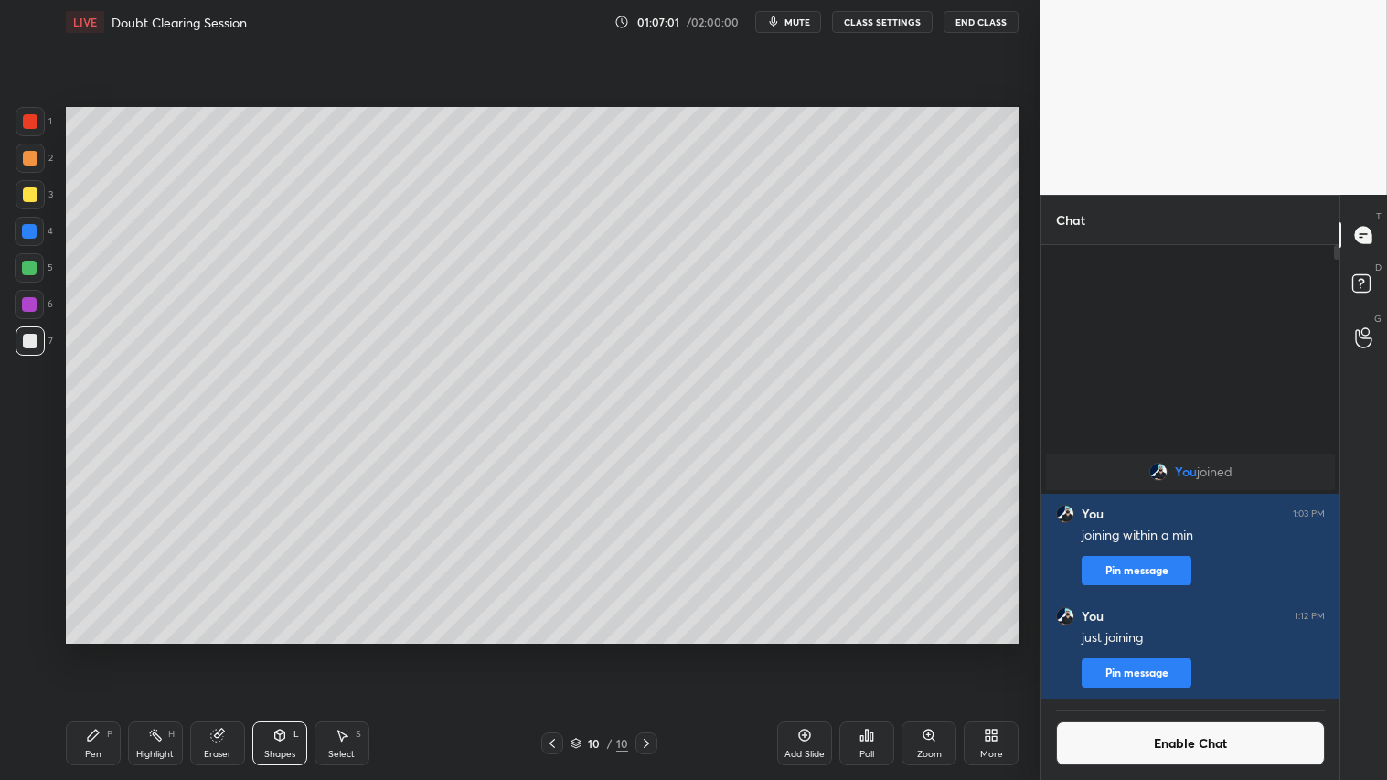
click at [37, 153] on div at bounding box center [30, 158] width 29 height 29
click at [30, 201] on div at bounding box center [30, 194] width 15 height 15
click at [103, 650] on div "Pen P" at bounding box center [93, 744] width 55 height 44
click at [284, 650] on icon at bounding box center [280, 735] width 15 height 15
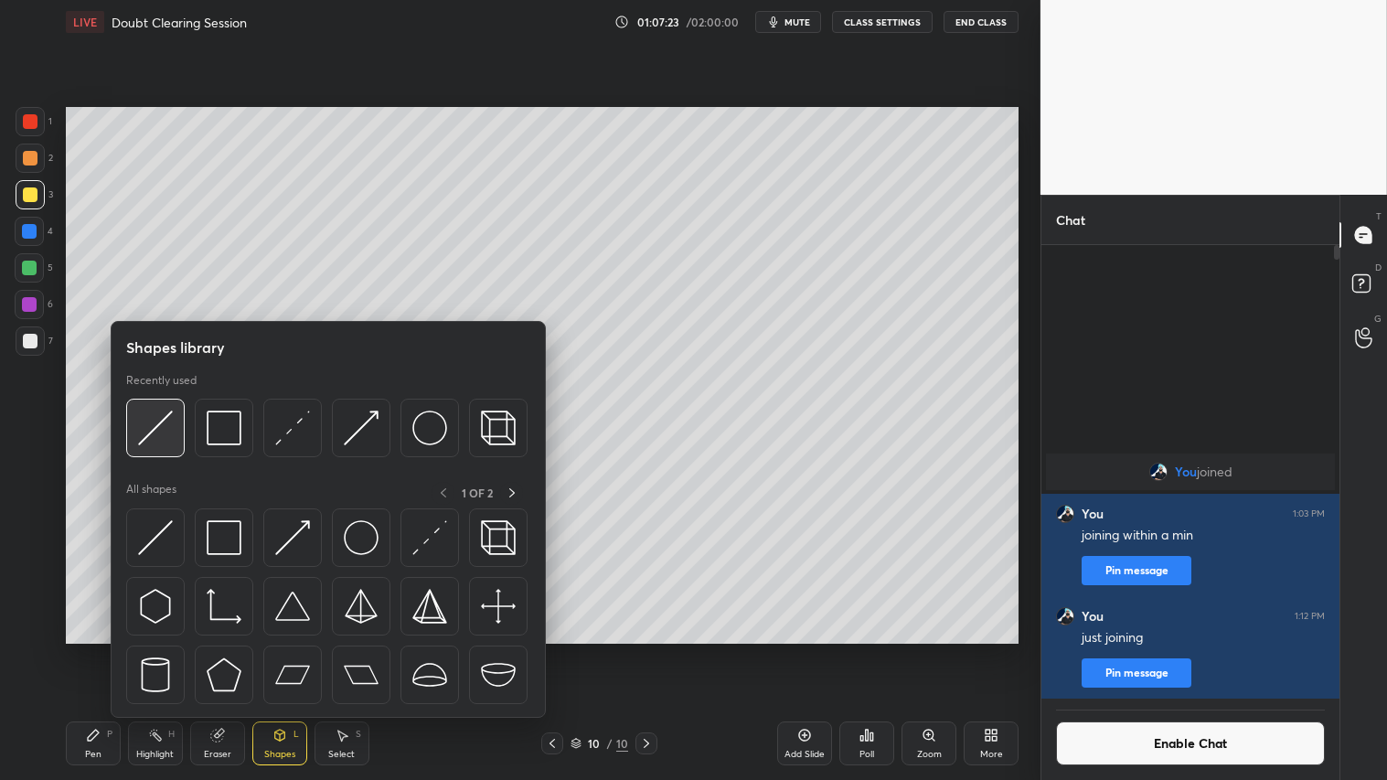
click at [166, 417] on img at bounding box center [155, 428] width 35 height 35
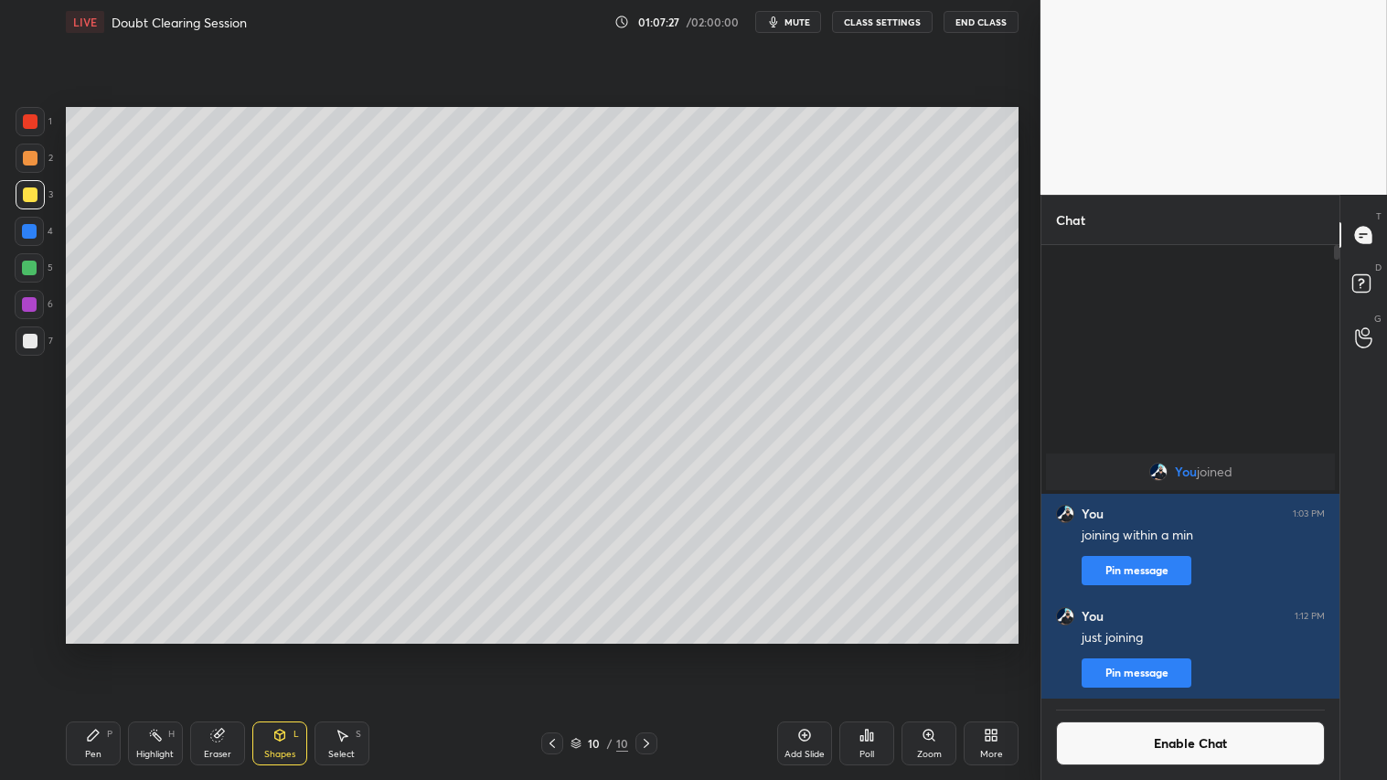
click at [101, 650] on div "Pen" at bounding box center [93, 754] width 16 height 9
click at [28, 160] on div at bounding box center [30, 158] width 15 height 15
click at [277, 650] on div "Shapes L" at bounding box center [279, 744] width 55 height 44
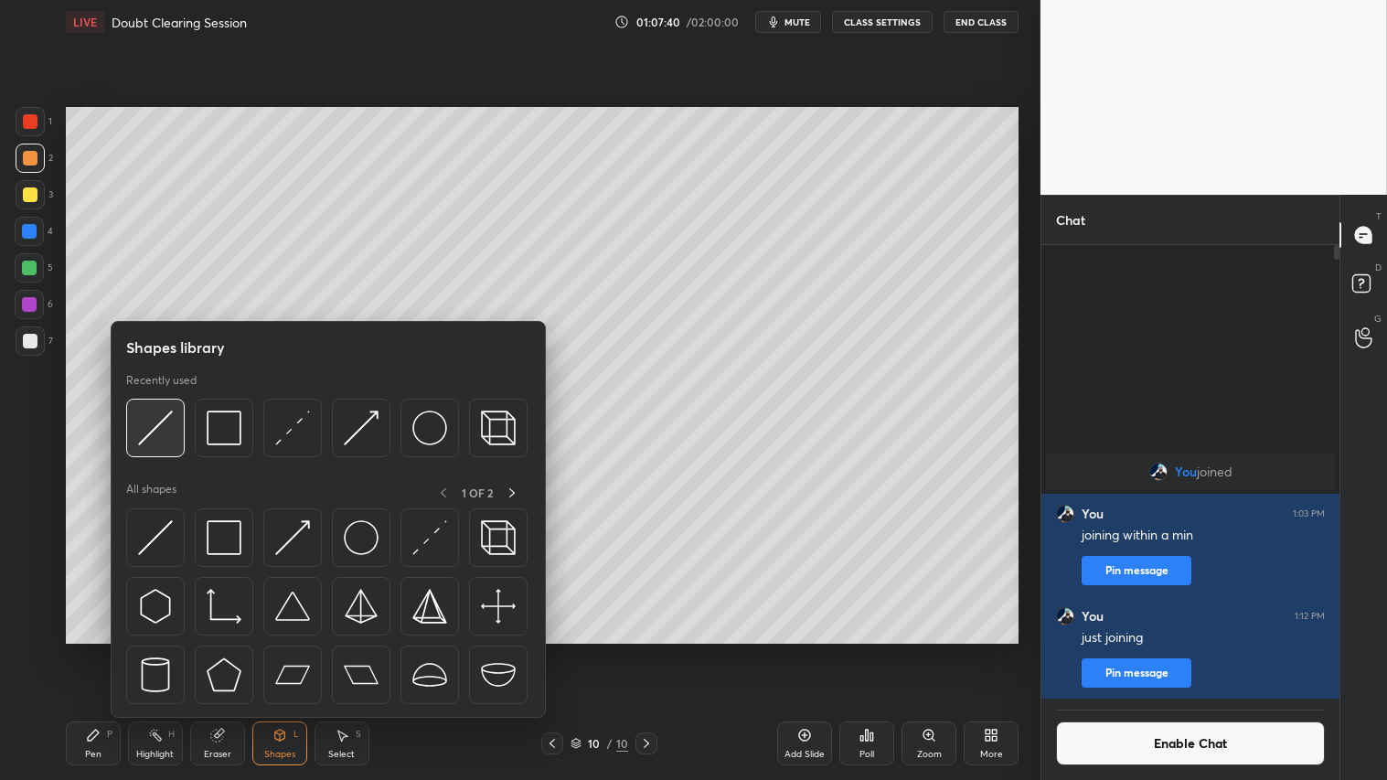
click at [147, 408] on div at bounding box center [155, 428] width 59 height 59
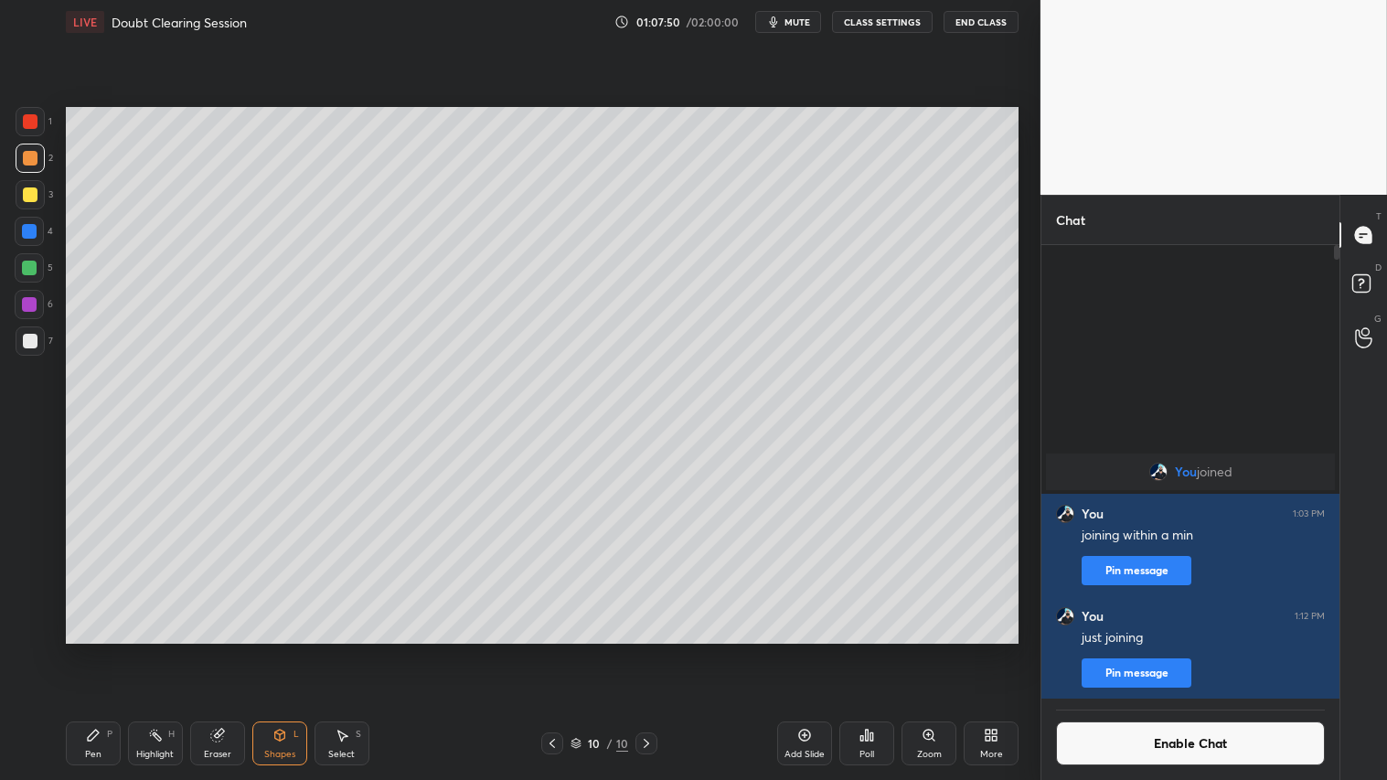
click at [76, 650] on div "Pen P" at bounding box center [93, 744] width 55 height 44
click at [287, 650] on div "Shapes L" at bounding box center [279, 744] width 55 height 44
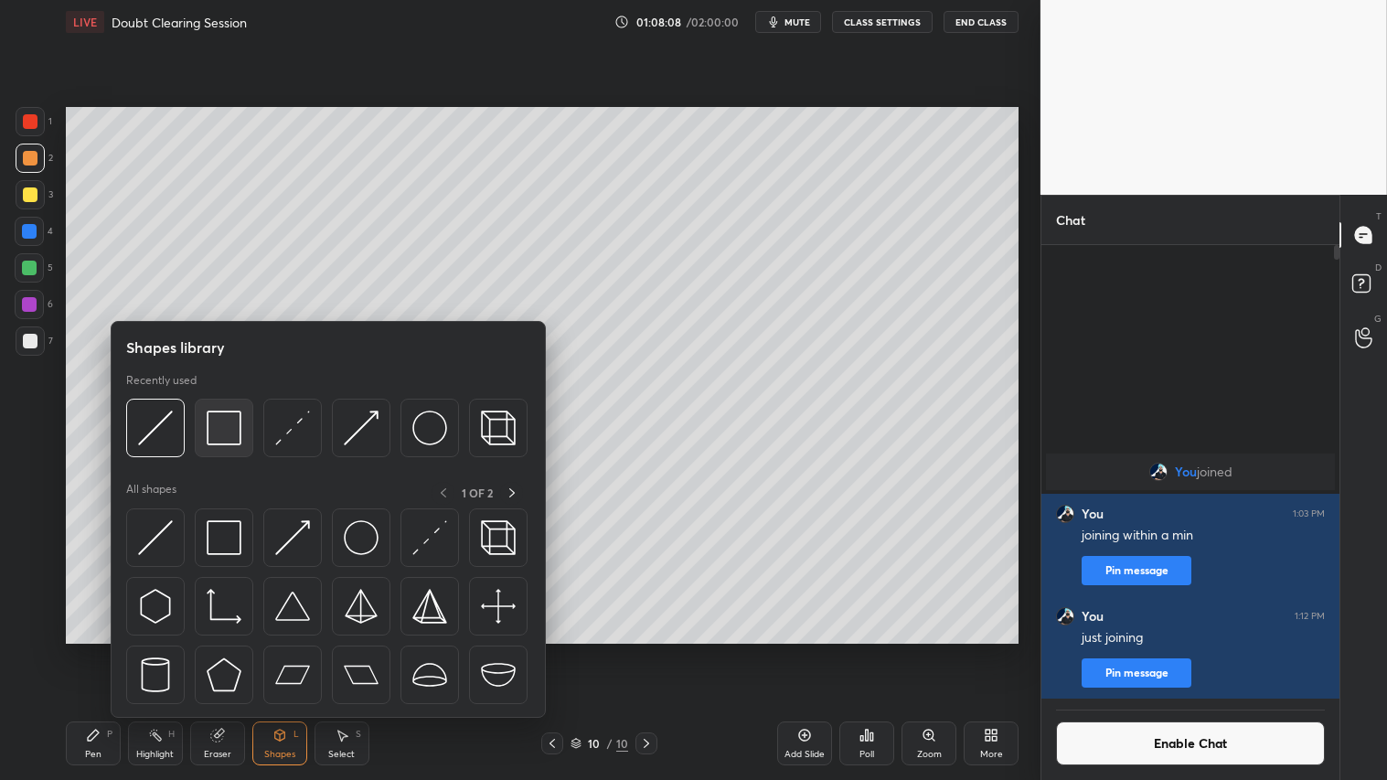
click at [225, 424] on img at bounding box center [224, 428] width 35 height 35
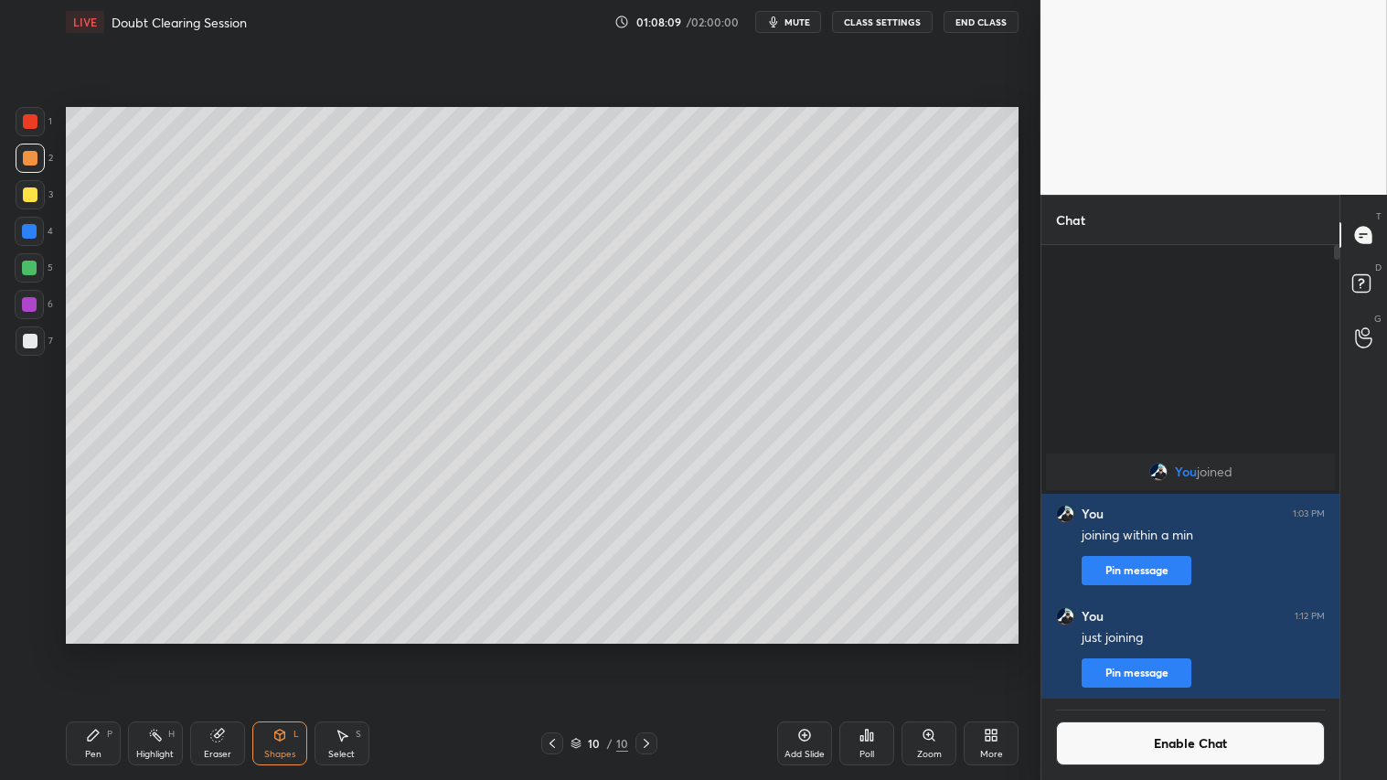
click at [29, 339] on div at bounding box center [30, 341] width 15 height 15
click at [25, 152] on div at bounding box center [30, 158] width 29 height 29
click at [90, 650] on div "Pen" at bounding box center [93, 754] width 16 height 9
click at [268, 650] on div "Shapes L" at bounding box center [279, 744] width 55 height 44
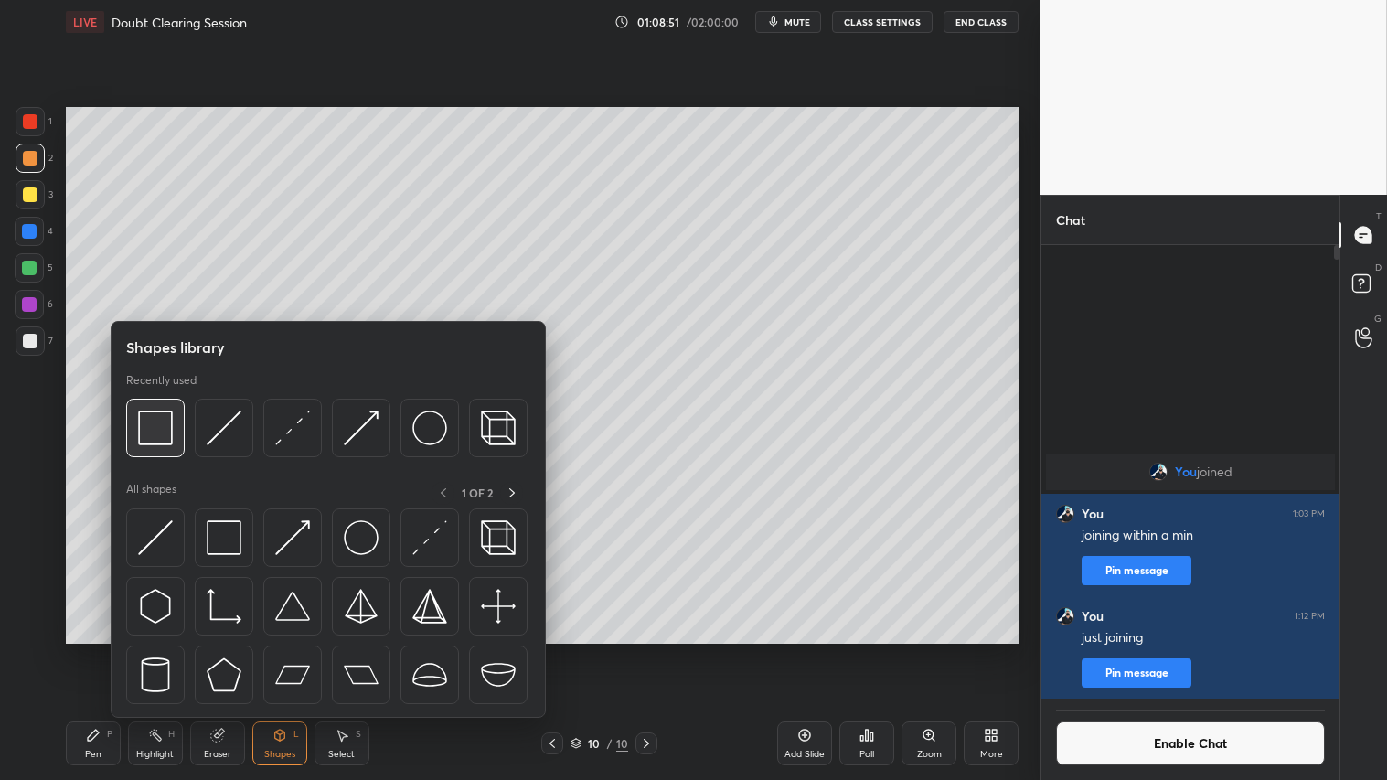
click at [170, 430] on img at bounding box center [155, 428] width 35 height 35
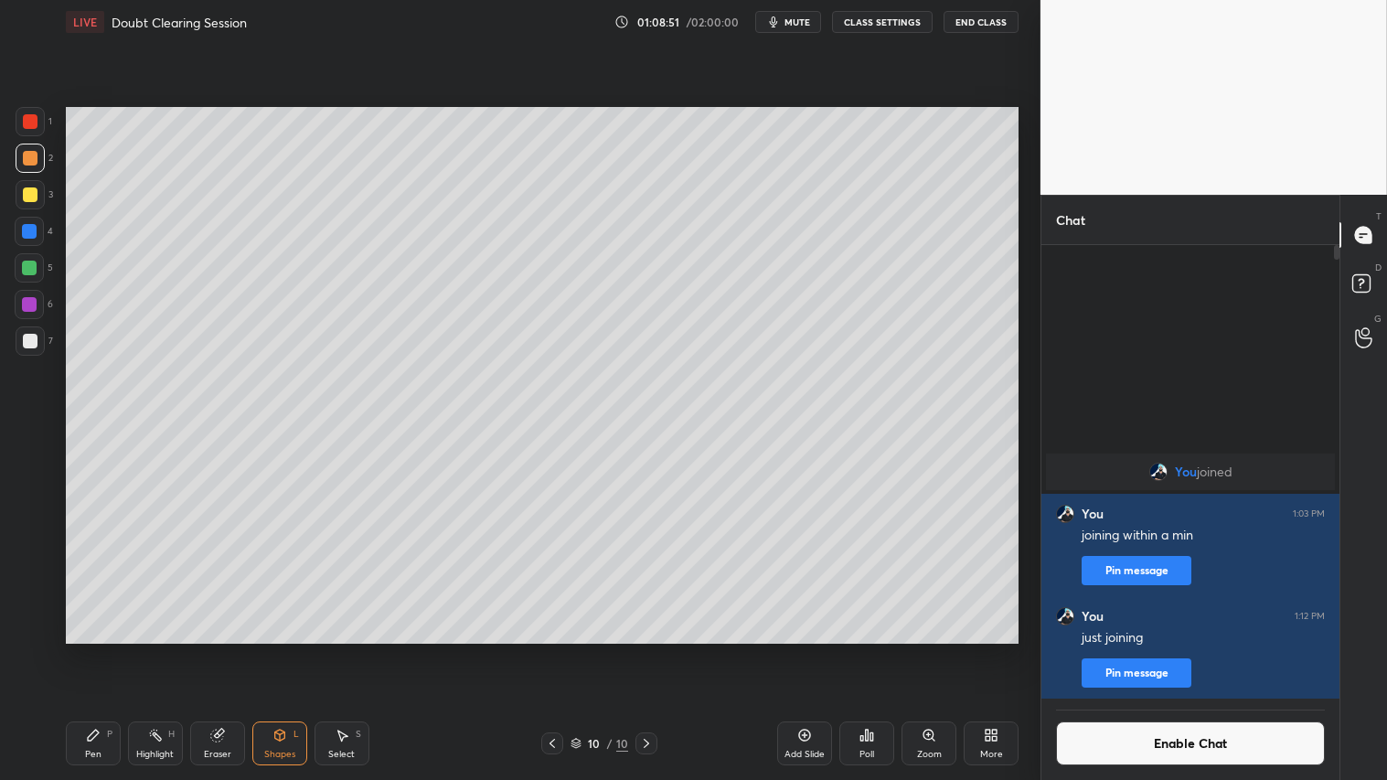
click at [23, 334] on div at bounding box center [30, 341] width 29 height 29
click at [106, 650] on div "Pen P" at bounding box center [93, 744] width 55 height 44
click at [28, 194] on div at bounding box center [30, 194] width 15 height 15
drag, startPoint x: 25, startPoint y: 116, endPoint x: 39, endPoint y: 266, distance: 150.7
click at [25, 120] on div at bounding box center [30, 121] width 15 height 15
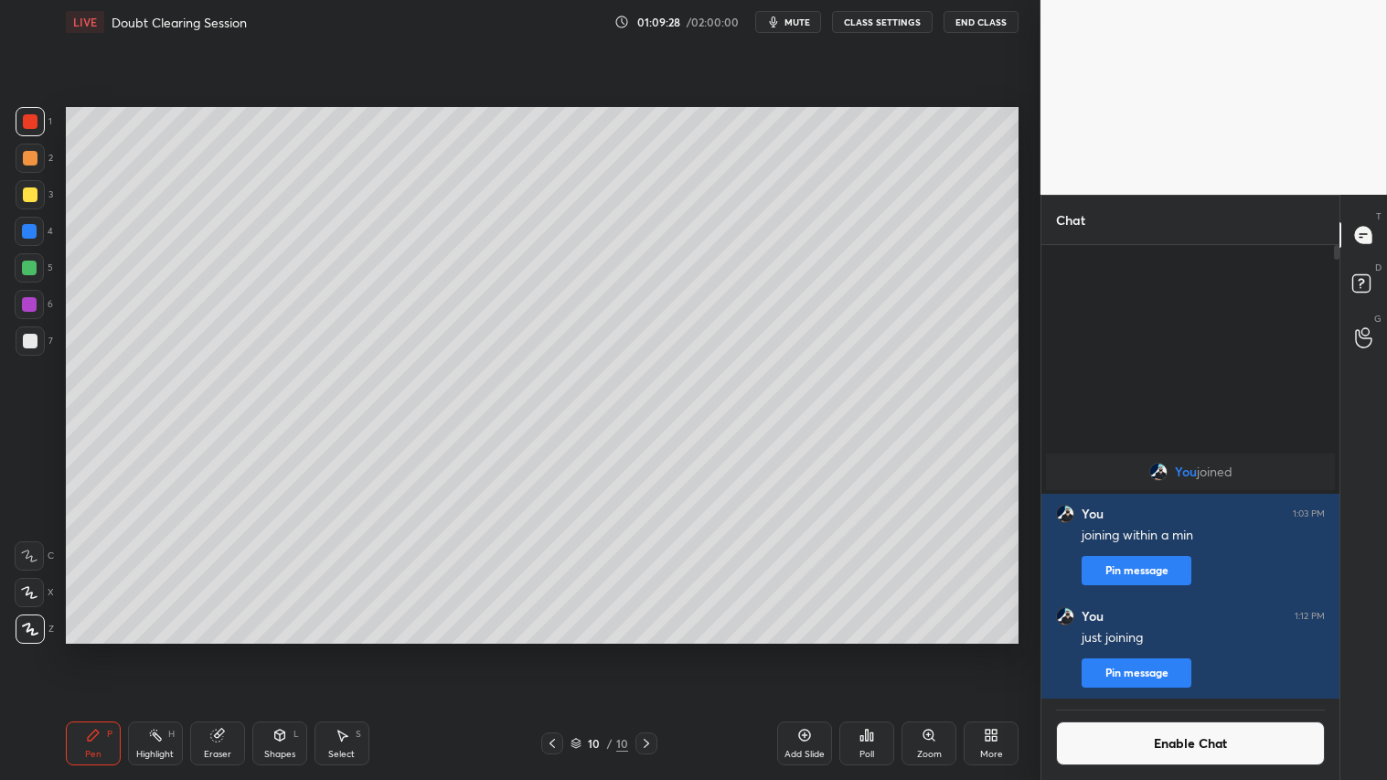
click at [86, 650] on div "Pen P" at bounding box center [93, 744] width 55 height 44
drag, startPoint x: 31, startPoint y: 163, endPoint x: 39, endPoint y: 220, distance: 58.2
click at [31, 169] on div at bounding box center [30, 158] width 29 height 29
click at [93, 650] on div "Pen P Highlight H Eraser Shapes L Select S 10 / 10 Add Slide Poll Zoom More" at bounding box center [542, 743] width 953 height 73
click at [551, 650] on icon at bounding box center [552, 743] width 15 height 15
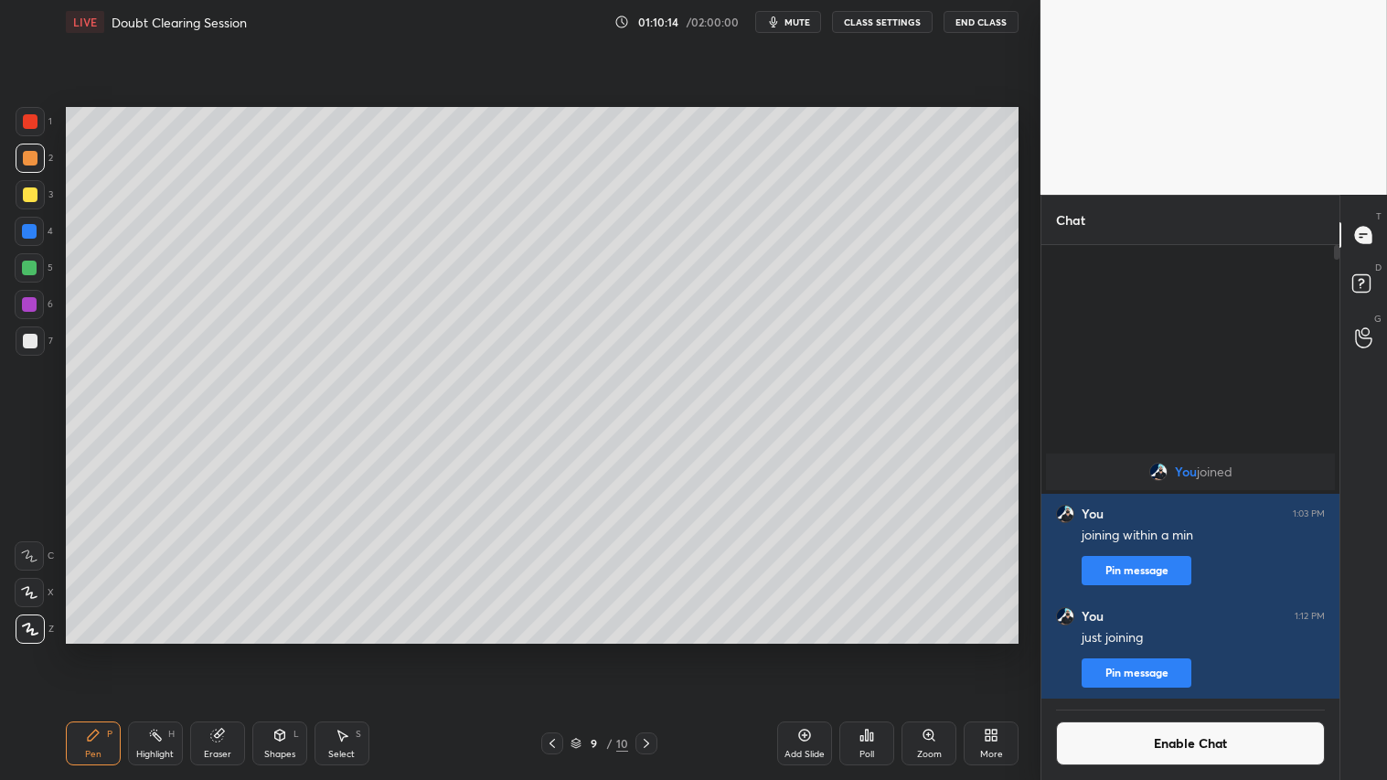
click at [553, 650] on icon at bounding box center [552, 743] width 15 height 15
click at [654, 650] on div at bounding box center [647, 744] width 22 height 22
click at [650, 650] on icon at bounding box center [646, 743] width 15 height 15
click at [654, 650] on div at bounding box center [647, 744] width 22 height 22
drag, startPoint x: 91, startPoint y: 713, endPoint x: 107, endPoint y: 683, distance: 34.0
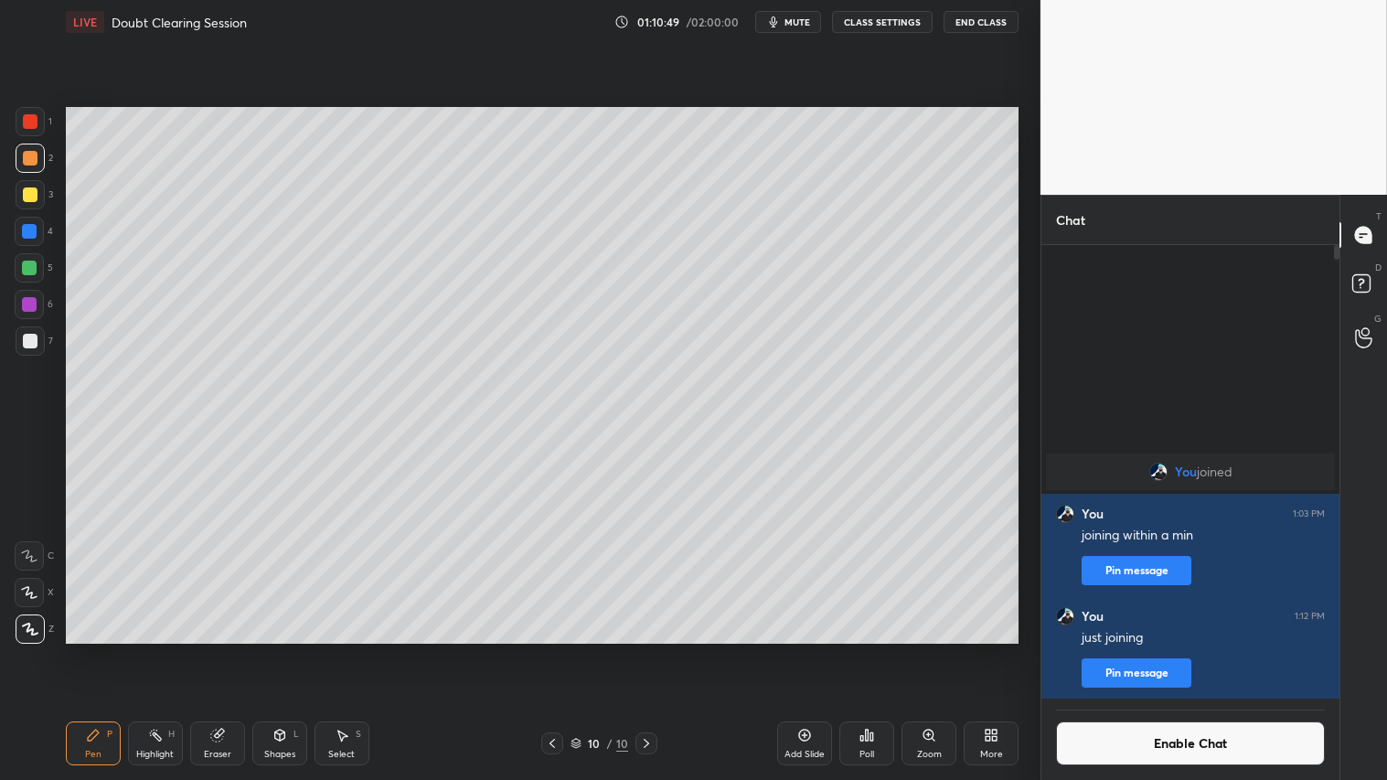
click at [91, 650] on div "Pen P Highlight H Eraser Shapes L Select S 10 / 10 Add Slide Poll Zoom More" at bounding box center [542, 743] width 953 height 73
click at [221, 650] on icon at bounding box center [217, 735] width 15 height 15
drag, startPoint x: 806, startPoint y: 745, endPoint x: 797, endPoint y: 744, distance: 9.3
click at [802, 650] on div "Add Slide" at bounding box center [804, 744] width 55 height 44
drag, startPoint x: 90, startPoint y: 724, endPoint x: 97, endPoint y: 714, distance: 12.4
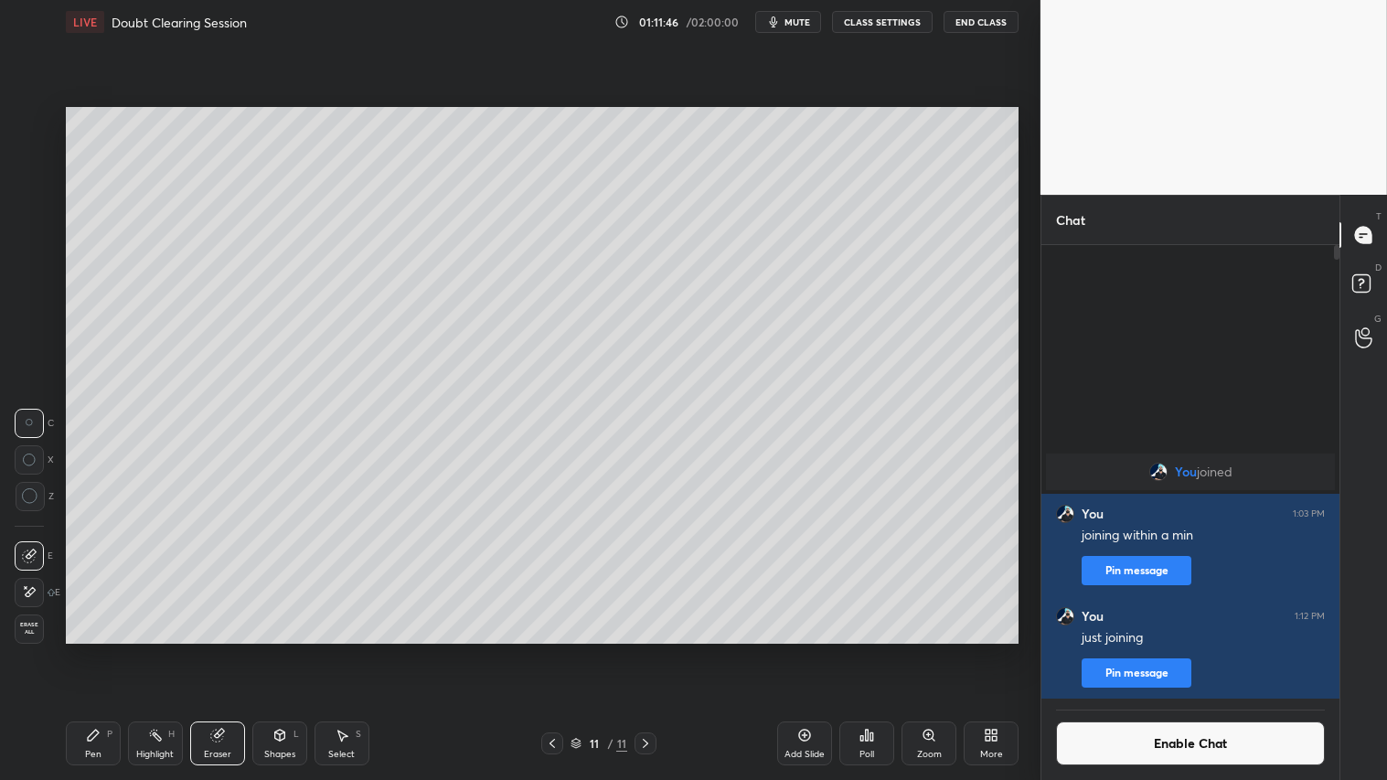
click at [93, 650] on div "Pen P Highlight H Eraser Shapes L Select S 11 / 11 Add Slide Poll Zoom More" at bounding box center [542, 743] width 953 height 73
click at [104, 650] on div "Pen P" at bounding box center [93, 744] width 55 height 44
drag, startPoint x: 219, startPoint y: 759, endPoint x: 192, endPoint y: 733, distance: 37.5
click at [219, 650] on div "Eraser" at bounding box center [217, 754] width 27 height 9
drag, startPoint x: 42, startPoint y: 631, endPoint x: 53, endPoint y: 627, distance: 11.6
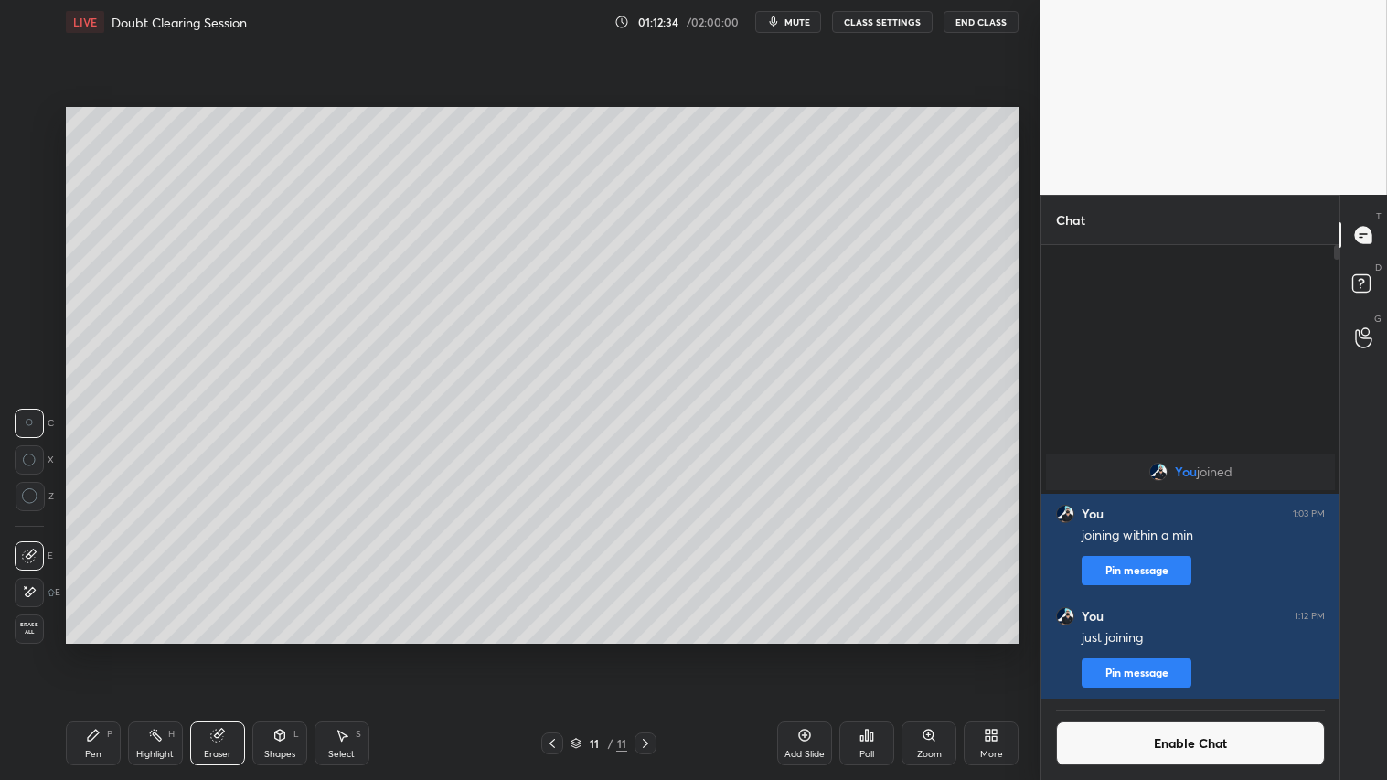
click at [43, 631] on div "Erase all" at bounding box center [29, 629] width 29 height 29
click at [554, 650] on icon at bounding box center [552, 743] width 15 height 15
click at [646, 650] on icon at bounding box center [645, 743] width 15 height 15
click at [30, 198] on div at bounding box center [30, 194] width 15 height 15
drag, startPoint x: 30, startPoint y: 272, endPoint x: 33, endPoint y: 286, distance: 14.9
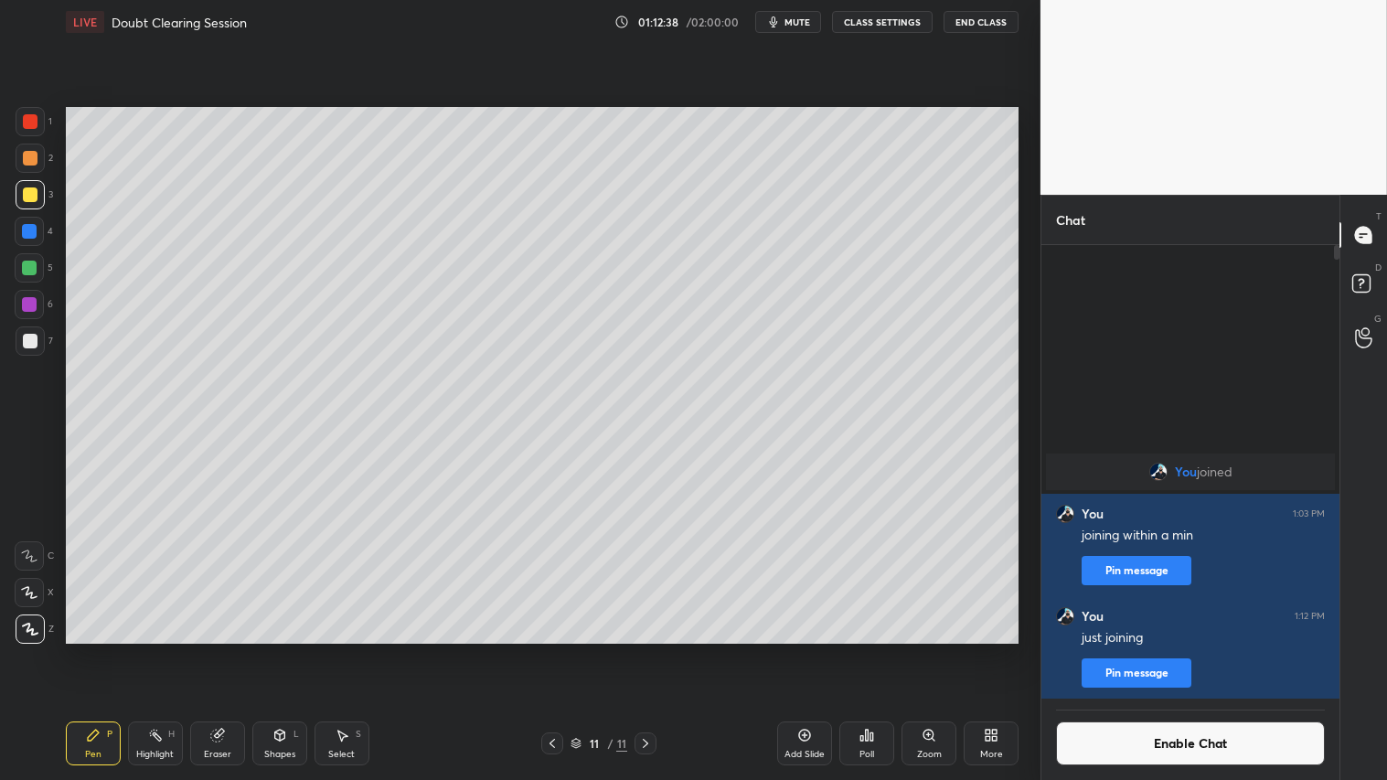
click at [30, 271] on div at bounding box center [29, 268] width 15 height 15
click at [96, 650] on div "Pen P" at bounding box center [93, 744] width 55 height 44
click at [284, 650] on div "Shapes L" at bounding box center [279, 744] width 55 height 44
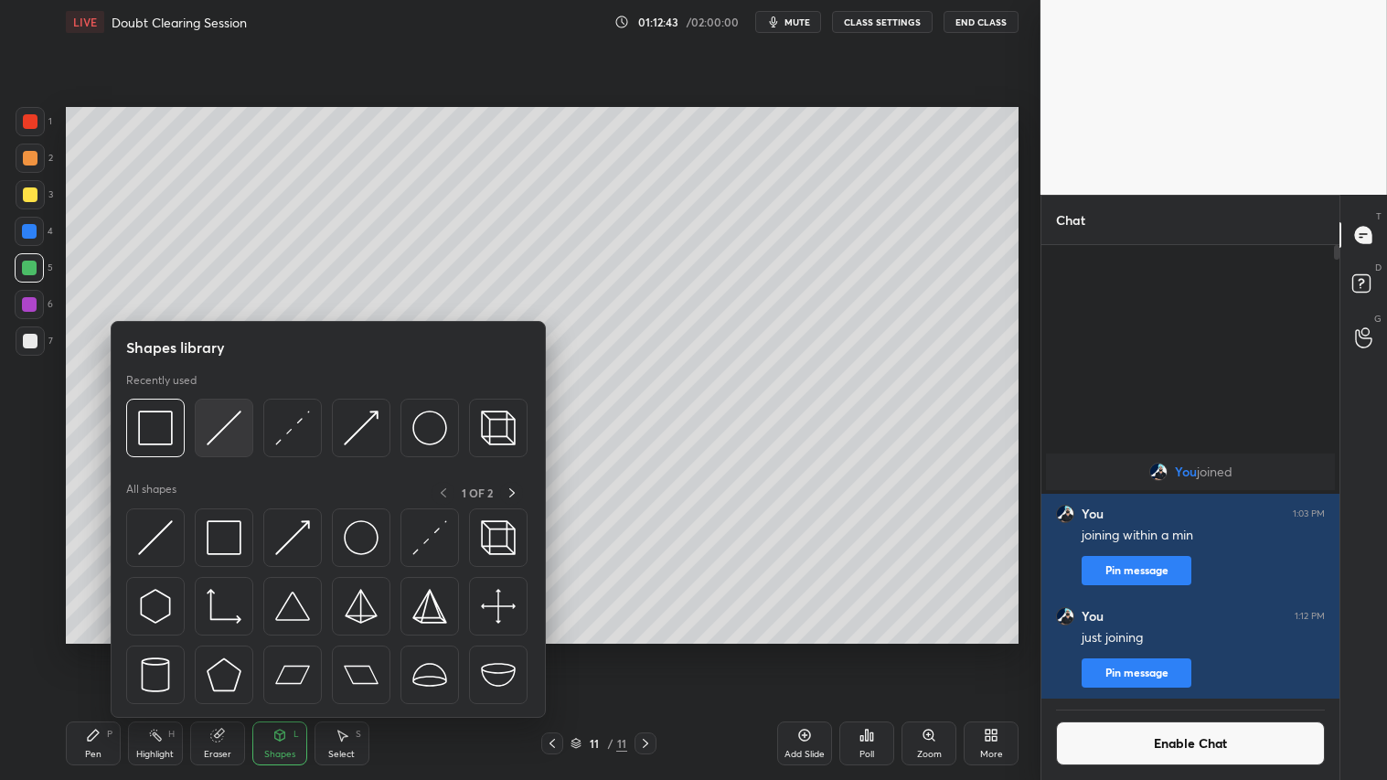
click at [225, 423] on img at bounding box center [224, 428] width 35 height 35
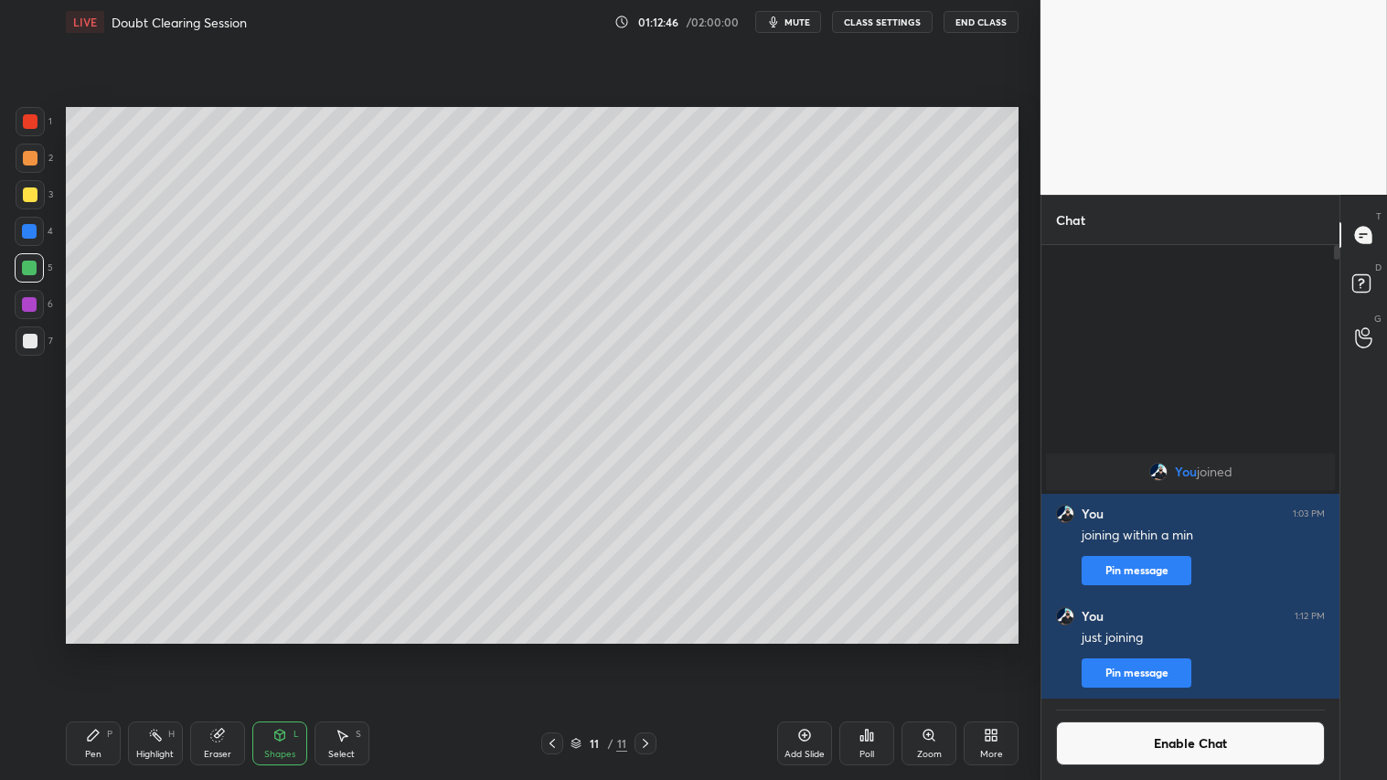
click at [32, 198] on div at bounding box center [30, 194] width 15 height 15
click at [87, 650] on div "Pen P" at bounding box center [93, 744] width 55 height 44
click at [29, 159] on div at bounding box center [30, 158] width 15 height 15
click at [556, 650] on icon at bounding box center [552, 743] width 15 height 15
click at [649, 650] on icon at bounding box center [645, 743] width 15 height 15
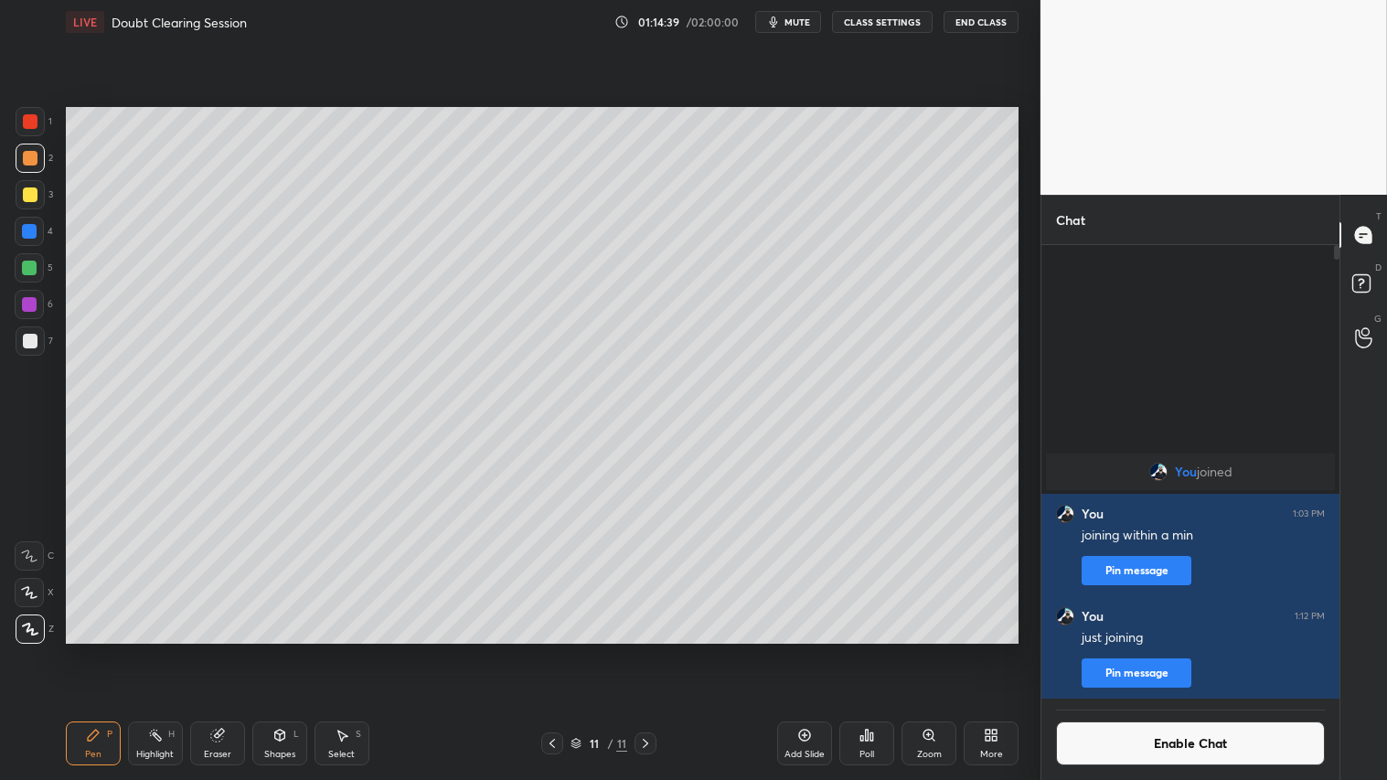
click at [207, 650] on div "Eraser" at bounding box center [217, 744] width 55 height 44
click at [80, 650] on div "Pen P" at bounding box center [93, 744] width 55 height 44
click at [549, 650] on icon at bounding box center [552, 743] width 15 height 15
click at [648, 650] on icon at bounding box center [645, 743] width 15 height 15
click at [289, 650] on div "Shapes" at bounding box center [279, 754] width 31 height 9
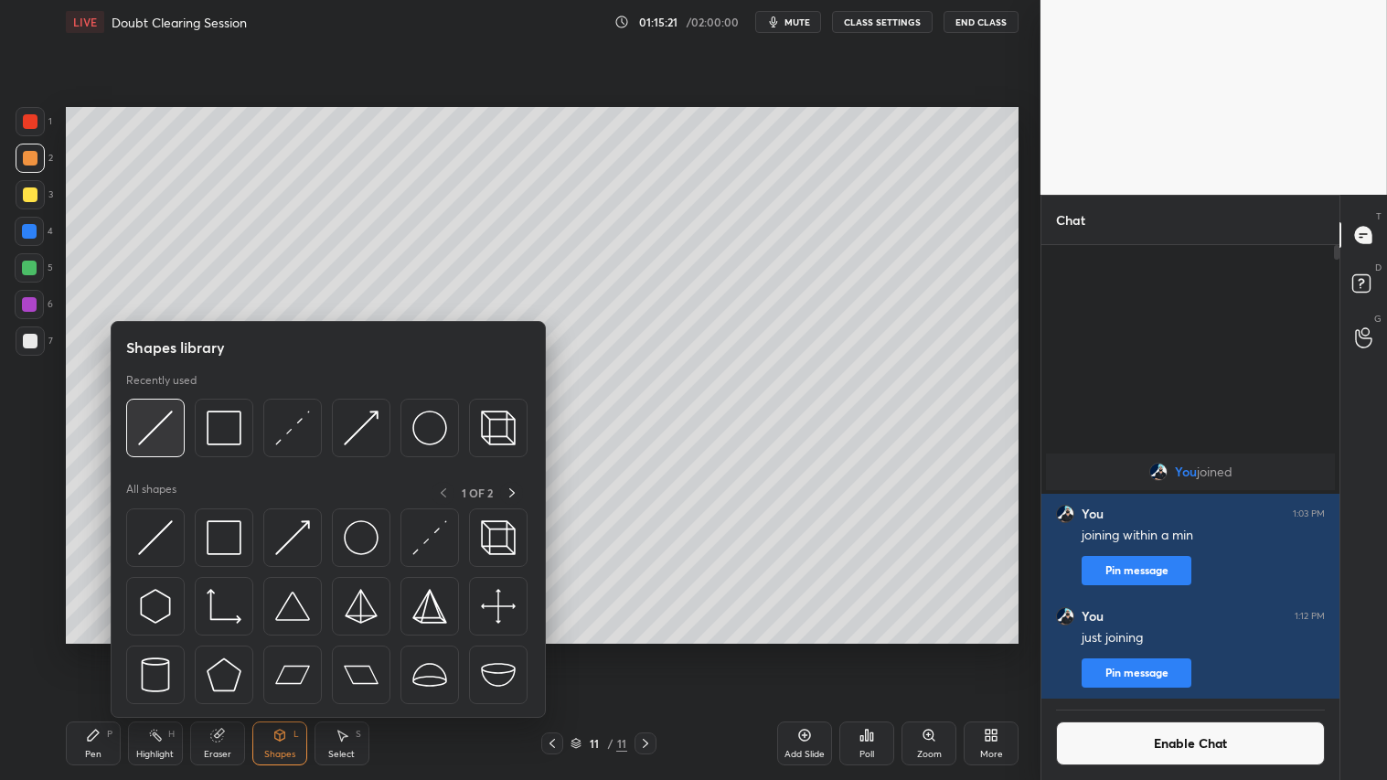
click at [167, 418] on img at bounding box center [155, 428] width 35 height 35
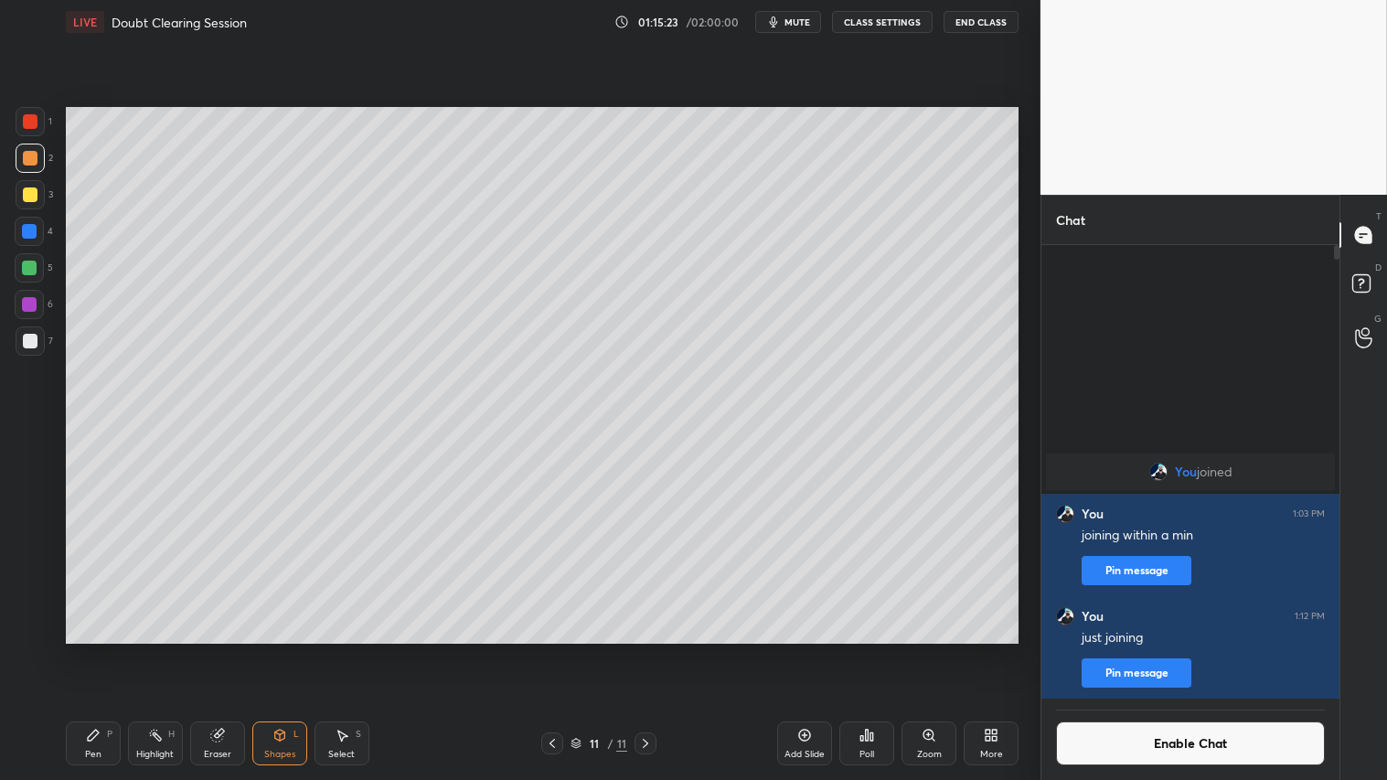
click at [94, 650] on div "Pen P" at bounding box center [93, 744] width 55 height 44
drag, startPoint x: 281, startPoint y: 747, endPoint x: 293, endPoint y: 723, distance: 27.4
click at [284, 650] on div "Shapes L" at bounding box center [279, 744] width 55 height 44
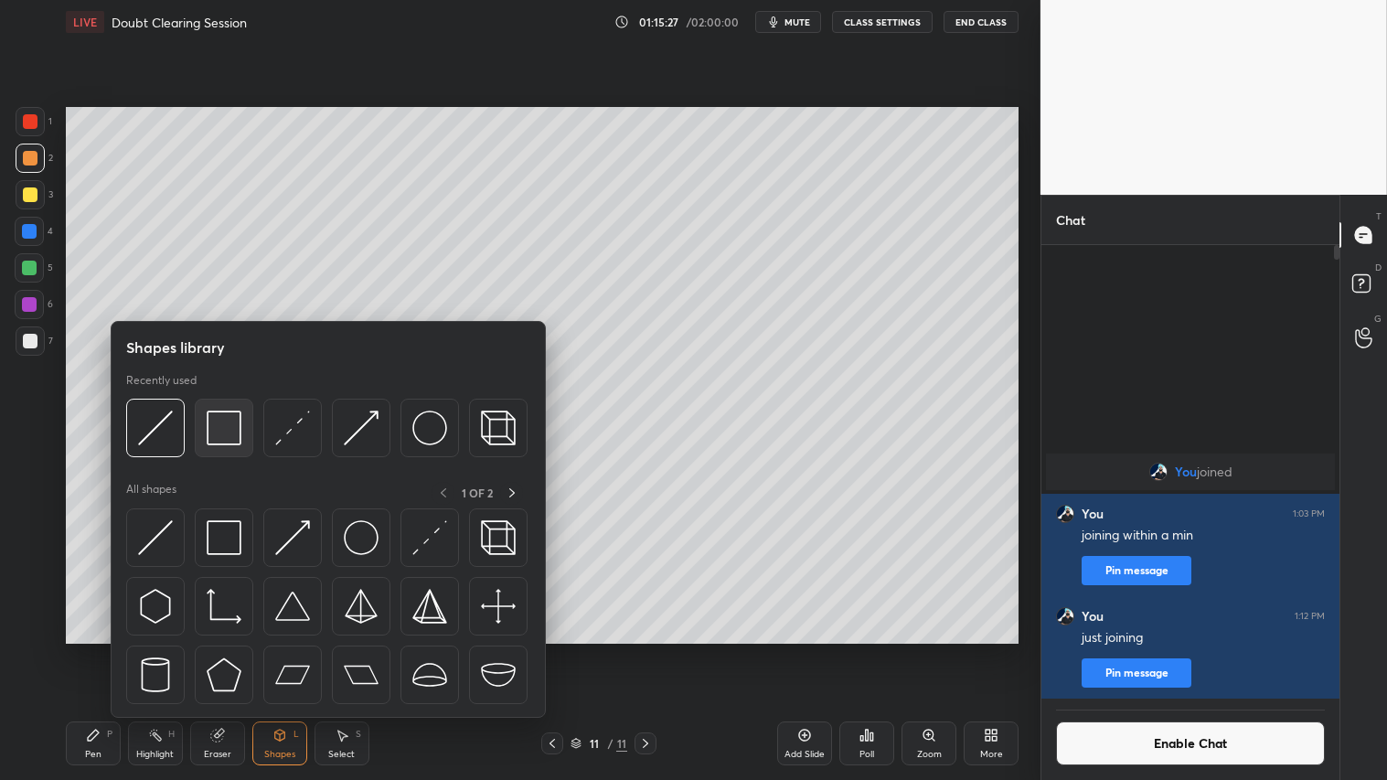
click at [216, 427] on img at bounding box center [224, 428] width 35 height 35
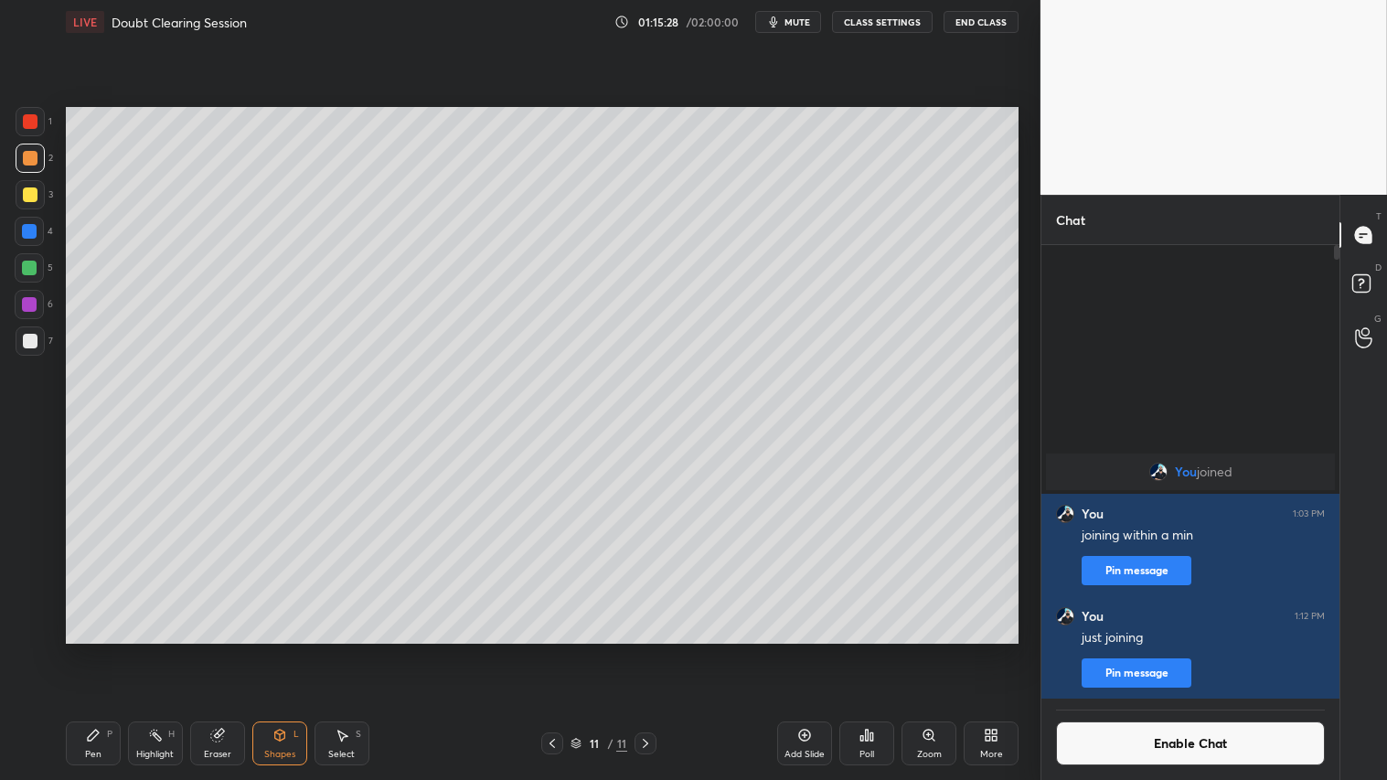
click at [32, 337] on div at bounding box center [30, 341] width 15 height 15
click at [95, 650] on div "Pen P" at bounding box center [93, 744] width 55 height 44
drag, startPoint x: 25, startPoint y: 158, endPoint x: 50, endPoint y: 162, distance: 25.9
click at [32, 158] on div at bounding box center [30, 158] width 15 height 15
click at [285, 650] on icon at bounding box center [280, 735] width 15 height 15
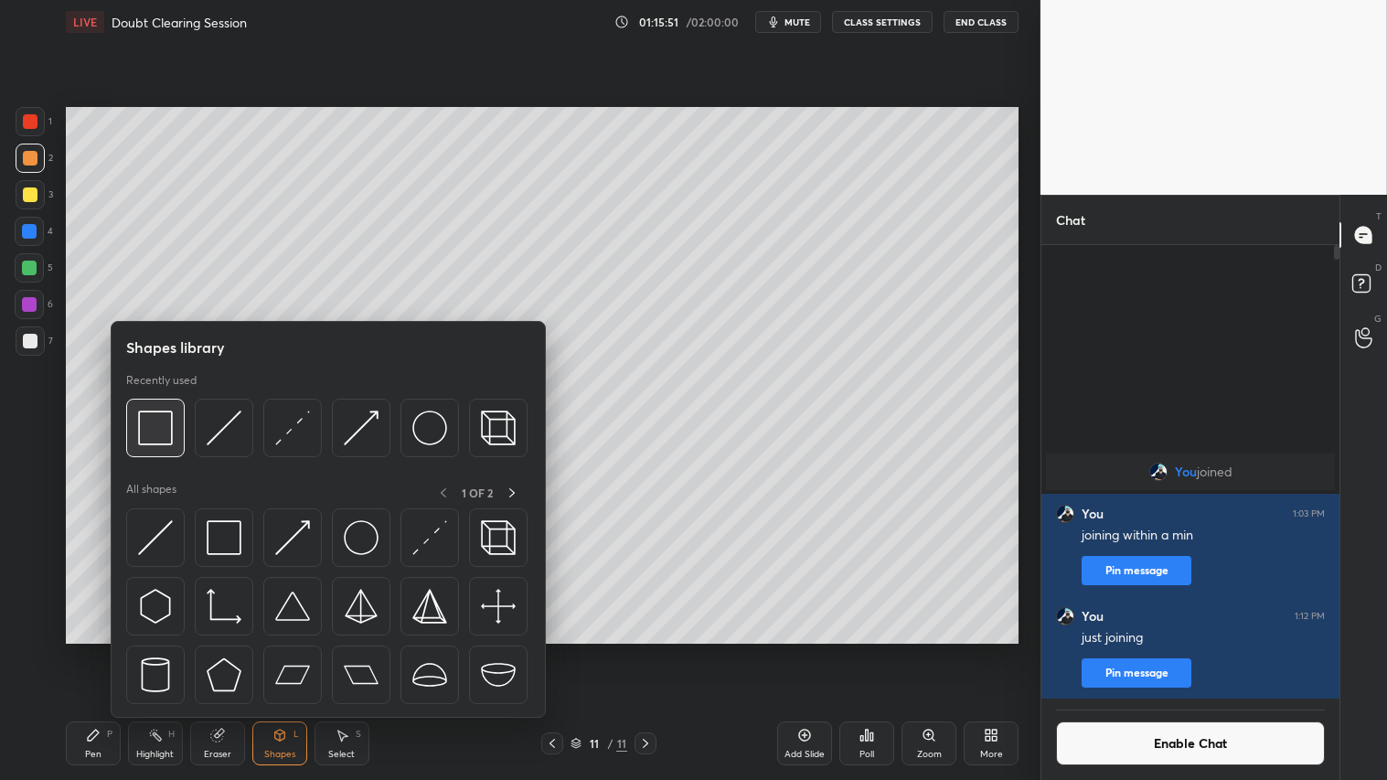
click at [167, 435] on img at bounding box center [155, 428] width 35 height 35
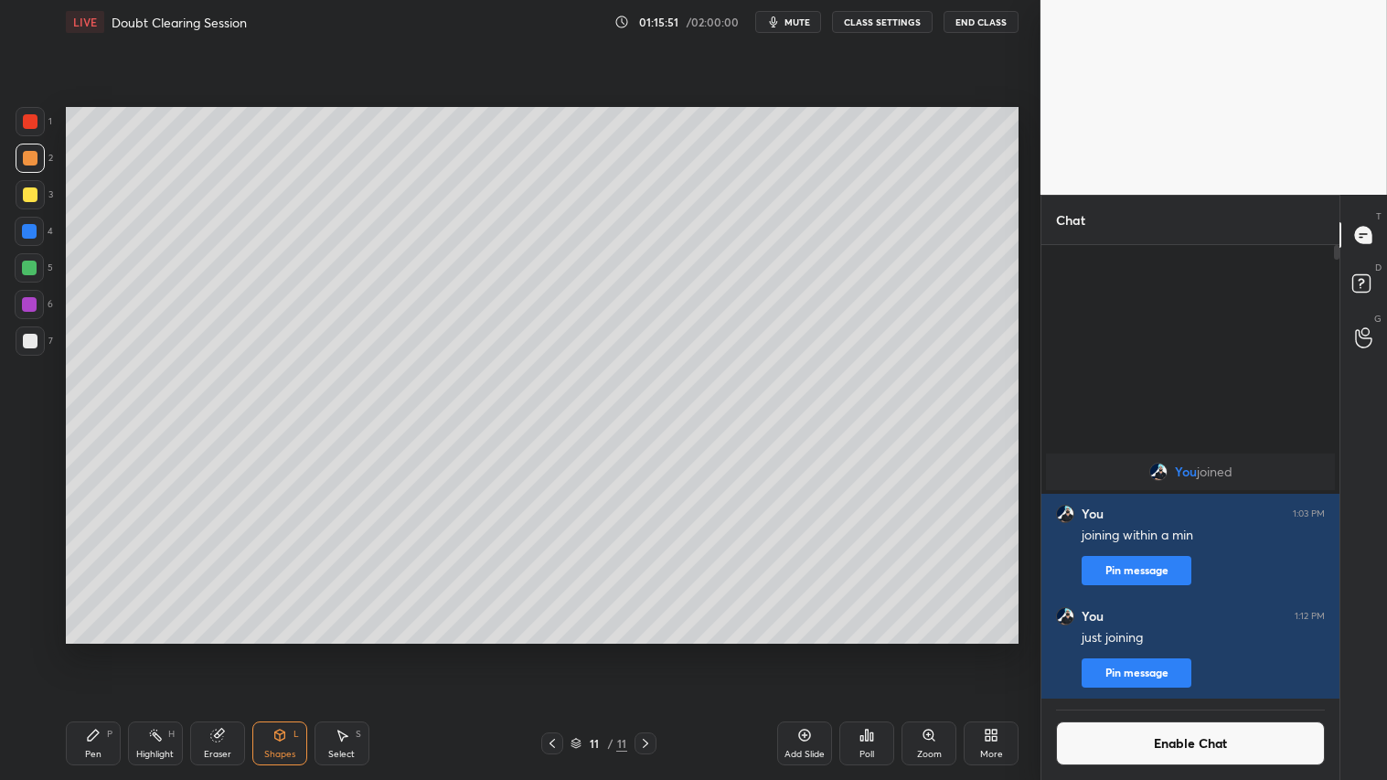
drag, startPoint x: 31, startPoint y: 344, endPoint x: 64, endPoint y: 357, distance: 35.3
click at [35, 344] on div at bounding box center [30, 341] width 15 height 15
click at [106, 650] on div "Pen P" at bounding box center [93, 744] width 55 height 44
drag, startPoint x: 80, startPoint y: 754, endPoint x: 80, endPoint y: 741, distance: 12.8
click at [80, 650] on div "Pen P" at bounding box center [93, 744] width 55 height 44
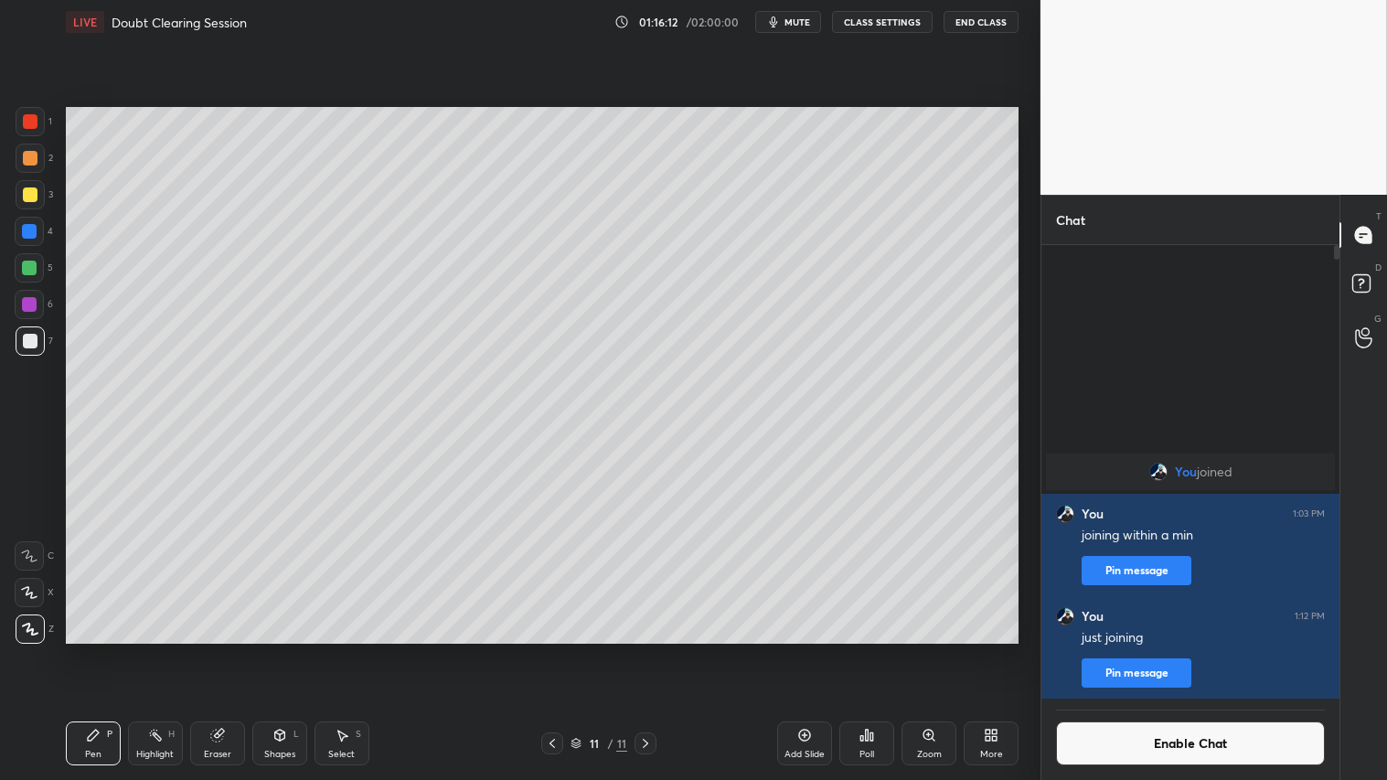
drag, startPoint x: 817, startPoint y: 748, endPoint x: 802, endPoint y: 744, distance: 15.1
click at [808, 650] on div "Add Slide" at bounding box center [804, 744] width 55 height 44
drag, startPoint x: 88, startPoint y: 739, endPoint x: 93, endPoint y: 710, distance: 29.8
click at [86, 650] on icon at bounding box center [93, 735] width 15 height 15
click at [37, 165] on div at bounding box center [30, 158] width 29 height 29
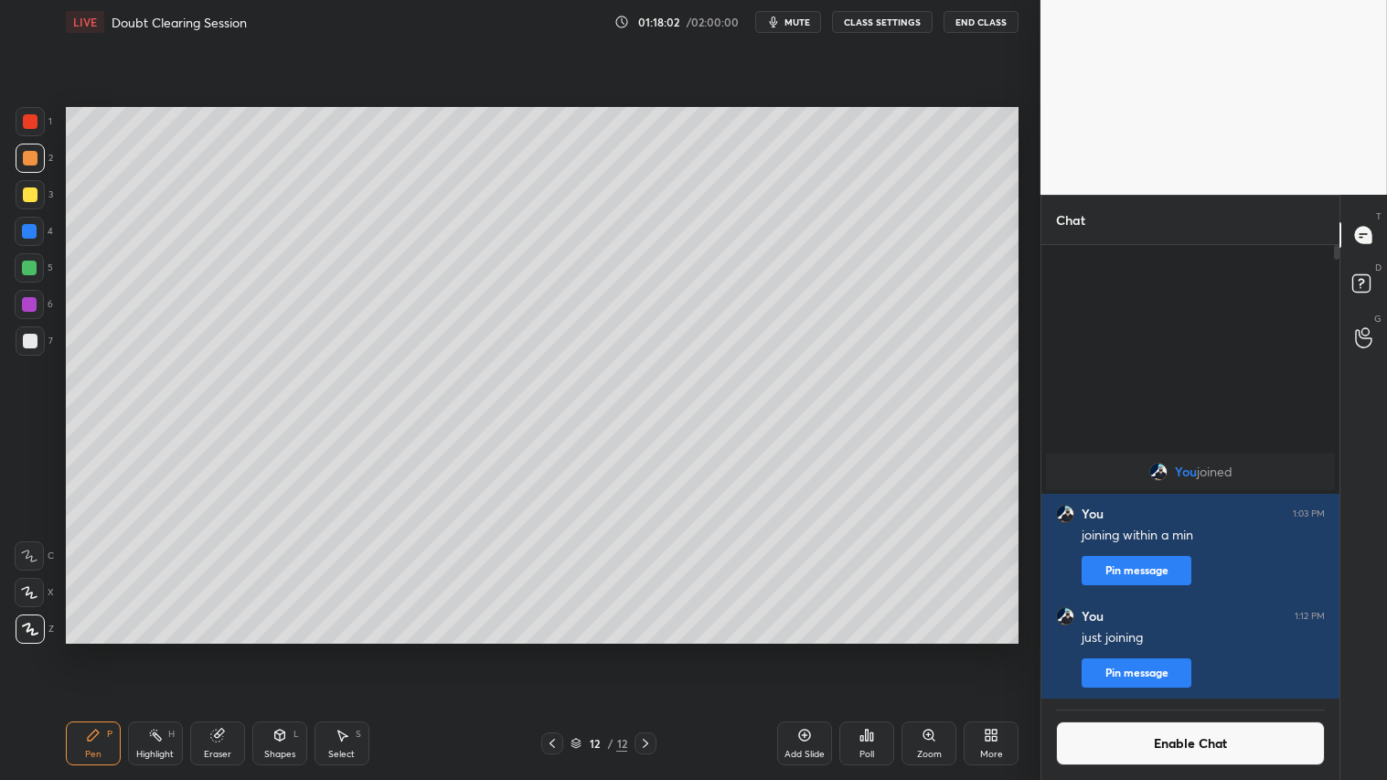
click at [279, 650] on div "Shapes L" at bounding box center [279, 744] width 55 height 44
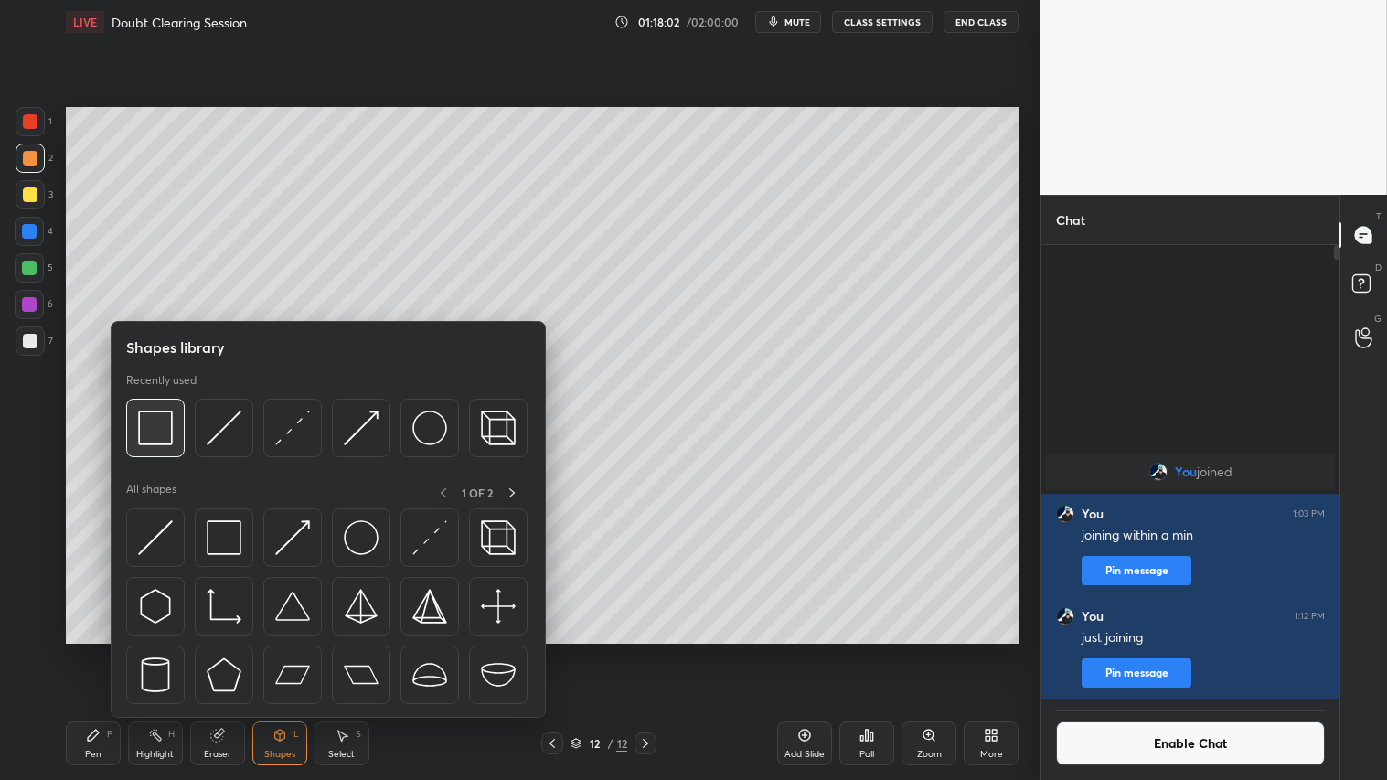
click at [150, 435] on img at bounding box center [155, 428] width 35 height 35
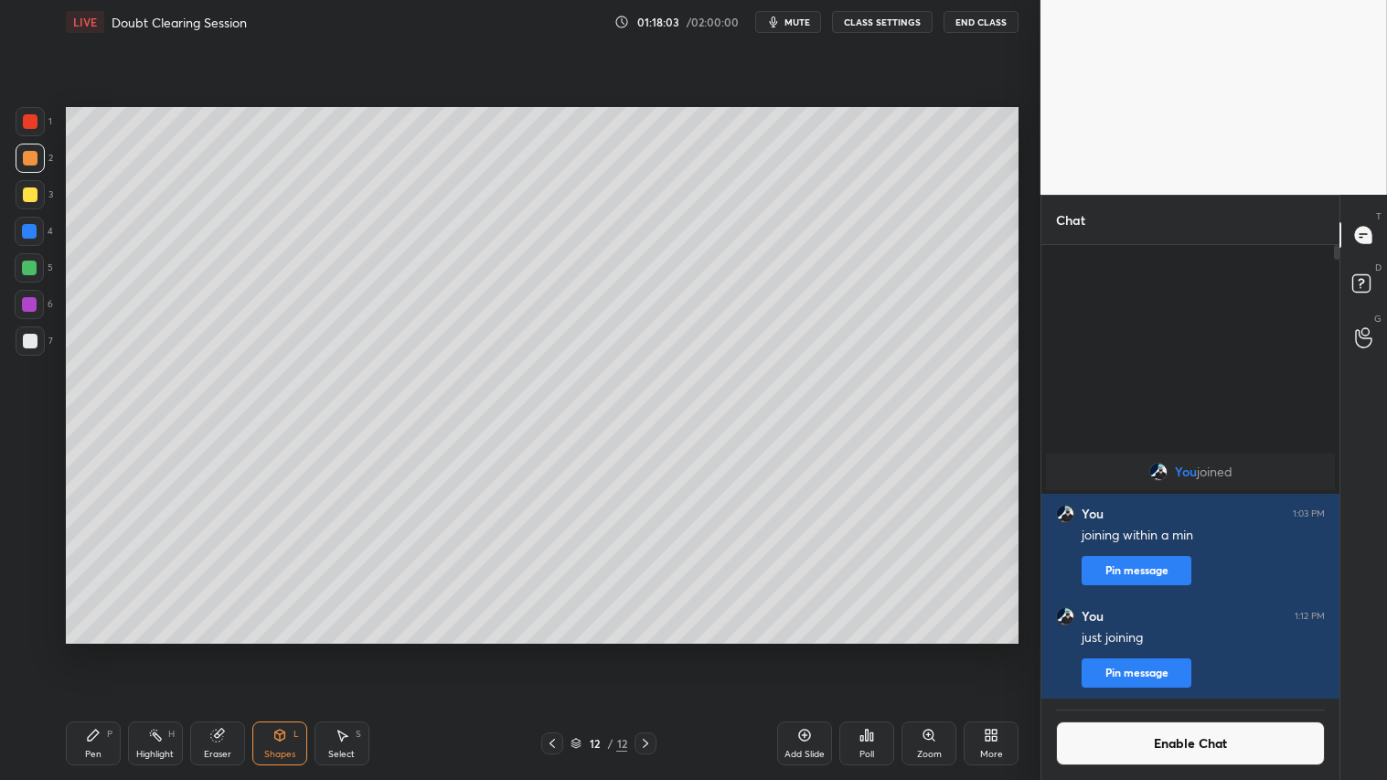
click at [16, 344] on div "1 2 3 4 5 6 7 C X Z C X Z E E Erase all H H" at bounding box center [29, 375] width 59 height 536
click at [553, 650] on icon at bounding box center [552, 743] width 5 height 9
click at [554, 650] on icon at bounding box center [552, 743] width 15 height 15
click at [552, 650] on icon at bounding box center [552, 743] width 15 height 15
click at [553, 650] on icon at bounding box center [552, 743] width 15 height 15
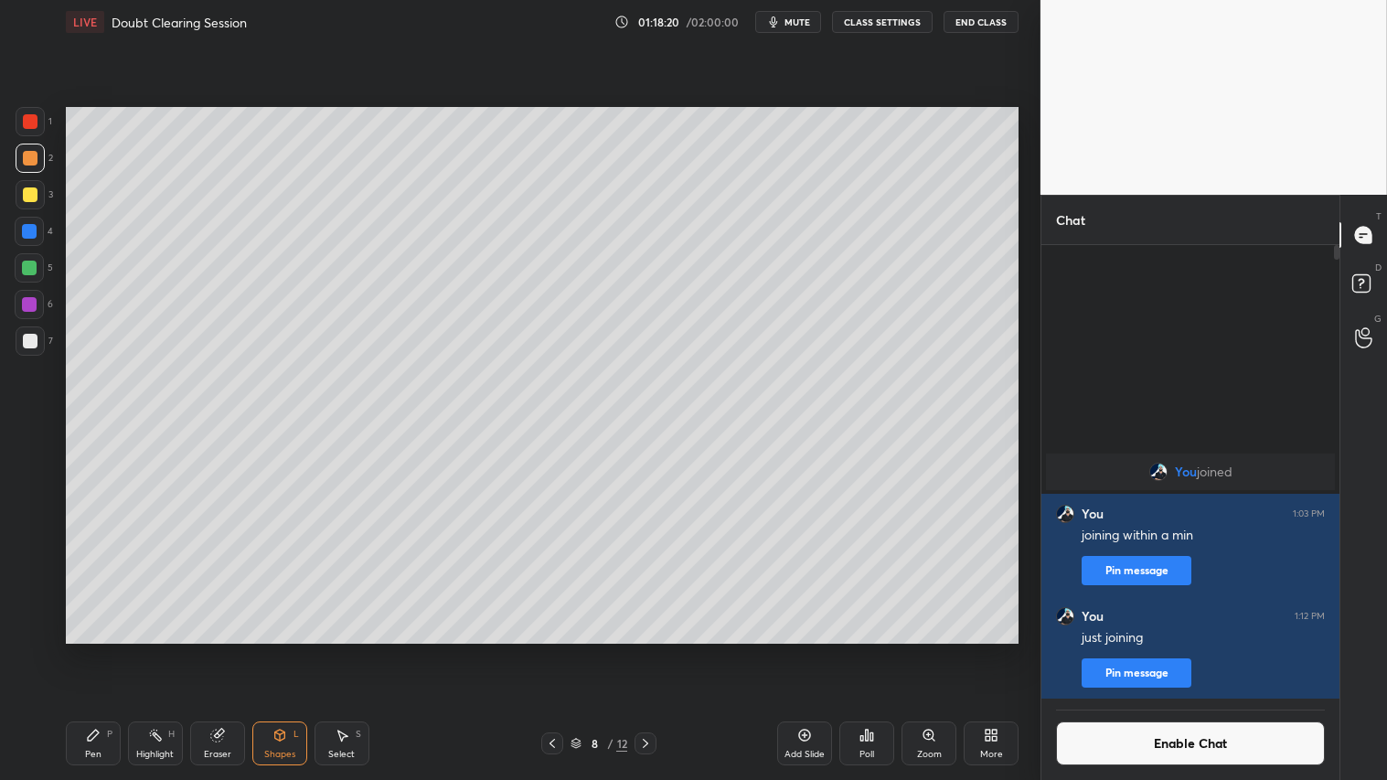
click at [555, 650] on icon at bounding box center [552, 743] width 15 height 15
click at [645, 650] on icon at bounding box center [645, 743] width 15 height 15
click at [642, 650] on icon at bounding box center [645, 743] width 15 height 15
drag, startPoint x: 113, startPoint y: 744, endPoint x: 123, endPoint y: 729, distance: 17.8
click at [117, 650] on div "Pen P" at bounding box center [93, 744] width 55 height 44
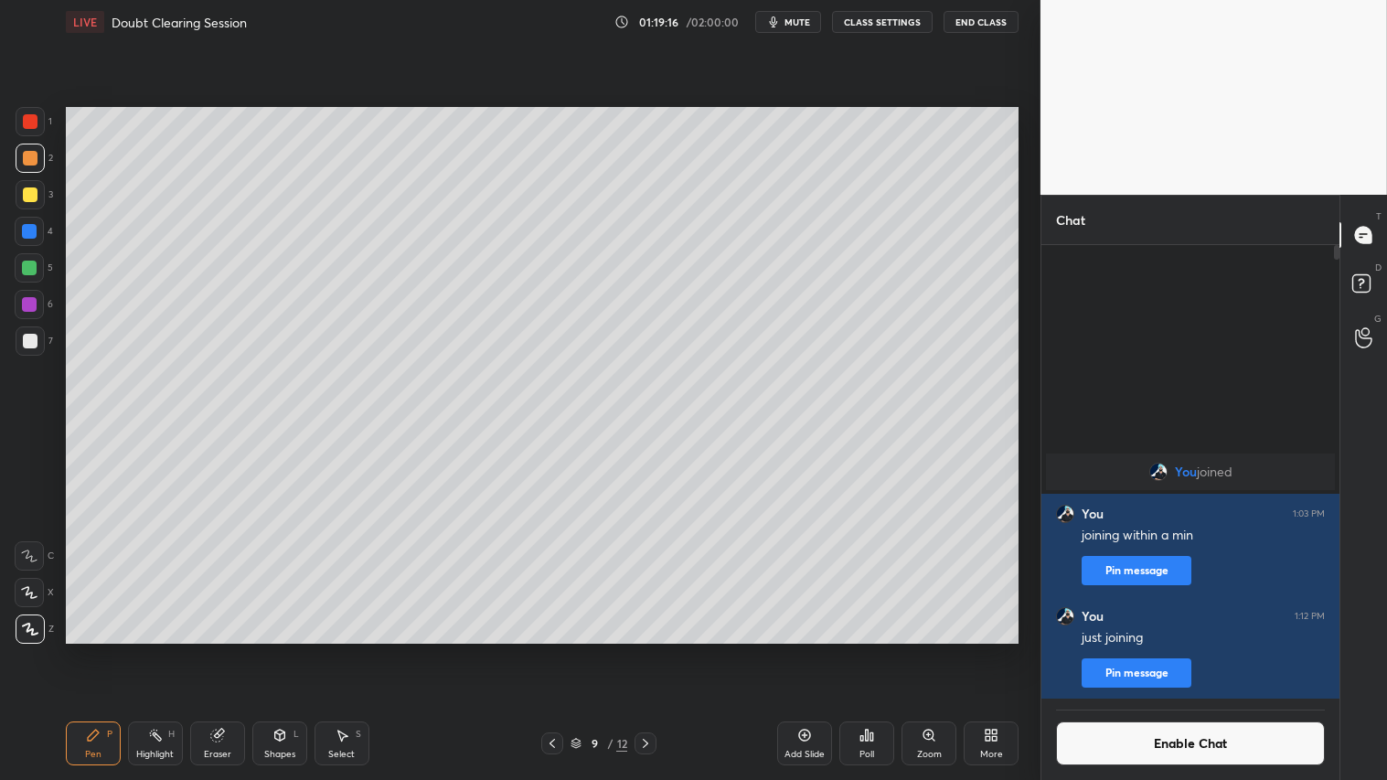
click at [551, 650] on icon at bounding box center [552, 743] width 5 height 9
click at [554, 650] on icon at bounding box center [552, 743] width 15 height 15
drag, startPoint x: 286, startPoint y: 747, endPoint x: 280, endPoint y: 736, distance: 12.7
click at [285, 650] on div "Shapes L" at bounding box center [279, 744] width 55 height 44
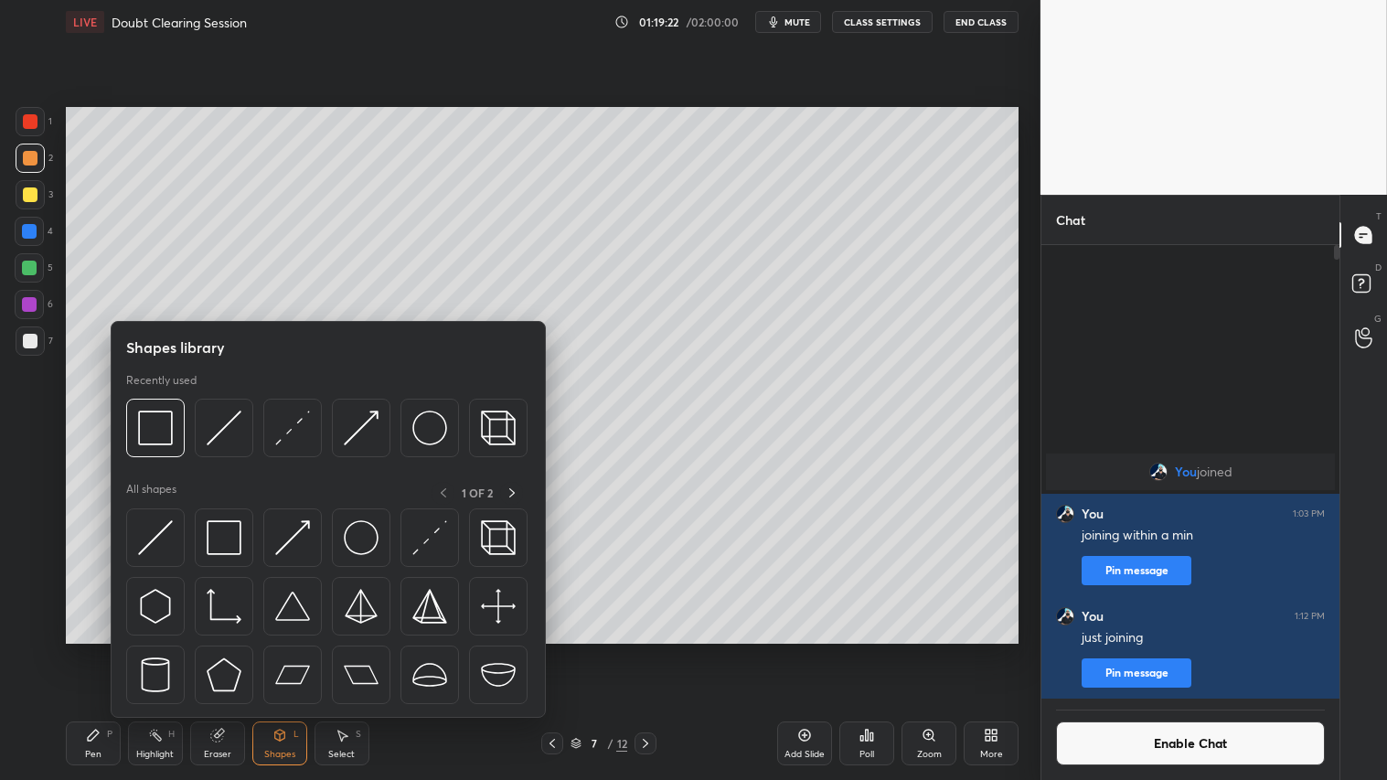
click at [19, 187] on div at bounding box center [30, 194] width 29 height 29
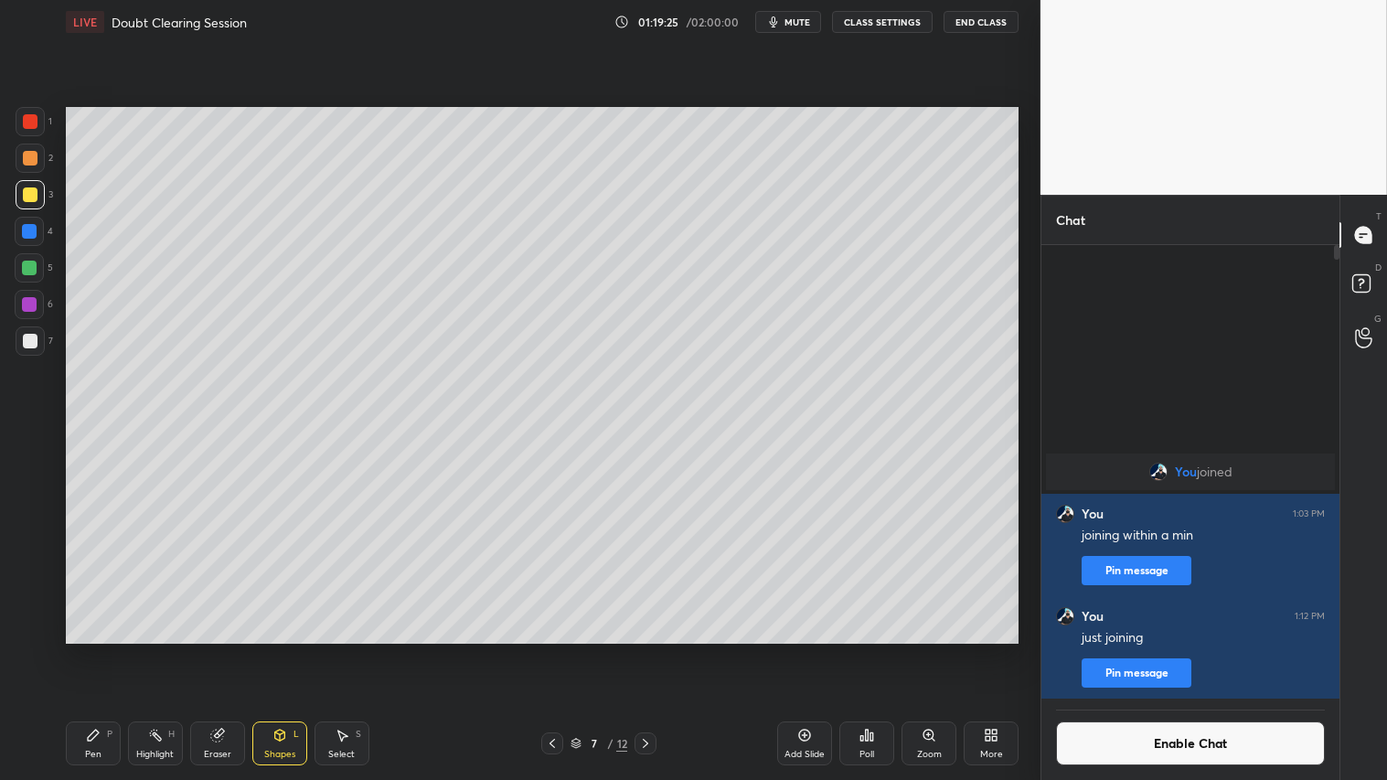
drag, startPoint x: 99, startPoint y: 735, endPoint x: 151, endPoint y: 653, distance: 97.4
click at [99, 650] on icon at bounding box center [93, 735] width 15 height 15
click at [653, 650] on icon at bounding box center [645, 743] width 15 height 15
click at [644, 650] on icon at bounding box center [645, 743] width 15 height 15
click at [642, 650] on icon at bounding box center [645, 743] width 15 height 15
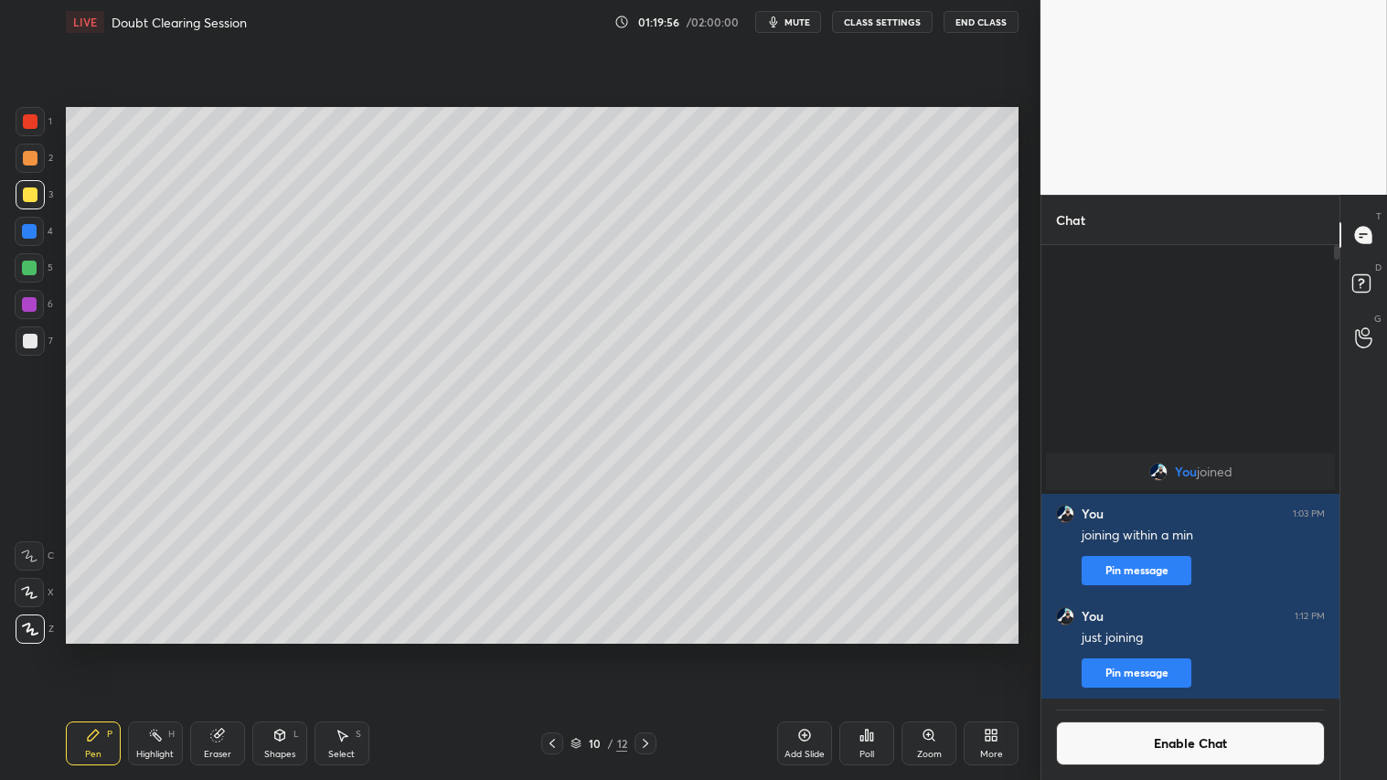
click at [648, 650] on icon at bounding box center [645, 743] width 5 height 9
click at [643, 650] on icon at bounding box center [645, 743] width 15 height 15
click at [647, 650] on icon at bounding box center [645, 743] width 15 height 15
click at [808, 650] on icon at bounding box center [805, 735] width 15 height 15
click at [28, 263] on div at bounding box center [29, 268] width 15 height 15
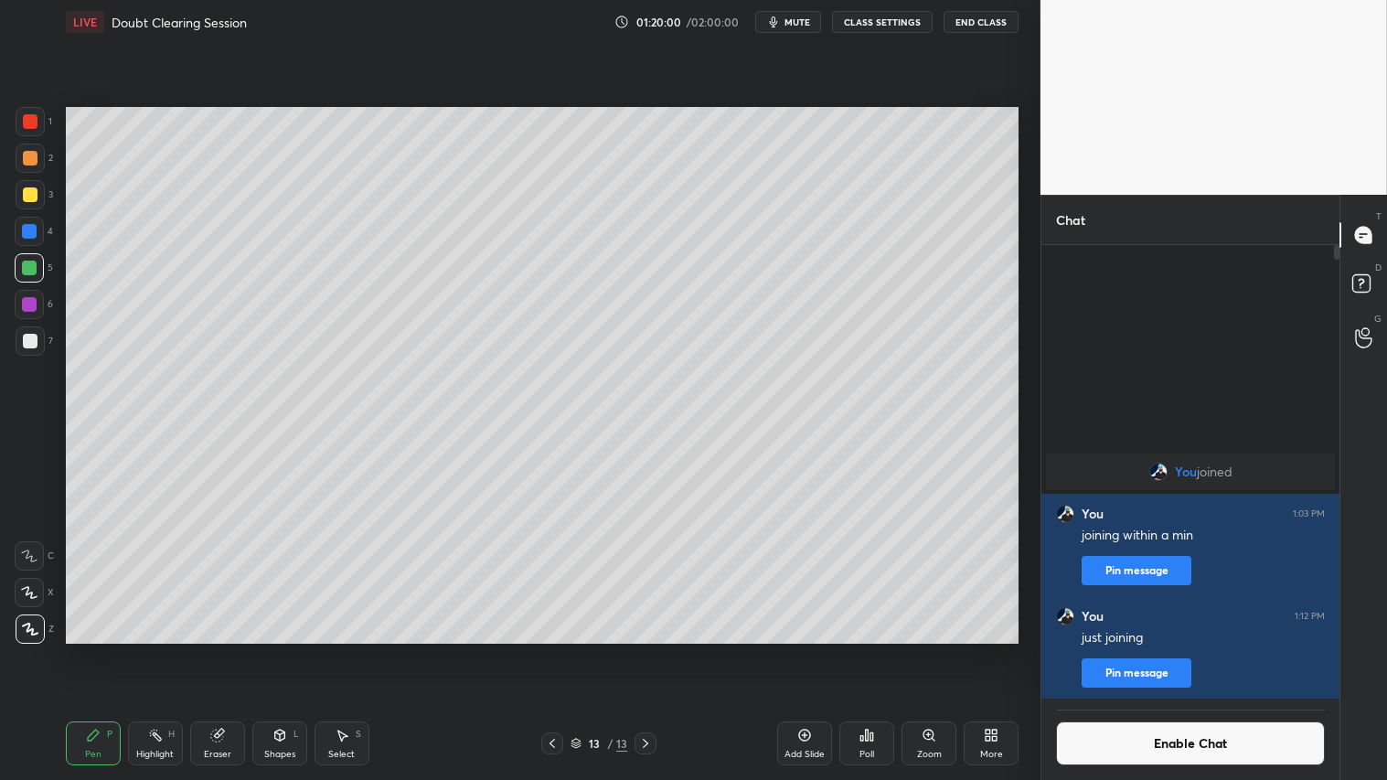
click at [99, 650] on icon at bounding box center [93, 735] width 15 height 15
click at [278, 650] on div "Shapes L" at bounding box center [279, 744] width 55 height 44
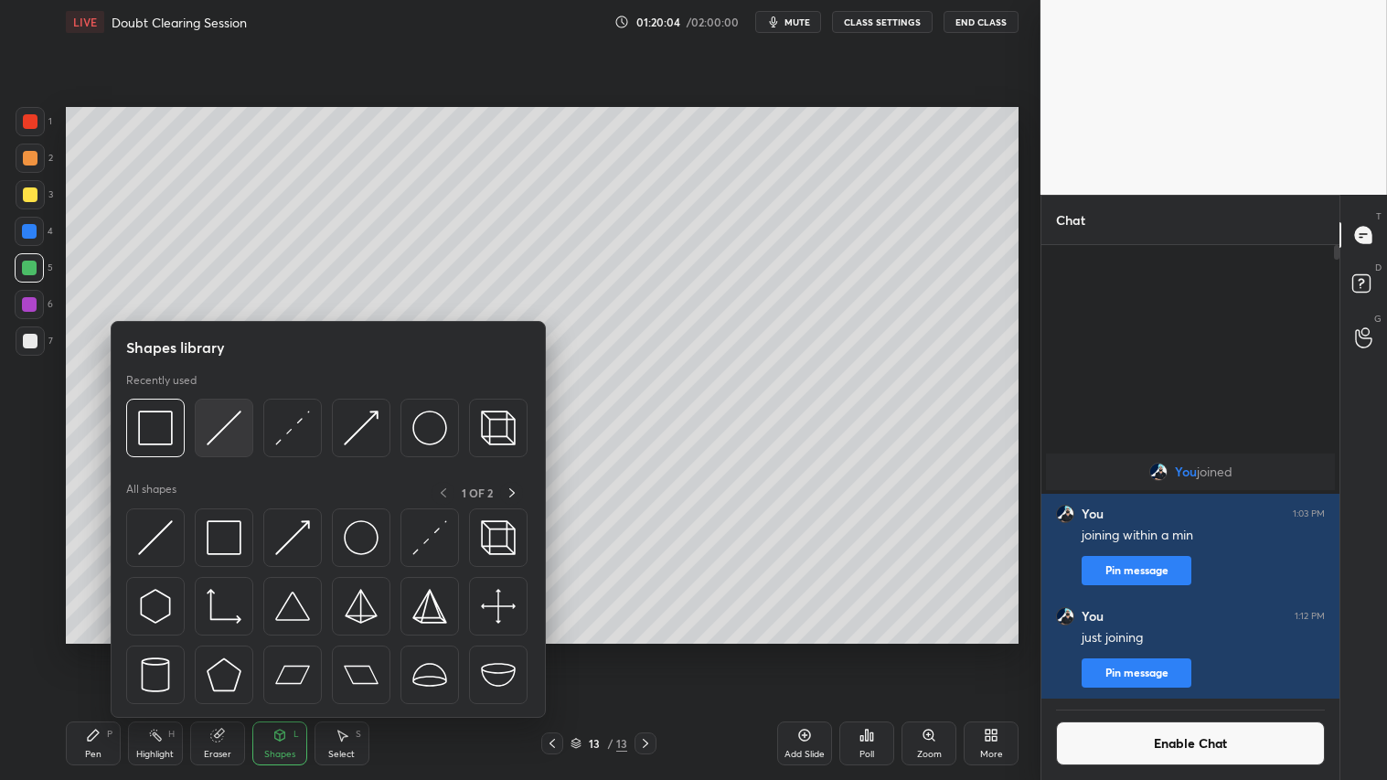
click at [218, 435] on img at bounding box center [224, 428] width 35 height 35
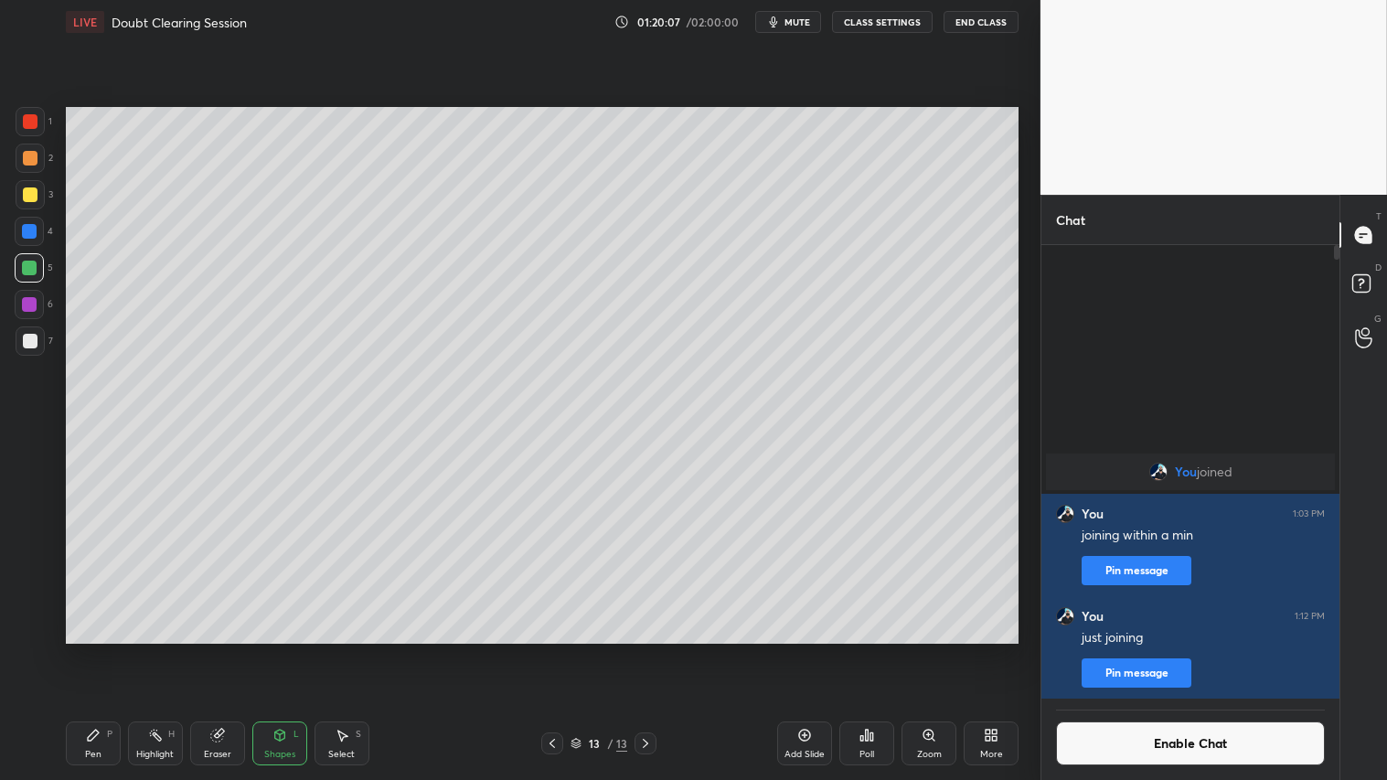
drag, startPoint x: 35, startPoint y: 160, endPoint x: 58, endPoint y: 243, distance: 86.3
click at [35, 161] on div at bounding box center [30, 158] width 15 height 15
click at [284, 650] on icon at bounding box center [279, 735] width 10 height 11
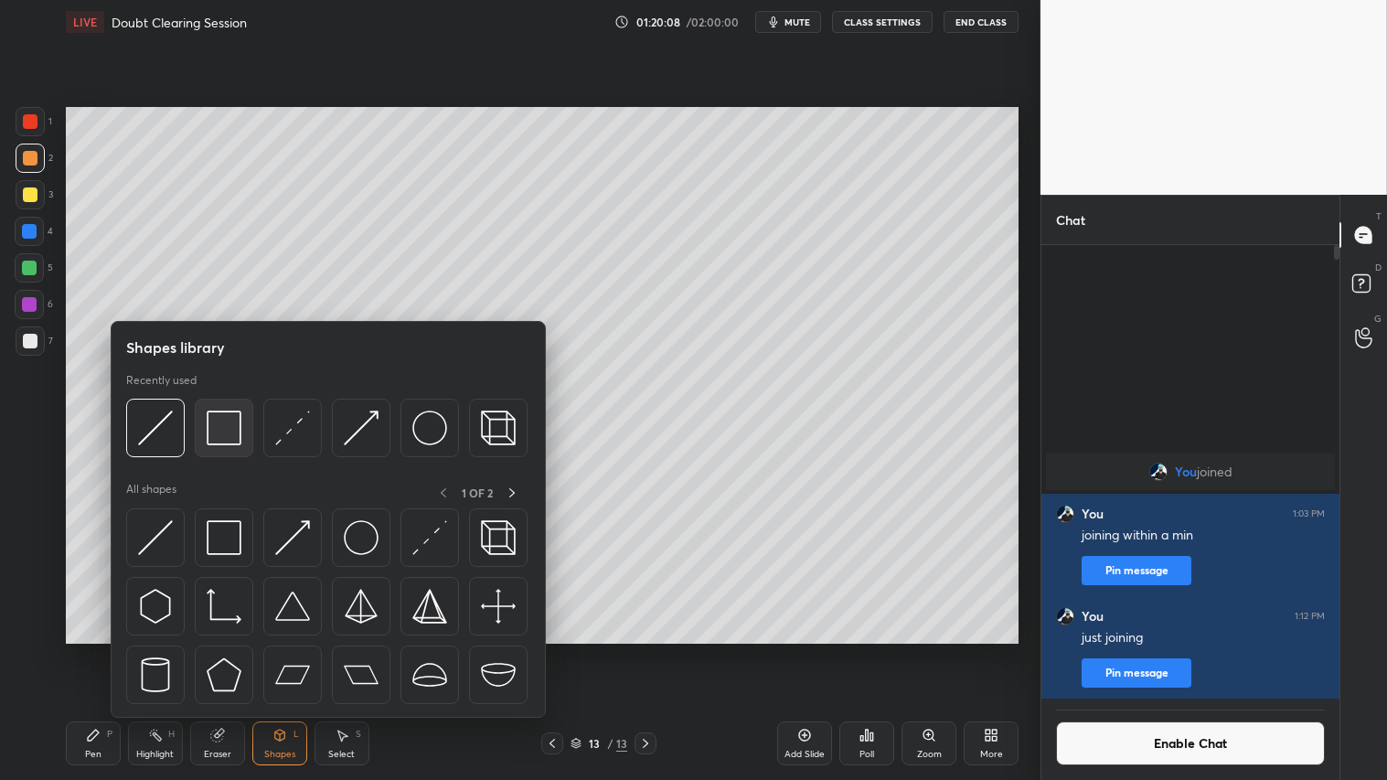
click at [212, 419] on img at bounding box center [224, 428] width 35 height 35
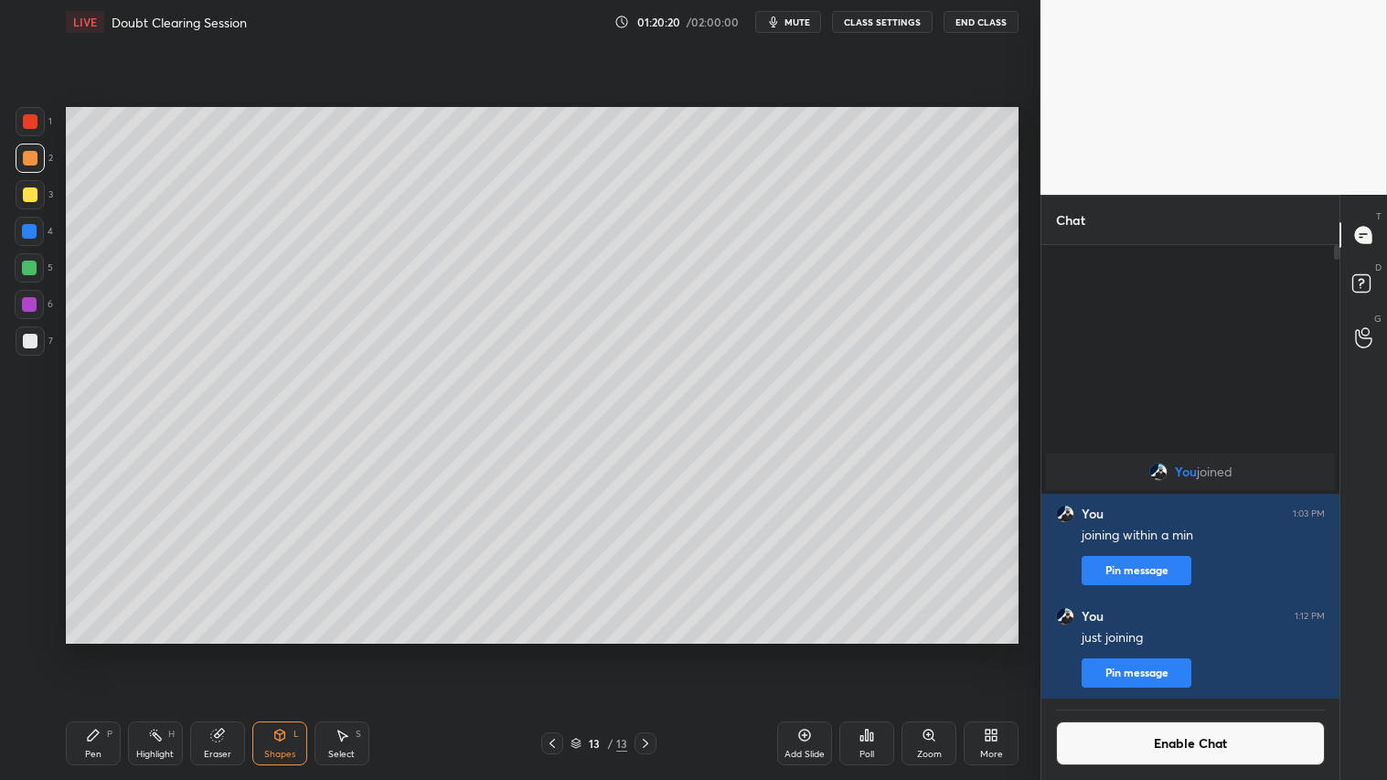
click at [294, 650] on div "Shapes L" at bounding box center [279, 744] width 55 height 44
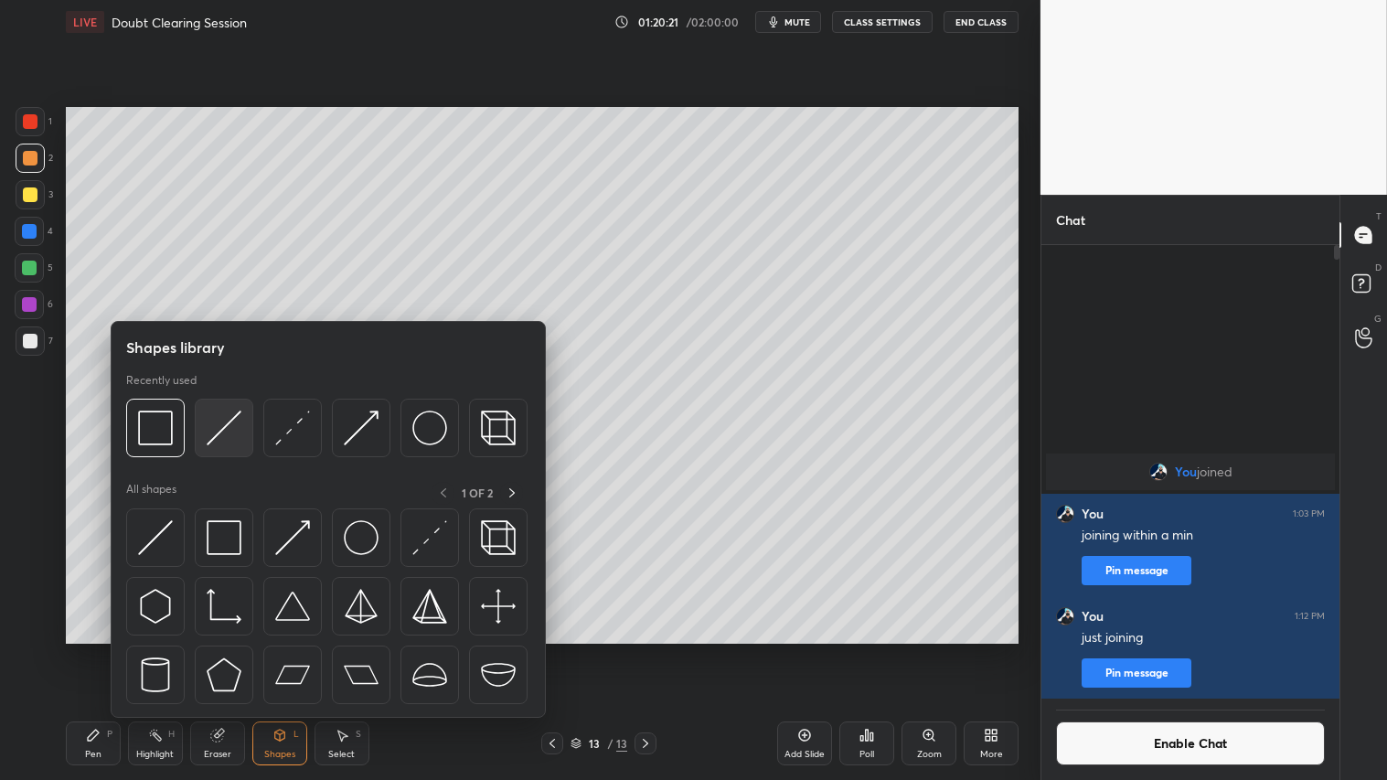
click at [224, 421] on img at bounding box center [224, 428] width 35 height 35
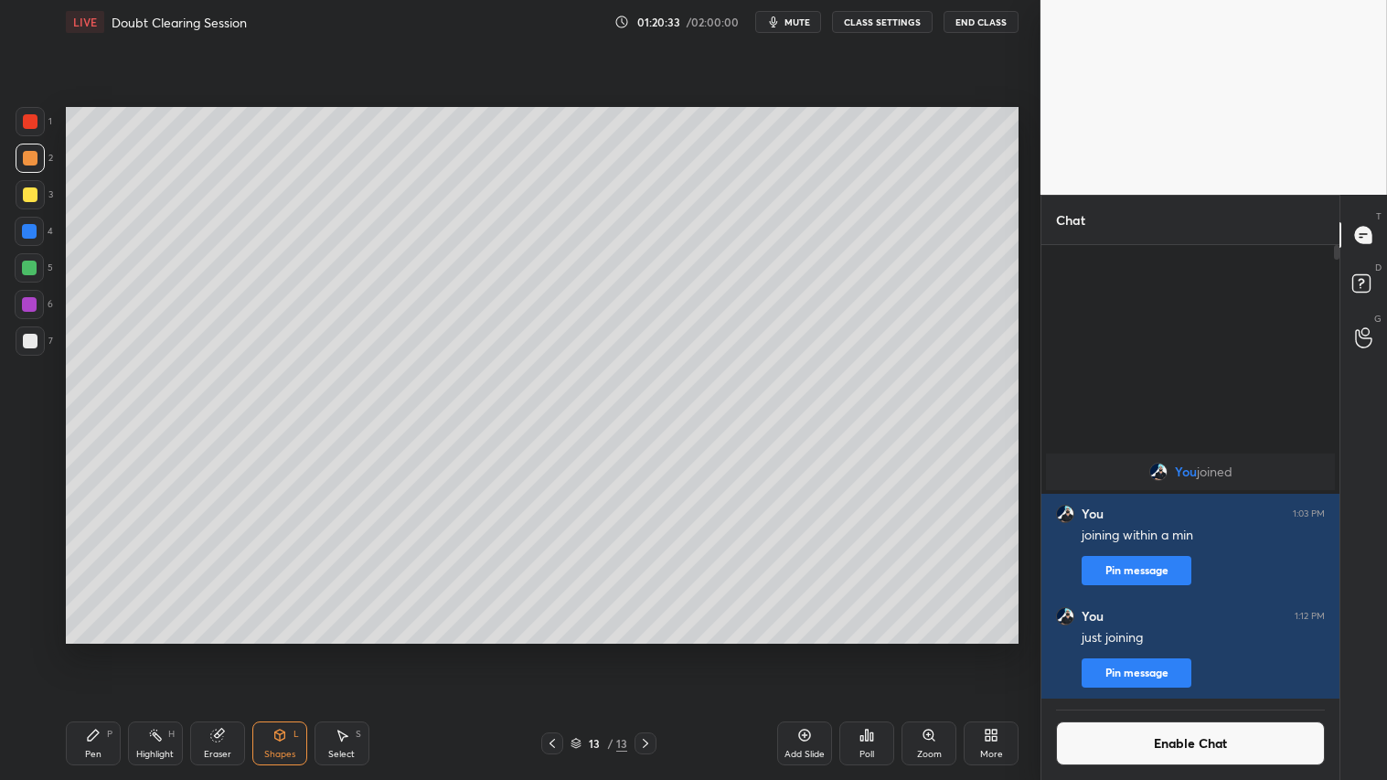
drag, startPoint x: 296, startPoint y: 746, endPoint x: 290, endPoint y: 733, distance: 14.3
click at [294, 650] on div "Shapes L" at bounding box center [279, 744] width 55 height 44
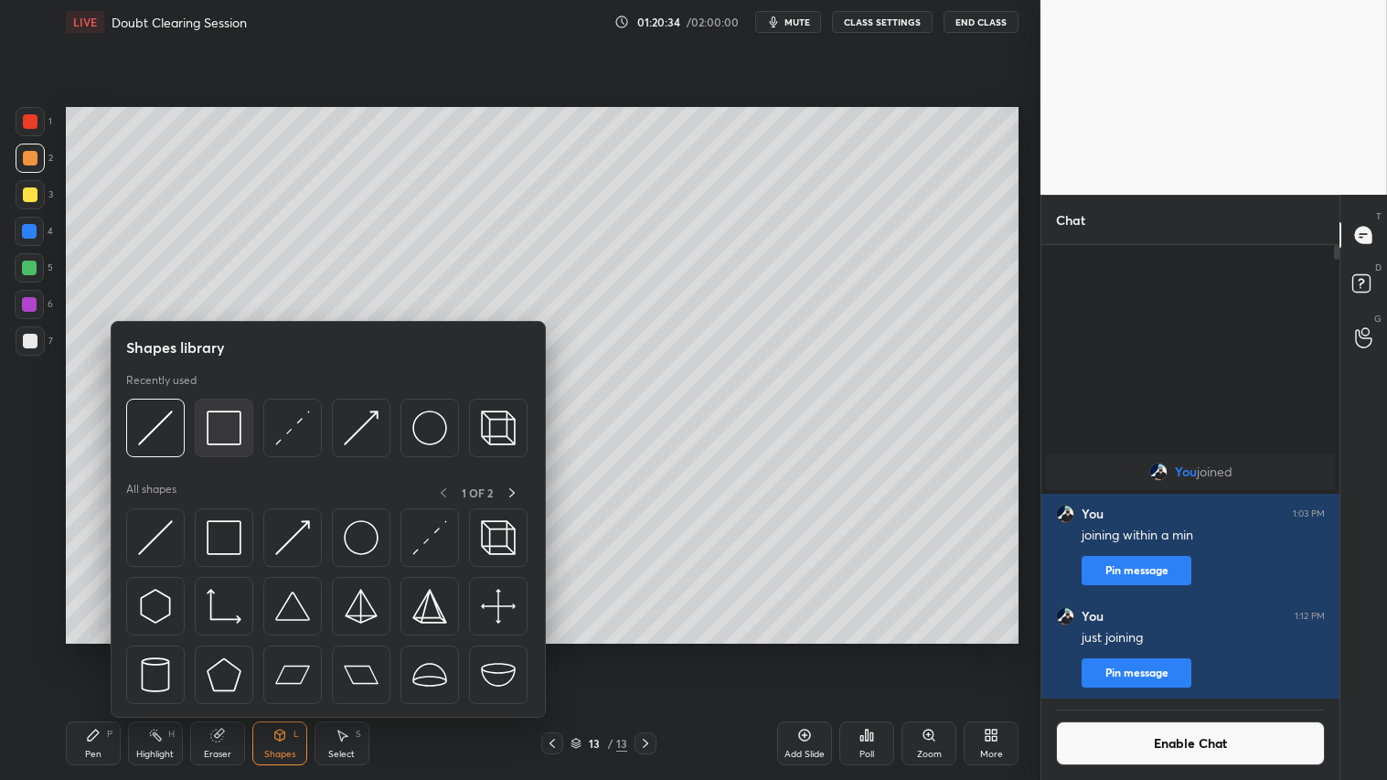
click at [220, 423] on img at bounding box center [224, 428] width 35 height 35
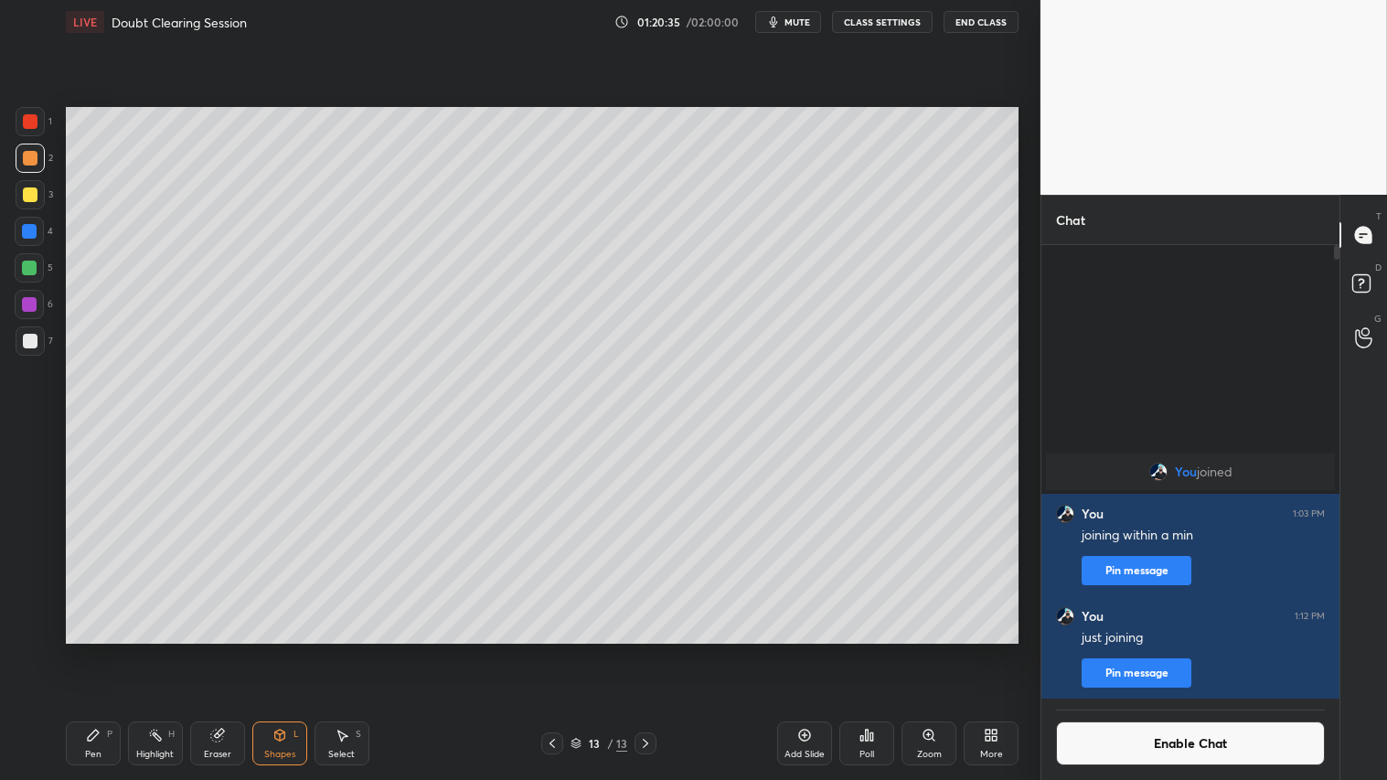
click at [43, 156] on div at bounding box center [30, 158] width 29 height 29
click at [221, 650] on icon at bounding box center [217, 735] width 15 height 15
click at [279, 650] on div "Shapes" at bounding box center [279, 754] width 31 height 9
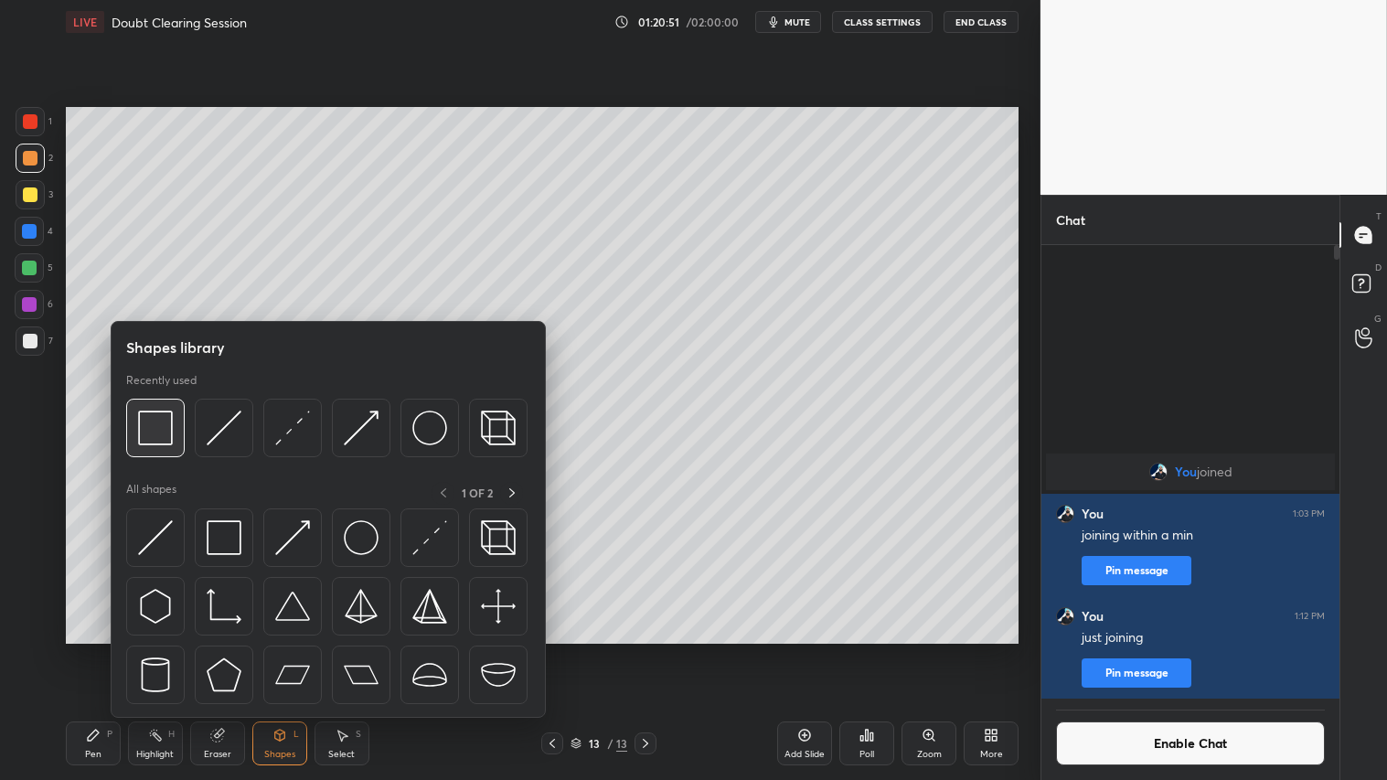
click at [165, 425] on img at bounding box center [155, 428] width 35 height 35
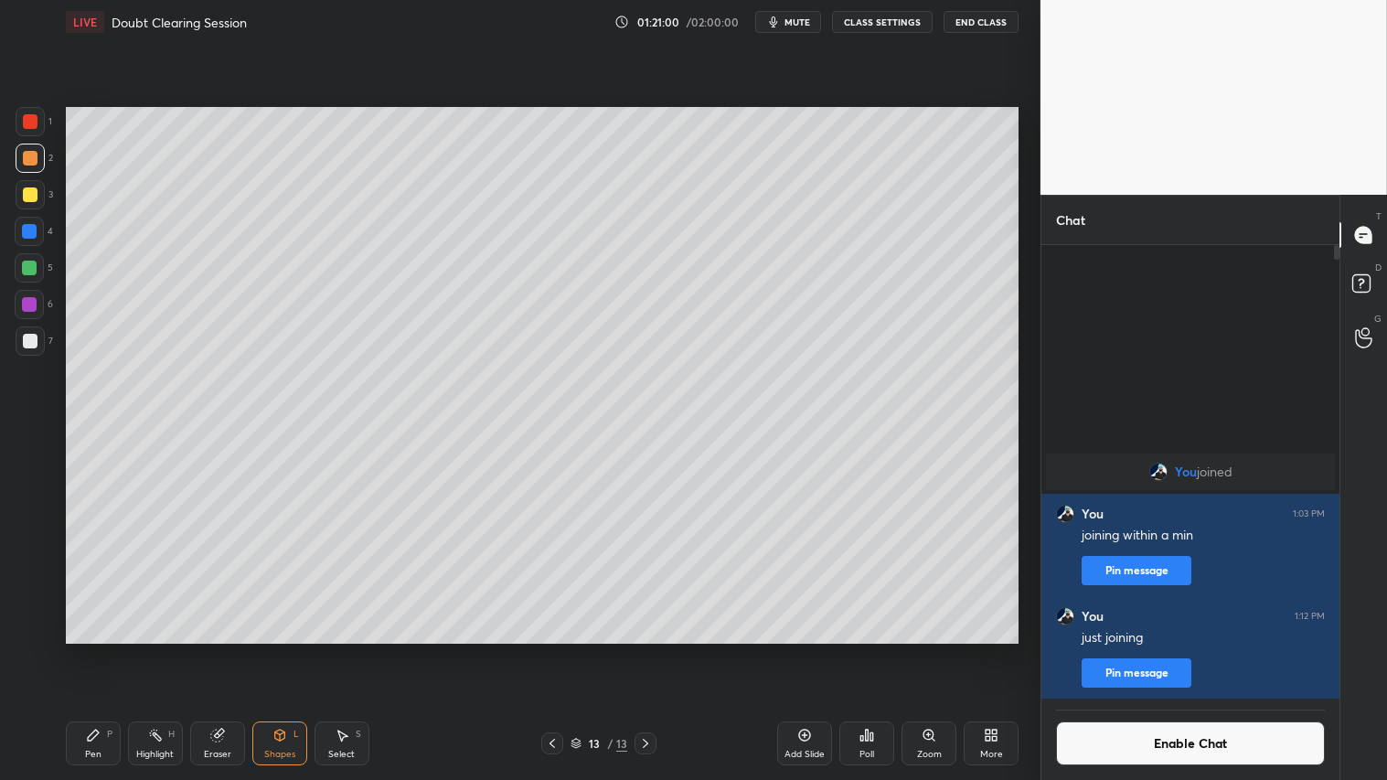
drag, startPoint x: 220, startPoint y: 746, endPoint x: 348, endPoint y: 657, distance: 155.5
click at [218, 650] on div "Eraser" at bounding box center [217, 744] width 55 height 44
click at [110, 650] on div "Pen P" at bounding box center [93, 744] width 55 height 44
click at [244, 650] on div "Pen P Highlight H Eraser Shapes L Select S" at bounding box center [244, 744] width 356 height 44
drag, startPoint x: 226, startPoint y: 741, endPoint x: 239, endPoint y: 734, distance: 14.3
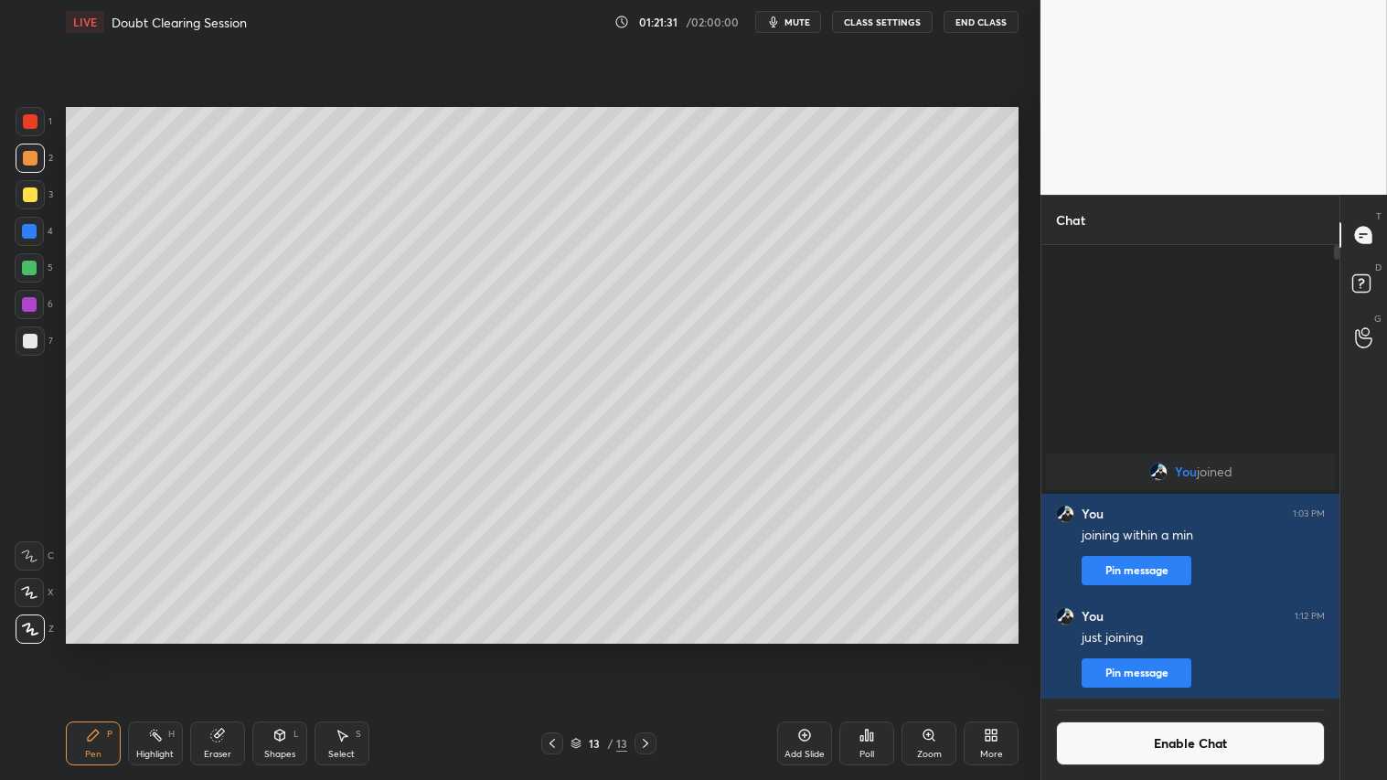
click at [225, 650] on div "Eraser" at bounding box center [217, 744] width 55 height 44
click at [272, 650] on div "Shapes" at bounding box center [279, 754] width 31 height 9
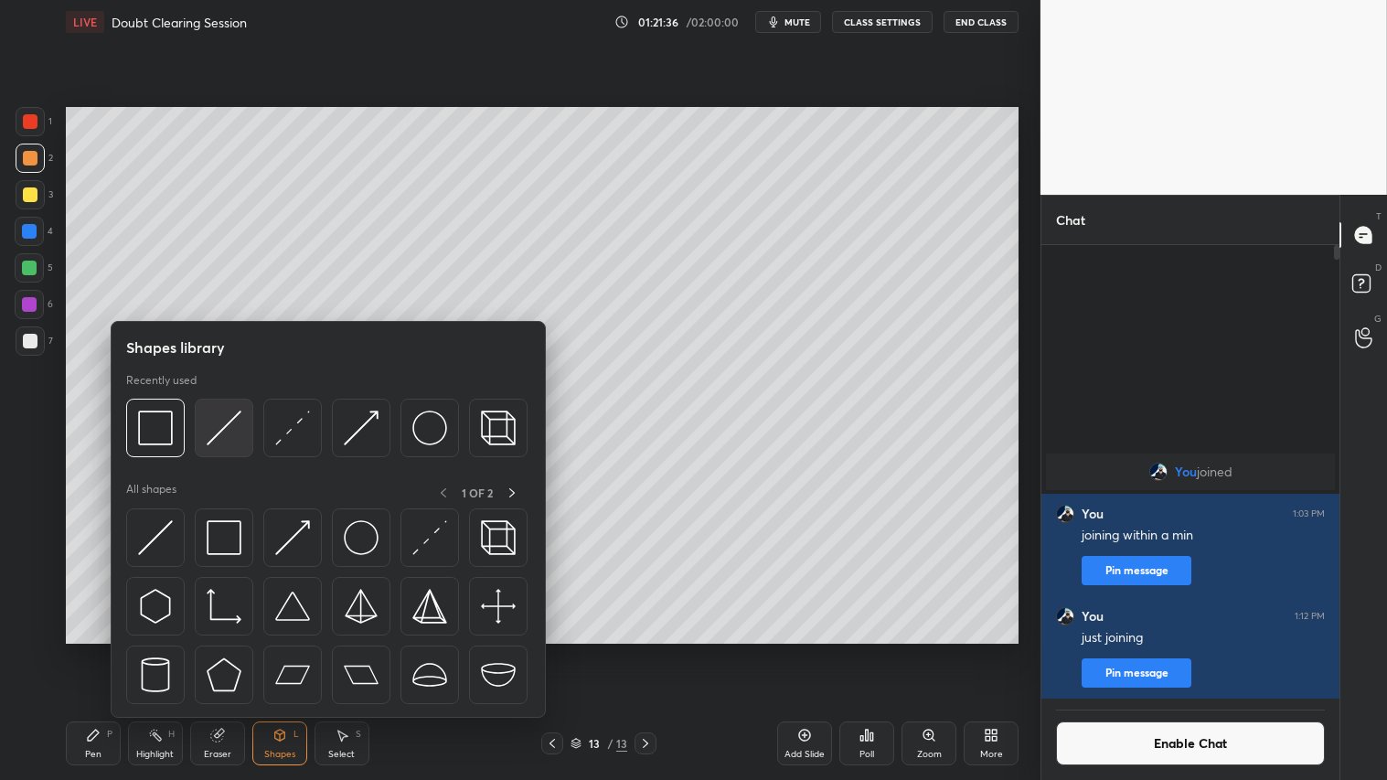
click at [226, 422] on img at bounding box center [224, 428] width 35 height 35
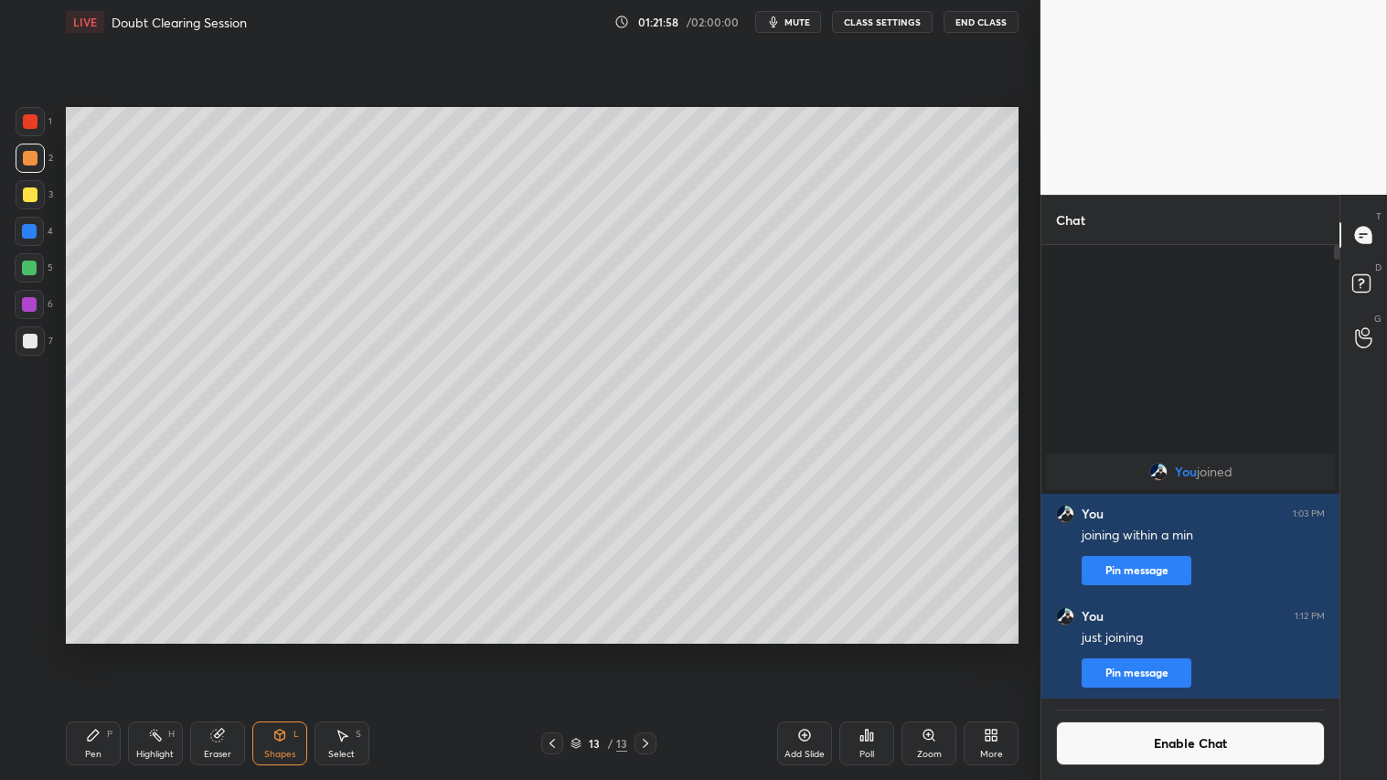
click at [289, 650] on div "Shapes L" at bounding box center [279, 744] width 55 height 44
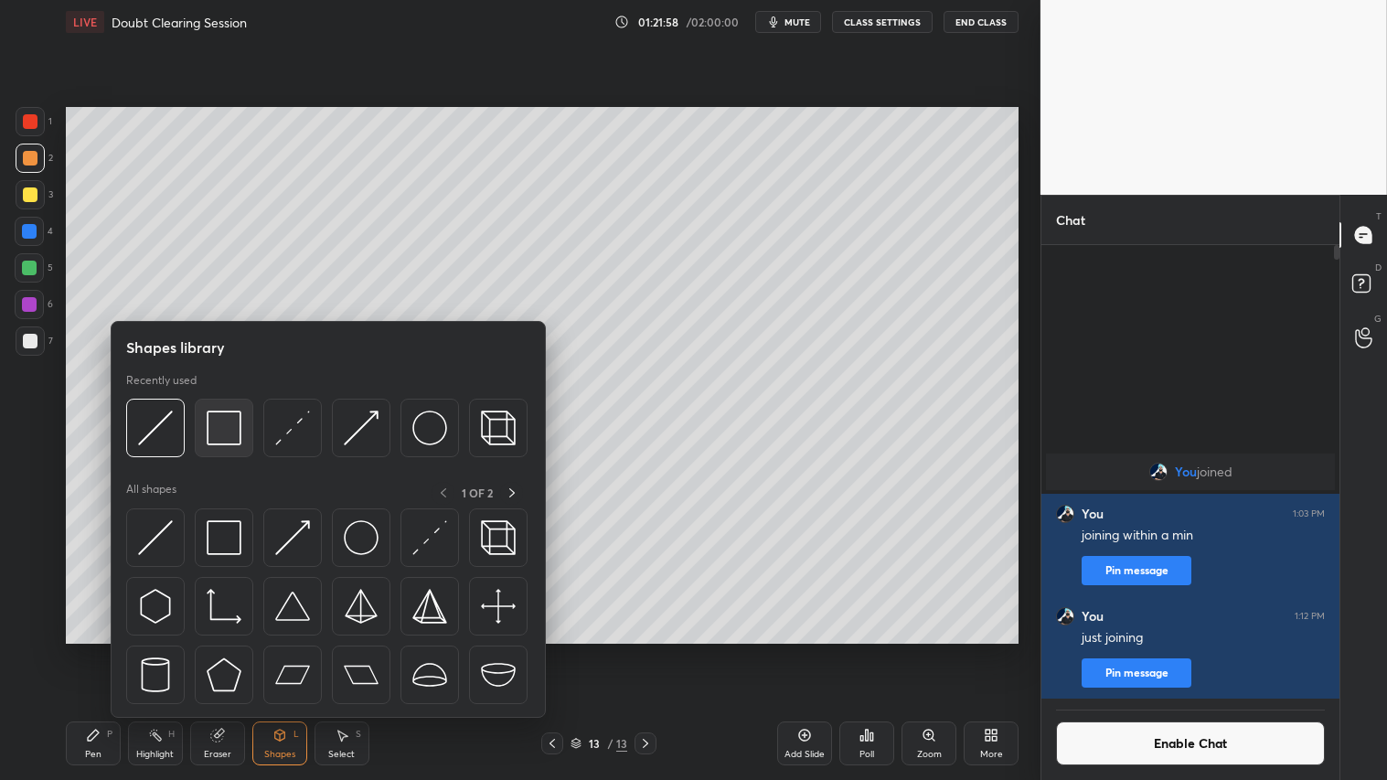
click at [223, 435] on img at bounding box center [224, 428] width 35 height 35
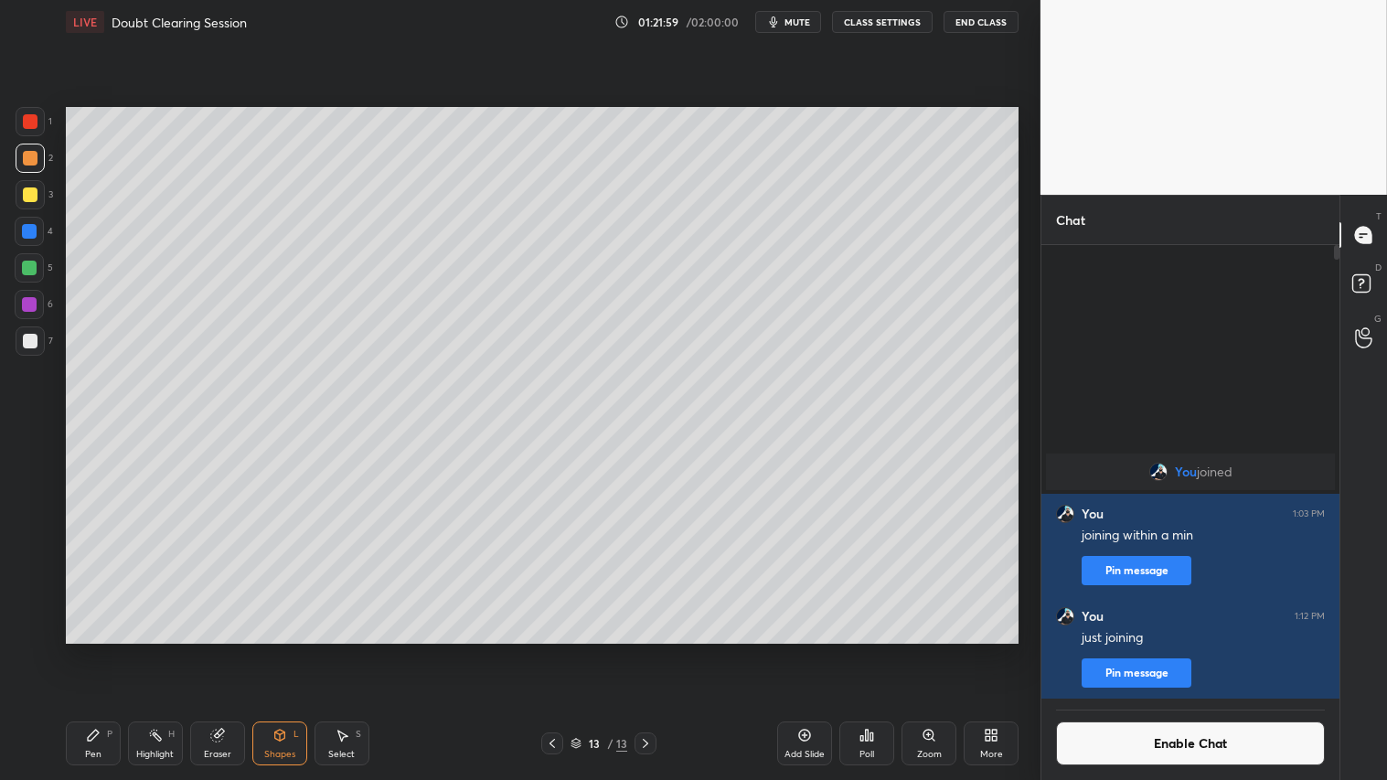
click at [29, 198] on div at bounding box center [30, 194] width 15 height 15
click at [274, 650] on icon at bounding box center [280, 735] width 15 height 15
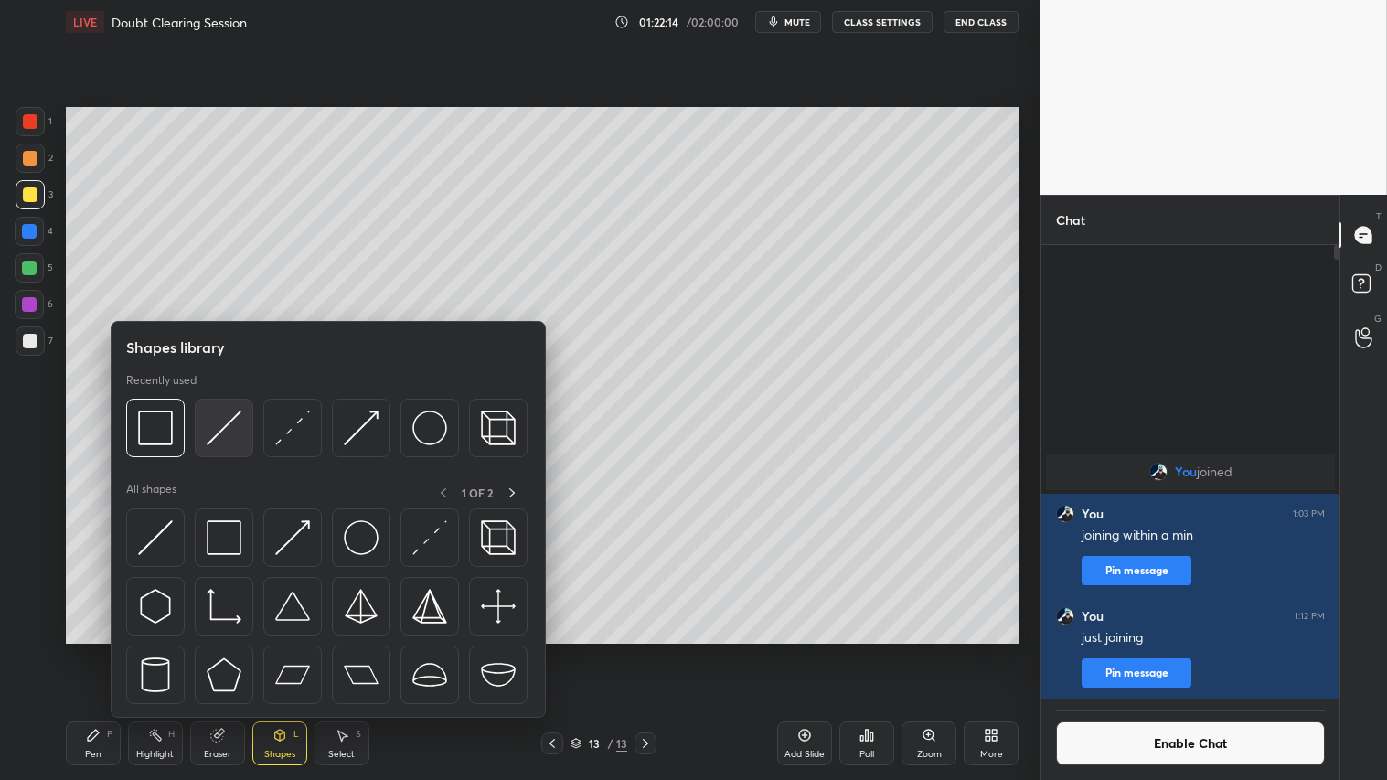
click at [216, 431] on img at bounding box center [224, 428] width 35 height 35
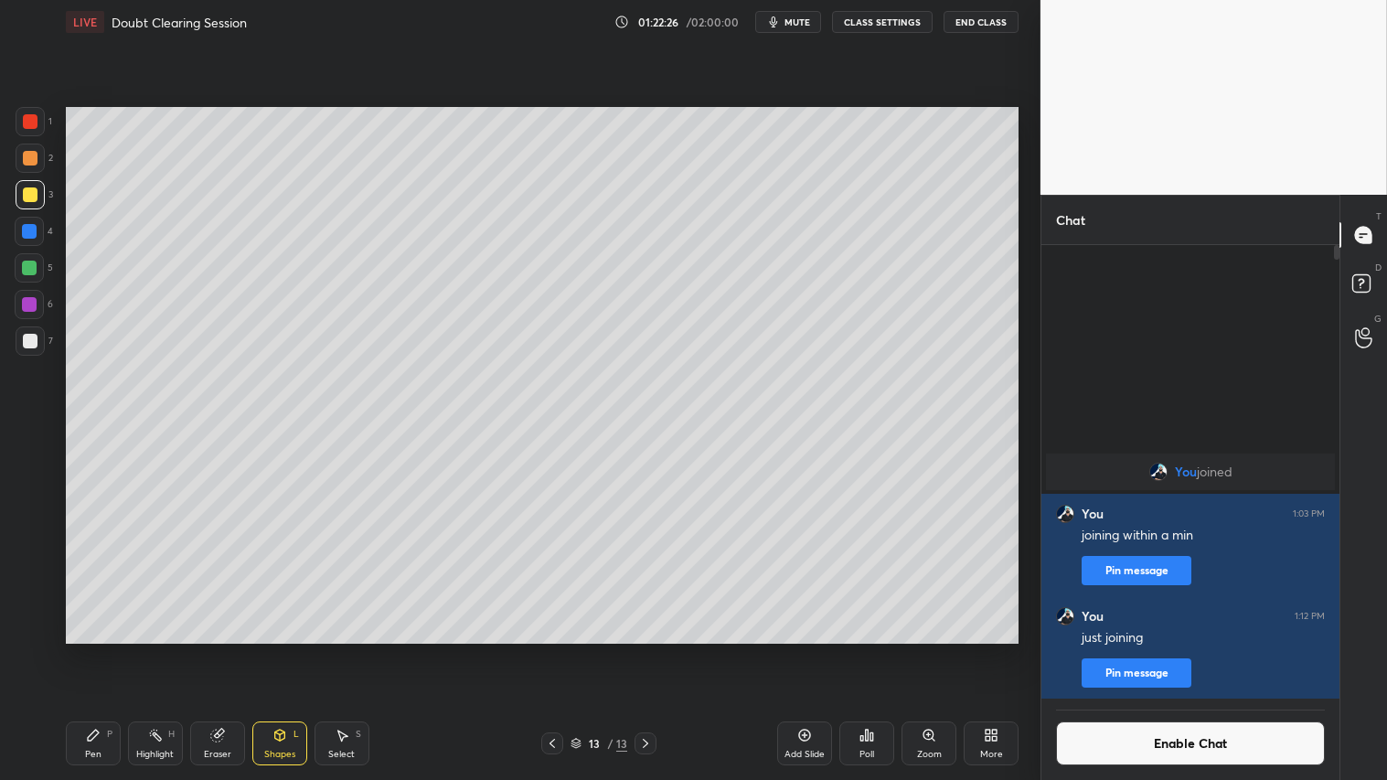
click at [279, 650] on div "Shapes L" at bounding box center [279, 744] width 55 height 44
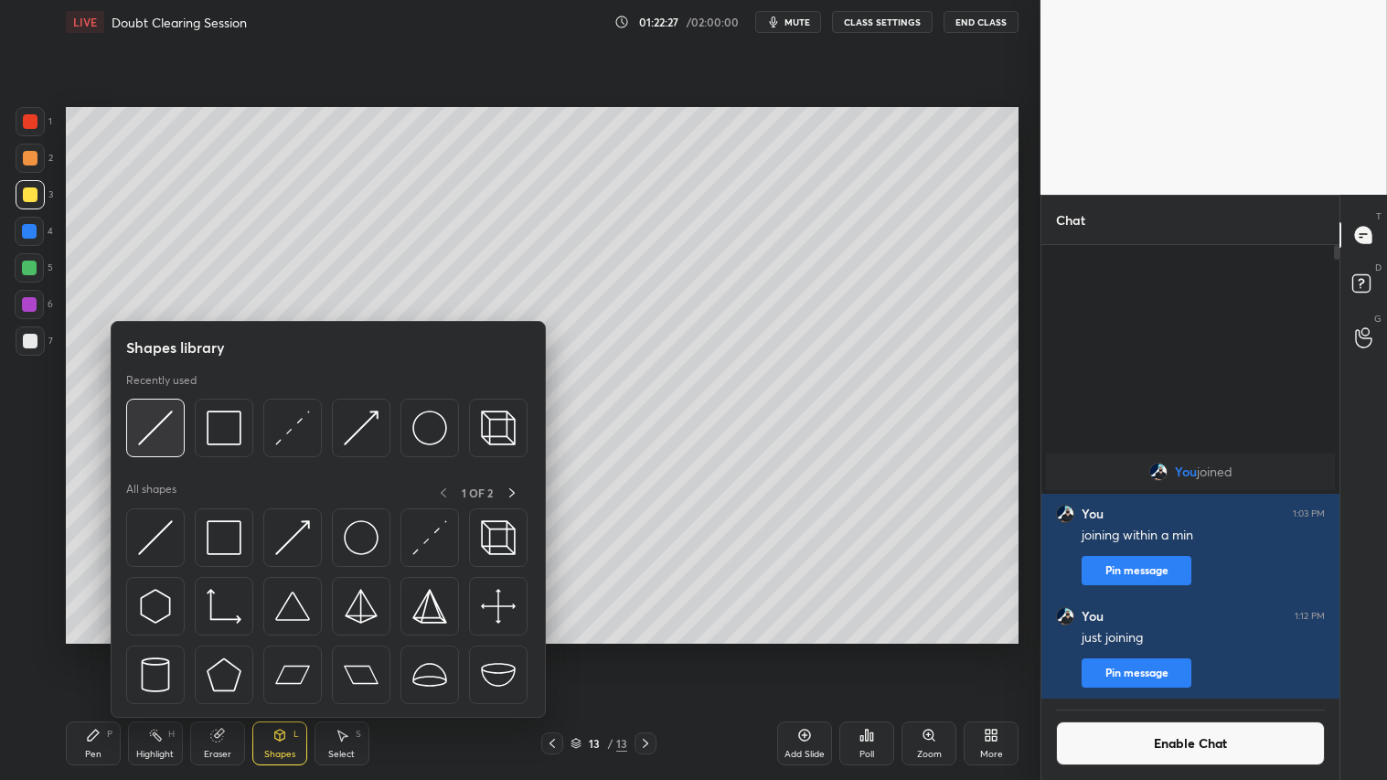
click at [160, 426] on img at bounding box center [155, 428] width 35 height 35
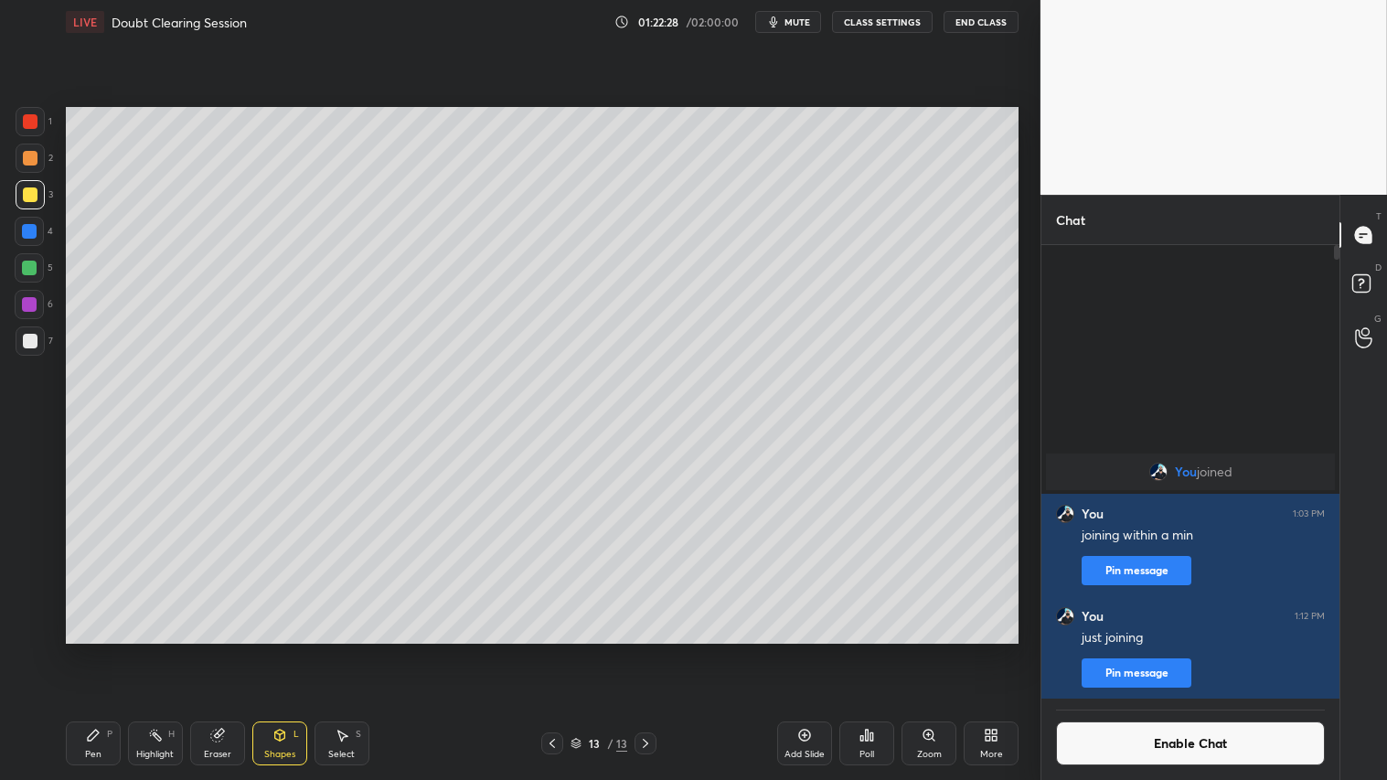
click at [31, 338] on div at bounding box center [30, 341] width 15 height 15
click at [101, 650] on div "Pen P" at bounding box center [93, 744] width 55 height 44
click at [20, 152] on div at bounding box center [30, 158] width 29 height 29
click at [89, 650] on icon at bounding box center [93, 735] width 15 height 15
drag, startPoint x: 287, startPoint y: 750, endPoint x: 287, endPoint y: 729, distance: 21.0
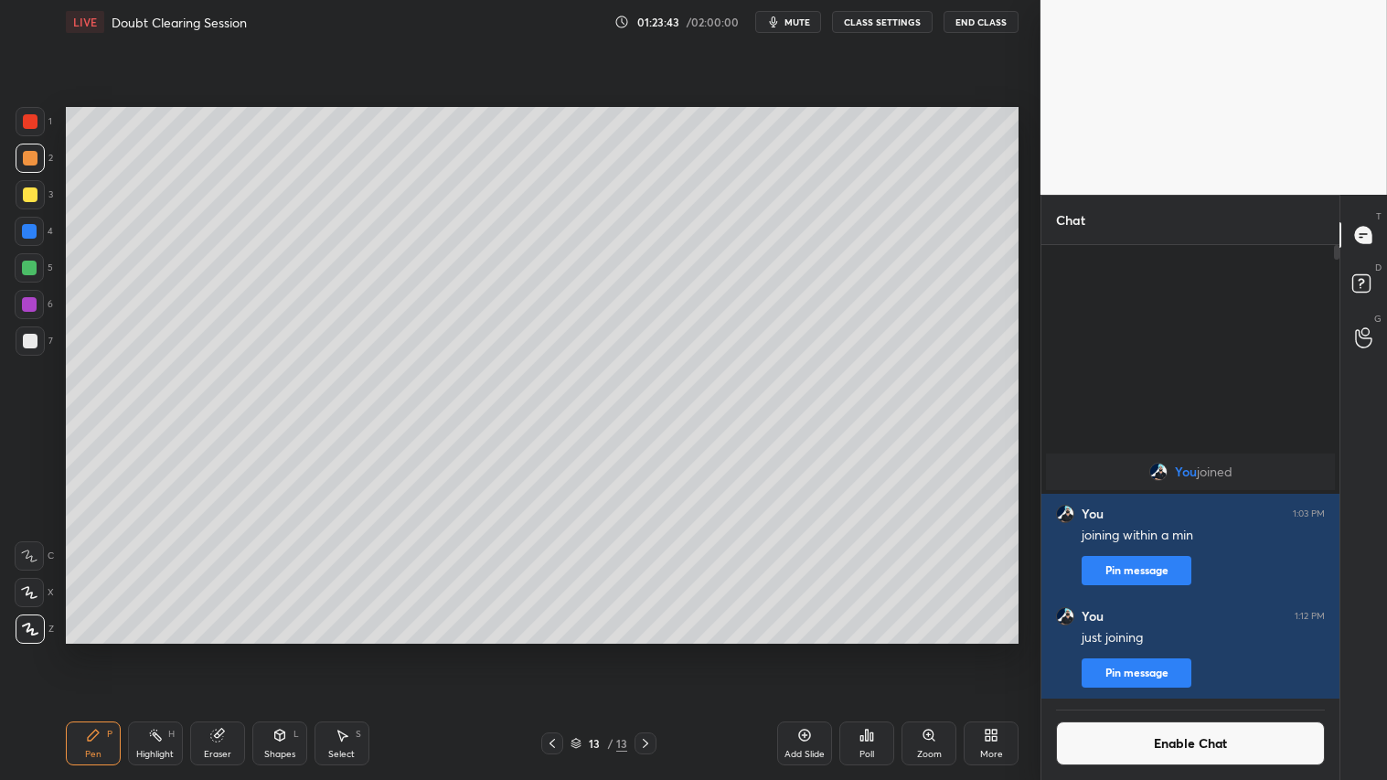
click at [287, 650] on div "Shapes L" at bounding box center [279, 744] width 55 height 44
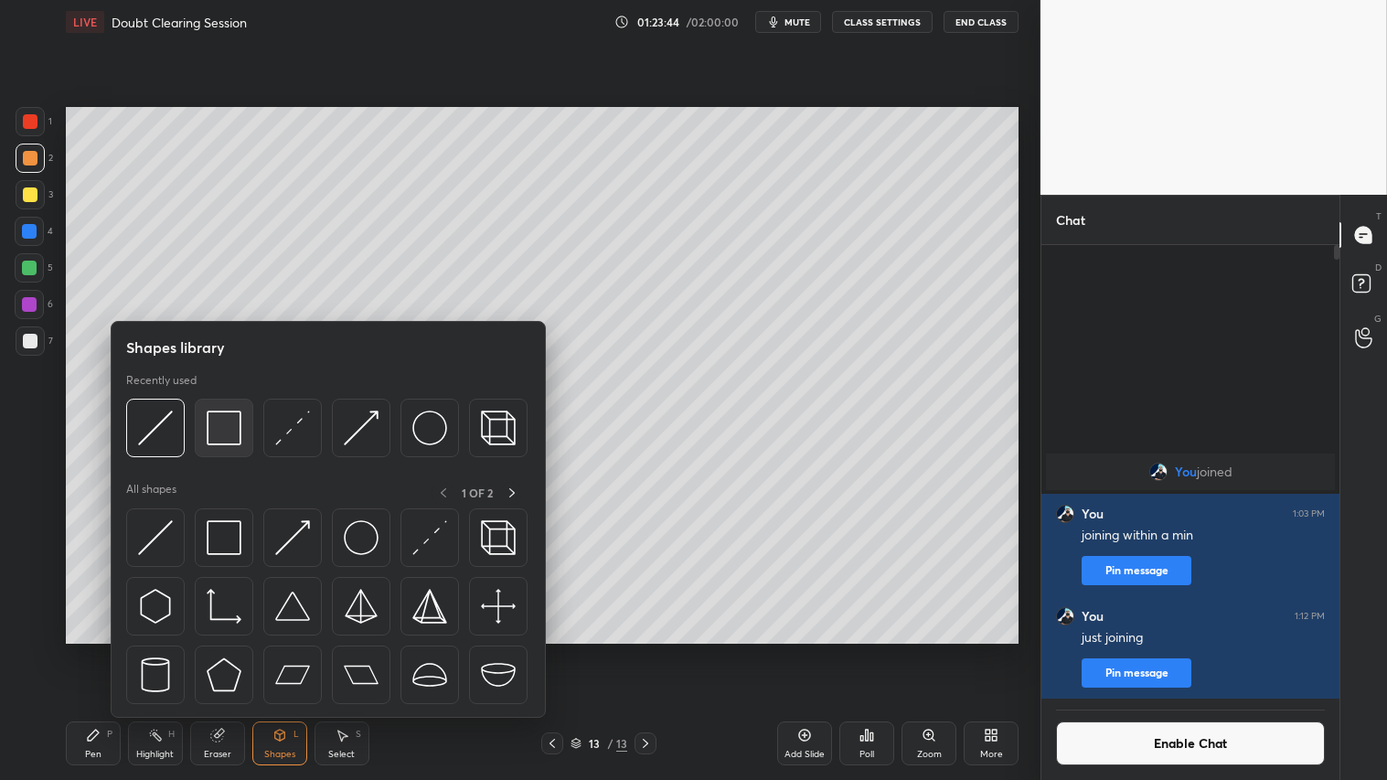
click at [220, 428] on img at bounding box center [224, 428] width 35 height 35
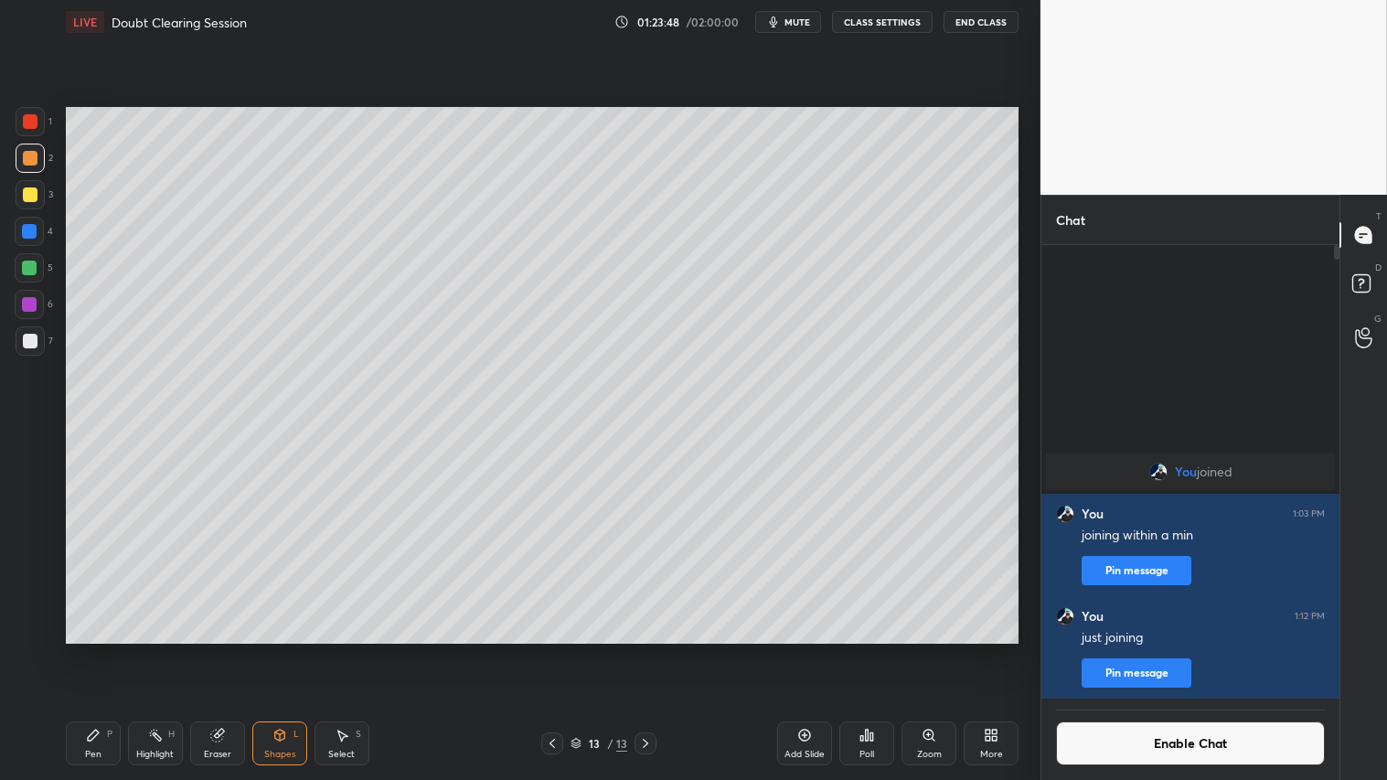
click at [30, 168] on div at bounding box center [30, 158] width 29 height 29
click at [294, 650] on div "Shapes" at bounding box center [279, 754] width 31 height 9
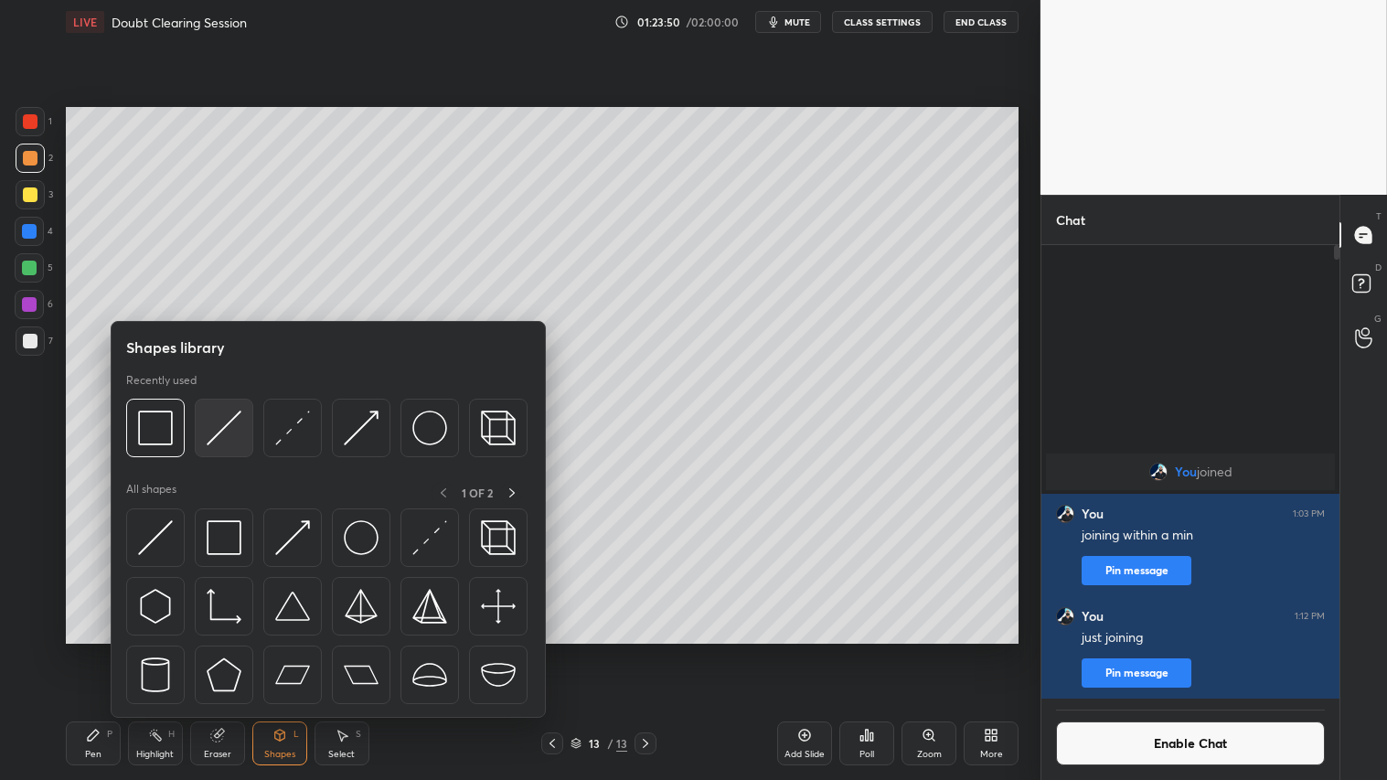
click at [230, 423] on img at bounding box center [224, 428] width 35 height 35
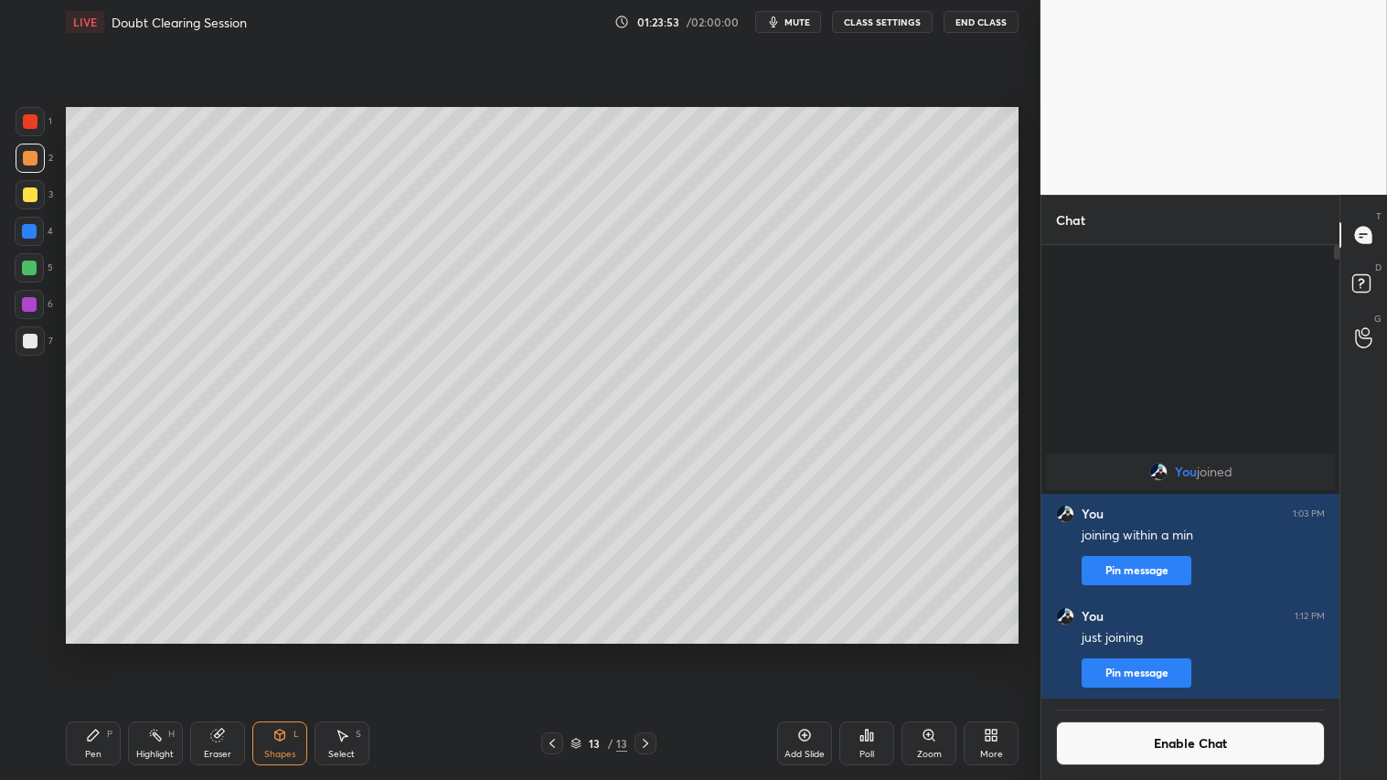
click at [27, 152] on div at bounding box center [30, 158] width 15 height 15
click at [103, 650] on div "Pen P" at bounding box center [93, 744] width 55 height 44
drag, startPoint x: 289, startPoint y: 743, endPoint x: 299, endPoint y: 729, distance: 17.0
click at [293, 650] on div "Shapes L" at bounding box center [279, 744] width 55 height 44
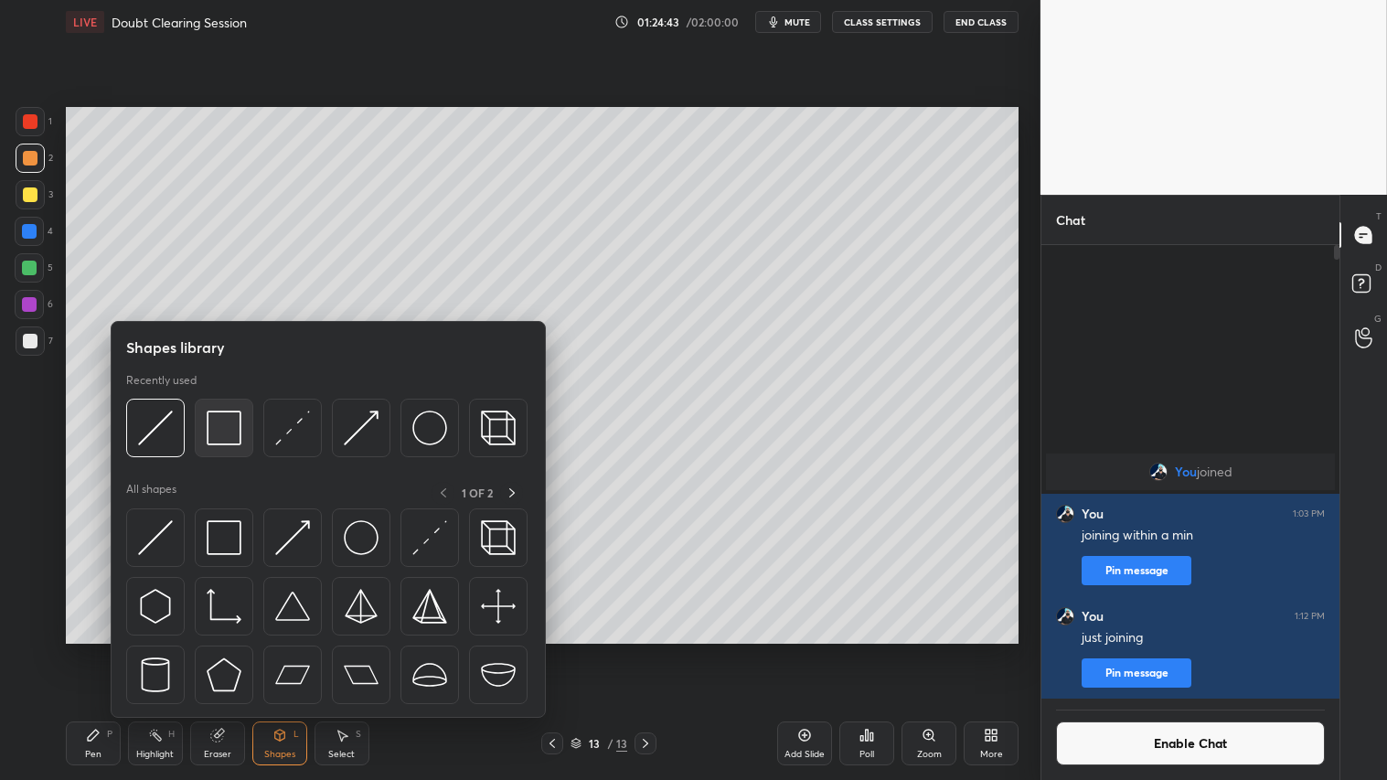
click at [209, 431] on img at bounding box center [224, 428] width 35 height 35
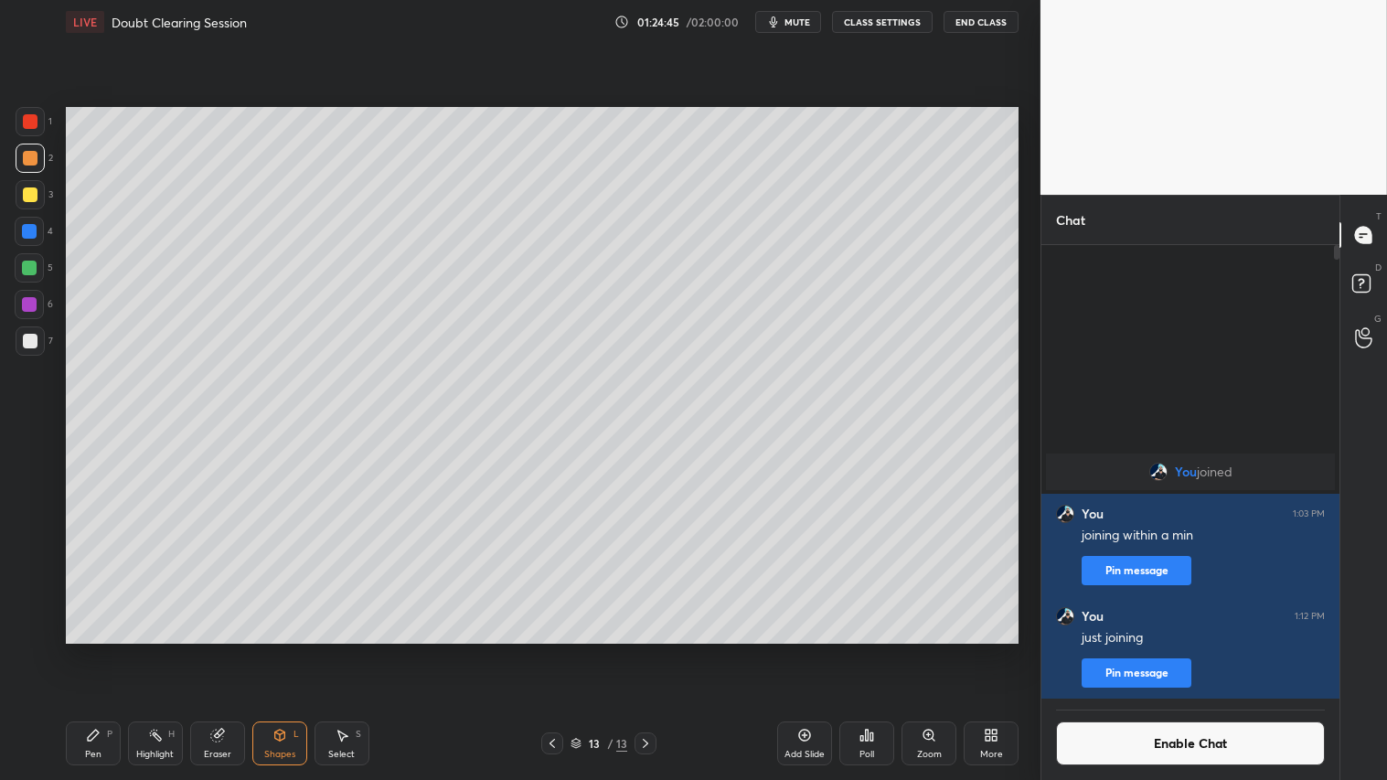
click at [280, 650] on div "Shapes" at bounding box center [279, 754] width 31 height 9
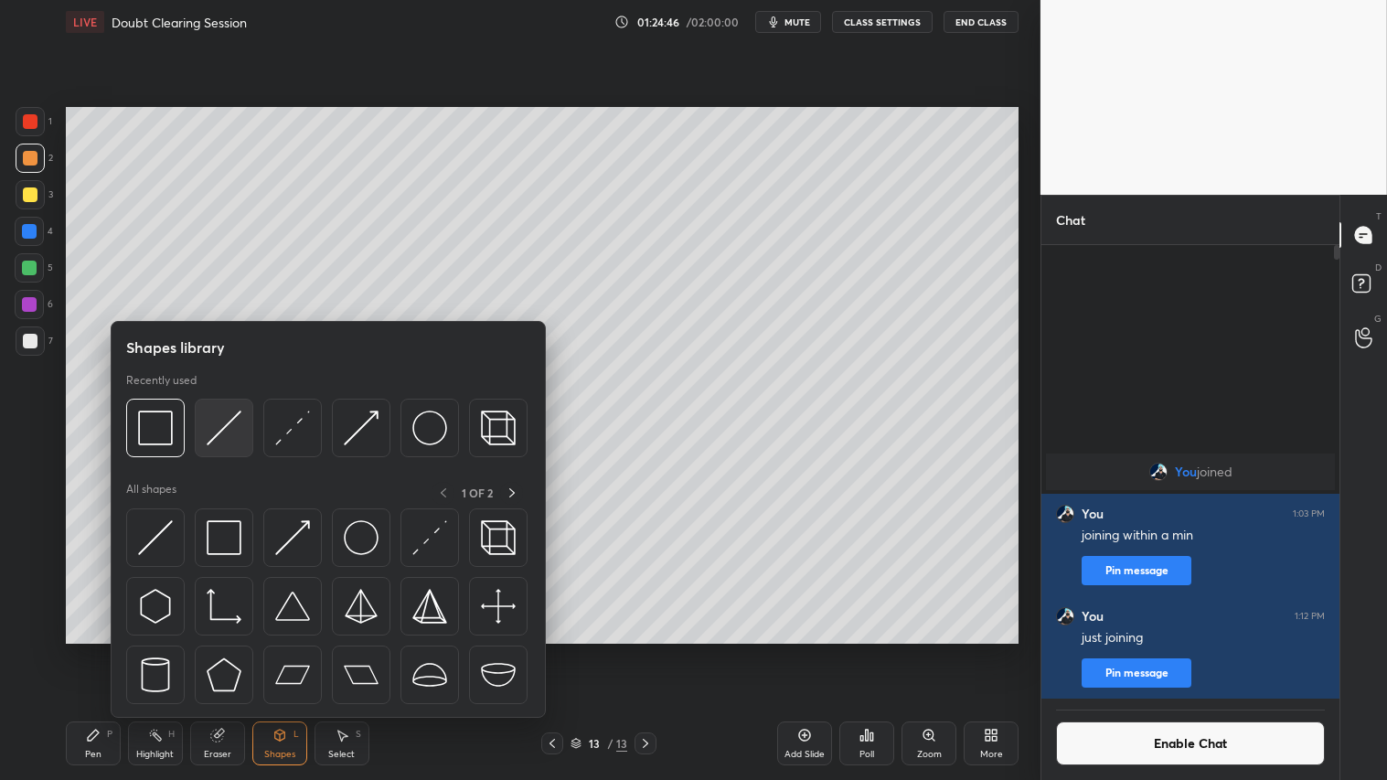
click at [222, 425] on img at bounding box center [224, 428] width 35 height 35
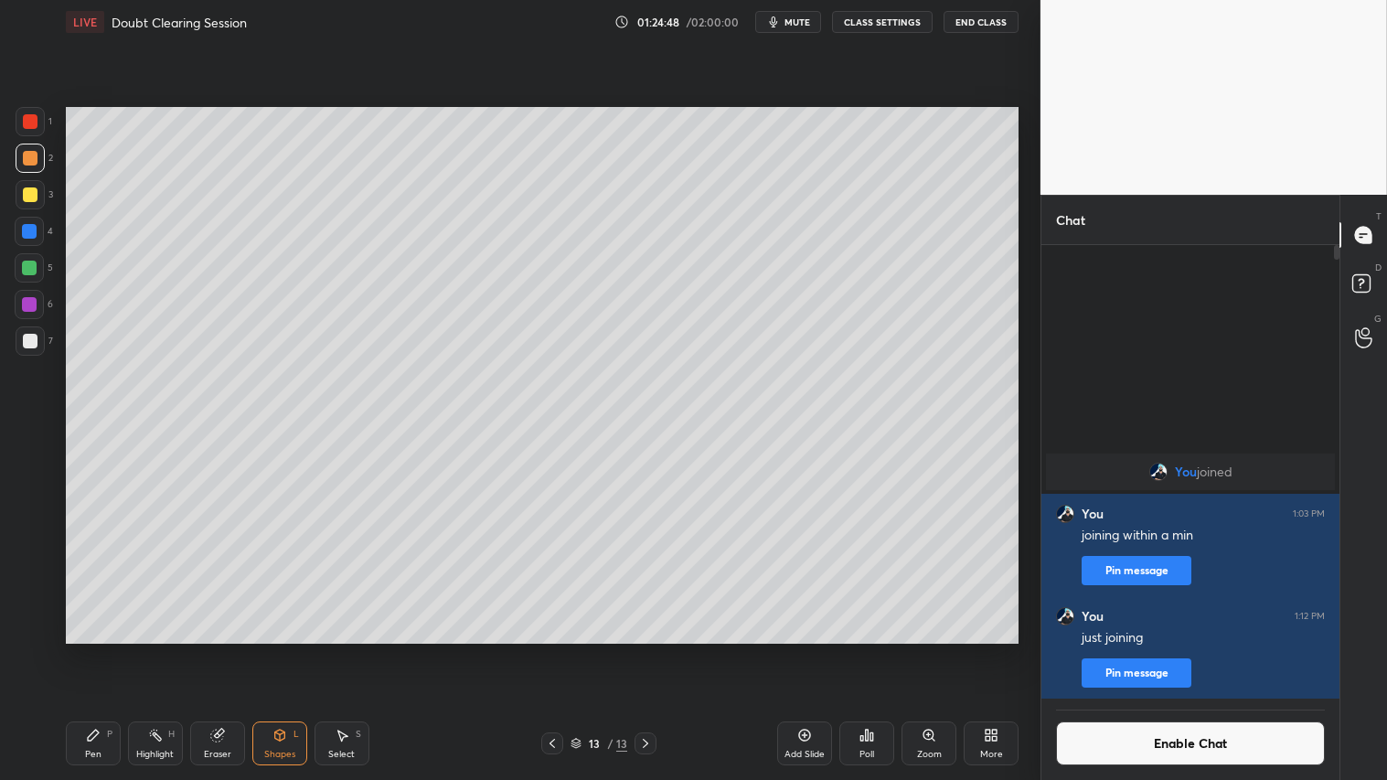
click at [286, 650] on div "Shapes" at bounding box center [279, 754] width 31 height 9
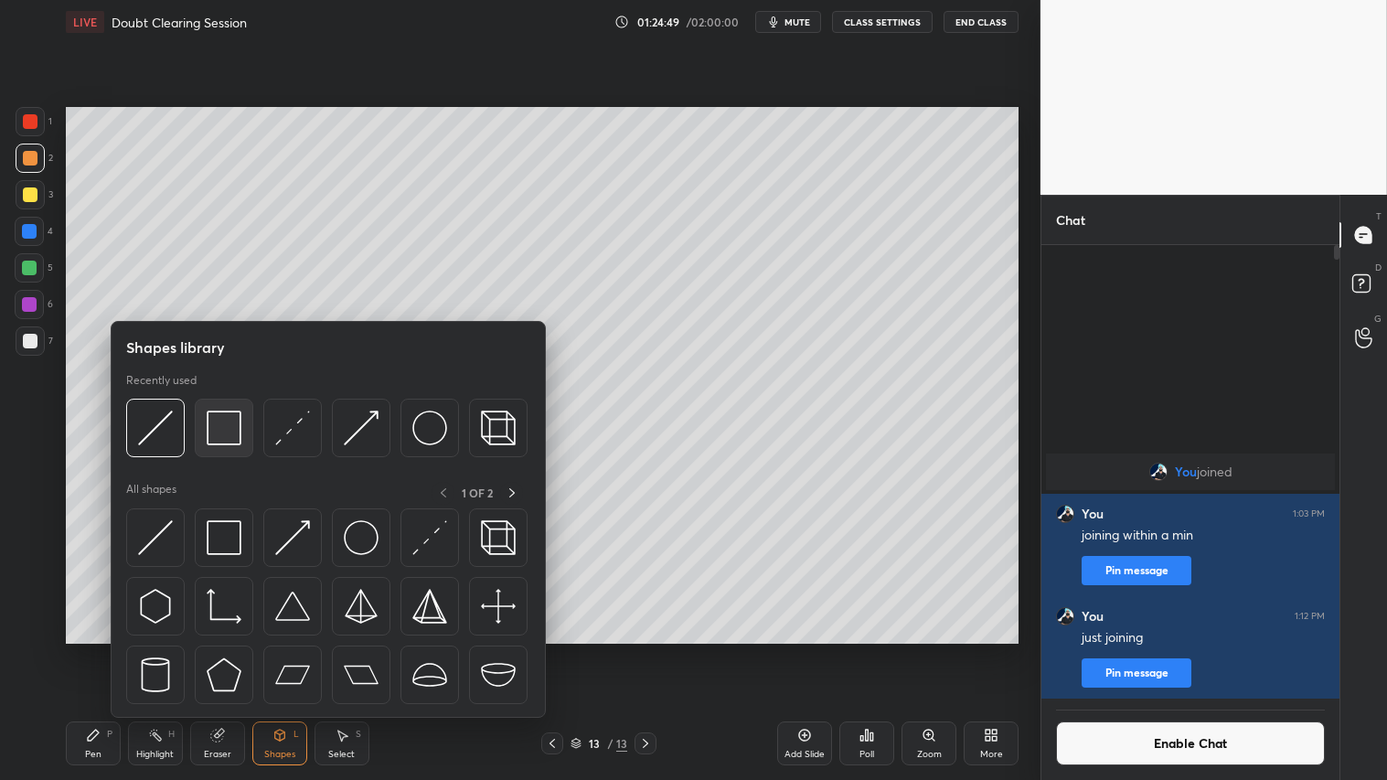
click at [224, 419] on img at bounding box center [224, 428] width 35 height 35
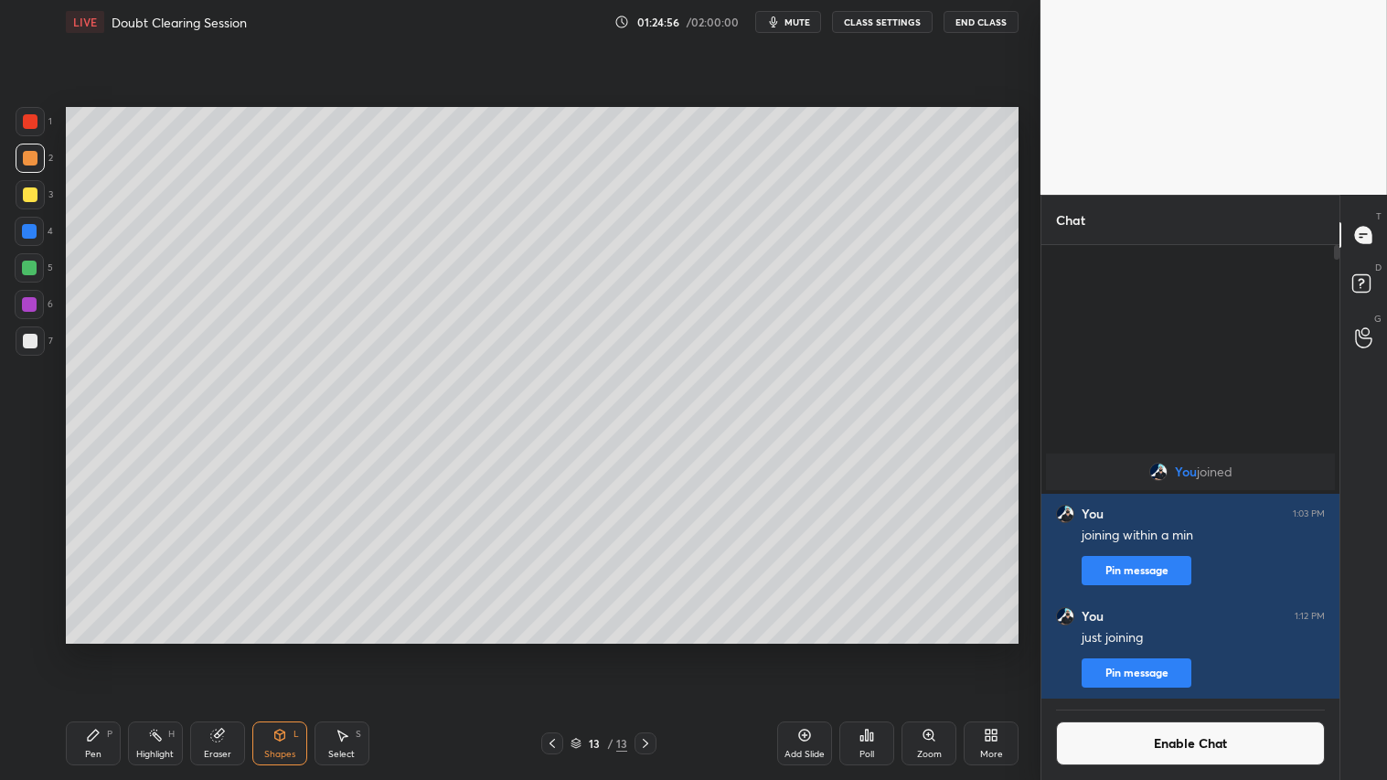
click at [279, 650] on div "Shapes" at bounding box center [279, 754] width 31 height 9
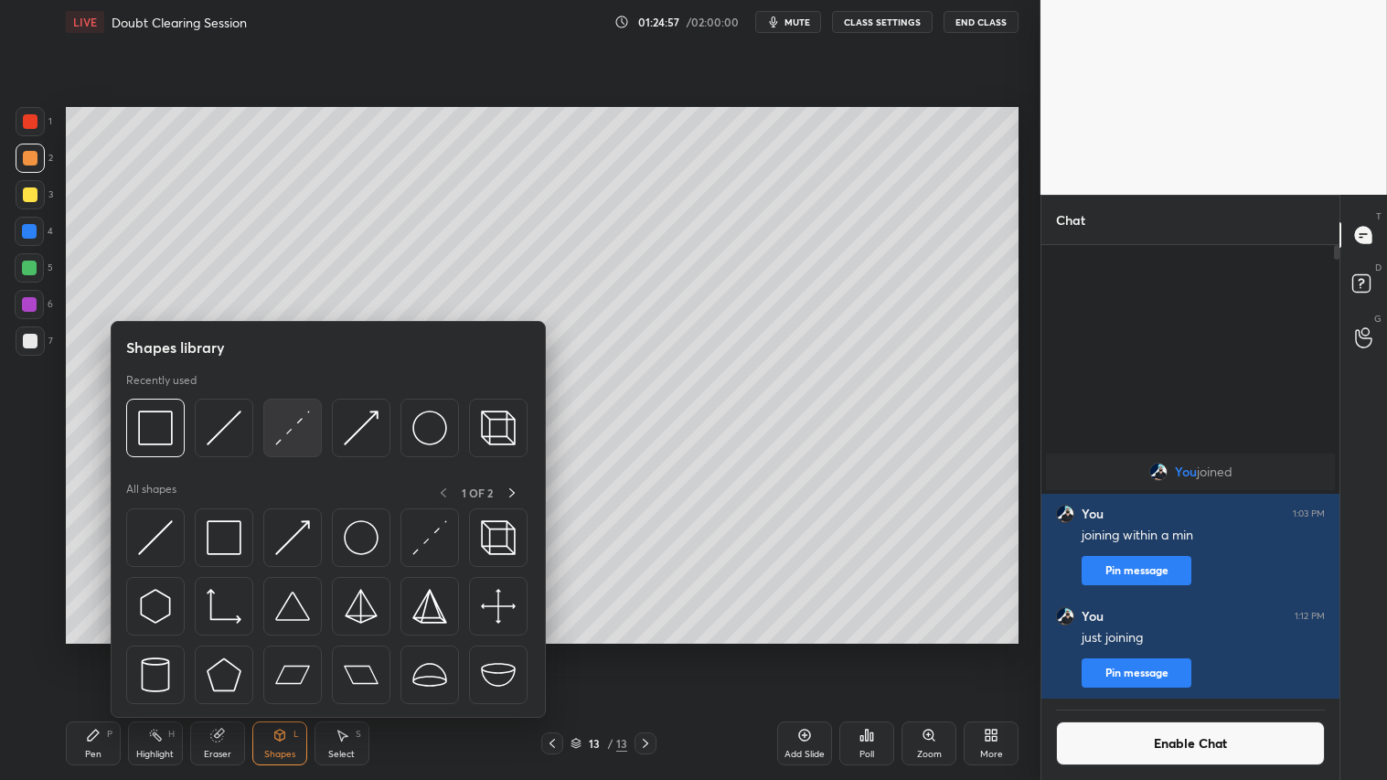
click at [291, 422] on img at bounding box center [292, 428] width 35 height 35
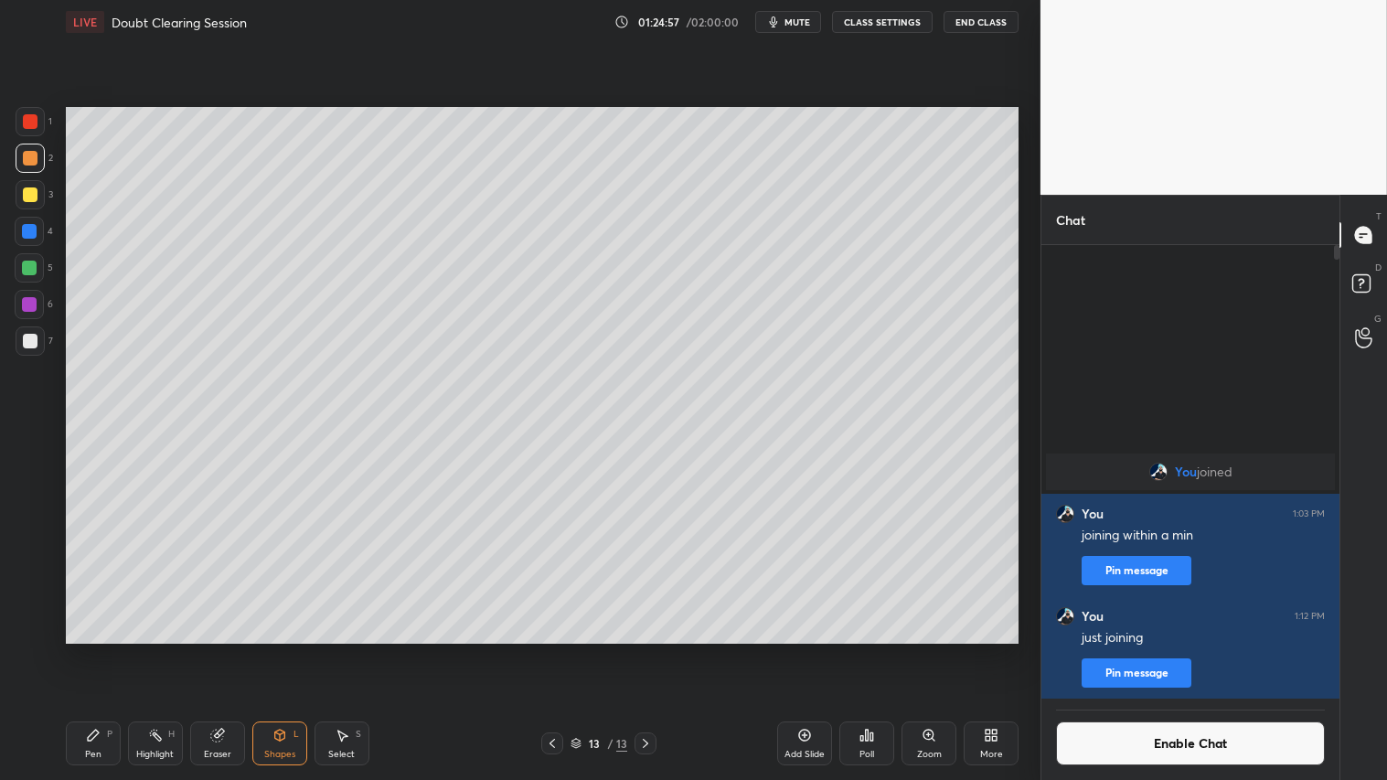
click at [29, 339] on div at bounding box center [30, 341] width 15 height 15
drag, startPoint x: 798, startPoint y: 22, endPoint x: 835, endPoint y: 25, distance: 36.7
click at [799, 22] on span "mute" at bounding box center [798, 22] width 26 height 13
click at [884, 24] on button "CLASS SETTINGS" at bounding box center [882, 22] width 101 height 22
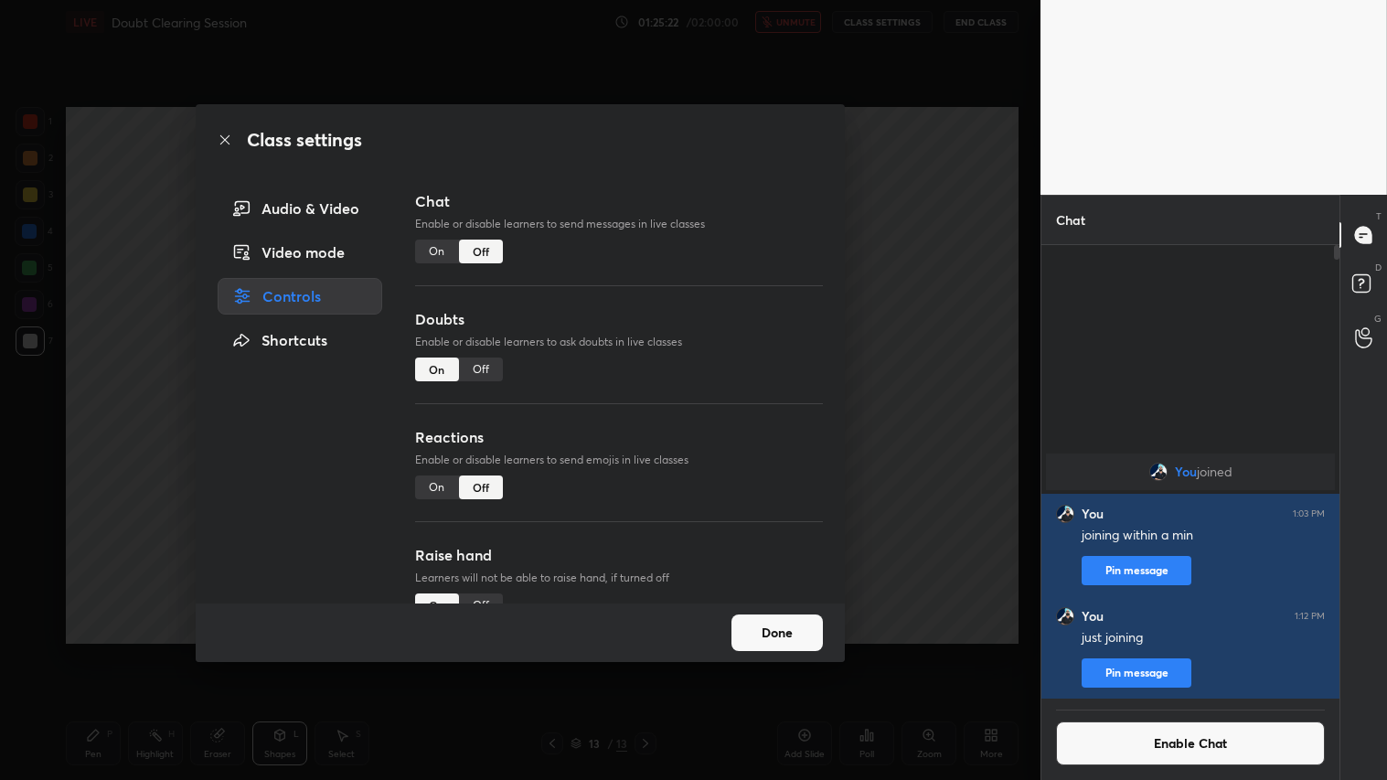
click at [338, 207] on div "Audio & Video" at bounding box center [300, 208] width 165 height 37
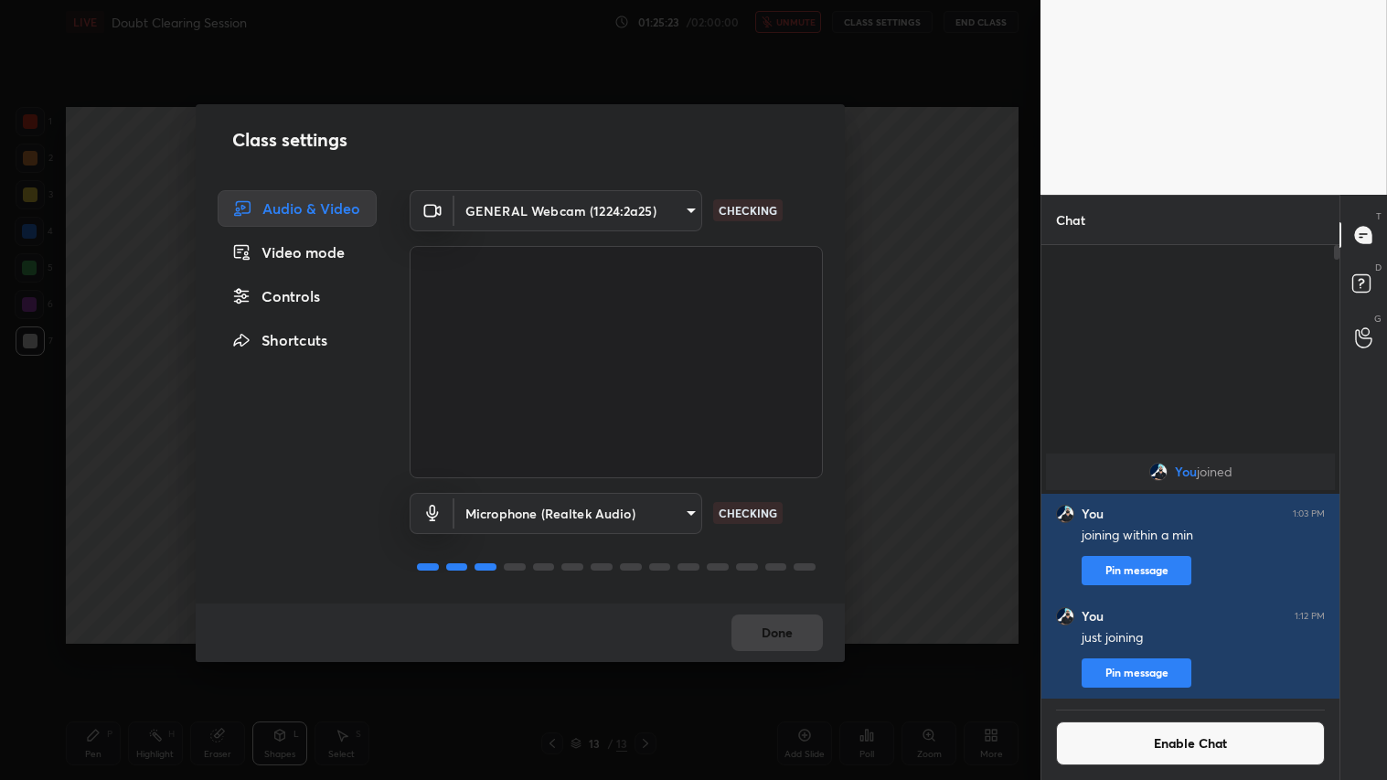
click at [684, 210] on body "1 2 3 4 5 6 7 C X Z C X Z E E Erase all H H LIVE Doubt Clearing Session 01:25:2…" at bounding box center [693, 390] width 1387 height 780
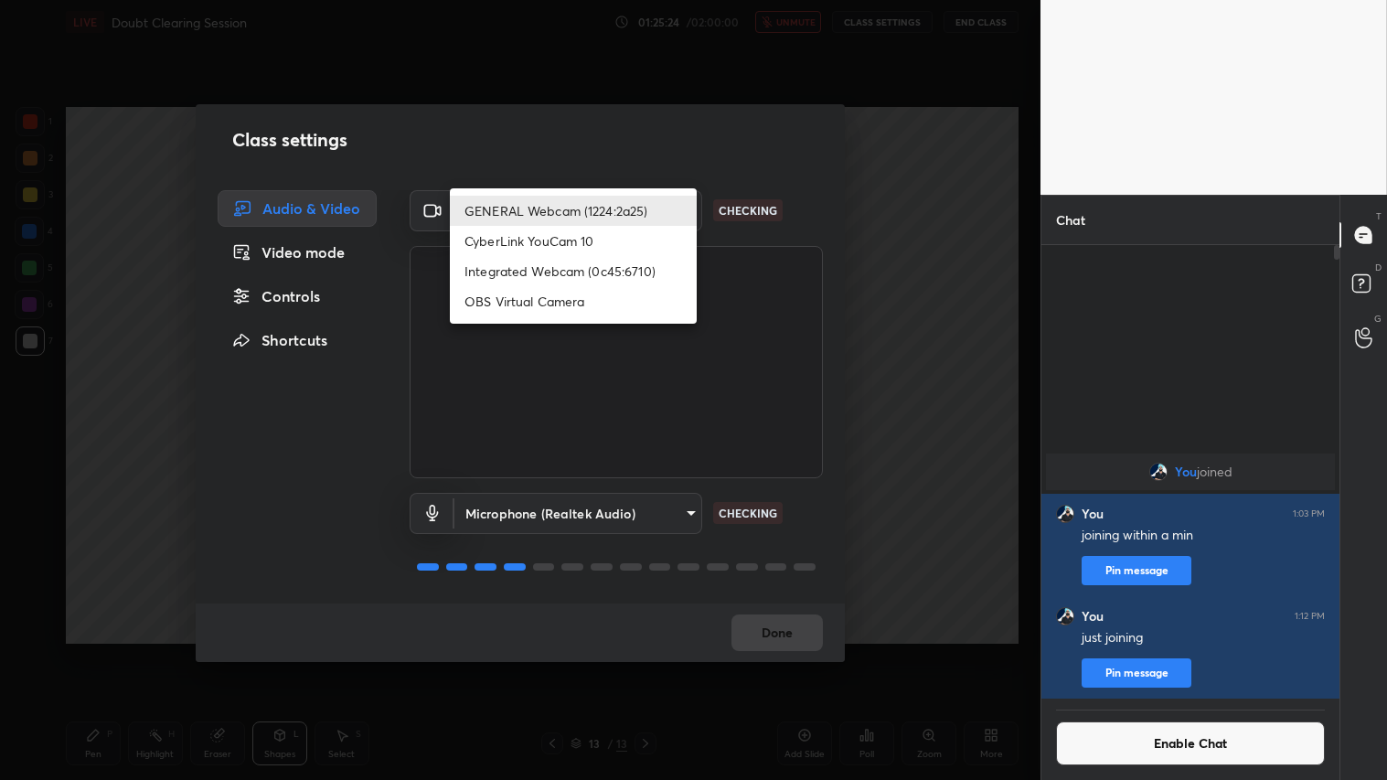
click at [601, 212] on li "GENERAL Webcam (1224:2a25)" at bounding box center [573, 211] width 247 height 30
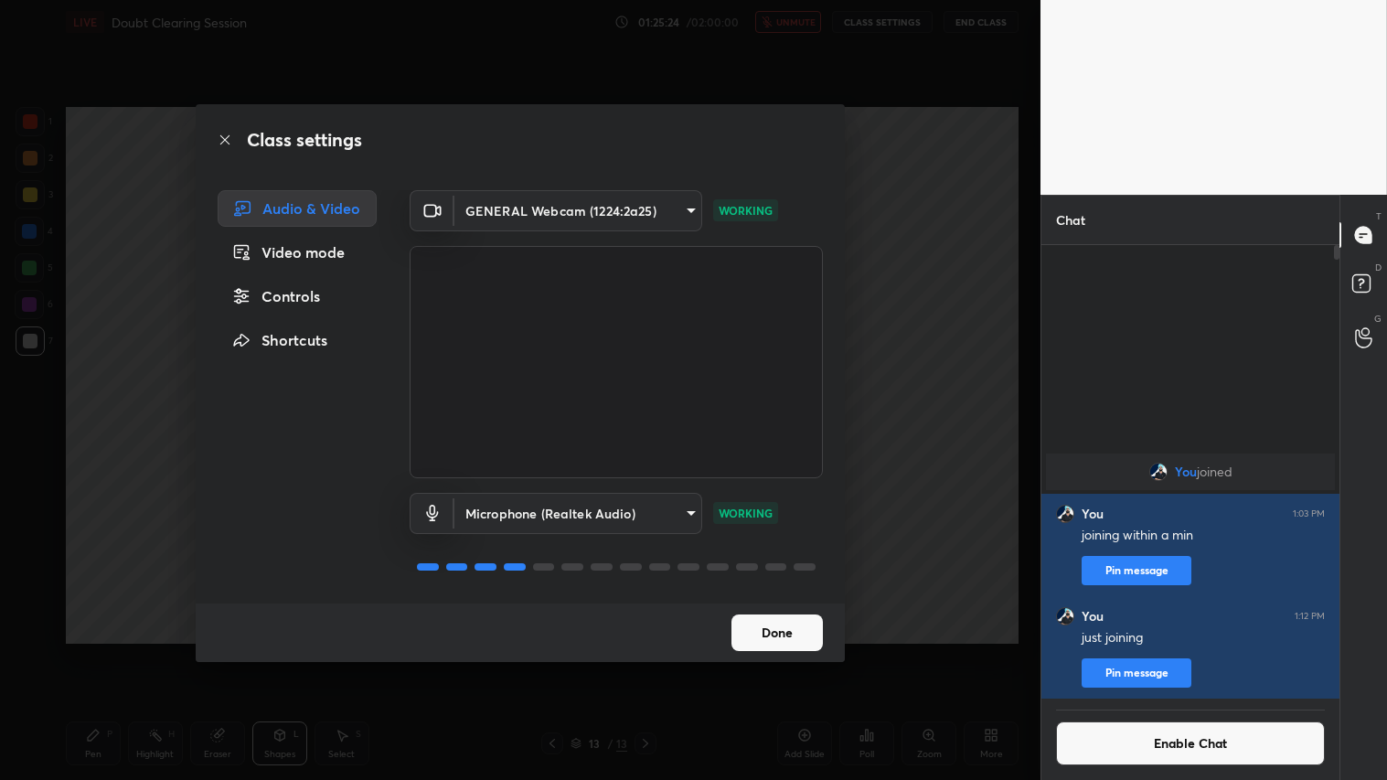
click at [688, 204] on body "1 2 3 4 5 6 7 C X Z C X Z E E Erase all H H LIVE Doubt Clearing Session 01:25:2…" at bounding box center [693, 390] width 1387 height 780
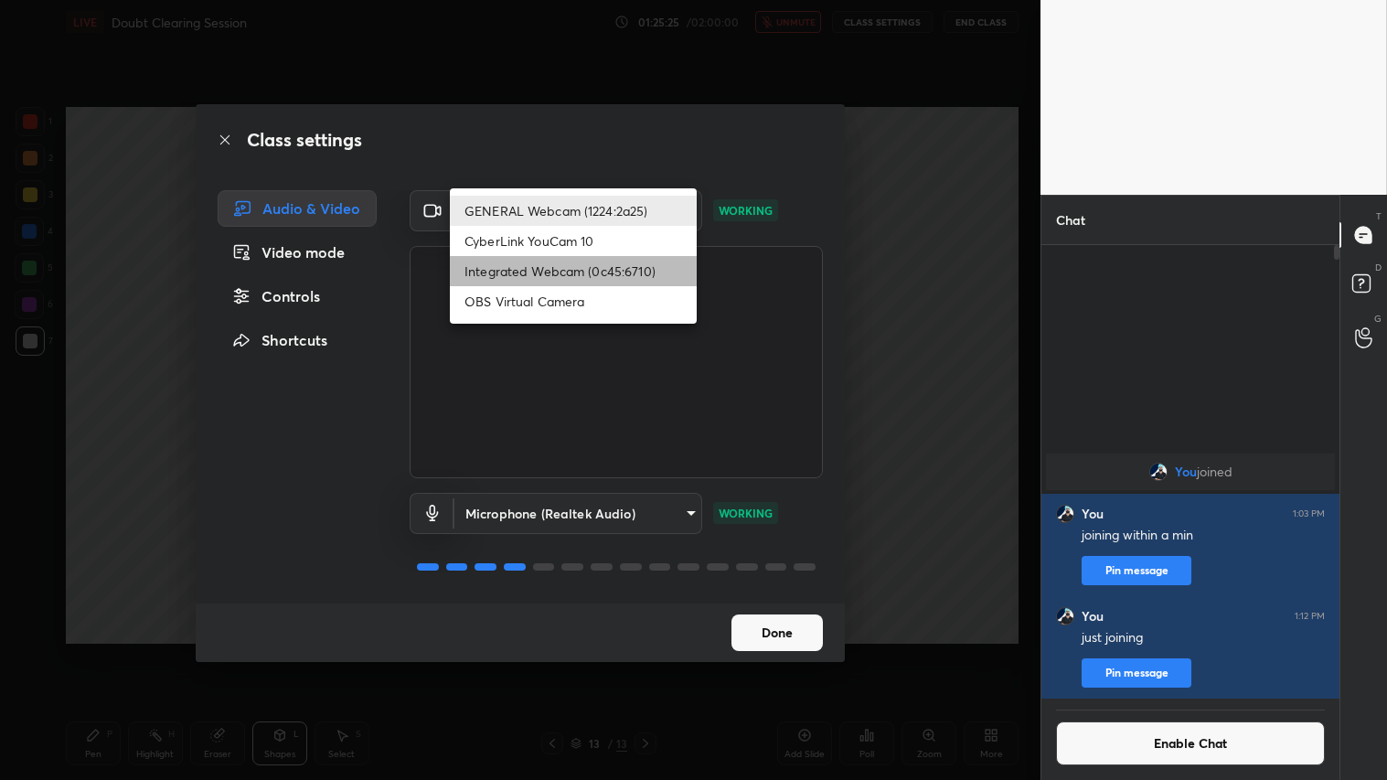
click at [618, 280] on li "Integrated Webcam (0c45:6710)" at bounding box center [573, 271] width 247 height 30
type input "c5c2f7231e9952ba016bf395f8d23ccccda43c405848800533c4c3fa58e8e242"
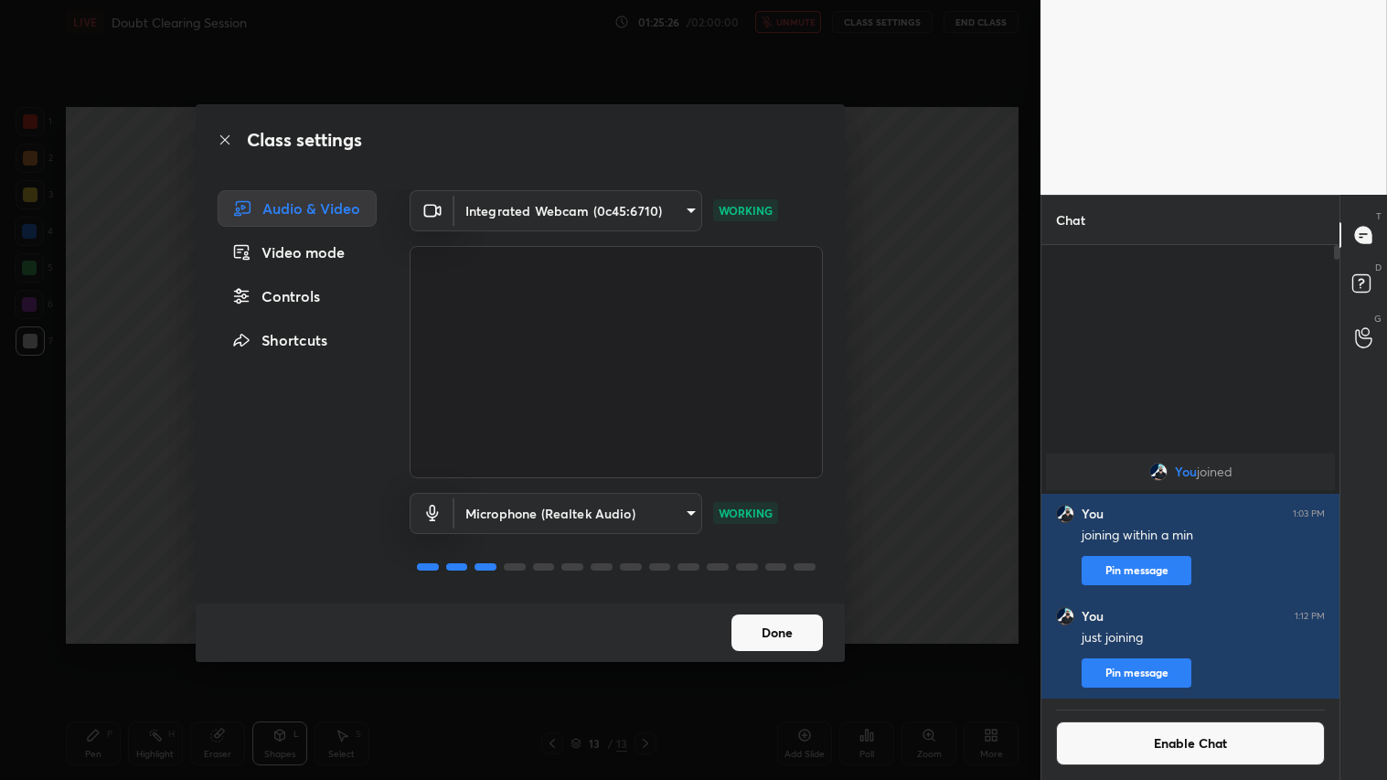
click at [796, 637] on button "Done" at bounding box center [777, 633] width 91 height 37
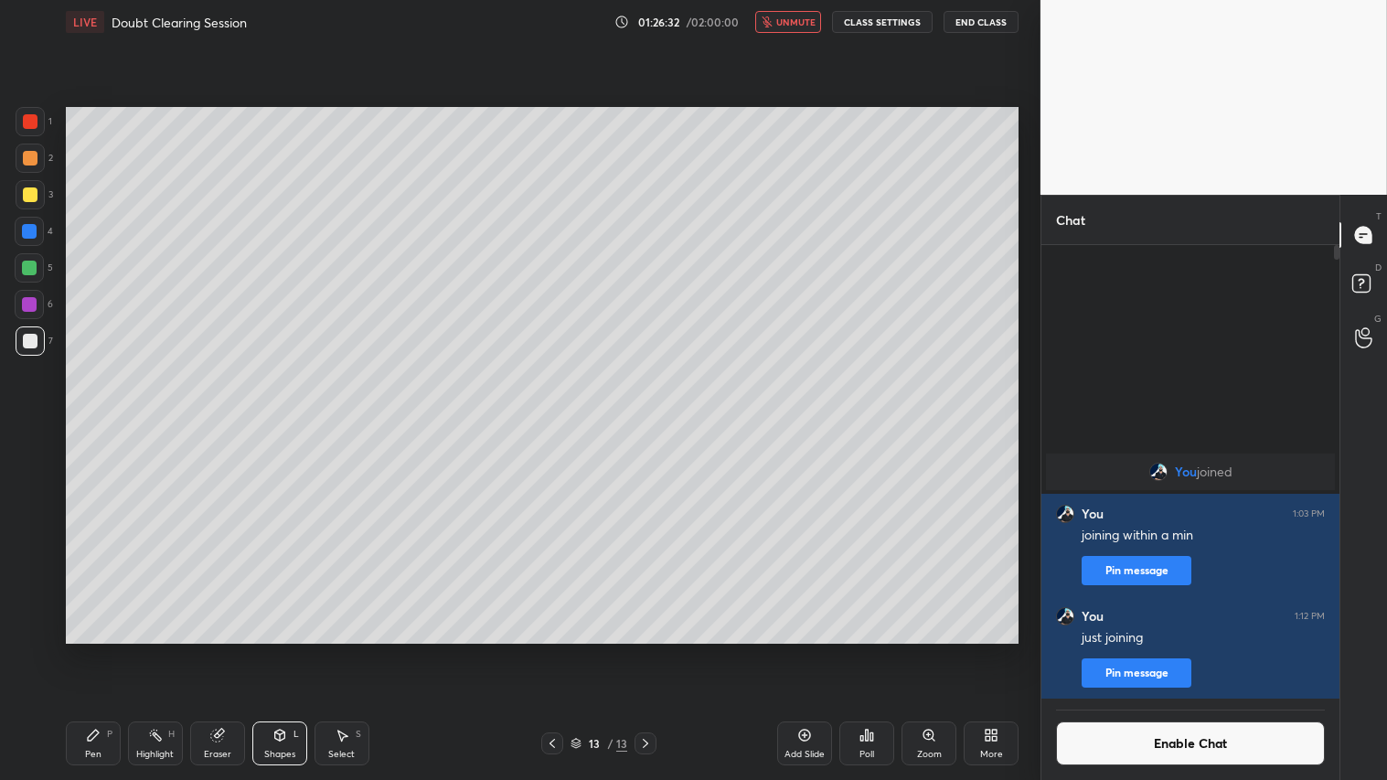
click at [547, 650] on icon at bounding box center [552, 743] width 15 height 15
click at [984, 16] on button "End Class" at bounding box center [981, 22] width 75 height 22
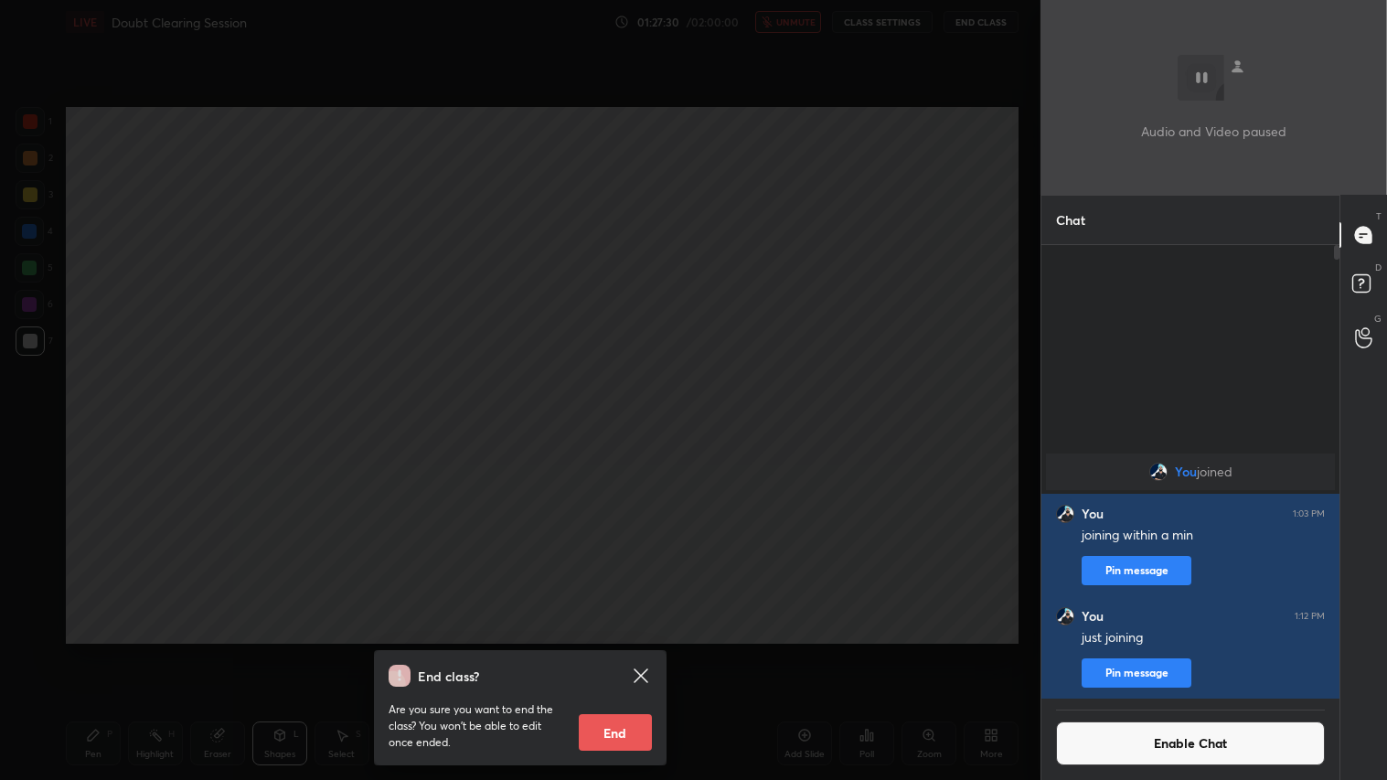
click at [625, 650] on button "End" at bounding box center [615, 732] width 73 height 37
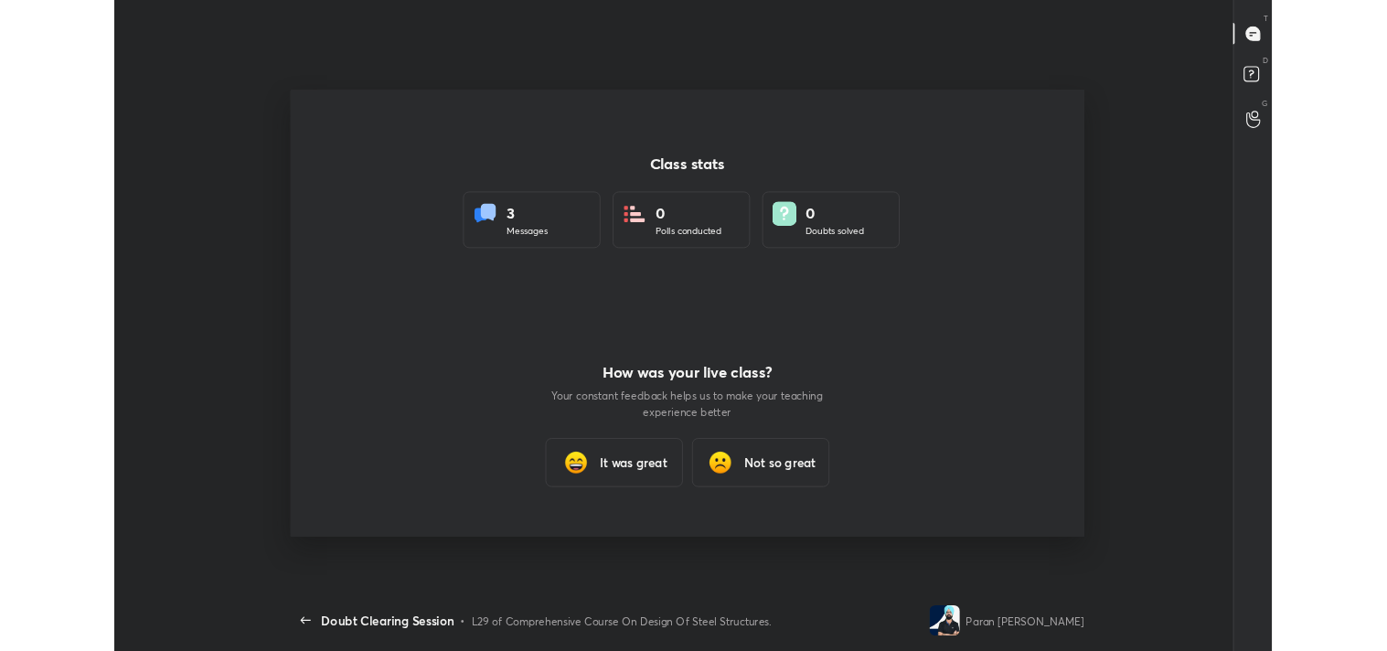
scroll to position [90922, 90083]
